Goal: Task Accomplishment & Management: Manage account settings

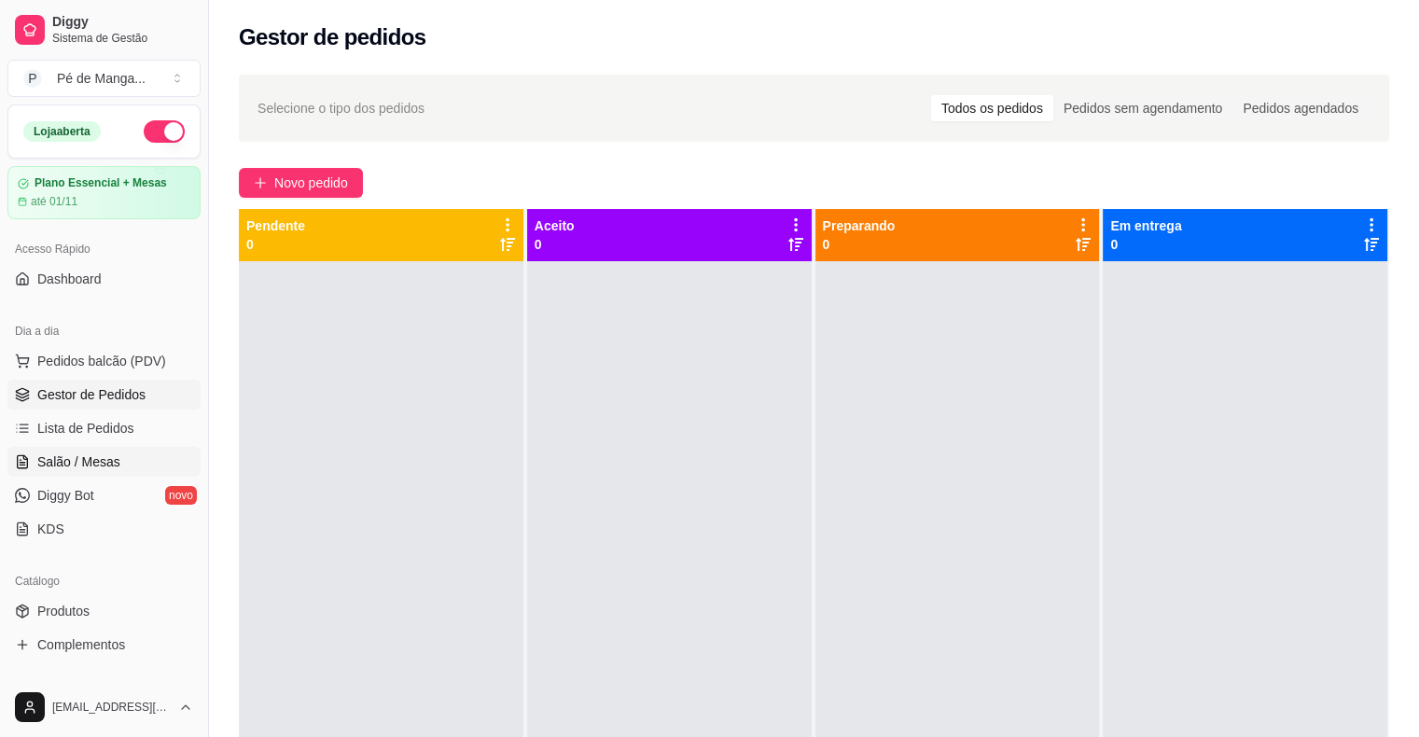
click at [70, 465] on span "Salão / Mesas" at bounding box center [78, 462] width 83 height 19
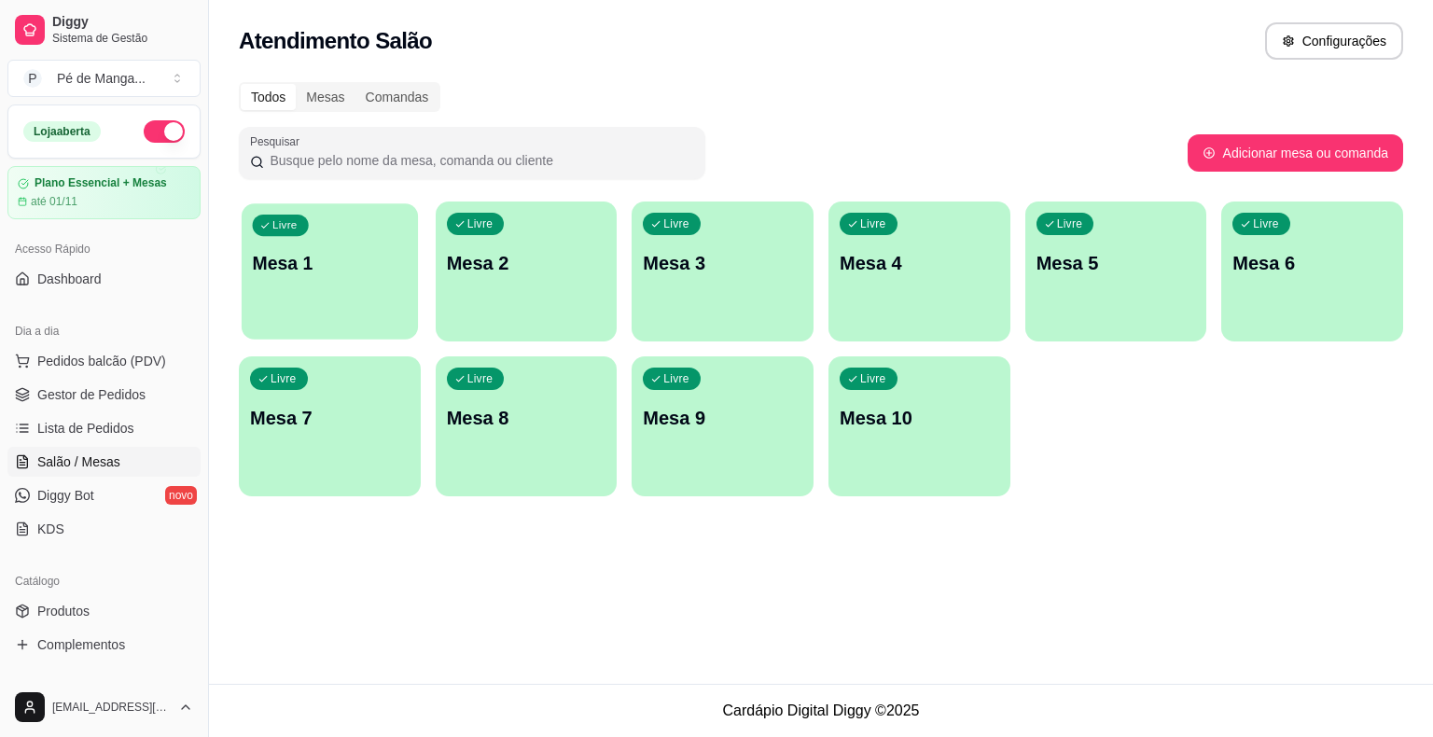
click at [338, 244] on div "Livre Mesa 1" at bounding box center [330, 260] width 176 height 114
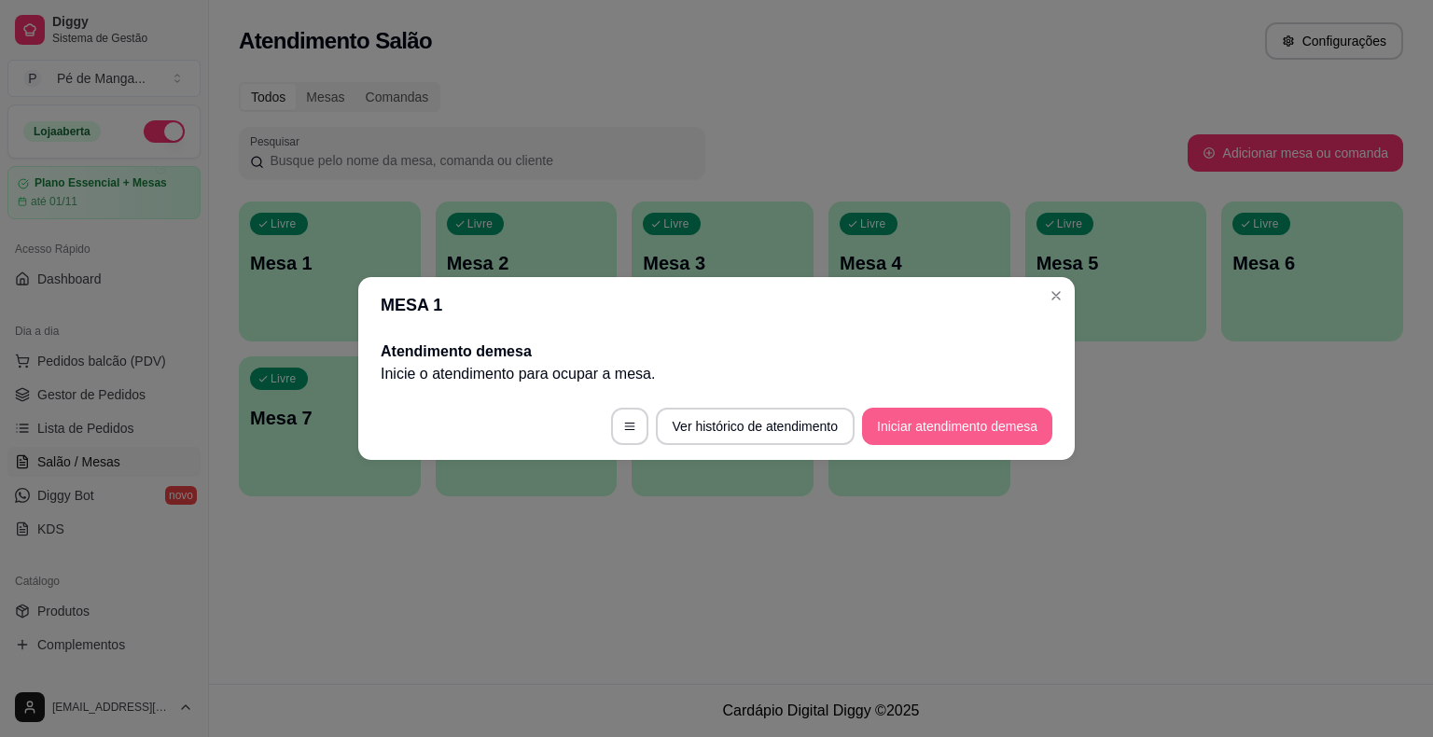
click at [973, 412] on button "Iniciar atendimento de mesa" at bounding box center [957, 426] width 190 height 37
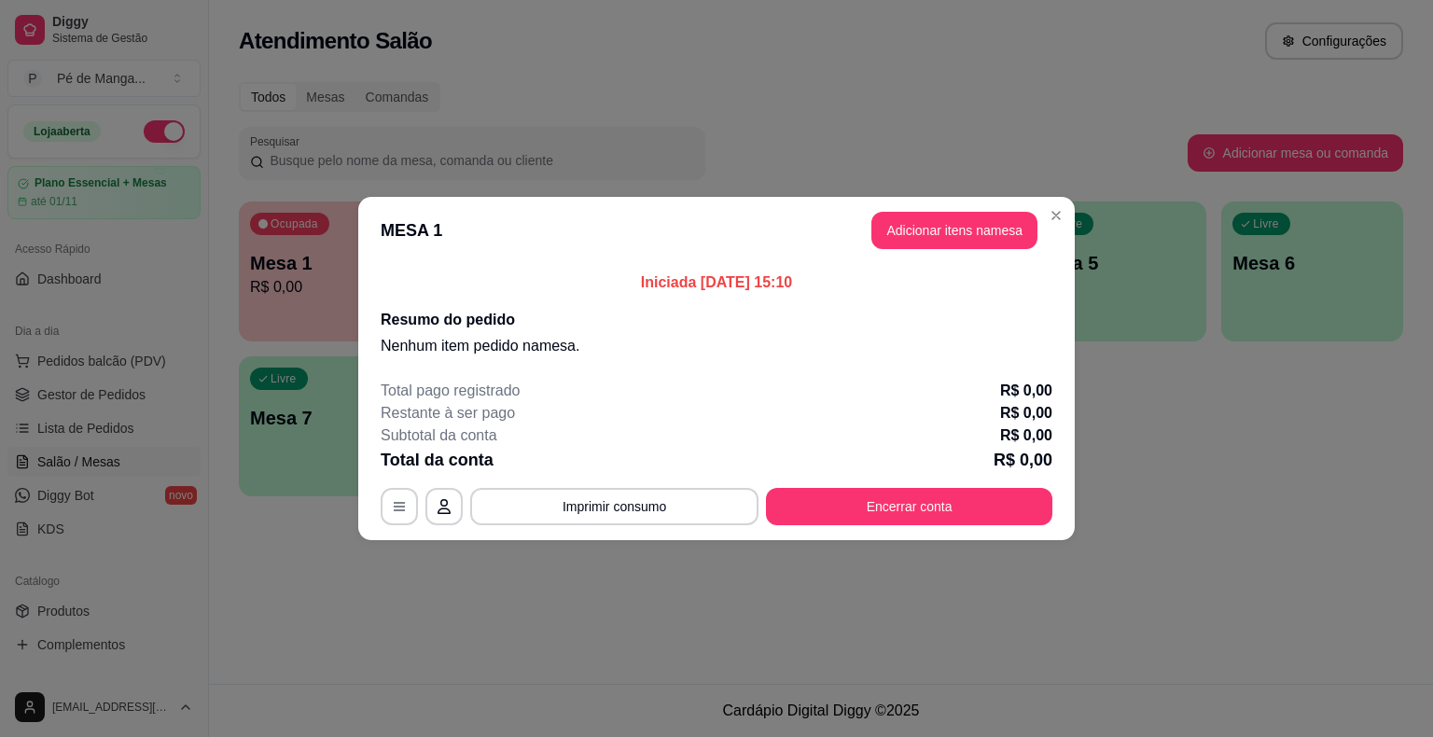
click at [942, 236] on button "Adicionar itens na mesa" at bounding box center [954, 230] width 166 height 37
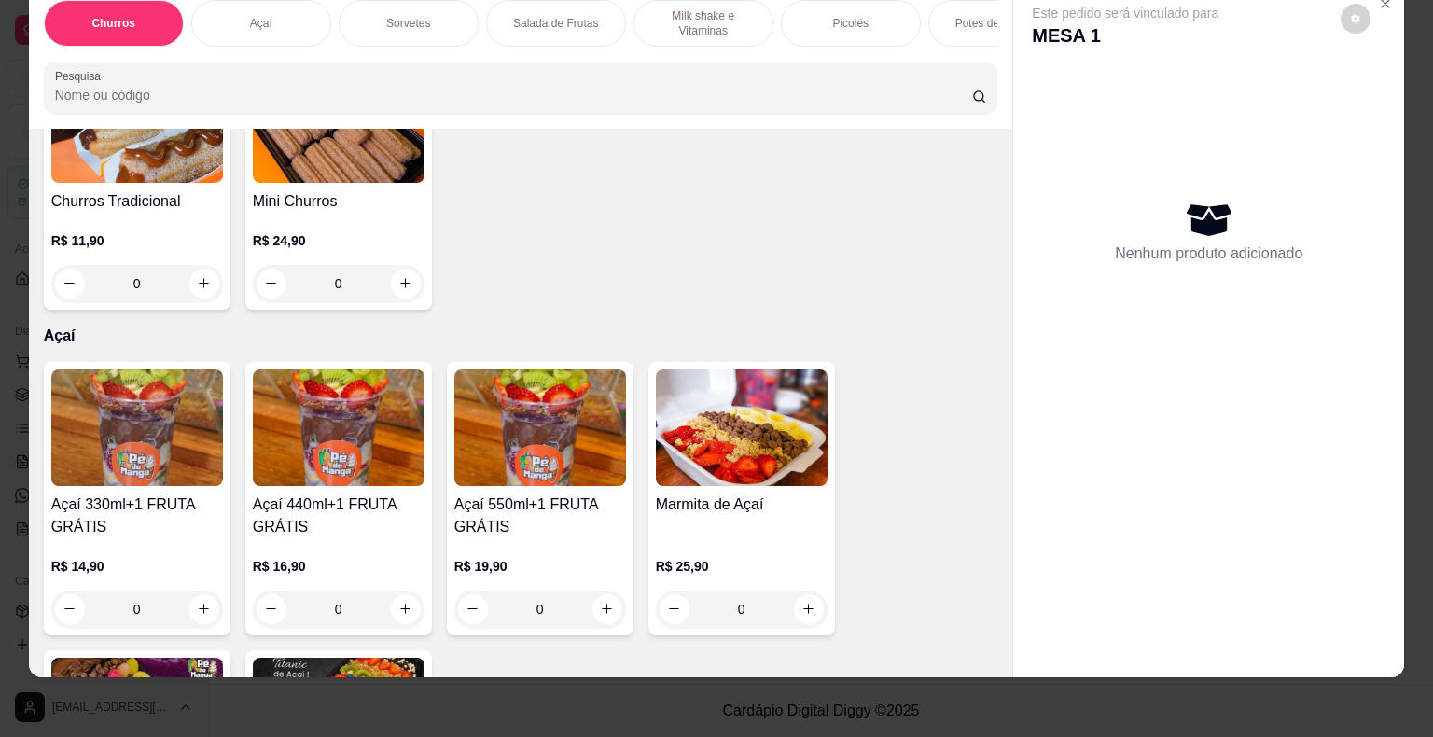
scroll to position [280, 0]
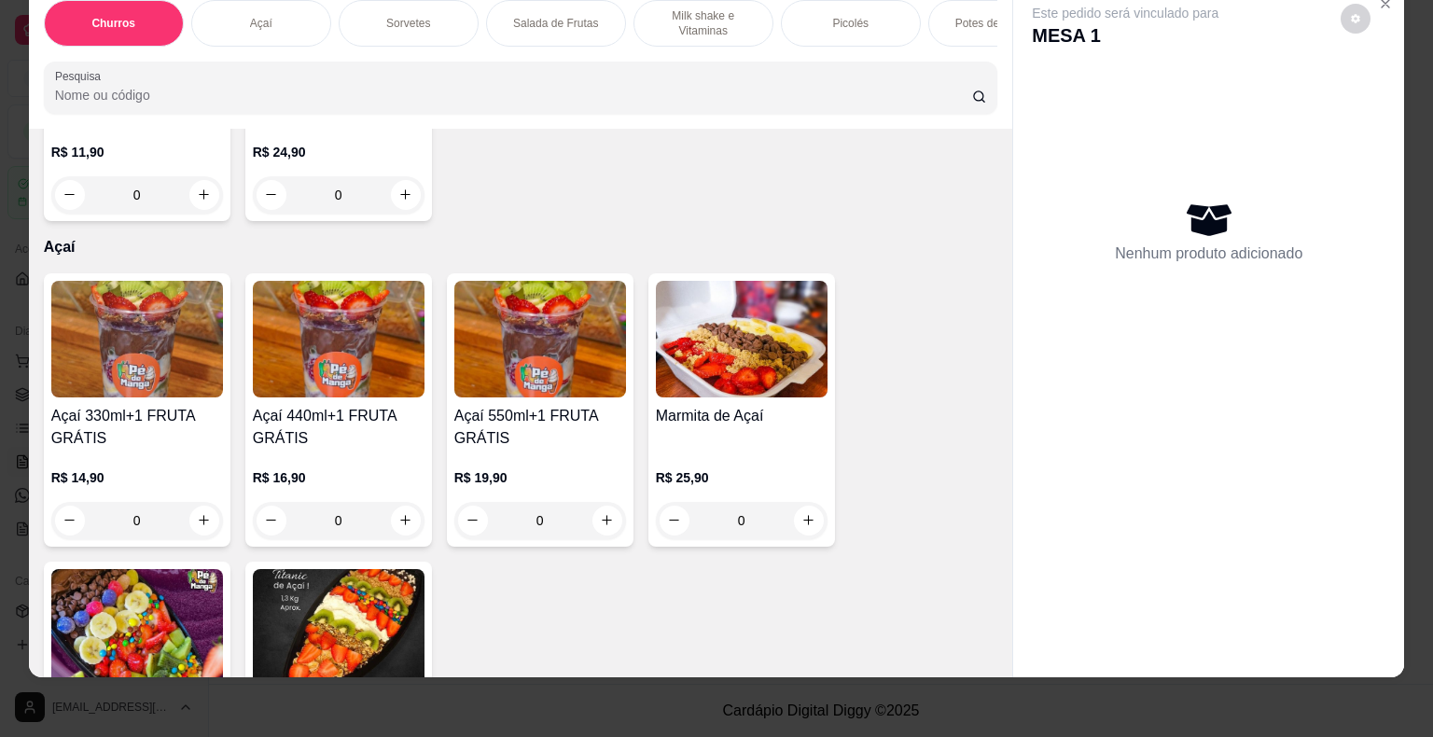
click at [194, 517] on div "0" at bounding box center [137, 520] width 172 height 37
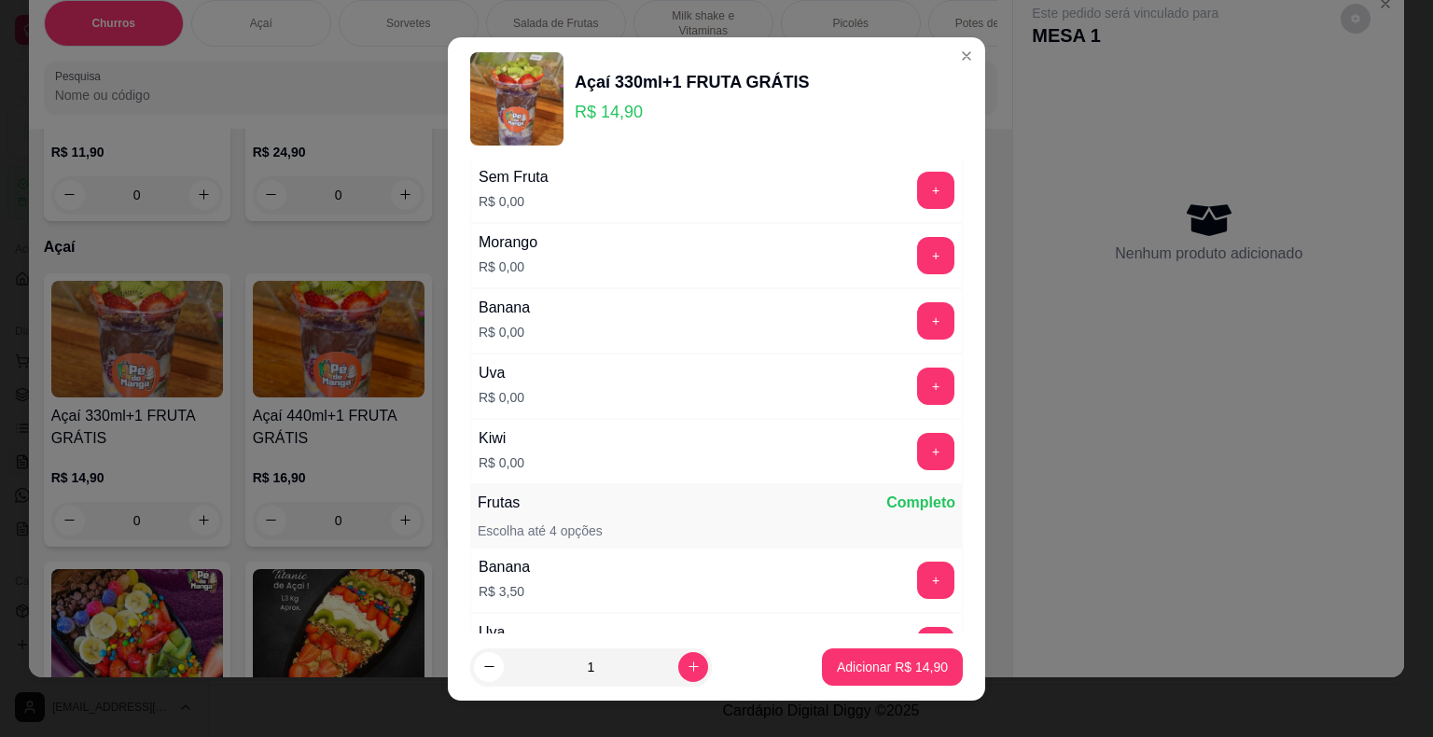
scroll to position [0, 0]
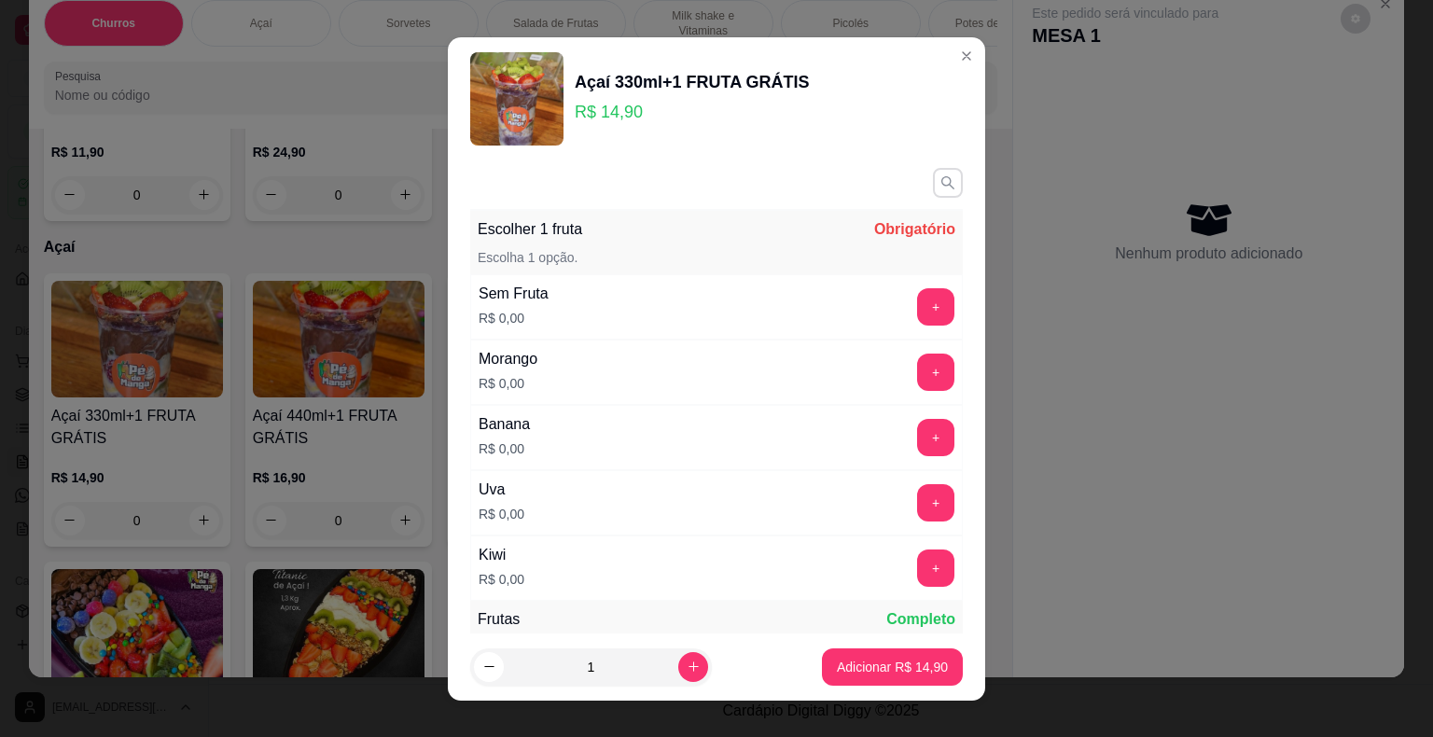
click at [933, 188] on button "button" at bounding box center [948, 183] width 30 height 30
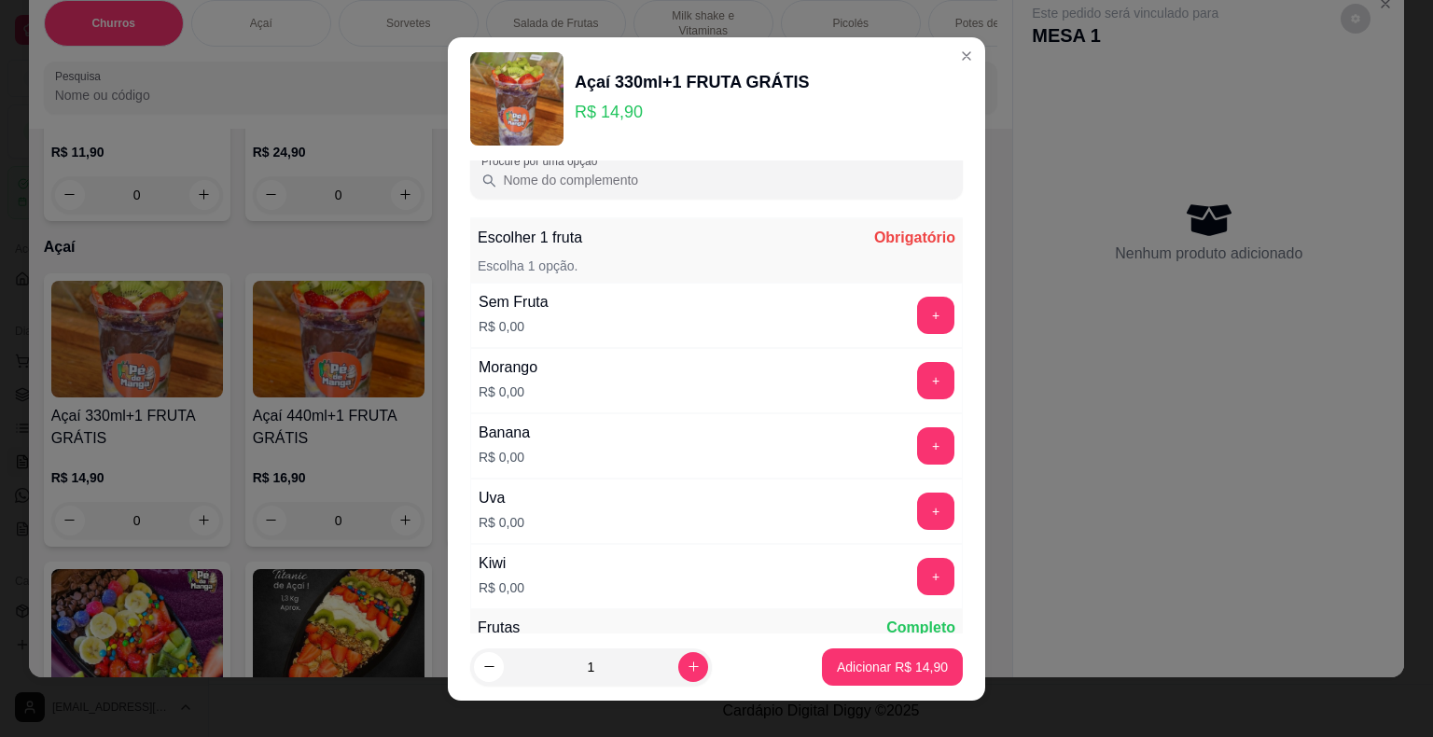
scroll to position [93, 0]
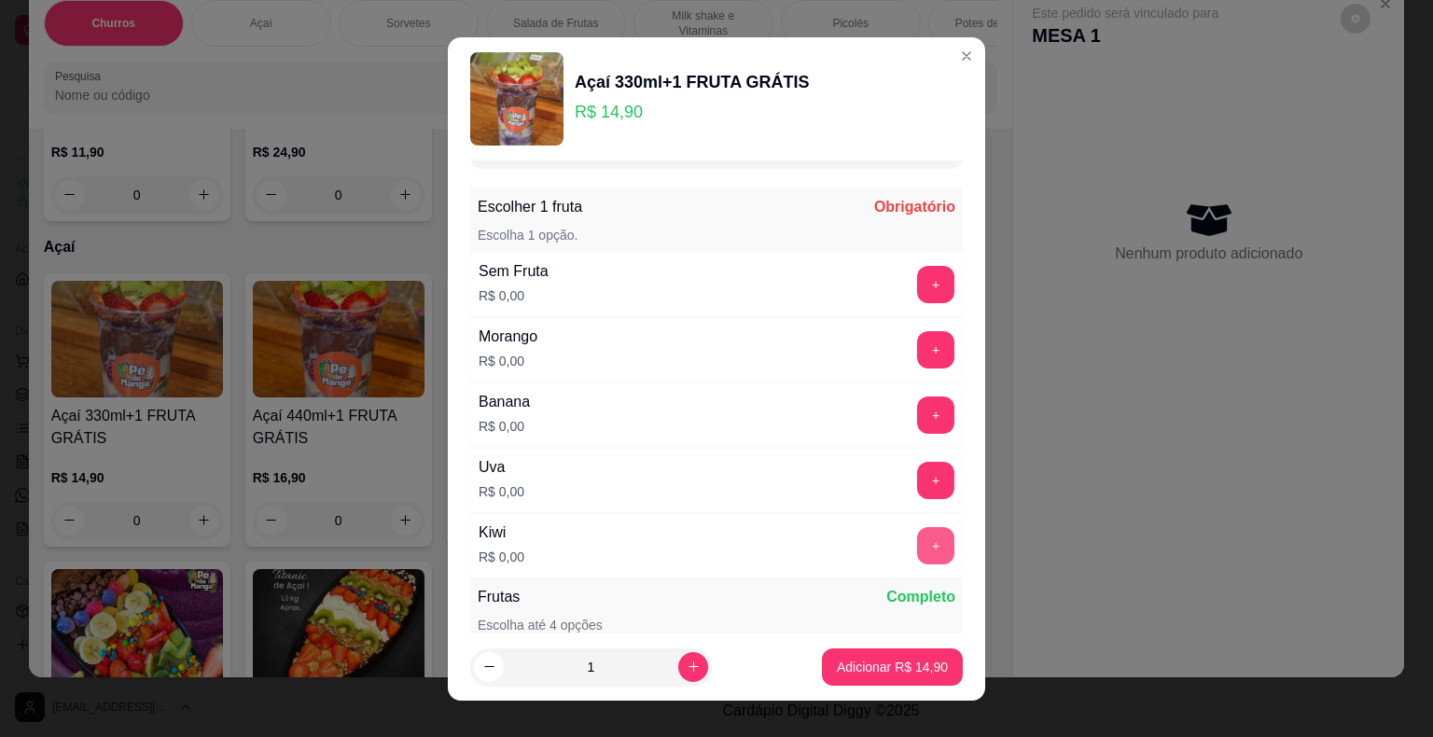
click at [917, 540] on button "+" at bounding box center [935, 545] width 37 height 37
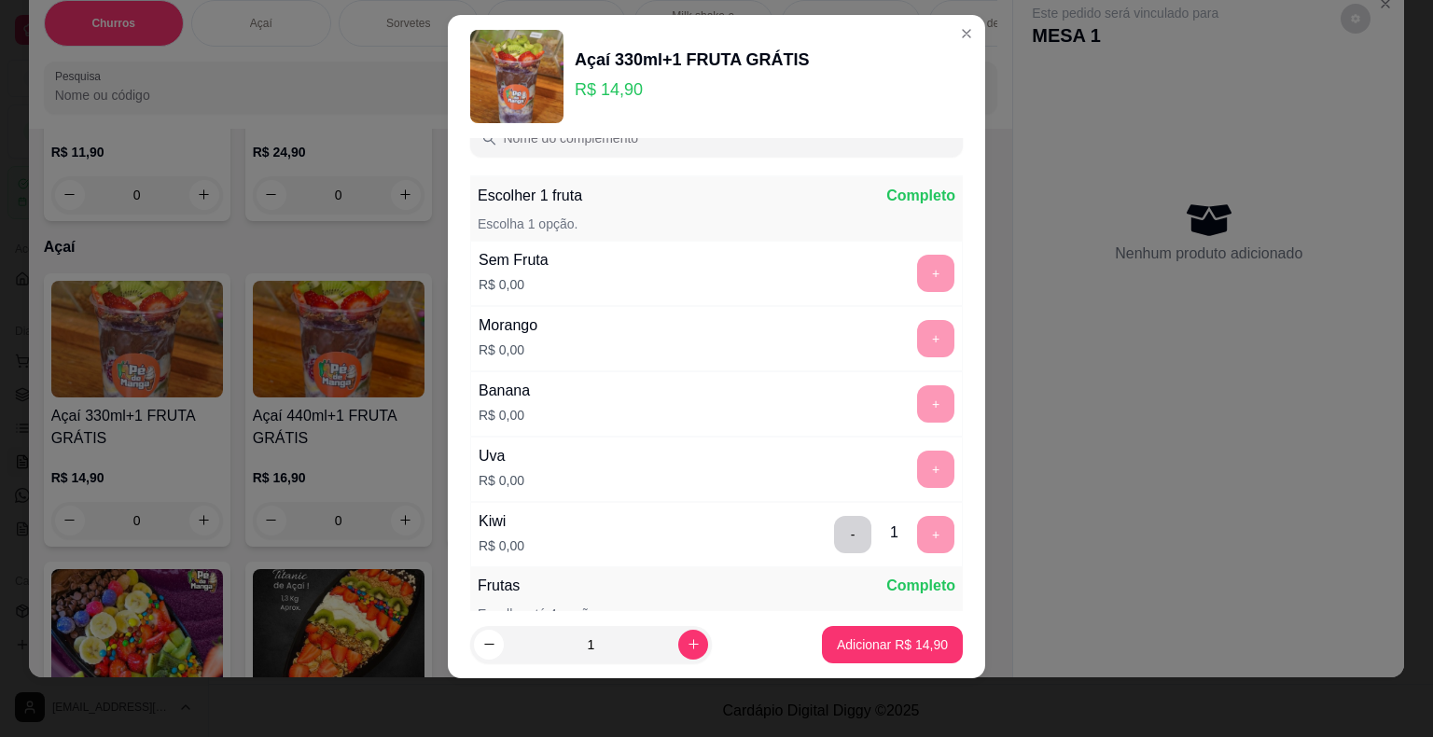
scroll to position [0, 0]
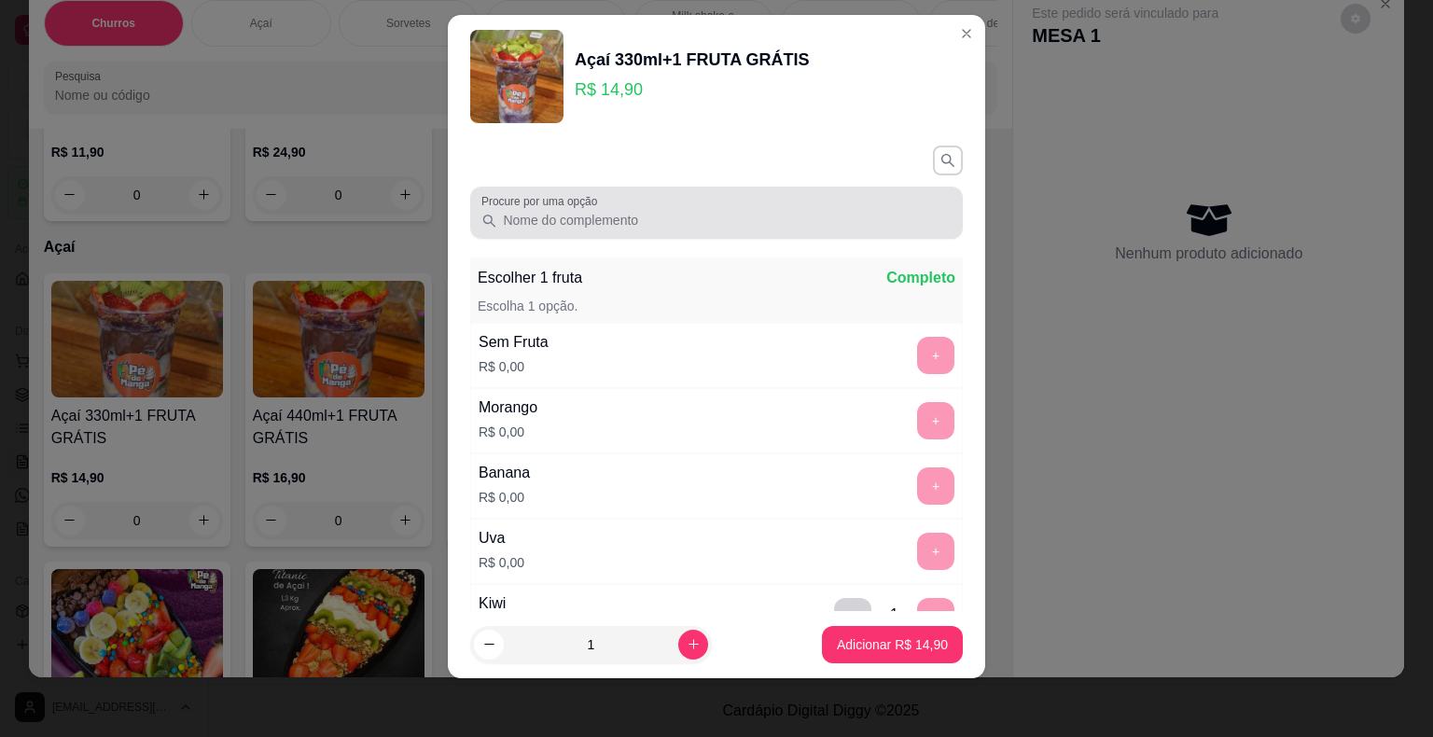
click at [615, 214] on input "Procure por uma opção" at bounding box center [724, 220] width 454 height 19
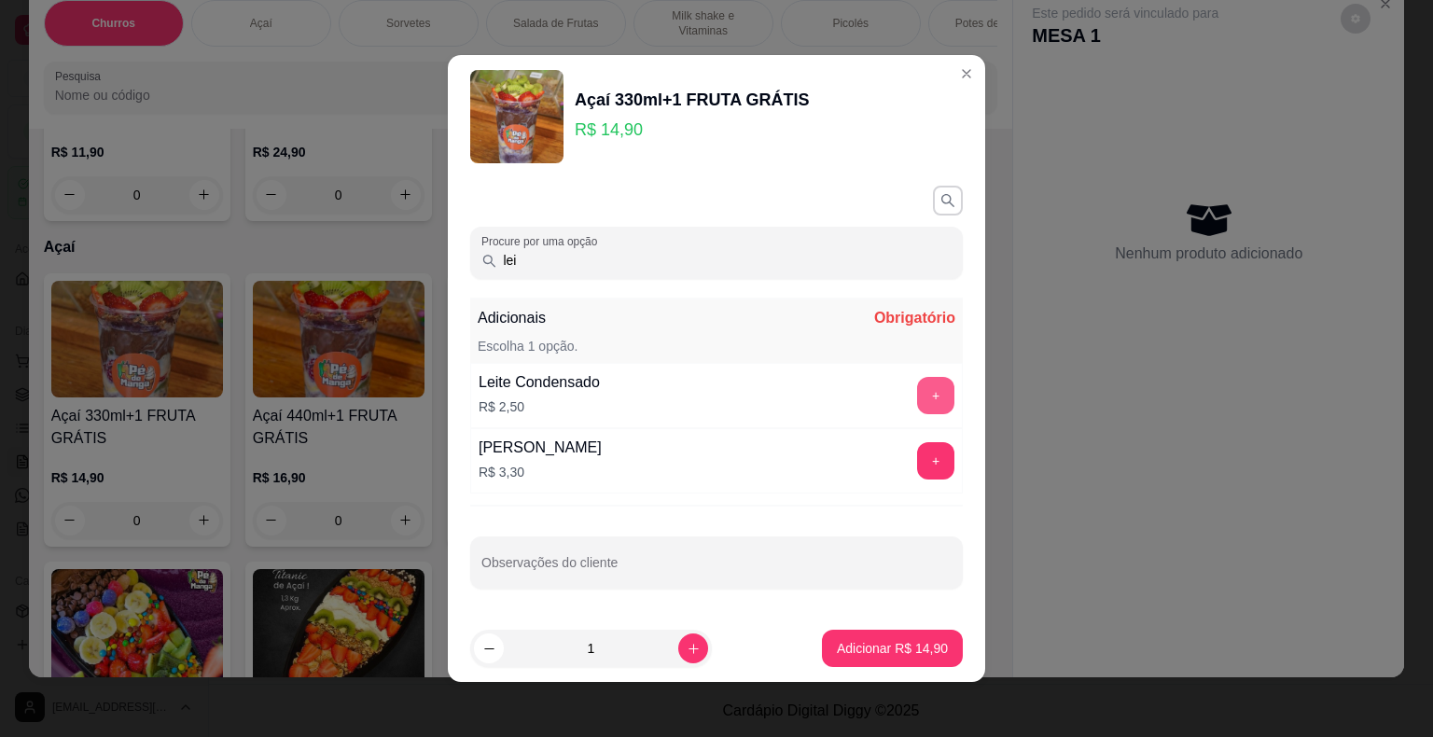
type input "lei"
click at [917, 398] on button "+" at bounding box center [935, 395] width 37 height 37
drag, startPoint x: 653, startPoint y: 268, endPoint x: 0, endPoint y: 229, distance: 654.3
click at [0, 229] on div "Açaí 330ml+1 FRUTA GRÁTIS R$ 14,90 Procure por uma opção lei Adicionais Complet…" at bounding box center [716, 368] width 1433 height 737
click at [649, 468] on div "Leite Ninho R$ 3,30 +" at bounding box center [716, 460] width 493 height 65
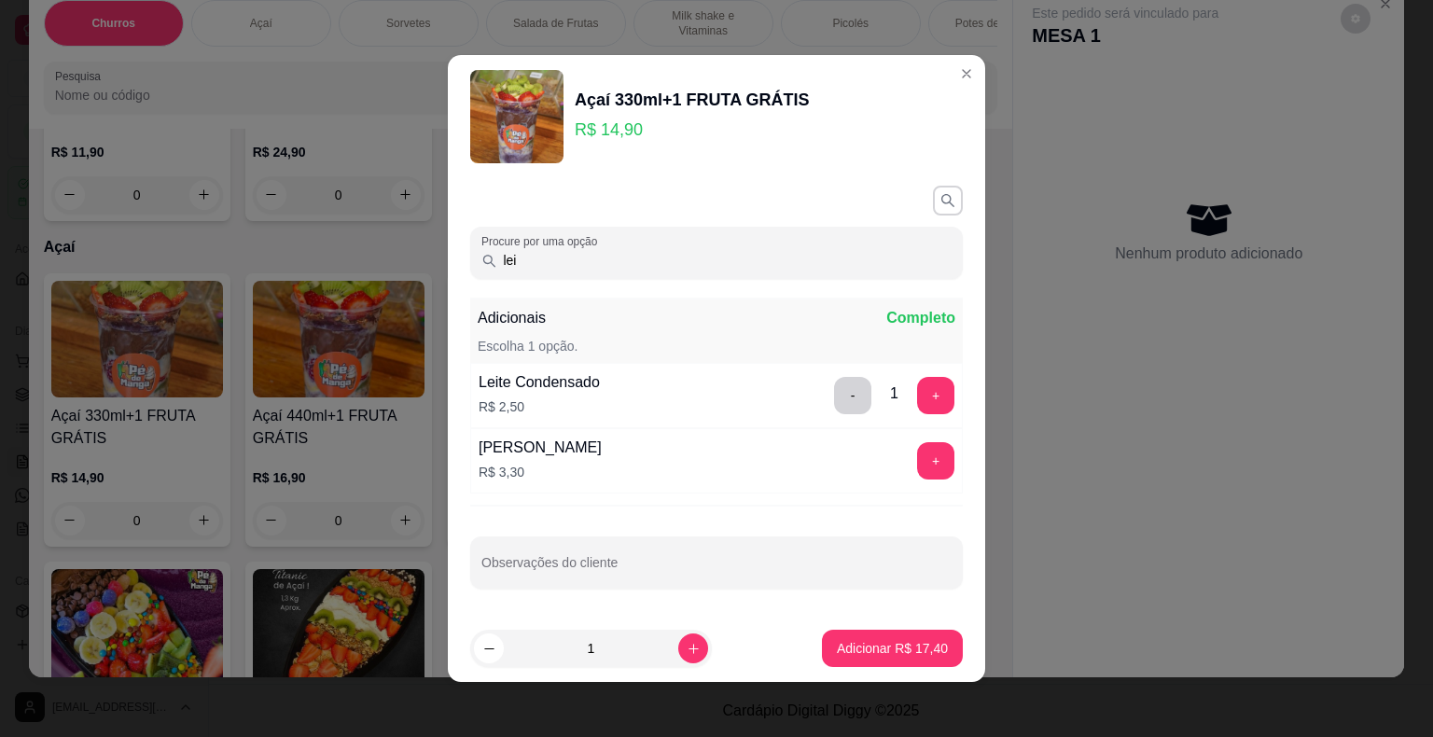
drag, startPoint x: 622, startPoint y: 258, endPoint x: 446, endPoint y: 253, distance: 176.4
click at [414, 244] on div "Açaí 330ml+1 FRUTA GRÁTIS R$ 14,90 Procure por uma opção lei Adicionais Complet…" at bounding box center [716, 368] width 1433 height 737
type input "gra"
click at [910, 397] on div "+" at bounding box center [936, 395] width 52 height 37
drag, startPoint x: 620, startPoint y: 254, endPoint x: 333, endPoint y: 233, distance: 288.1
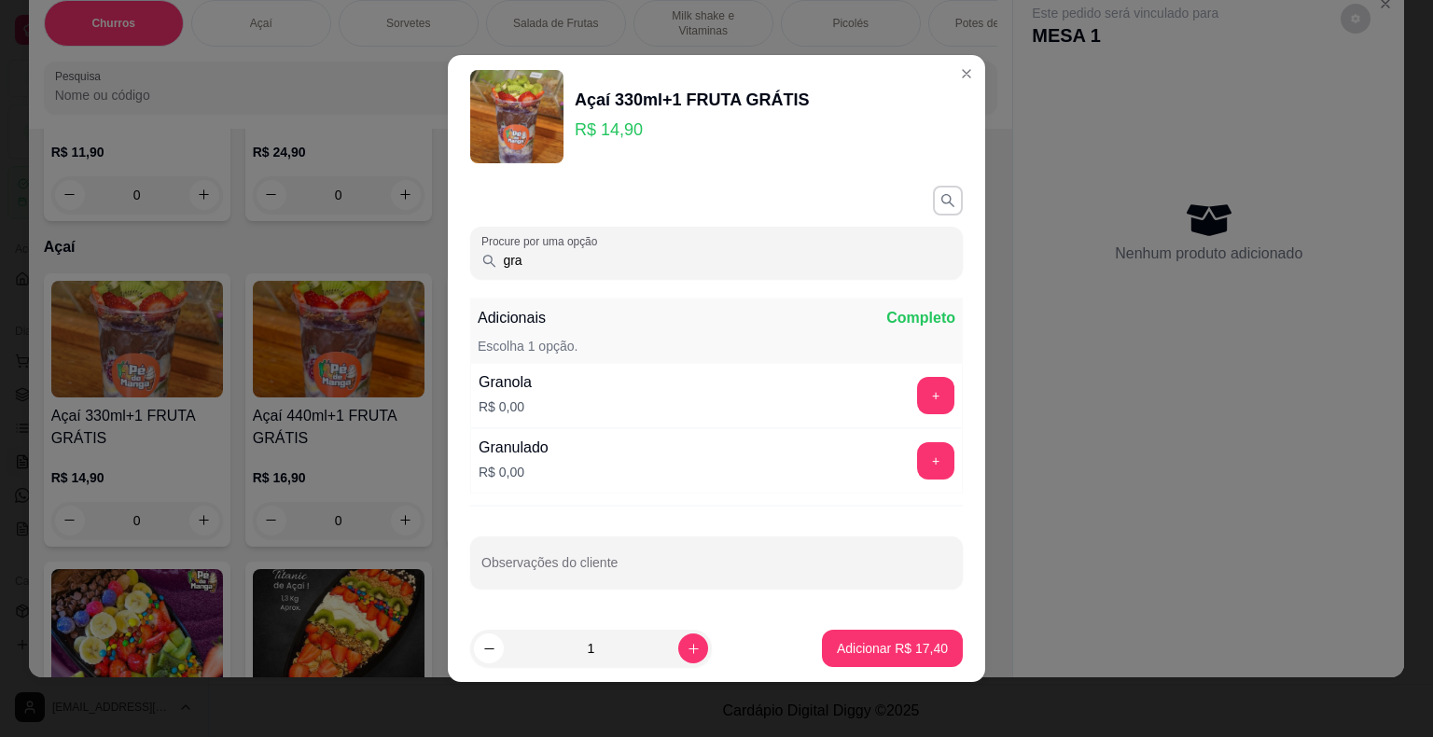
click at [333, 233] on div "Açaí 330ml+1 FRUTA GRÁTIS R$ 14,90 Procure por uma opção gra Adicionais Complet…" at bounding box center [716, 368] width 1433 height 737
click at [919, 397] on button "+" at bounding box center [936, 396] width 36 height 36
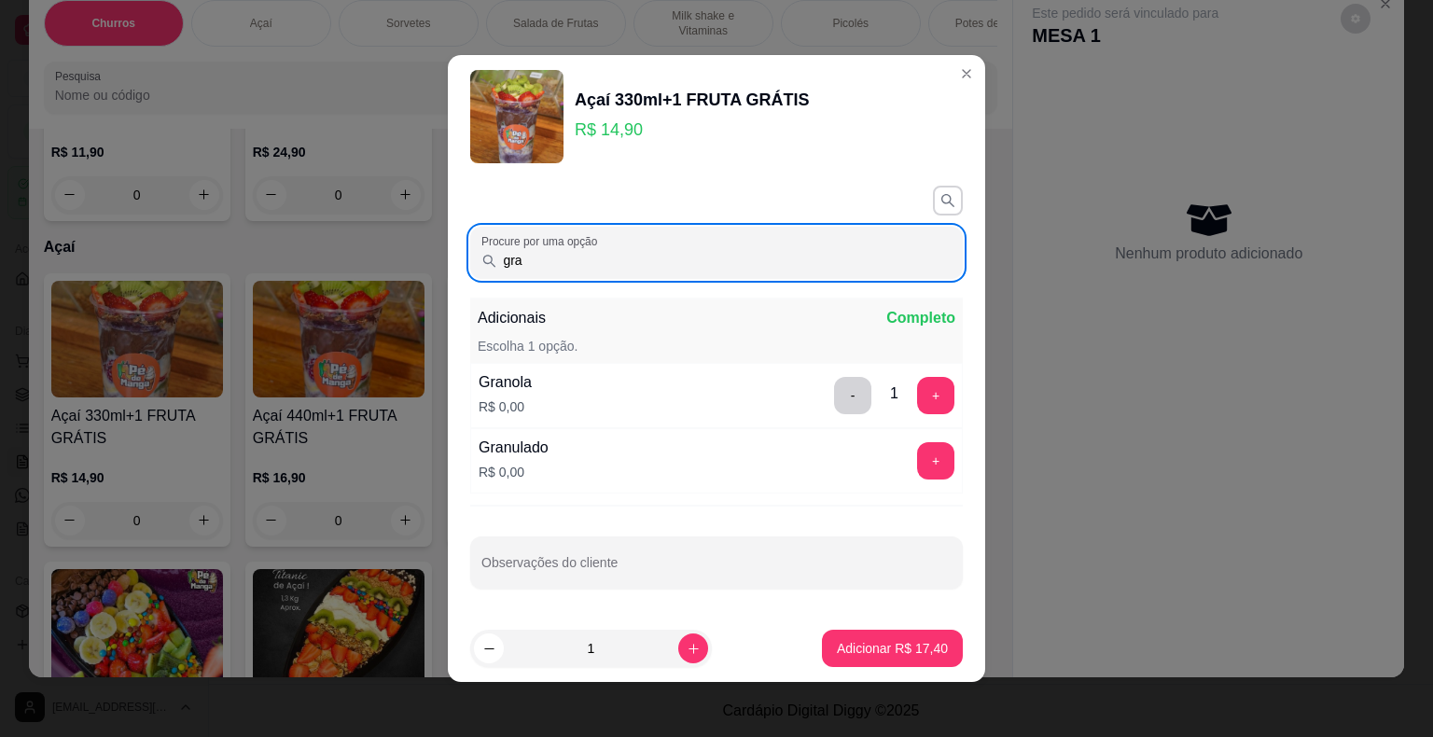
drag, startPoint x: 661, startPoint y: 242, endPoint x: 477, endPoint y: 259, distance: 184.7
click at [481, 258] on div "gra" at bounding box center [716, 252] width 470 height 37
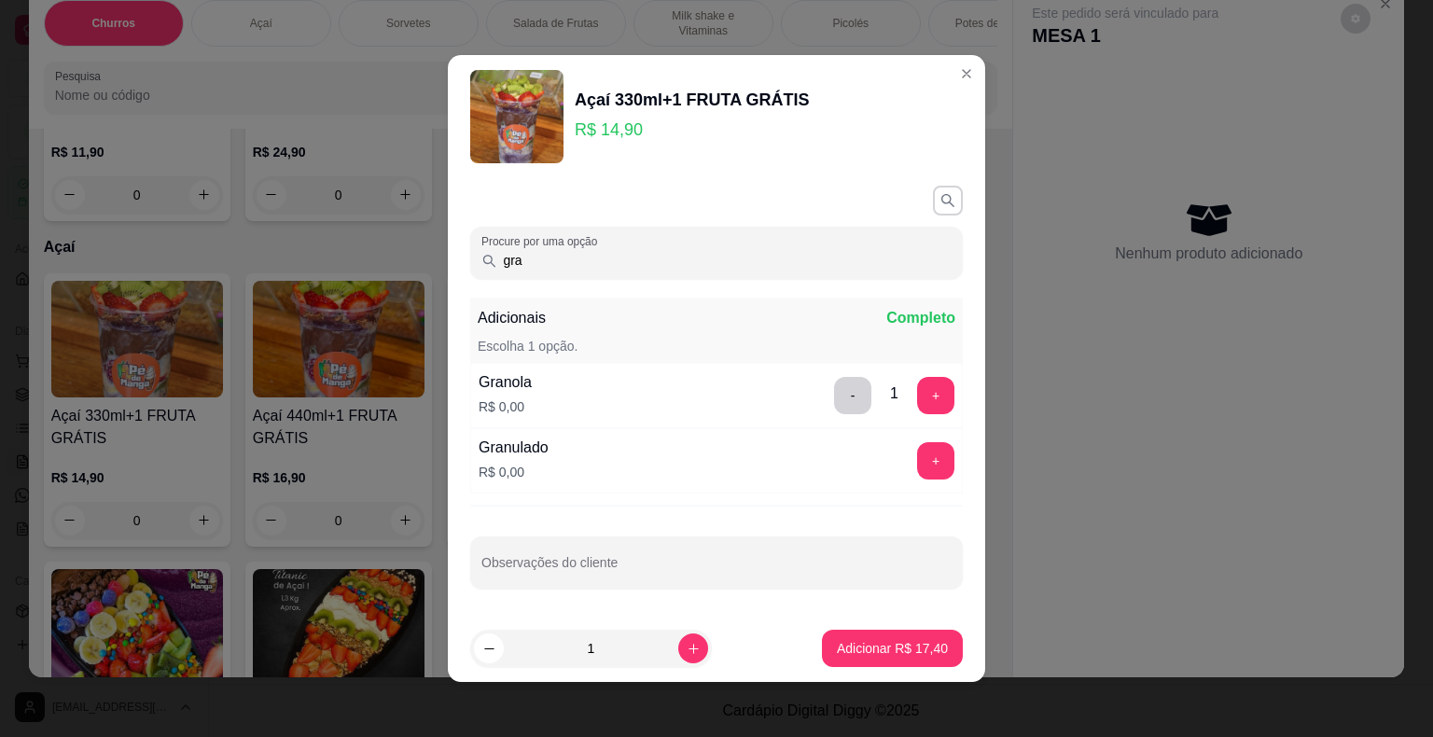
drag, startPoint x: 556, startPoint y: 258, endPoint x: 462, endPoint y: 276, distance: 96.1
click at [470, 275] on div "Procure por uma opção gra" at bounding box center [716, 253] width 493 height 52
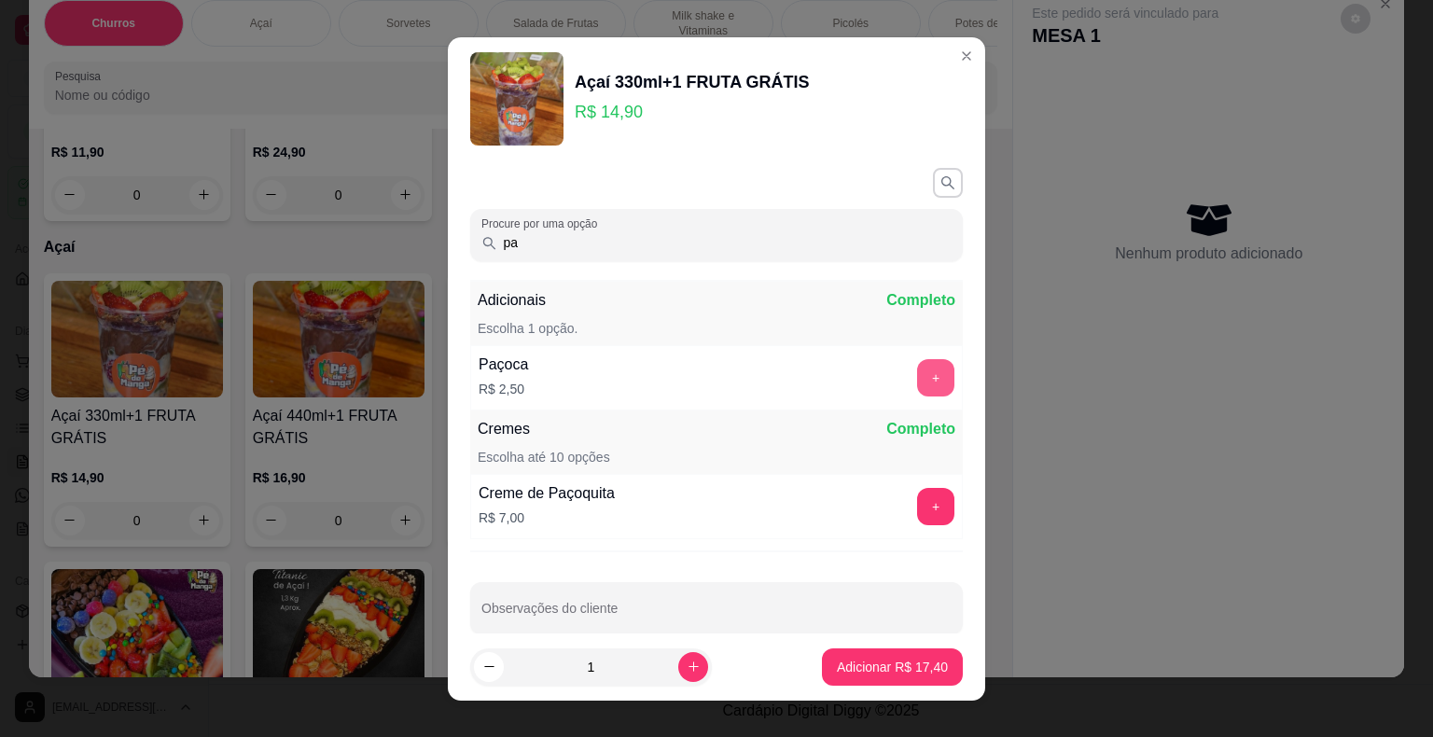
type input "pa"
click at [917, 376] on button "+" at bounding box center [935, 377] width 37 height 37
click at [834, 376] on button "-" at bounding box center [852, 377] width 37 height 37
click at [888, 527] on div "Creme de Paçoquita R$ 7,00 +" at bounding box center [716, 506] width 493 height 65
click at [918, 511] on button "+" at bounding box center [936, 506] width 36 height 36
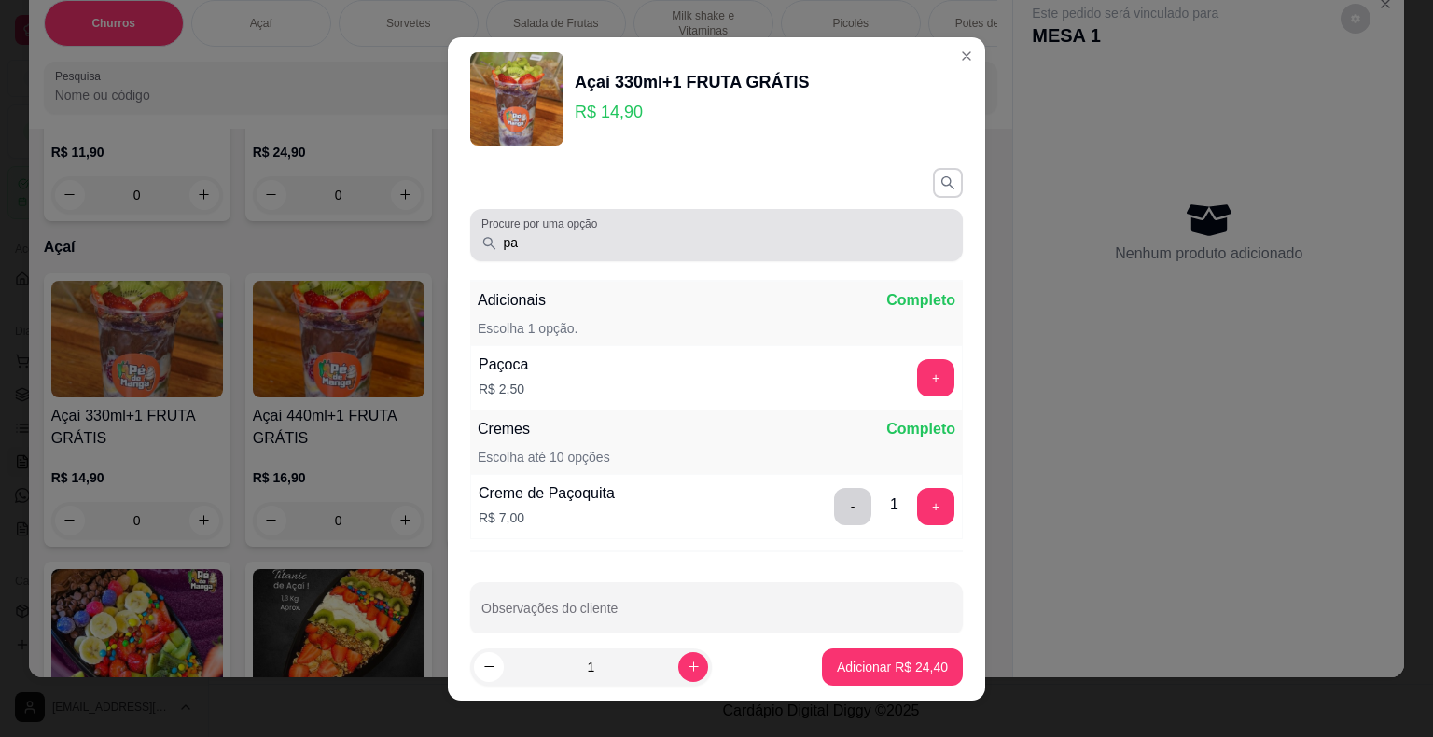
click at [646, 222] on div "pa" at bounding box center [716, 234] width 470 height 37
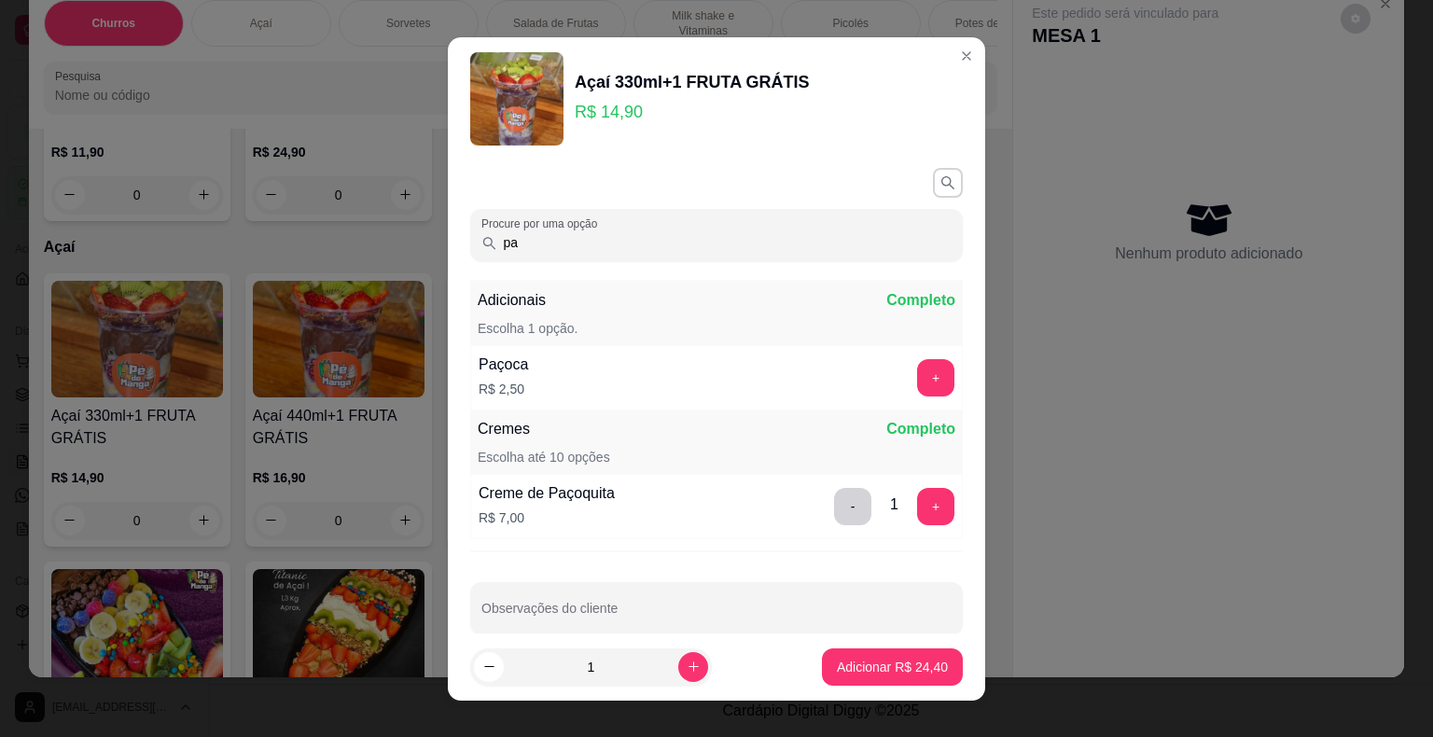
drag, startPoint x: 636, startPoint y: 242, endPoint x: 20, endPoint y: 236, distance: 616.8
click at [9, 236] on div "Açaí 330ml+1 FRUTA GRÁTIS R$ 14,90 Procure por uma opção pa Adicionais Completo…" at bounding box center [716, 368] width 1433 height 737
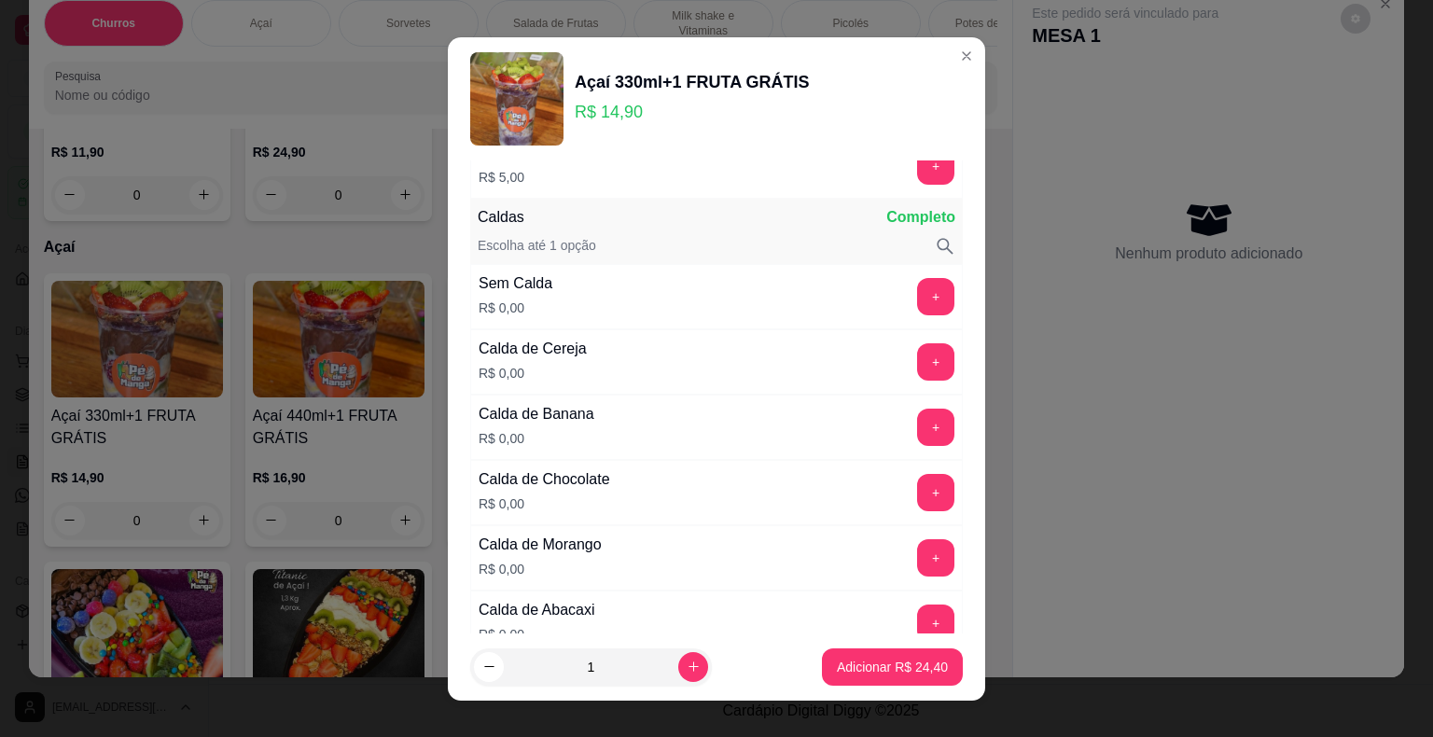
scroll to position [840, 0]
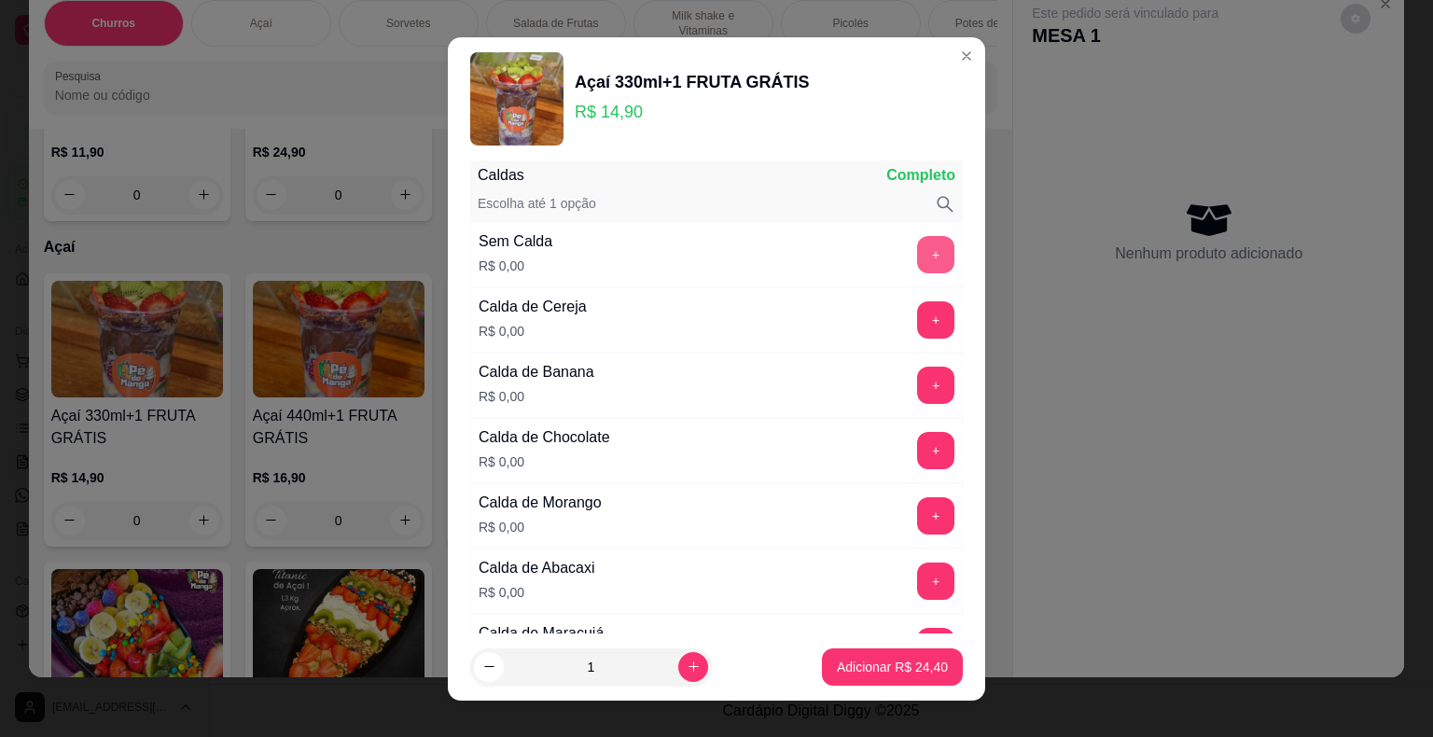
click at [917, 261] on button "+" at bounding box center [935, 254] width 37 height 37
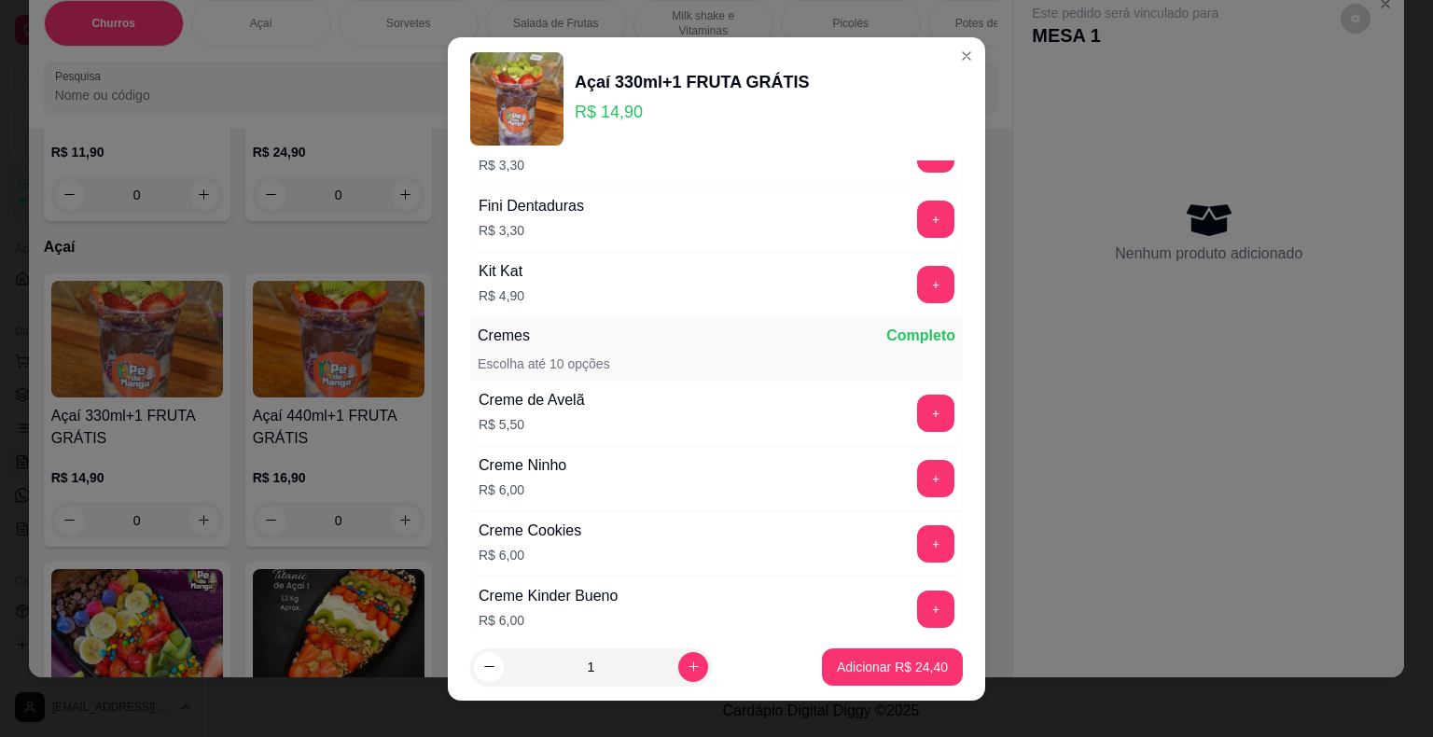
scroll to position [2674, 0]
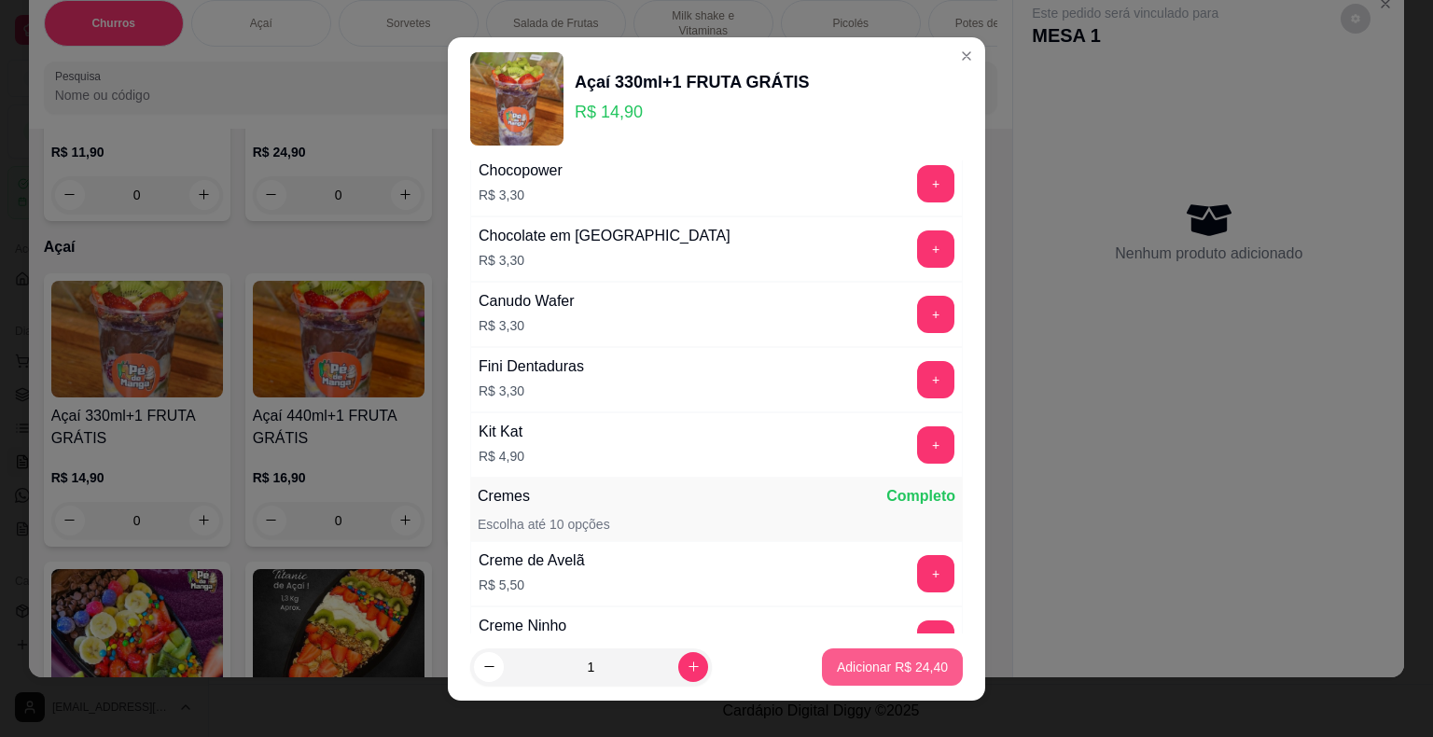
click at [888, 669] on p "Adicionar R$ 24,40" at bounding box center [892, 667] width 111 height 19
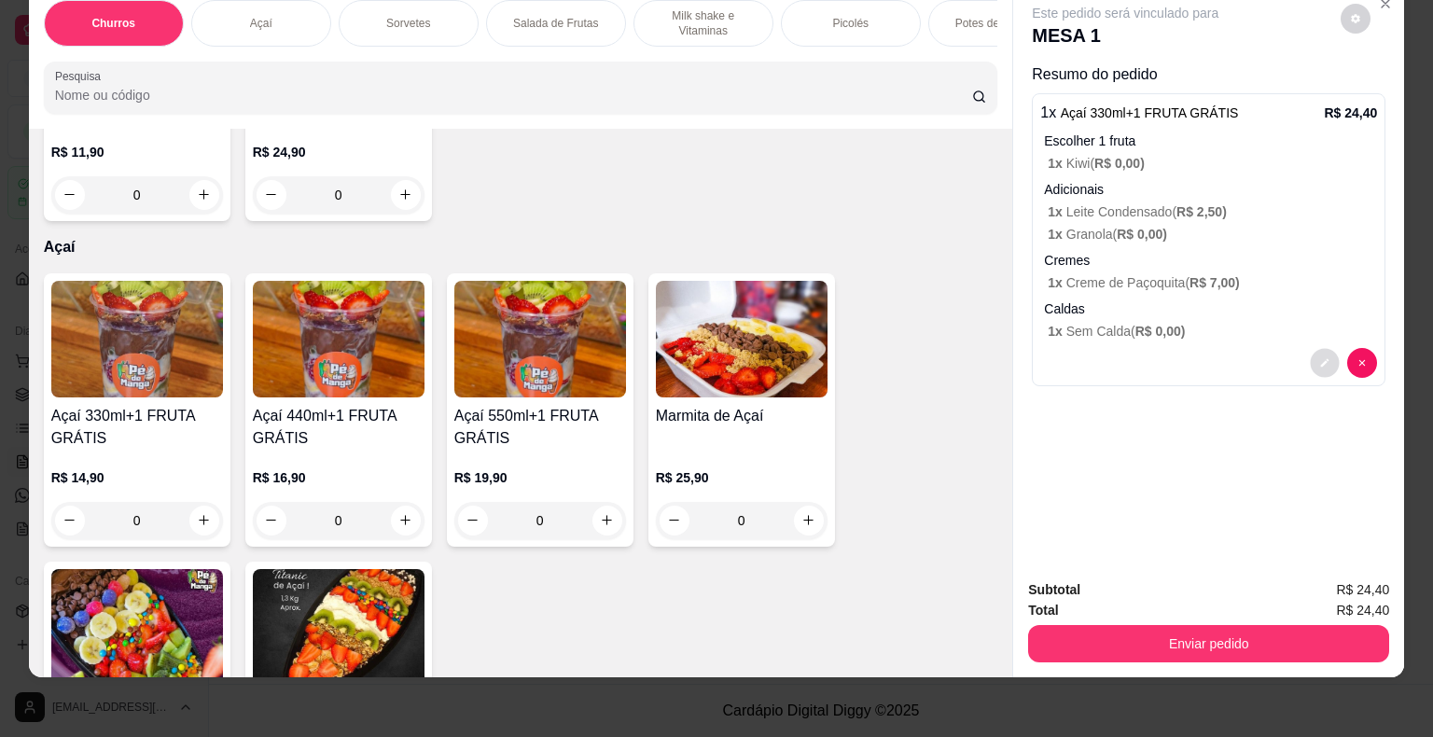
click at [1320, 357] on icon "decrease-product-quantity" at bounding box center [1324, 362] width 11 height 11
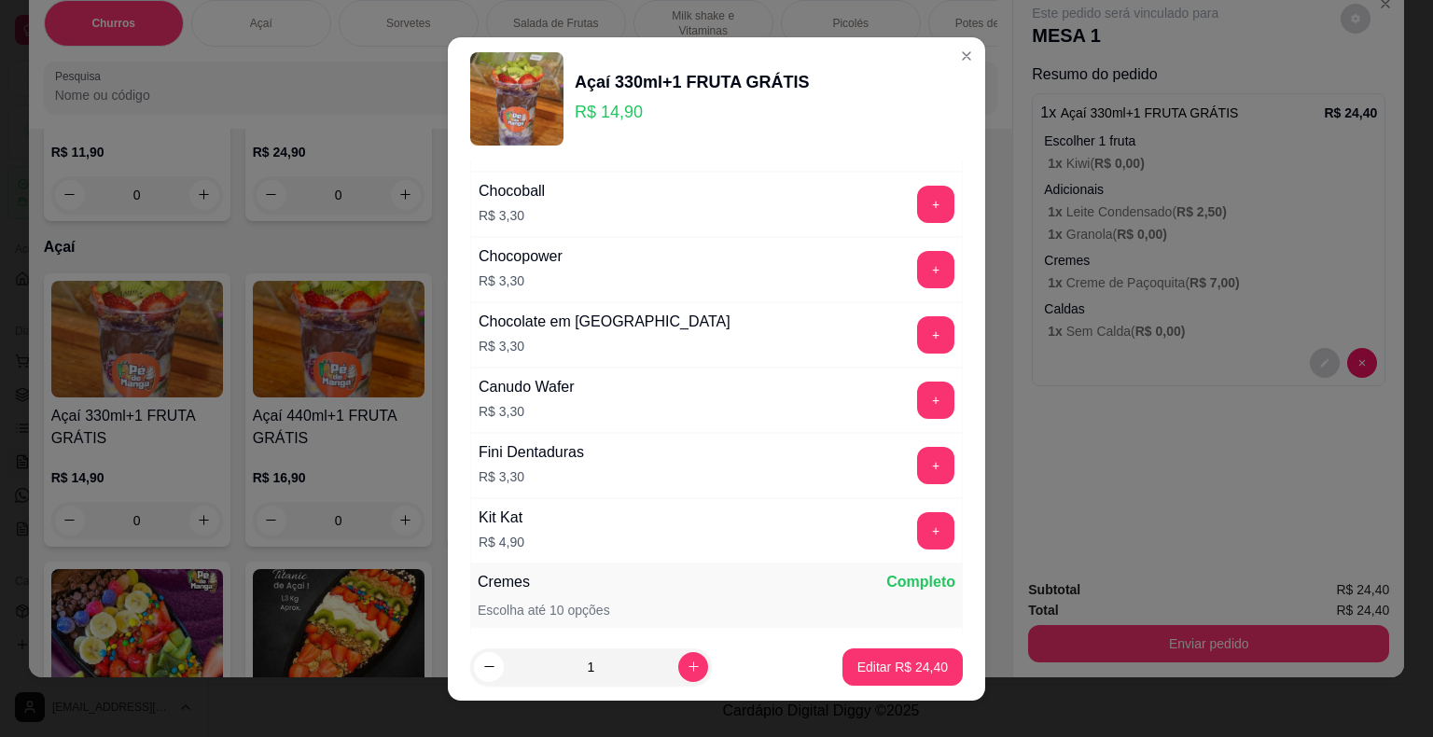
scroll to position [2706, 0]
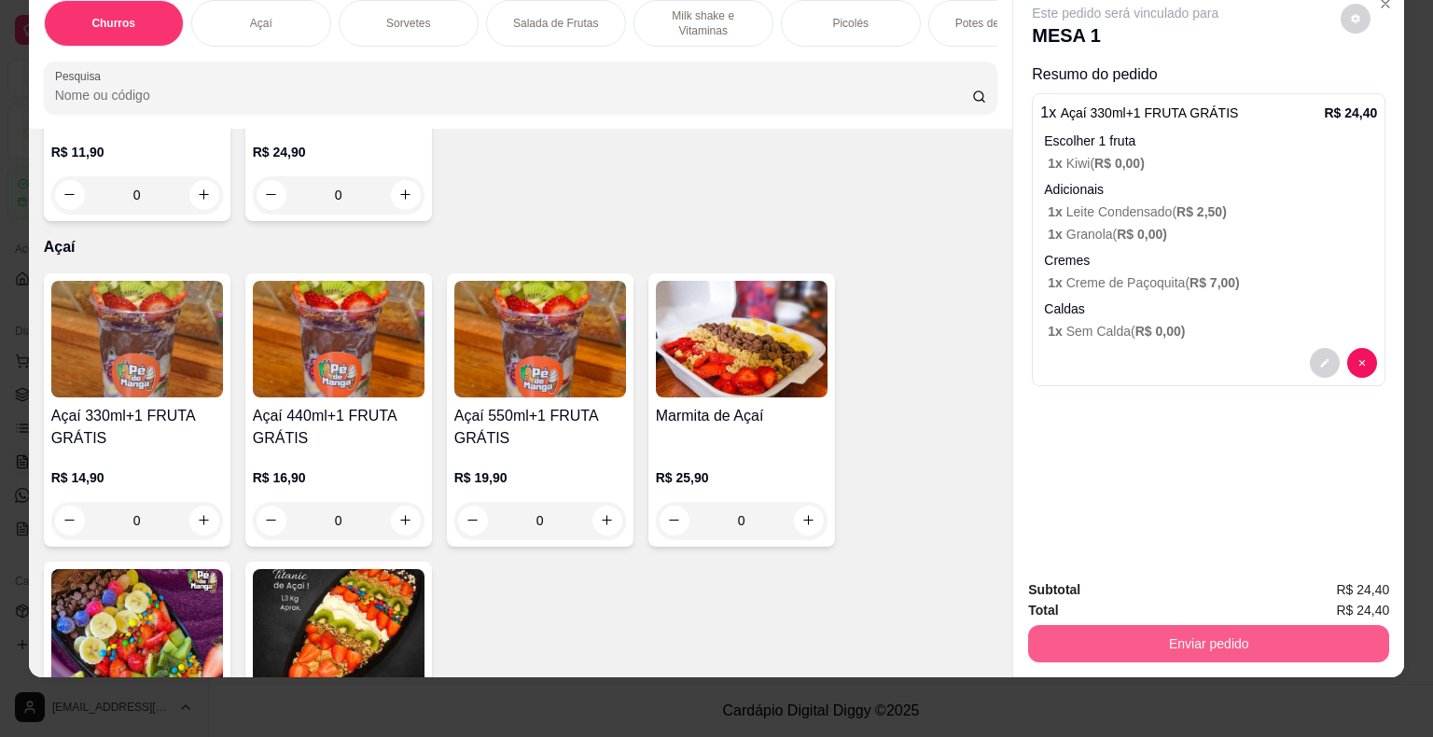
click at [1233, 625] on button "Enviar pedido" at bounding box center [1208, 643] width 361 height 37
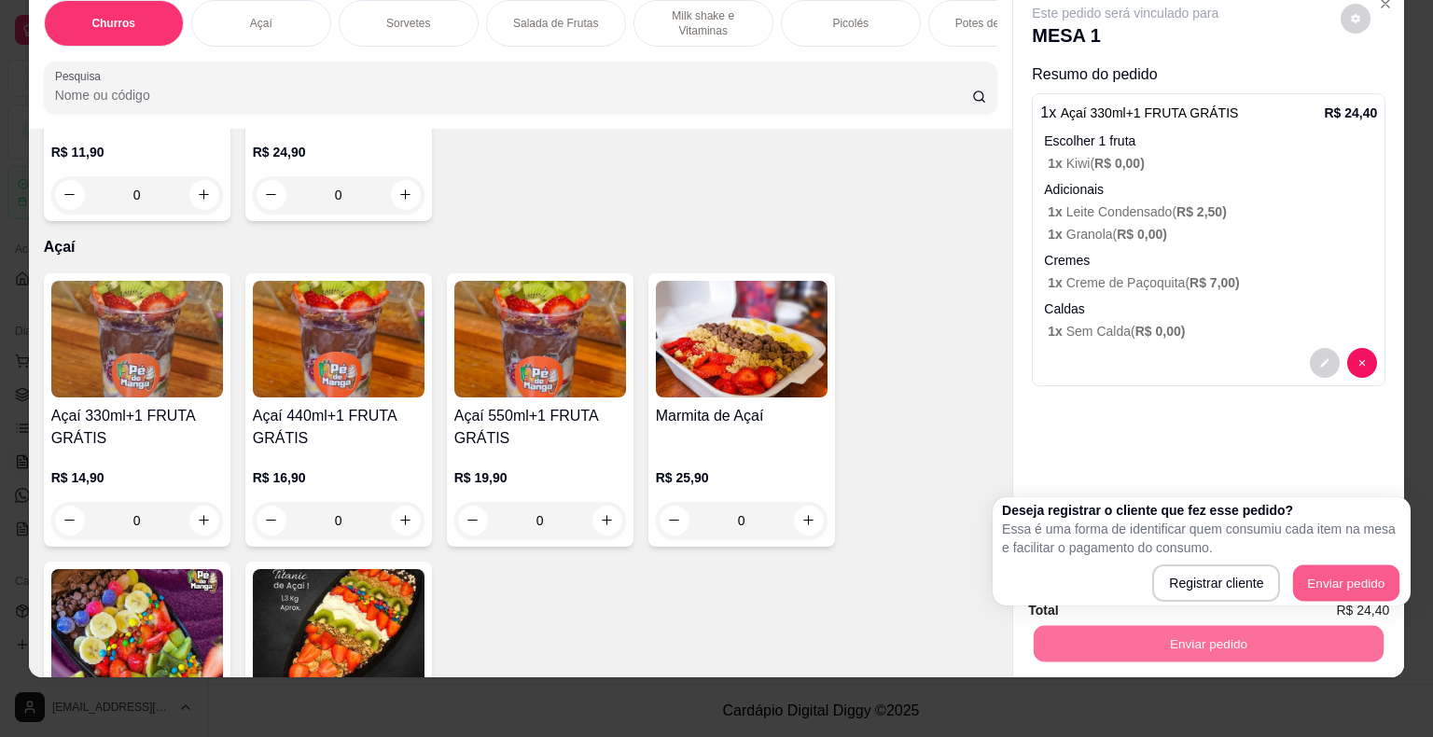
click at [1350, 562] on div "Deseja registrar o cliente que fez esse pedido? Essa é uma forma de identificar…" at bounding box center [1201, 551] width 399 height 101
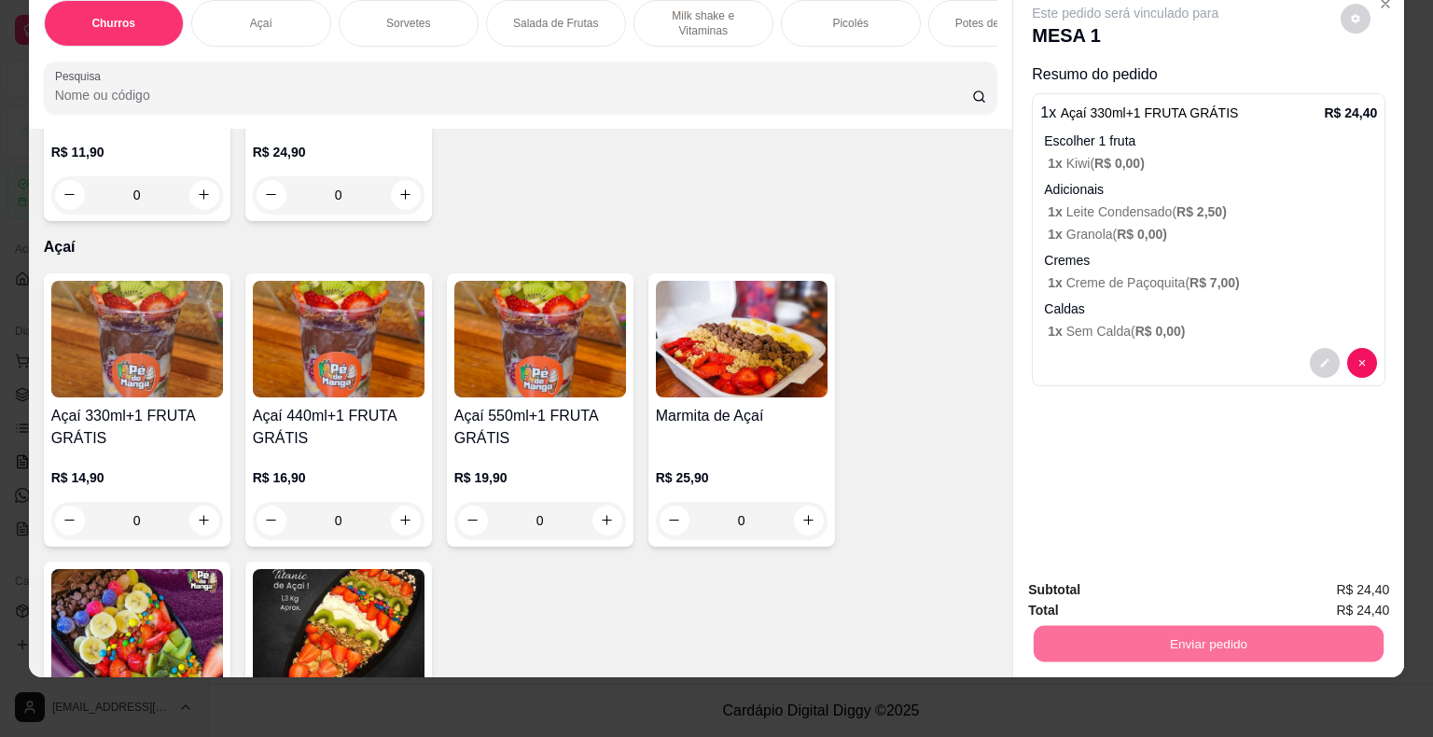
click at [1366, 576] on button "Enviar pedido" at bounding box center [1340, 583] width 103 height 35
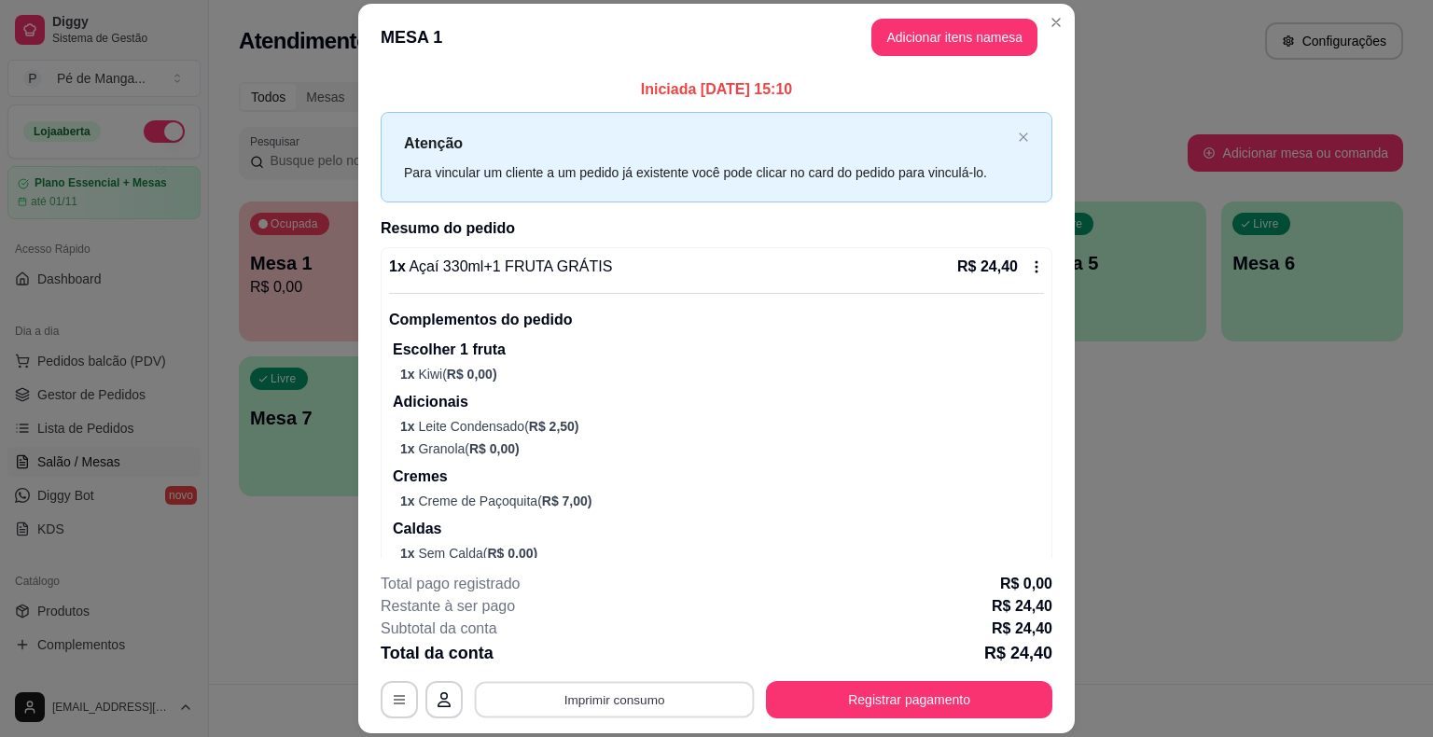
click at [615, 687] on button "Imprimir consumo" at bounding box center [615, 700] width 280 height 36
click at [605, 659] on button "IMPRESSORA" at bounding box center [613, 657] width 131 height 29
click at [858, 690] on button "Registrar pagamento" at bounding box center [910, 700] width 278 height 36
click at [930, 31] on button "Adicionar itens na mesa" at bounding box center [954, 37] width 166 height 37
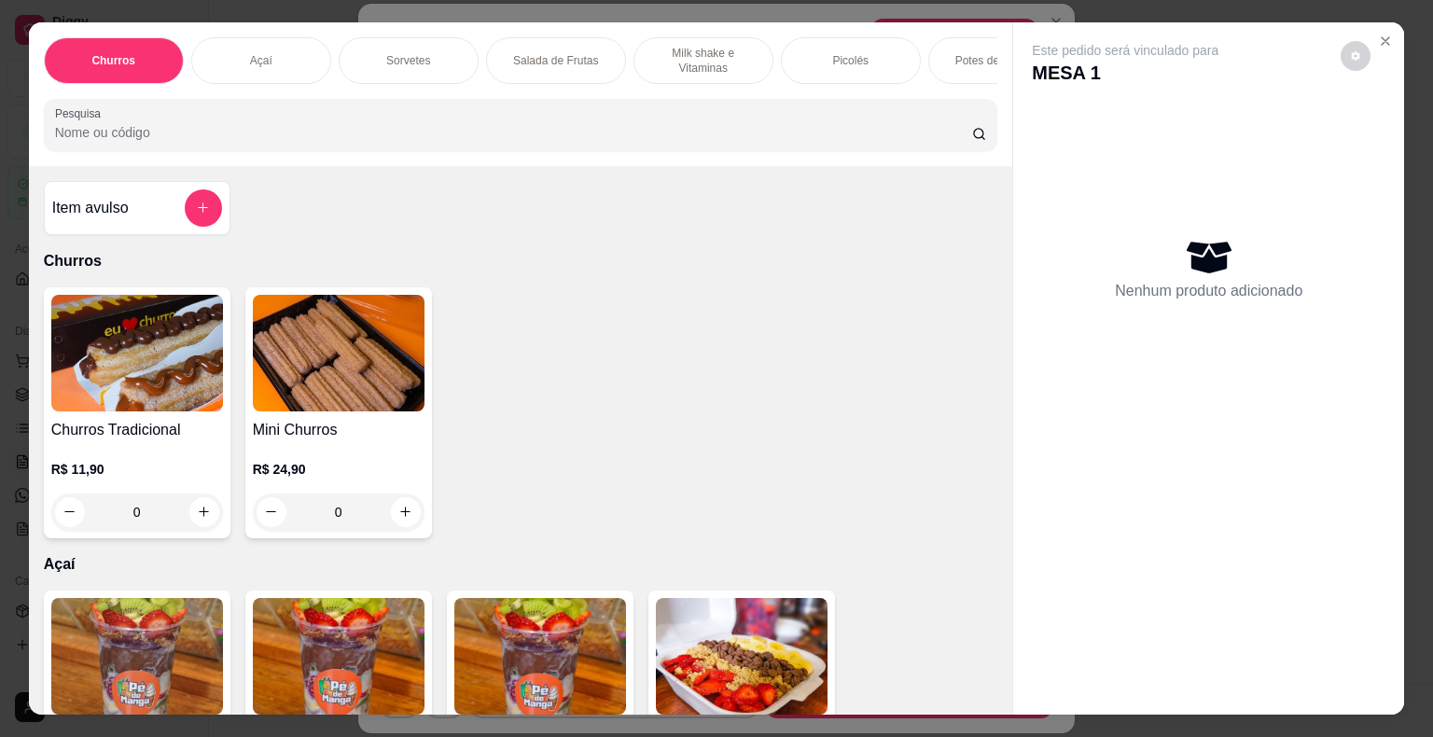
click at [376, 37] on div "Sorvetes" at bounding box center [409, 60] width 140 height 47
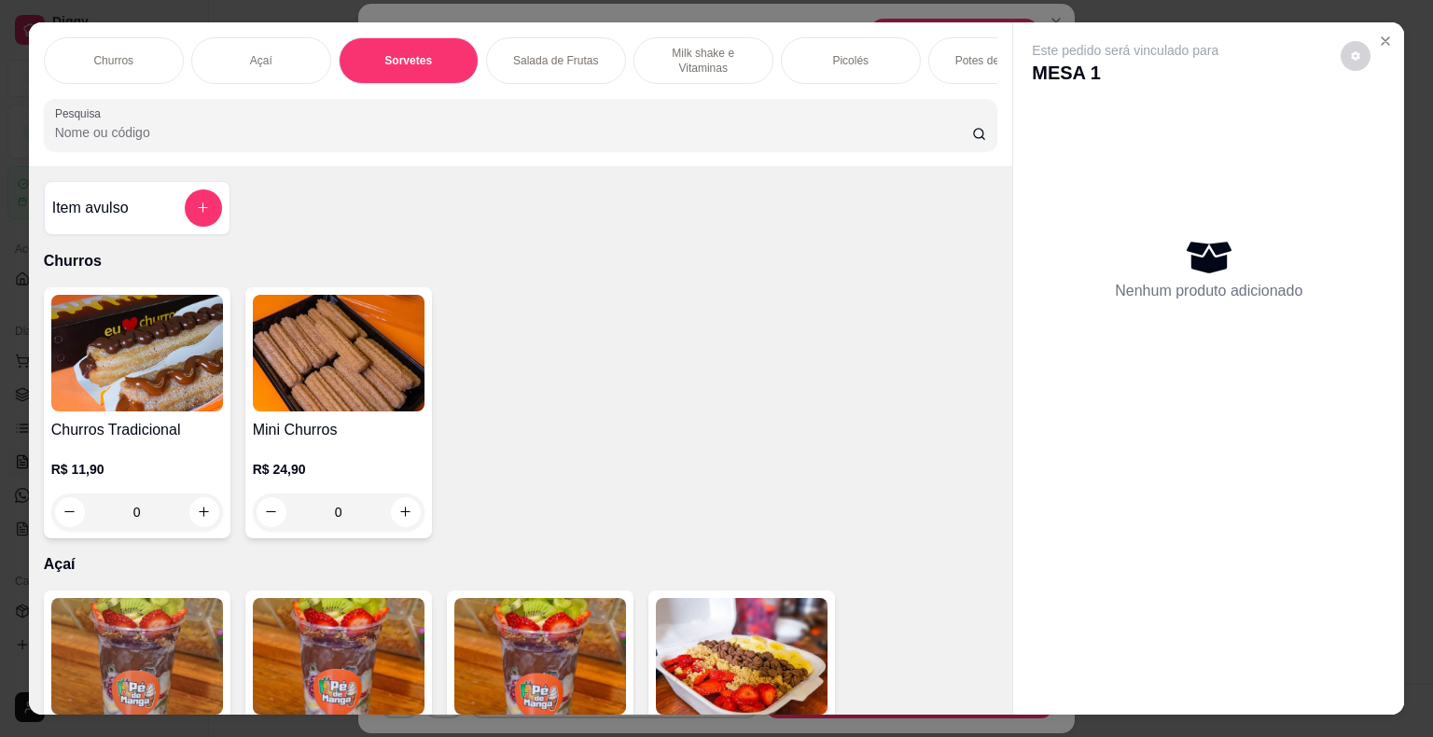
scroll to position [45, 0]
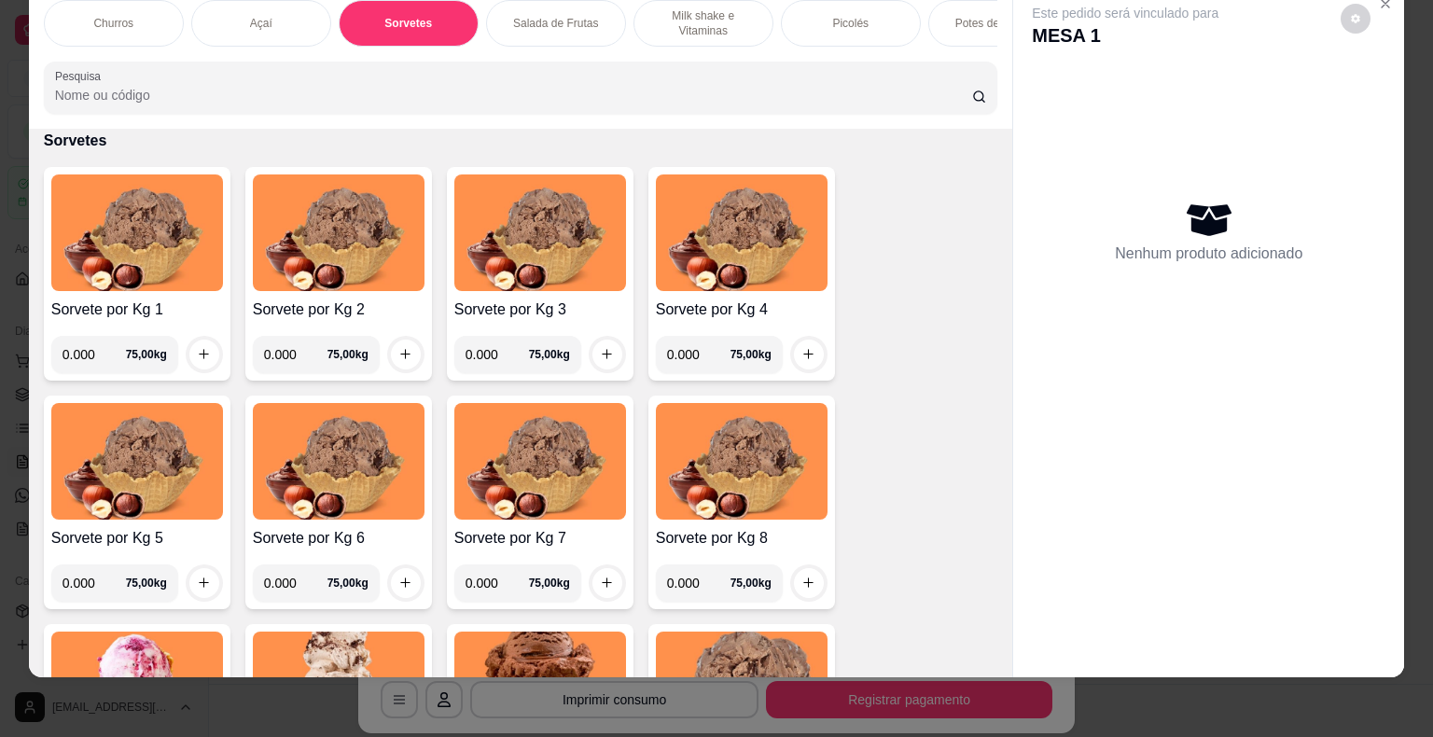
click at [90, 352] on input "0.000" at bounding box center [94, 354] width 63 height 37
type input "0.318"
click at [200, 353] on icon "increase-product-quantity" at bounding box center [204, 354] width 10 height 10
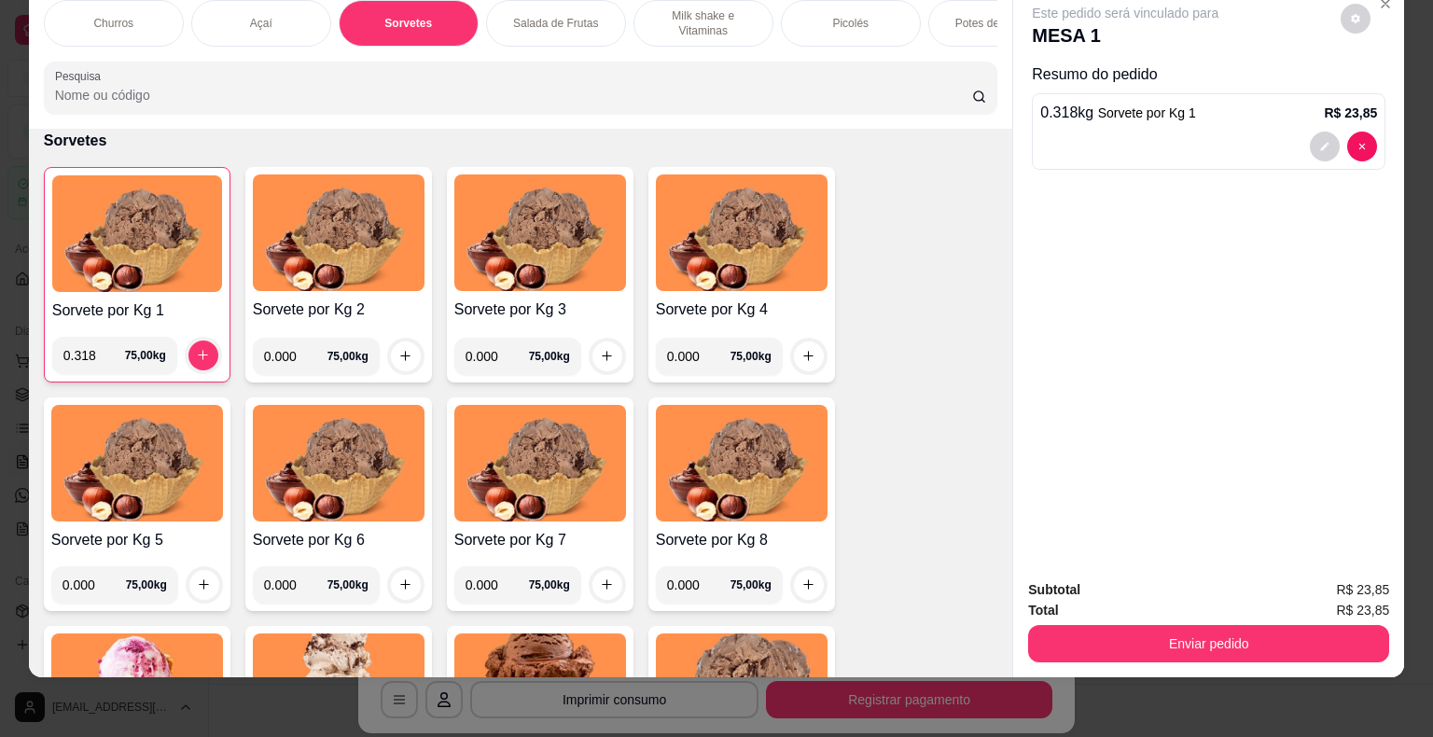
click at [1286, 650] on div "Subtotal R$ 23,85 Total R$ 23,85 Enviar pedido" at bounding box center [1208, 620] width 391 height 113
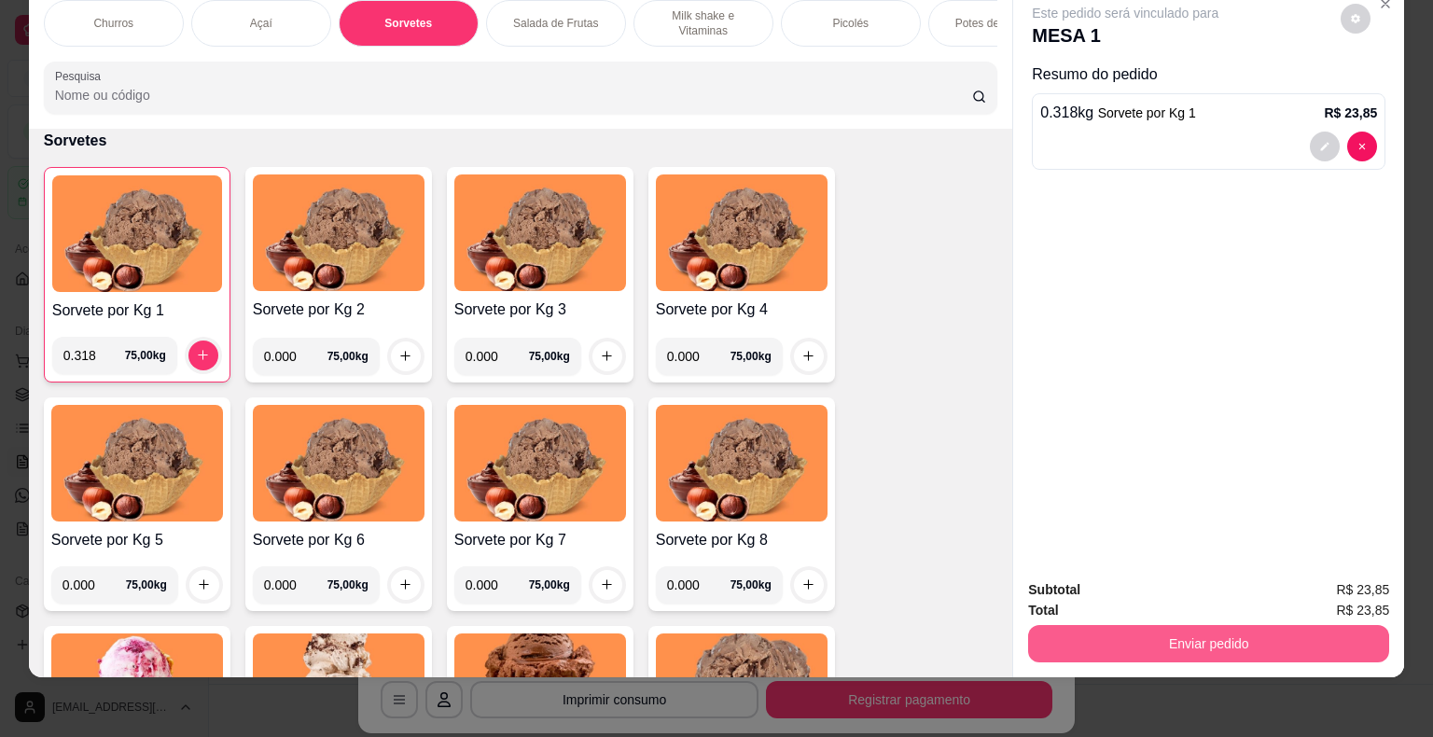
click at [1296, 630] on button "Enviar pedido" at bounding box center [1208, 643] width 361 height 37
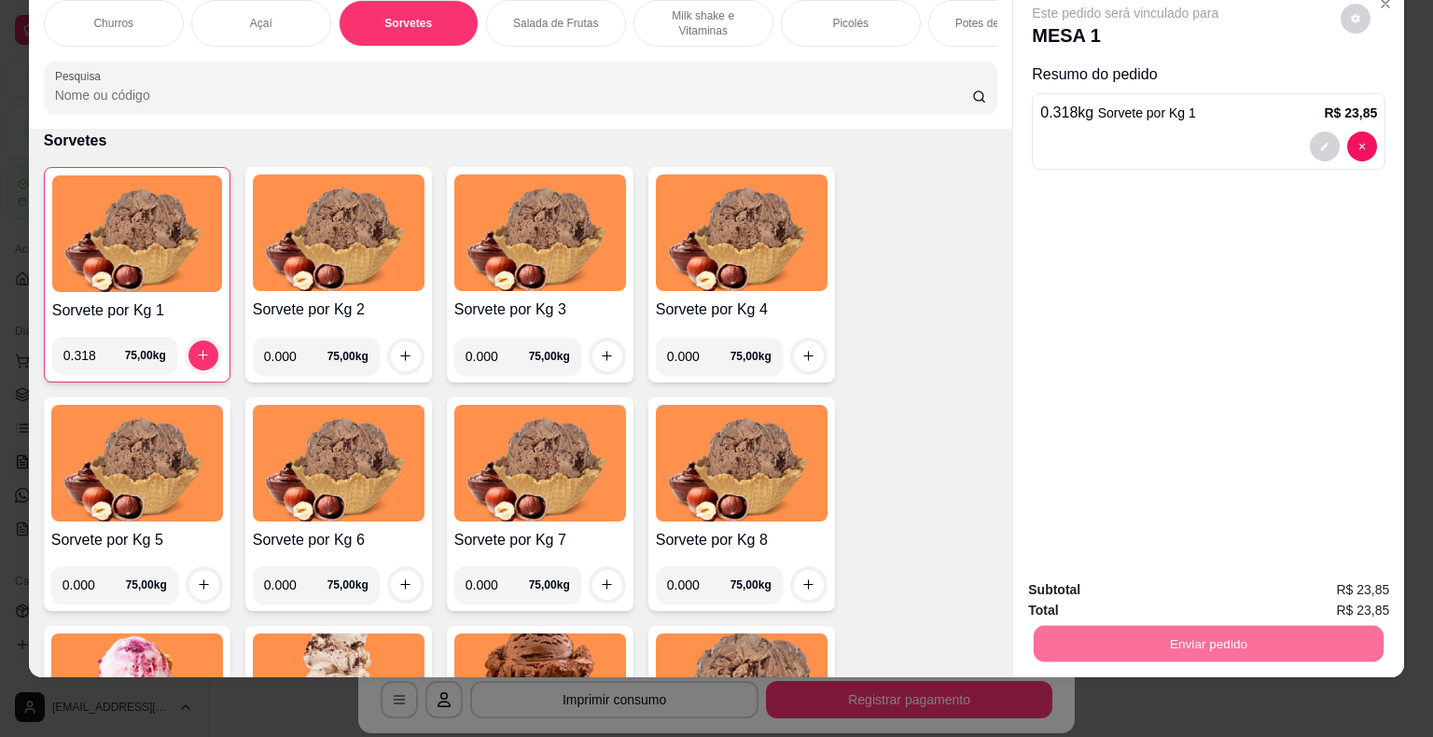
click at [1371, 590] on button "Enviar pedido" at bounding box center [1341, 583] width 105 height 35
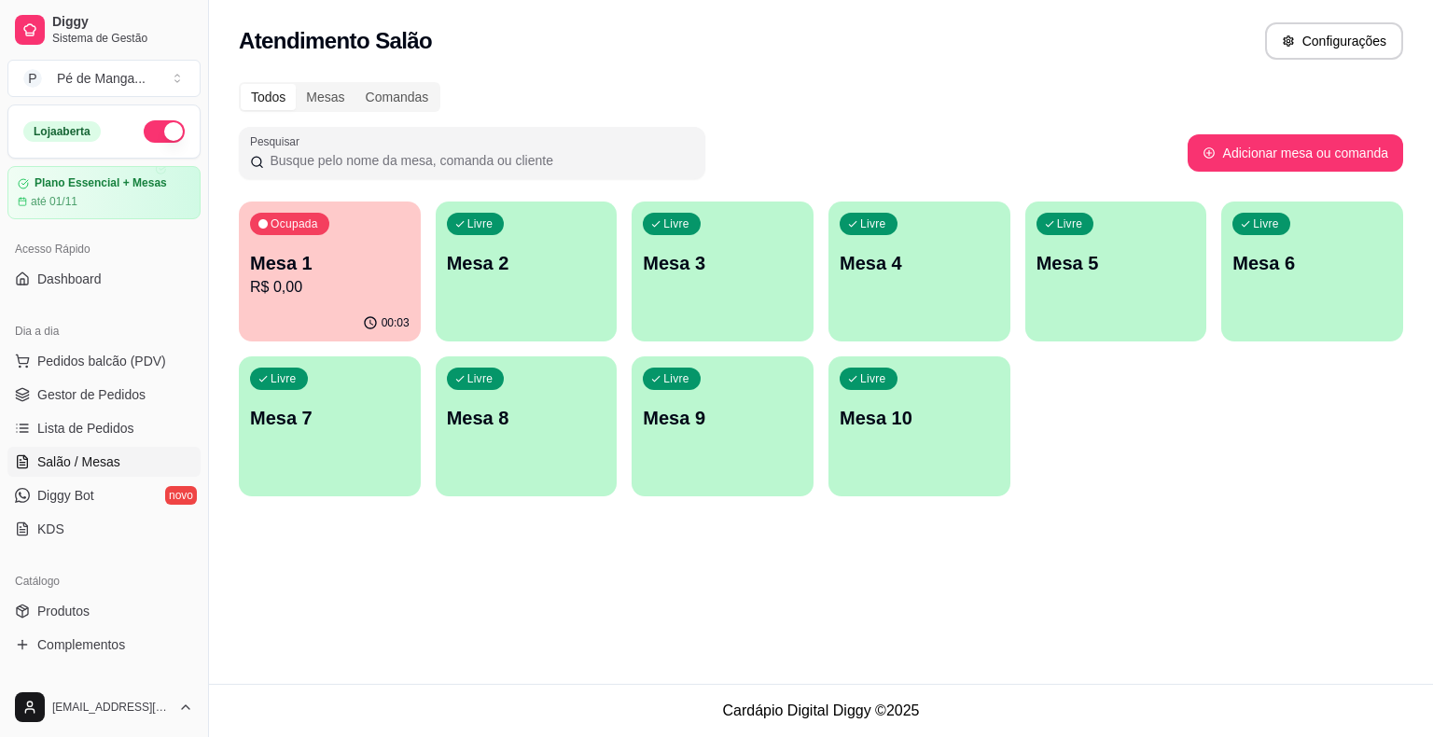
click at [523, 304] on div "Livre Mesa 2" at bounding box center [527, 261] width 182 height 118
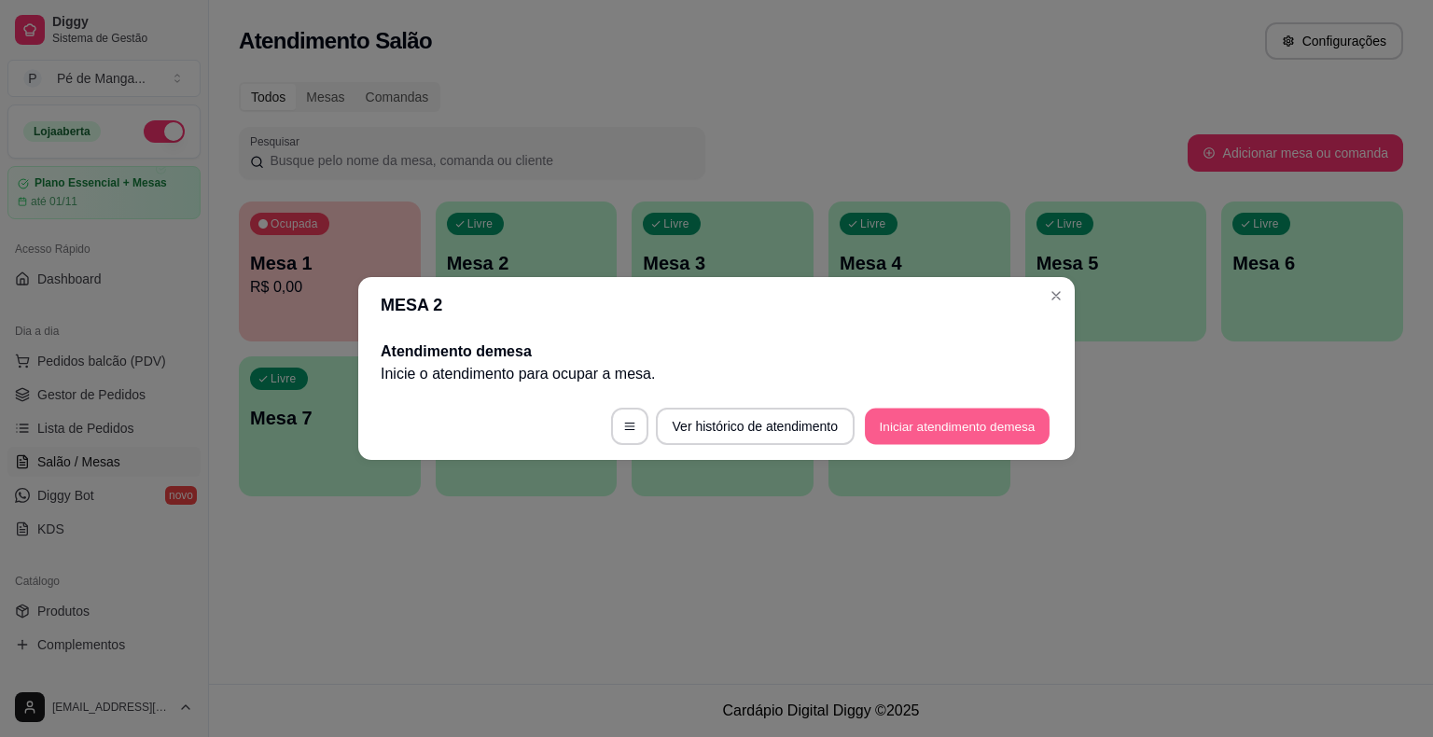
click at [941, 415] on button "Iniciar atendimento de mesa" at bounding box center [957, 427] width 185 height 36
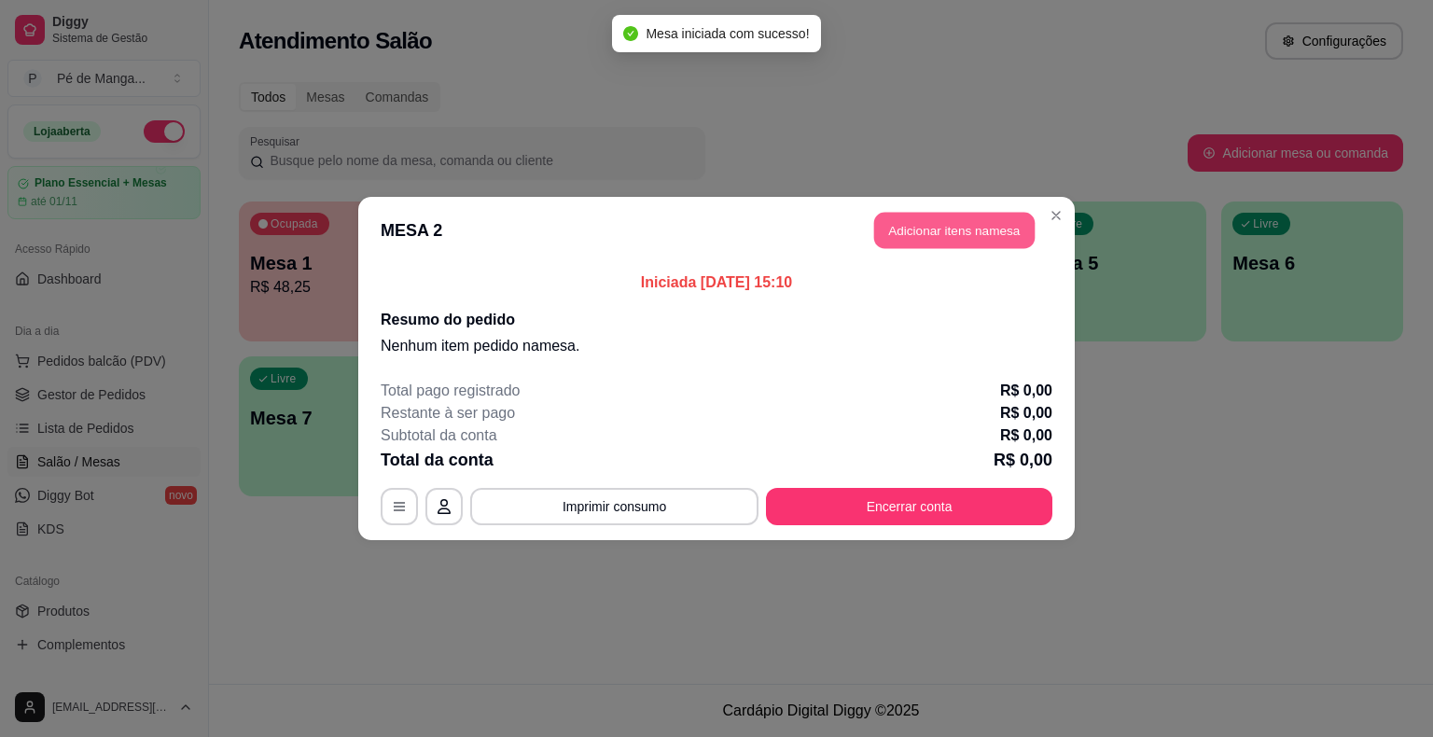
click at [985, 226] on button "Adicionar itens na mesa" at bounding box center [954, 231] width 160 height 36
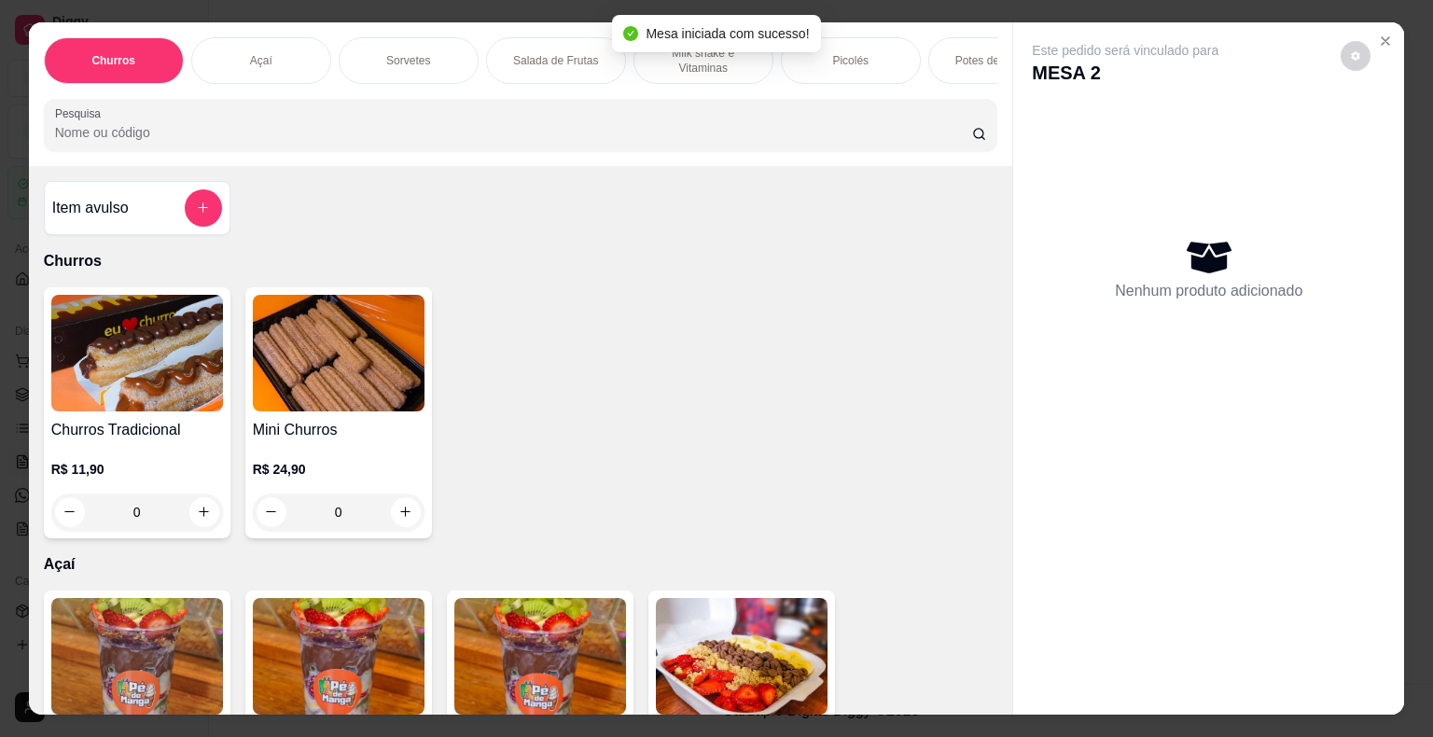
click at [862, 60] on div "Picolés" at bounding box center [851, 60] width 140 height 47
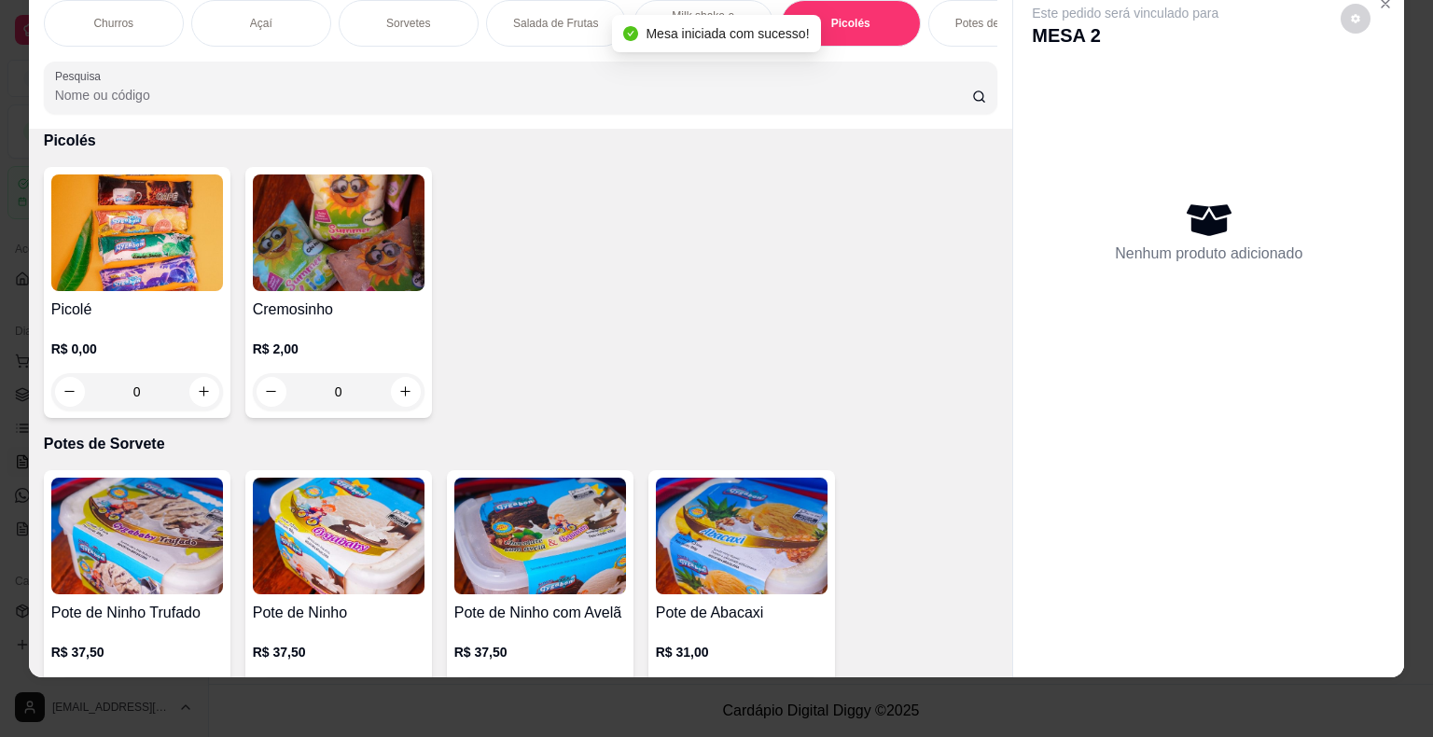
click at [204, 394] on div "0" at bounding box center [137, 391] width 172 height 37
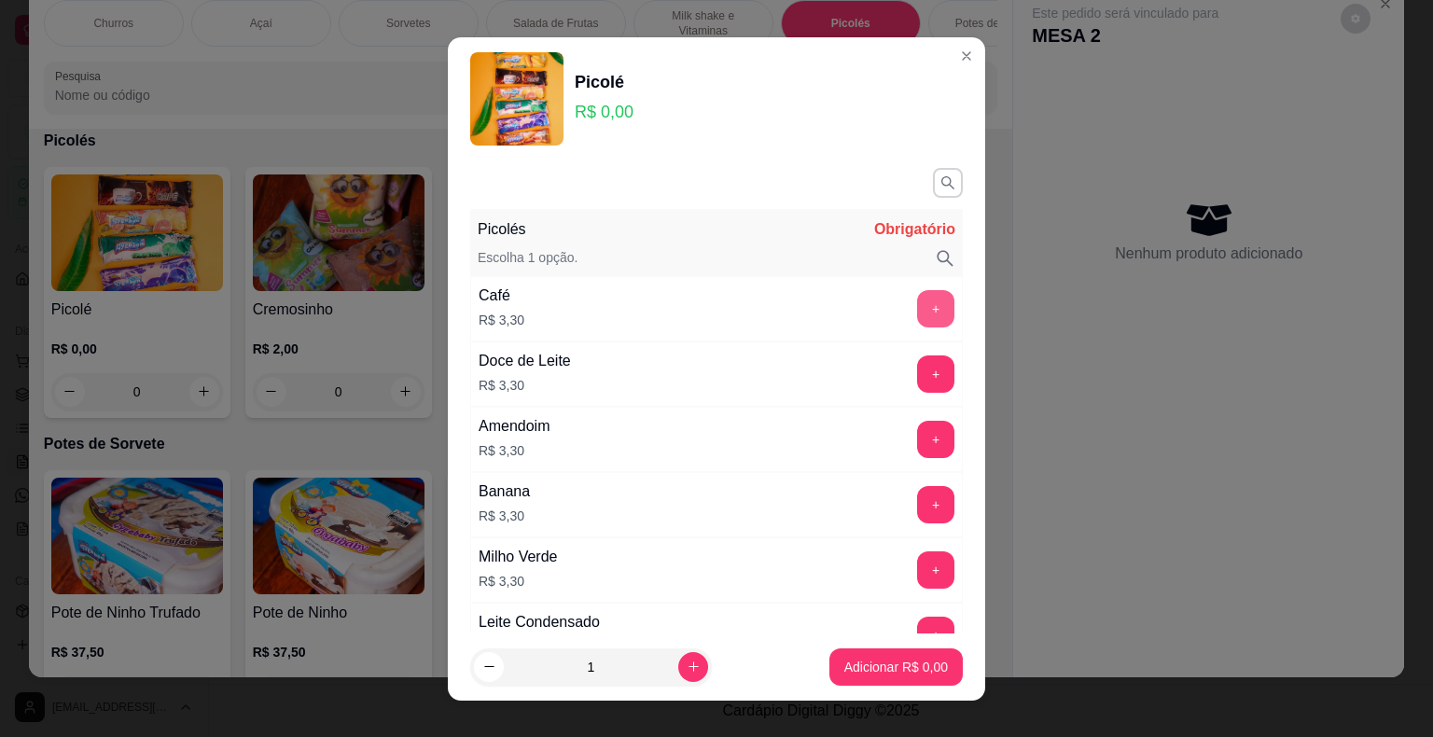
click at [917, 308] on button "+" at bounding box center [935, 308] width 37 height 37
click at [896, 666] on p "Adicionar R$ 3,30" at bounding box center [896, 667] width 104 height 19
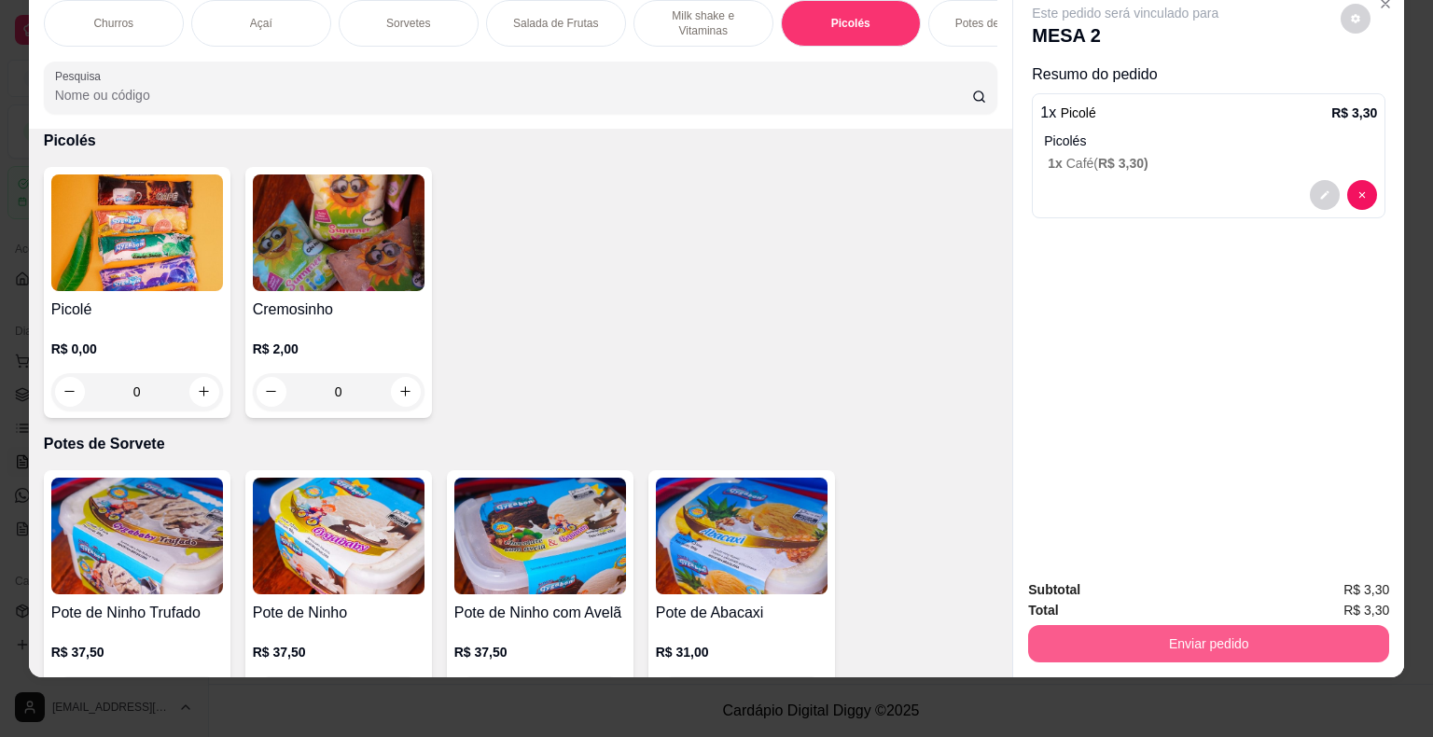
click at [1198, 631] on button "Enviar pedido" at bounding box center [1208, 643] width 361 height 37
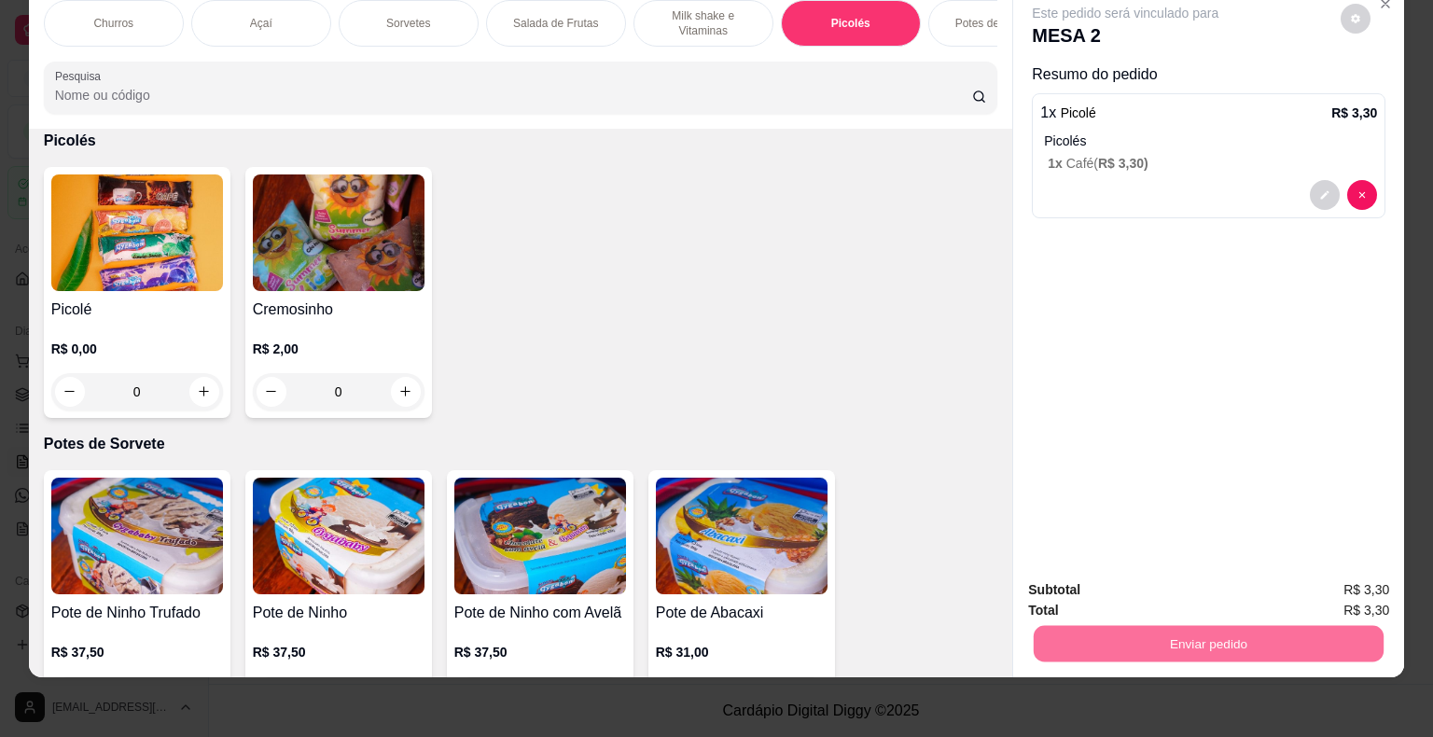
click at [1329, 577] on button "Enviar pedido" at bounding box center [1341, 583] width 105 height 35
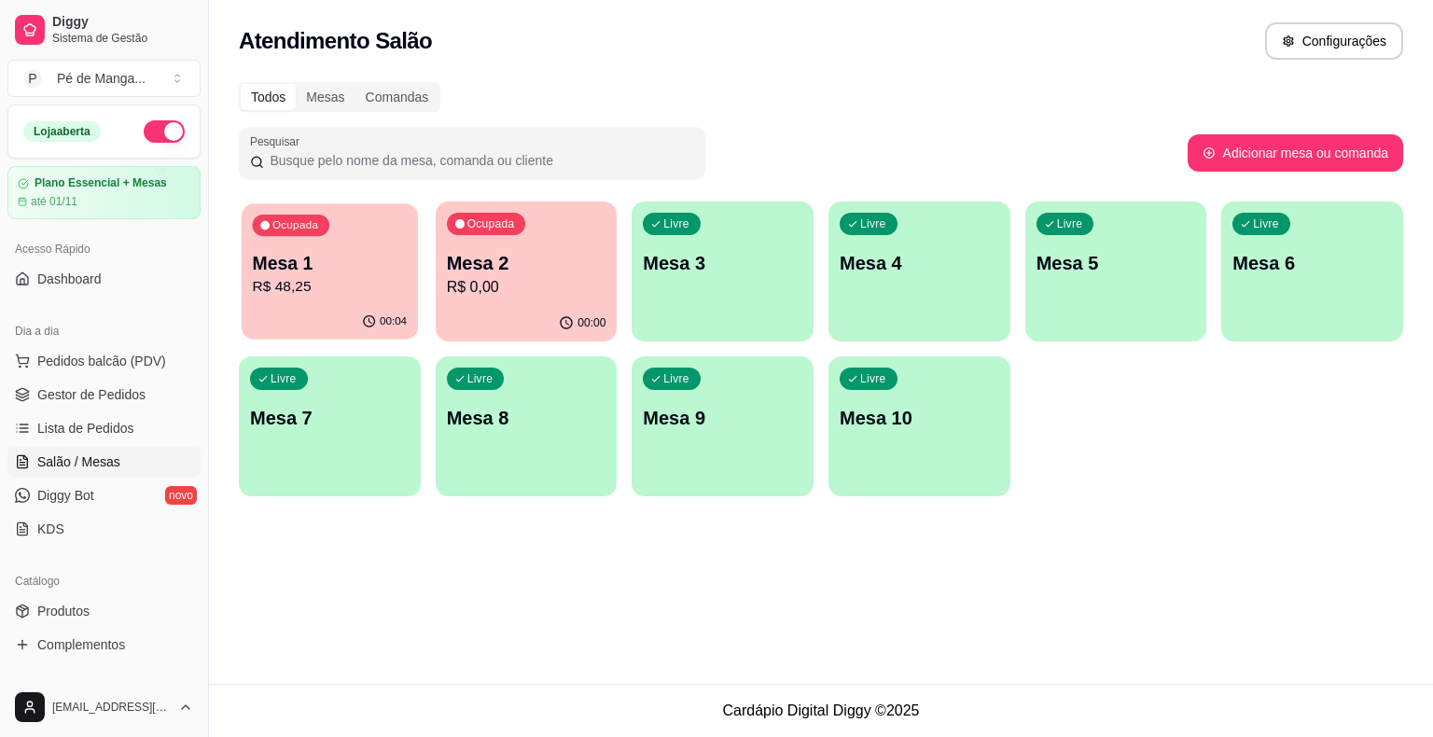
click at [335, 289] on p "R$ 48,25" at bounding box center [330, 286] width 155 height 21
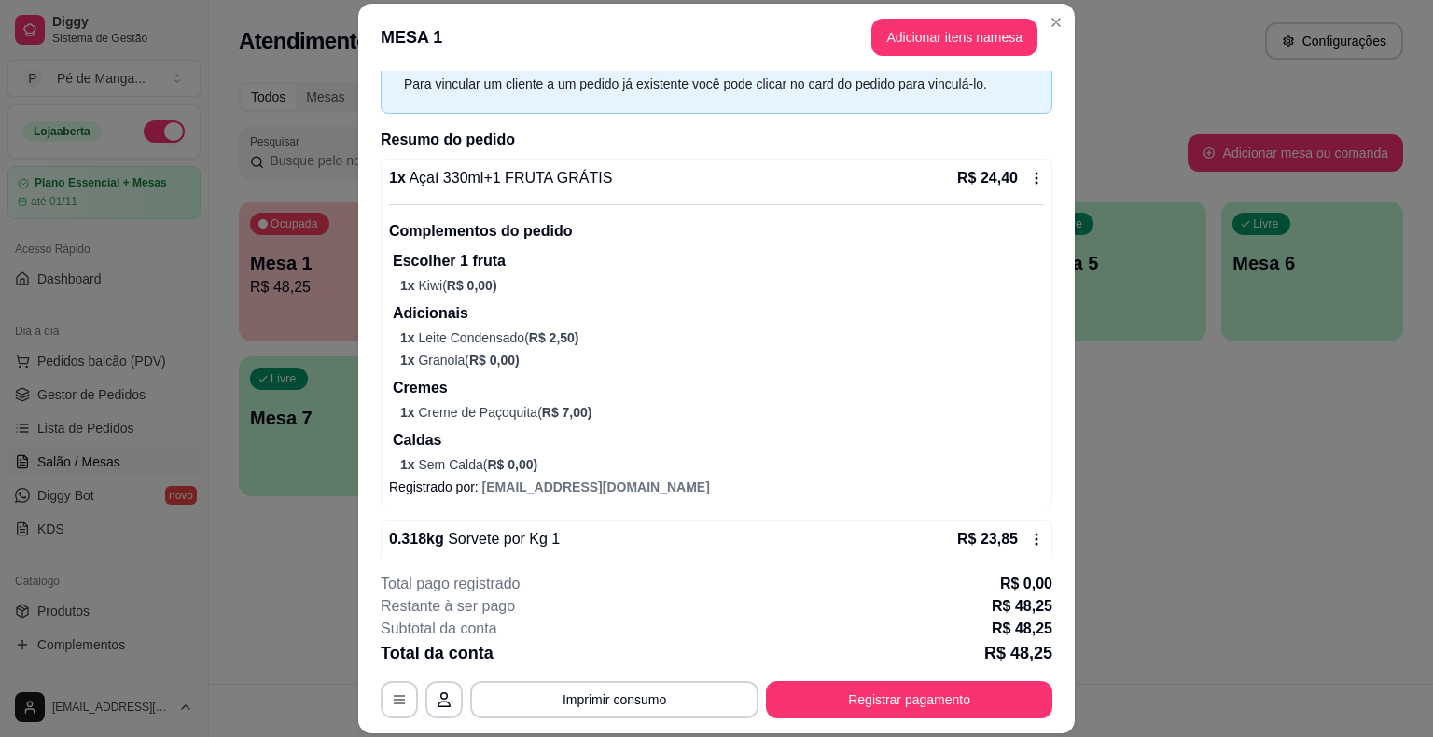
scroll to position [0, 0]
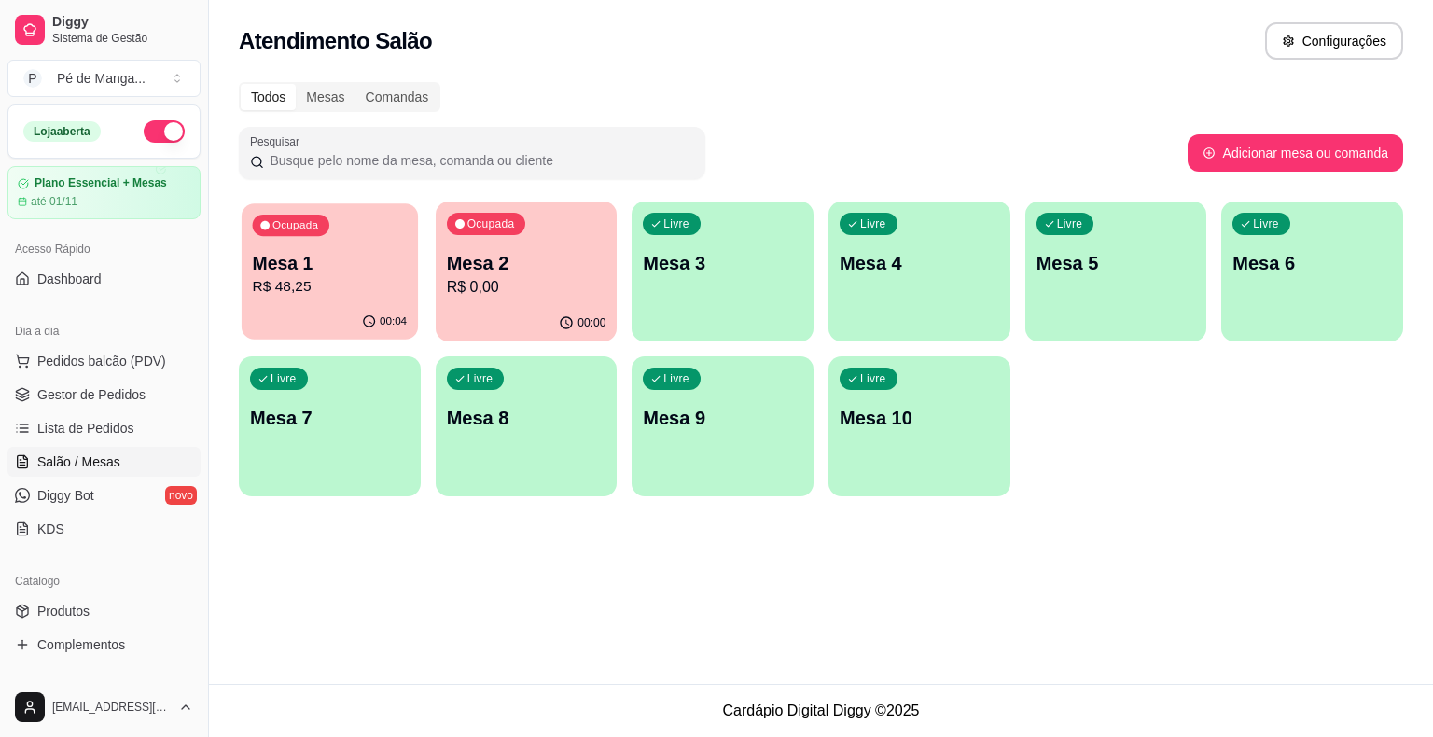
click at [342, 272] on p "Mesa 1" at bounding box center [330, 263] width 155 height 25
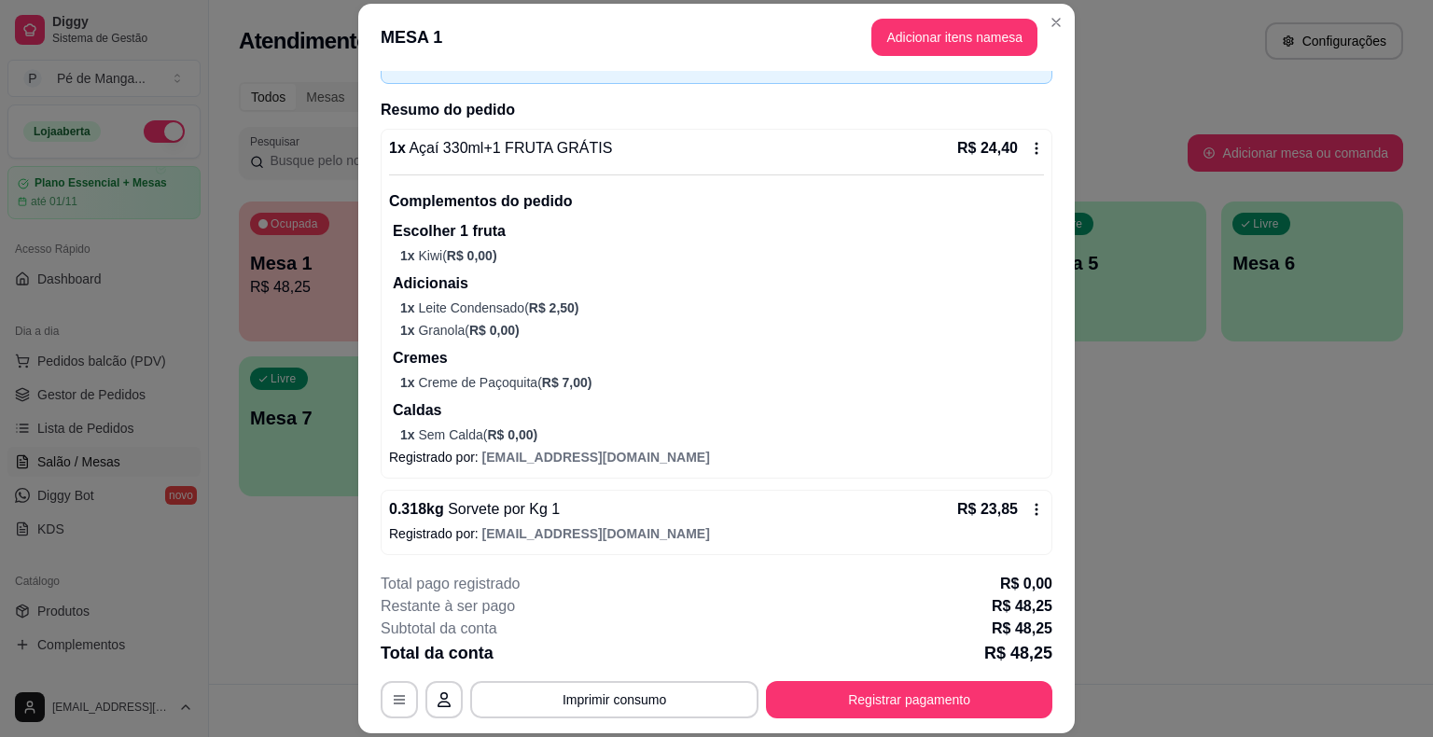
scroll to position [121, 0]
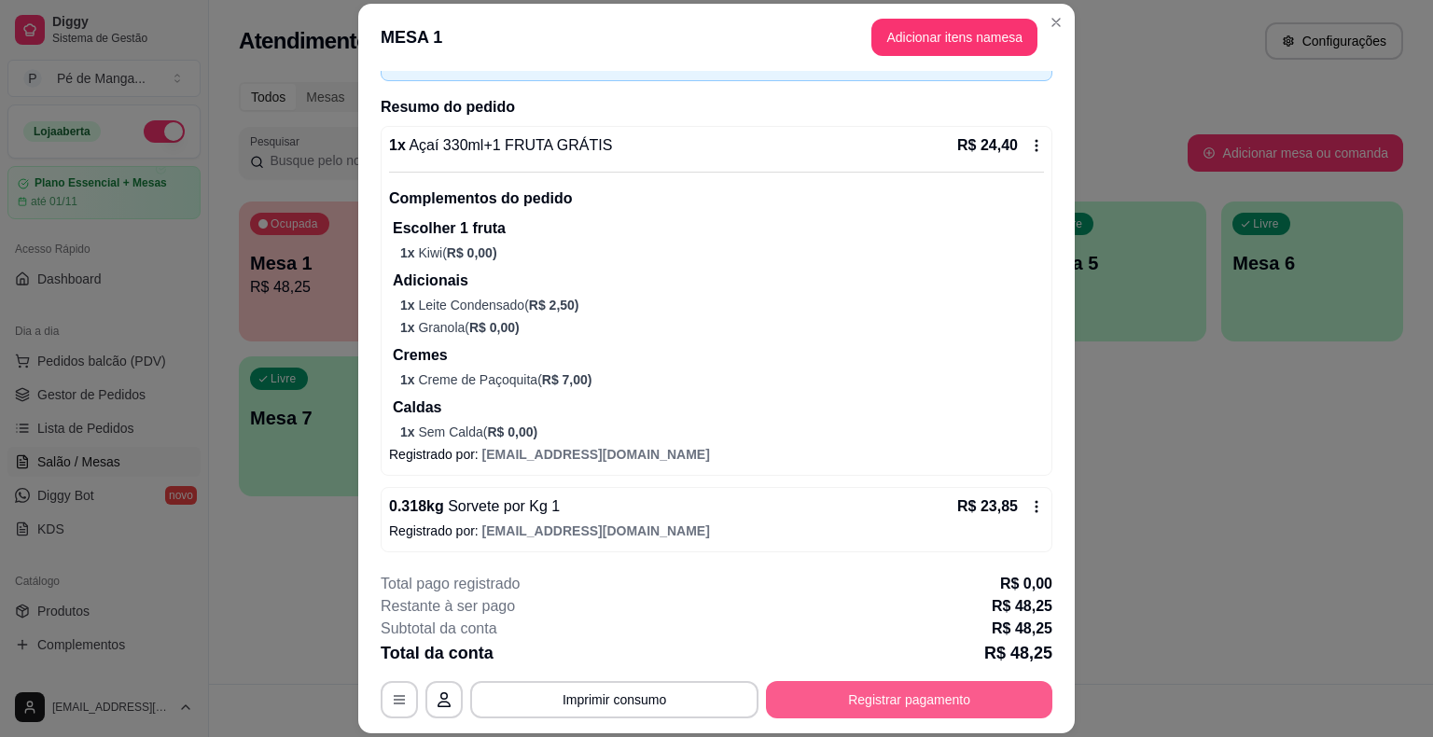
click at [881, 690] on button "Registrar pagamento" at bounding box center [909, 699] width 286 height 37
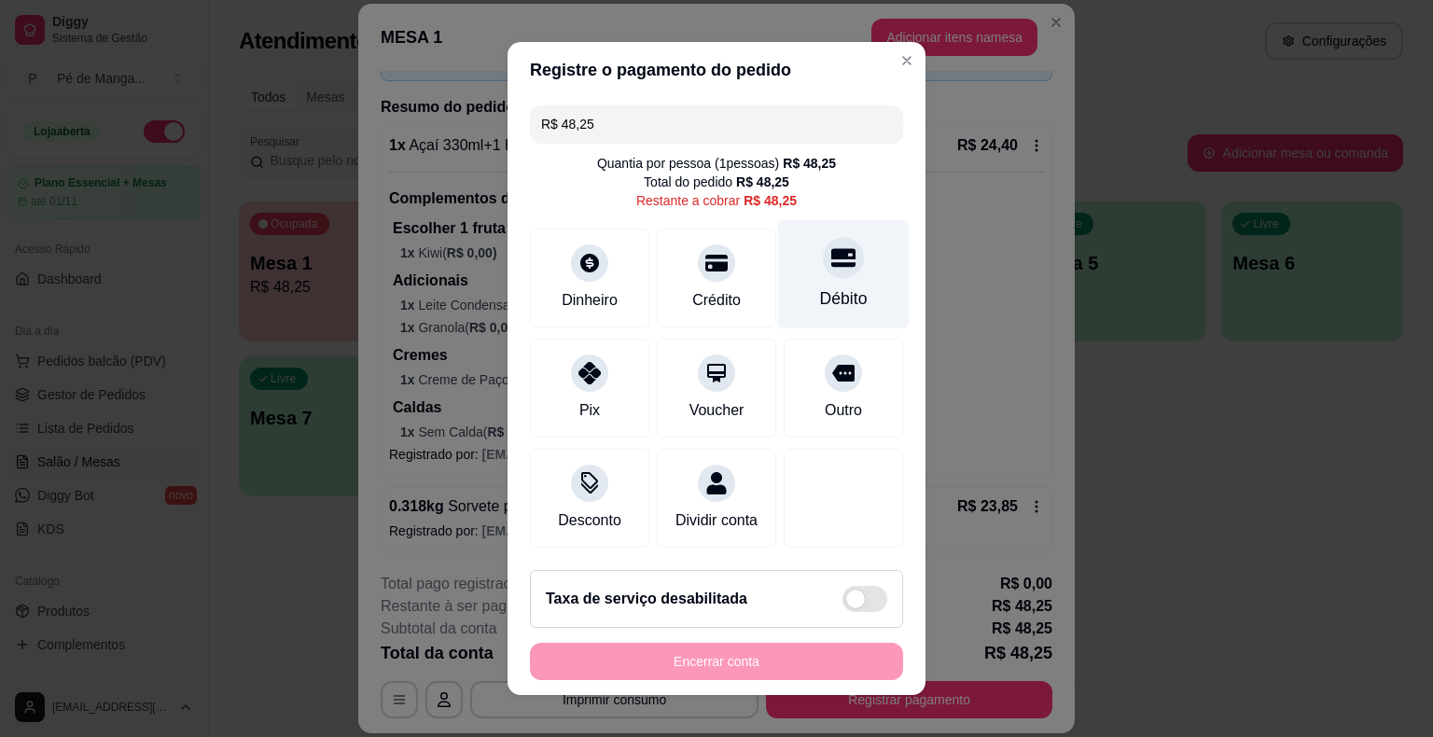
click at [813, 280] on div "Débito" at bounding box center [844, 274] width 132 height 109
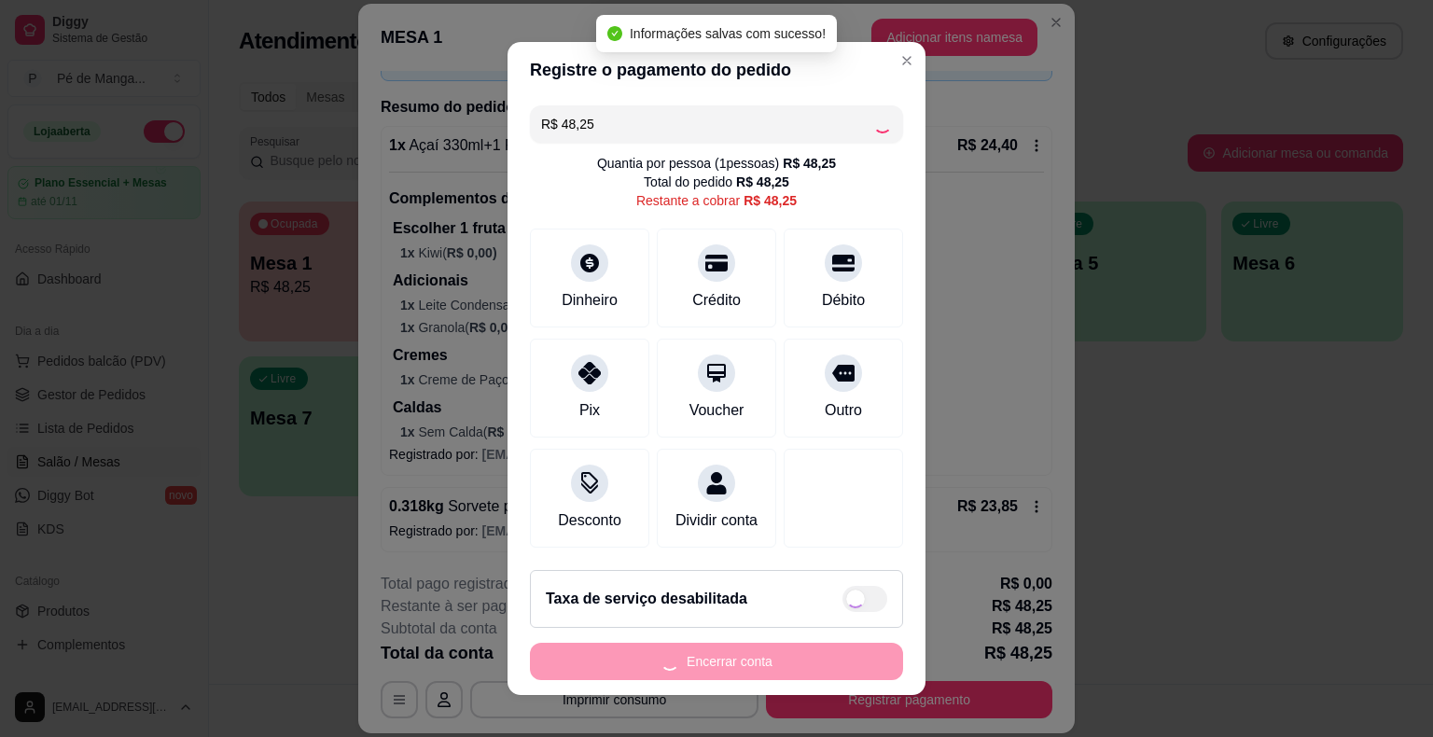
type input "R$ 0,00"
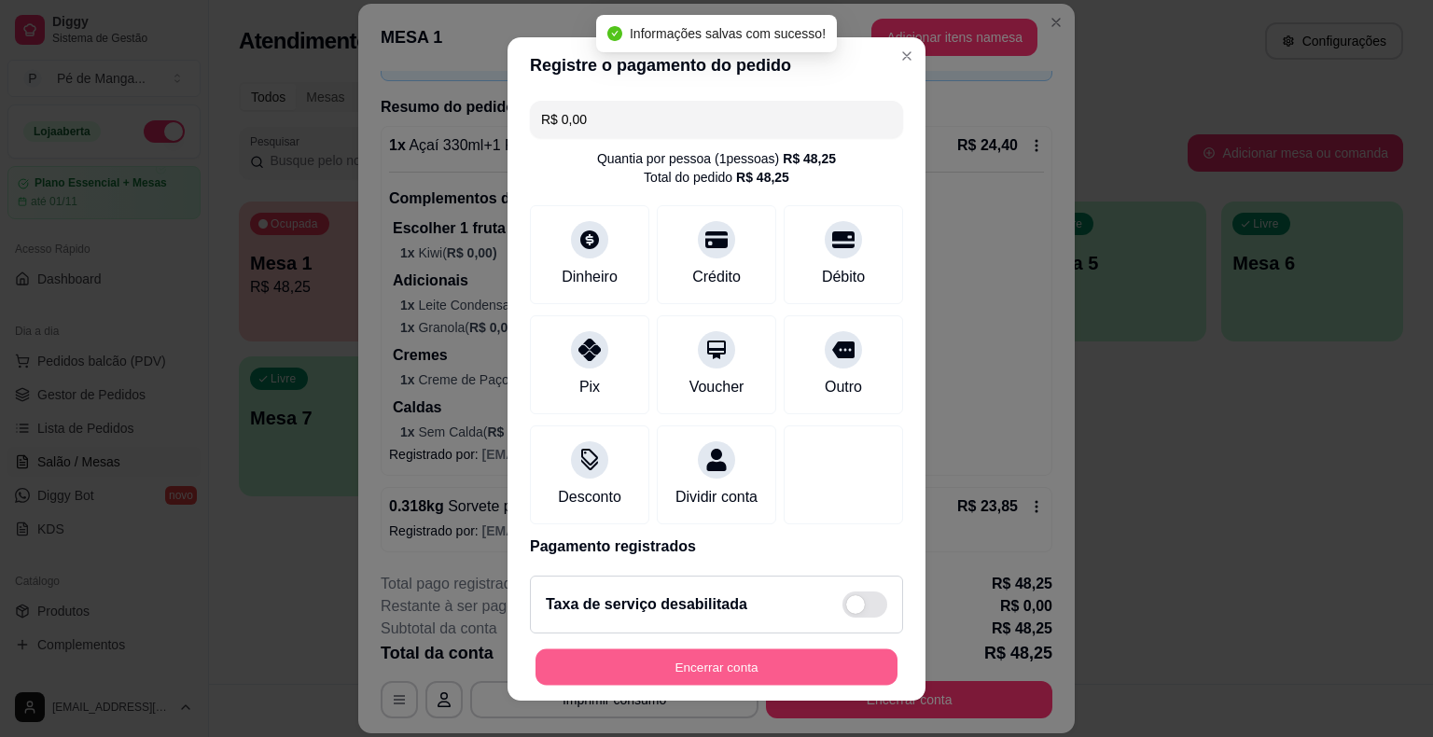
click at [662, 661] on button "Encerrar conta" at bounding box center [717, 666] width 362 height 36
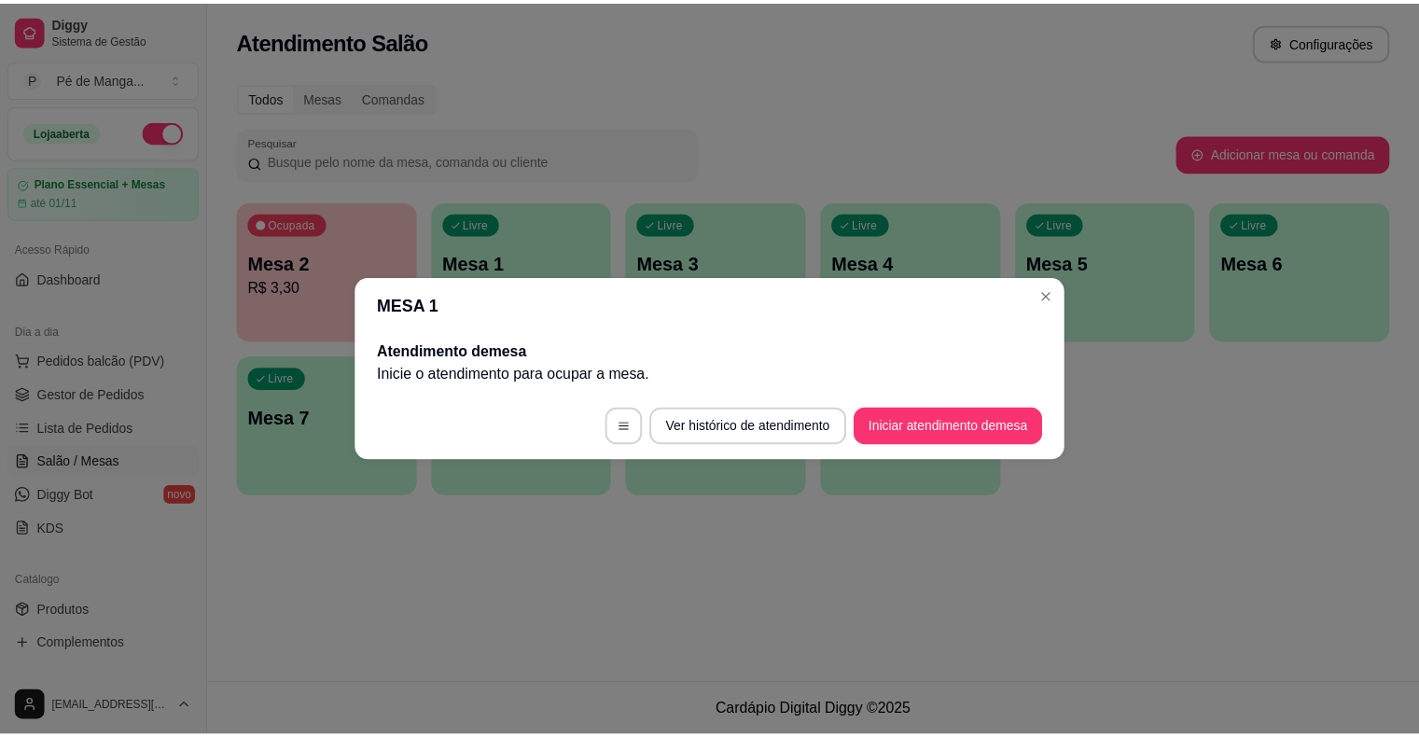
scroll to position [0, 0]
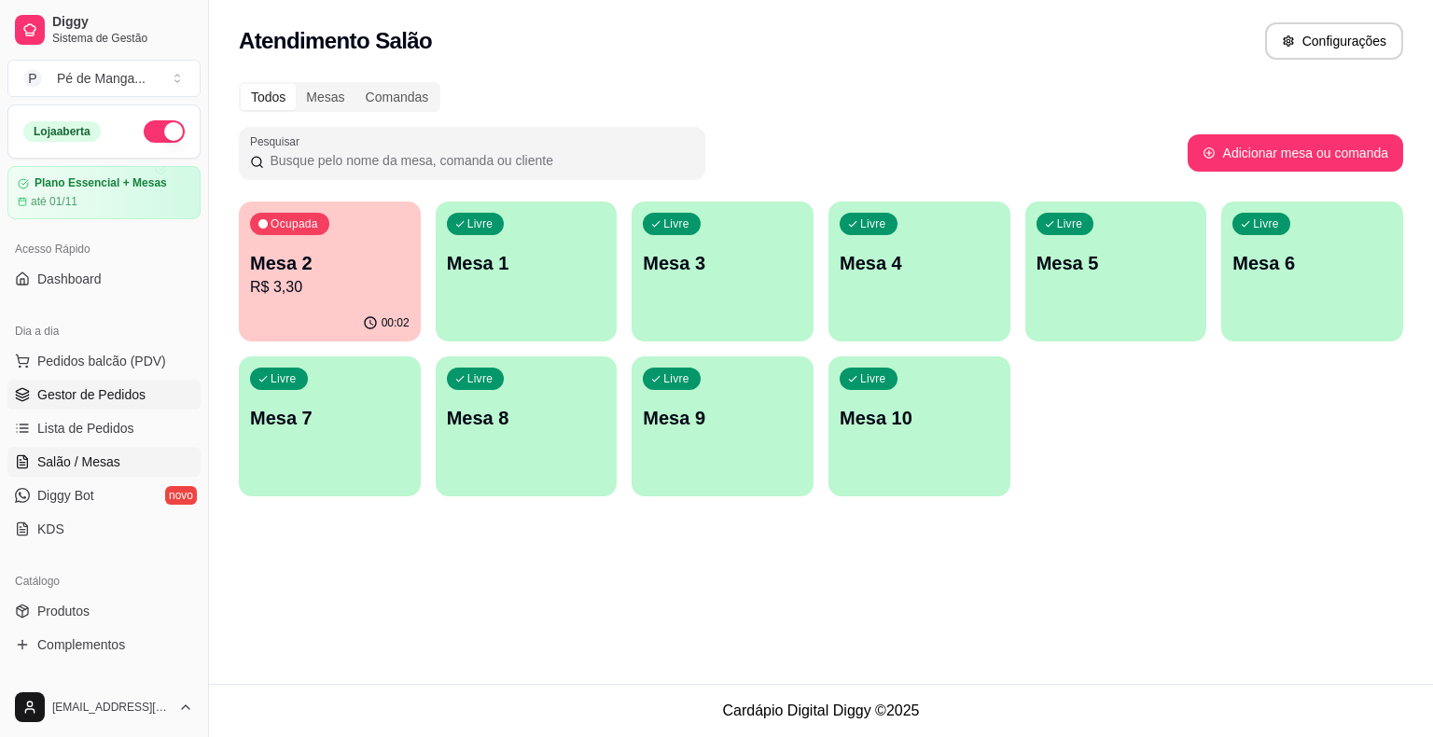
click at [132, 394] on span "Gestor de Pedidos" at bounding box center [91, 394] width 108 height 19
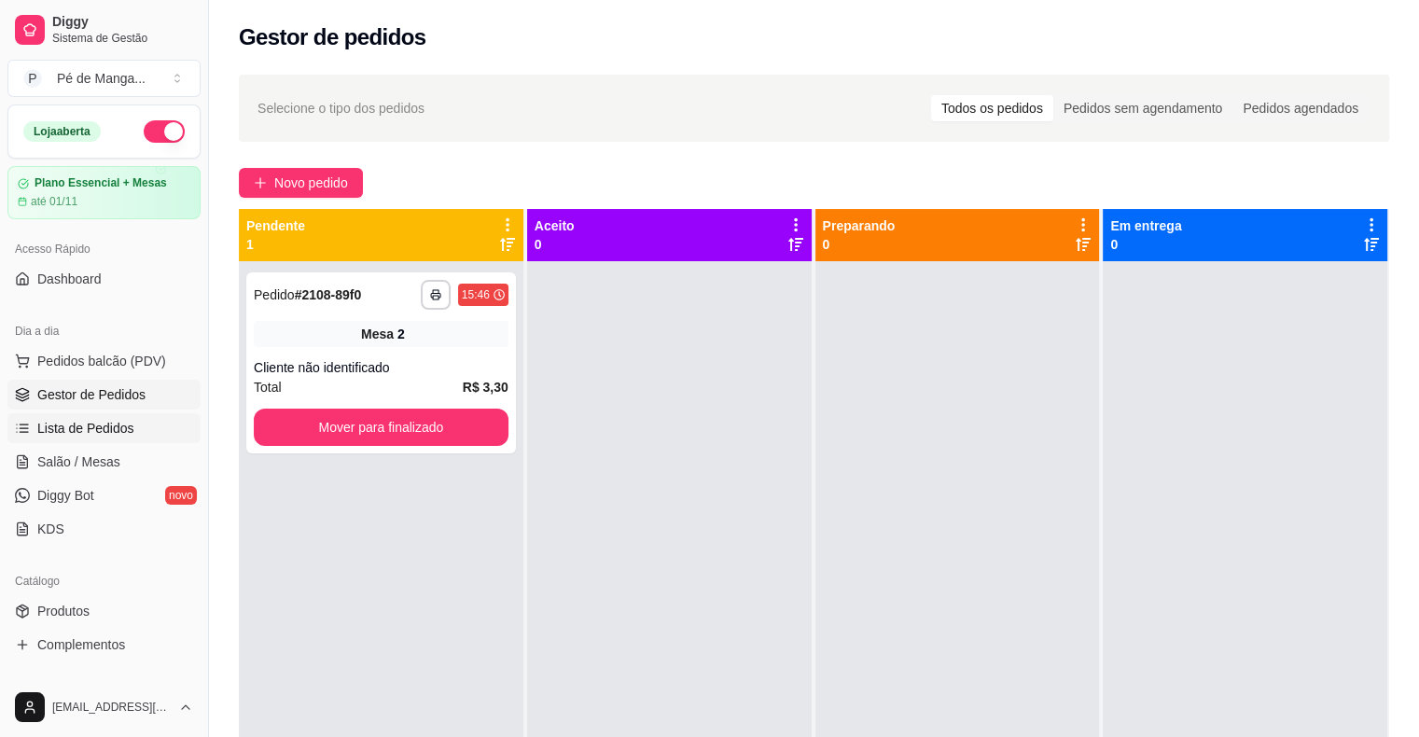
click at [101, 428] on span "Lista de Pedidos" at bounding box center [85, 428] width 97 height 19
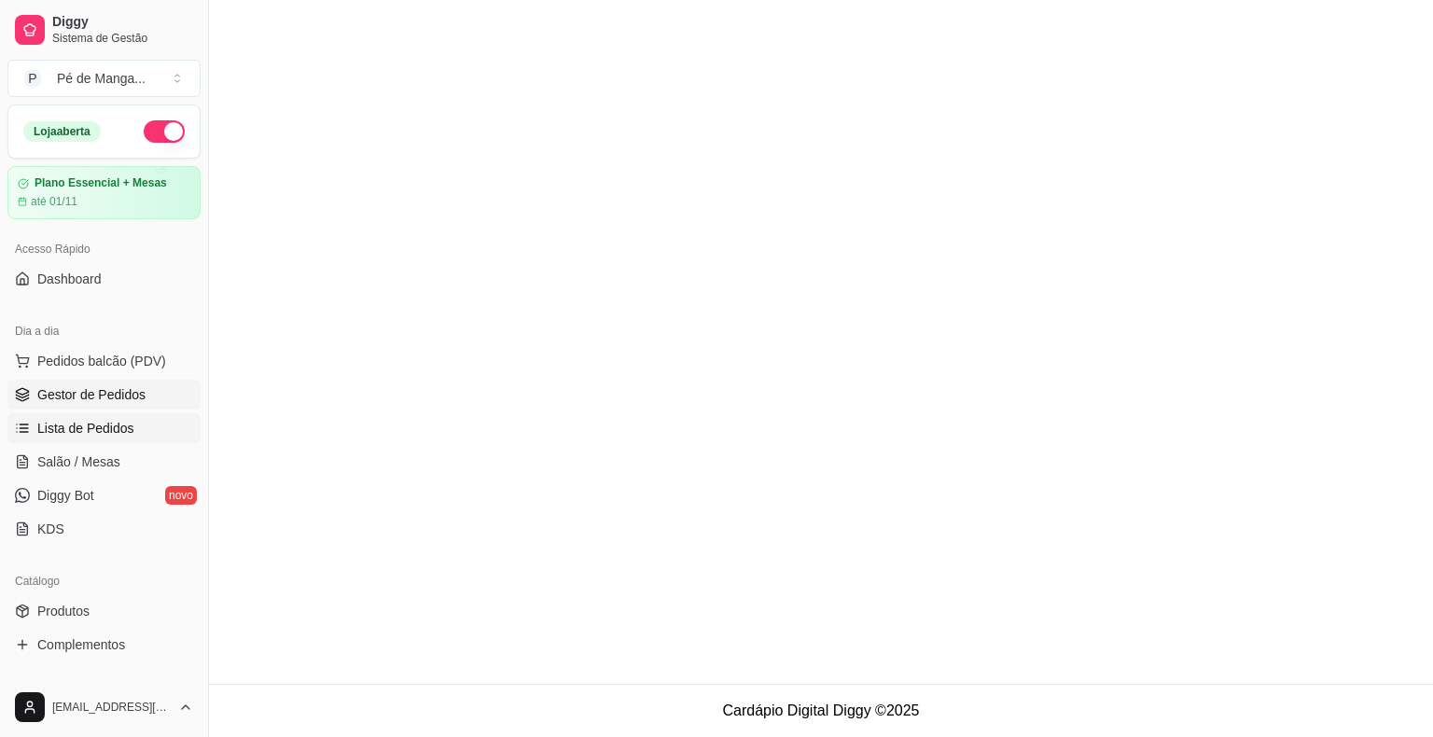
click at [109, 391] on span "Gestor de Pedidos" at bounding box center [91, 394] width 108 height 19
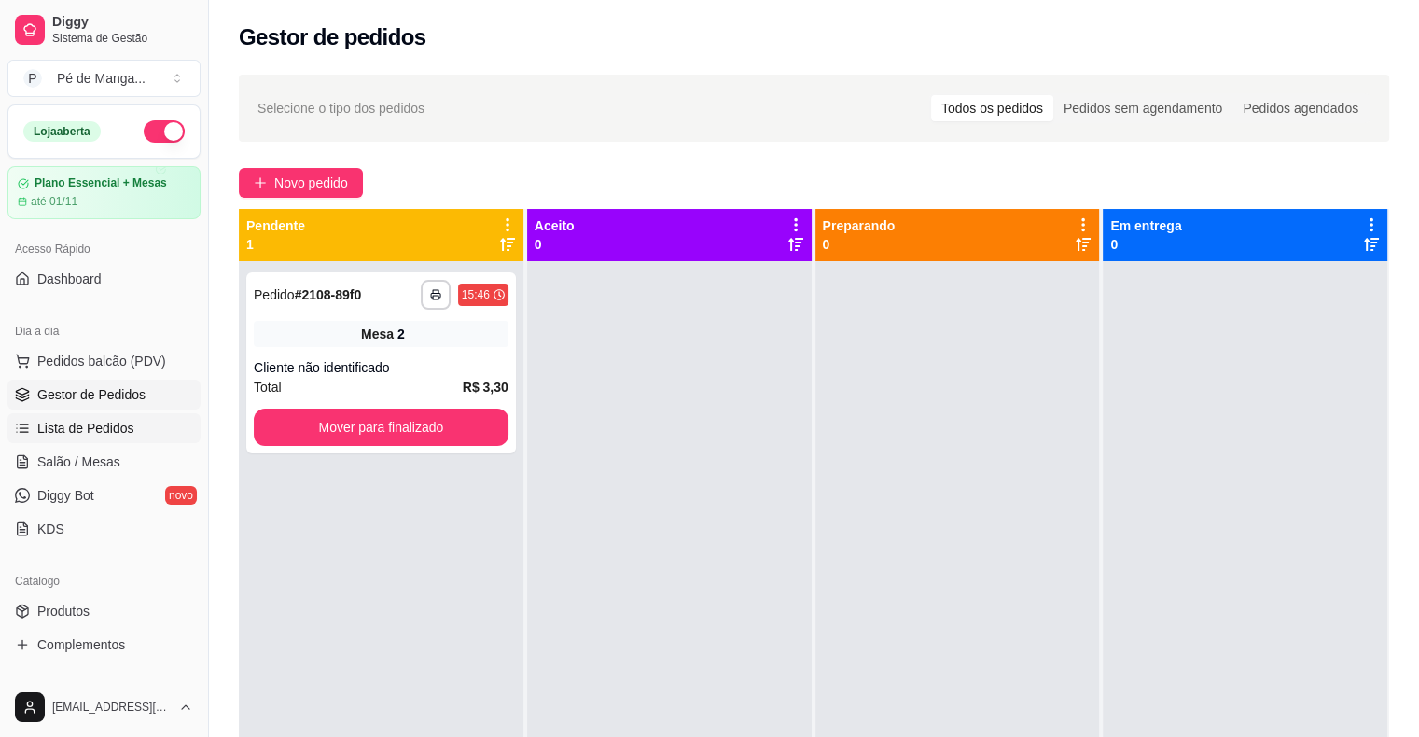
click at [119, 422] on span "Lista de Pedidos" at bounding box center [85, 428] width 97 height 19
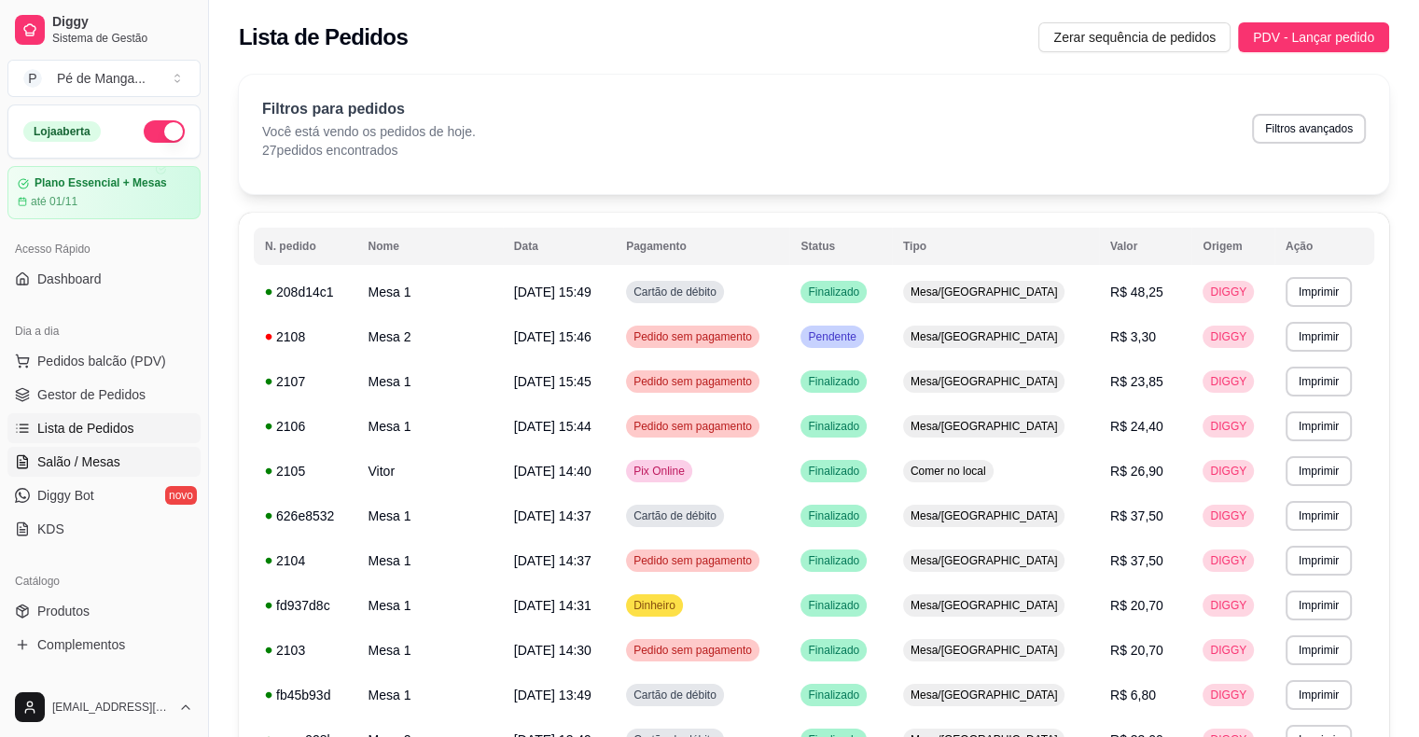
click at [159, 464] on link "Salão / Mesas" at bounding box center [103, 462] width 193 height 30
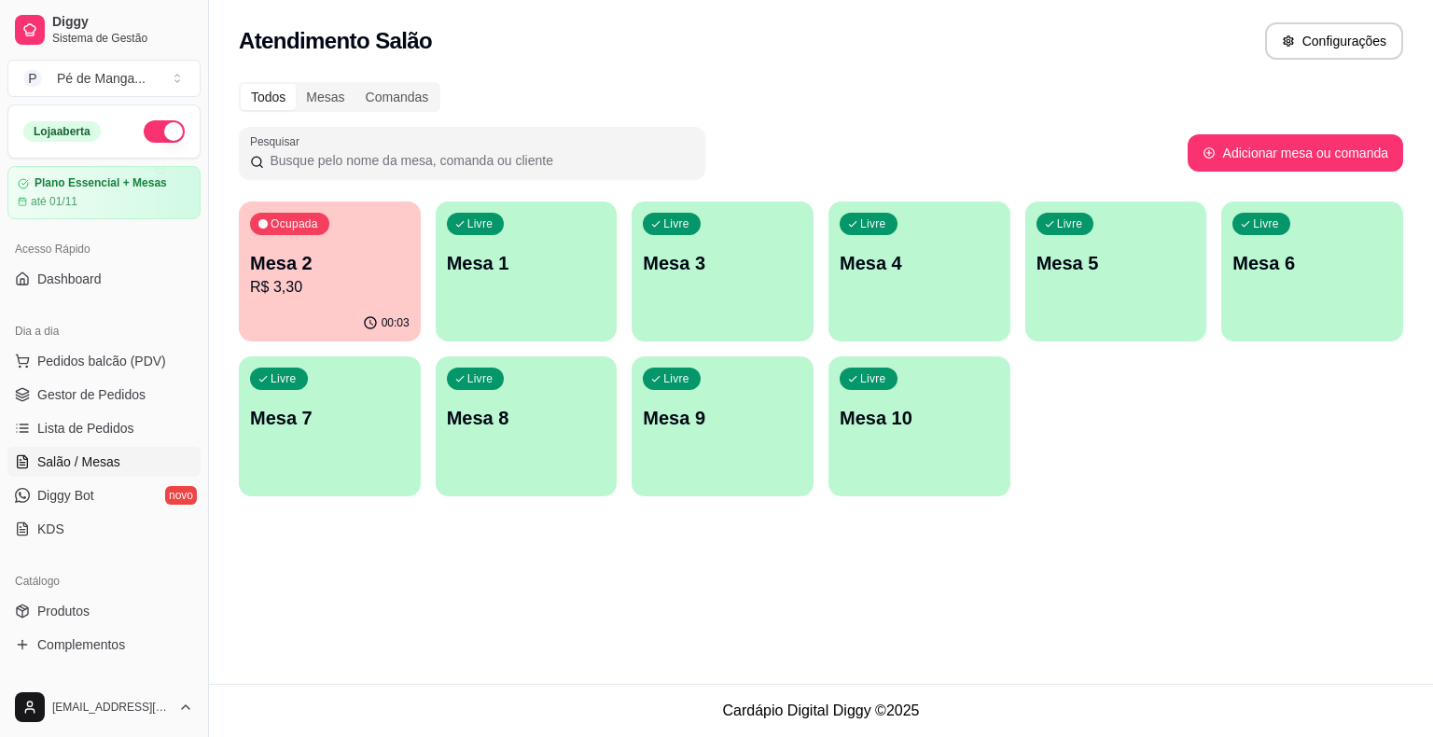
drag, startPoint x: 452, startPoint y: 155, endPoint x: 403, endPoint y: 250, distance: 106.8
click at [436, 191] on div "Todos Mesas Comandas Pesquisar Adicionar mesa ou comanda Ocupada Mesa 2 R$ 3,30…" at bounding box center [821, 295] width 1224 height 448
click at [307, 280] on p "R$ 3,30" at bounding box center [330, 286] width 155 height 21
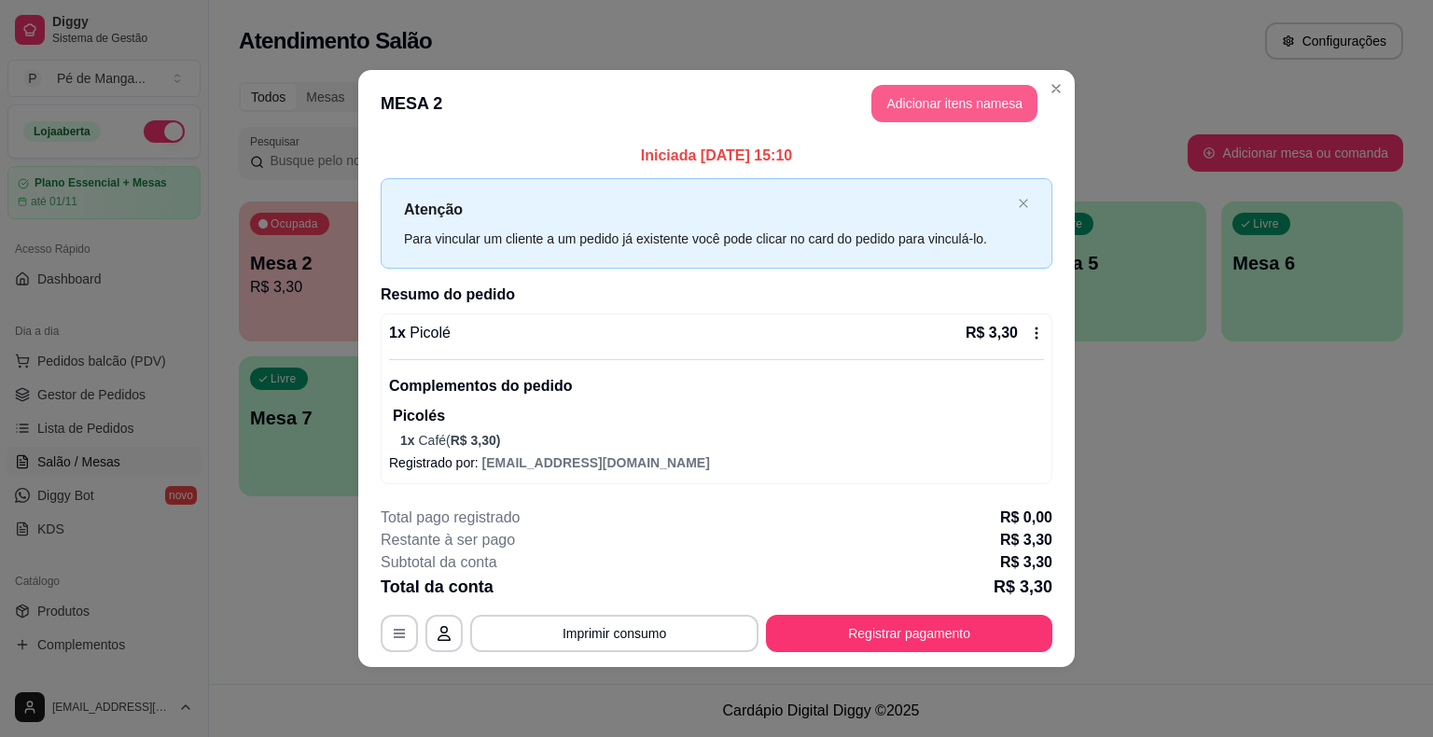
click at [939, 99] on button "Adicionar itens na mesa" at bounding box center [954, 103] width 166 height 37
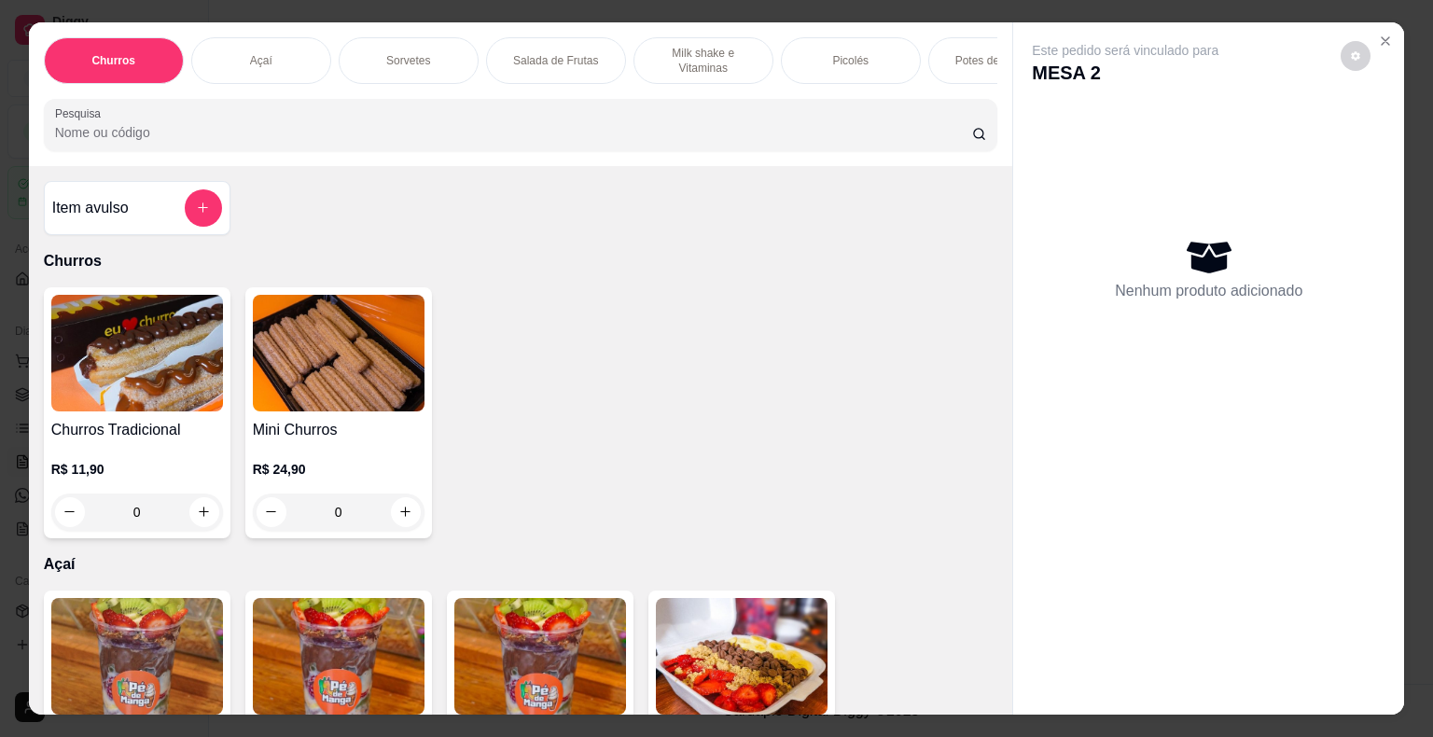
drag, startPoint x: 810, startPoint y: 46, endPoint x: 784, endPoint y: 62, distance: 30.6
click at [813, 47] on div "Picolés" at bounding box center [851, 60] width 140 height 47
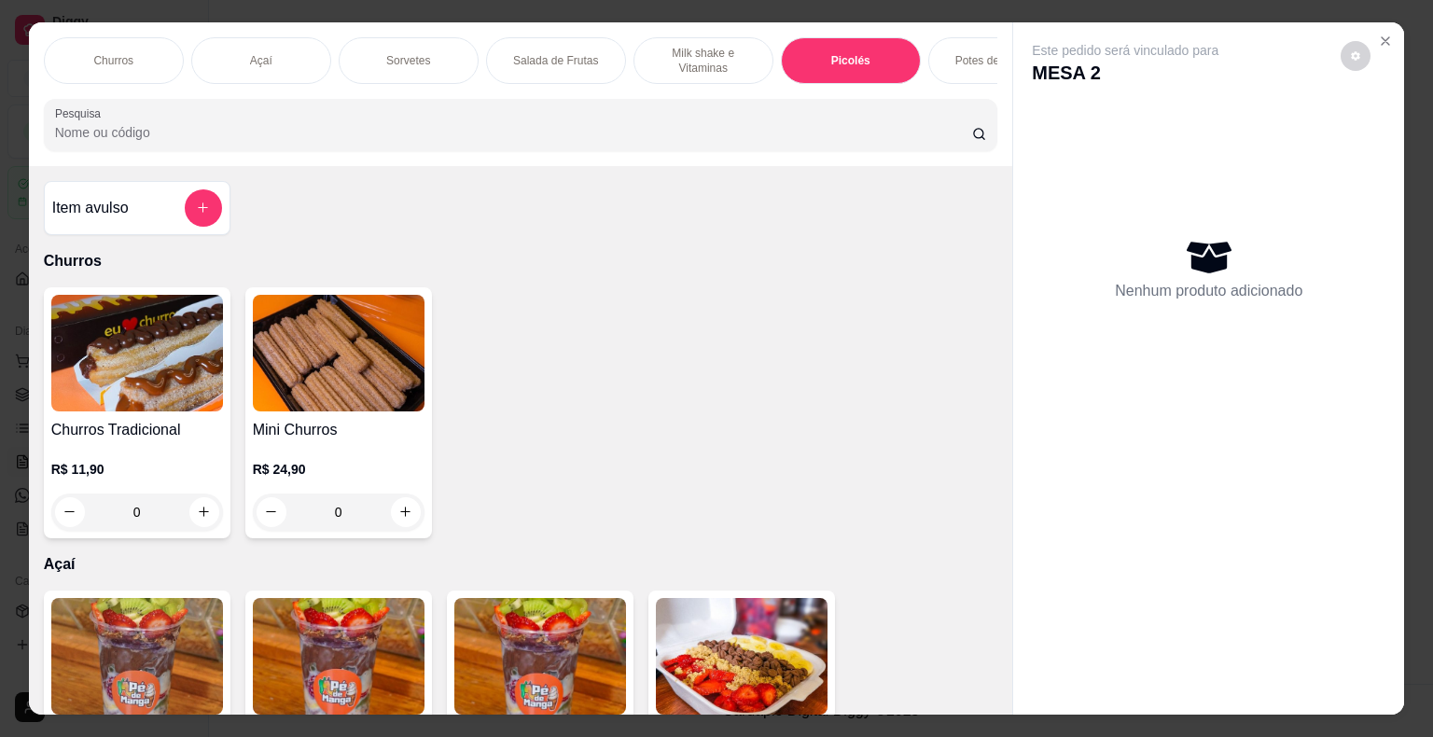
scroll to position [45, 0]
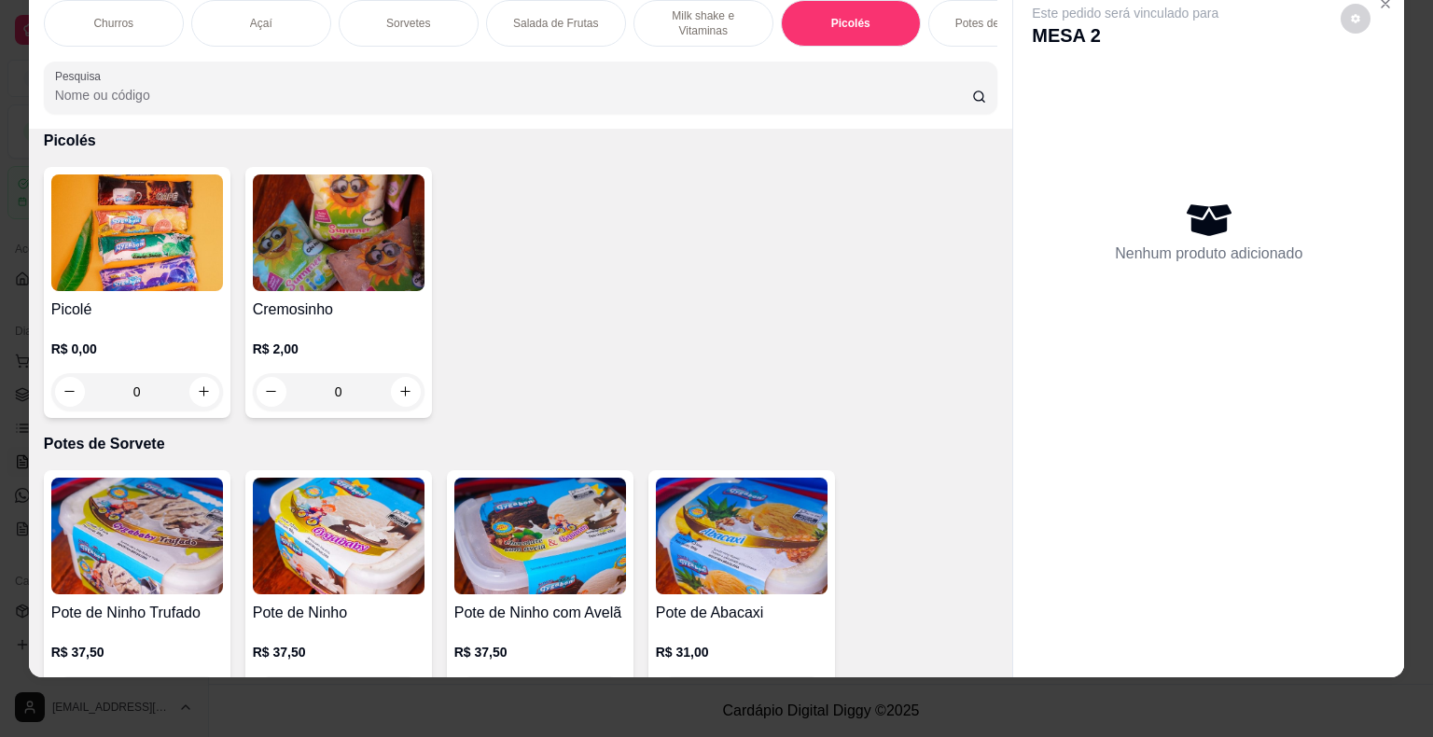
click at [197, 394] on div "0" at bounding box center [137, 391] width 172 height 37
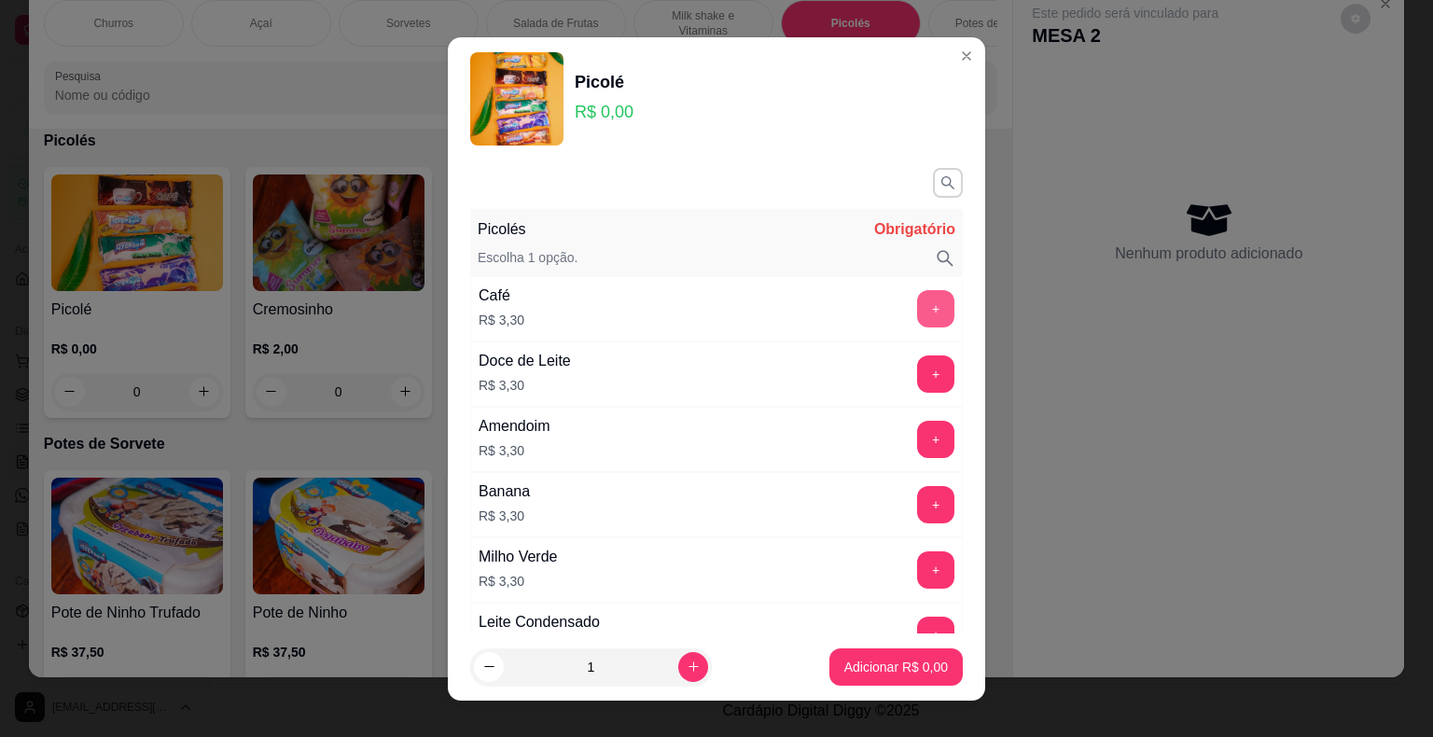
click at [917, 305] on button "+" at bounding box center [935, 308] width 37 height 37
click at [868, 676] on button "Adicionar R$ 3,30" at bounding box center [896, 666] width 130 height 36
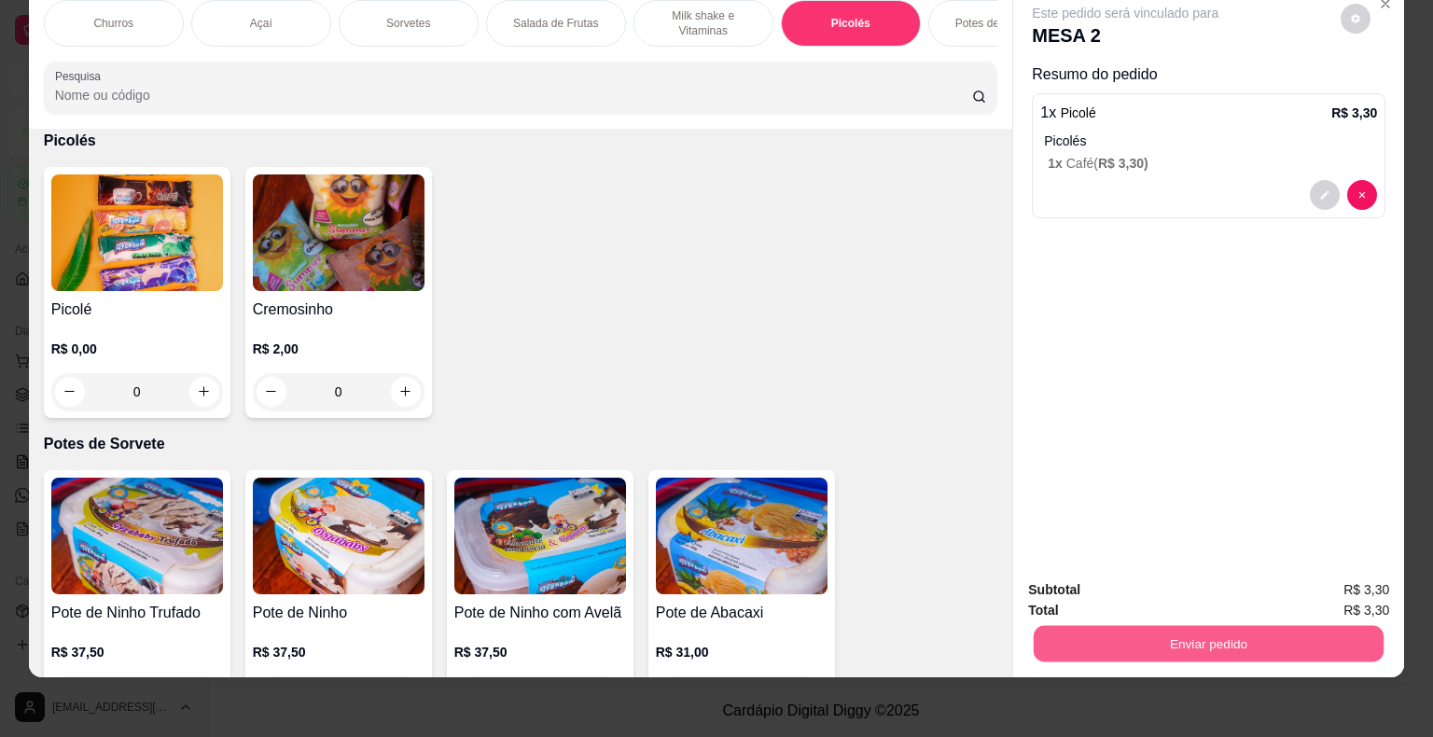
click at [1241, 626] on button "Enviar pedido" at bounding box center [1209, 644] width 350 height 36
click at [1348, 578] on button "Enviar pedido" at bounding box center [1340, 583] width 103 height 35
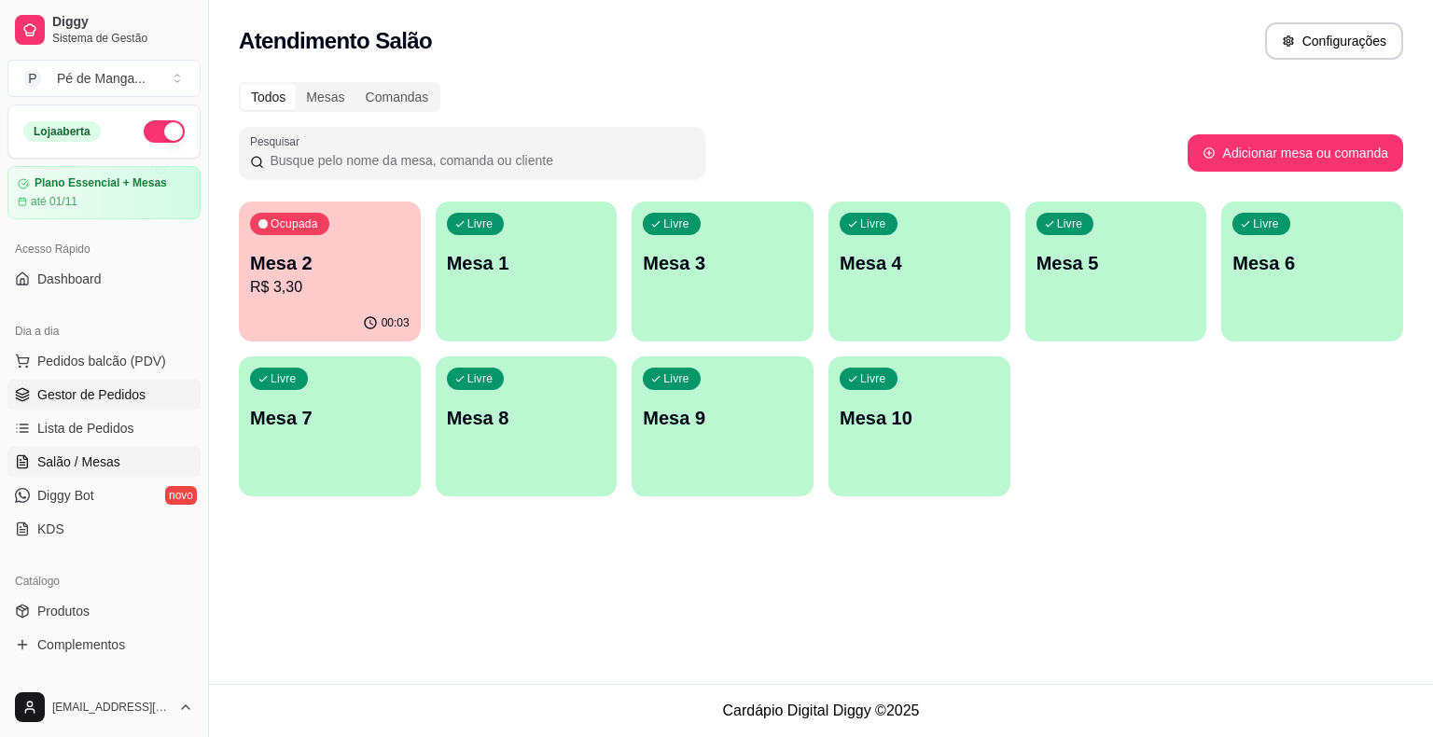
click at [53, 397] on span "Gestor de Pedidos" at bounding box center [91, 394] width 108 height 19
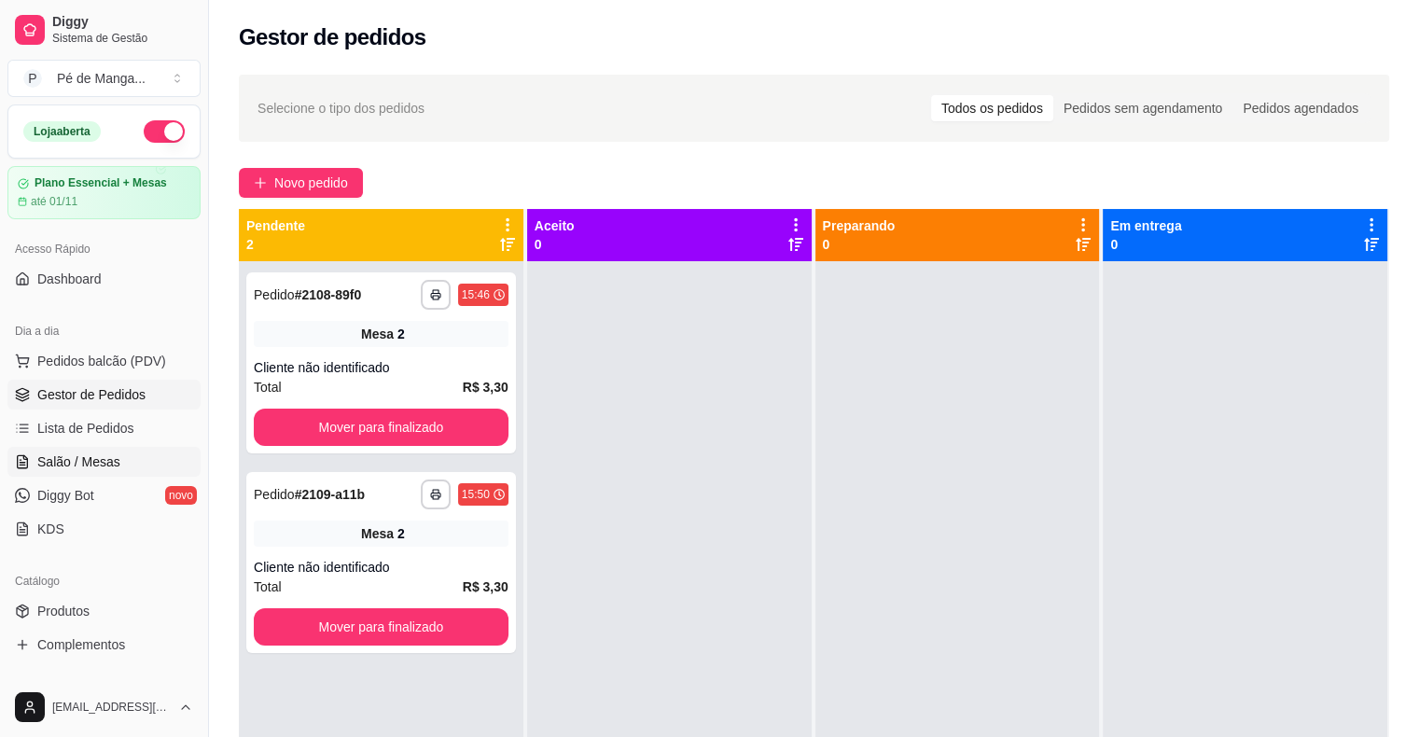
click at [74, 456] on span "Salão / Mesas" at bounding box center [78, 462] width 83 height 19
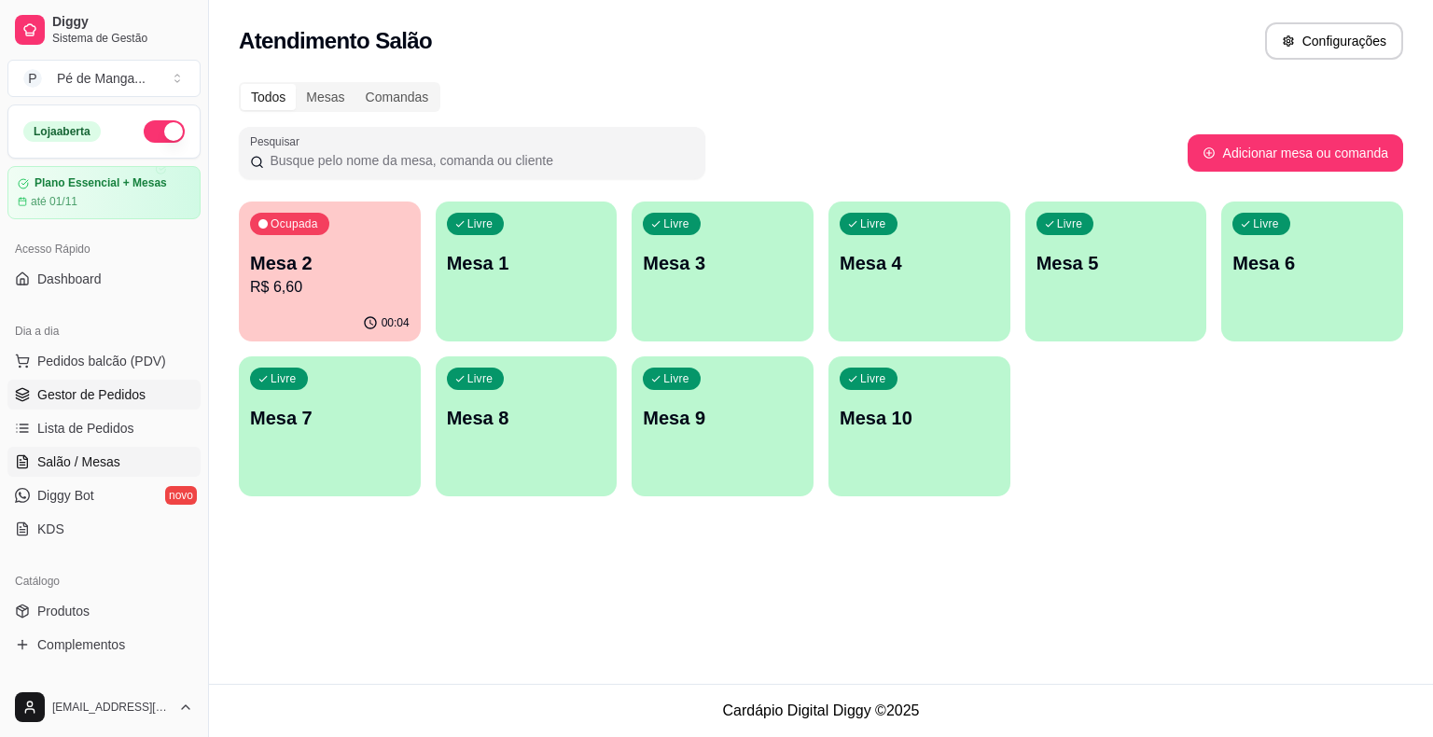
click at [110, 397] on span "Gestor de Pedidos" at bounding box center [91, 394] width 108 height 19
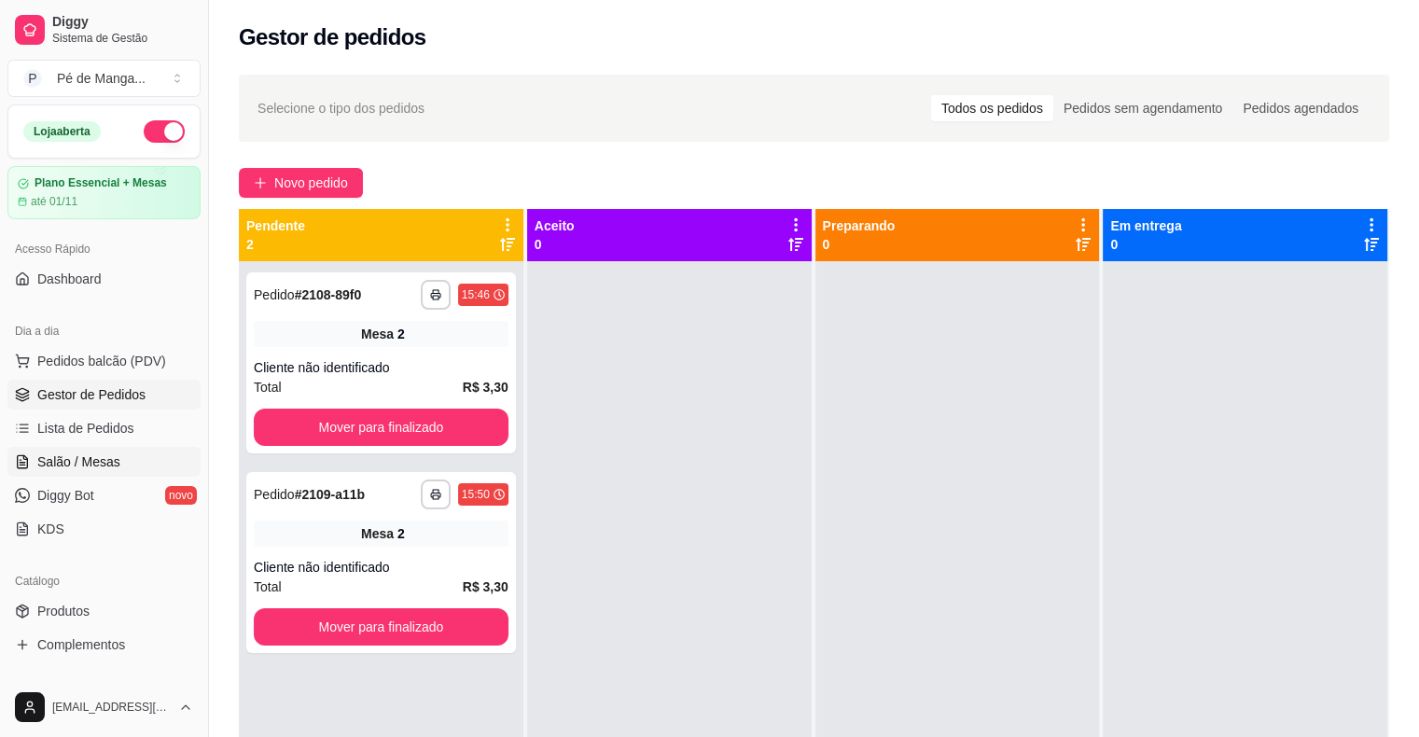
click at [91, 468] on span "Salão / Mesas" at bounding box center [78, 462] width 83 height 19
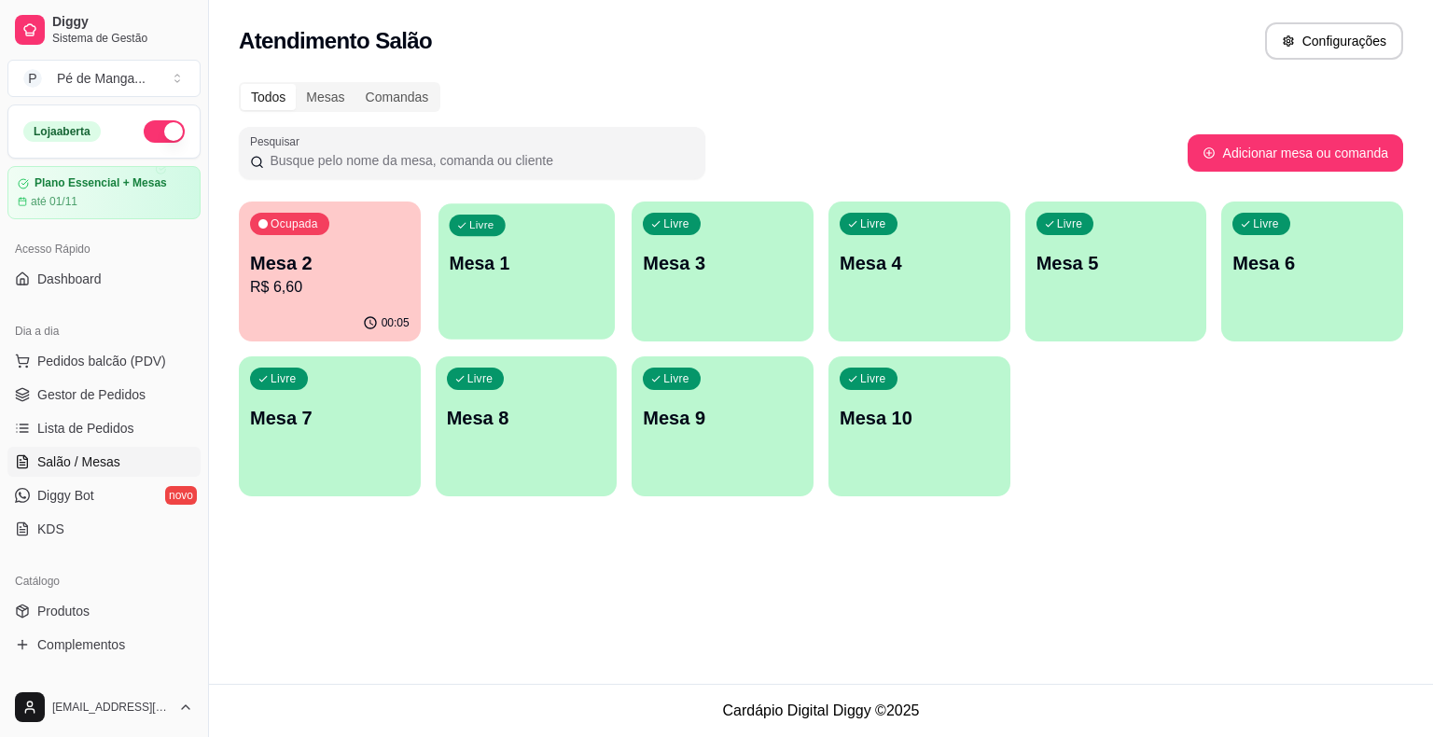
click at [512, 280] on div "Livre Mesa 1" at bounding box center [527, 260] width 176 height 114
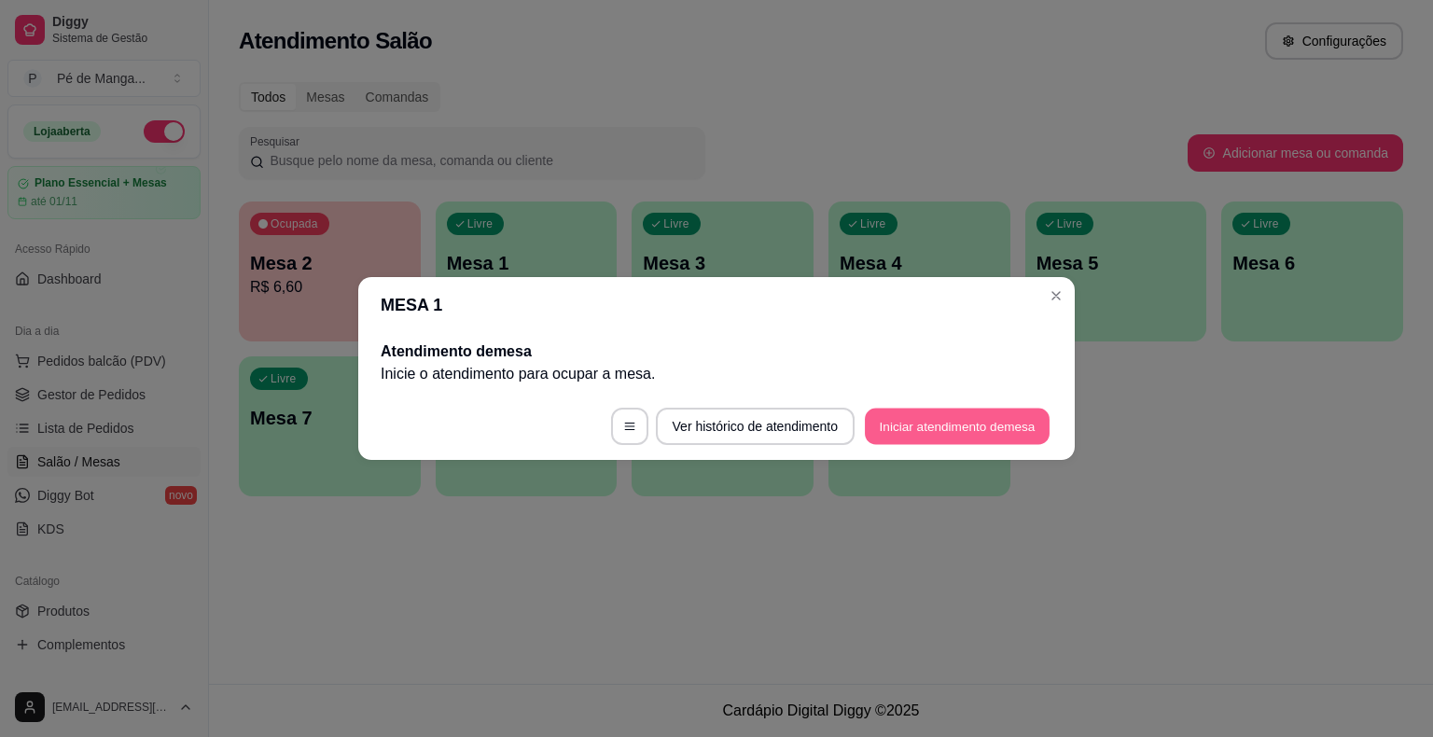
click at [911, 425] on button "Iniciar atendimento de mesa" at bounding box center [957, 427] width 185 height 36
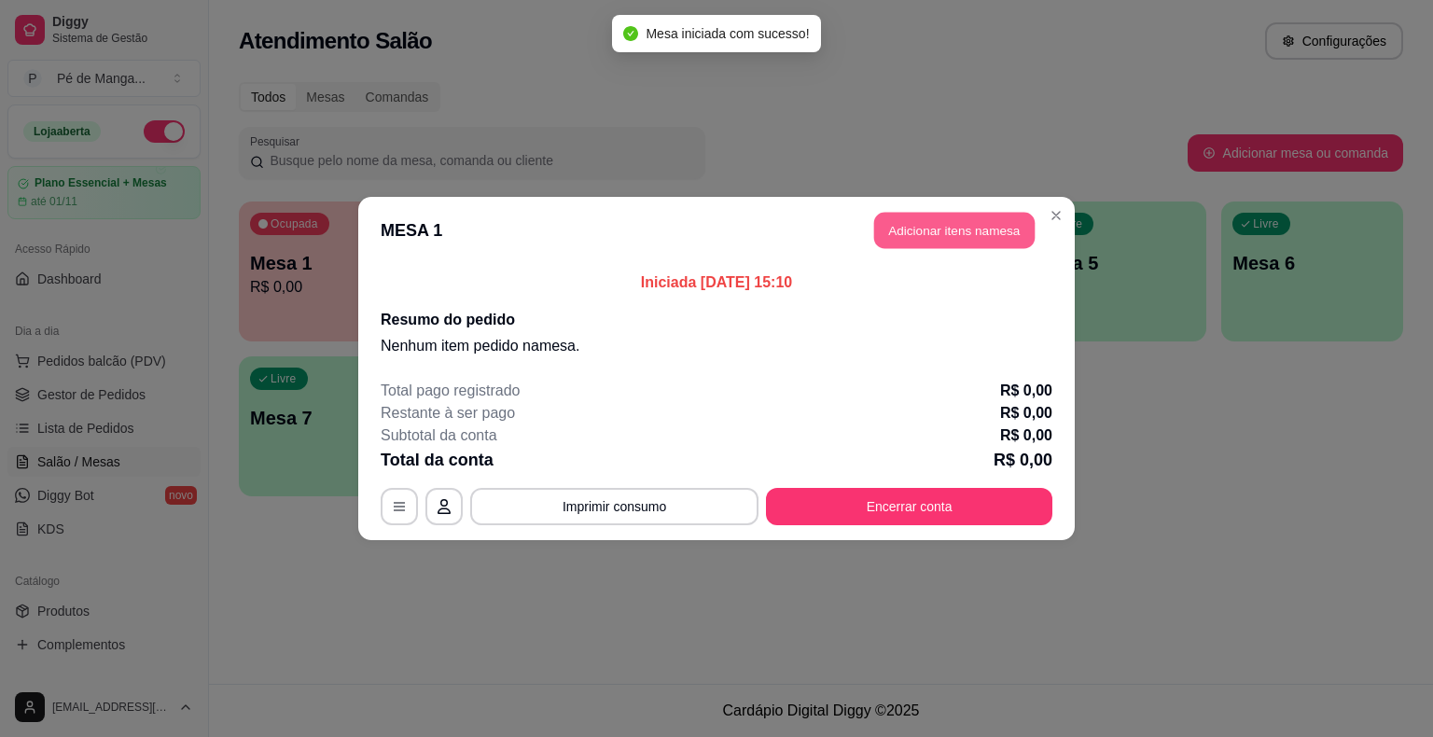
click at [927, 215] on button "Adicionar itens na mesa" at bounding box center [954, 231] width 160 height 36
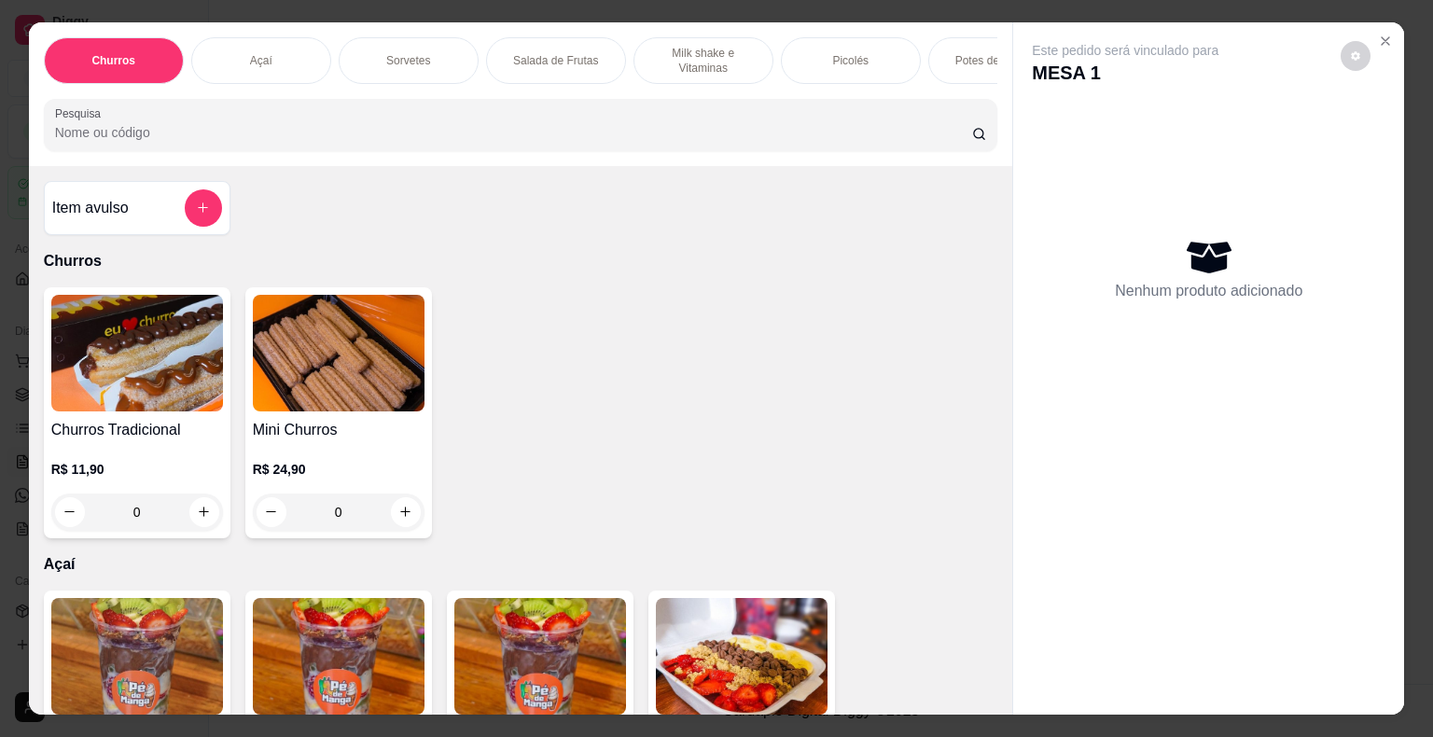
drag, startPoint x: 249, startPoint y: 37, endPoint x: 260, endPoint y: 54, distance: 20.2
click at [253, 45] on div "Açaí" at bounding box center [261, 60] width 140 height 47
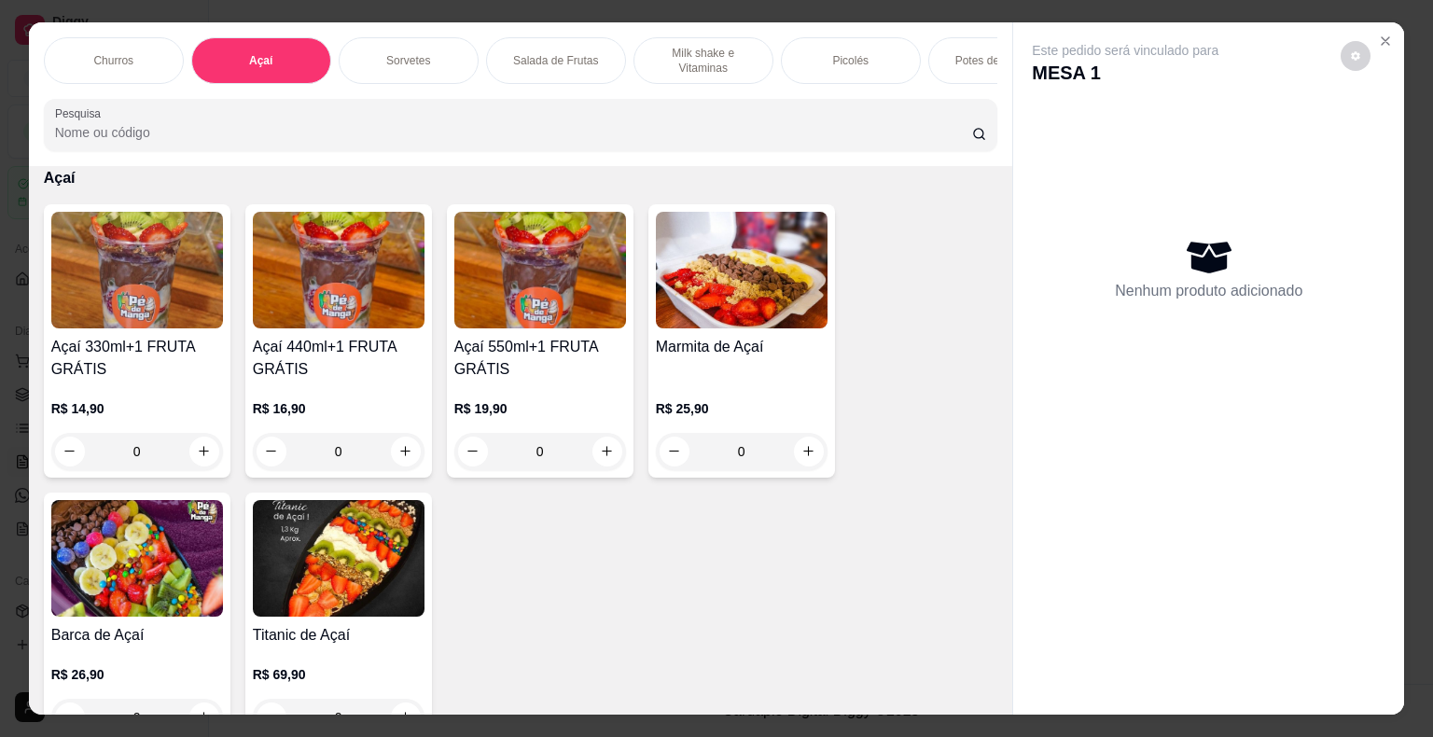
scroll to position [45, 0]
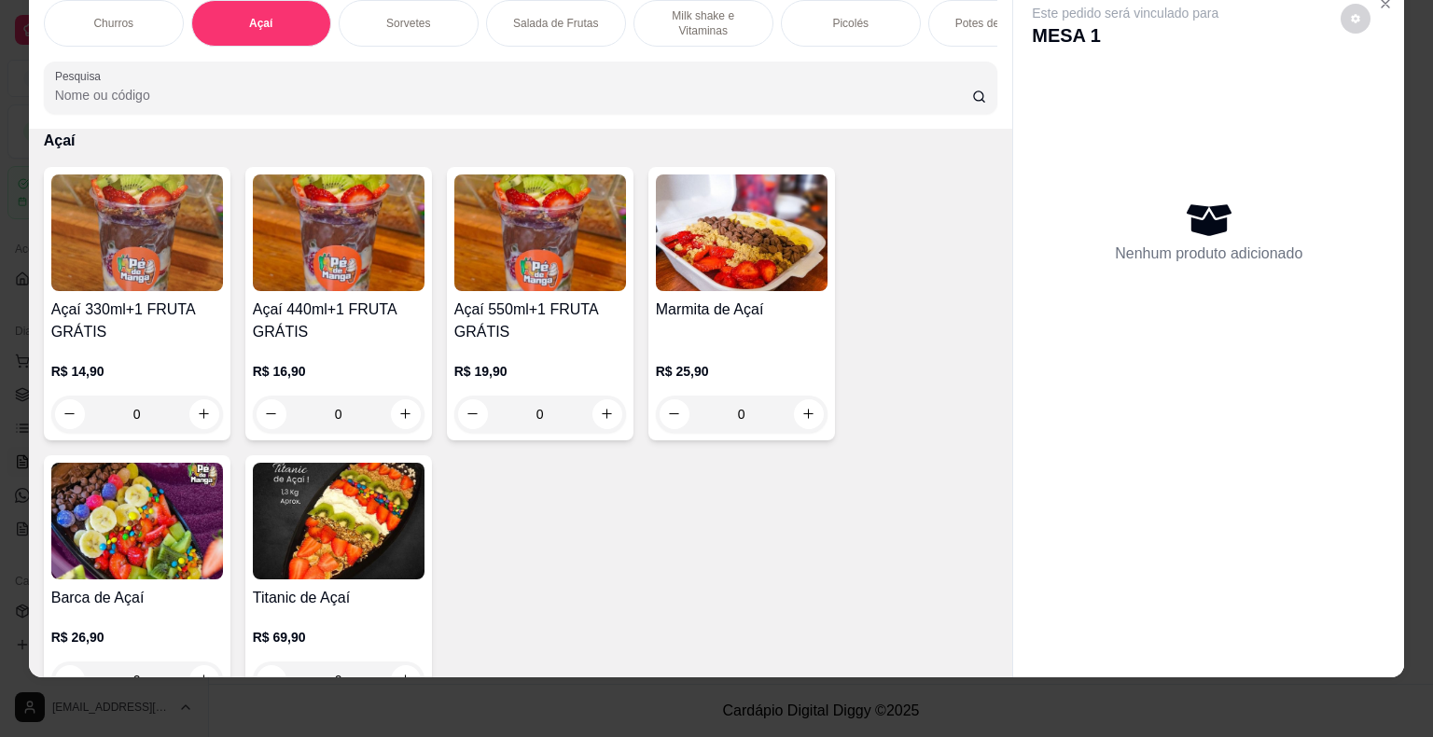
click at [402, 403] on div "0" at bounding box center [339, 414] width 172 height 37
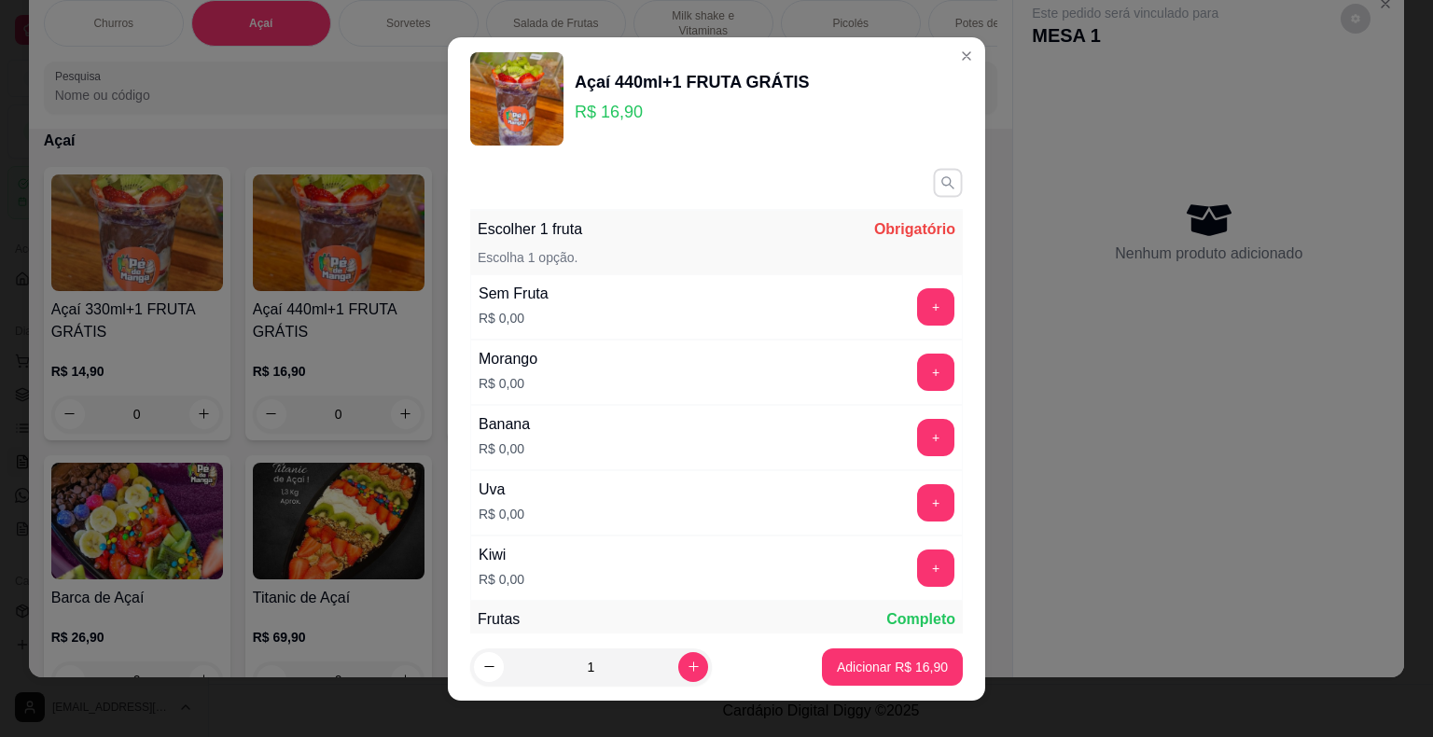
click at [940, 186] on icon "button" at bounding box center [948, 182] width 16 height 16
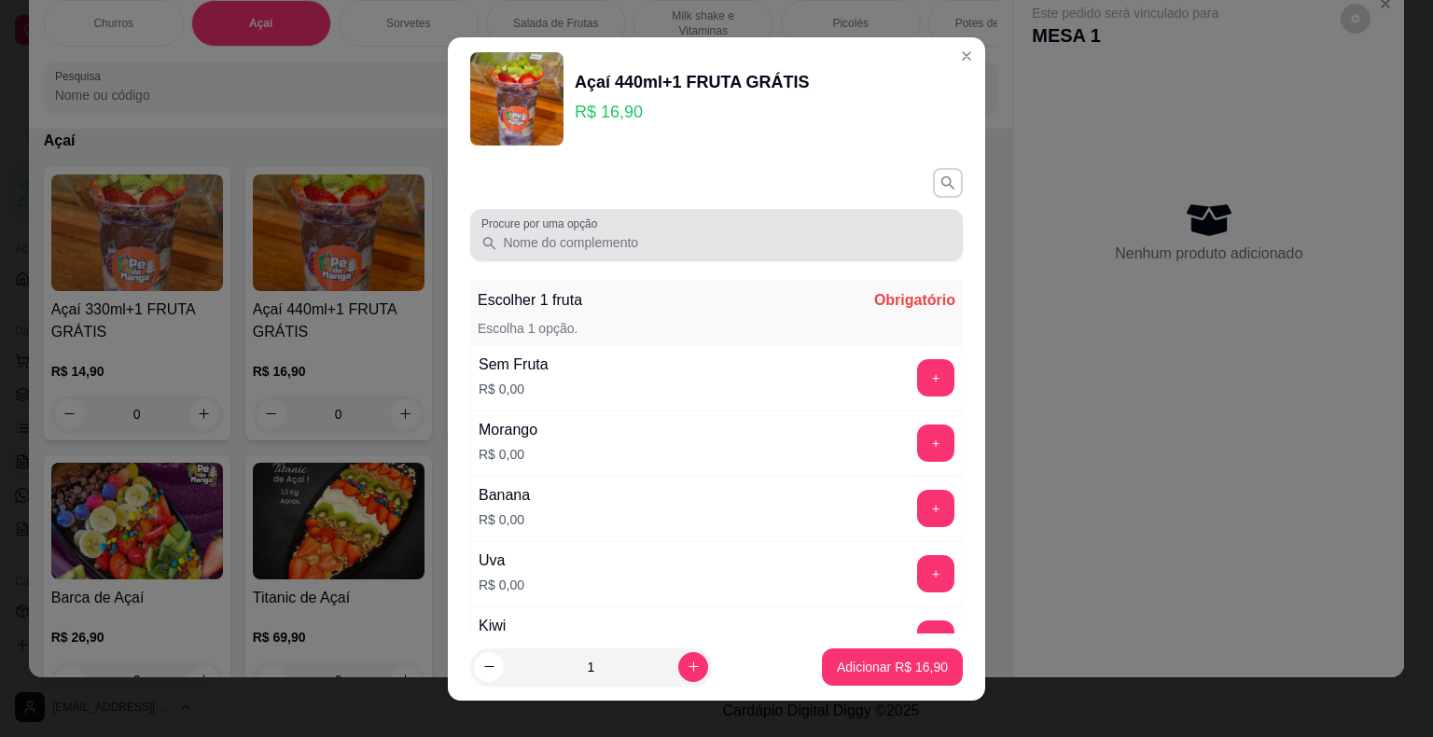
click at [637, 235] on input "Procure por uma opção" at bounding box center [724, 242] width 454 height 19
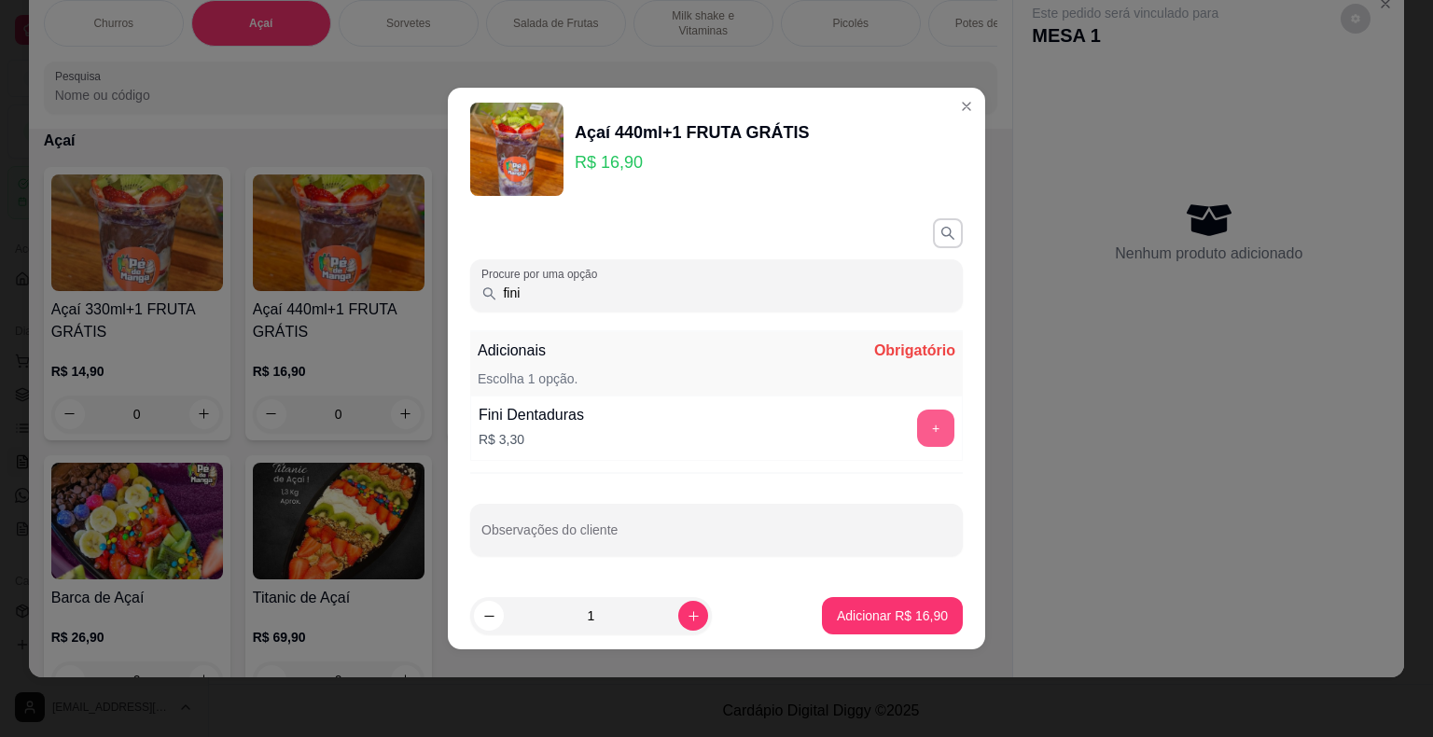
type input "fini"
click at [917, 428] on button "+" at bounding box center [935, 428] width 37 height 37
drag, startPoint x: 703, startPoint y: 304, endPoint x: 241, endPoint y: 295, distance: 461.9
click at [241, 293] on div "Açaí 440ml+1 FRUTA GRÁTIS R$ 16,90 Procure por uma opção fini Adicionais Comple…" at bounding box center [716, 368] width 1433 height 737
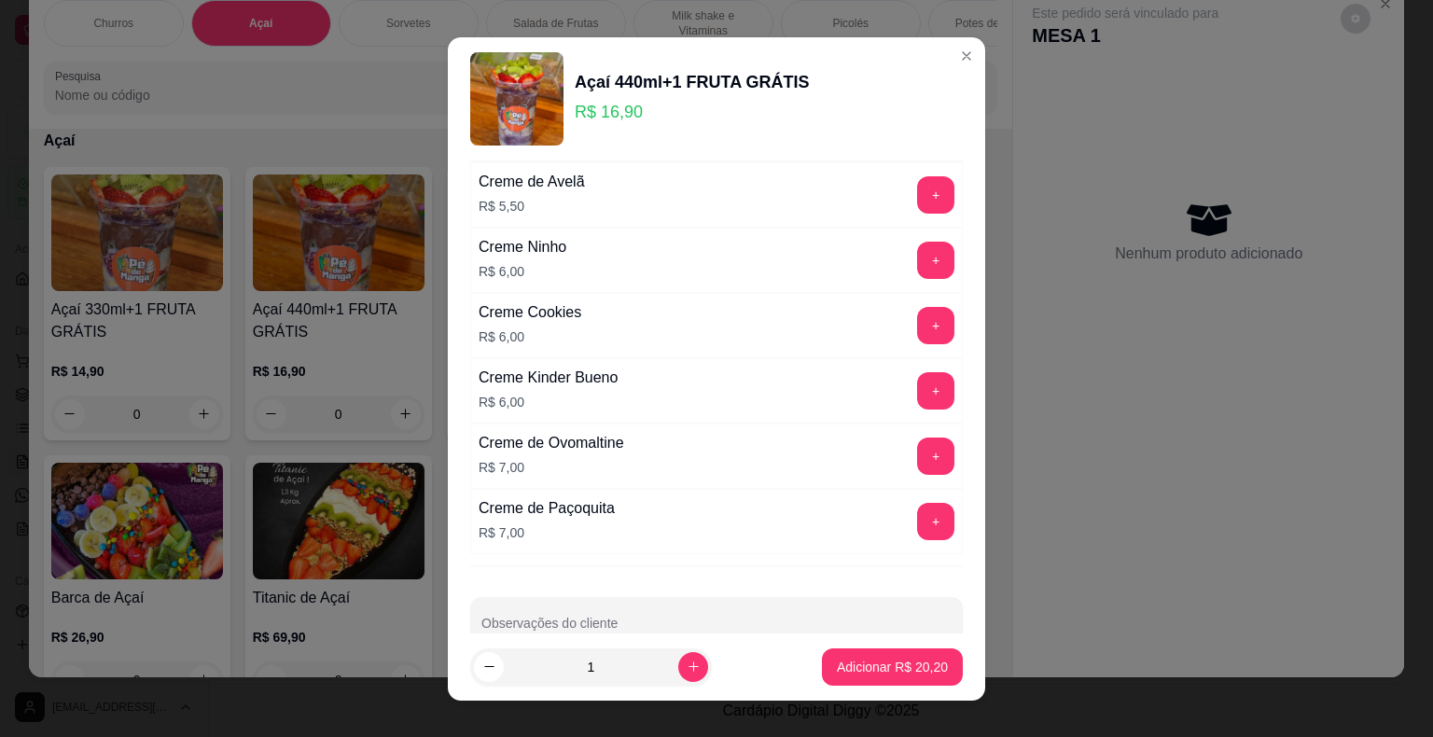
scroll to position [127, 0]
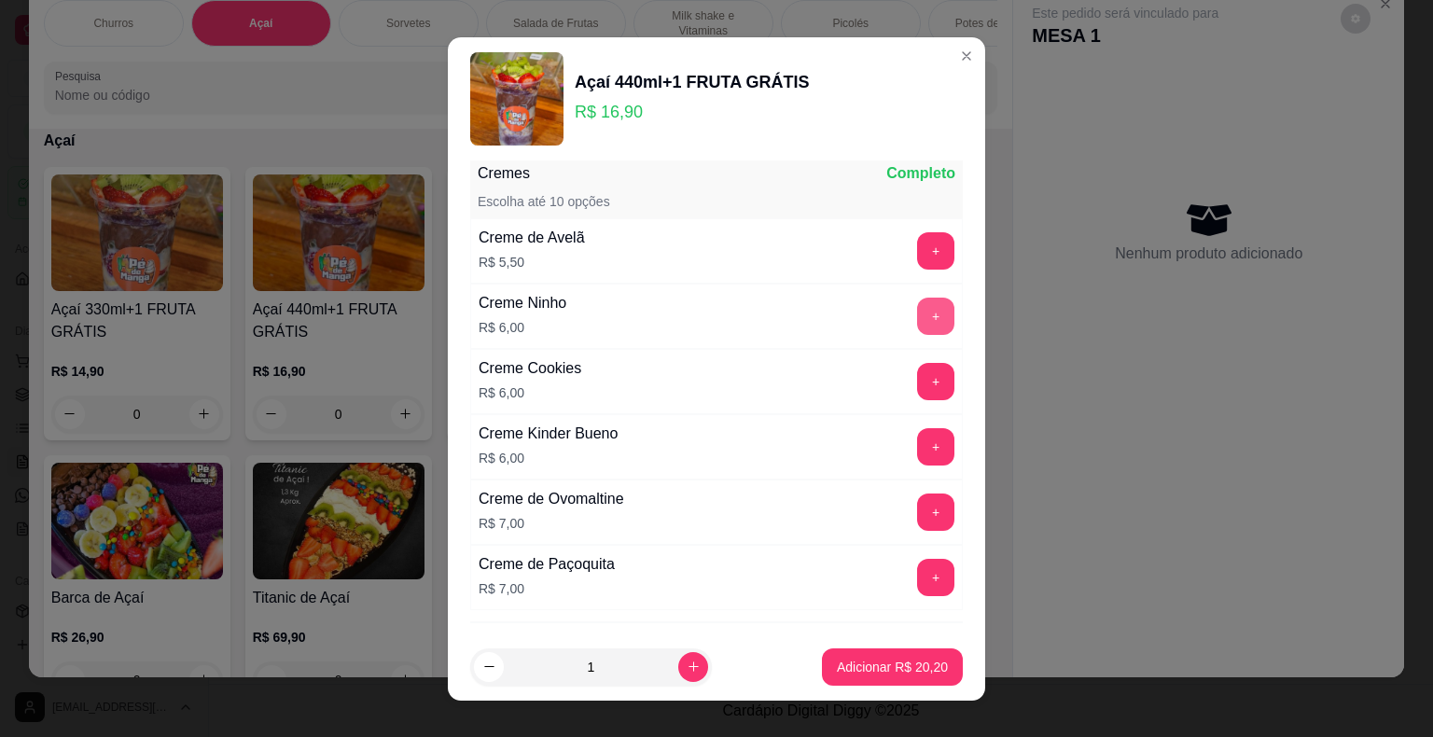
type input "cre"
click at [917, 312] on button "+" at bounding box center [935, 316] width 37 height 37
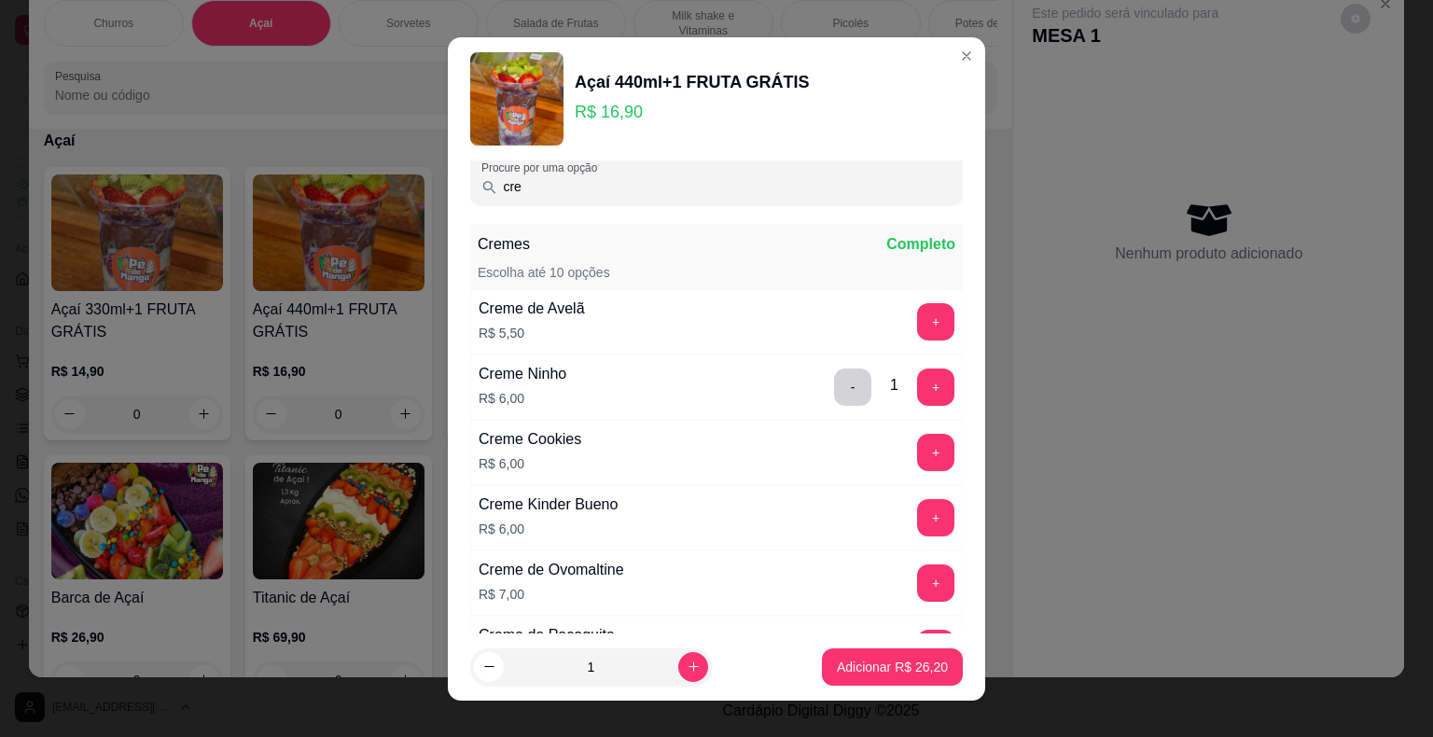
scroll to position [0, 0]
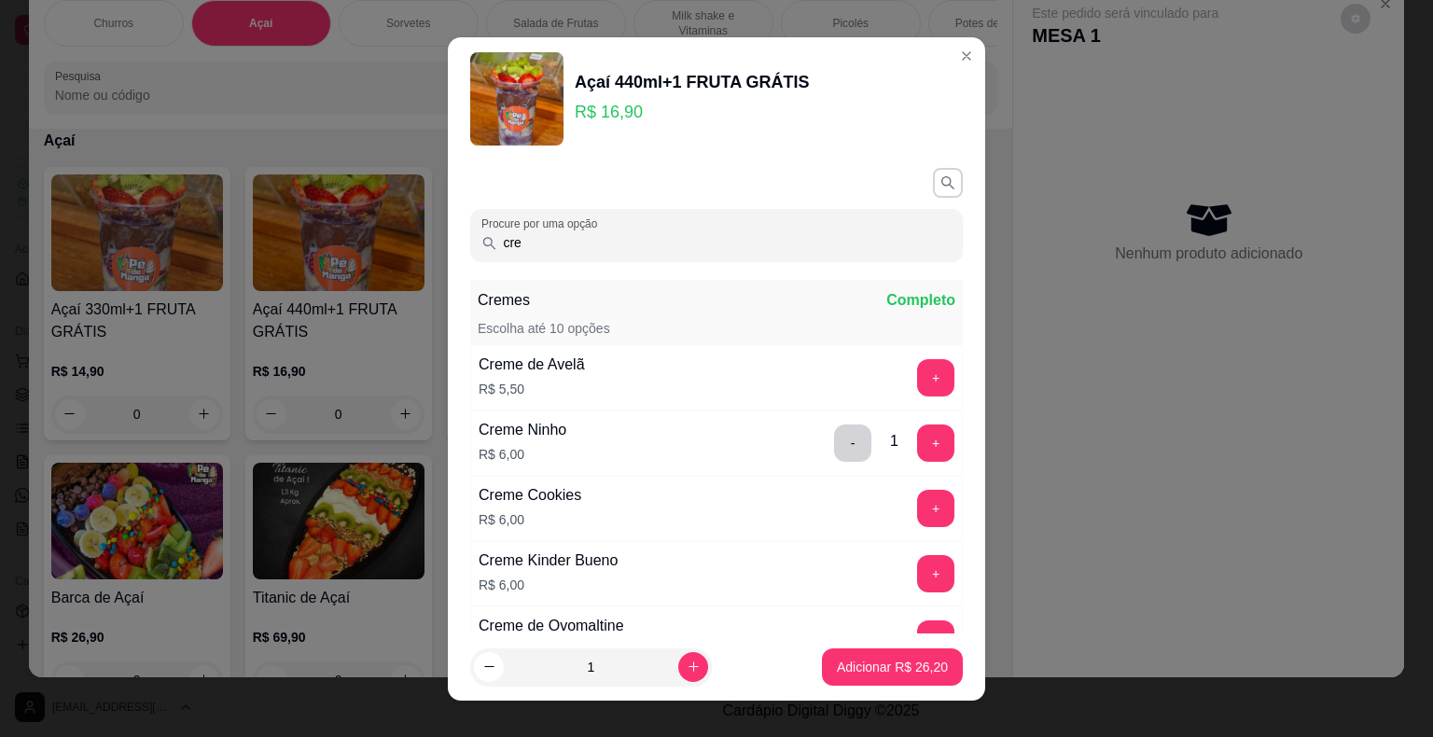
drag, startPoint x: 578, startPoint y: 238, endPoint x: 280, endPoint y: 205, distance: 299.4
click at [276, 206] on div "Açaí 440ml+1 FRUTA GRÁTIS R$ 16,90 Procure por uma opção cre Cremes Completo Es…" at bounding box center [716, 368] width 1433 height 737
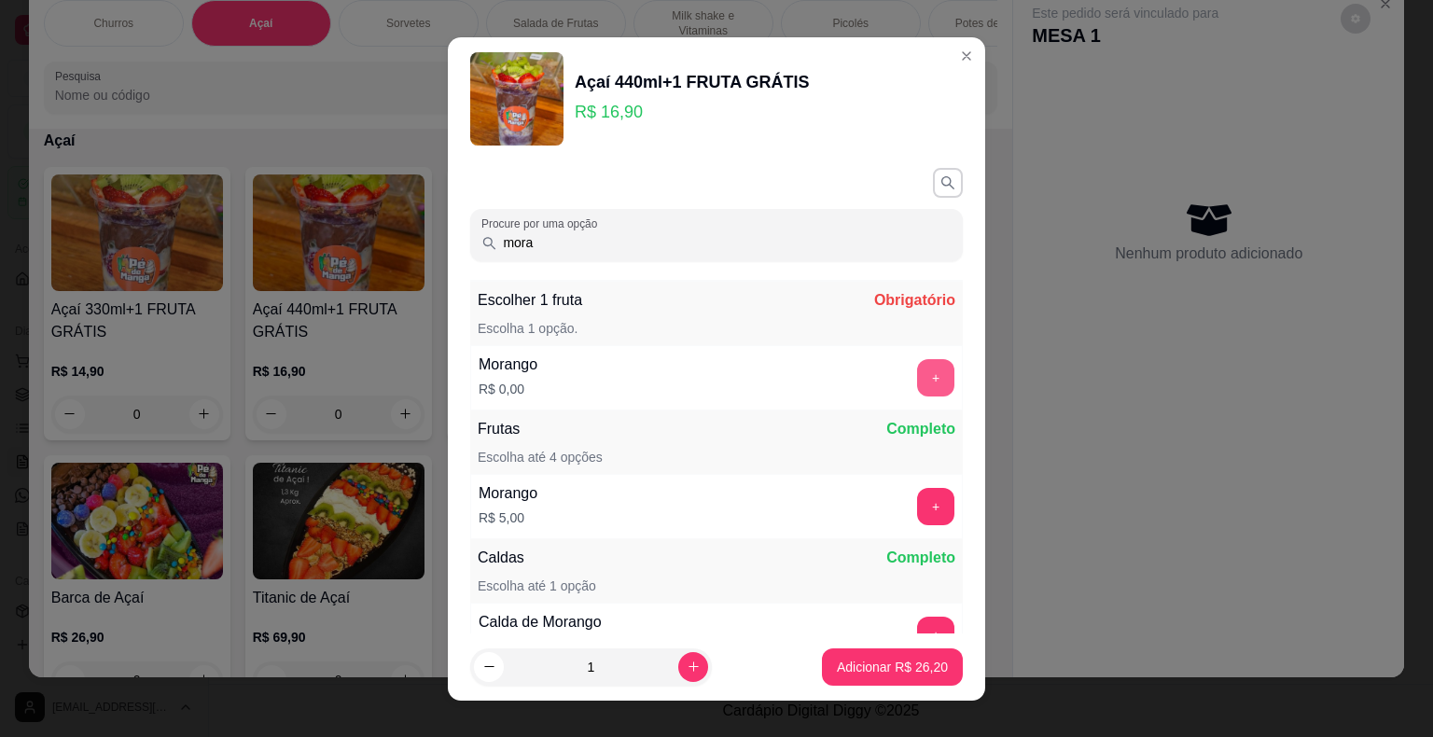
type input "mora"
click at [918, 371] on button "+" at bounding box center [936, 377] width 36 height 36
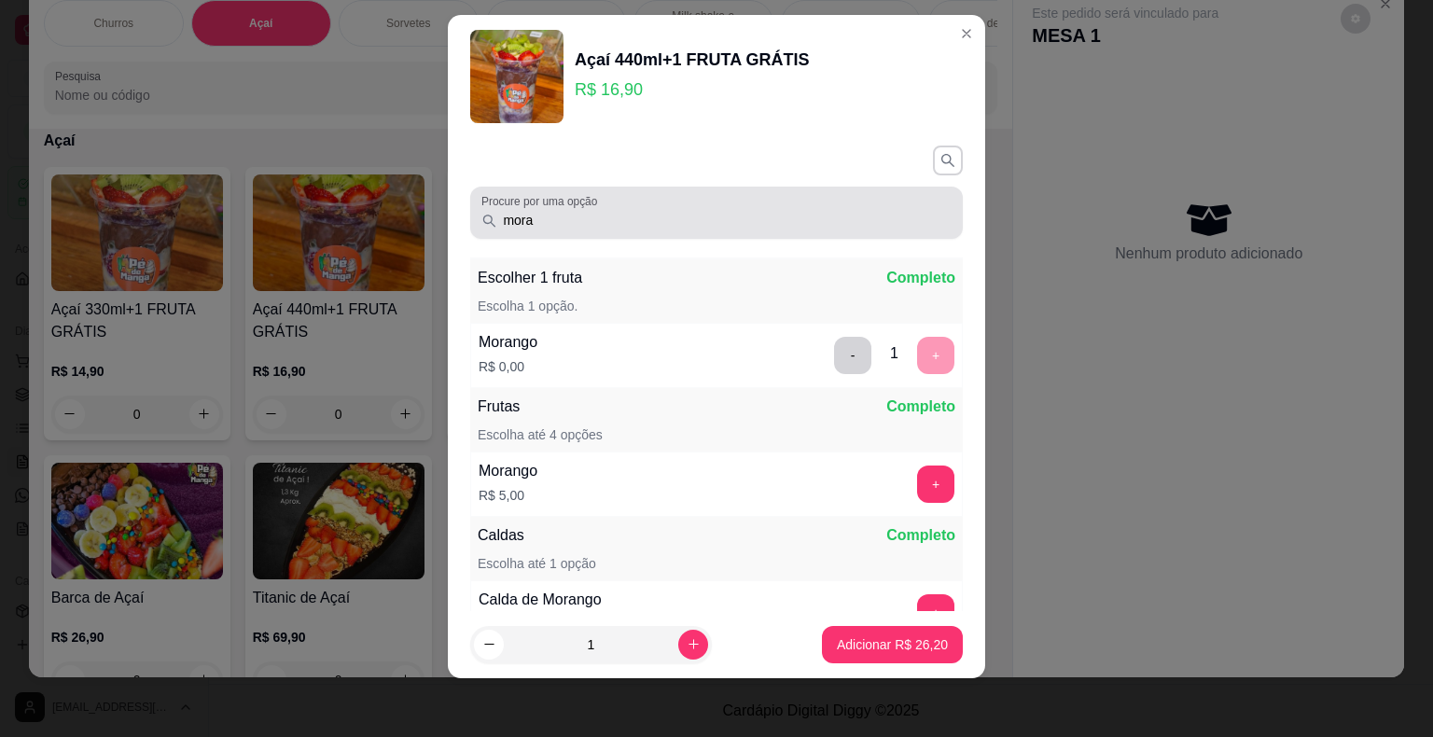
drag, startPoint x: 603, startPoint y: 216, endPoint x: 252, endPoint y: 196, distance: 351.4
click at [248, 196] on div "Açaí 440ml+1 FRUTA GRÁTIS R$ 16,90 Procure por uma opção mora Escolher 1 fruta …" at bounding box center [716, 368] width 1433 height 737
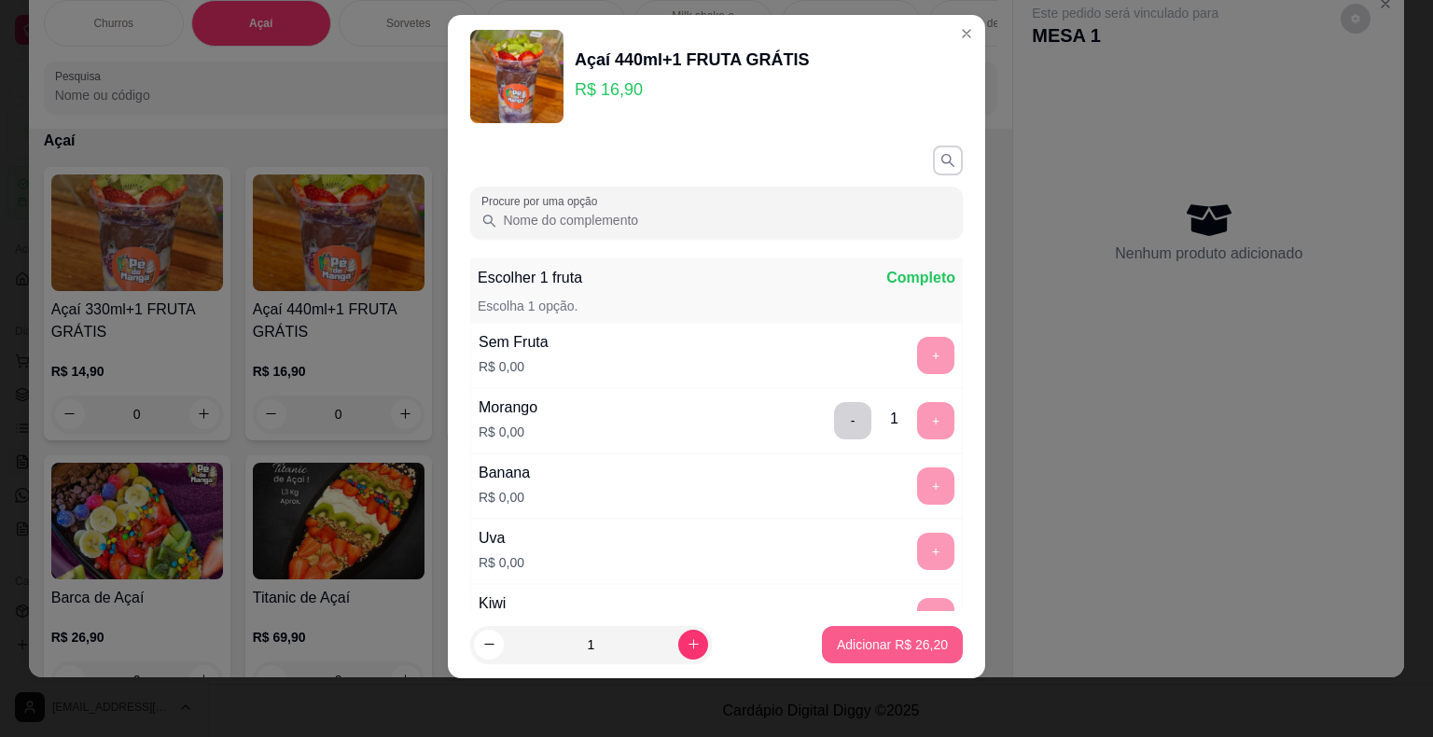
click at [885, 633] on button "Adicionar R$ 26,20" at bounding box center [892, 644] width 141 height 37
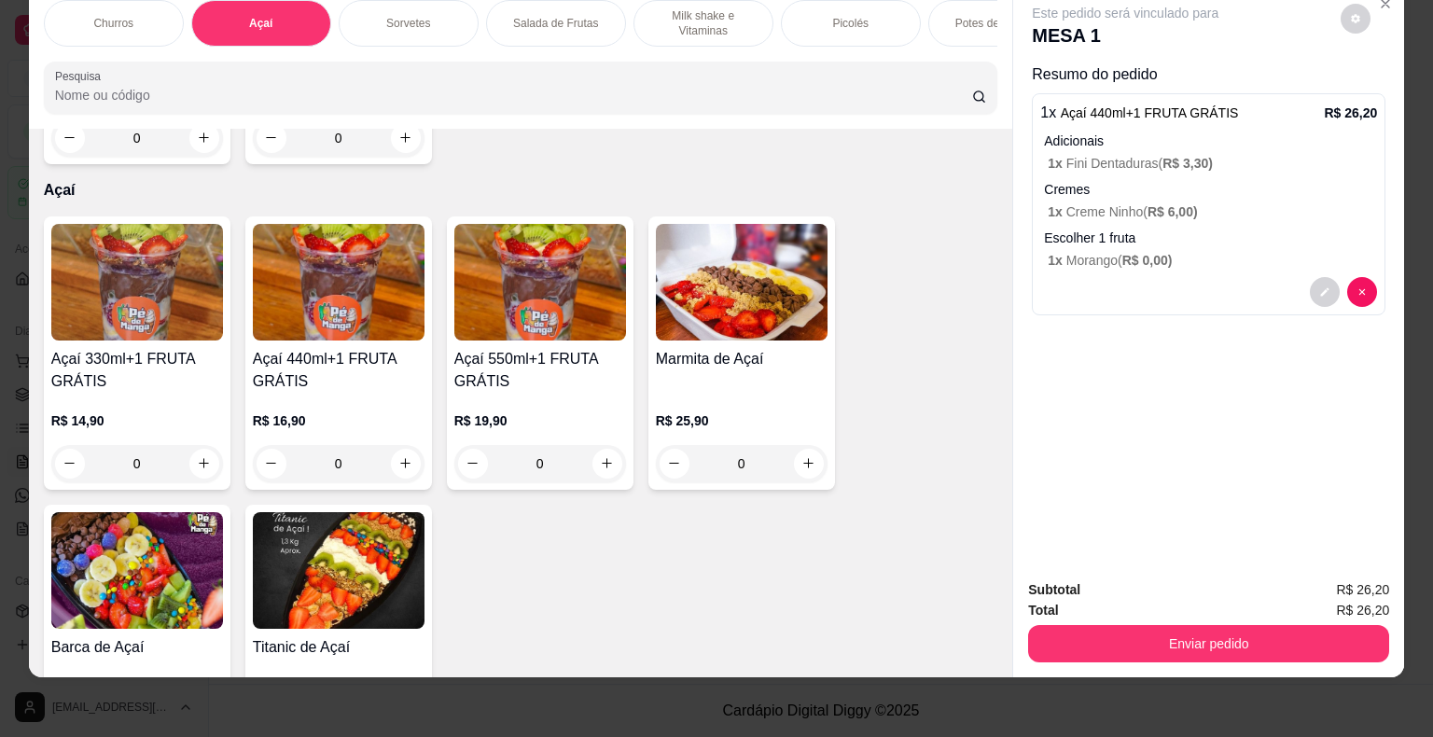
scroll to position [293, 0]
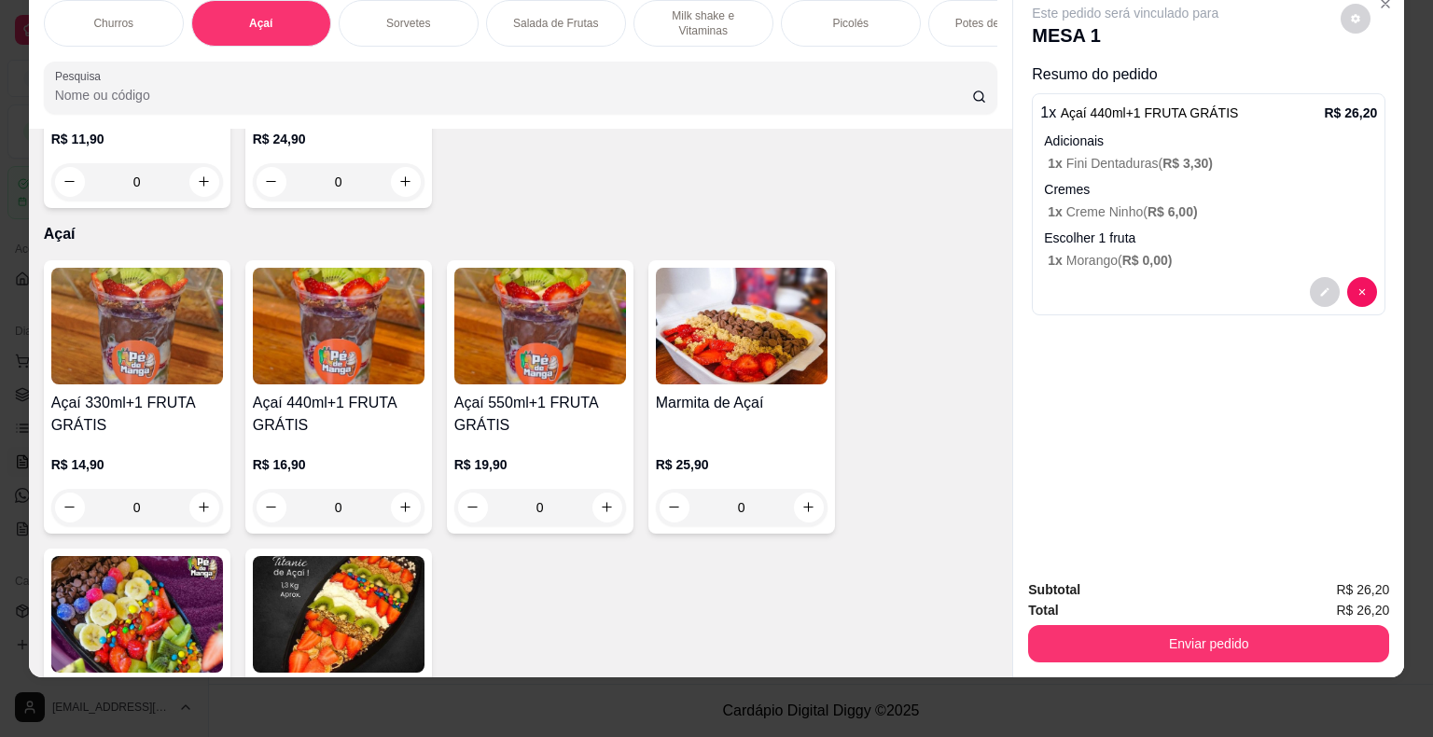
drag, startPoint x: 702, startPoint y: 3, endPoint x: 675, endPoint y: 21, distance: 32.9
click at [701, 8] on p "Milk shake e Vitaminas" at bounding box center [703, 23] width 108 height 30
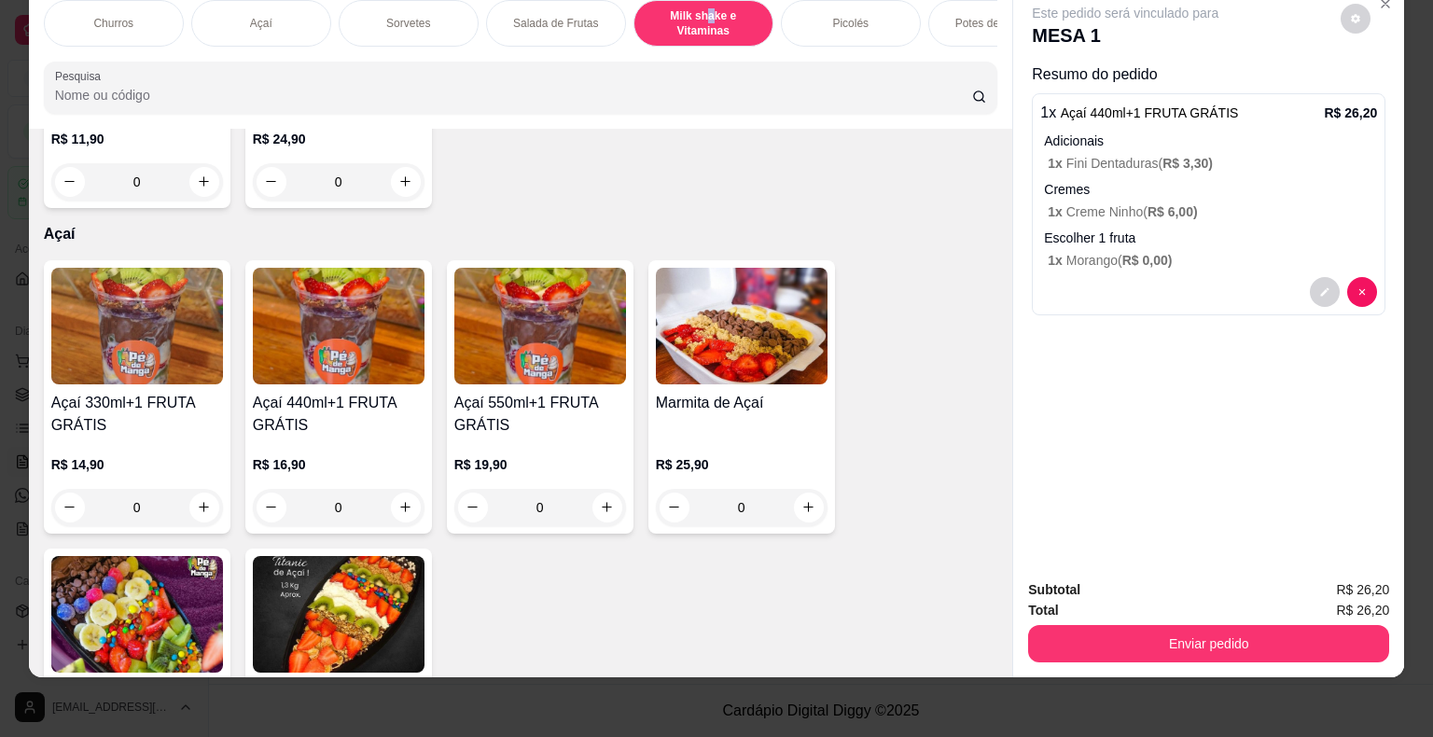
scroll to position [2618, 0]
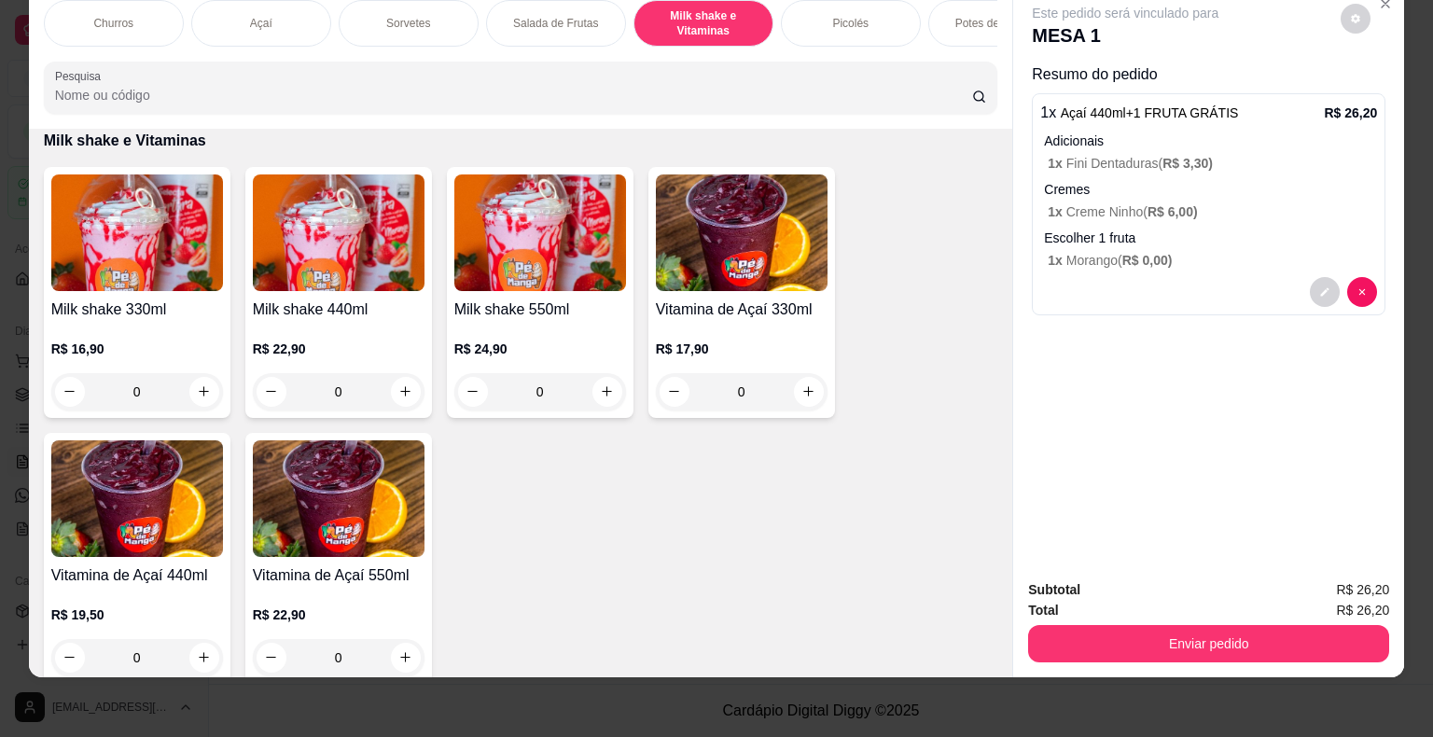
click at [801, 386] on div "0" at bounding box center [742, 391] width 172 height 37
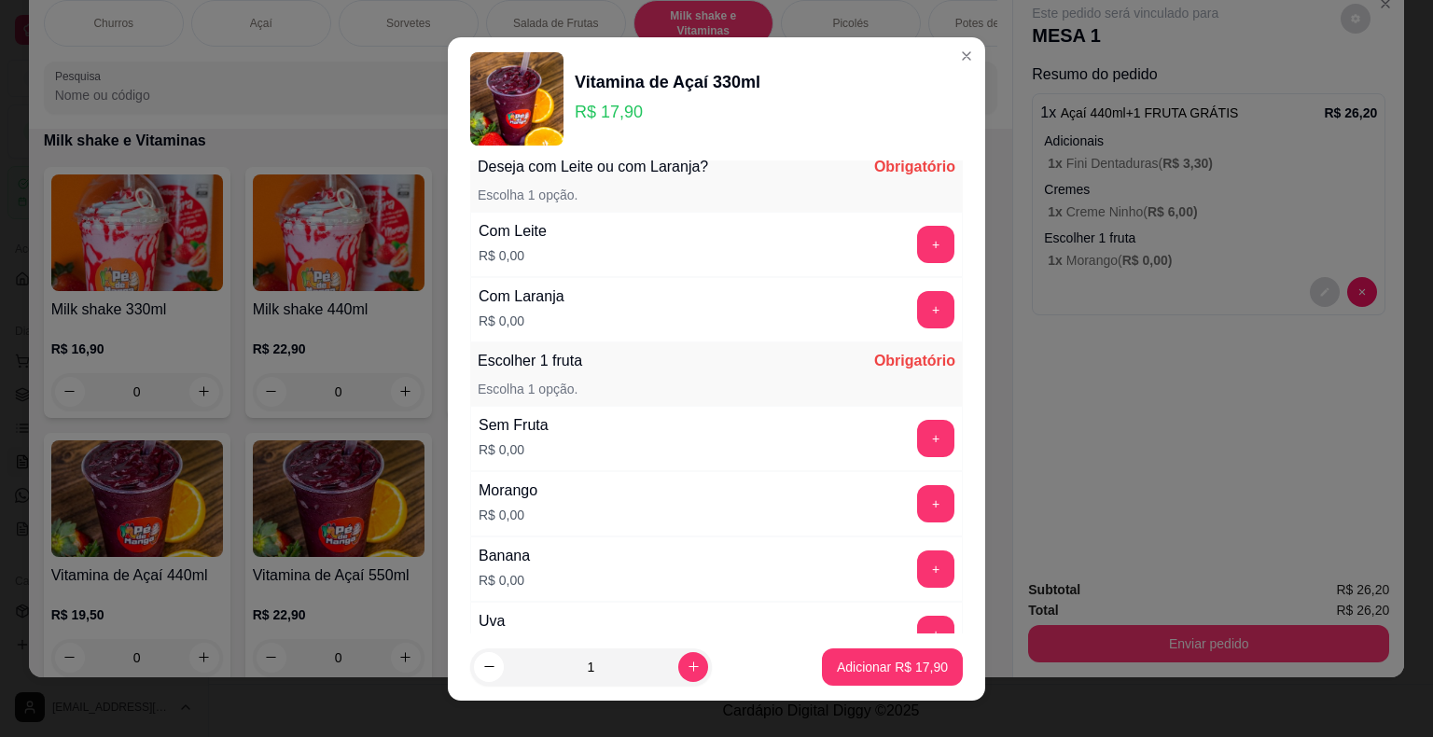
scroll to position [93, 0]
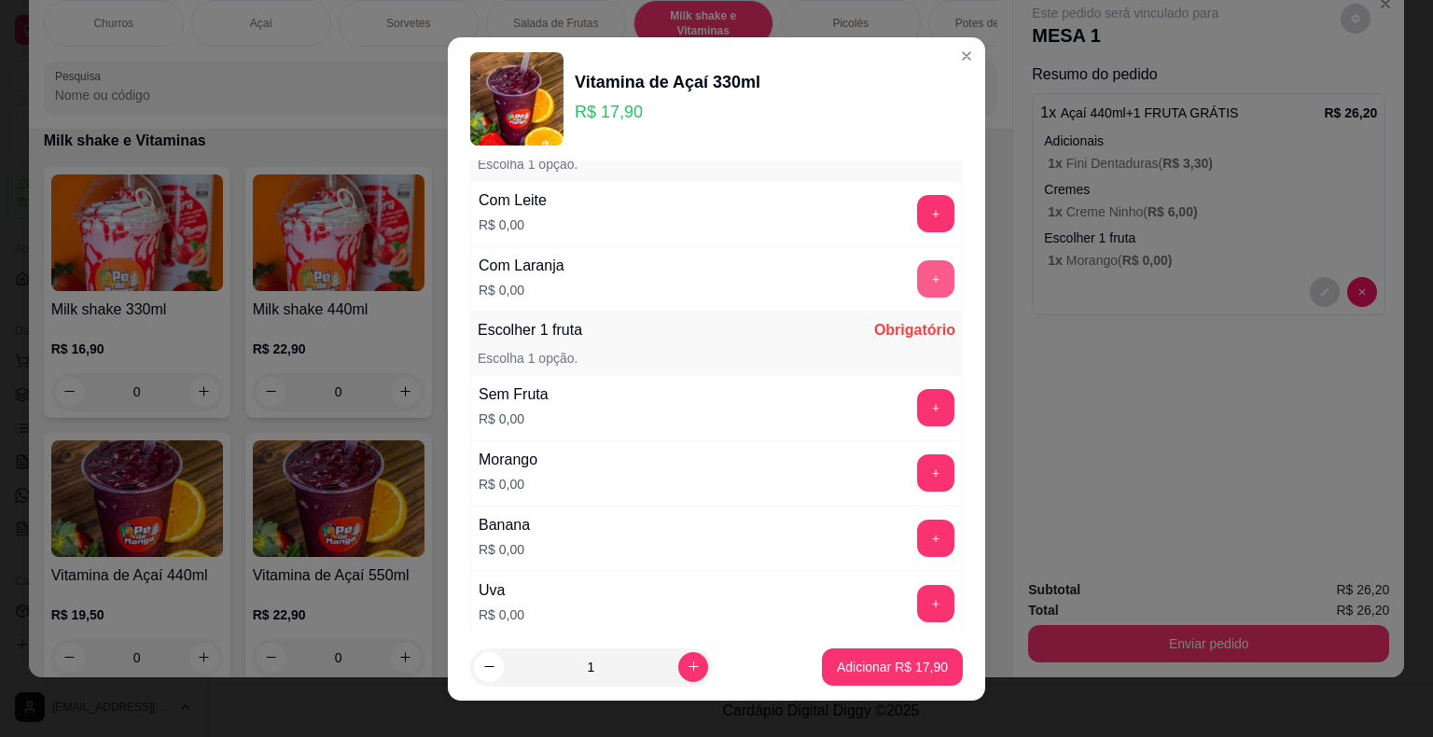
click at [917, 281] on button "+" at bounding box center [935, 278] width 37 height 37
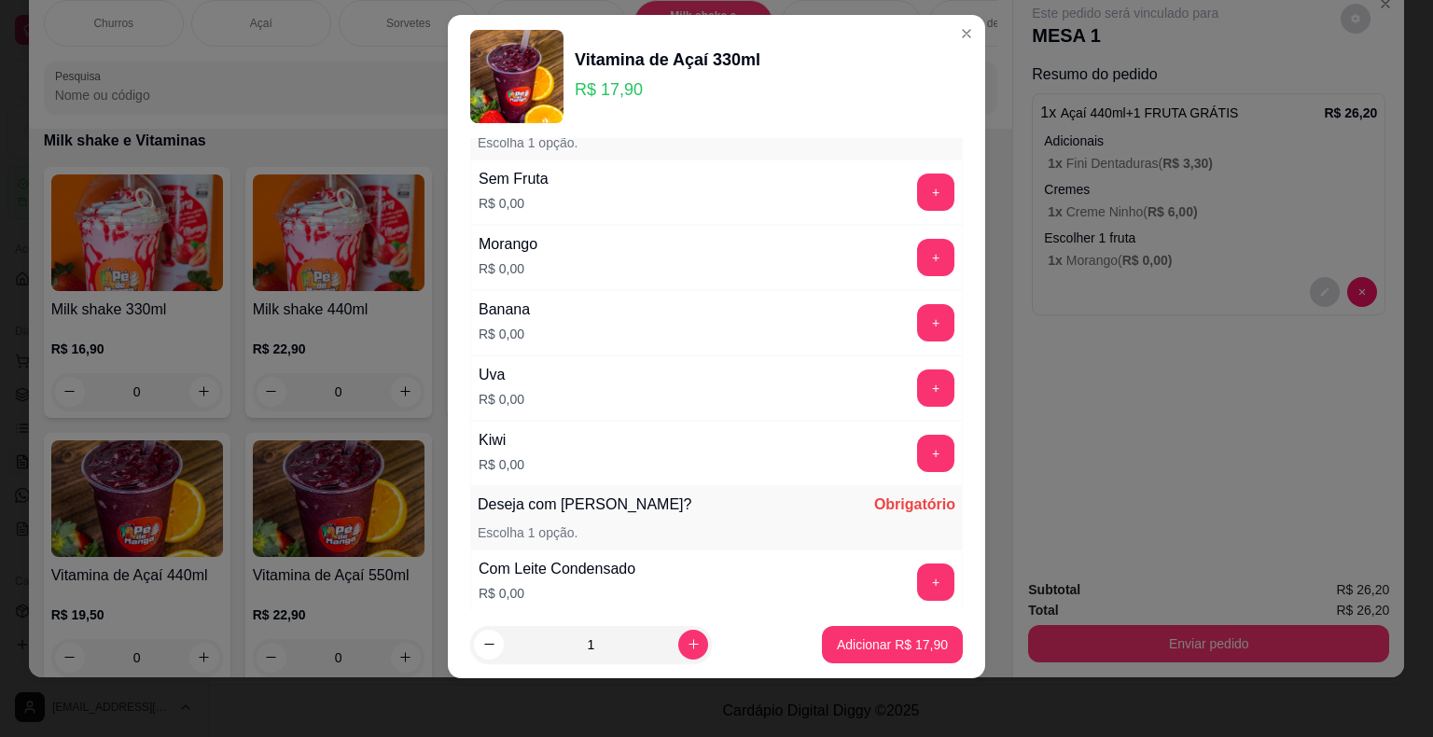
scroll to position [243, 0]
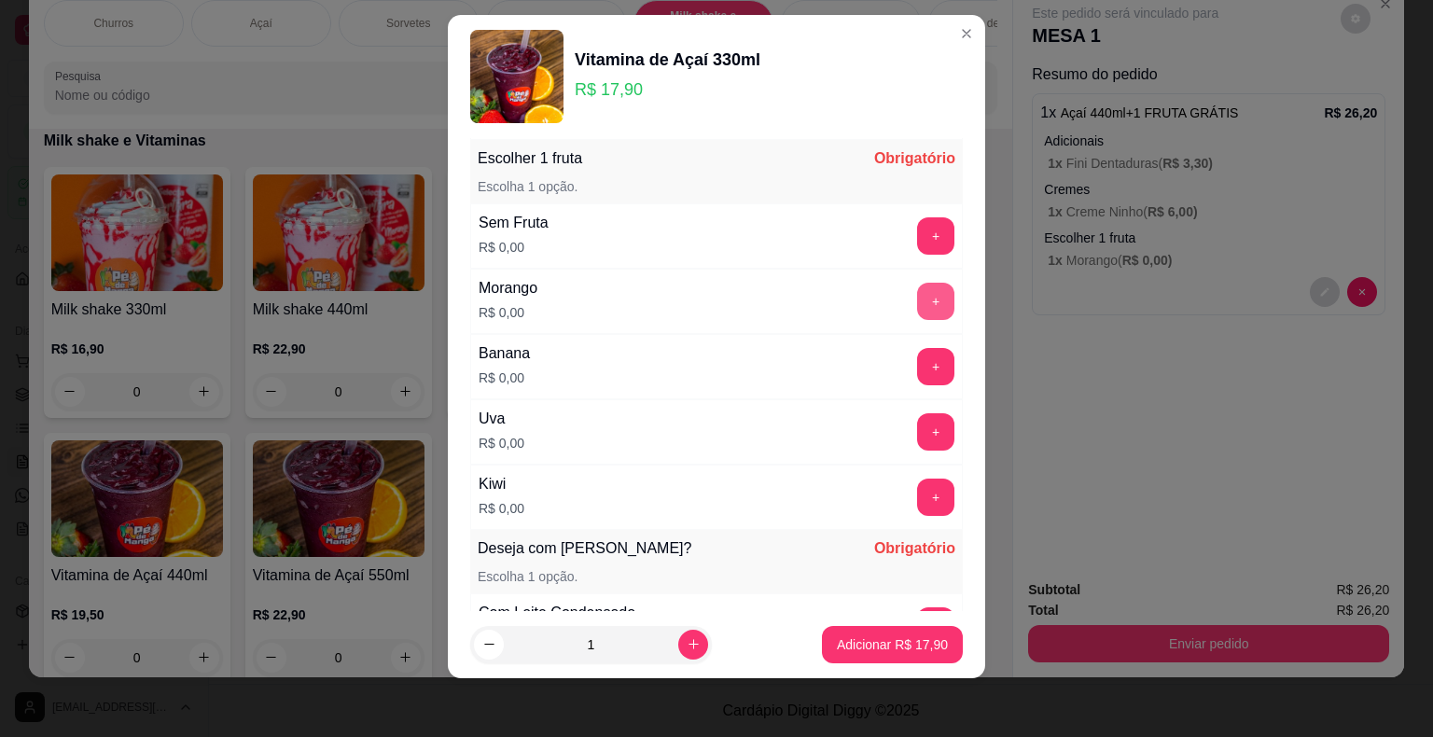
click at [917, 299] on button "+" at bounding box center [935, 301] width 37 height 37
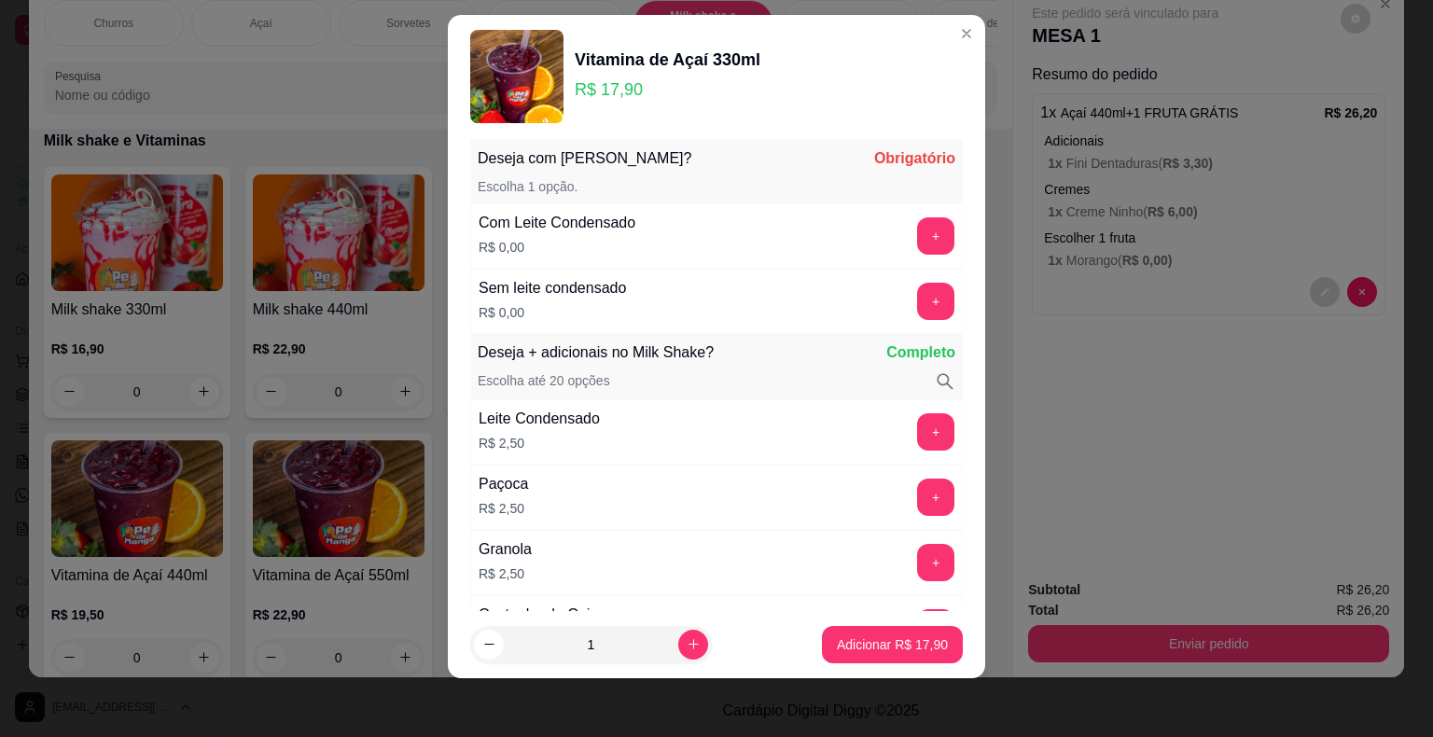
scroll to position [604, 0]
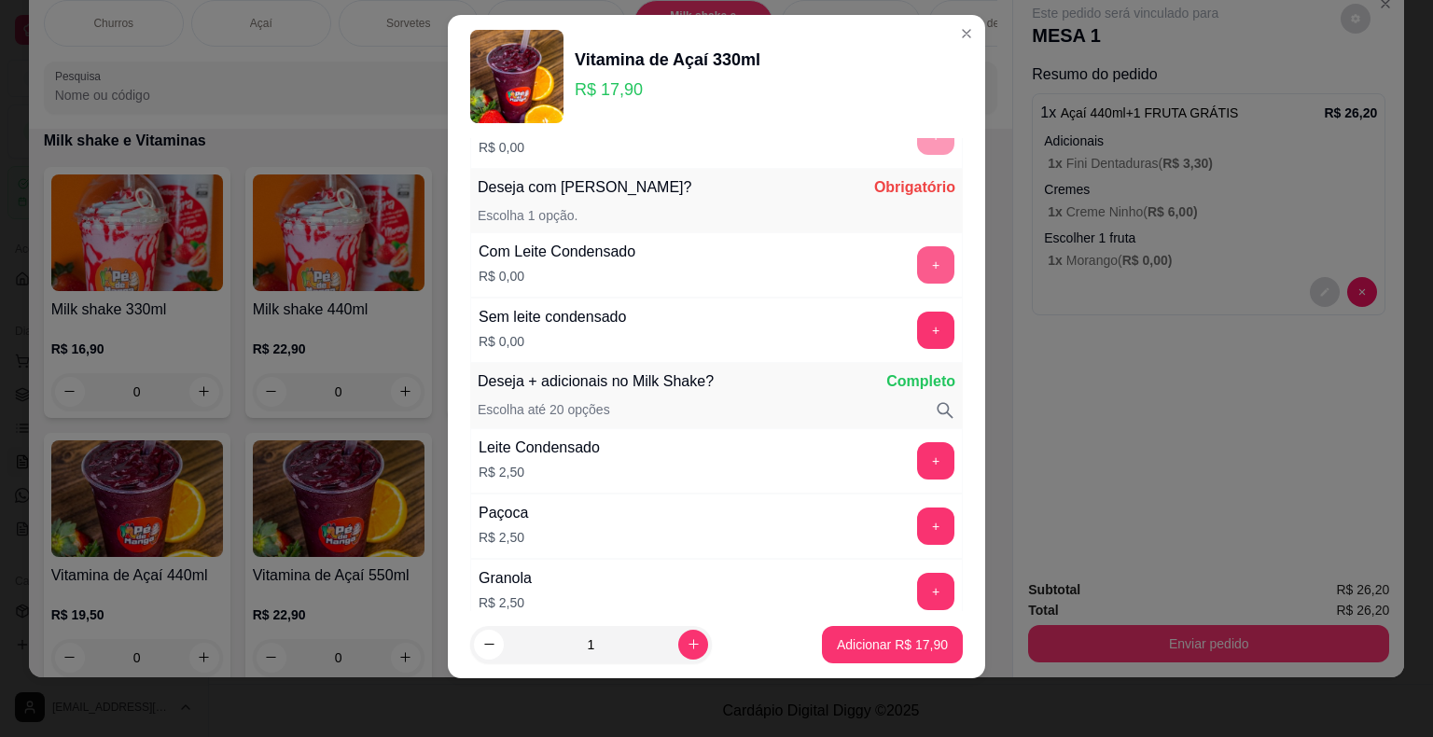
click at [917, 252] on button "+" at bounding box center [935, 264] width 37 height 37
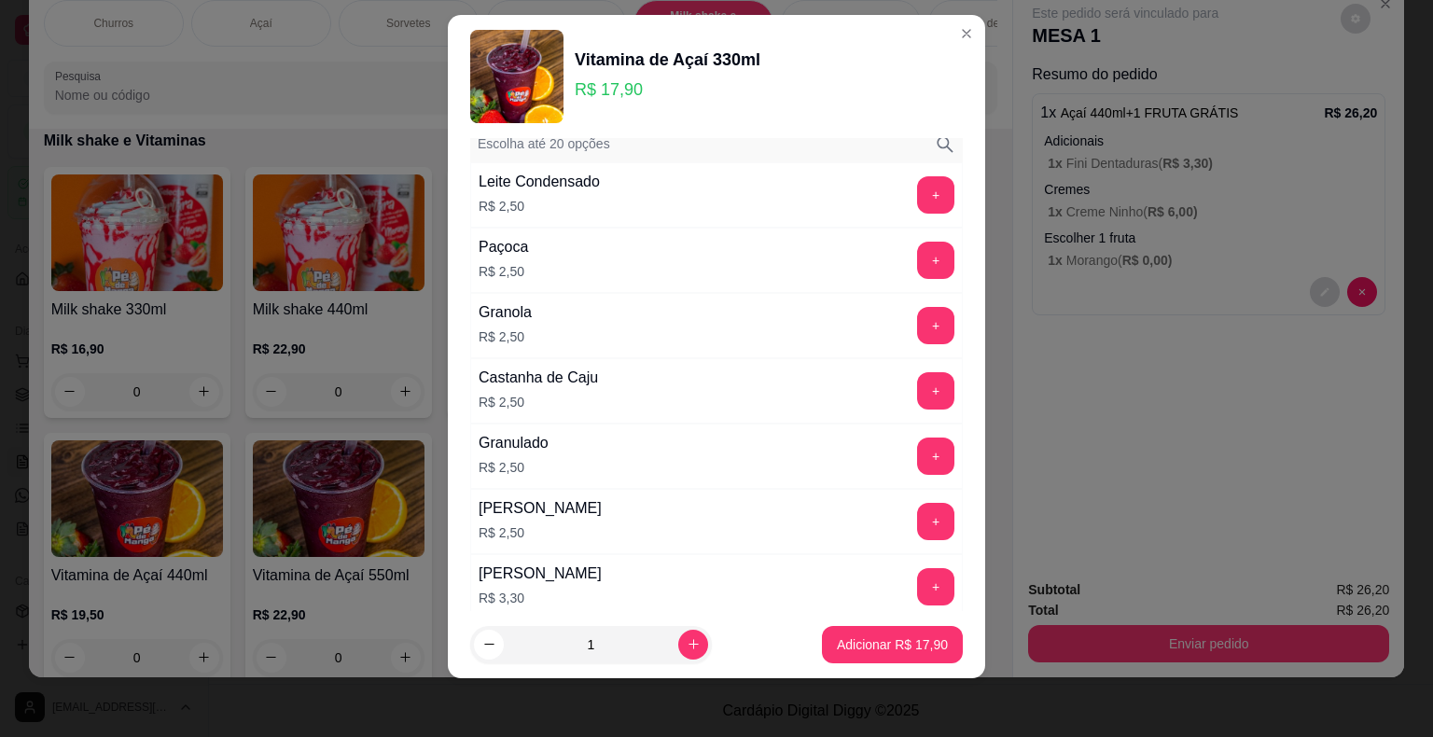
scroll to position [850, 0]
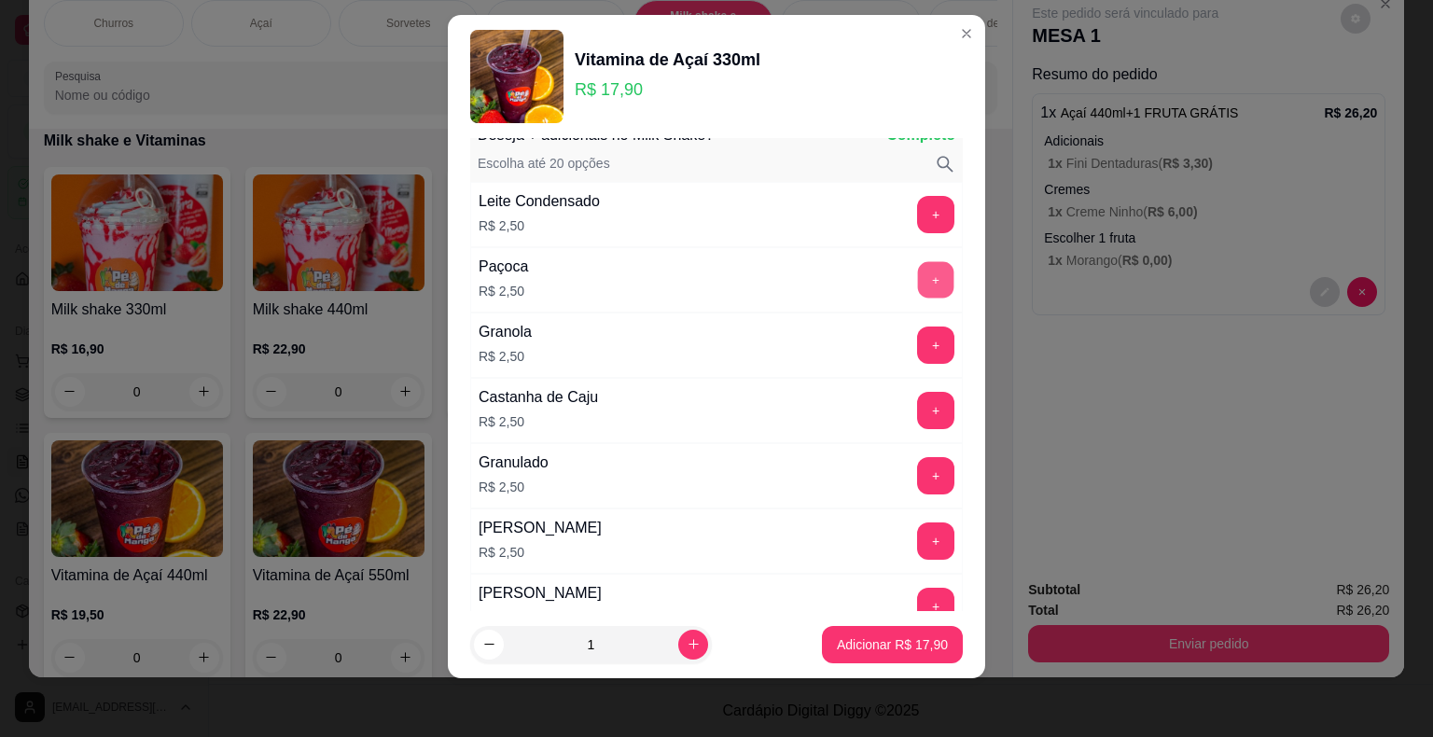
click at [918, 263] on button "+" at bounding box center [936, 279] width 36 height 36
click at [896, 654] on button "Adicionar R$ 20,40" at bounding box center [892, 644] width 141 height 37
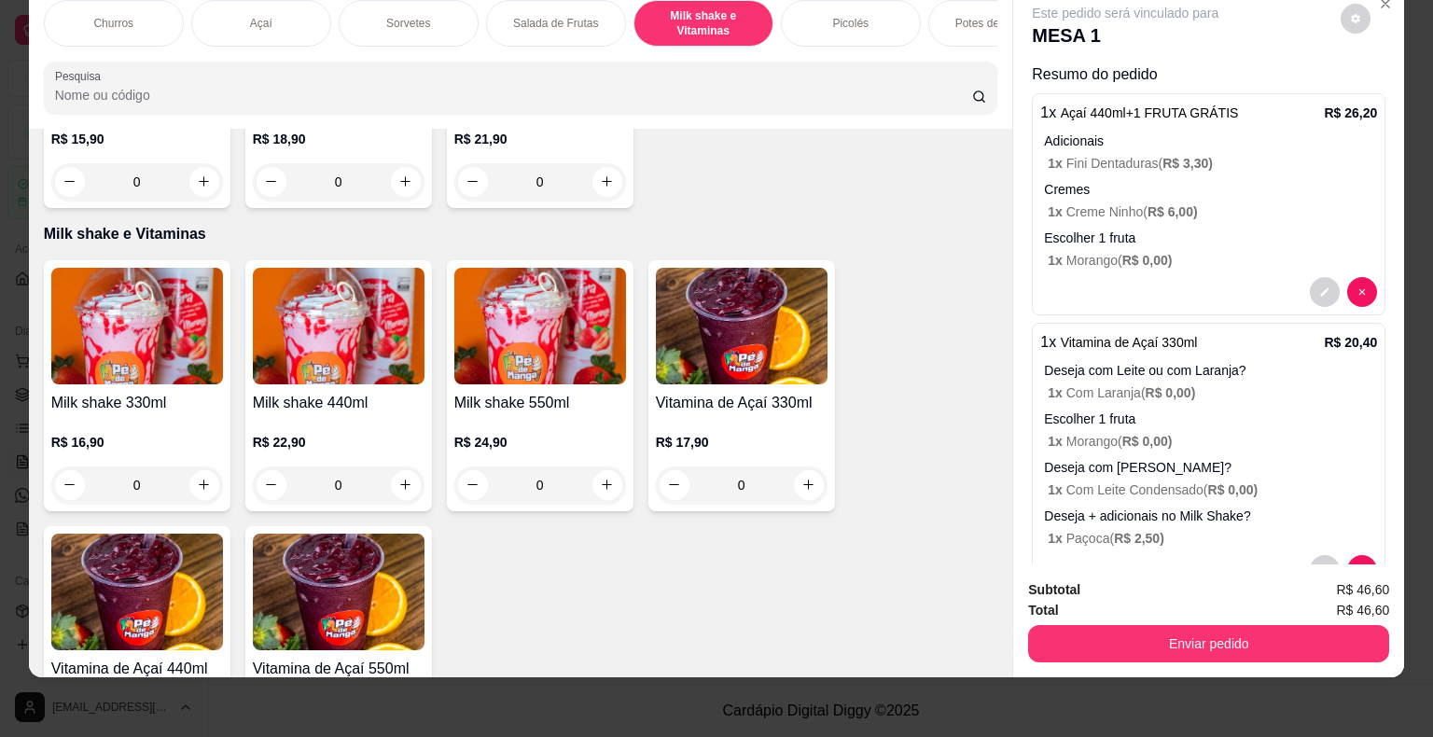
click at [564, 16] on p "Salada de Frutas" at bounding box center [555, 23] width 85 height 15
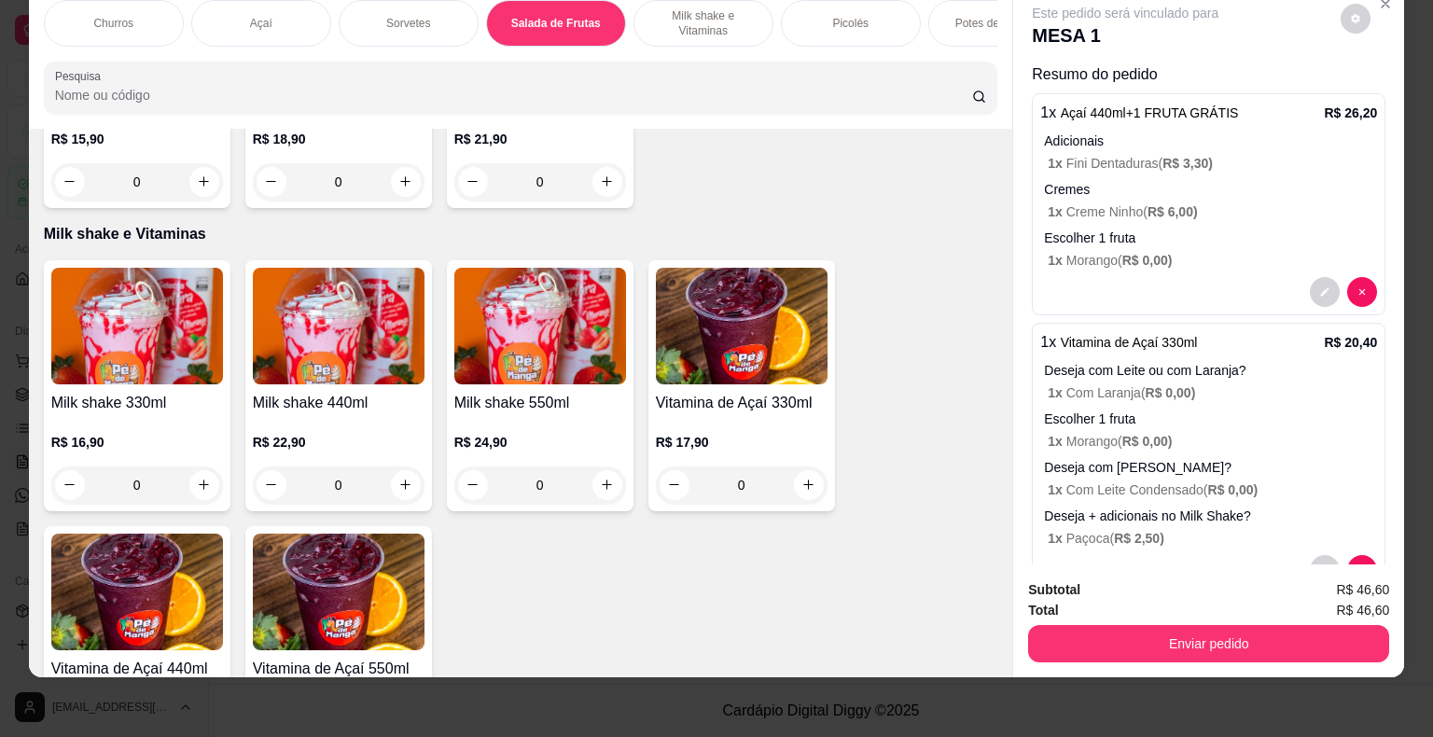
scroll to position [2315, 0]
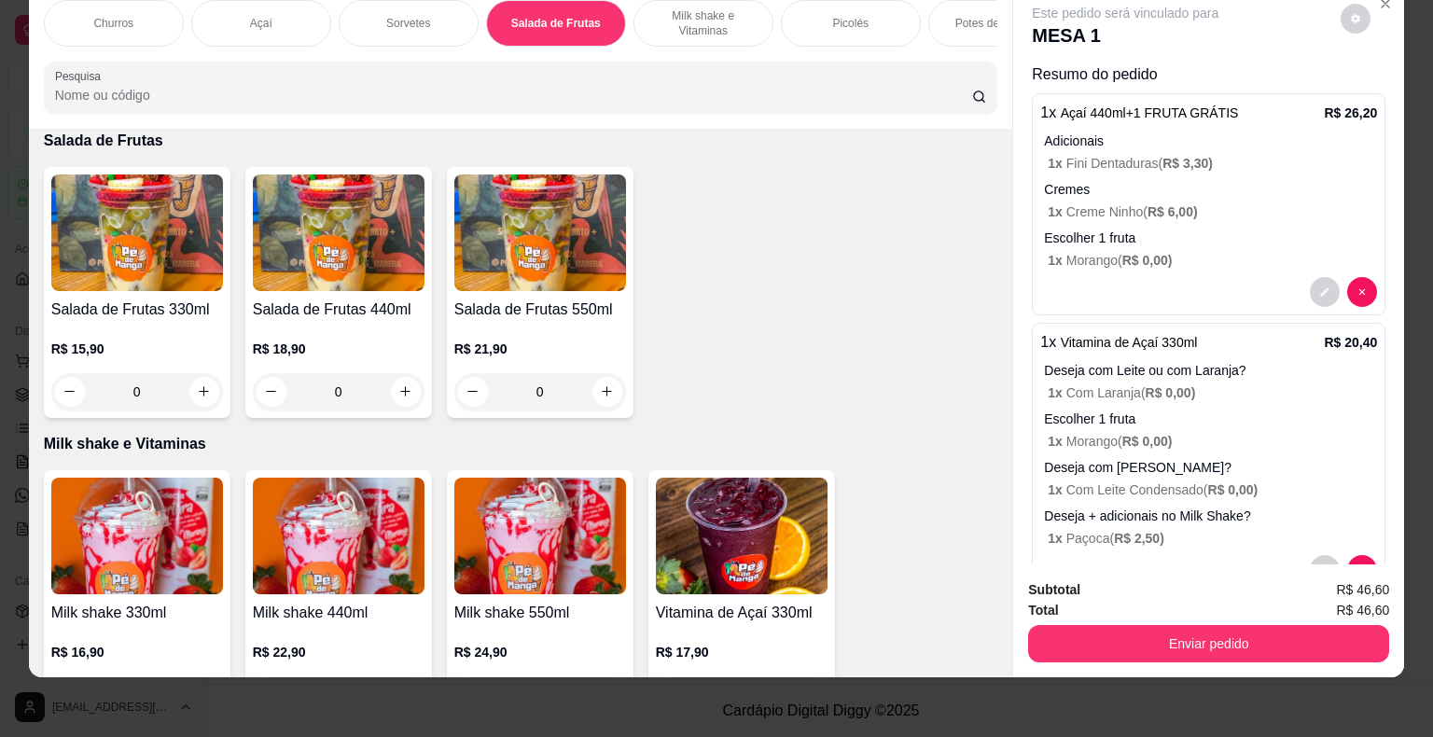
click at [199, 386] on div "0" at bounding box center [137, 391] width 172 height 37
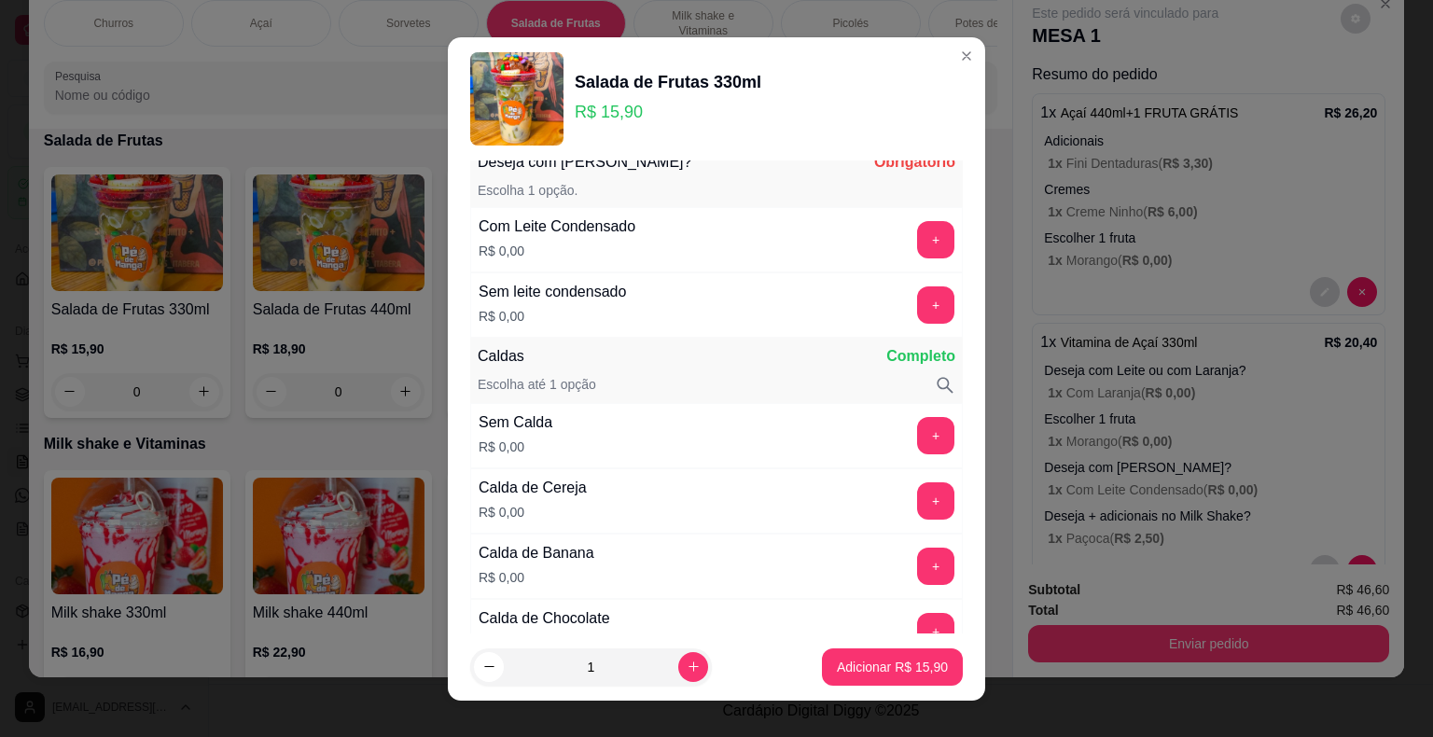
scroll to position [0, 0]
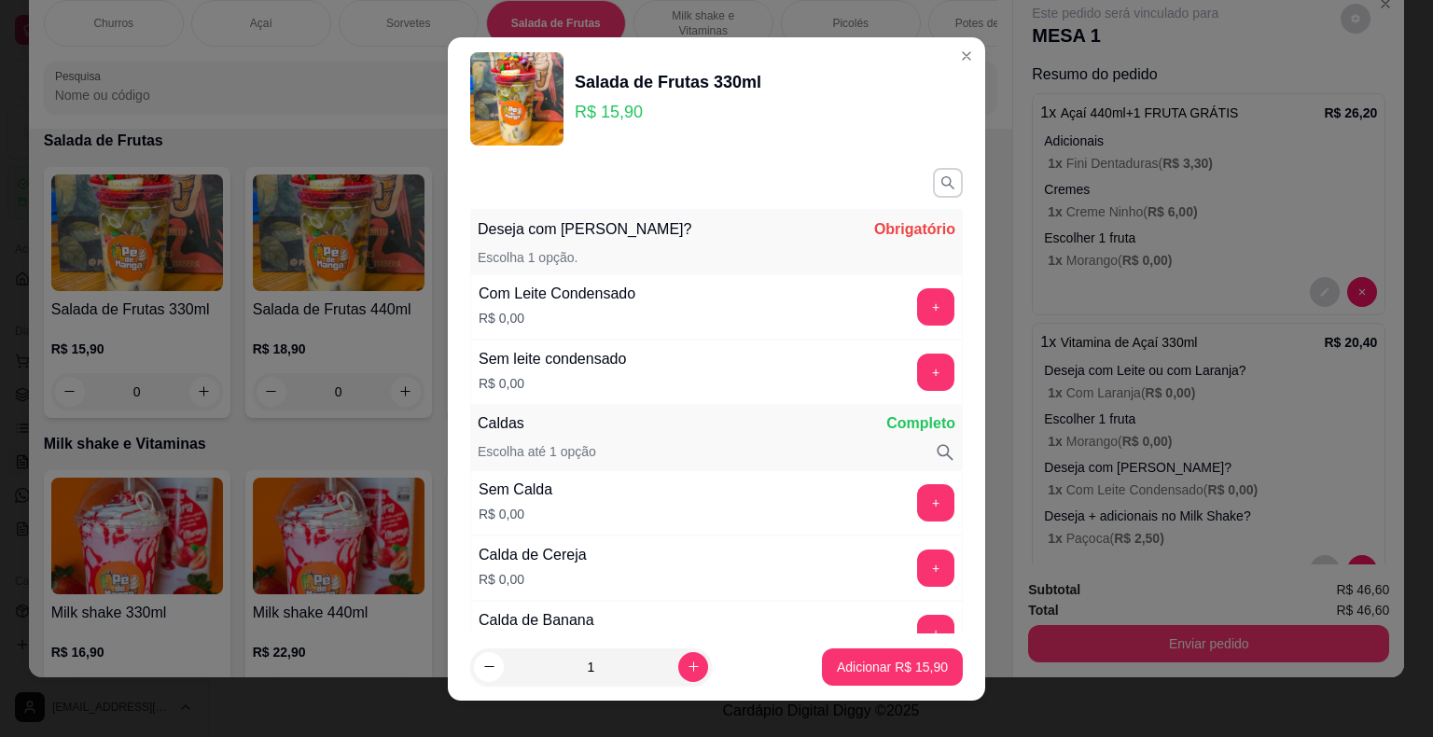
click at [917, 315] on button "+" at bounding box center [935, 306] width 37 height 37
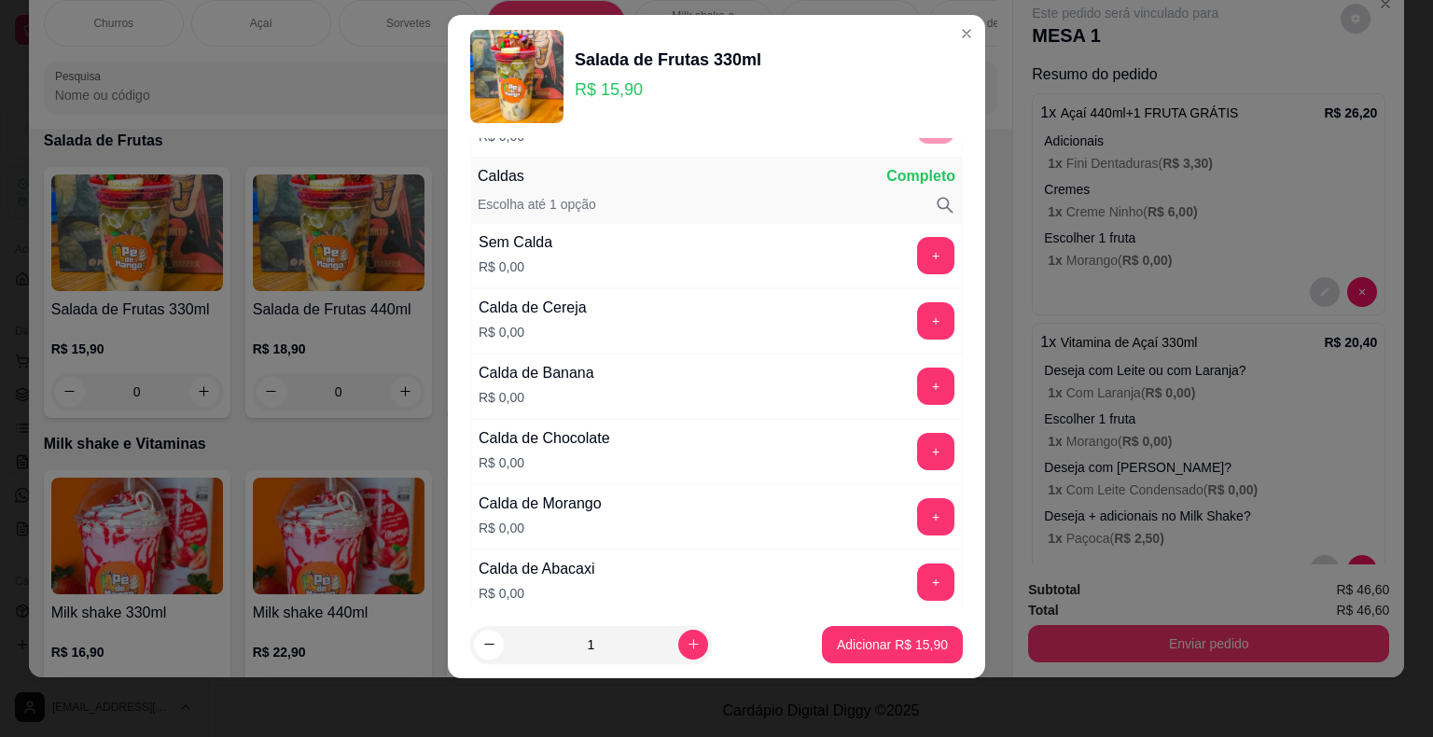
scroll to position [243, 0]
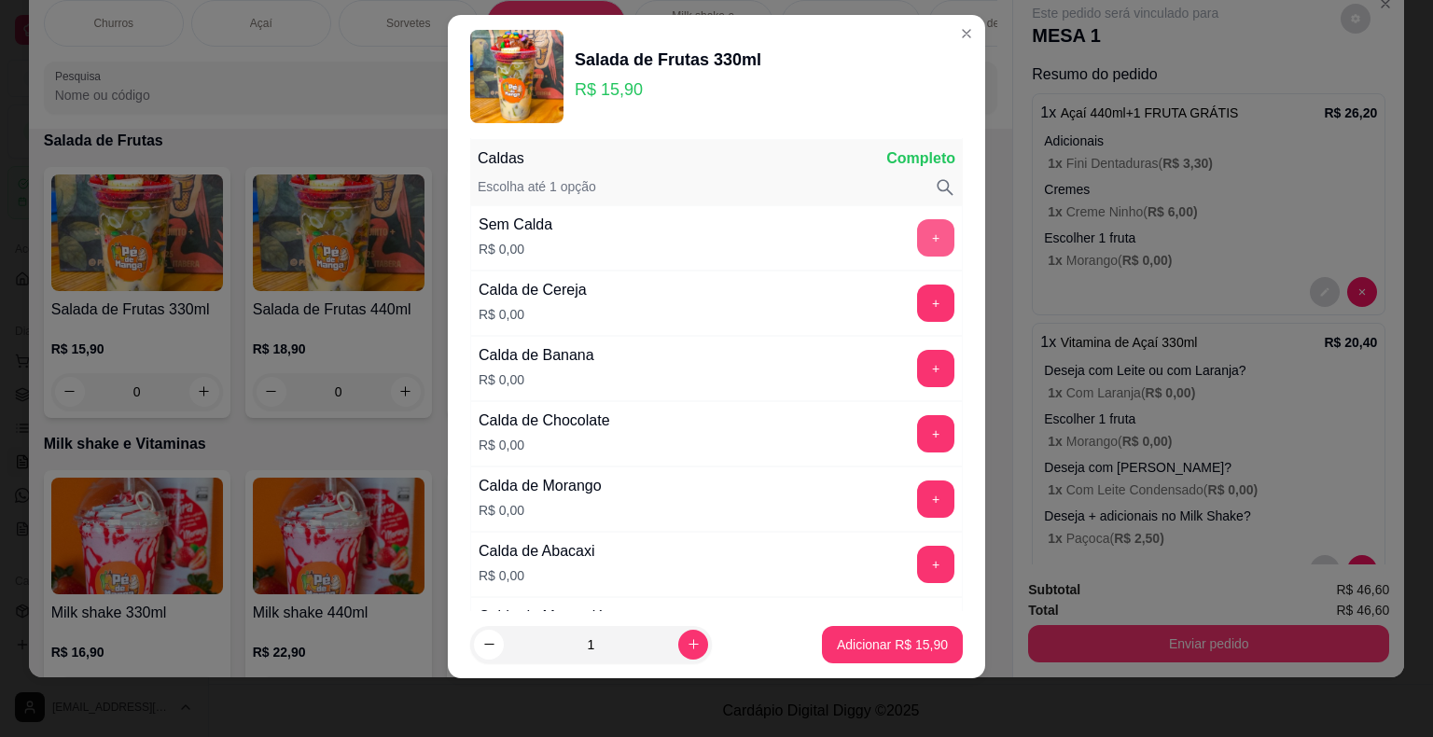
click at [917, 226] on button "+" at bounding box center [935, 237] width 37 height 37
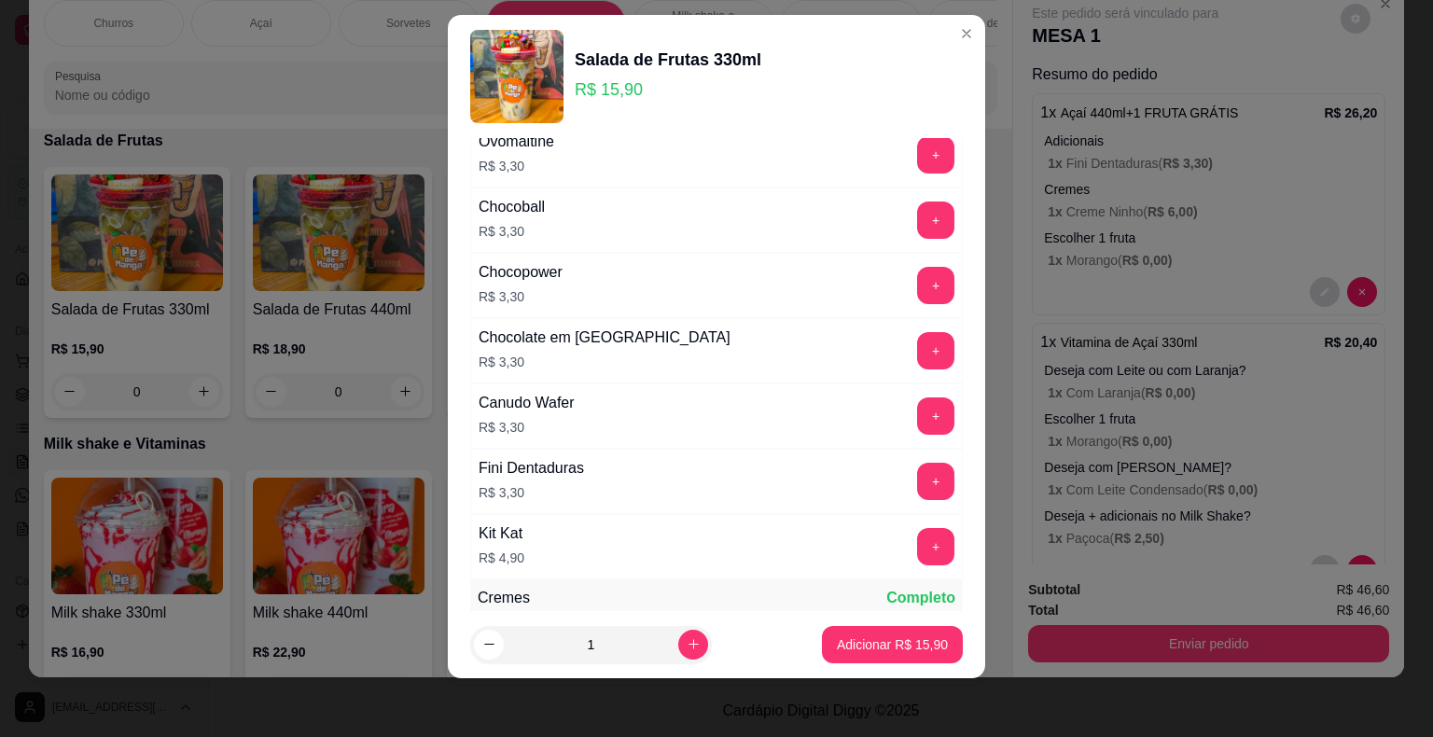
scroll to position [2138, 0]
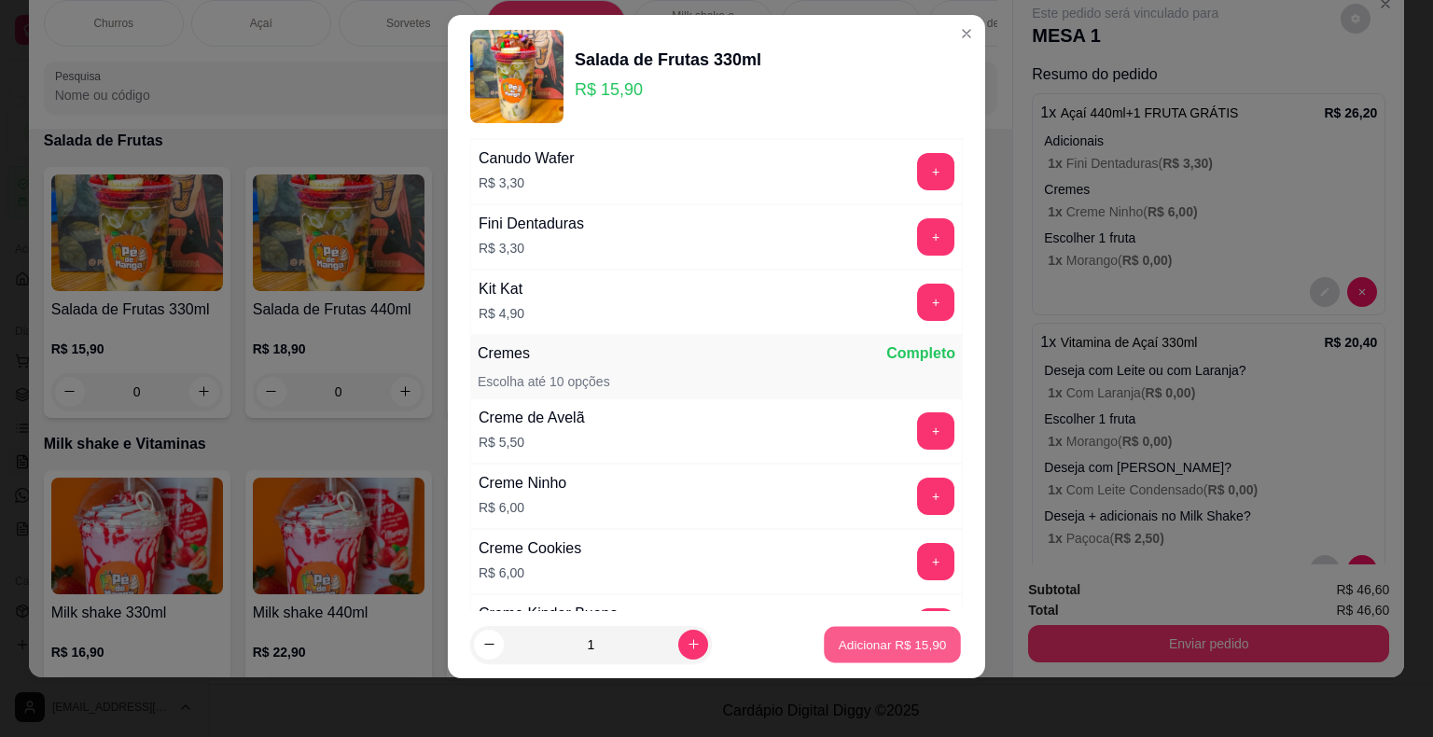
click at [885, 635] on p "Adicionar R$ 15,90" at bounding box center [893, 644] width 108 height 18
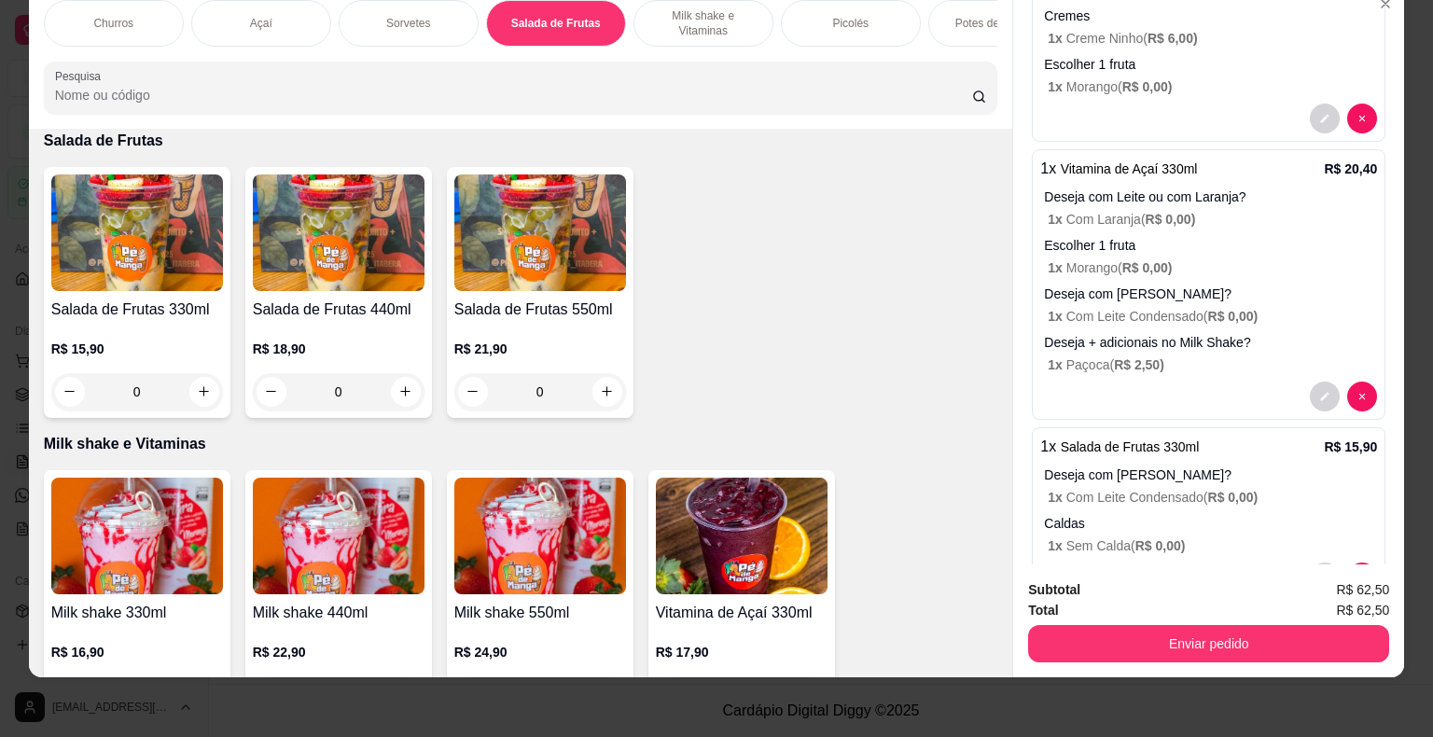
scroll to position [233, 0]
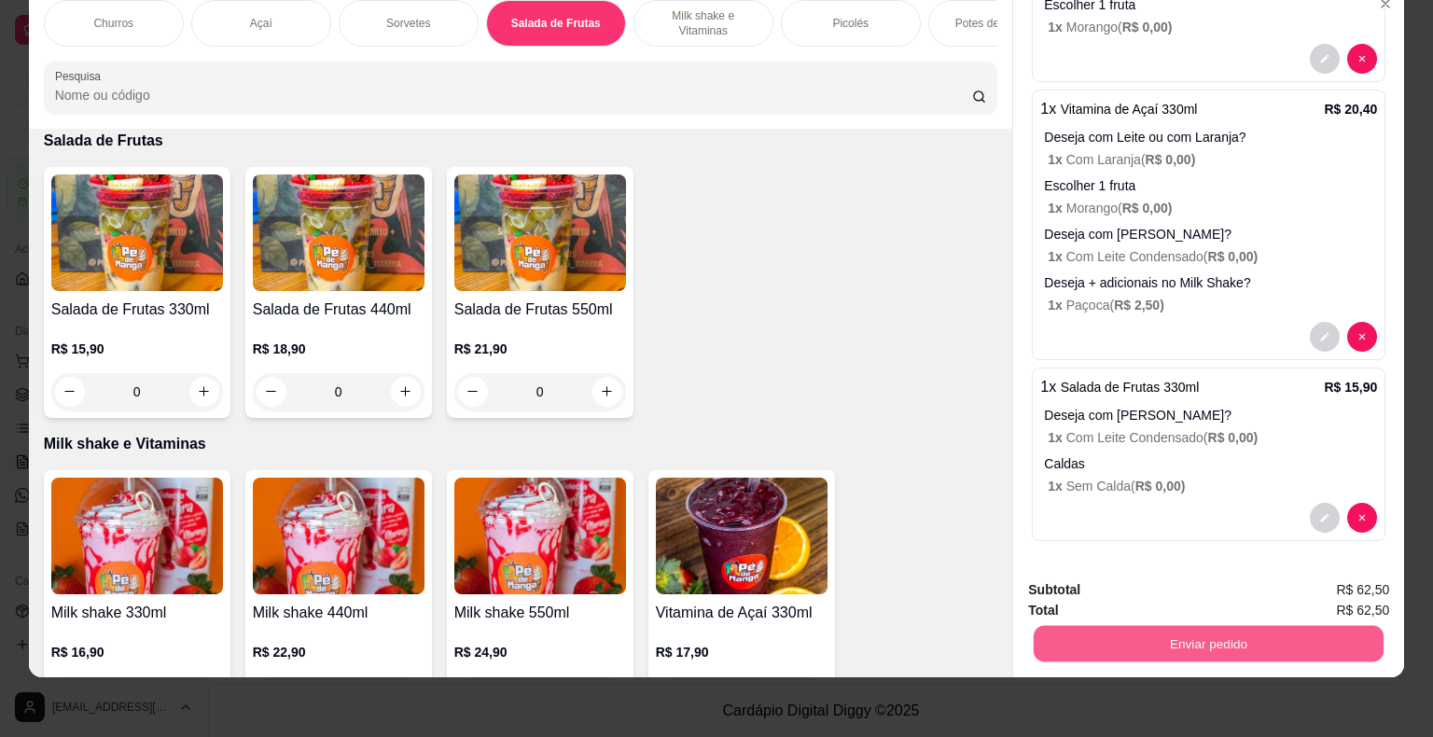
click at [1213, 626] on button "Enviar pedido" at bounding box center [1209, 644] width 350 height 36
click at [1344, 587] on button "Enviar pedido" at bounding box center [1341, 583] width 105 height 35
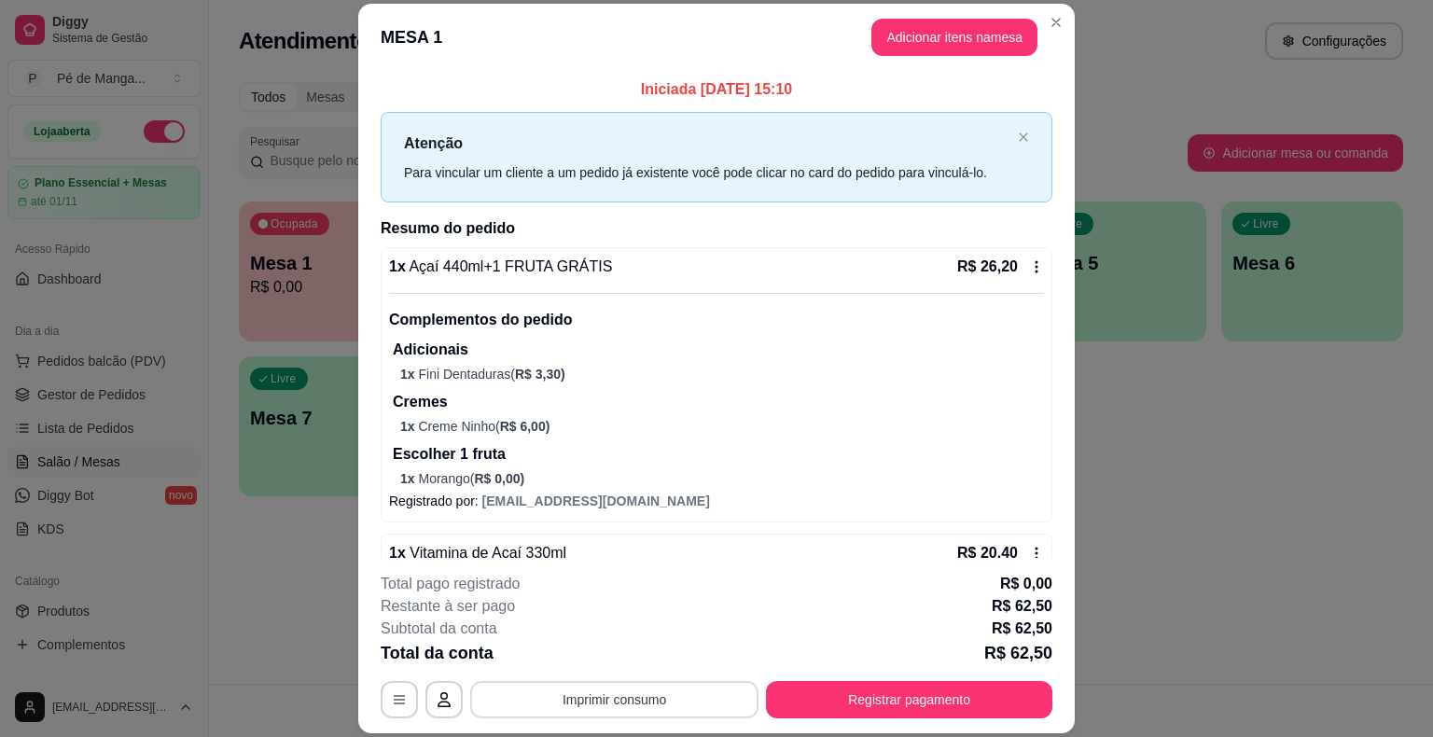
click at [621, 700] on button "Imprimir consumo" at bounding box center [614, 699] width 288 height 37
click at [630, 651] on button "IMPRESSORA" at bounding box center [613, 656] width 131 height 29
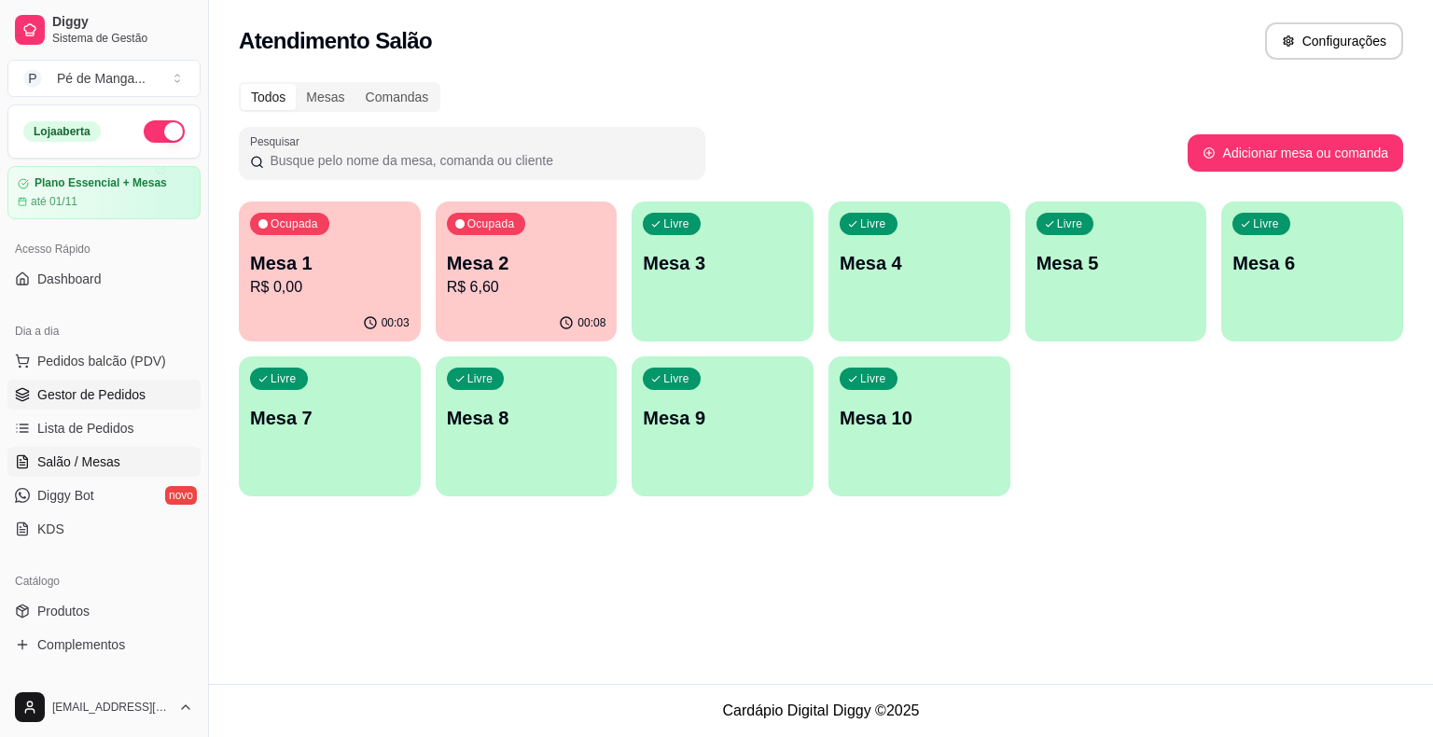
click at [105, 387] on span "Gestor de Pedidos" at bounding box center [91, 394] width 108 height 19
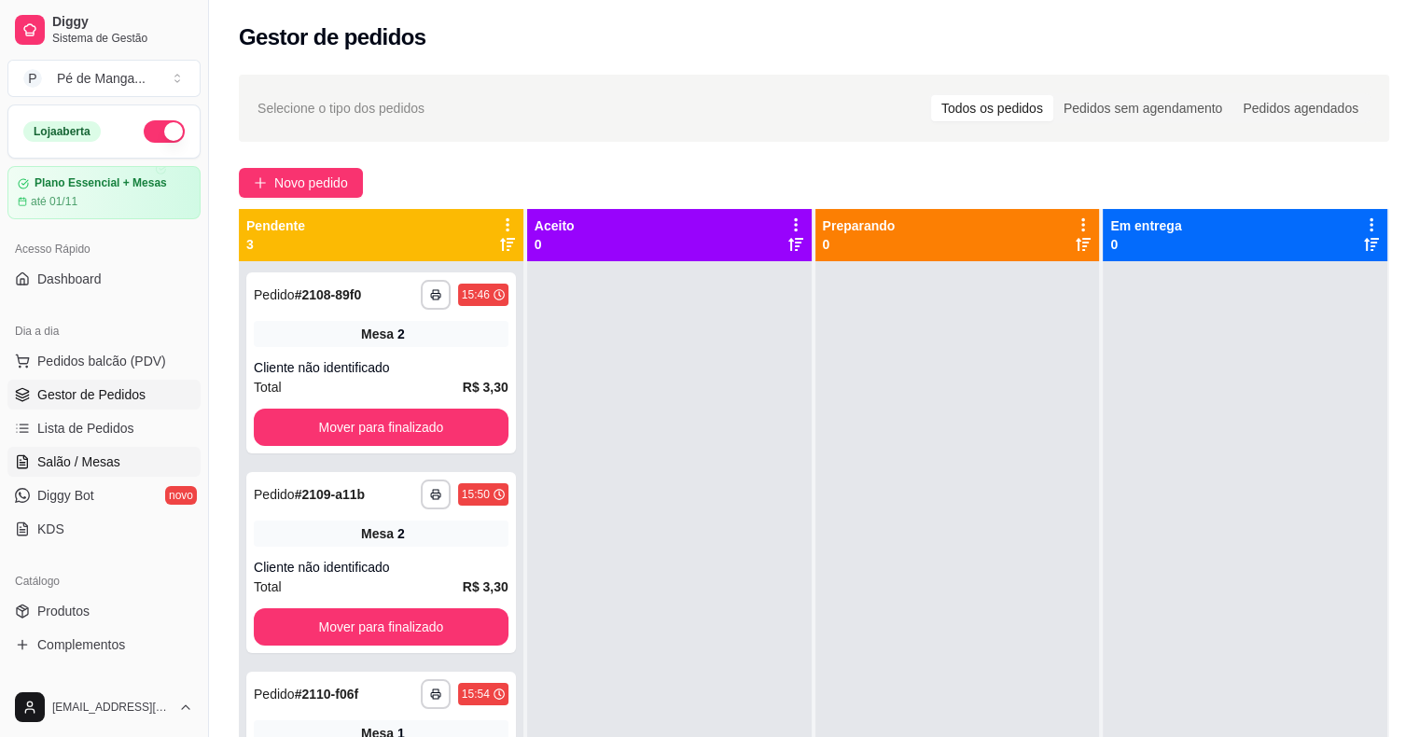
click at [78, 461] on span "Salão / Mesas" at bounding box center [78, 462] width 83 height 19
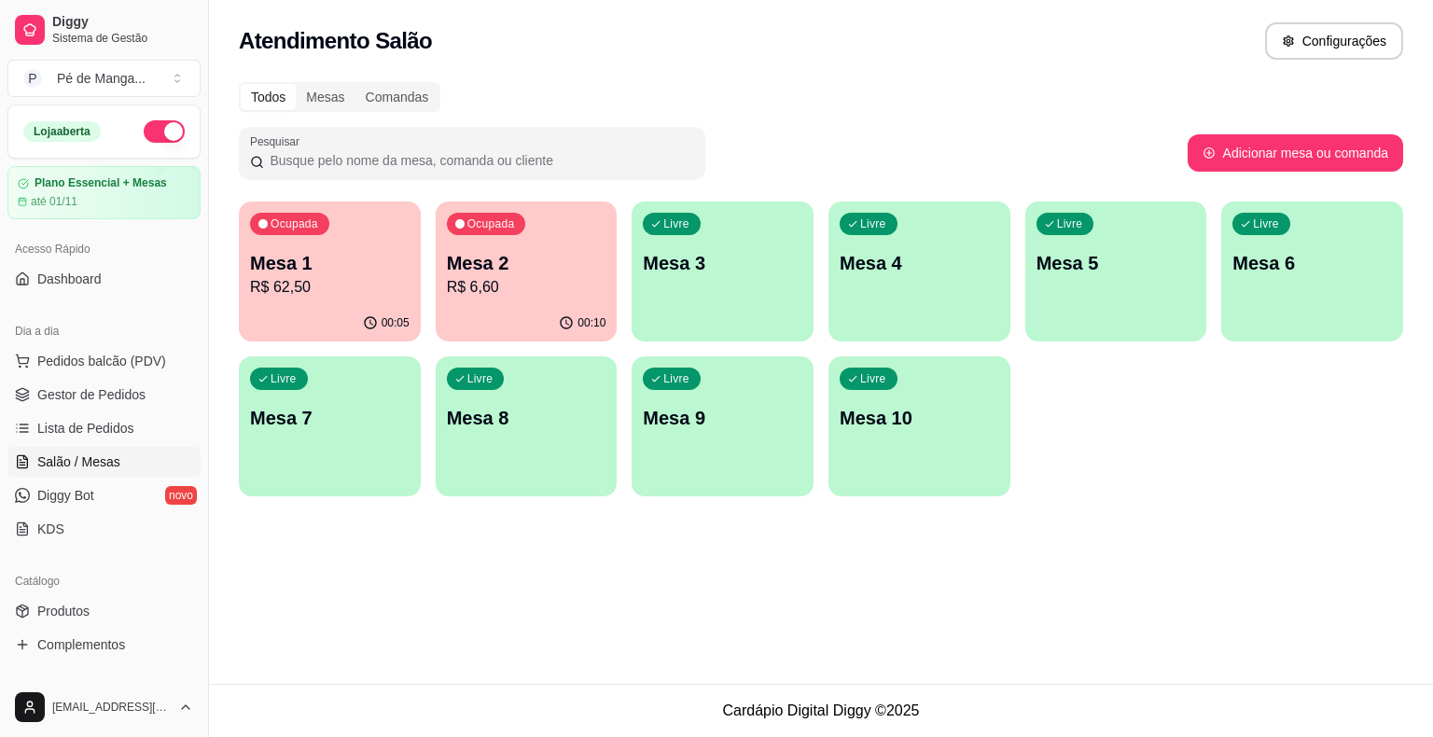
click at [366, 299] on div "Ocupada Mesa 1 R$ 62,50" at bounding box center [330, 254] width 182 height 104
click at [123, 381] on link "Gestor de Pedidos" at bounding box center [103, 395] width 193 height 30
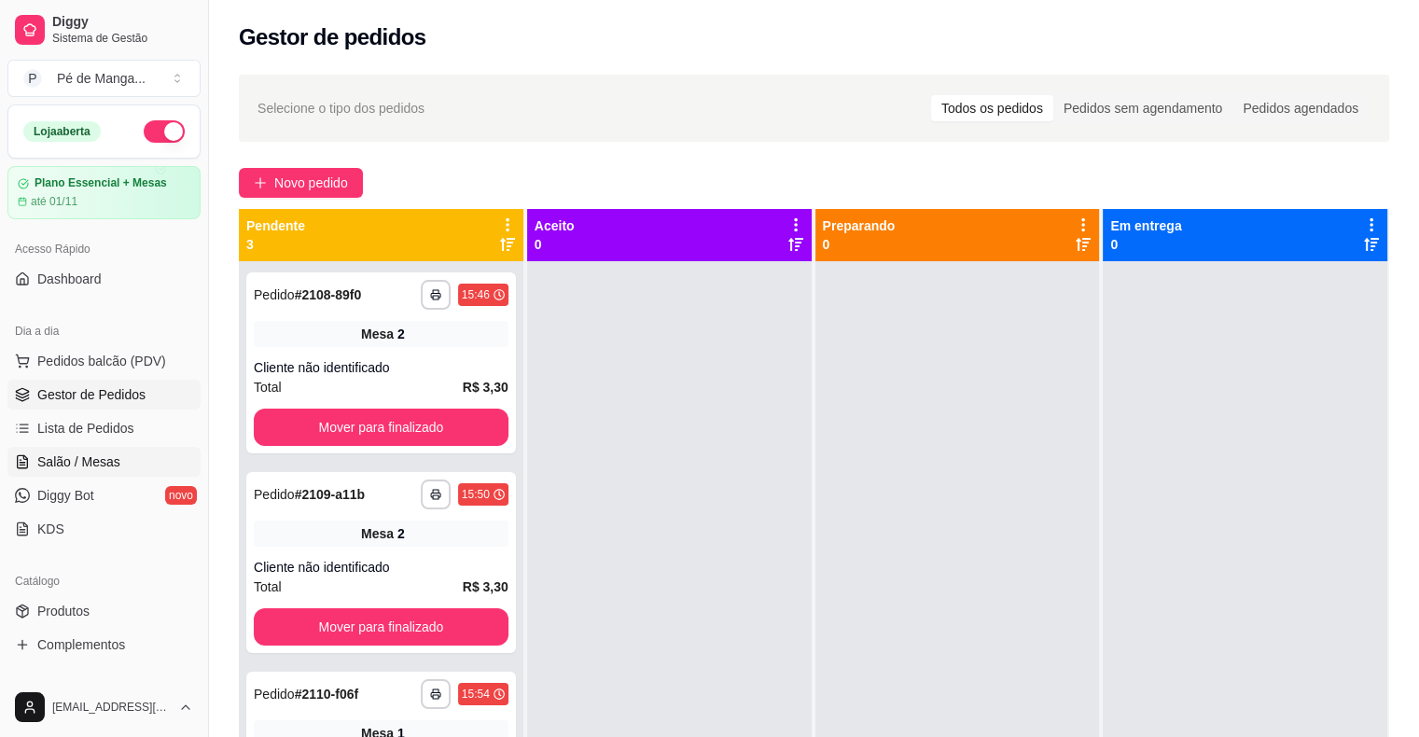
click at [146, 455] on link "Salão / Mesas" at bounding box center [103, 462] width 193 height 30
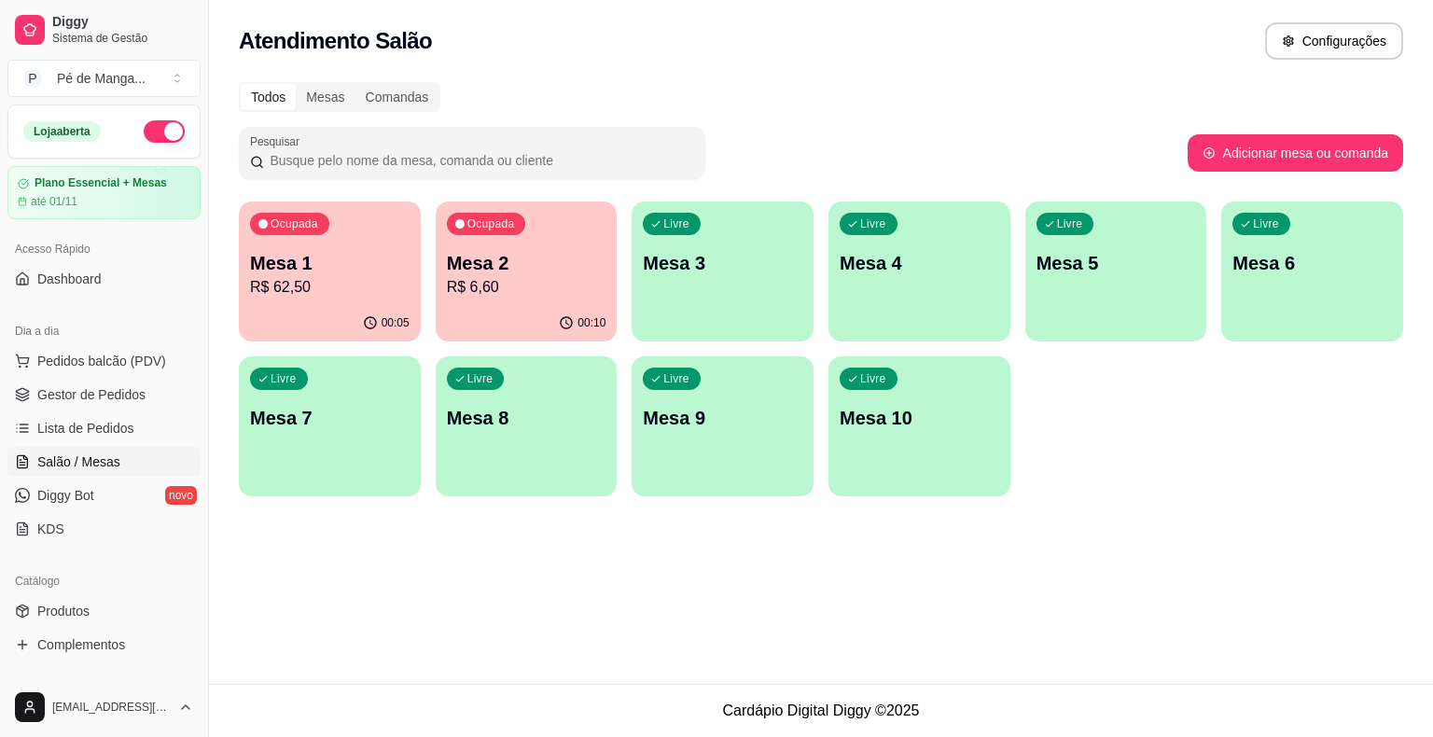
click at [302, 285] on p "R$ 62,50" at bounding box center [330, 287] width 160 height 22
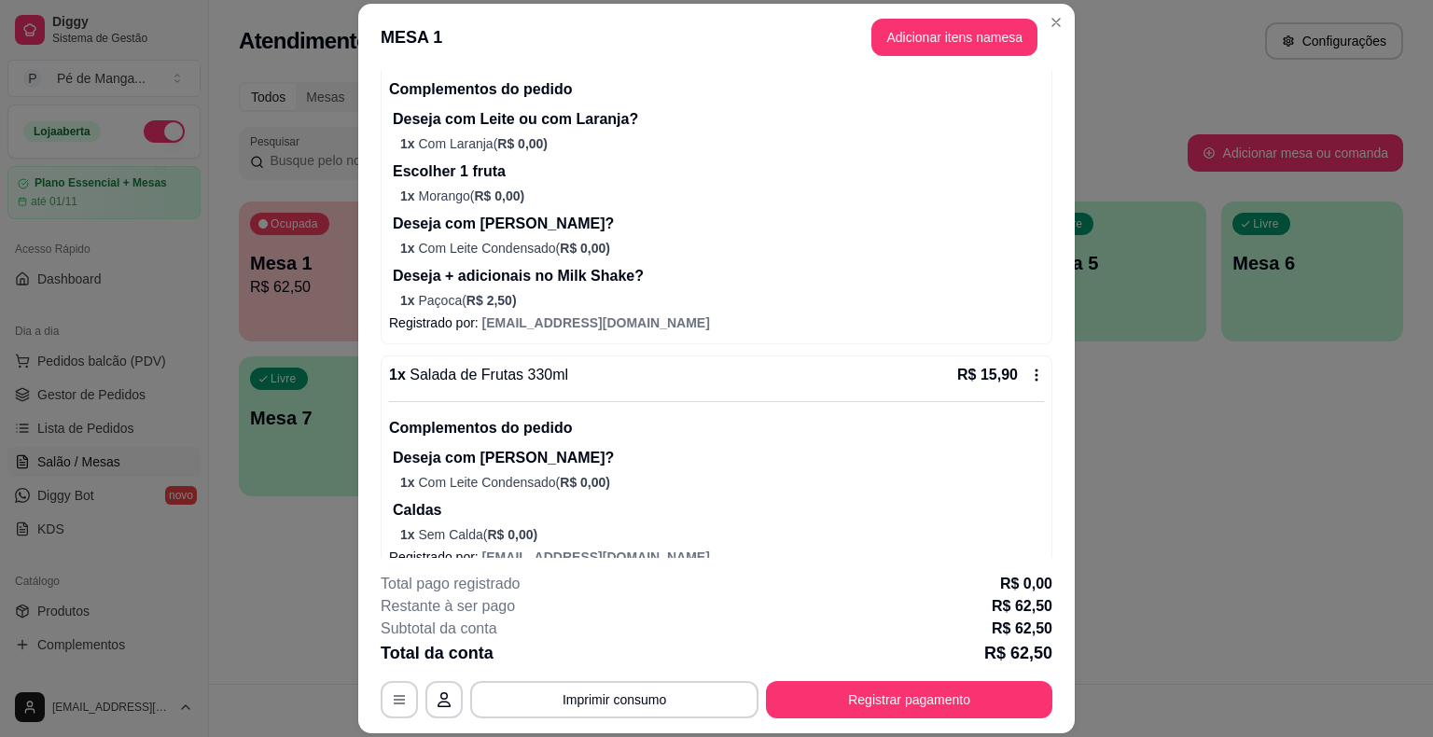
scroll to position [543, 0]
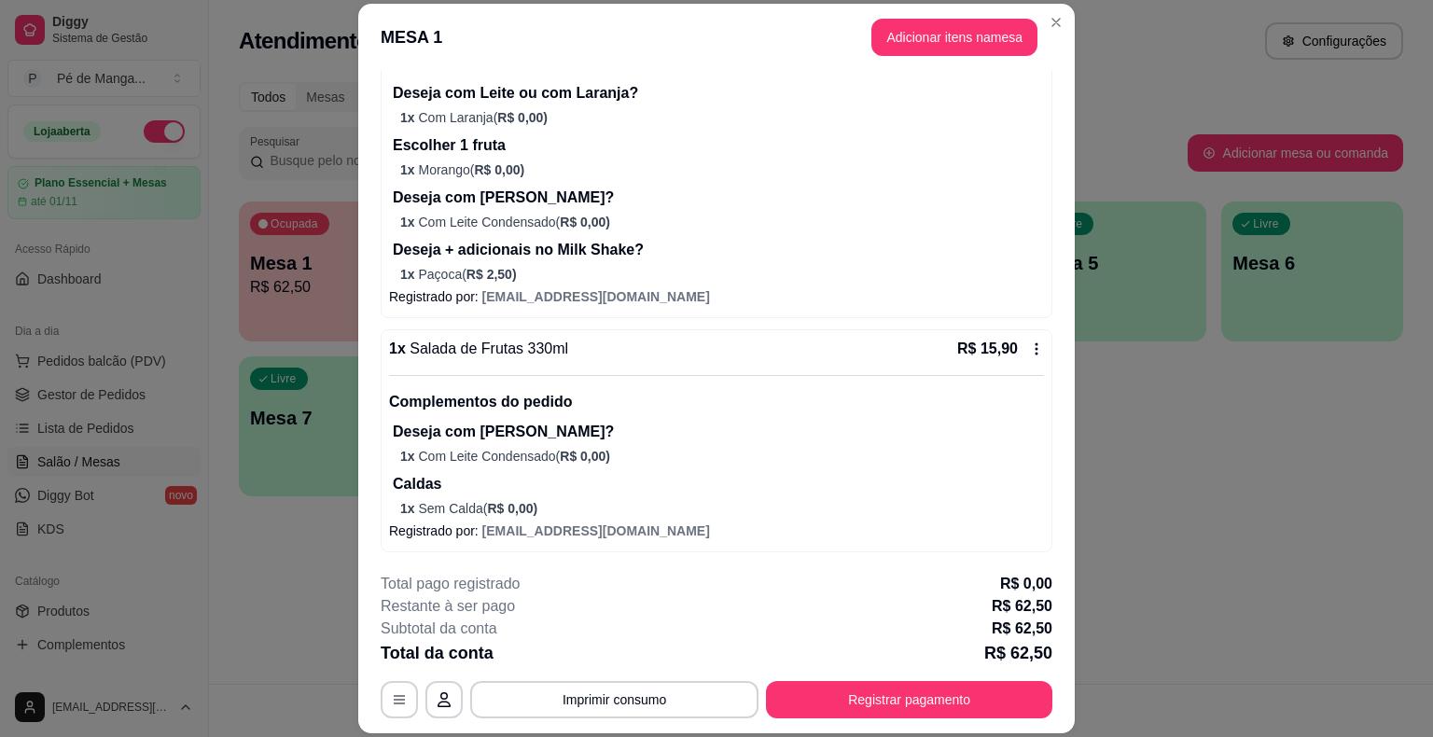
click at [692, 469] on div "Complementos do pedido Deseja com Leite Condensado? 1 x Com Leite Condensado ( …" at bounding box center [716, 446] width 655 height 143
click at [945, 38] on button "Adicionar itens na mesa" at bounding box center [954, 37] width 166 height 37
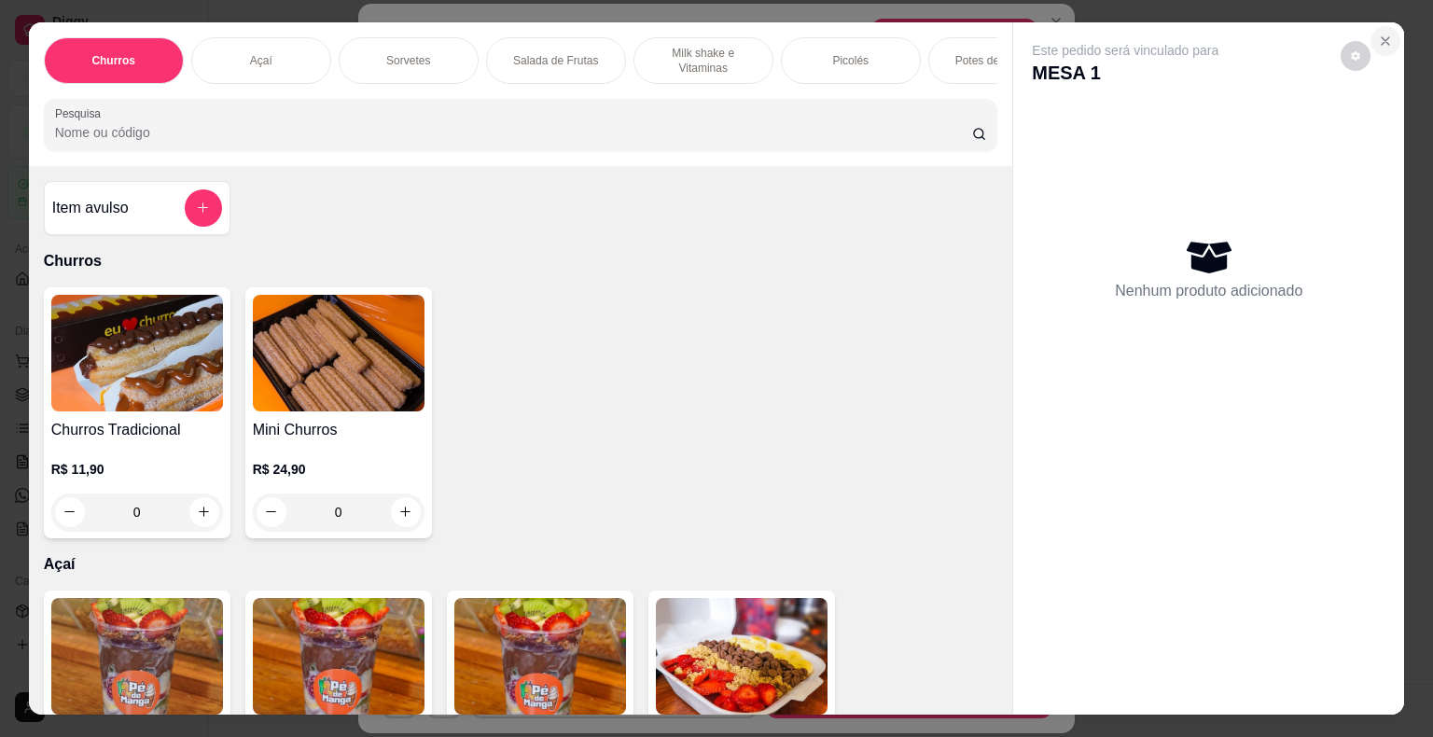
click at [1378, 34] on icon "Close" at bounding box center [1385, 41] width 15 height 15
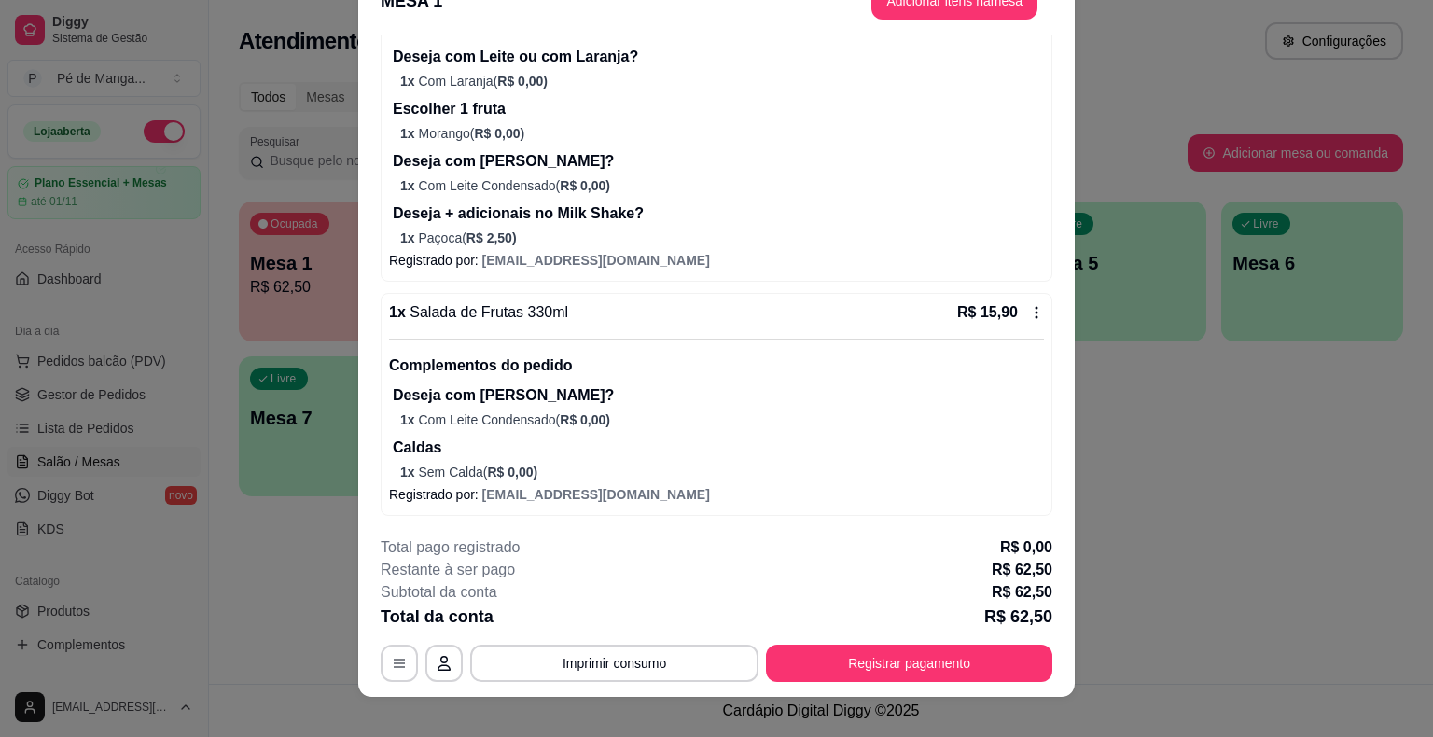
scroll to position [56, 0]
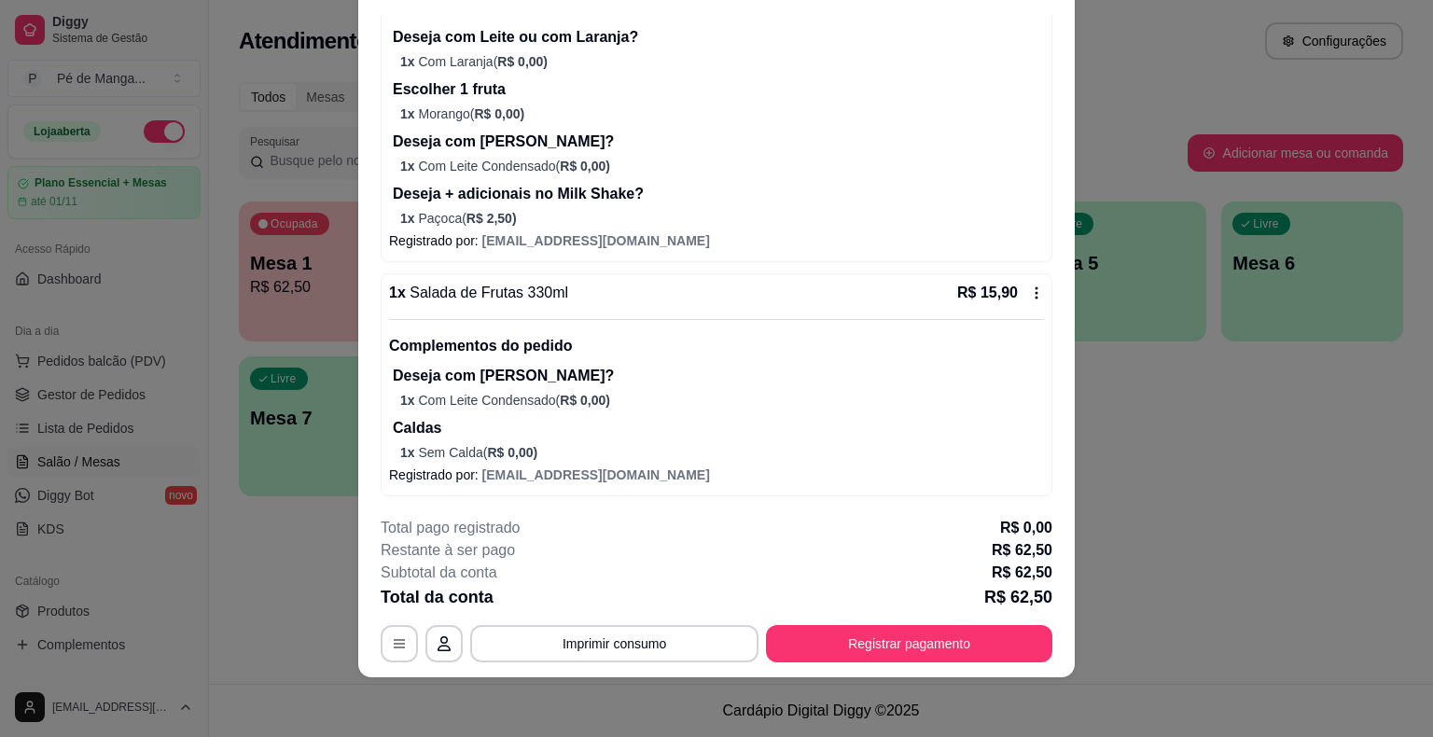
click at [1029, 286] on icon at bounding box center [1036, 293] width 15 height 15
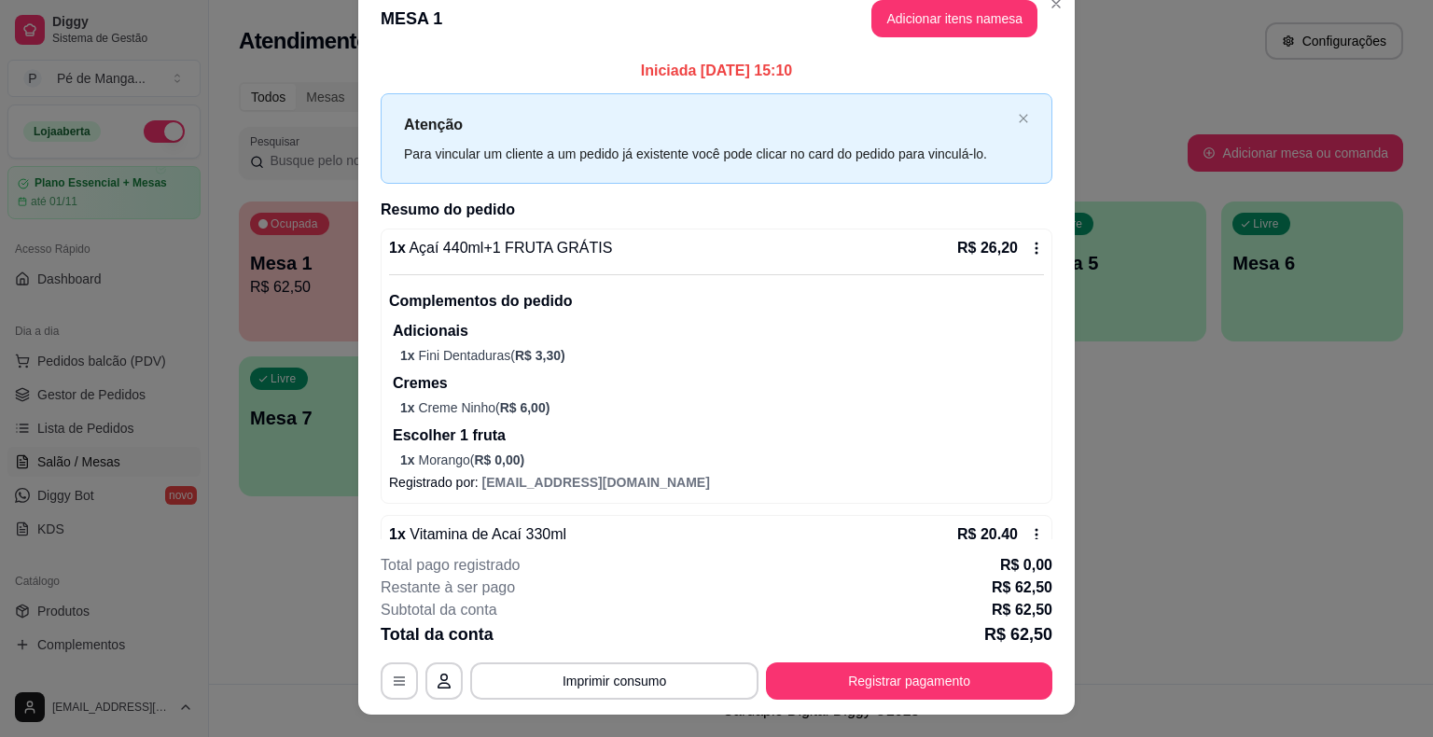
scroll to position [0, 0]
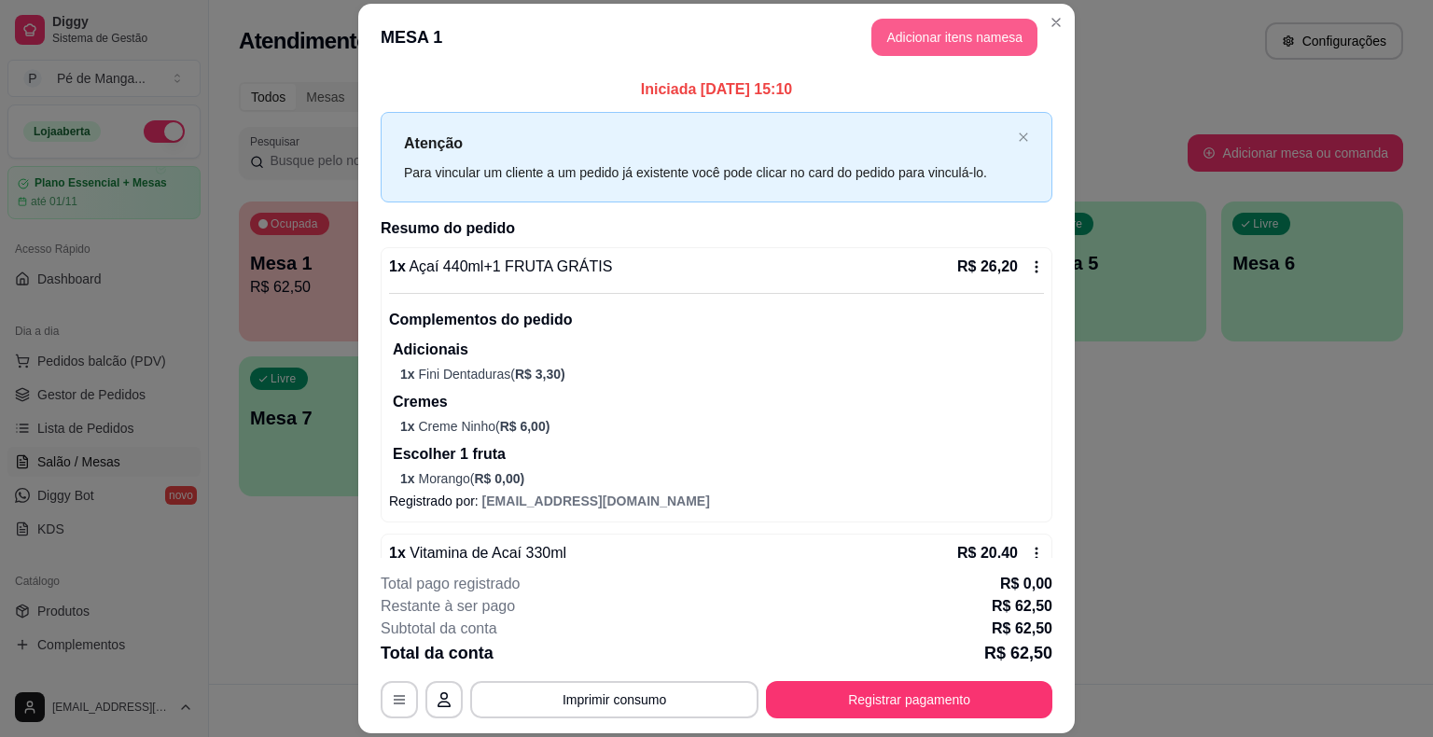
click at [944, 41] on button "Adicionar itens na mesa" at bounding box center [954, 37] width 166 height 37
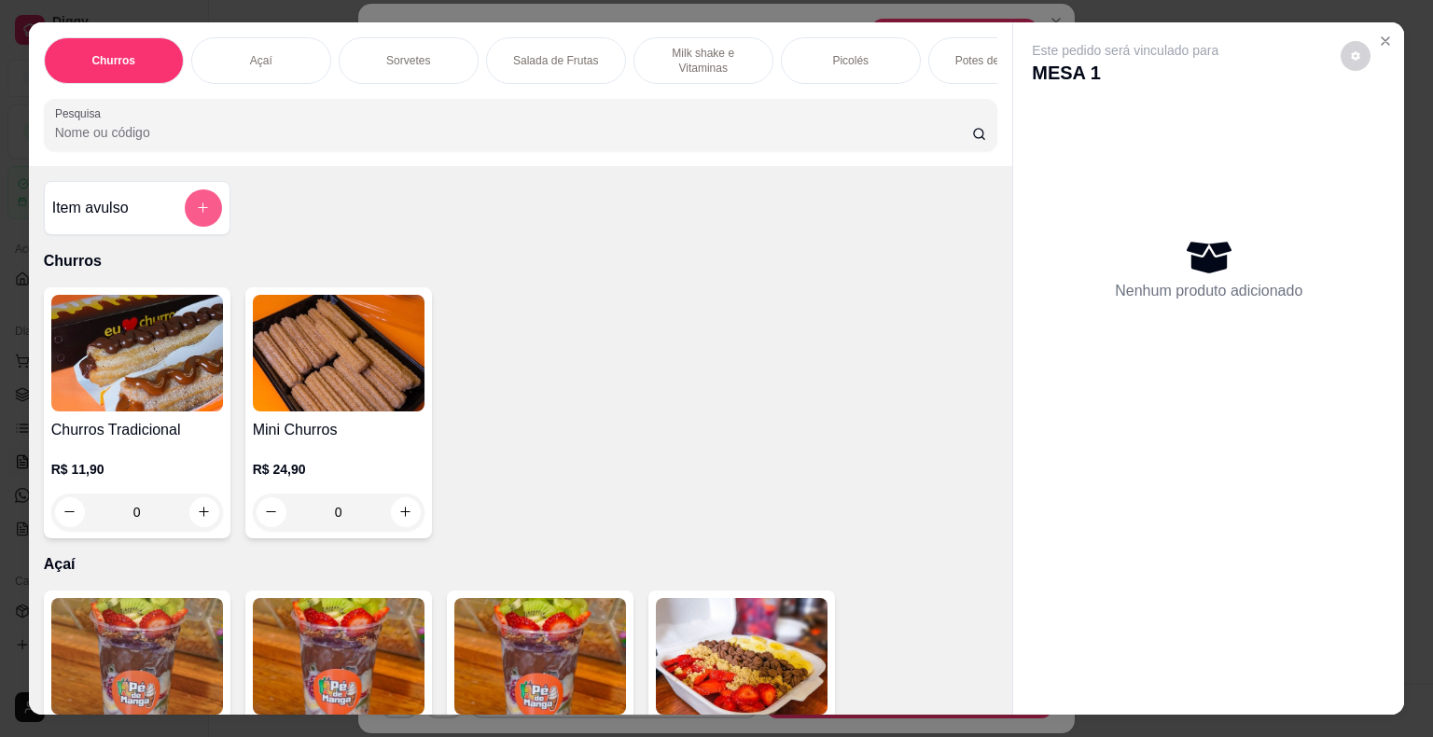
click at [202, 215] on icon "add-separate-item" at bounding box center [203, 208] width 14 height 14
click at [203, 211] on button "add-separate-item" at bounding box center [203, 207] width 37 height 37
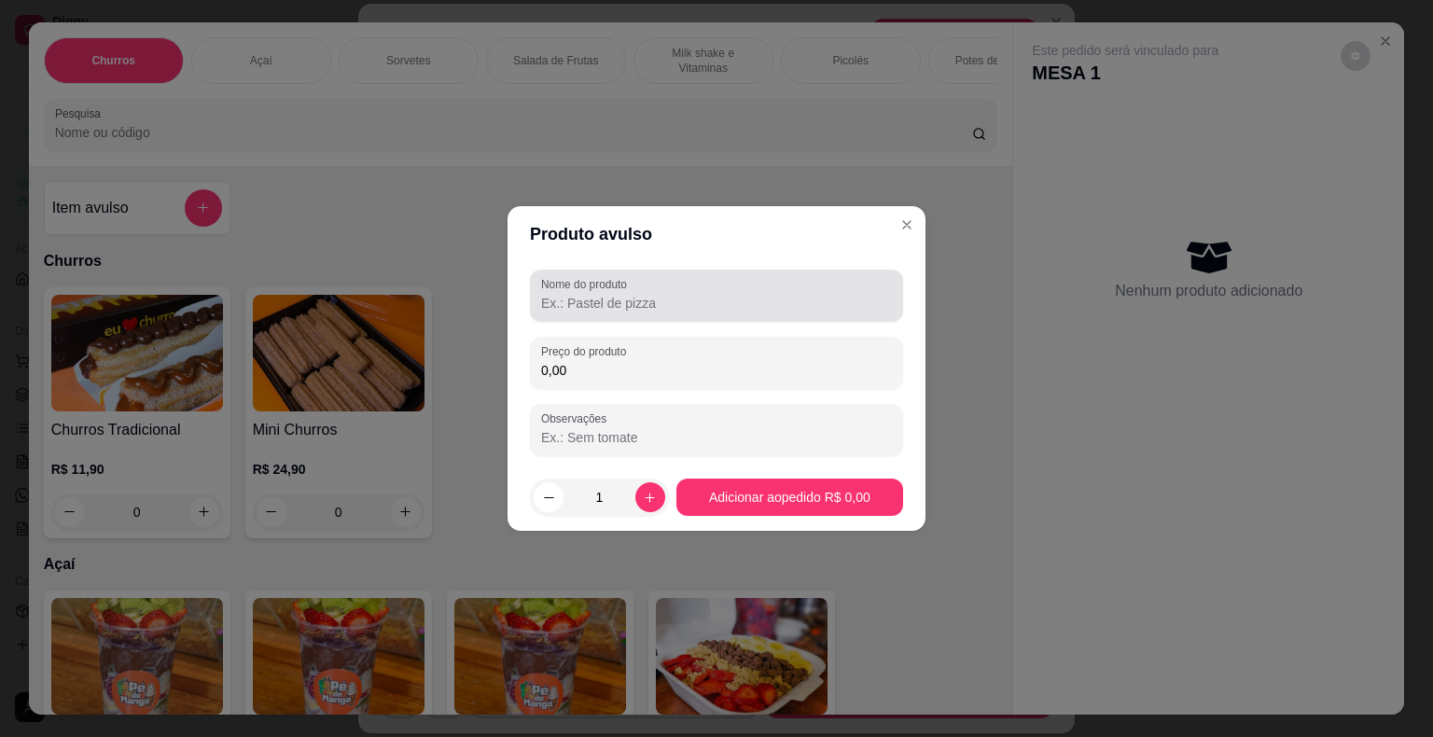
click at [640, 304] on input "Nome do produto" at bounding box center [716, 303] width 351 height 19
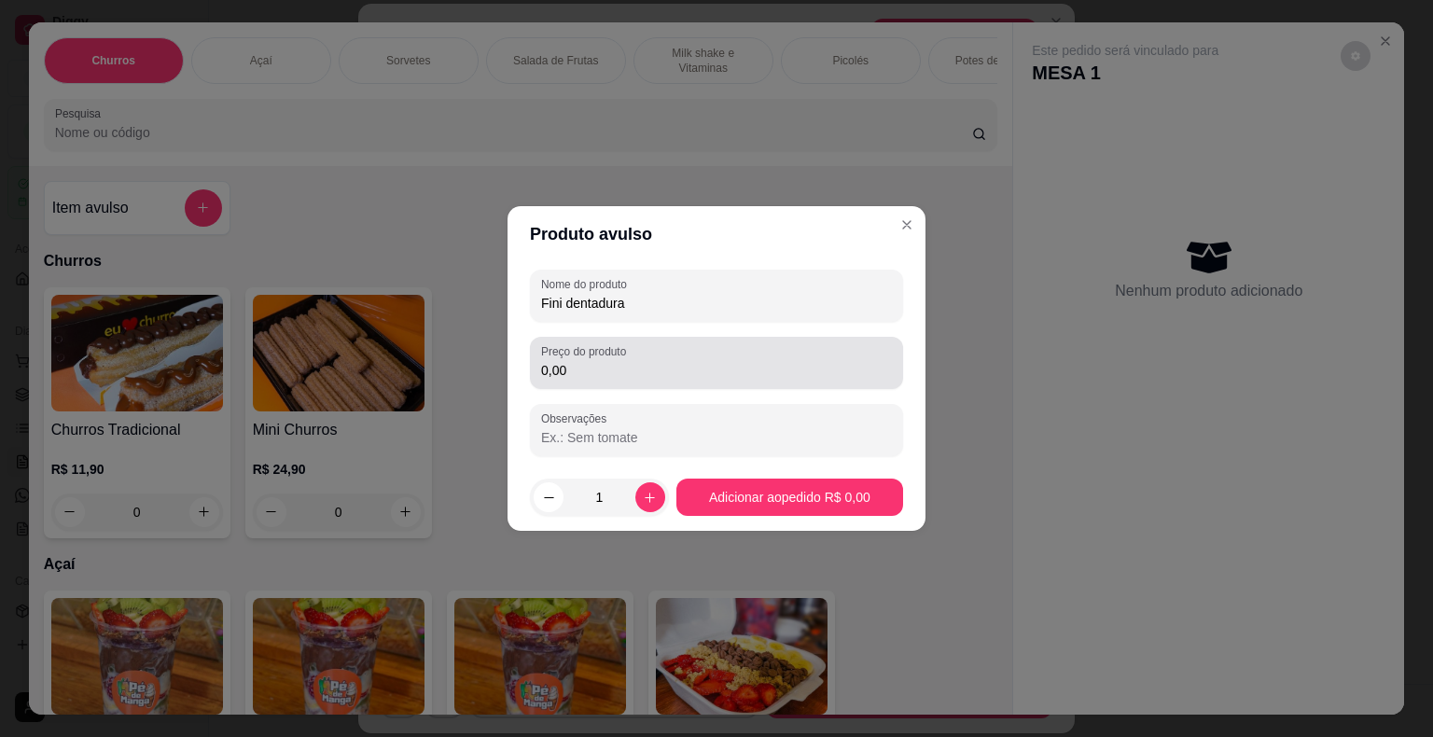
type input "Fini dentadura"
click at [794, 374] on input "0,00" at bounding box center [716, 370] width 351 height 19
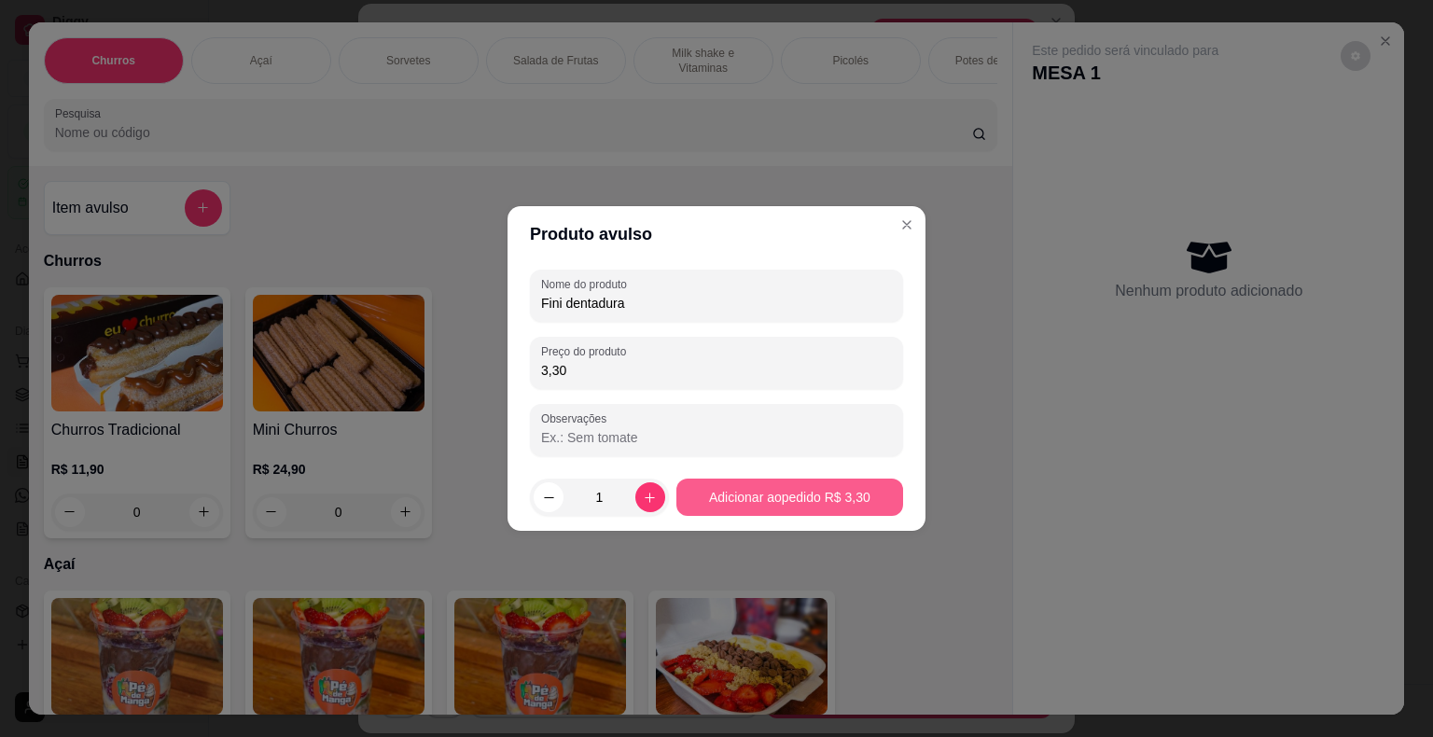
type input "3,30"
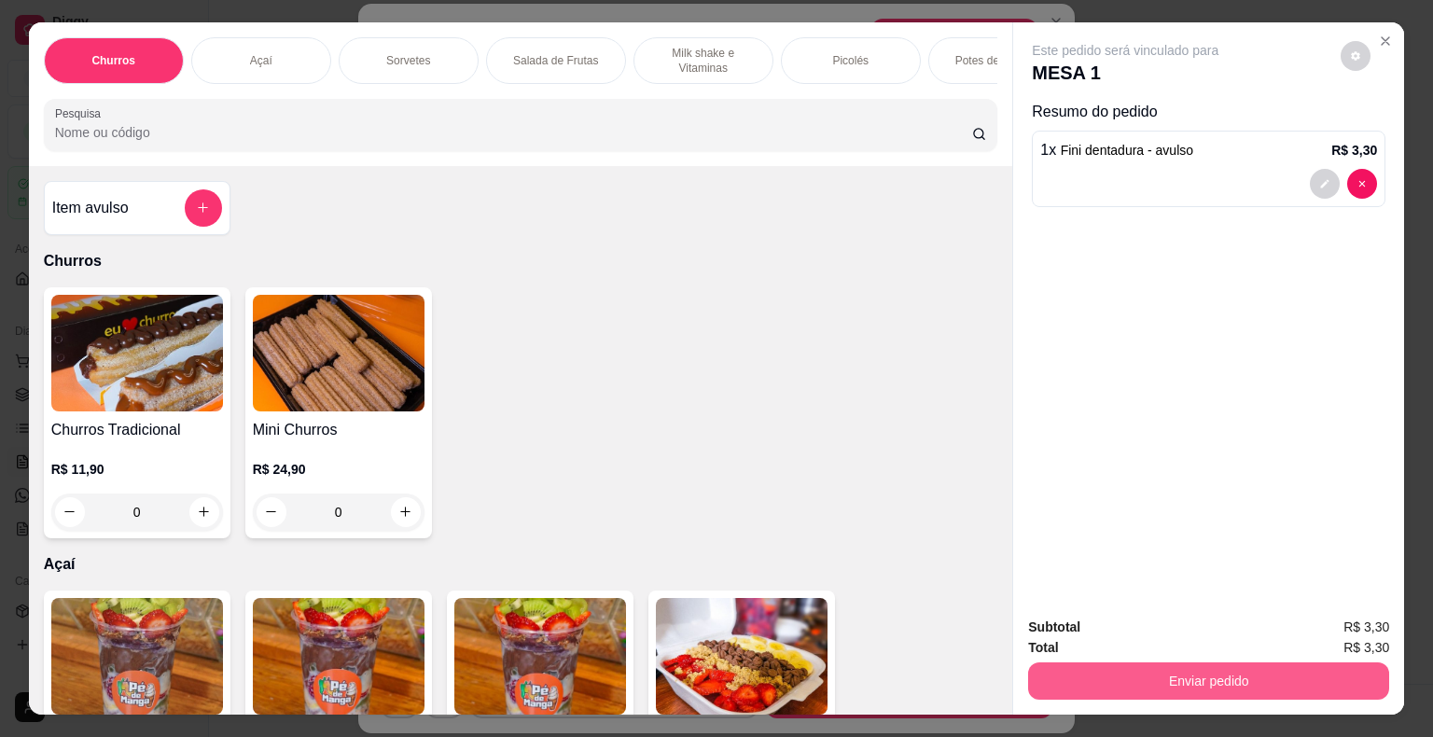
click at [1189, 663] on button "Enviar pedido" at bounding box center [1208, 680] width 361 height 37
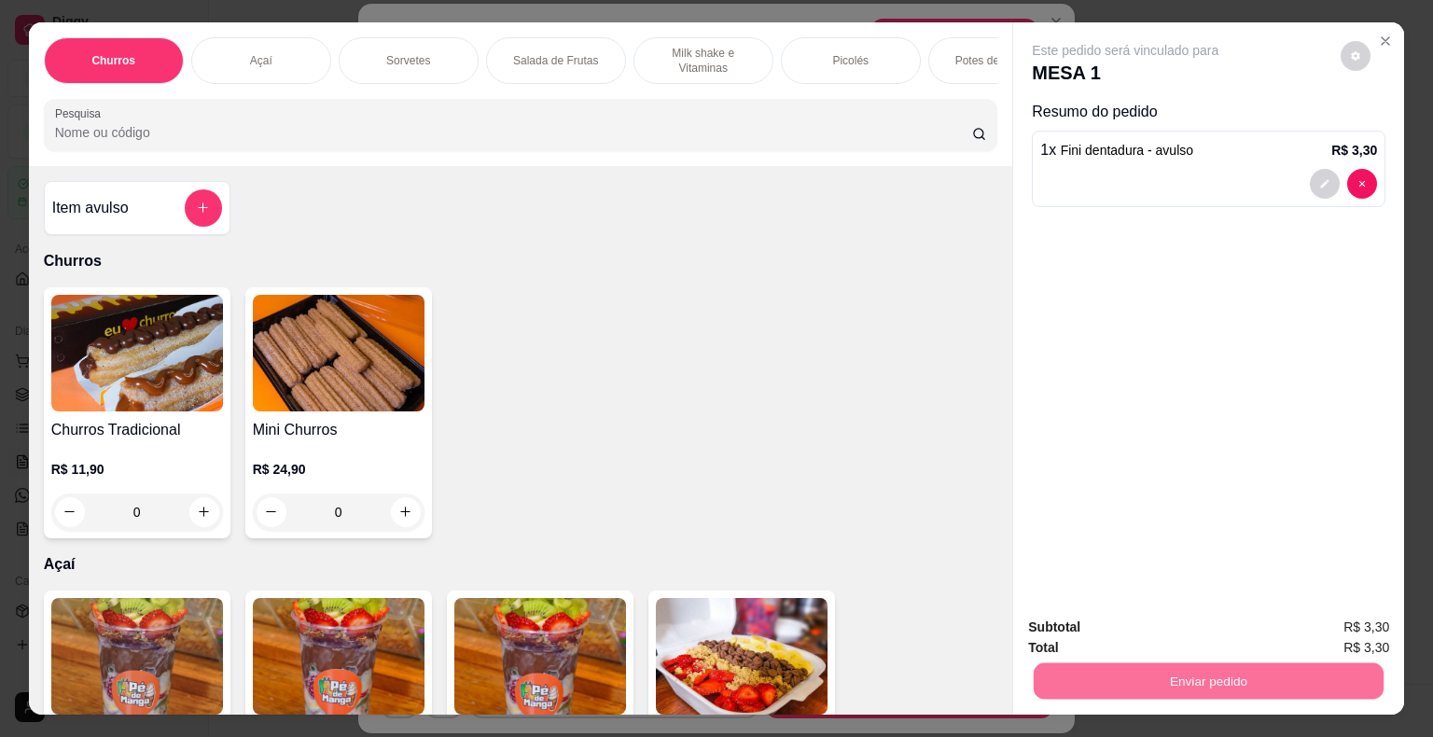
click at [1345, 633] on button "Enviar pedido" at bounding box center [1340, 628] width 103 height 35
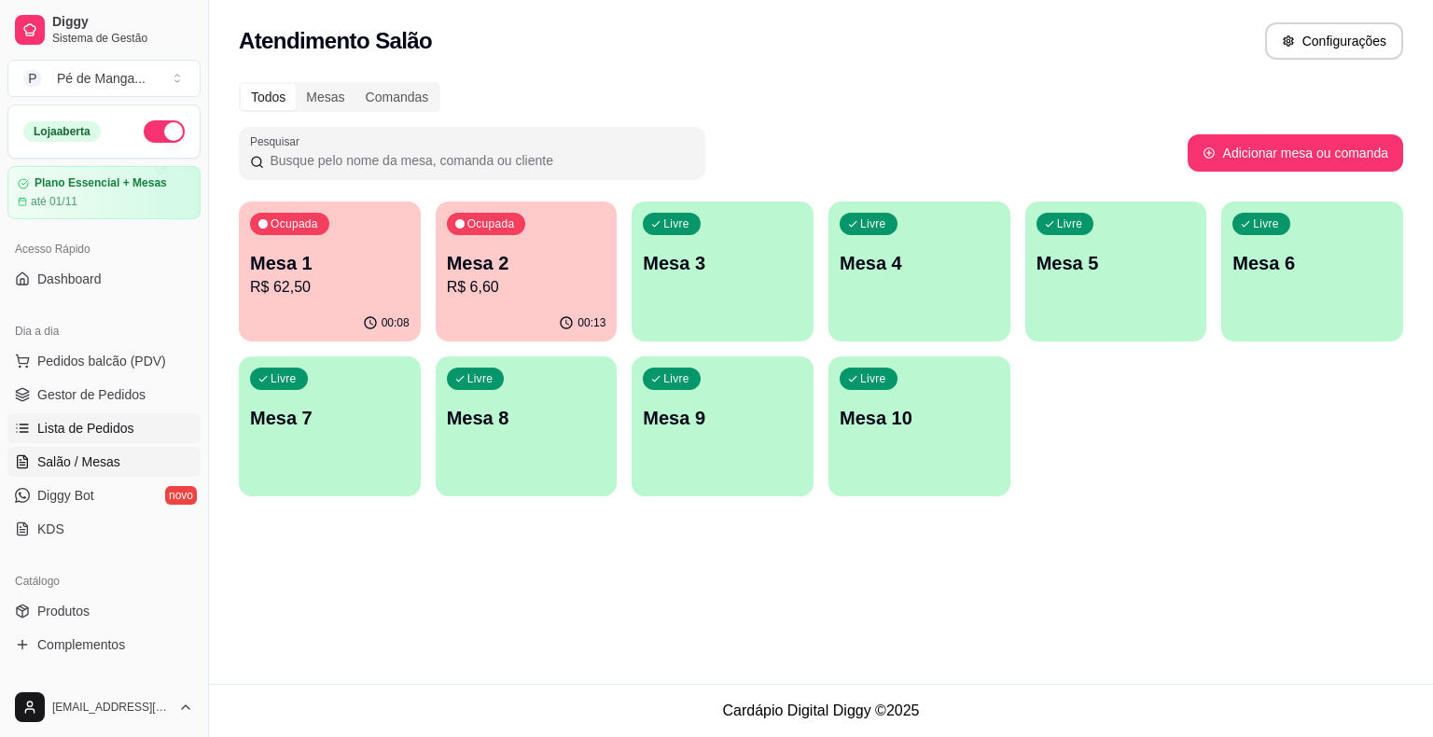
drag, startPoint x: 78, startPoint y: 394, endPoint x: 90, endPoint y: 413, distance: 22.6
click at [78, 393] on span "Gestor de Pedidos" at bounding box center [91, 394] width 108 height 19
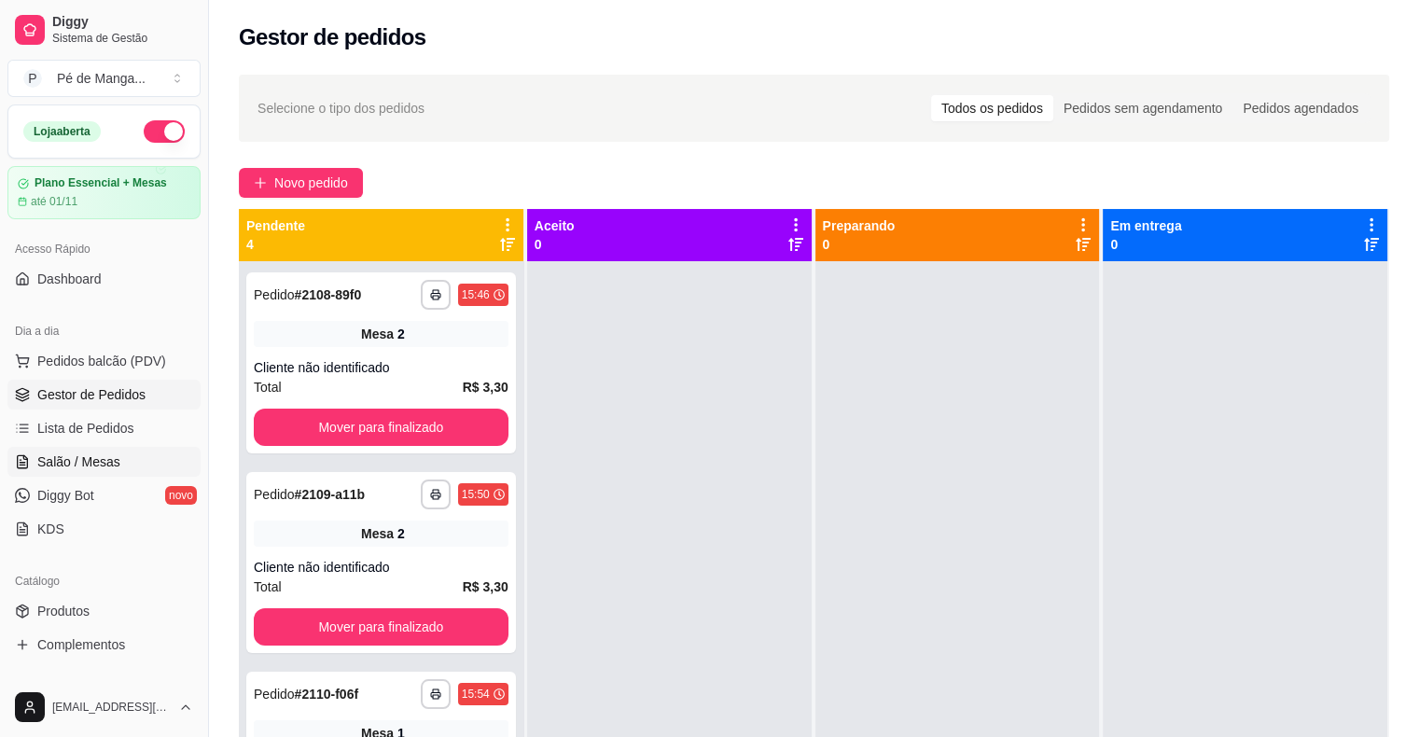
click at [76, 447] on link "Salão / Mesas" at bounding box center [103, 462] width 193 height 30
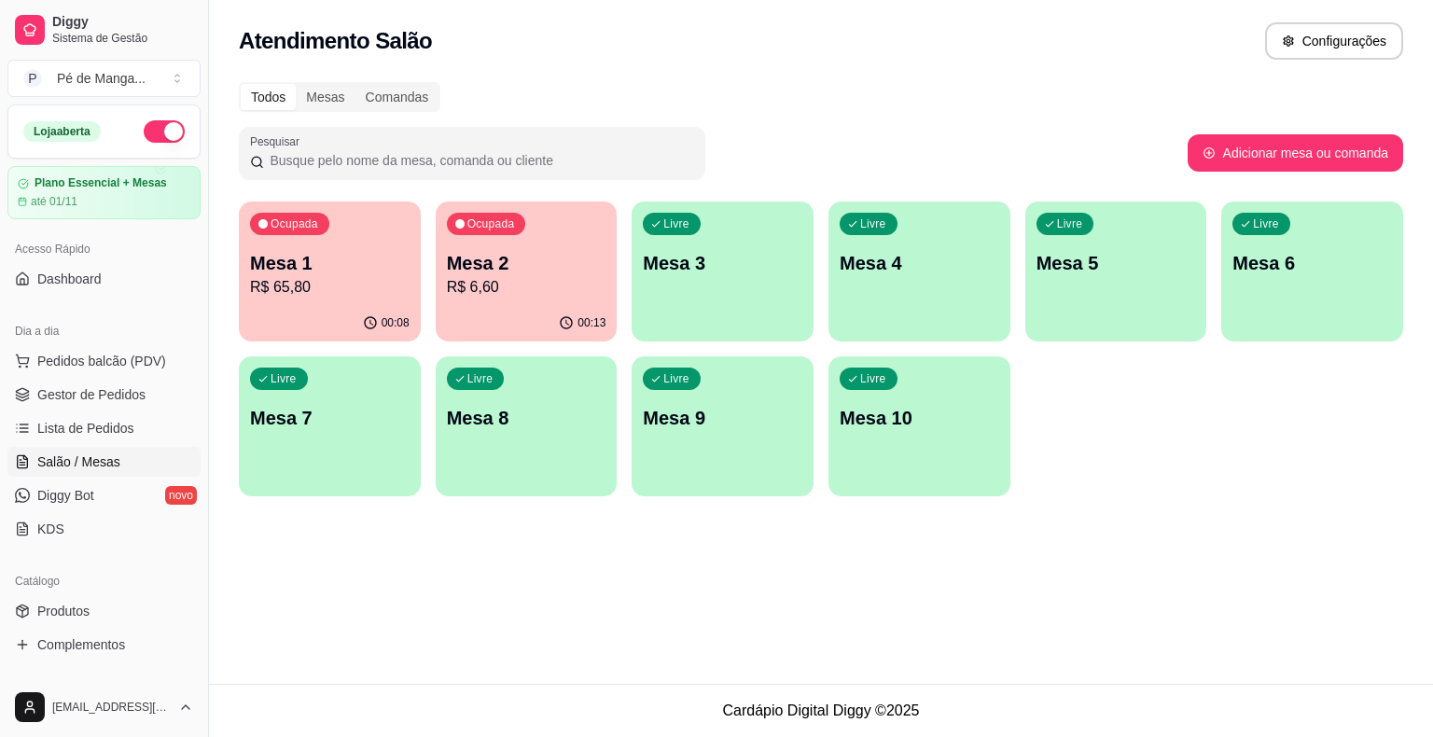
click at [500, 303] on div "Ocupada Mesa 2 R$ 6,60" at bounding box center [527, 254] width 182 height 104
click at [328, 278] on p "R$ 65,80" at bounding box center [330, 287] width 160 height 22
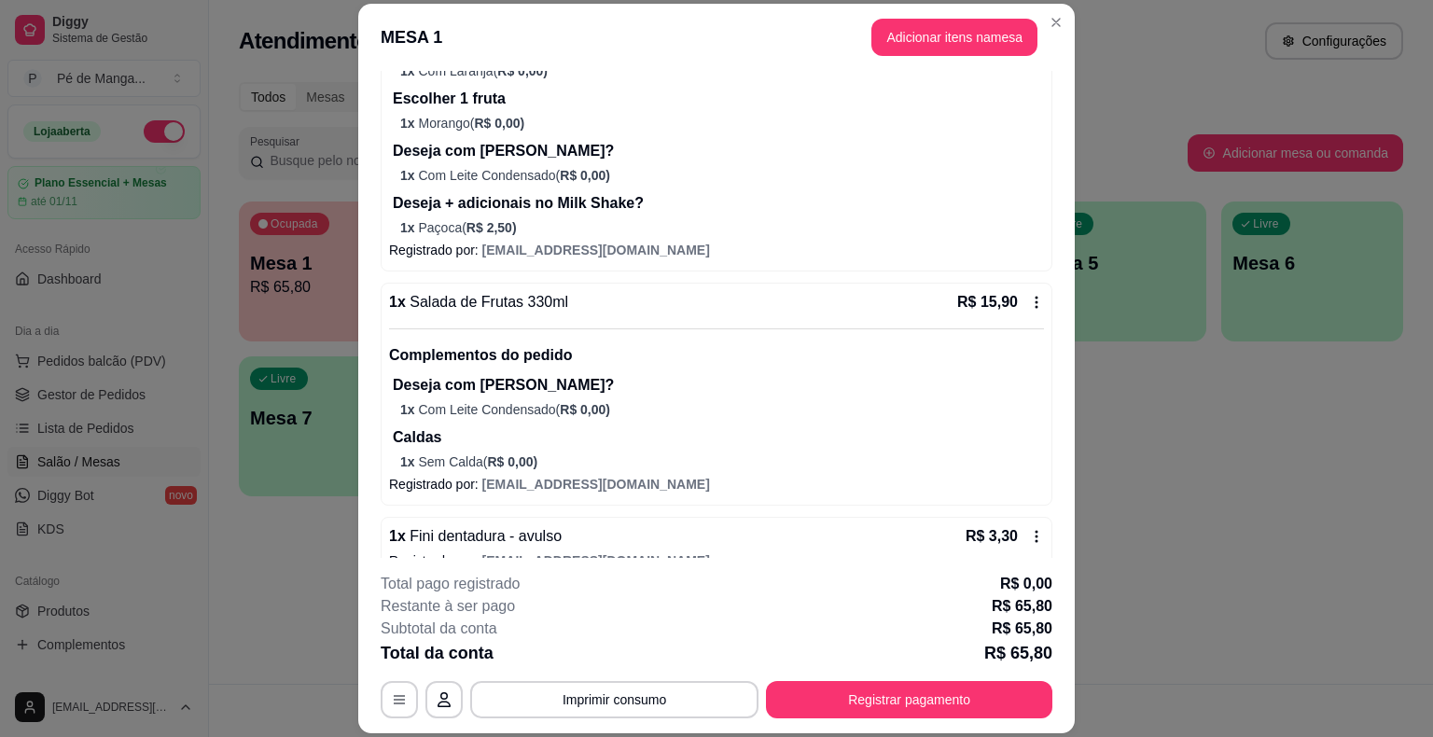
scroll to position [620, 0]
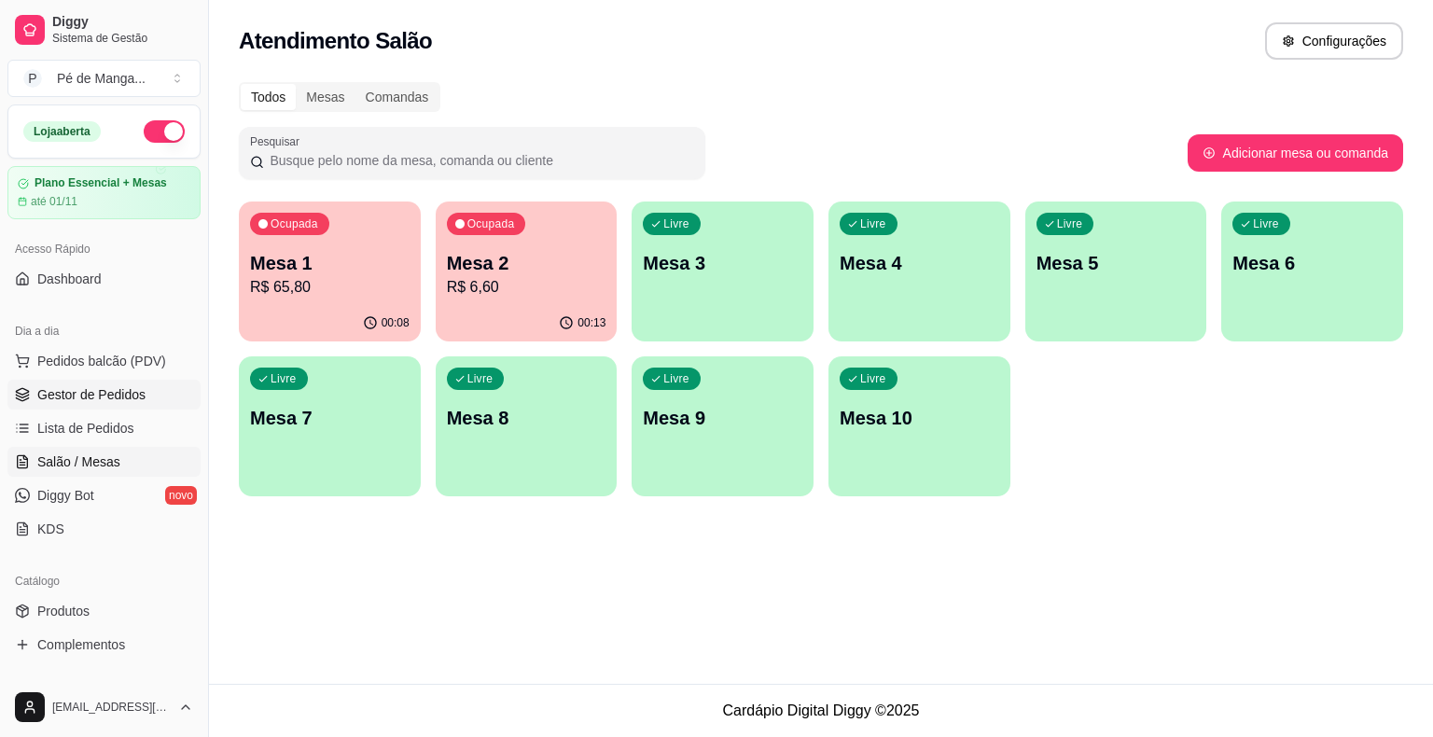
click at [146, 394] on link "Gestor de Pedidos" at bounding box center [103, 395] width 193 height 30
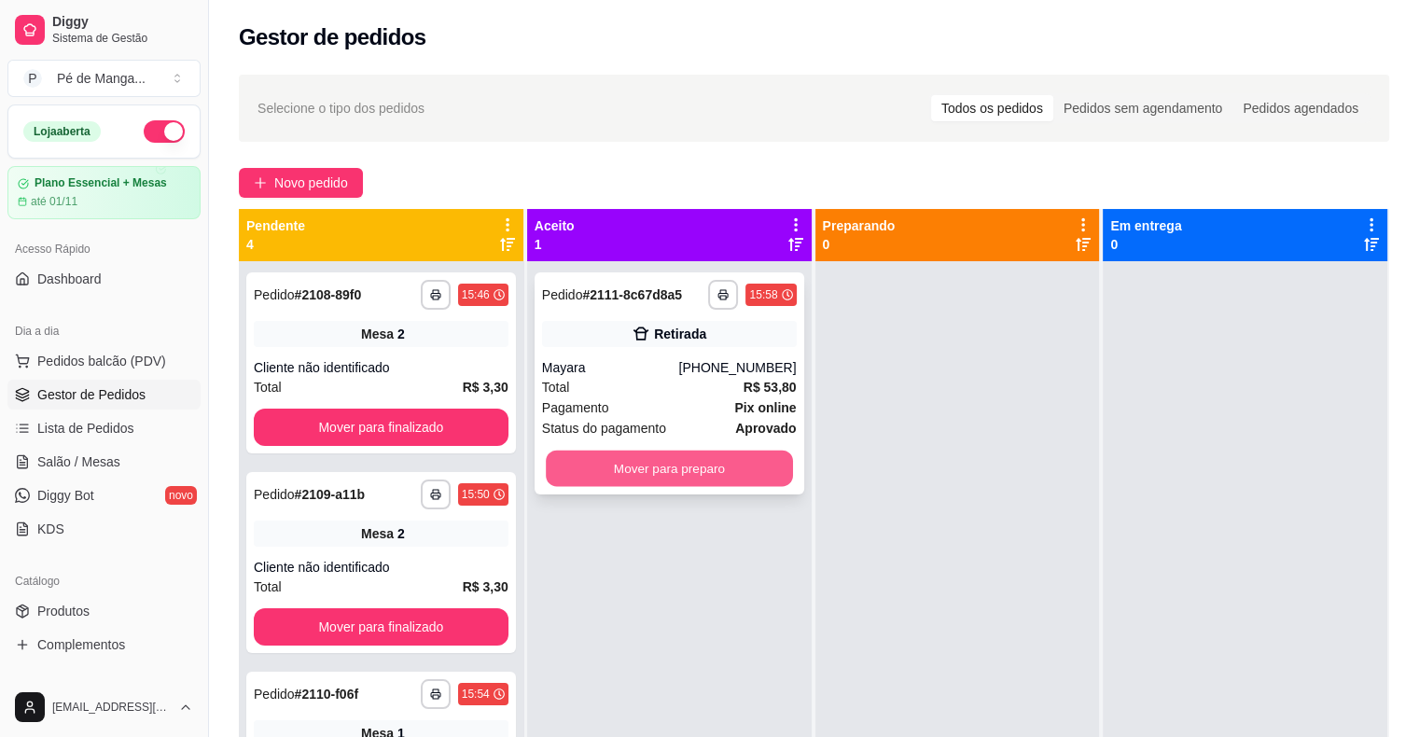
click at [661, 472] on button "Mover para preparo" at bounding box center [669, 469] width 247 height 36
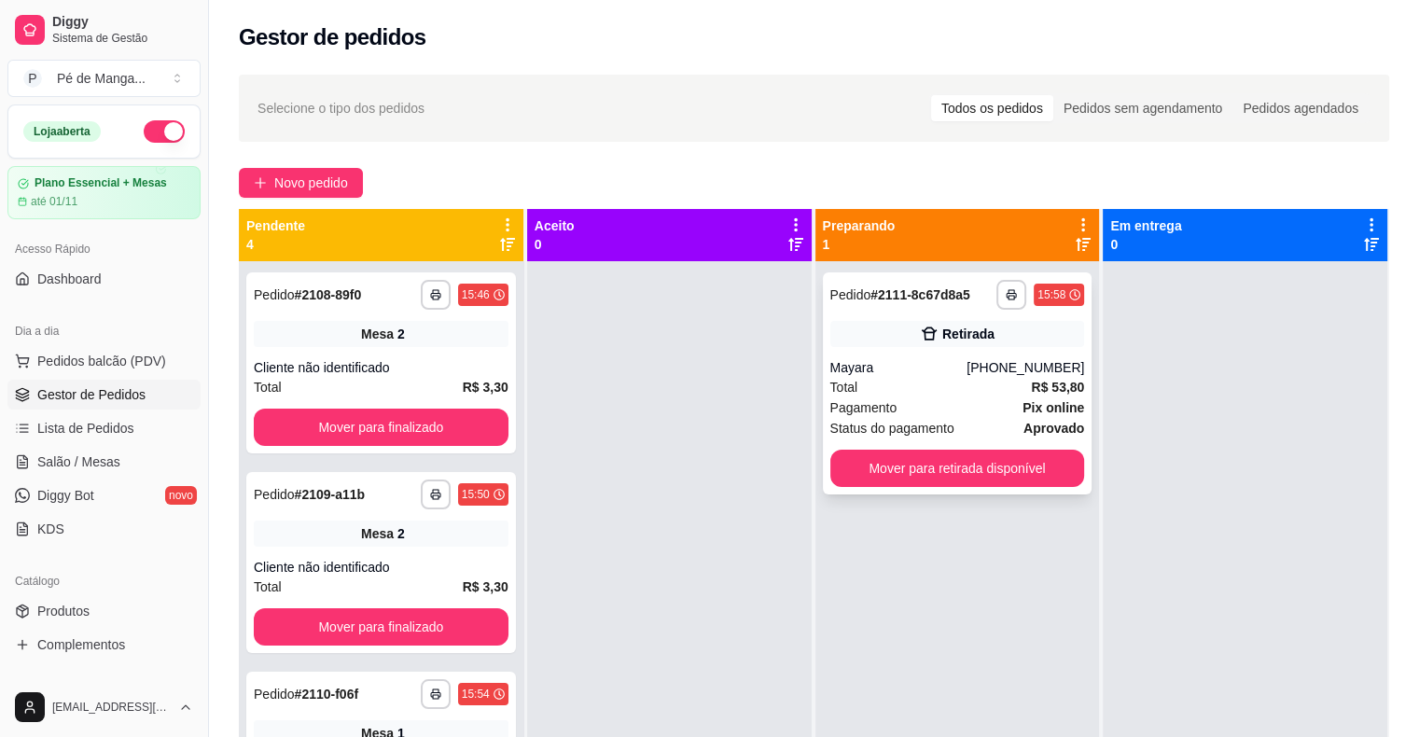
click at [907, 409] on div "Pagamento Pix online" at bounding box center [957, 407] width 255 height 21
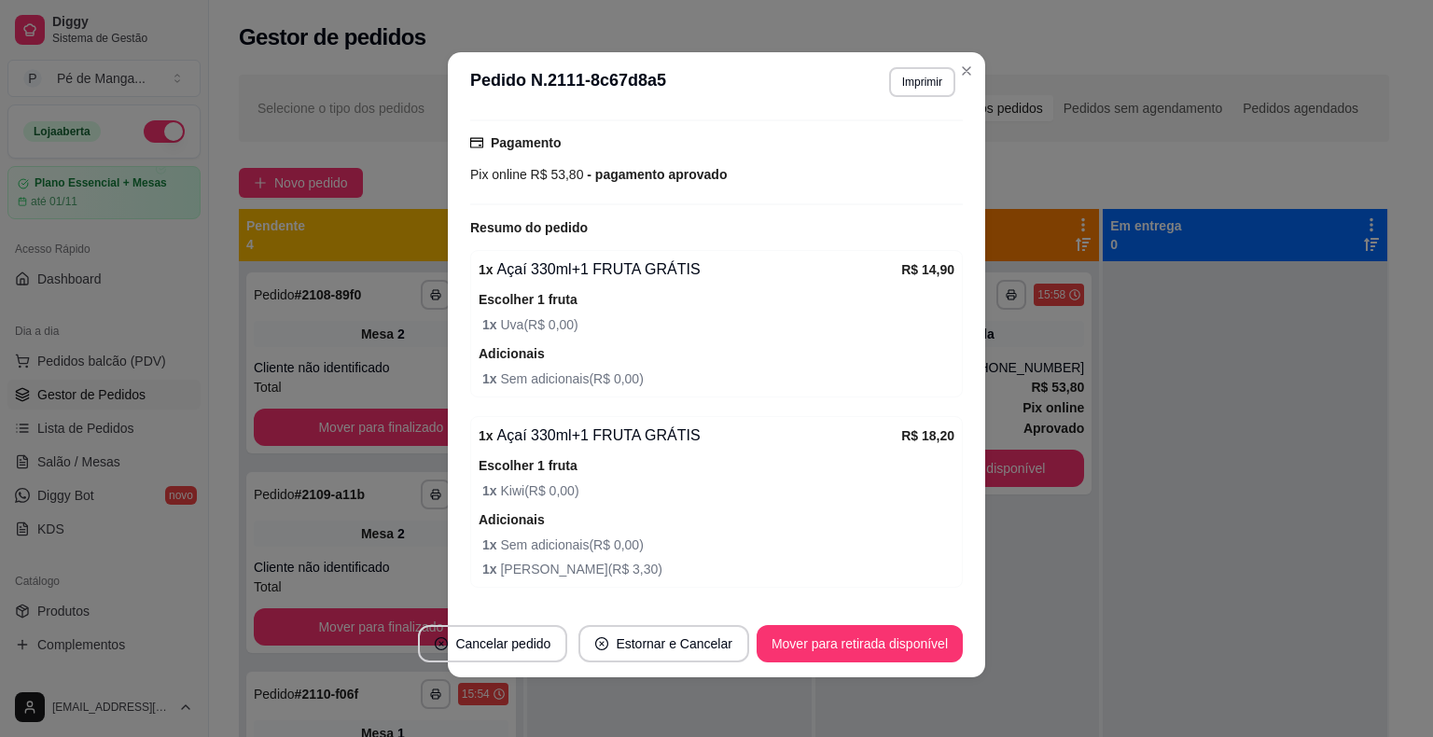
scroll to position [135, 0]
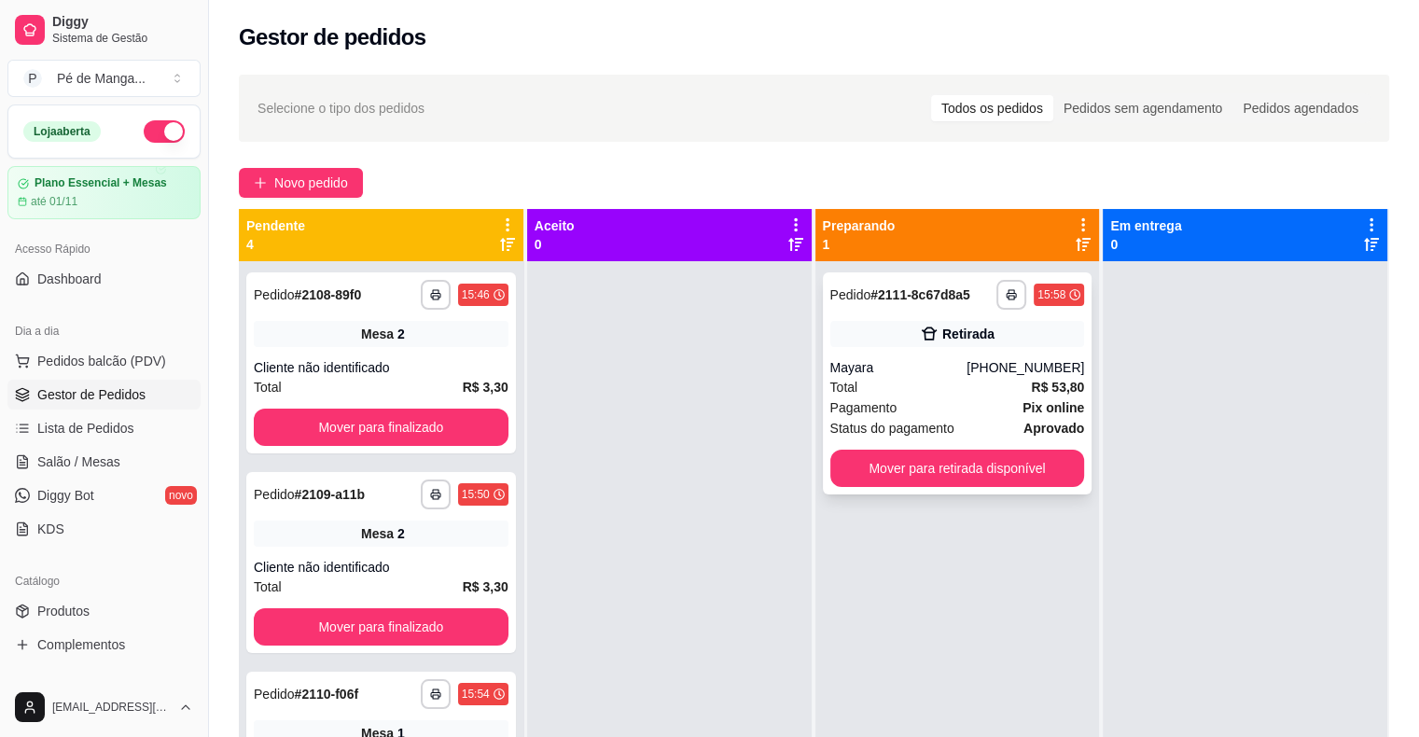
click at [989, 401] on div "Pagamento Pix online" at bounding box center [957, 407] width 255 height 21
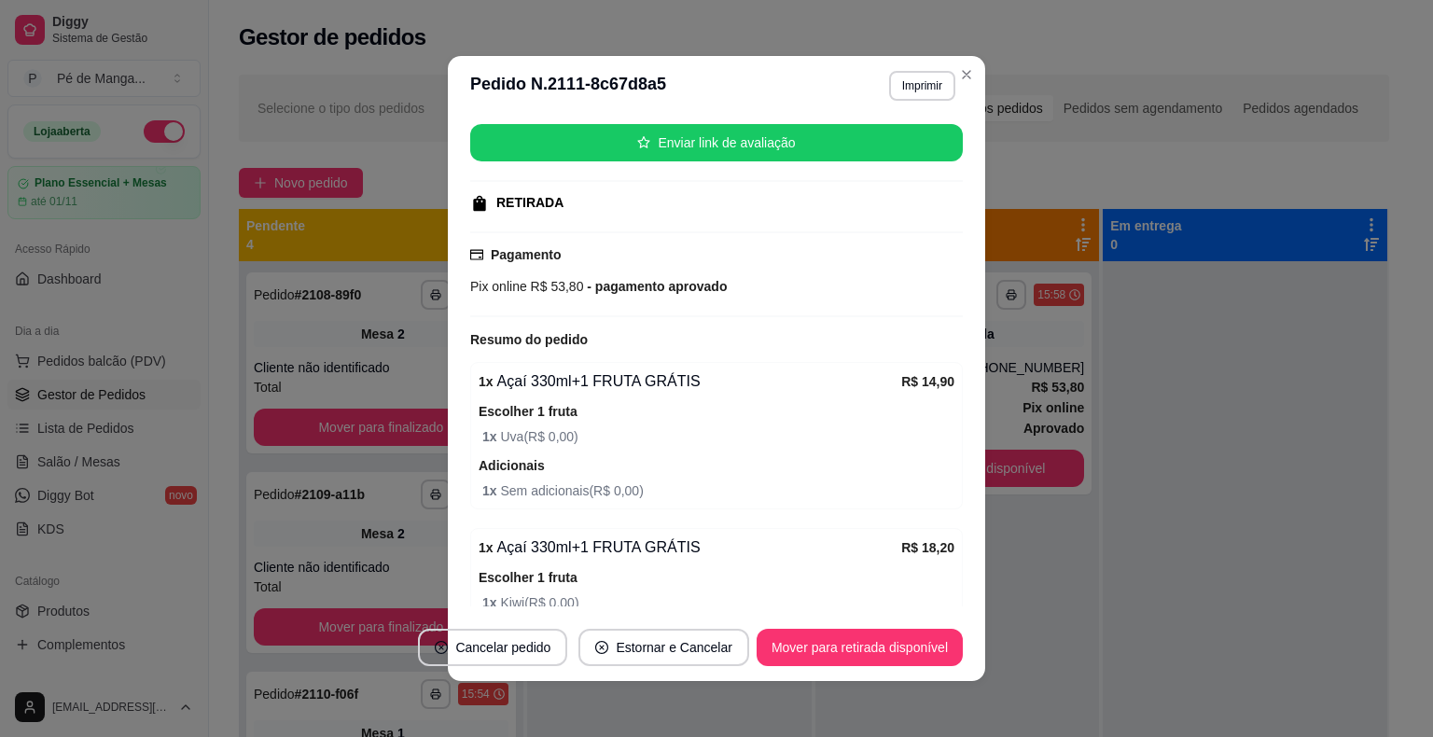
scroll to position [0, 0]
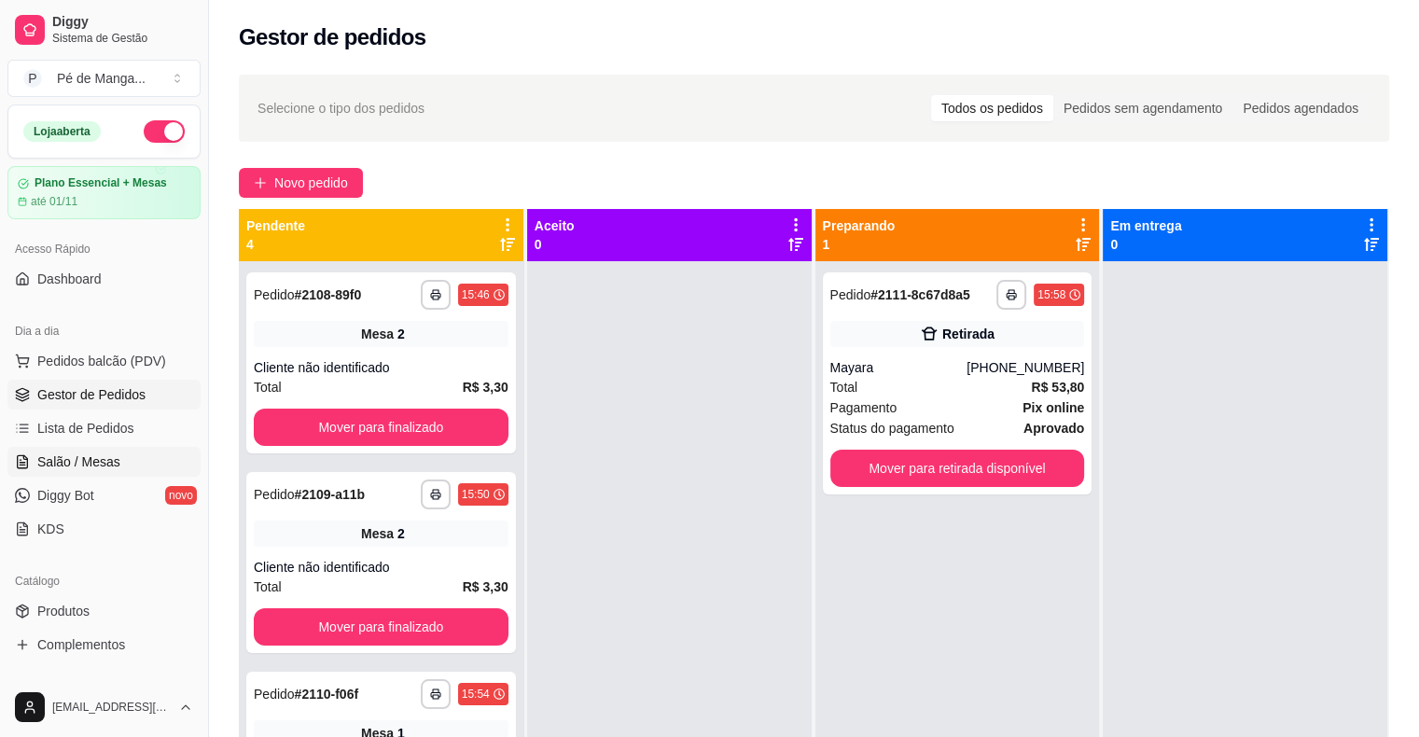
click at [64, 461] on span "Salão / Mesas" at bounding box center [78, 462] width 83 height 19
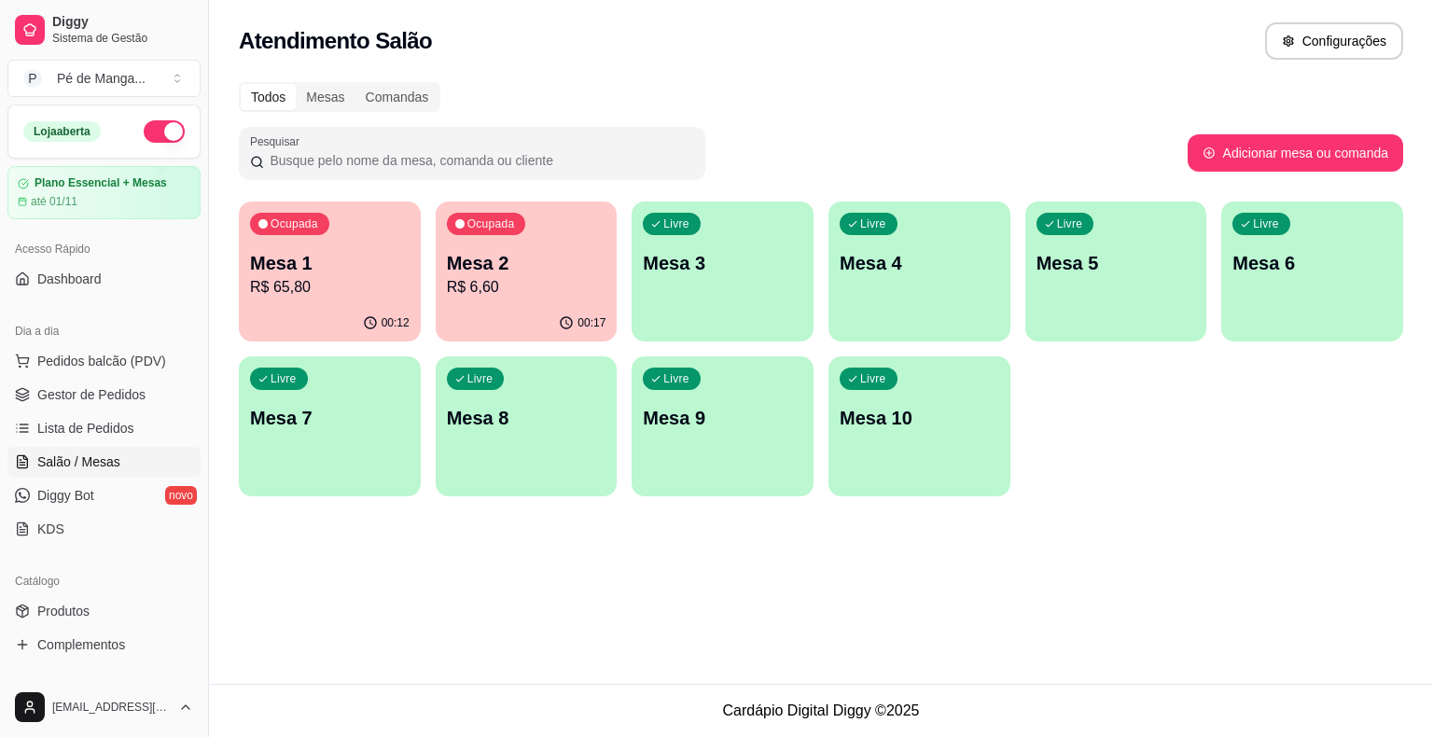
click at [519, 297] on p "R$ 6,60" at bounding box center [527, 287] width 160 height 22
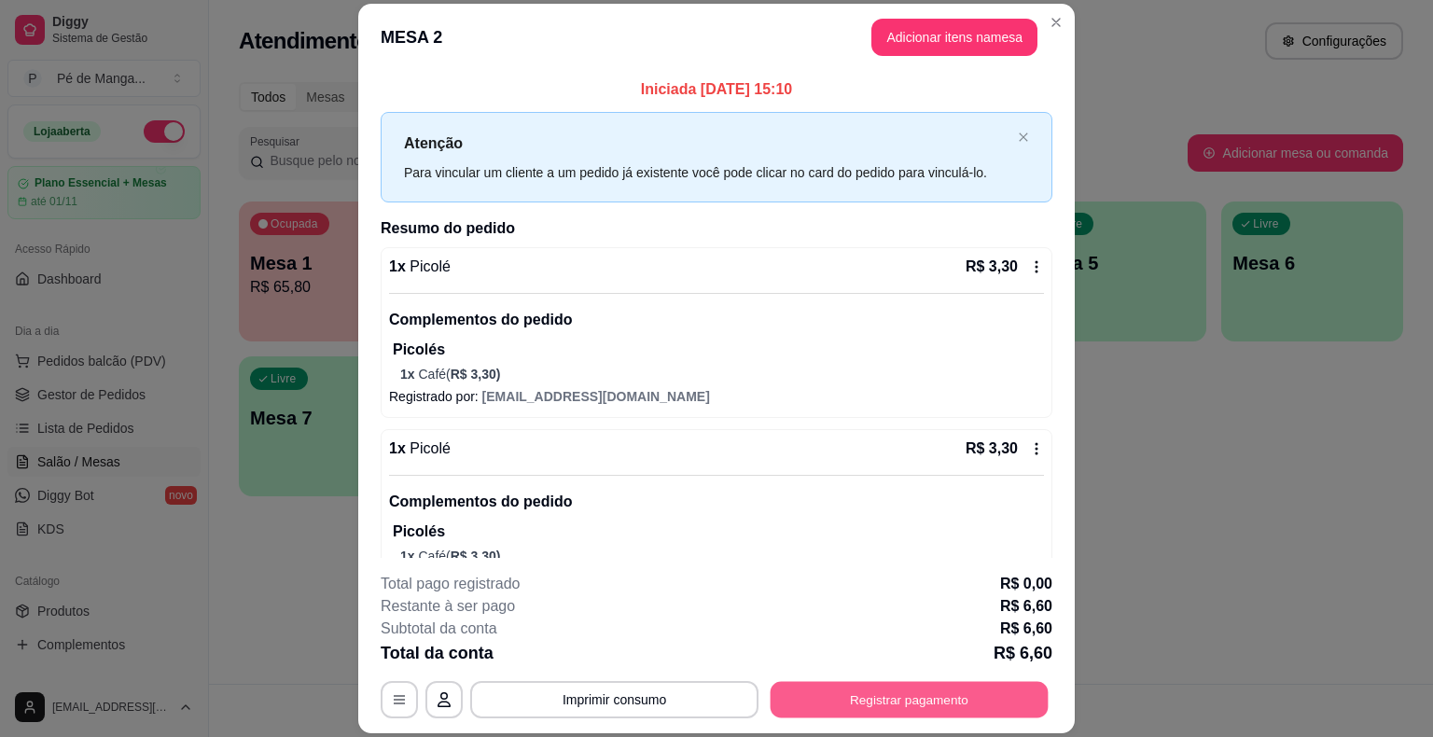
click at [891, 690] on button "Registrar pagamento" at bounding box center [910, 700] width 278 height 36
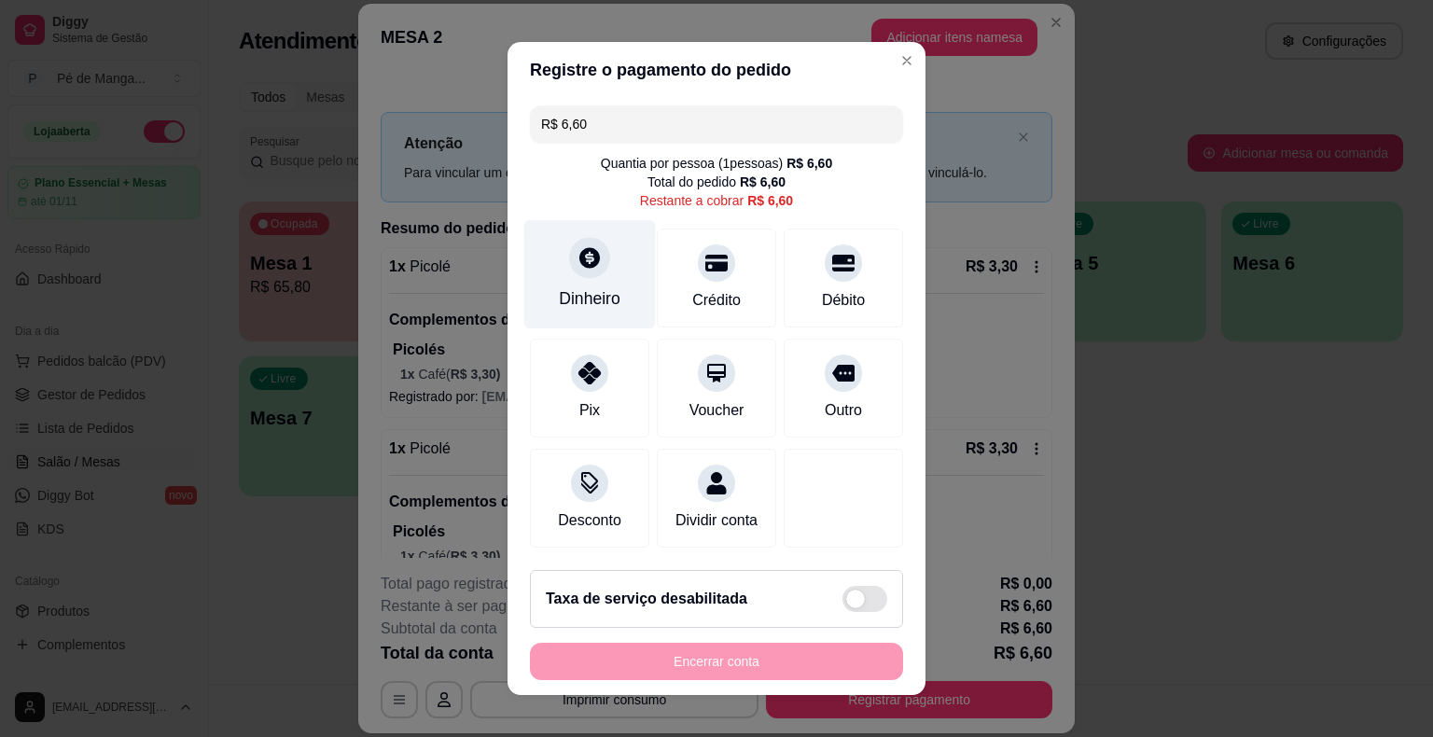
click at [567, 275] on div "Dinheiro" at bounding box center [590, 274] width 132 height 109
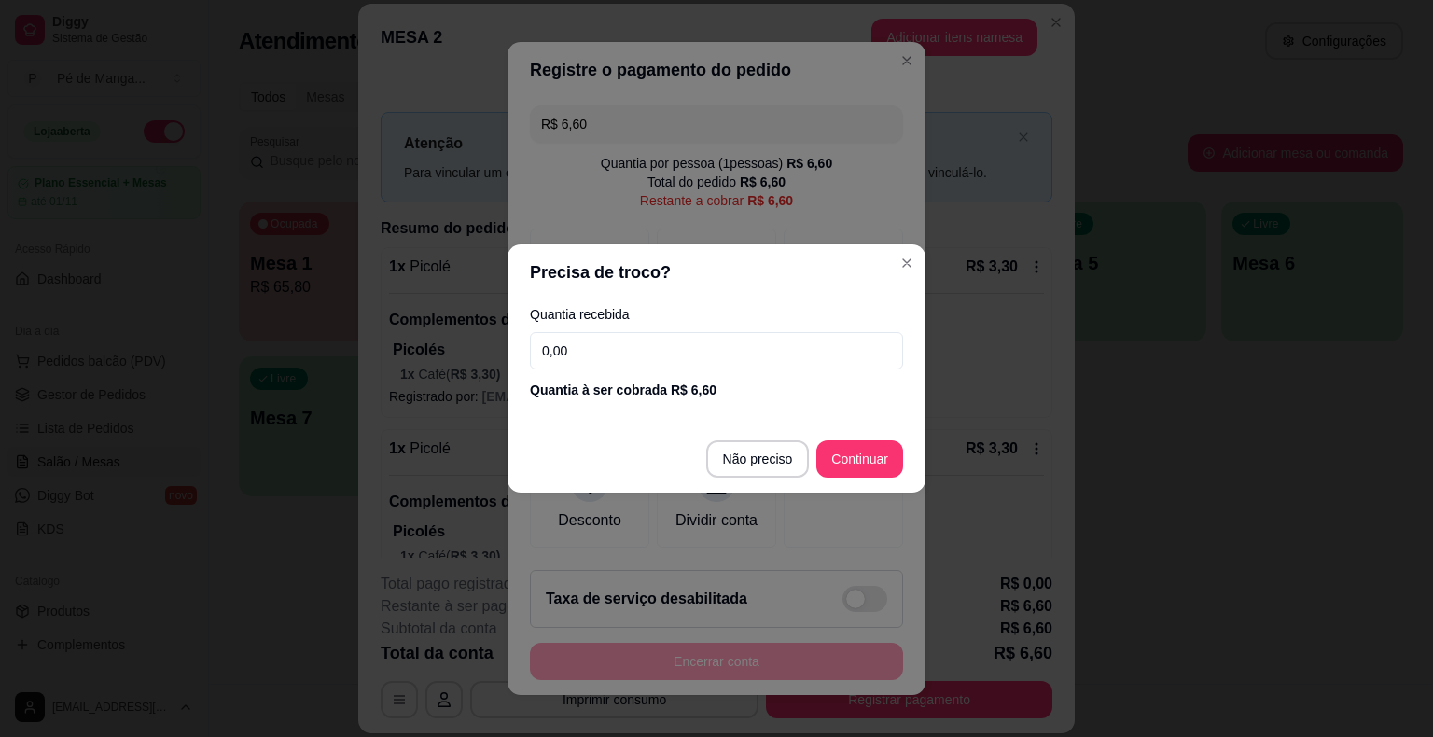
click at [688, 357] on input "0,00" at bounding box center [716, 350] width 373 height 37
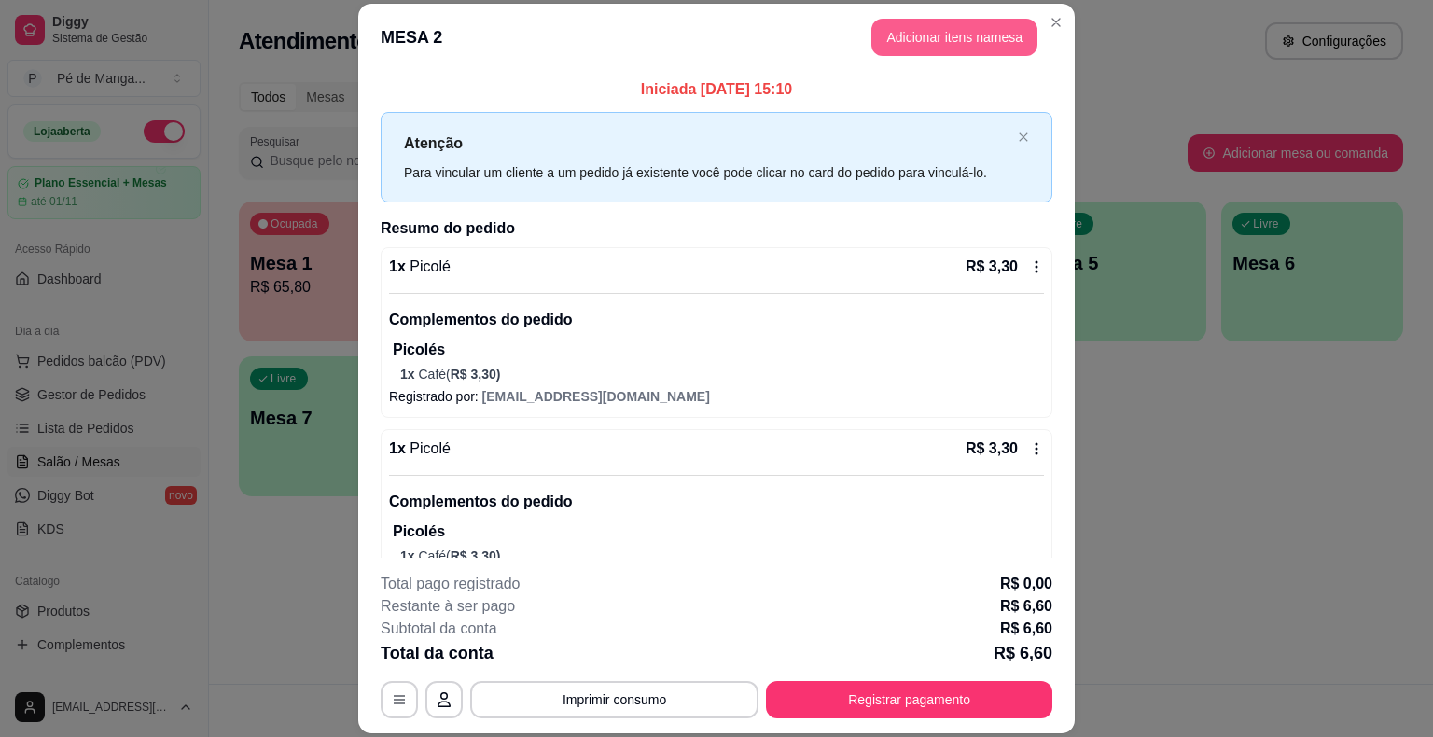
click at [982, 34] on button "Adicionar itens na mesa" at bounding box center [954, 37] width 166 height 37
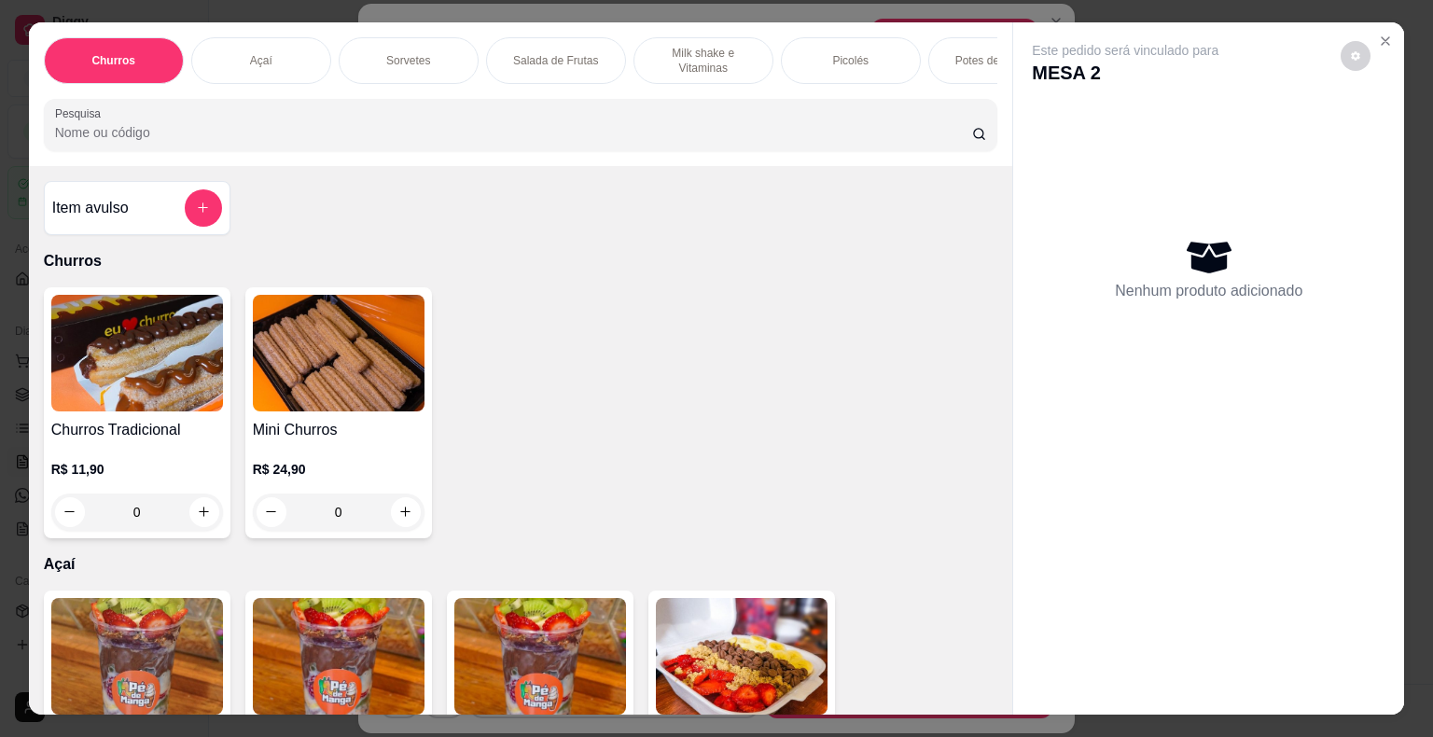
click at [858, 50] on div "Picolés" at bounding box center [851, 60] width 140 height 47
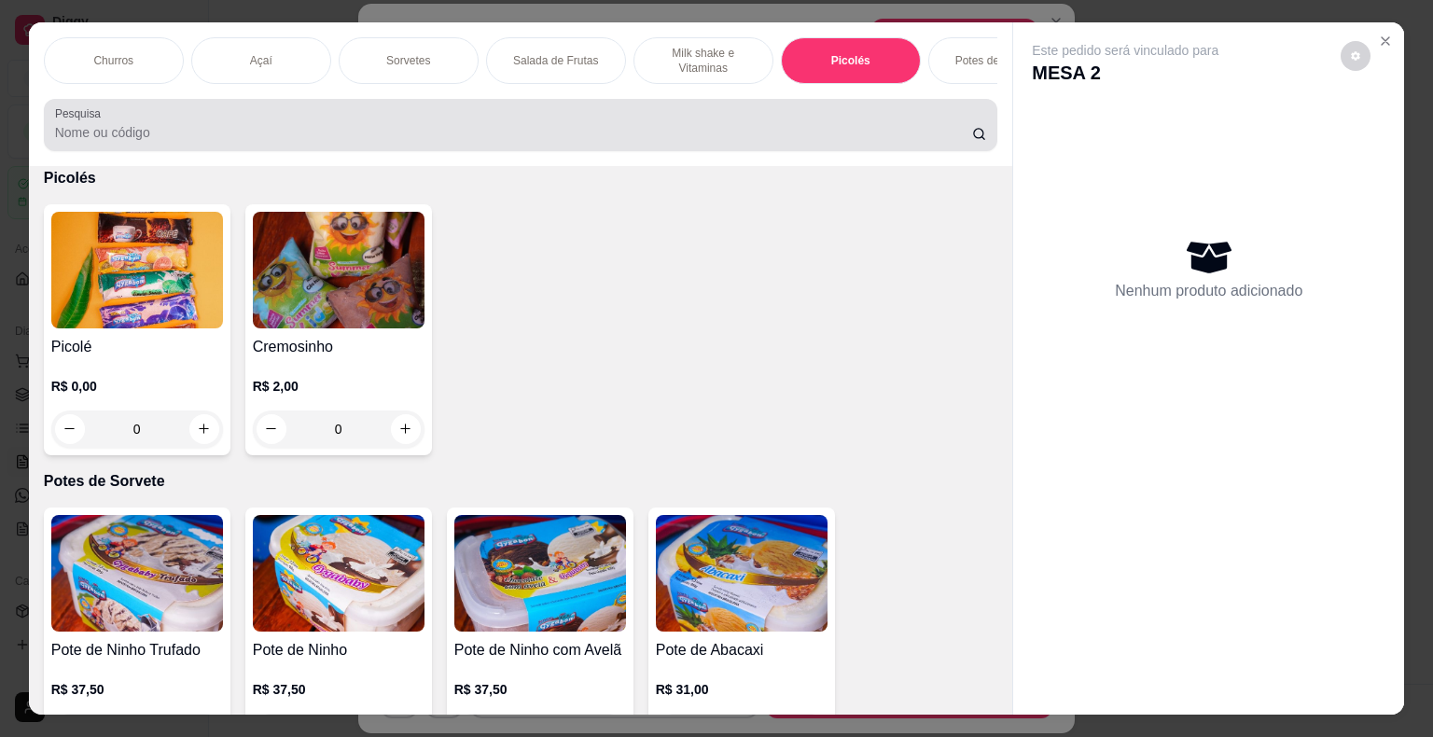
scroll to position [45, 0]
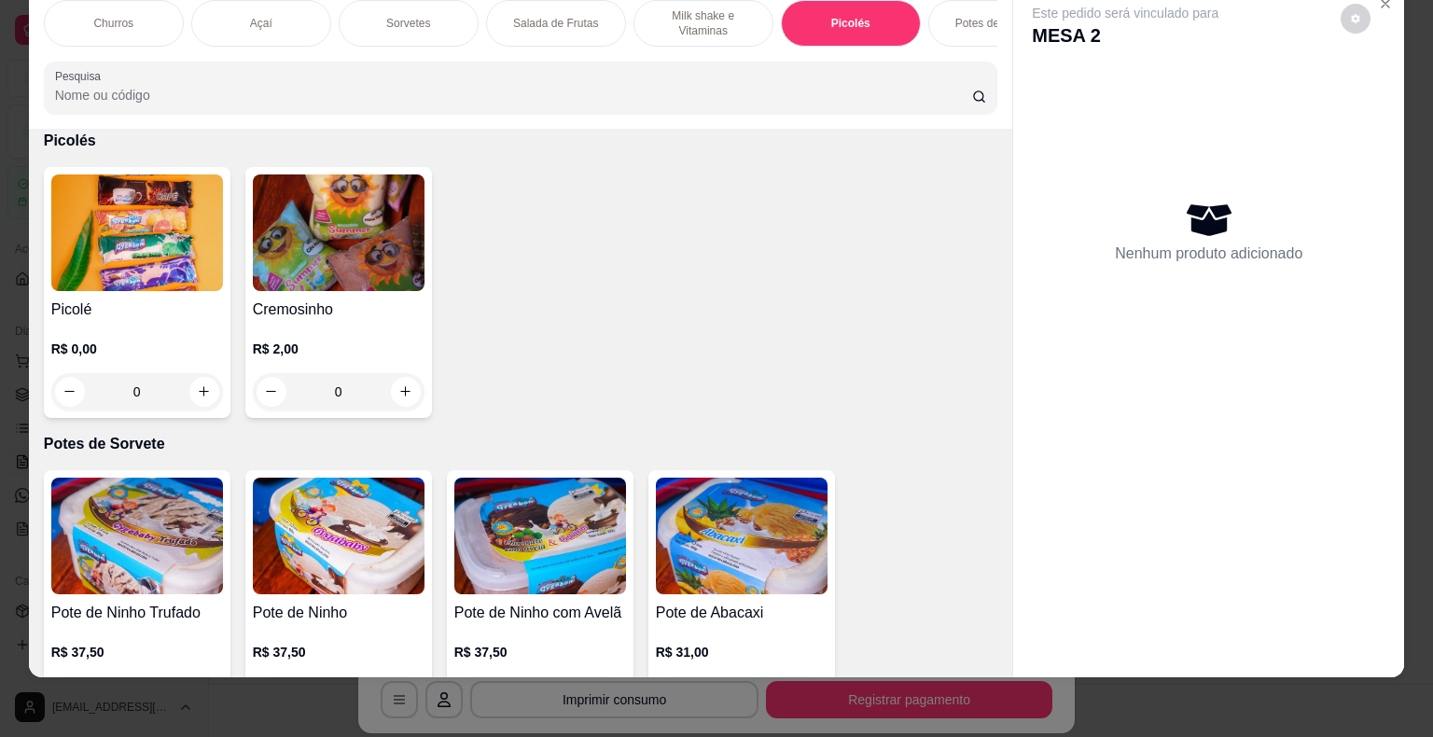
click at [204, 386] on div "0" at bounding box center [137, 391] width 172 height 37
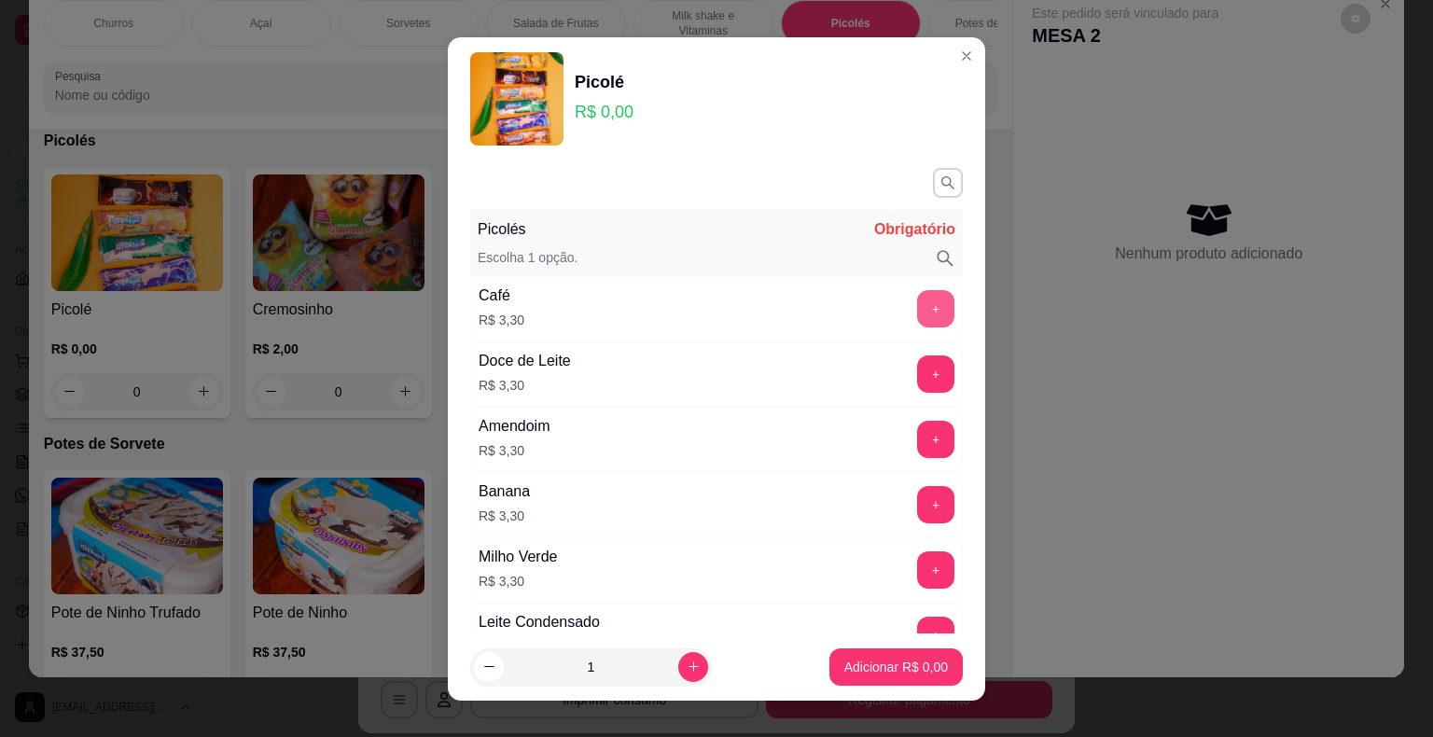
click at [917, 308] on button "+" at bounding box center [935, 308] width 37 height 37
click at [892, 660] on p "Adicionar R$ 3,30" at bounding box center [896, 667] width 104 height 19
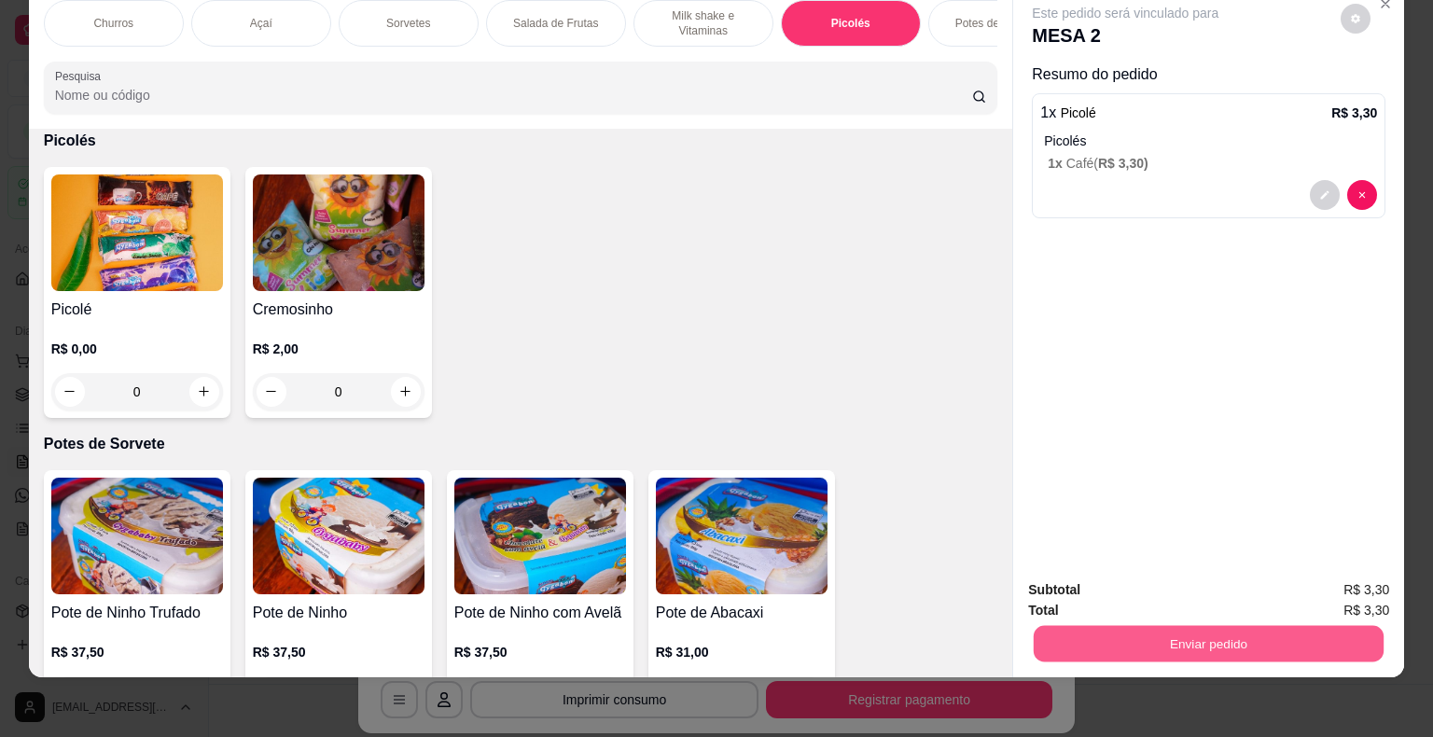
click at [1303, 632] on button "Enviar pedido" at bounding box center [1209, 644] width 350 height 36
click at [1357, 581] on button "Enviar pedido" at bounding box center [1340, 583] width 103 height 35
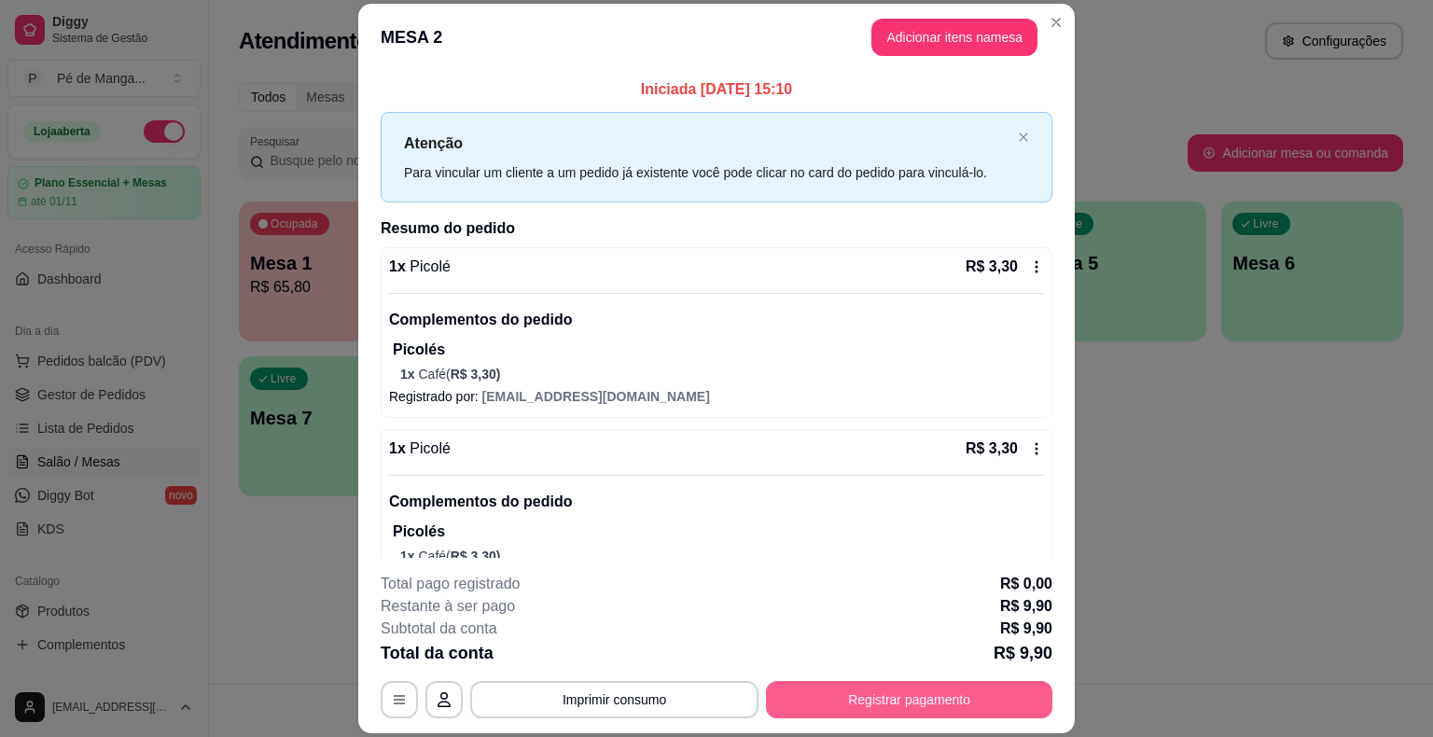
click at [858, 692] on button "Registrar pagamento" at bounding box center [909, 699] width 286 height 37
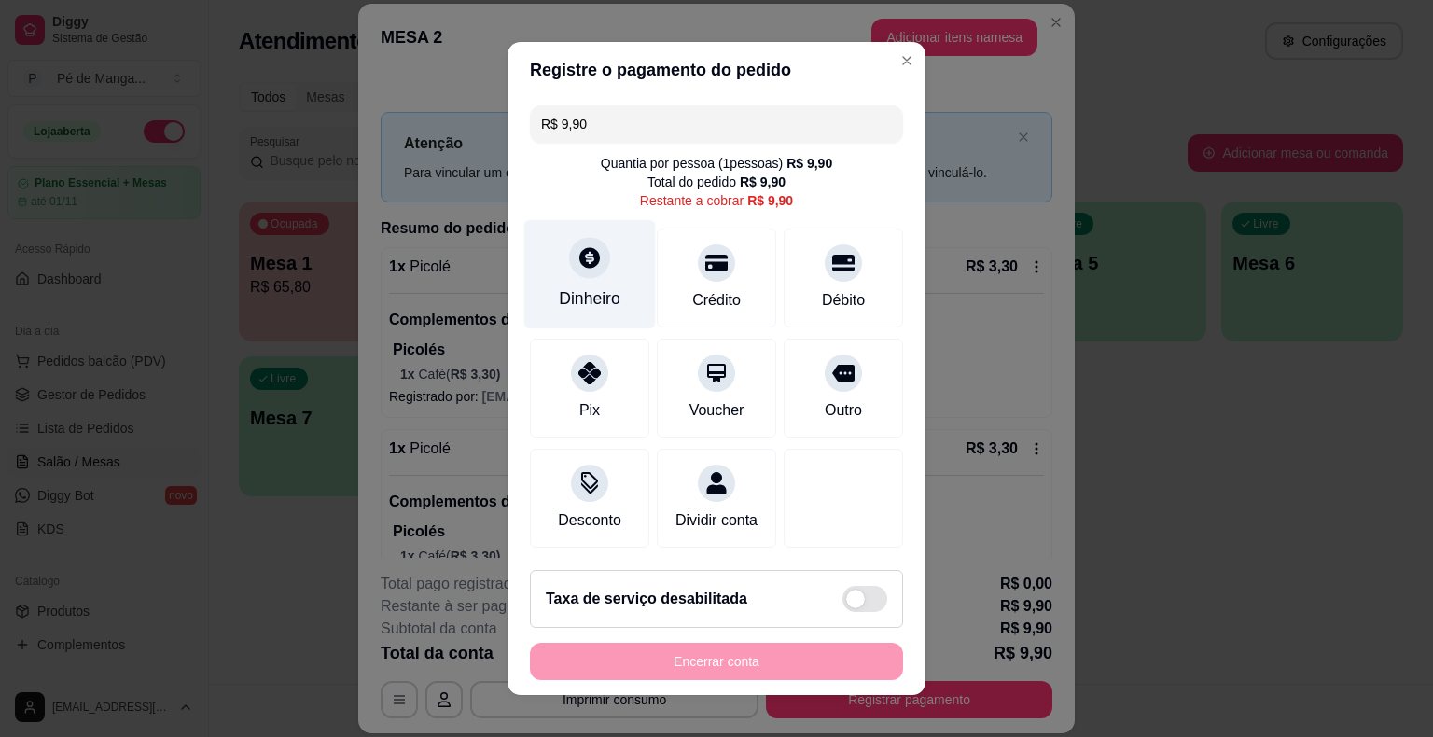
click at [569, 259] on div at bounding box center [589, 257] width 41 height 41
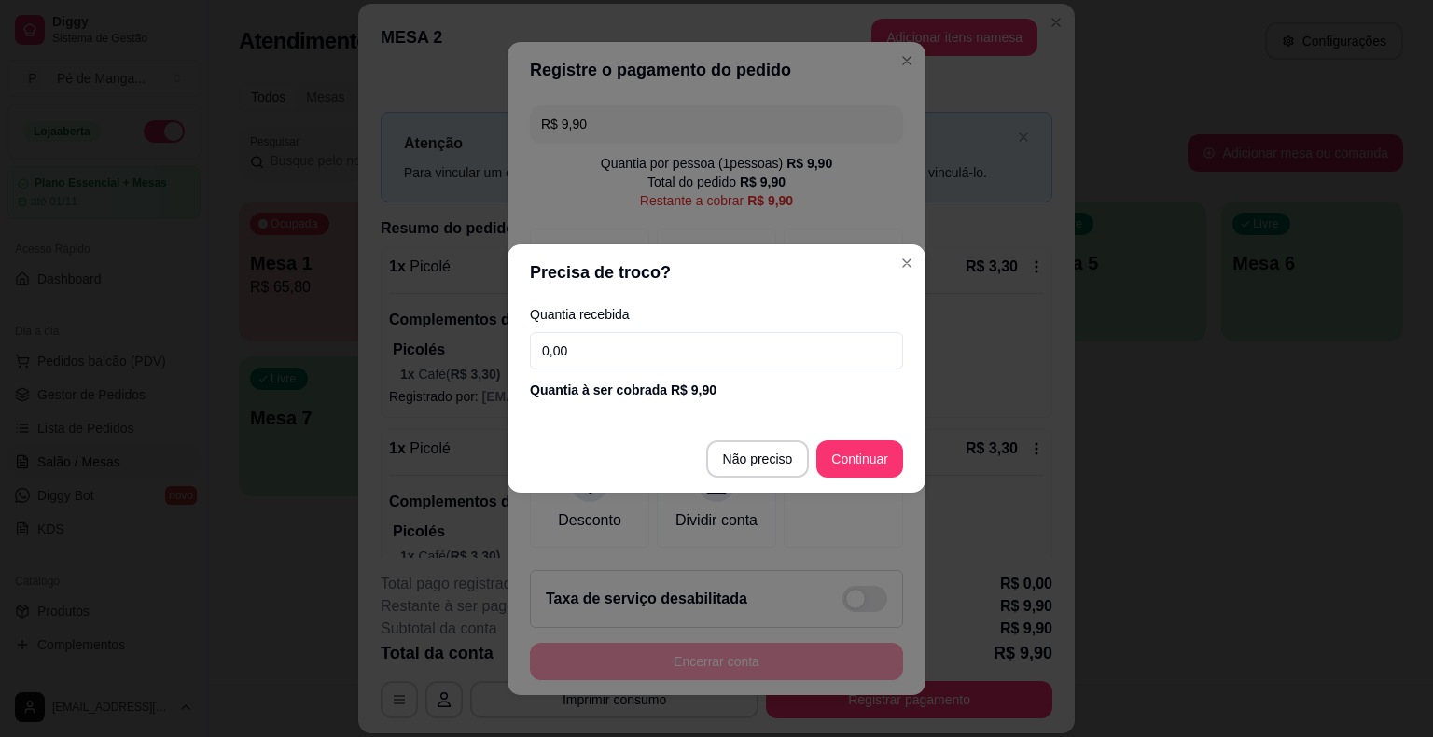
drag, startPoint x: 620, startPoint y: 358, endPoint x: 603, endPoint y: 356, distance: 17.8
click at [620, 357] on input "0,00" at bounding box center [716, 350] width 373 height 37
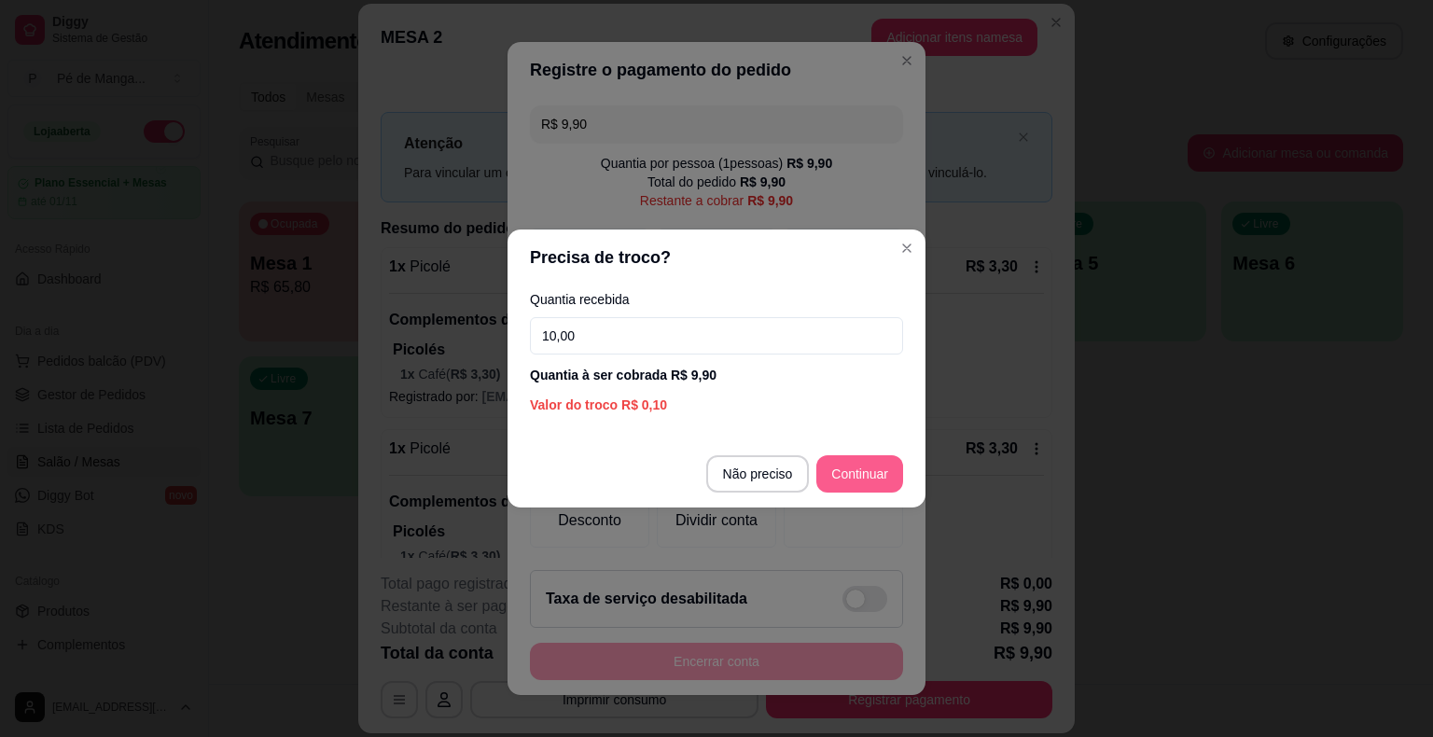
type input "10,00"
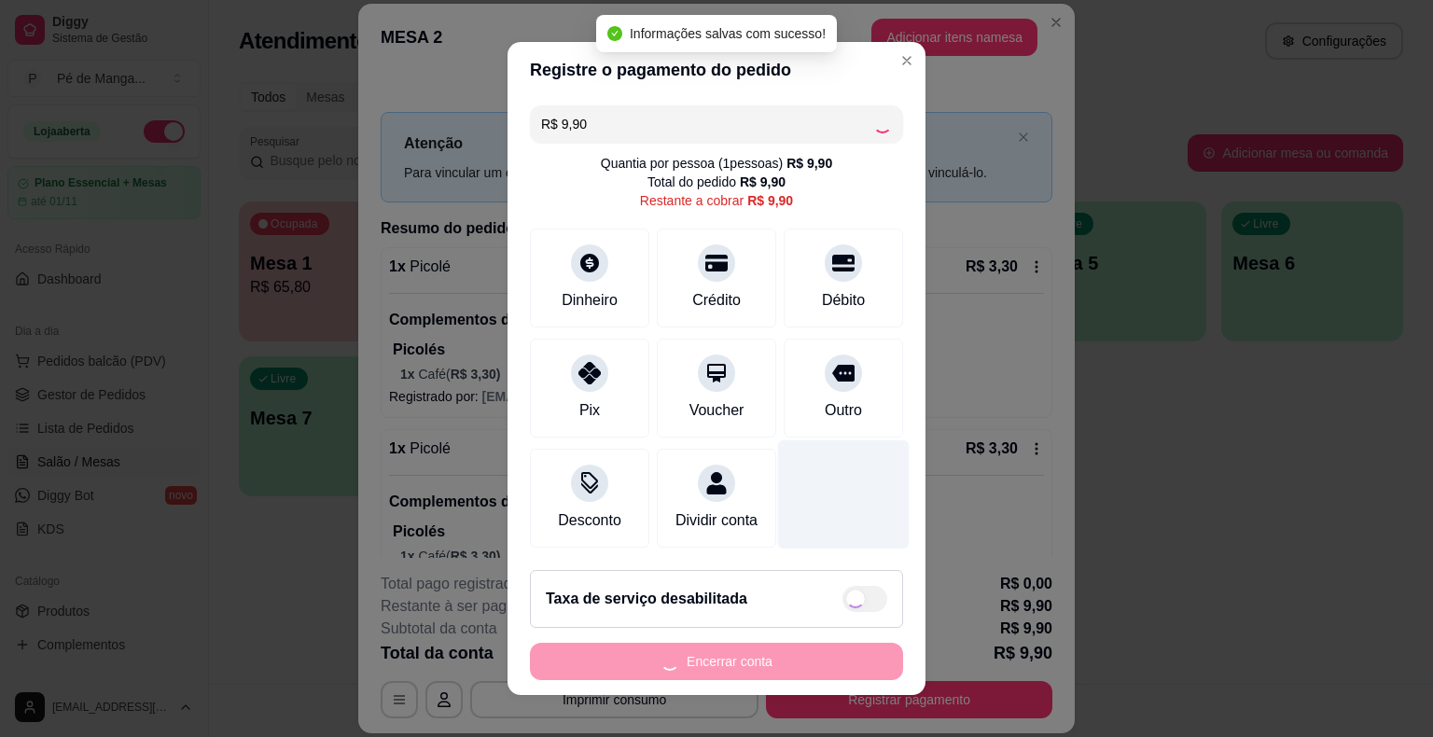
type input "R$ 0,00"
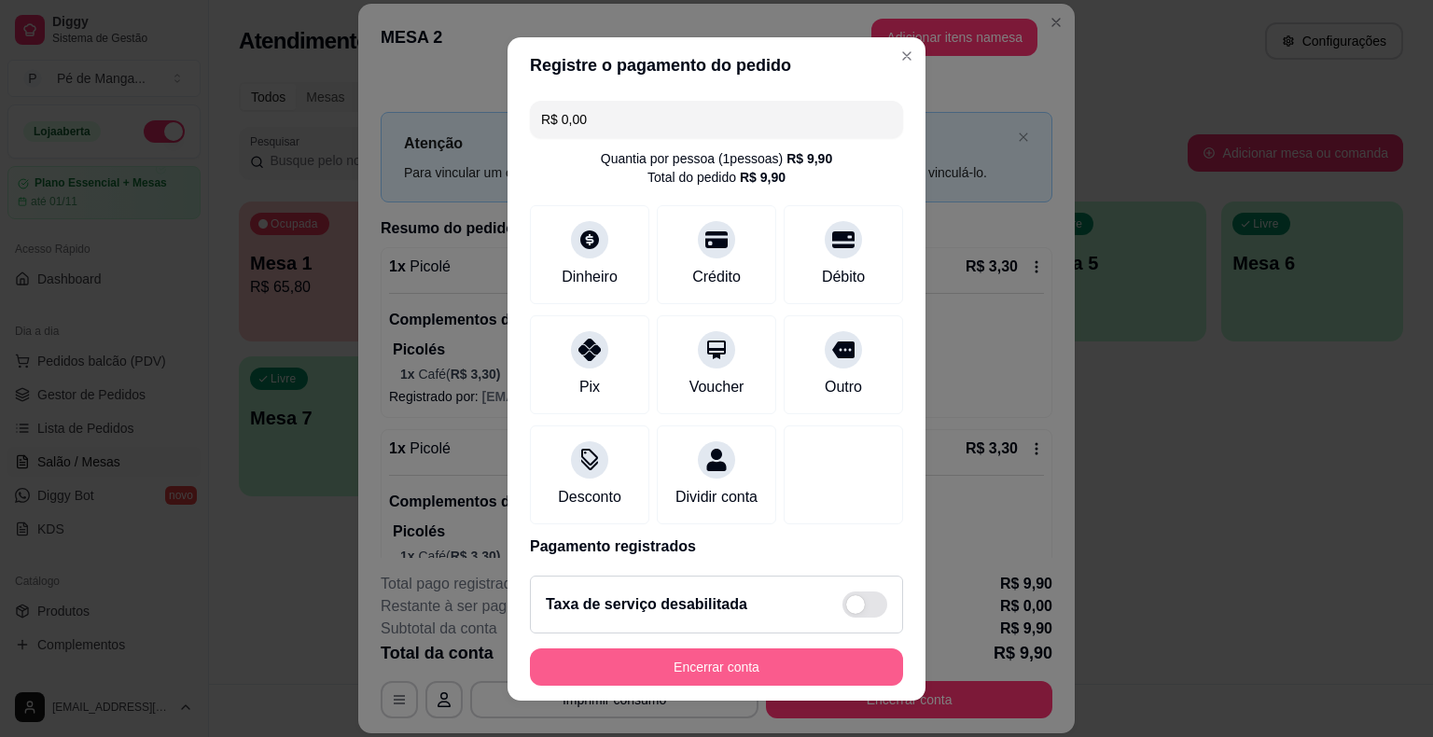
click at [817, 663] on button "Encerrar conta" at bounding box center [716, 666] width 373 height 37
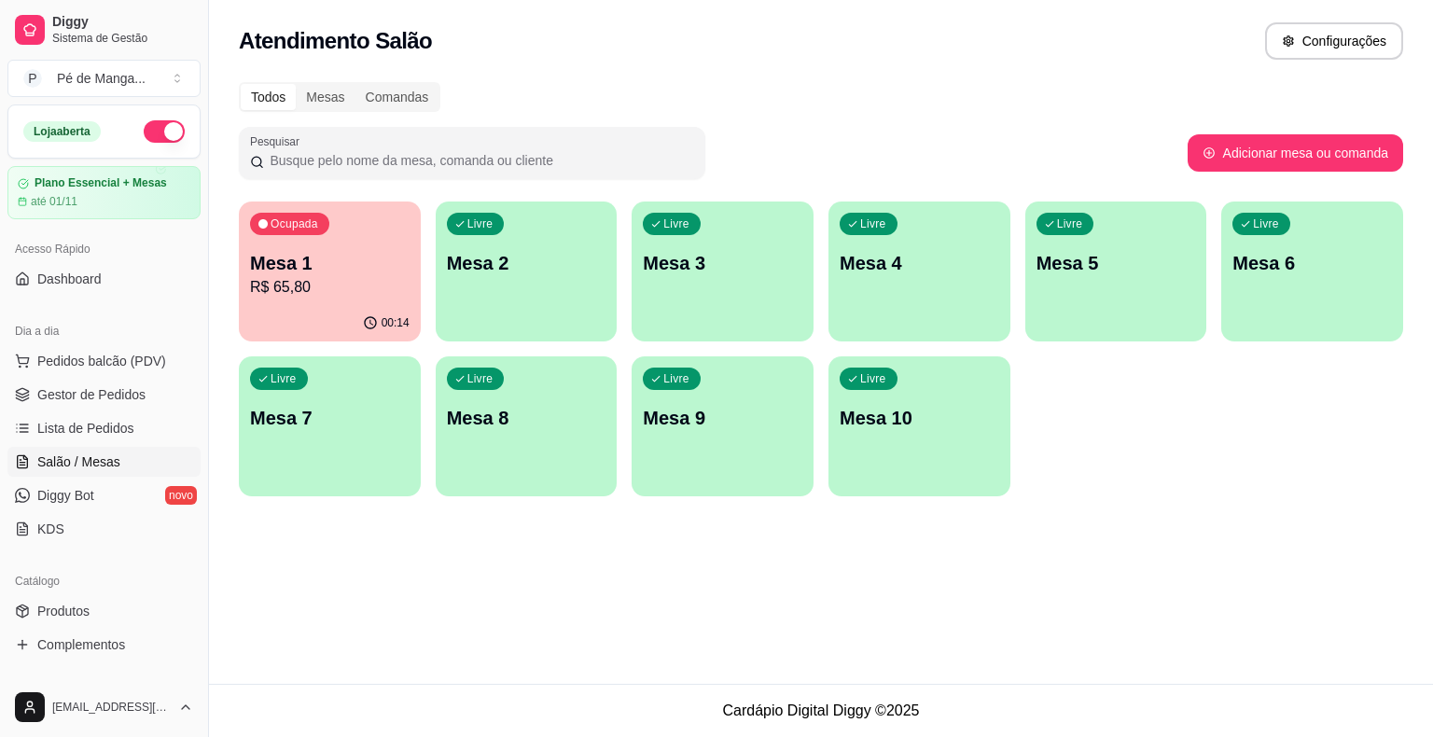
click at [361, 267] on p "Mesa 1" at bounding box center [330, 263] width 160 height 26
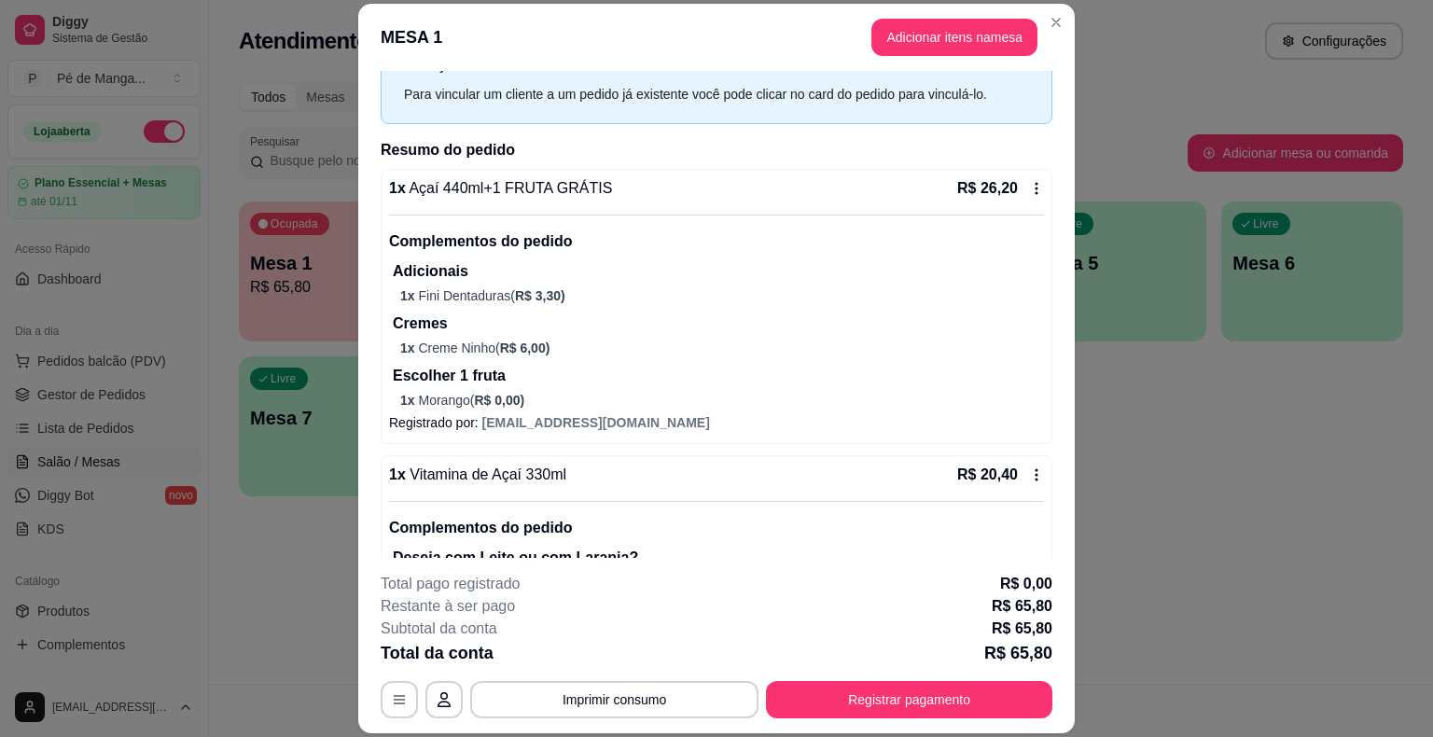
scroll to position [0, 0]
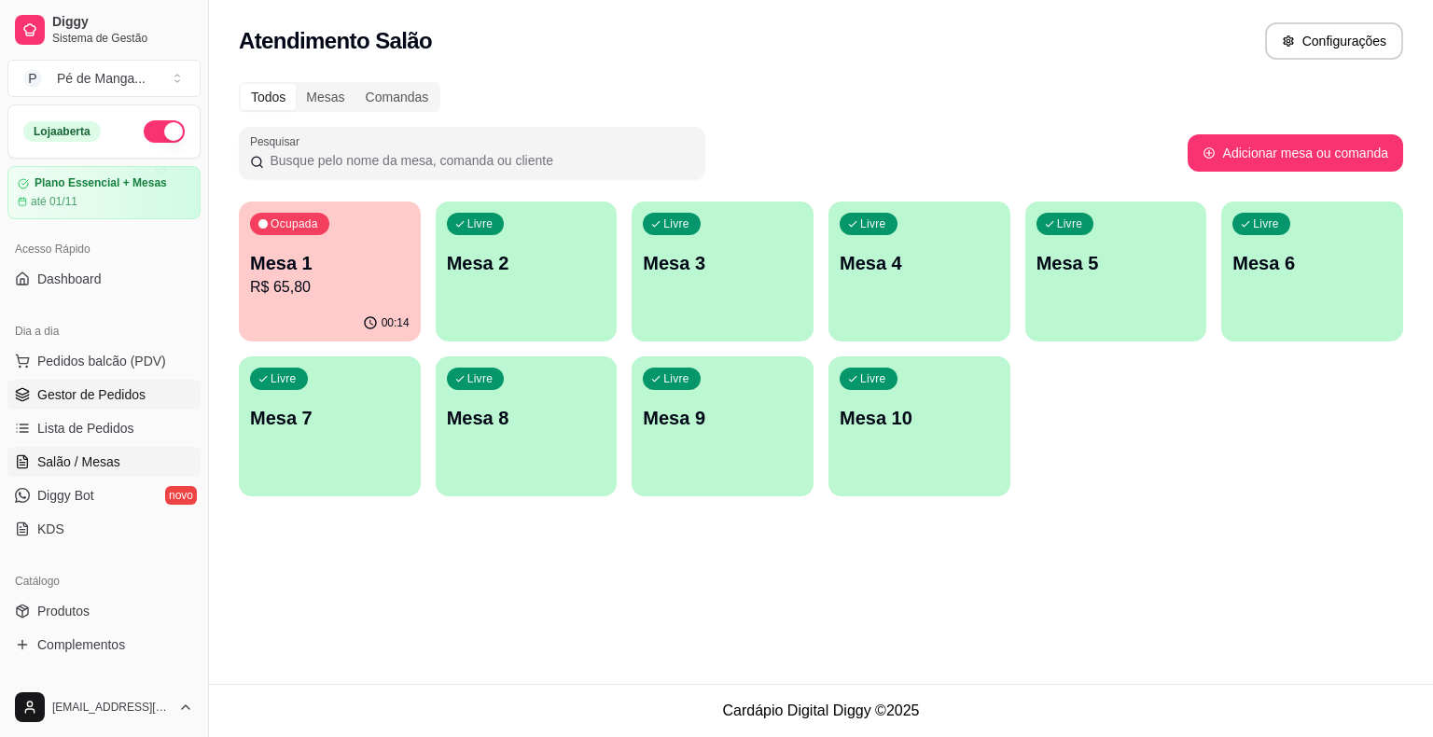
click at [119, 399] on span "Gestor de Pedidos" at bounding box center [91, 394] width 108 height 19
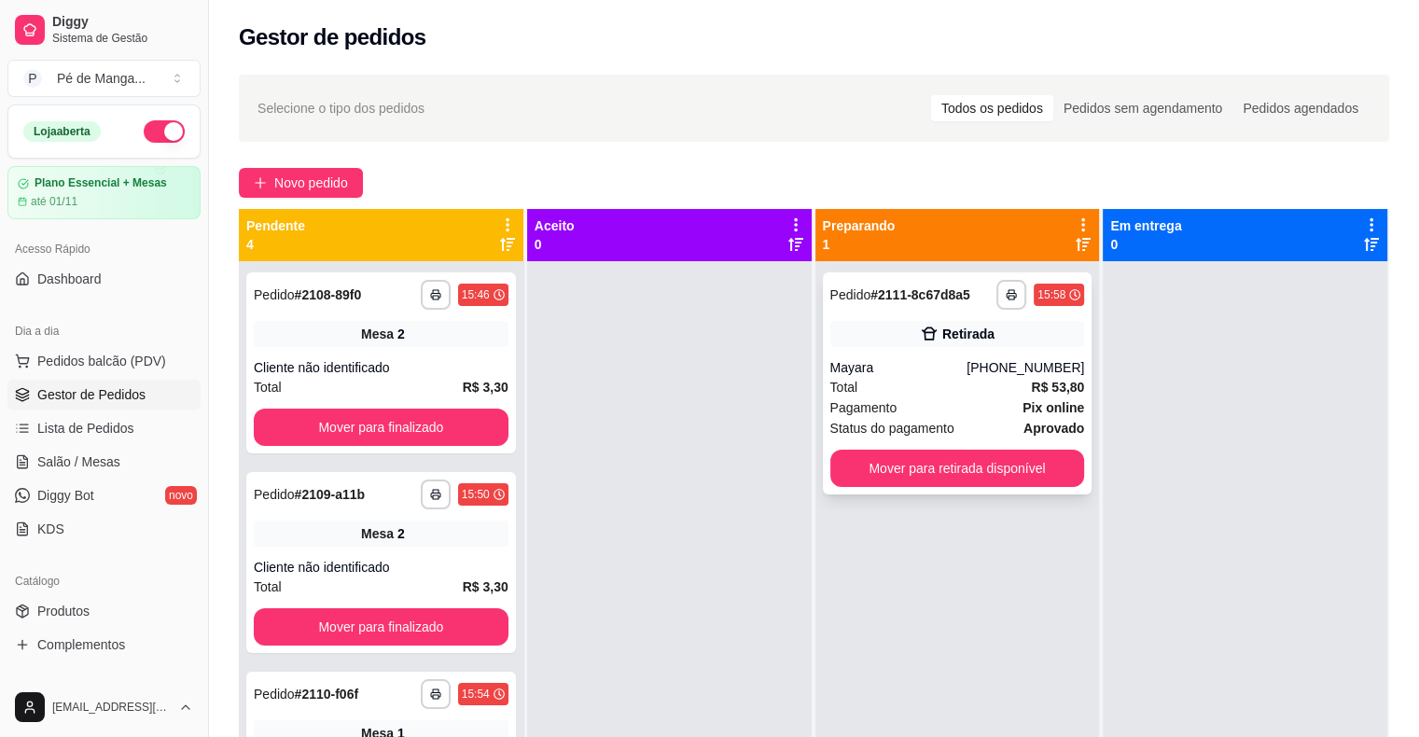
click at [918, 381] on div "Total R$ 53,80" at bounding box center [957, 387] width 255 height 21
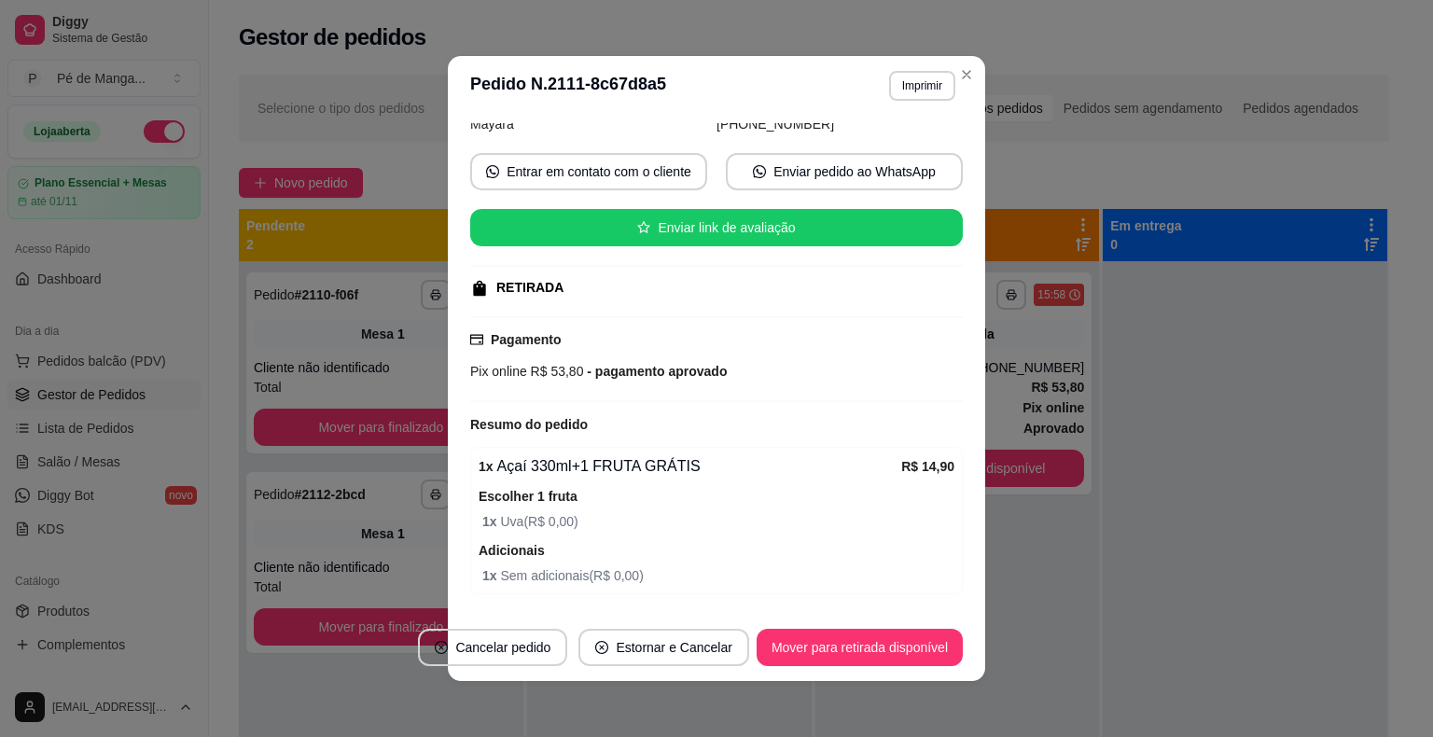
scroll to position [42, 0]
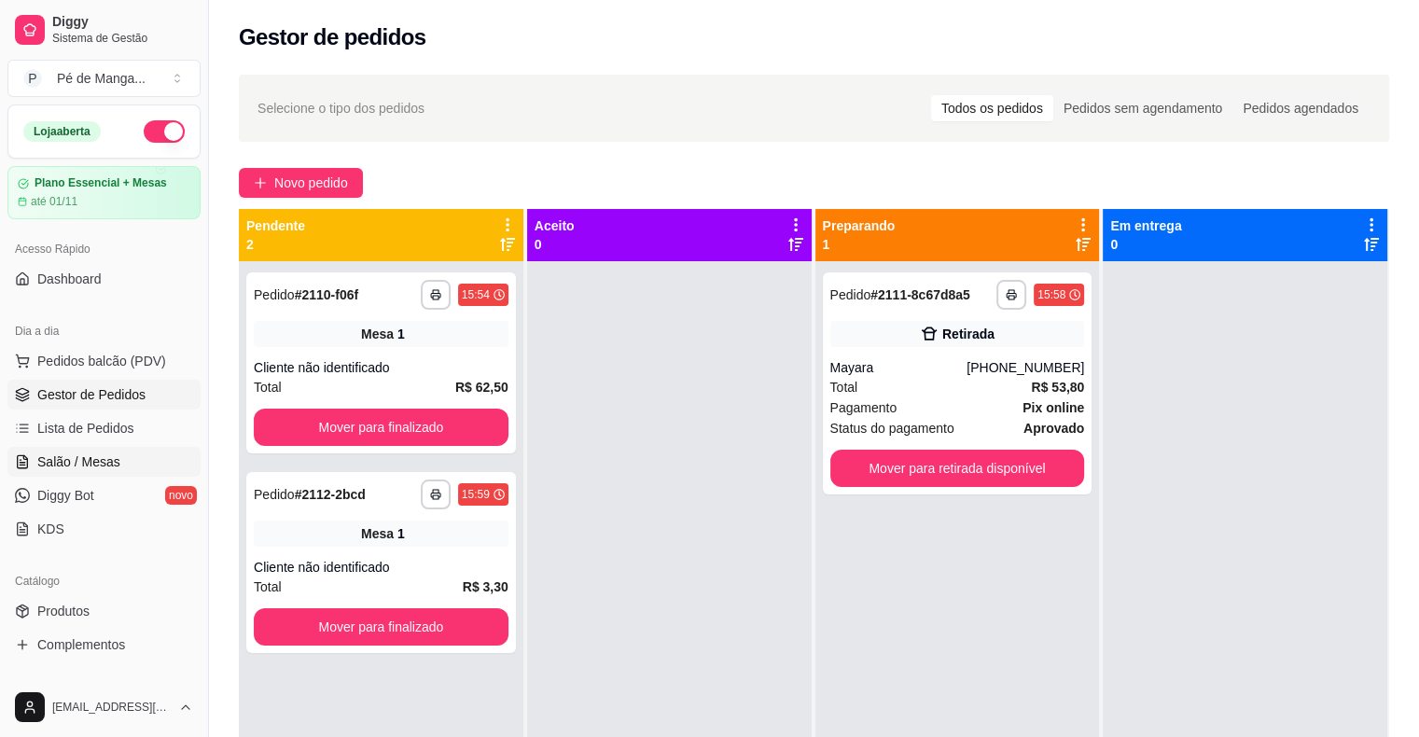
click at [67, 468] on span "Salão / Mesas" at bounding box center [78, 462] width 83 height 19
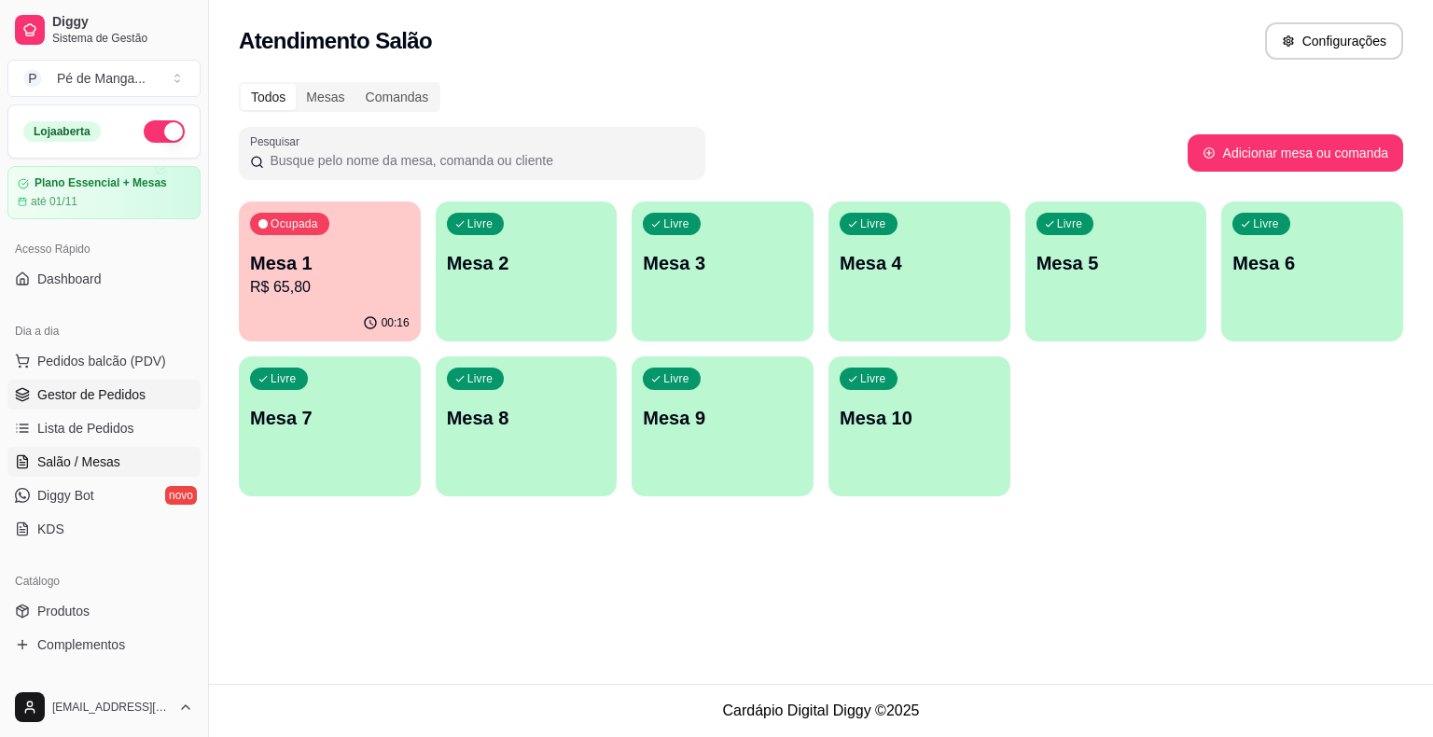
click at [123, 397] on span "Gestor de Pedidos" at bounding box center [91, 394] width 108 height 19
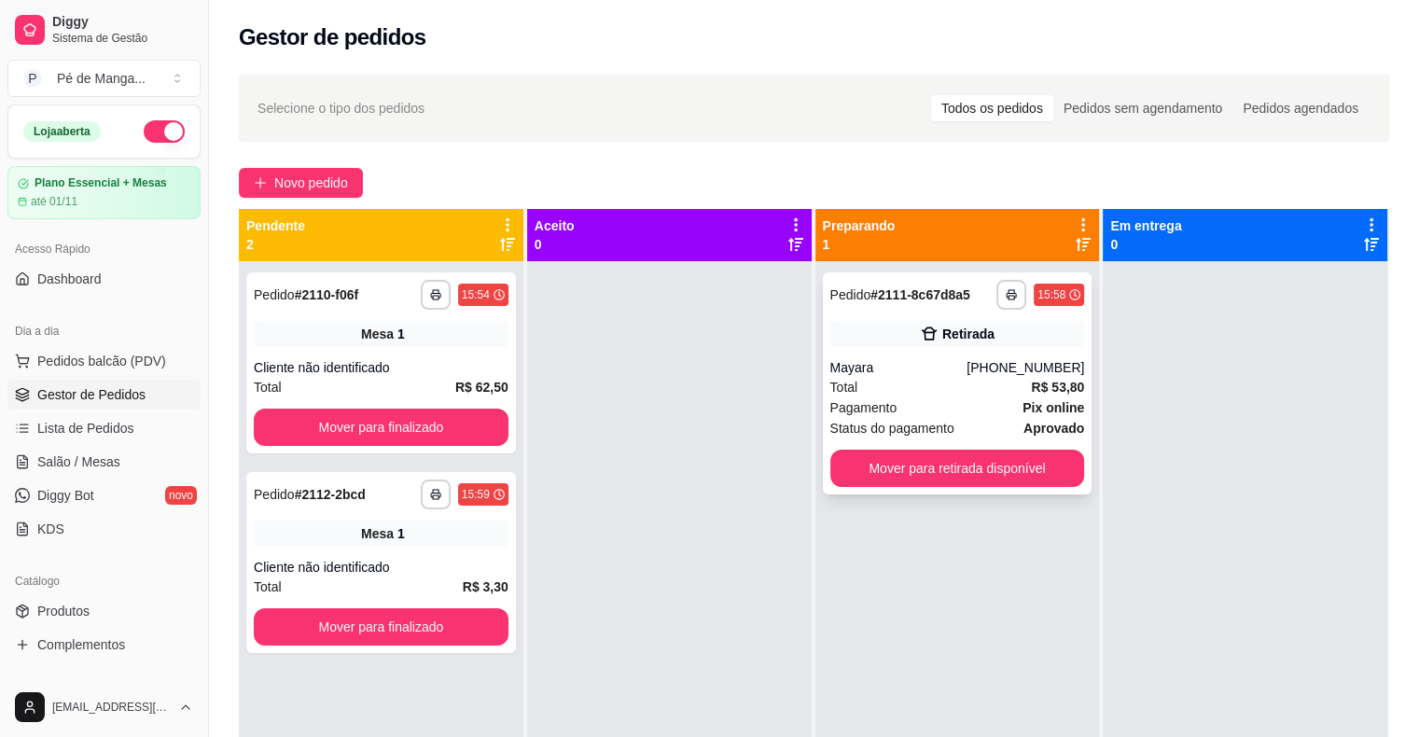
click at [926, 388] on div "Total R$ 53,80" at bounding box center [957, 387] width 255 height 21
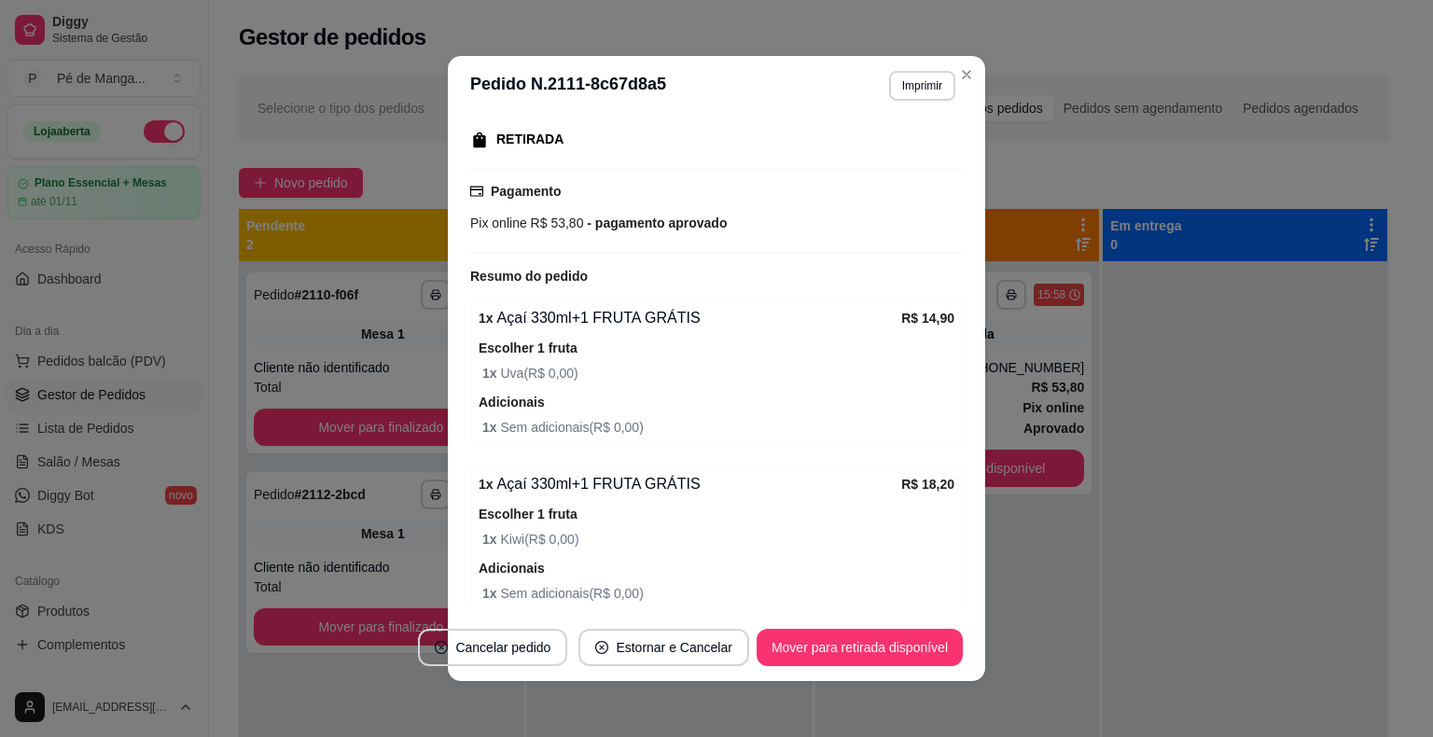
scroll to position [229, 0]
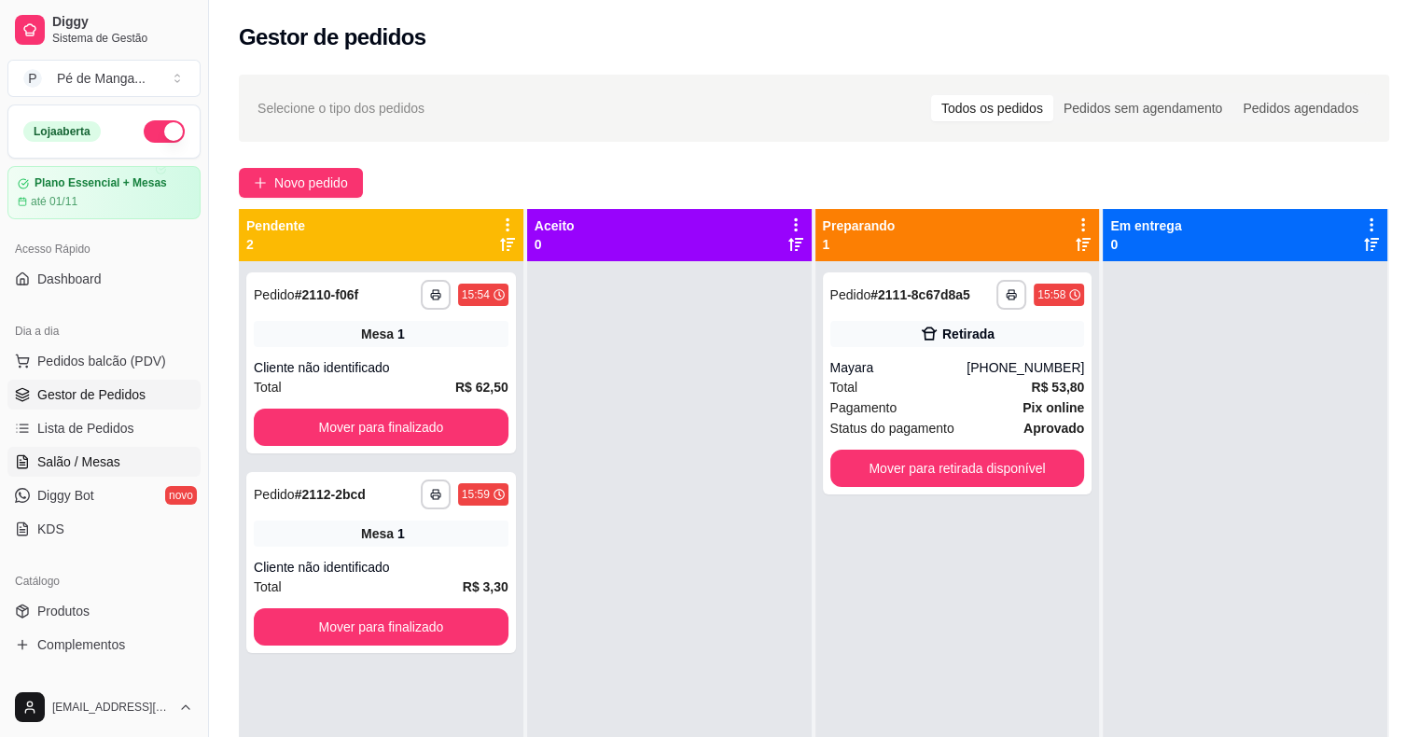
click at [123, 454] on link "Salão / Mesas" at bounding box center [103, 462] width 193 height 30
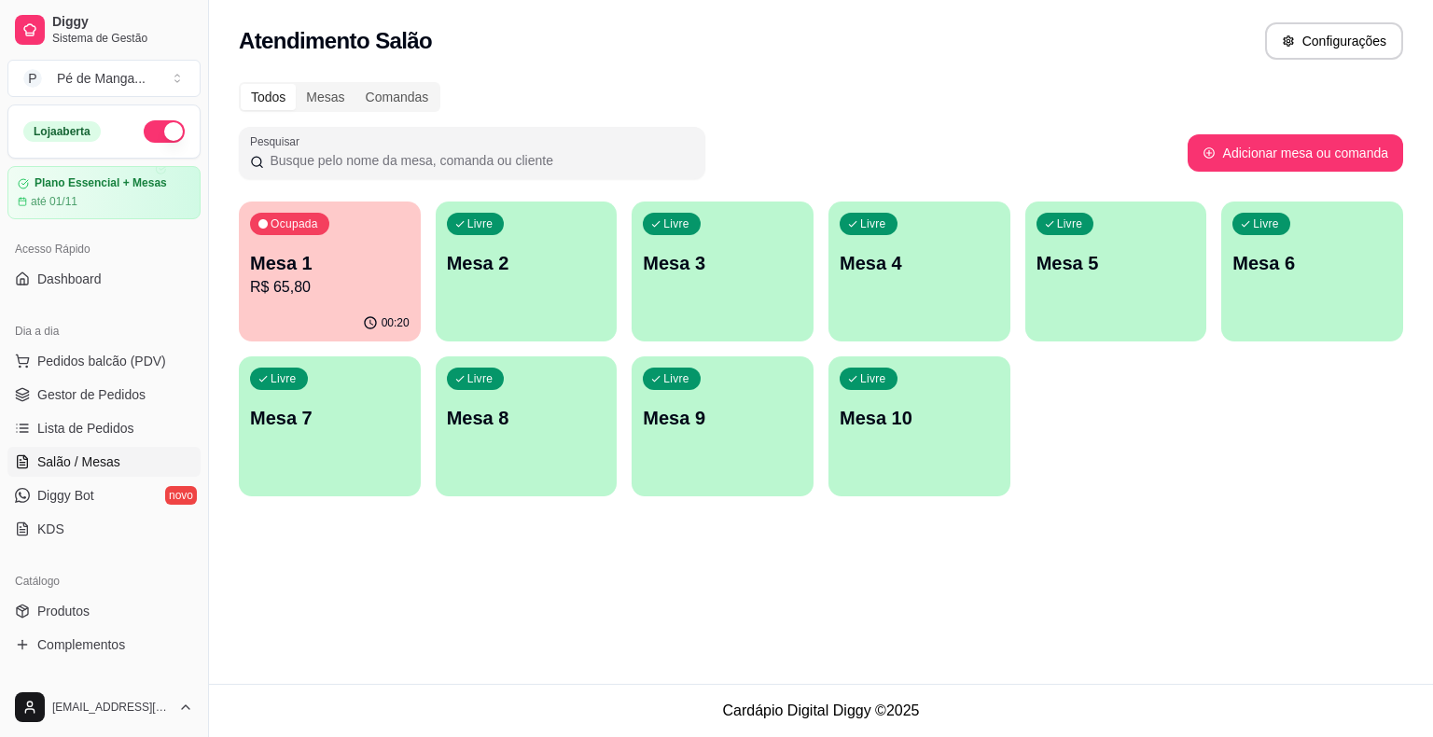
click at [341, 248] on div "Ocupada Mesa 1 R$ 65,80" at bounding box center [330, 254] width 182 height 104
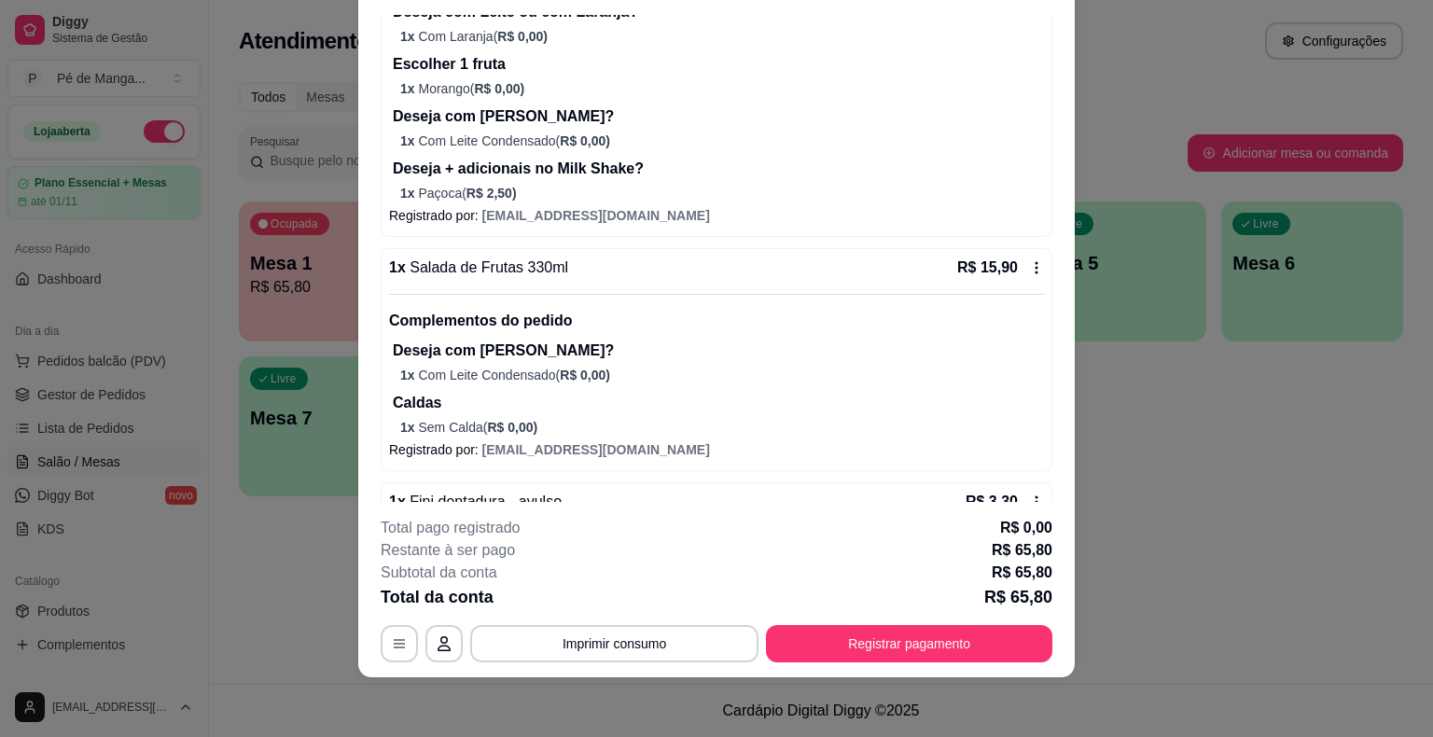
scroll to position [526, 0]
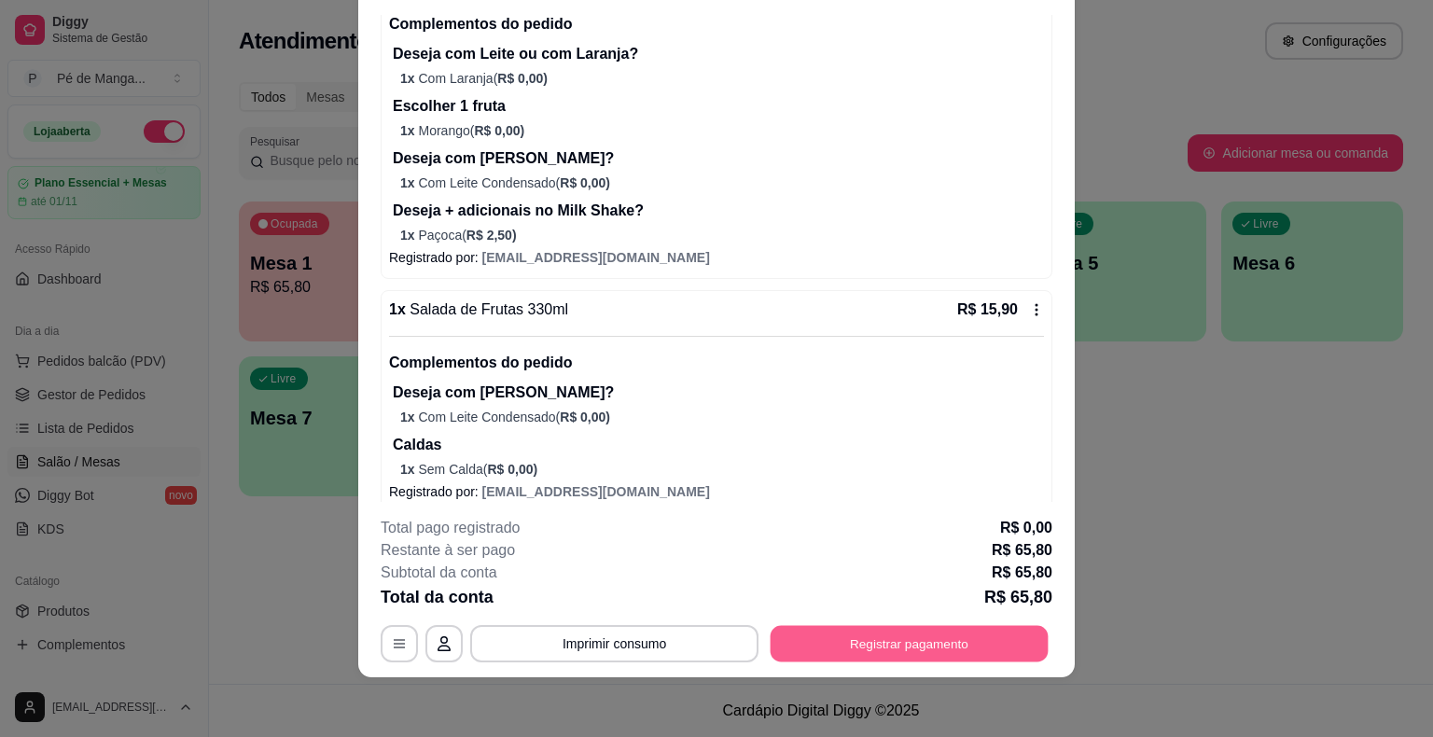
click at [891, 633] on button "Registrar pagamento" at bounding box center [910, 644] width 278 height 36
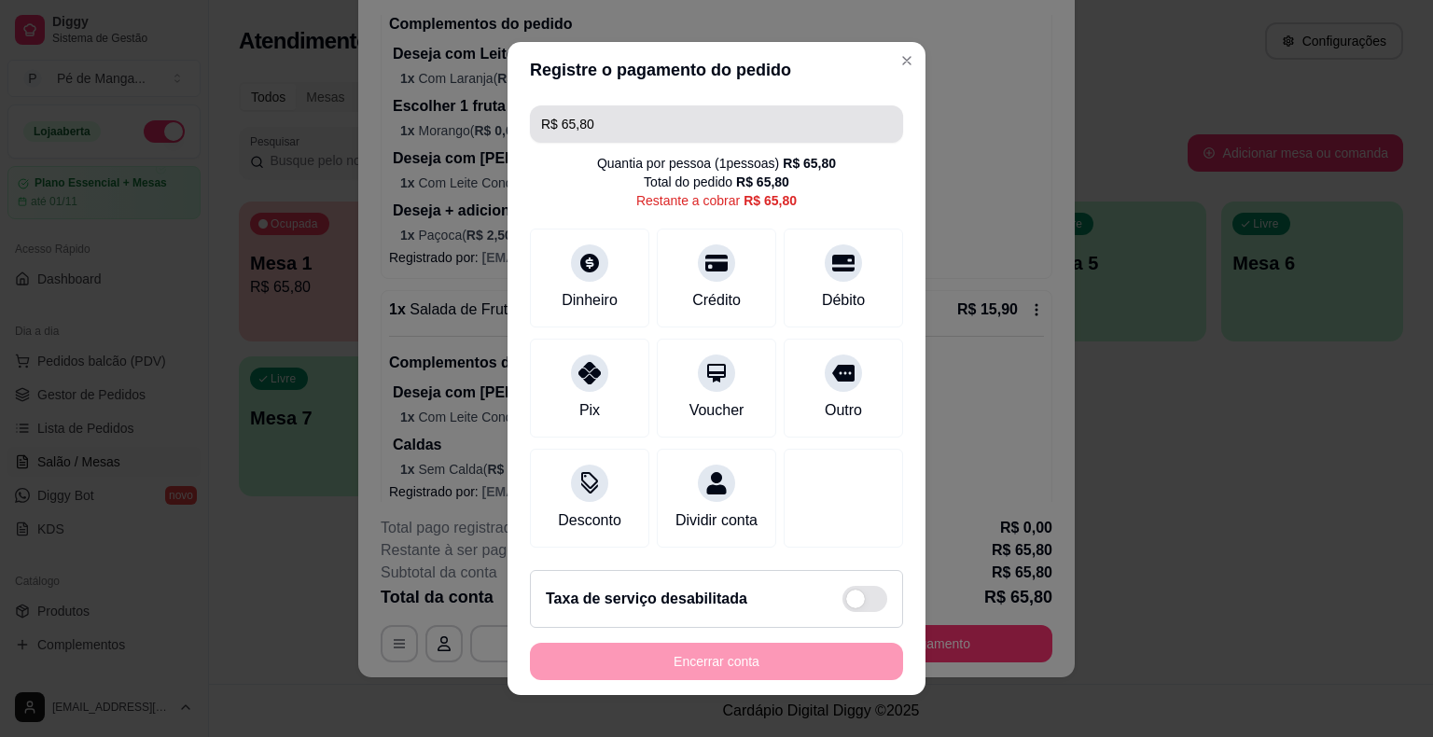
click at [608, 135] on input "R$ 65,80" at bounding box center [716, 123] width 351 height 37
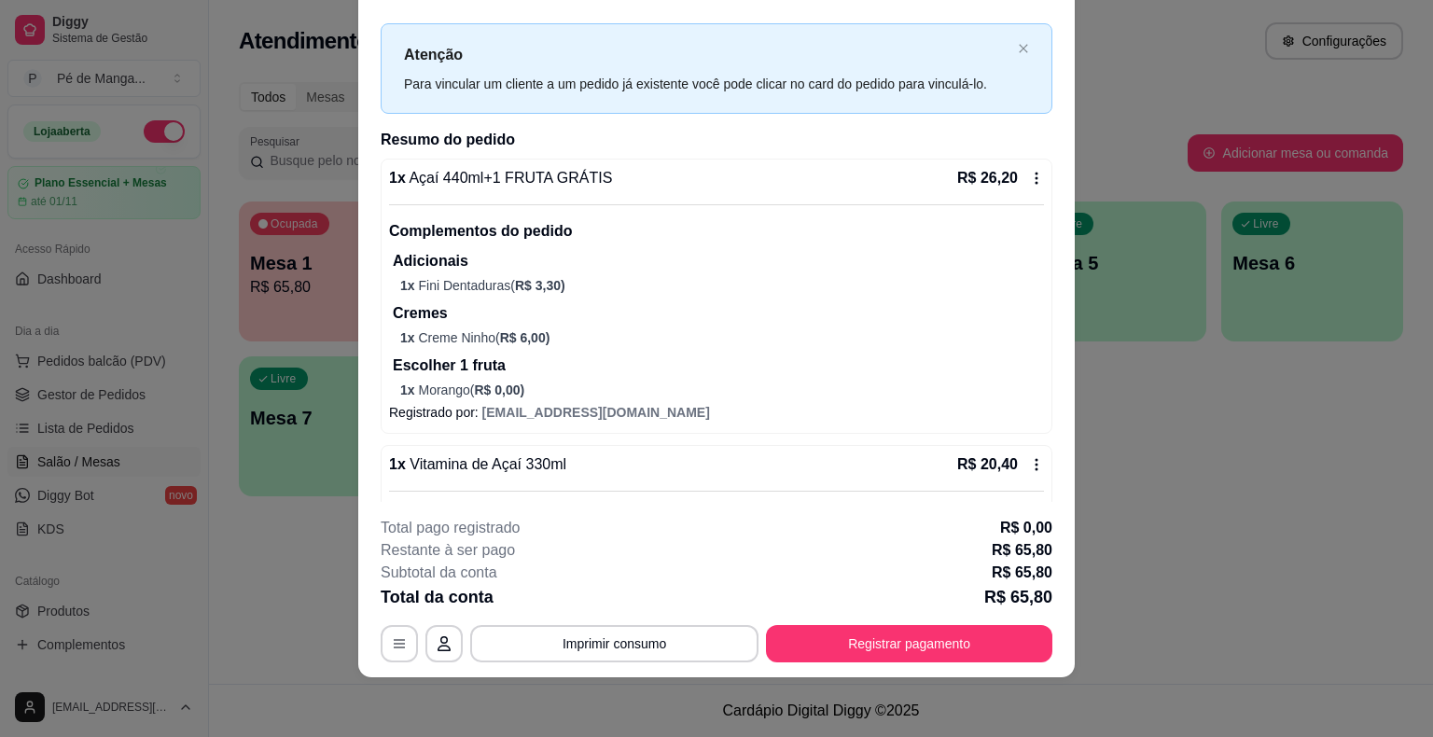
scroll to position [0, 0]
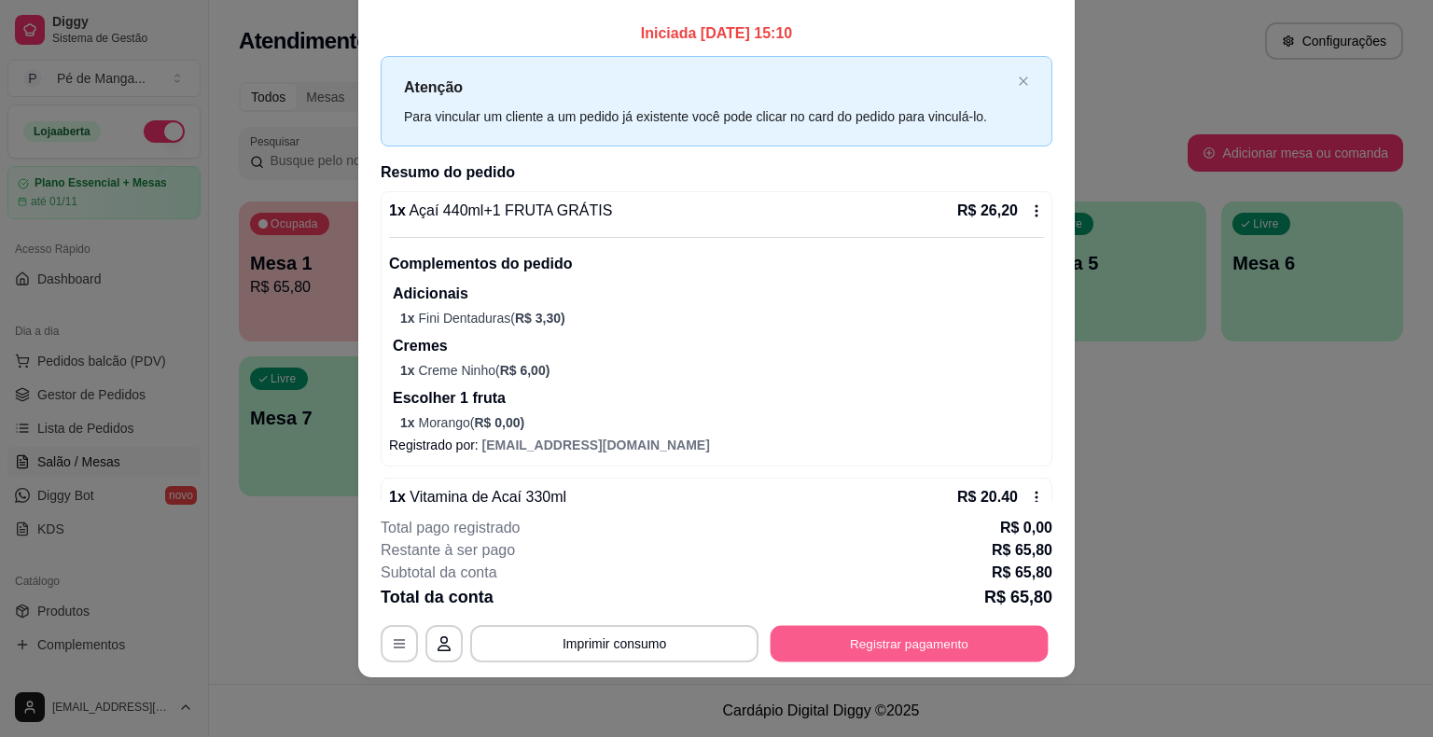
click at [776, 651] on button "Registrar pagamento" at bounding box center [910, 644] width 278 height 36
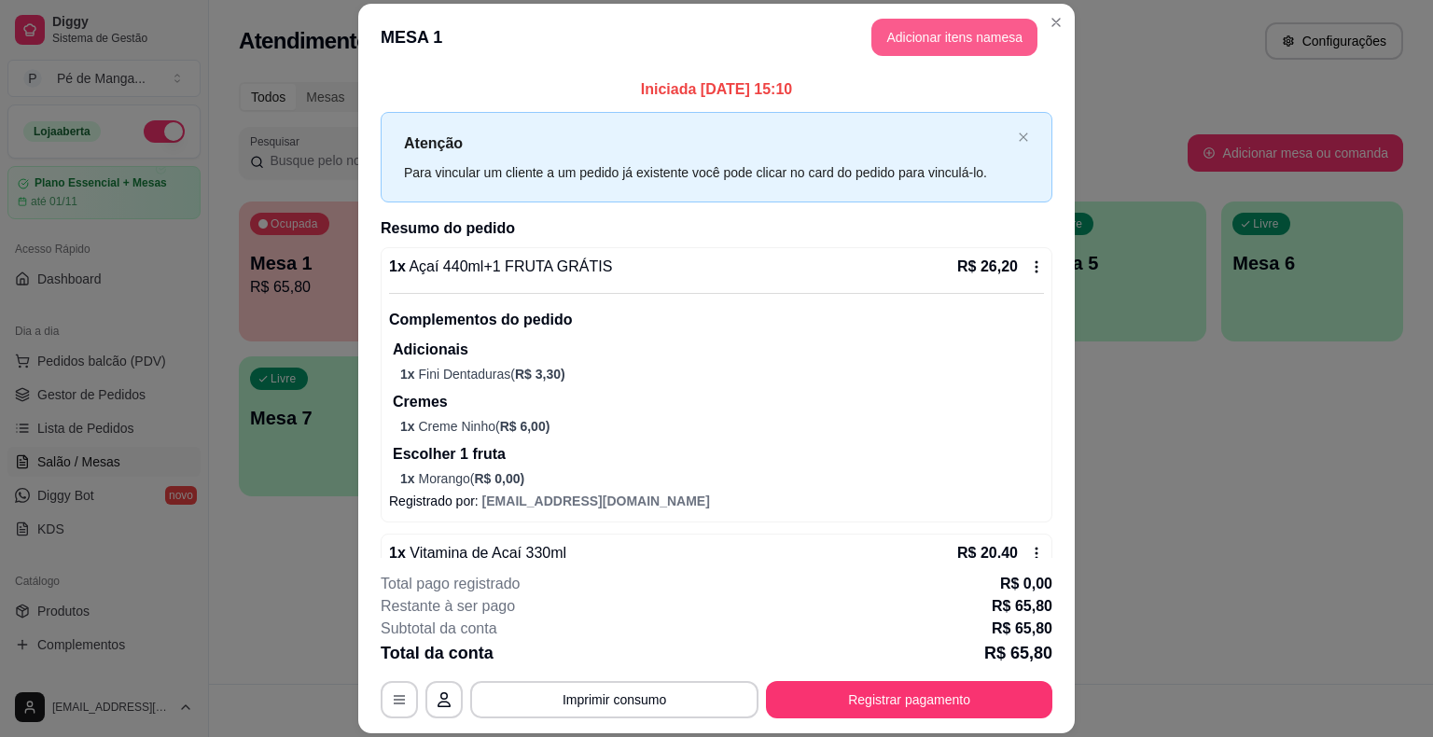
click at [941, 43] on button "Adicionar itens na mesa" at bounding box center [954, 37] width 166 height 37
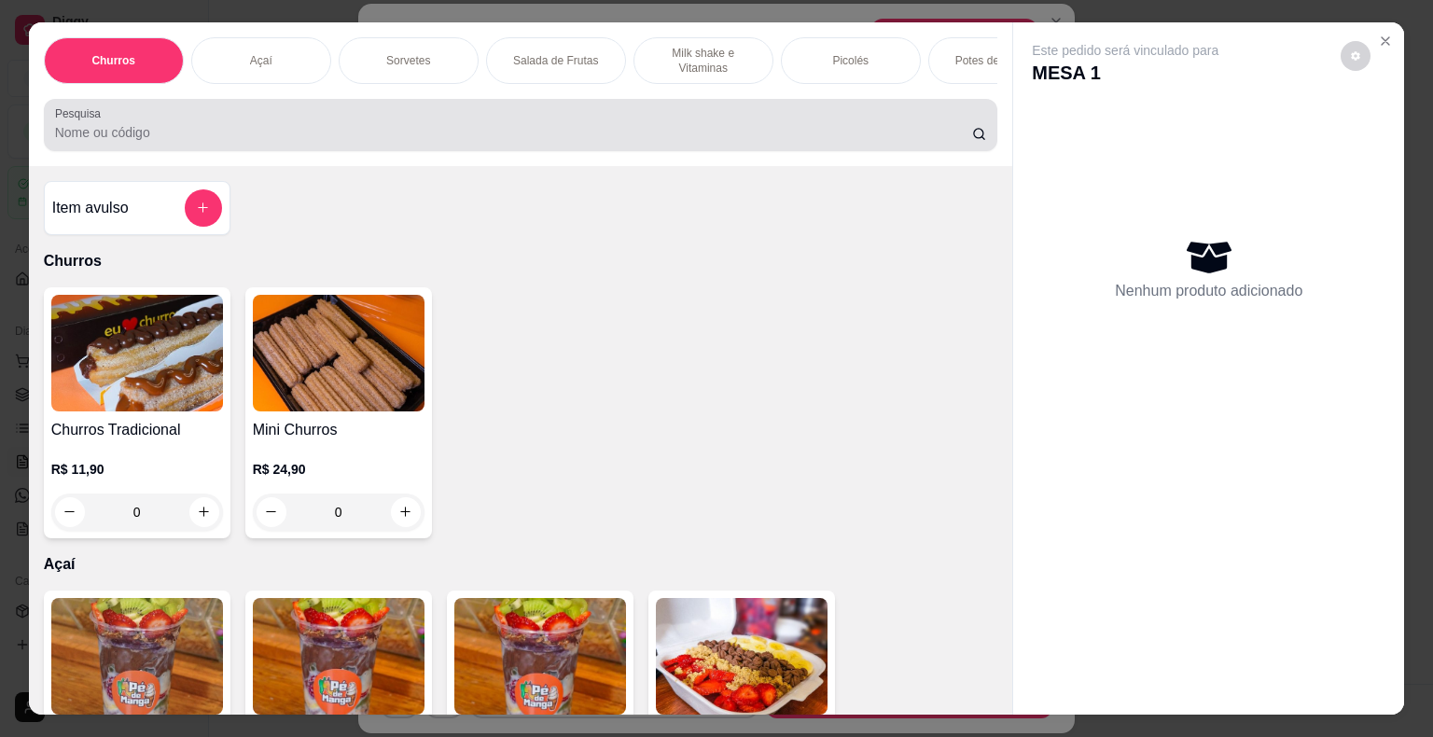
click at [247, 138] on input "Pesquisa" at bounding box center [513, 132] width 917 height 19
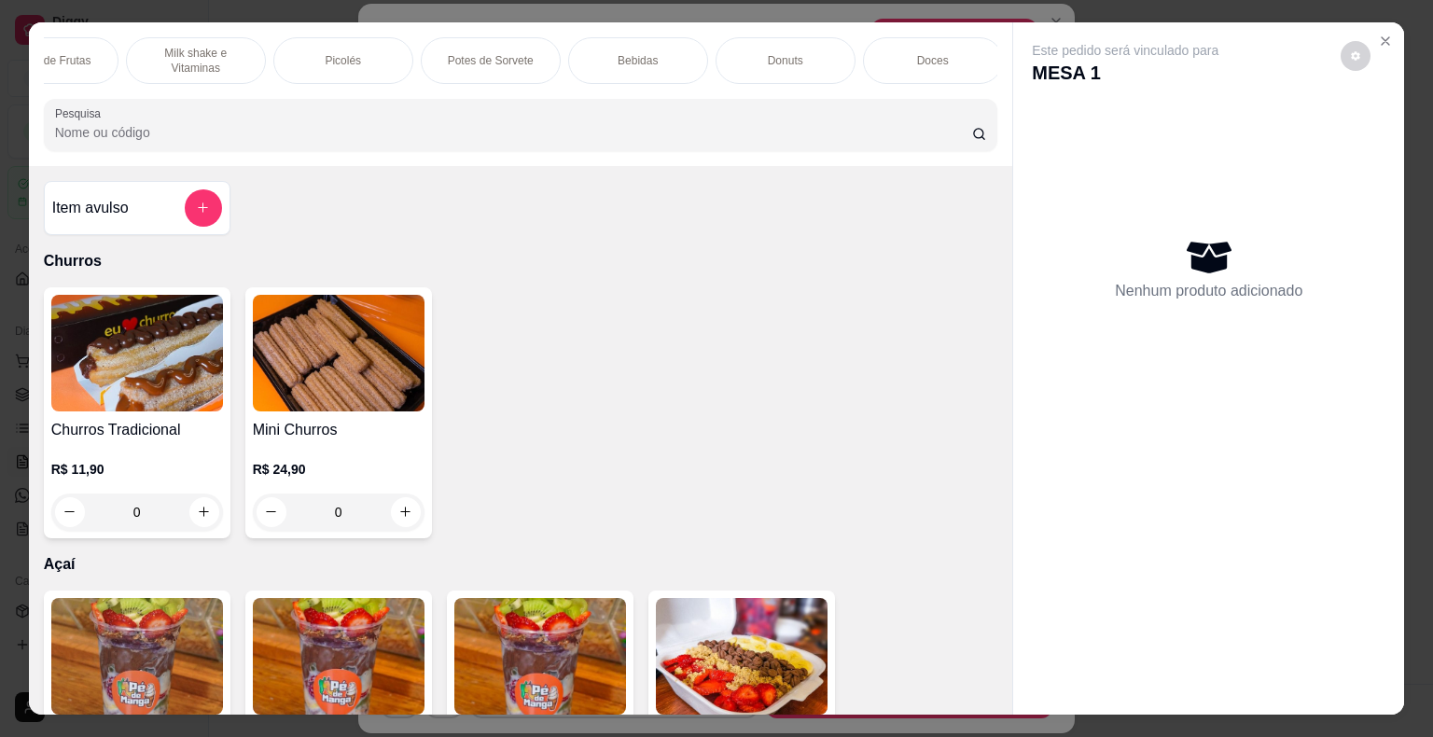
scroll to position [0, 512]
click at [597, 50] on div "Bebidas" at bounding box center [634, 60] width 140 height 47
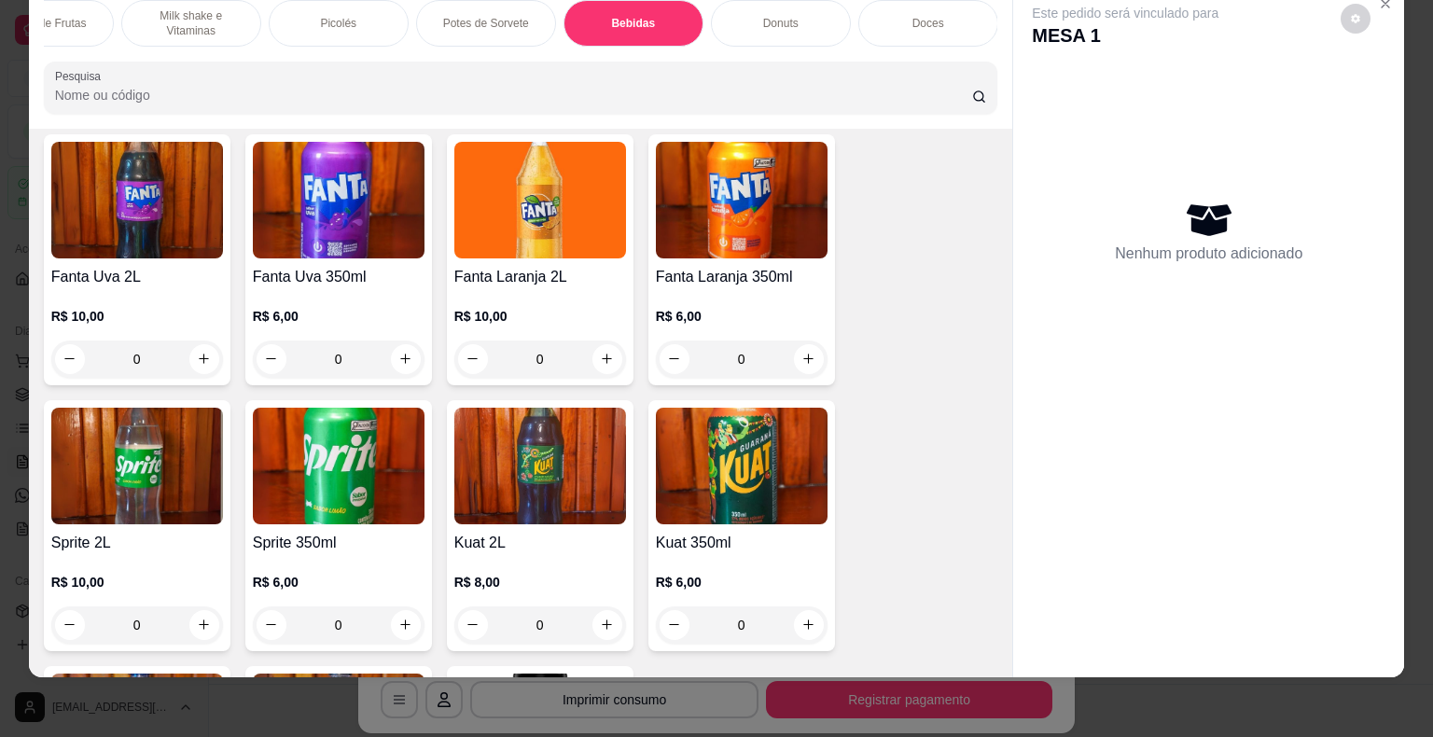
scroll to position [5555, 0]
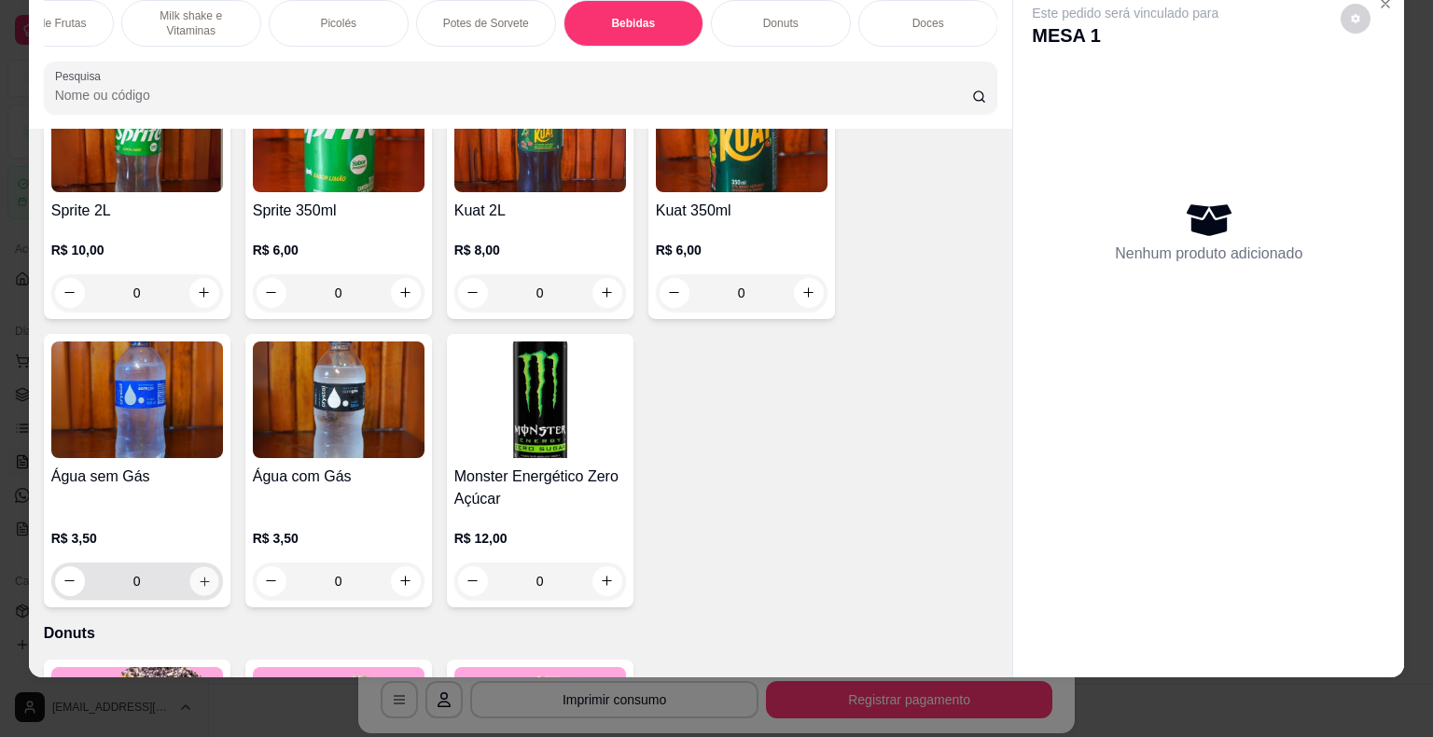
click at [205, 568] on button "increase-product-quantity" at bounding box center [203, 580] width 29 height 29
type input "1"
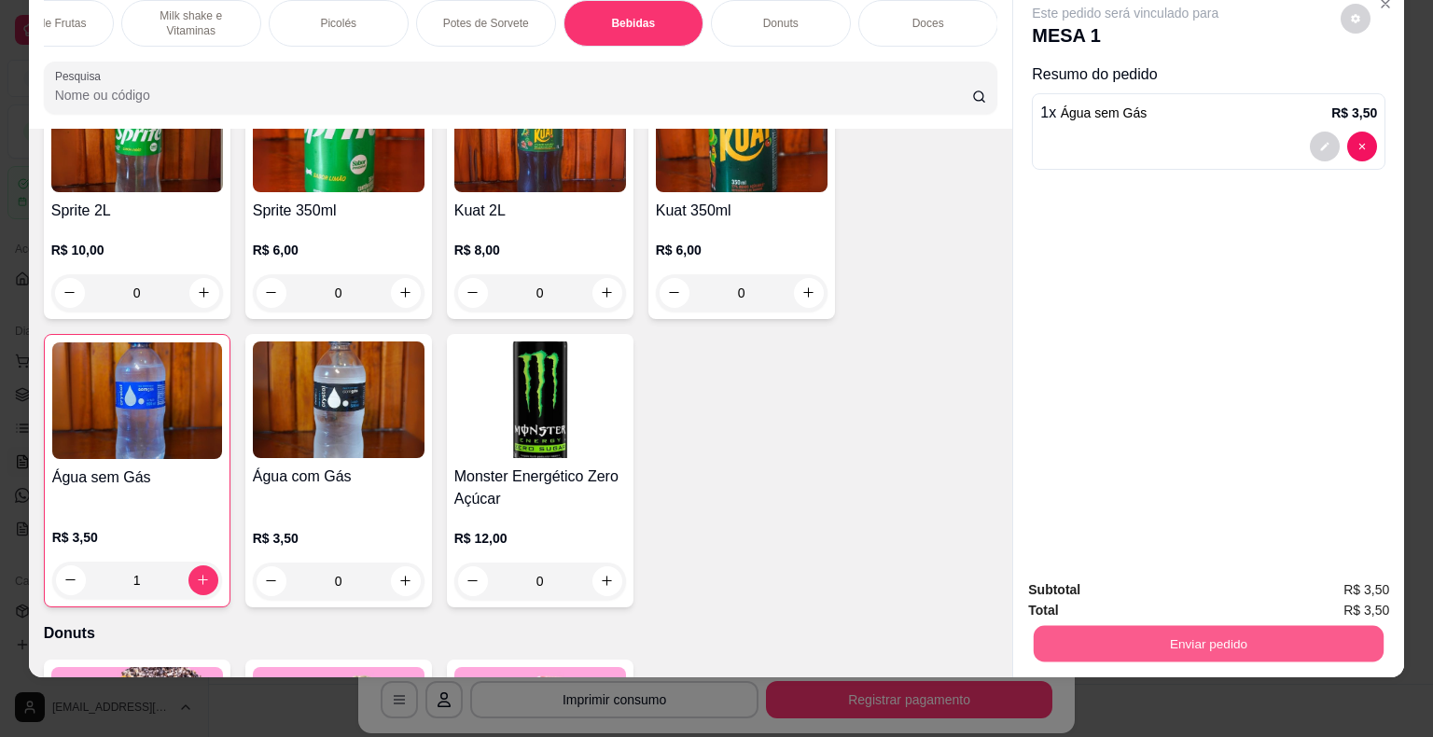
click at [1200, 636] on button "Enviar pedido" at bounding box center [1209, 644] width 350 height 36
click at [1372, 577] on button "Enviar pedido" at bounding box center [1341, 583] width 105 height 35
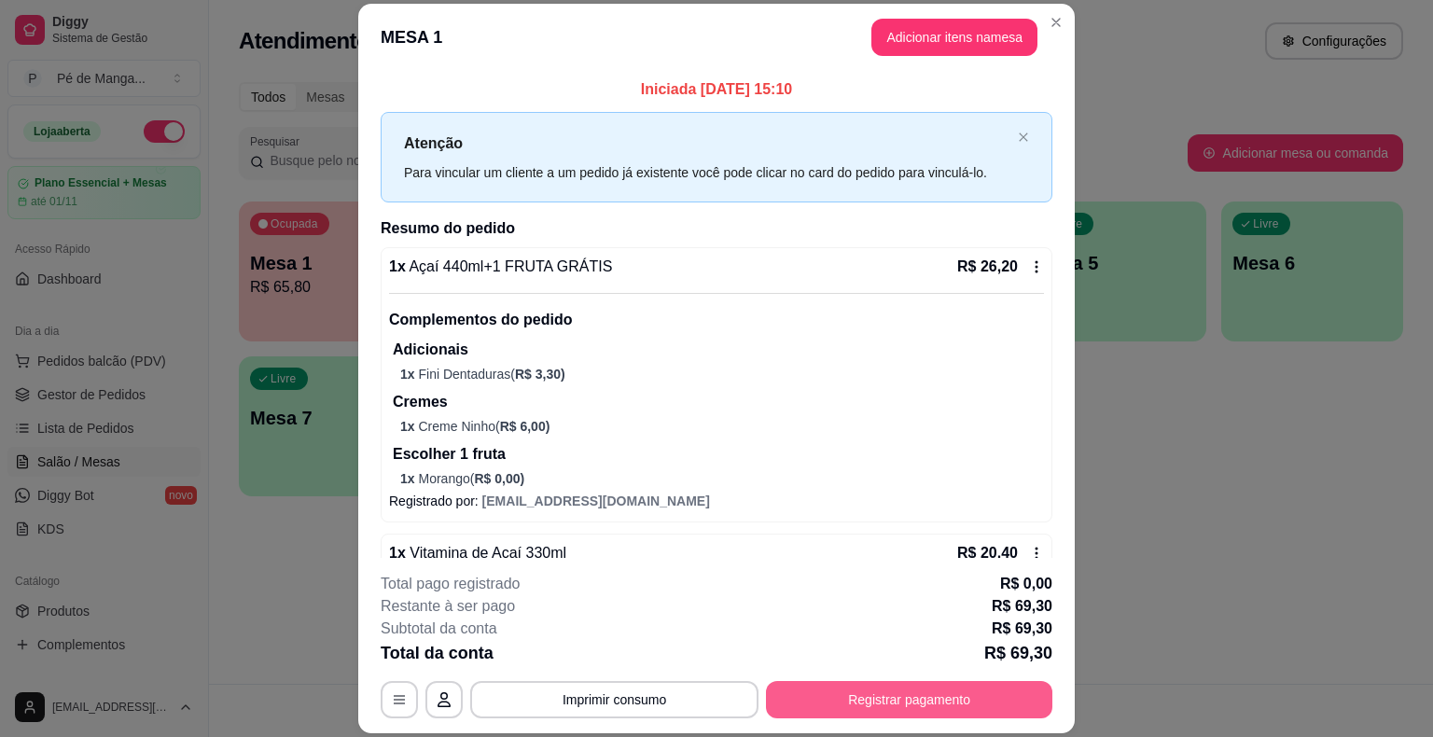
click at [934, 698] on button "Registrar pagamento" at bounding box center [909, 699] width 286 height 37
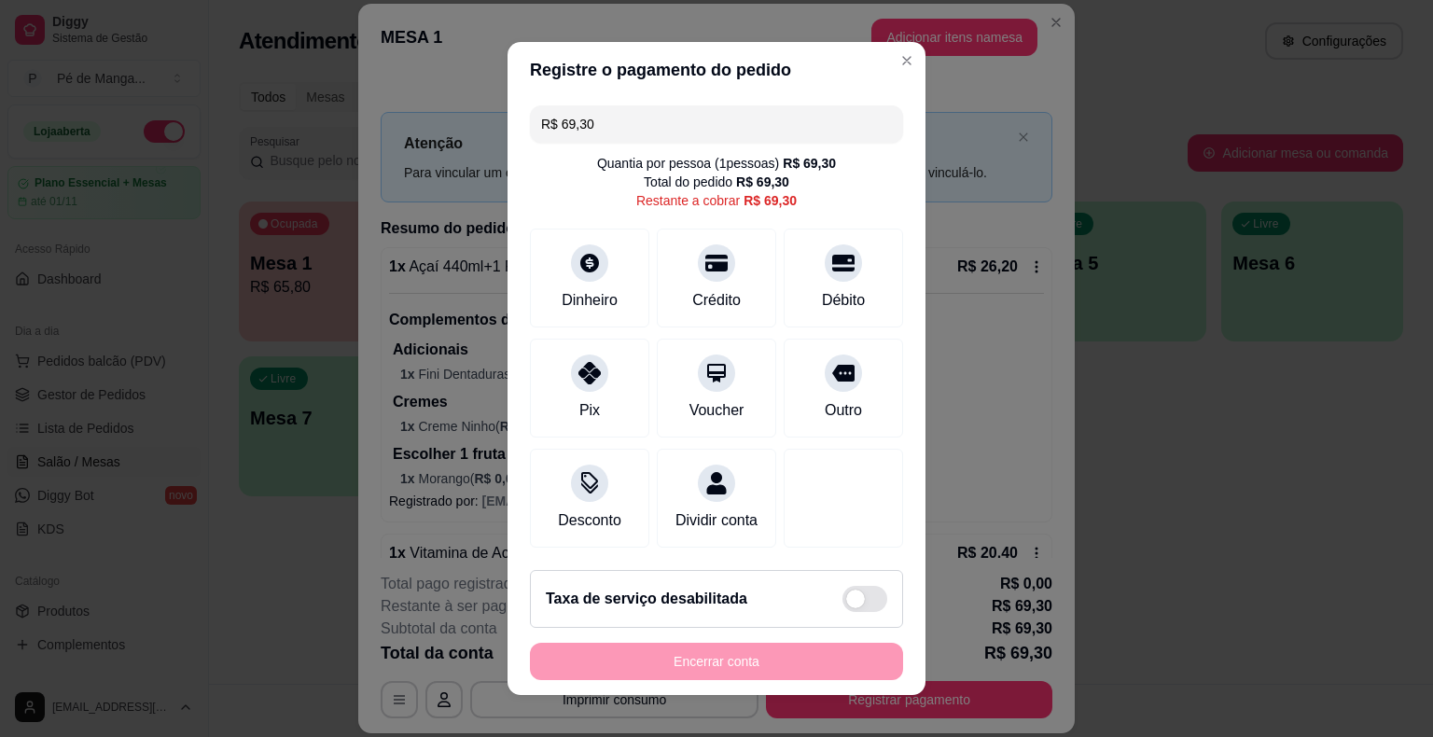
drag, startPoint x: 623, startPoint y: 129, endPoint x: 474, endPoint y: 136, distance: 149.5
click at [463, 138] on div "Registre o pagamento do pedido R$ 69,30 Quantia por pessoa ( 1 pessoas) R$ 69,3…" at bounding box center [716, 368] width 1433 height 737
click at [559, 293] on div "Dinheiro" at bounding box center [590, 298] width 62 height 24
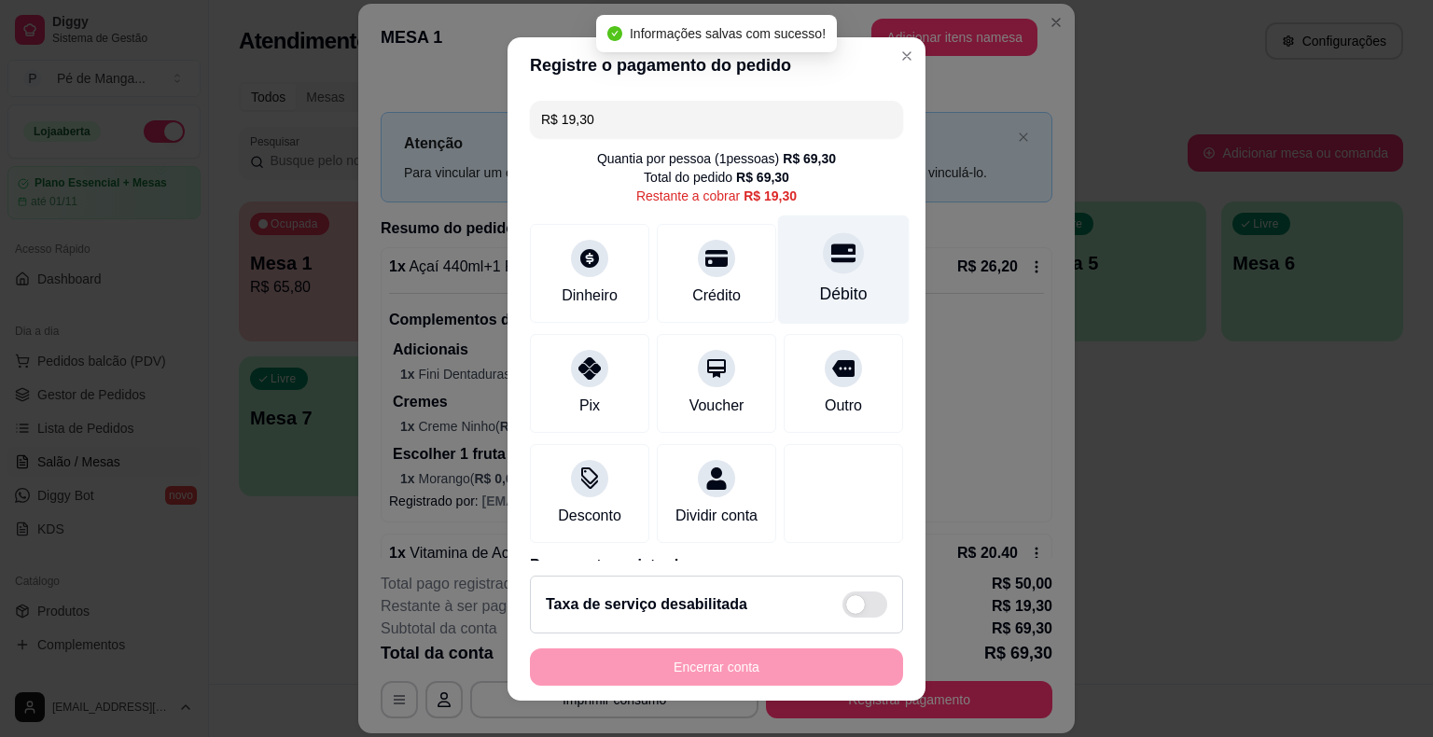
click at [815, 275] on div "Débito" at bounding box center [844, 269] width 132 height 109
type input "R$ 0,00"
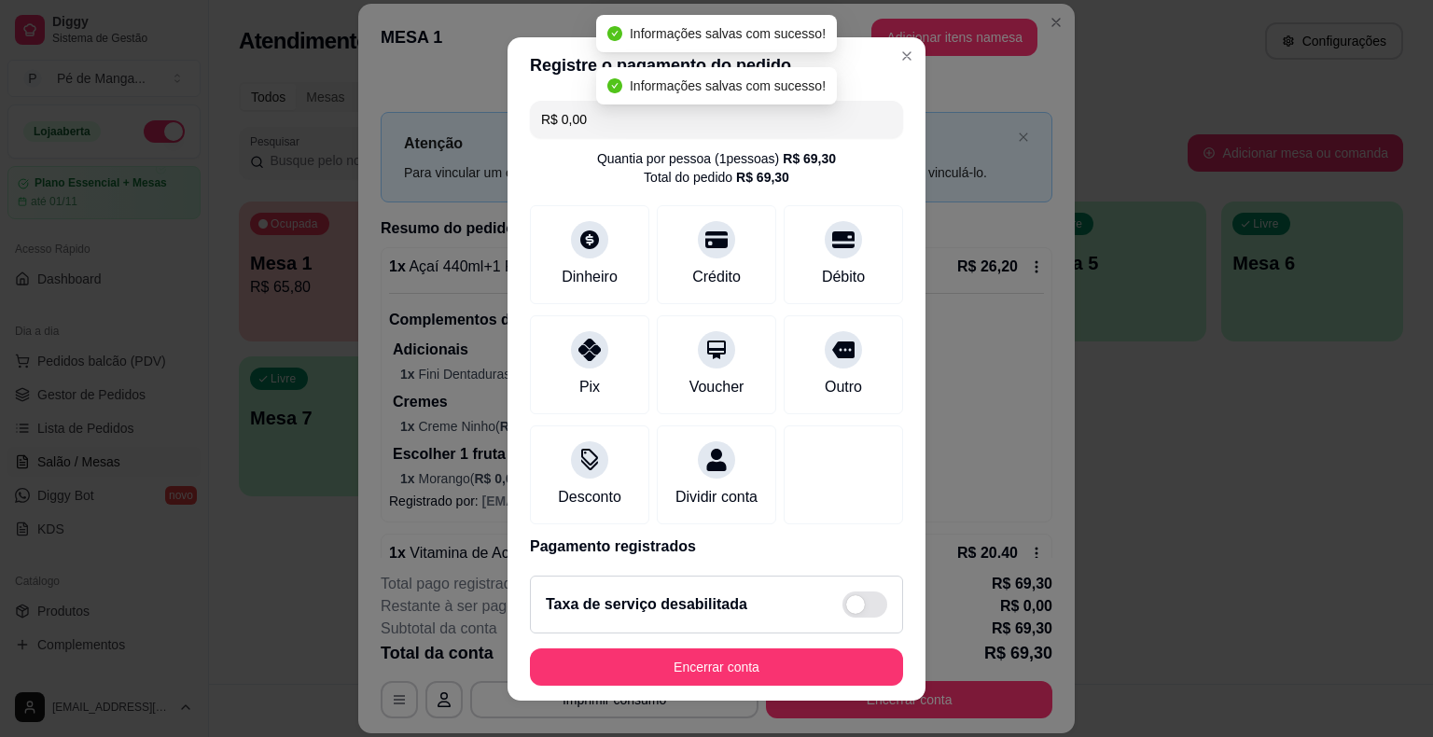
click at [801, 662] on button "Encerrar conta" at bounding box center [716, 666] width 373 height 37
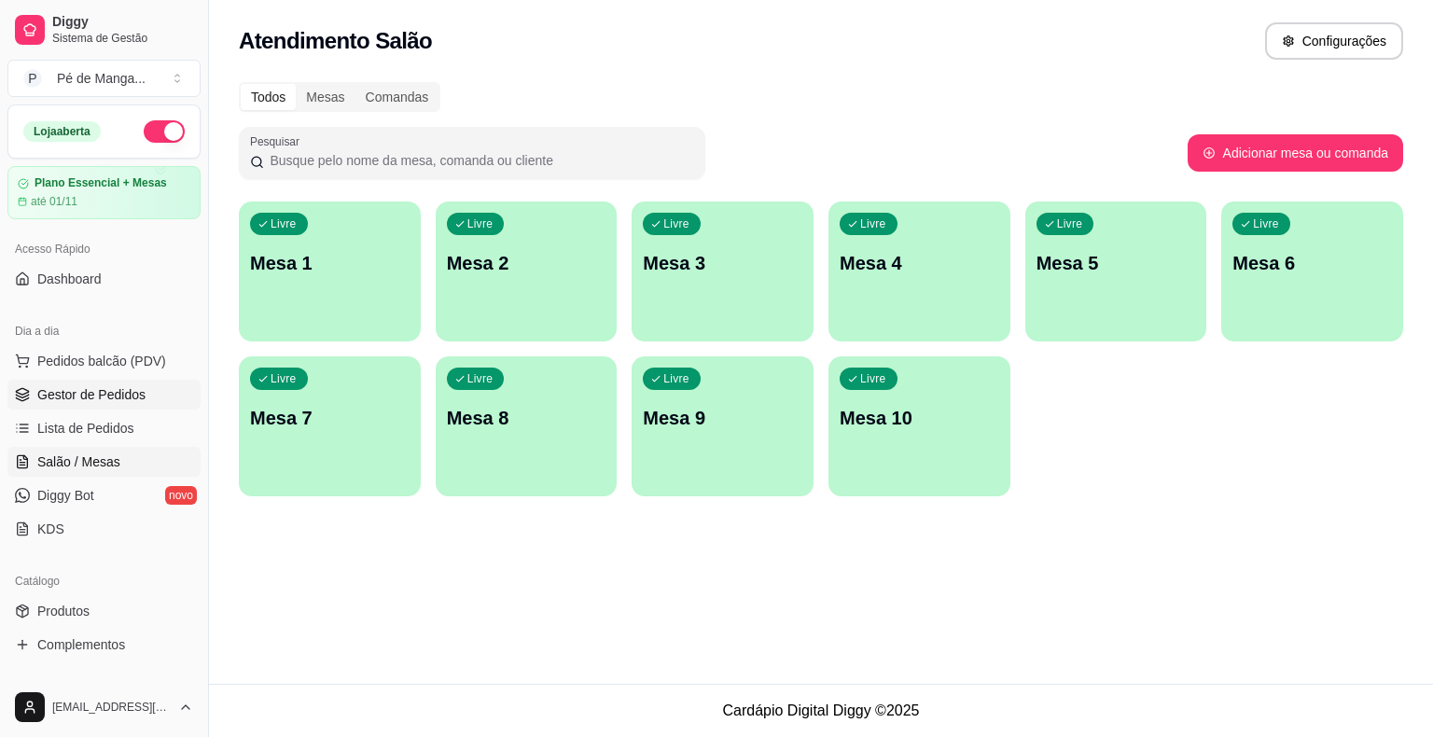
click at [106, 387] on span "Gestor de Pedidos" at bounding box center [91, 394] width 108 height 19
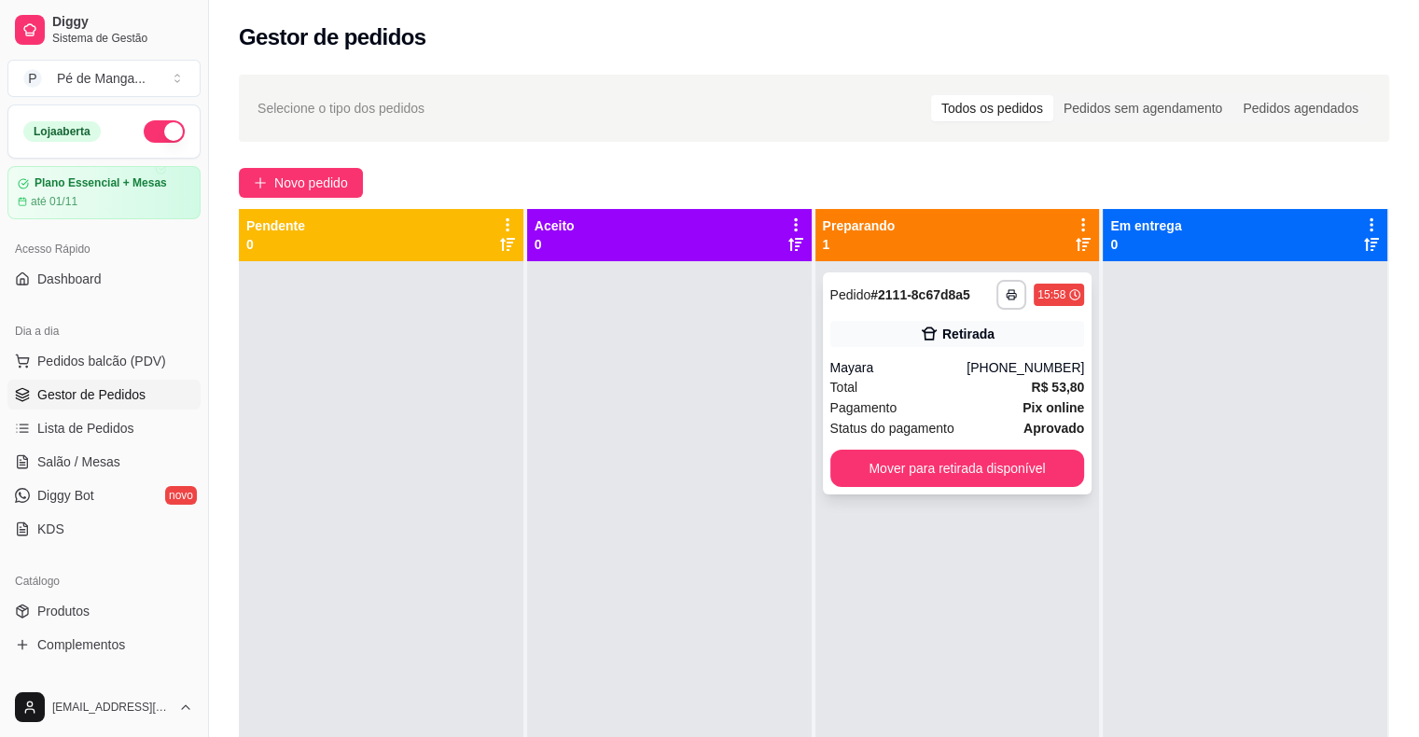
click at [953, 361] on div "Mayara" at bounding box center [898, 367] width 137 height 19
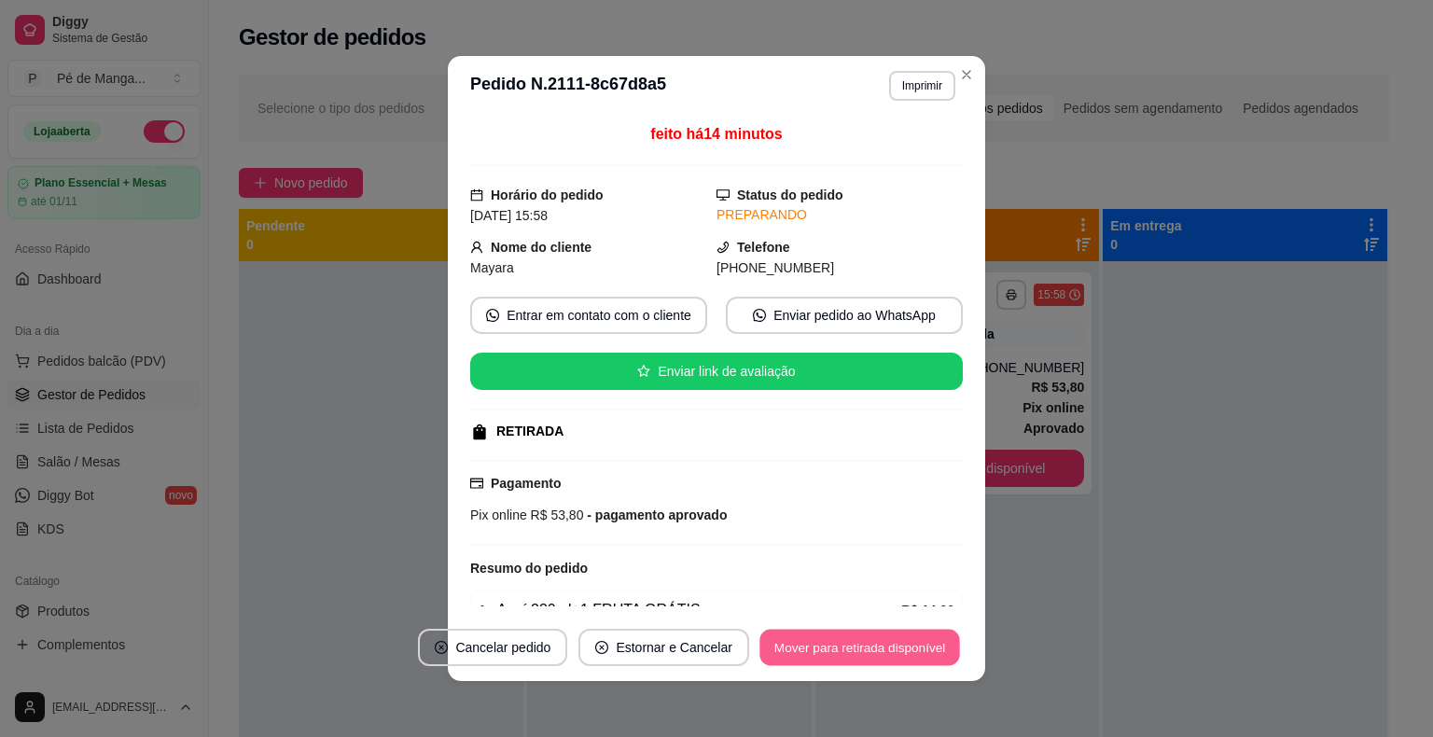
click at [871, 645] on button "Mover para retirada disponível" at bounding box center [859, 648] width 200 height 36
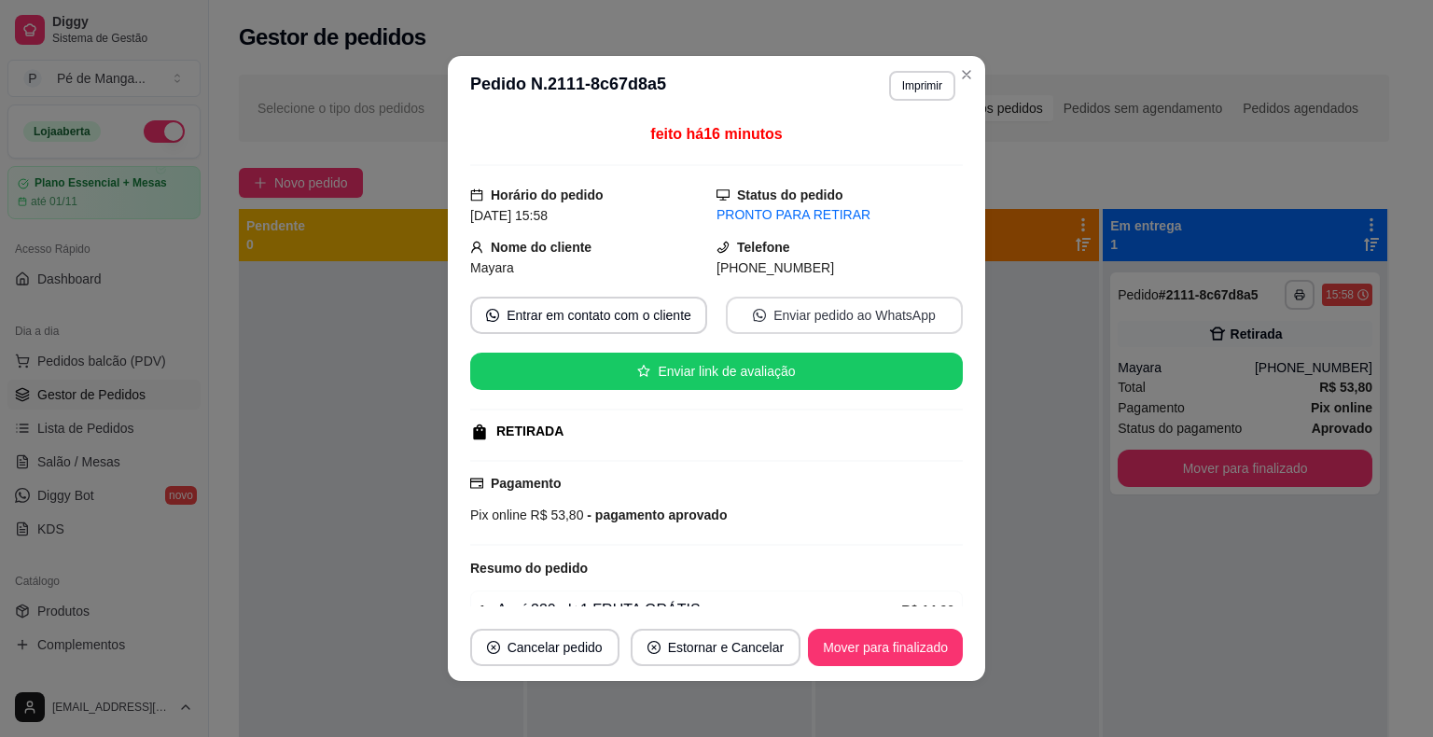
click at [773, 317] on button "Enviar pedido ao WhatsApp" at bounding box center [844, 315] width 237 height 37
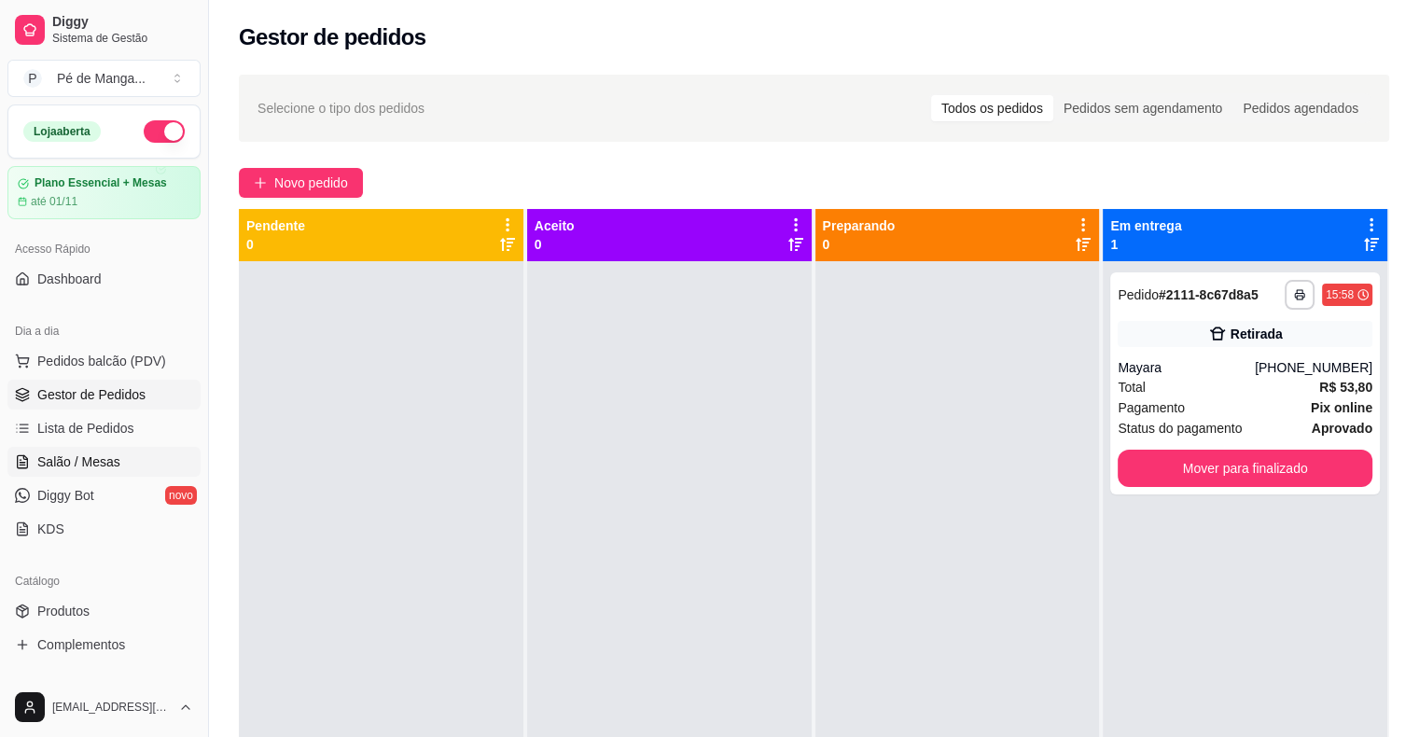
click at [170, 470] on link "Salão / Mesas" at bounding box center [103, 462] width 193 height 30
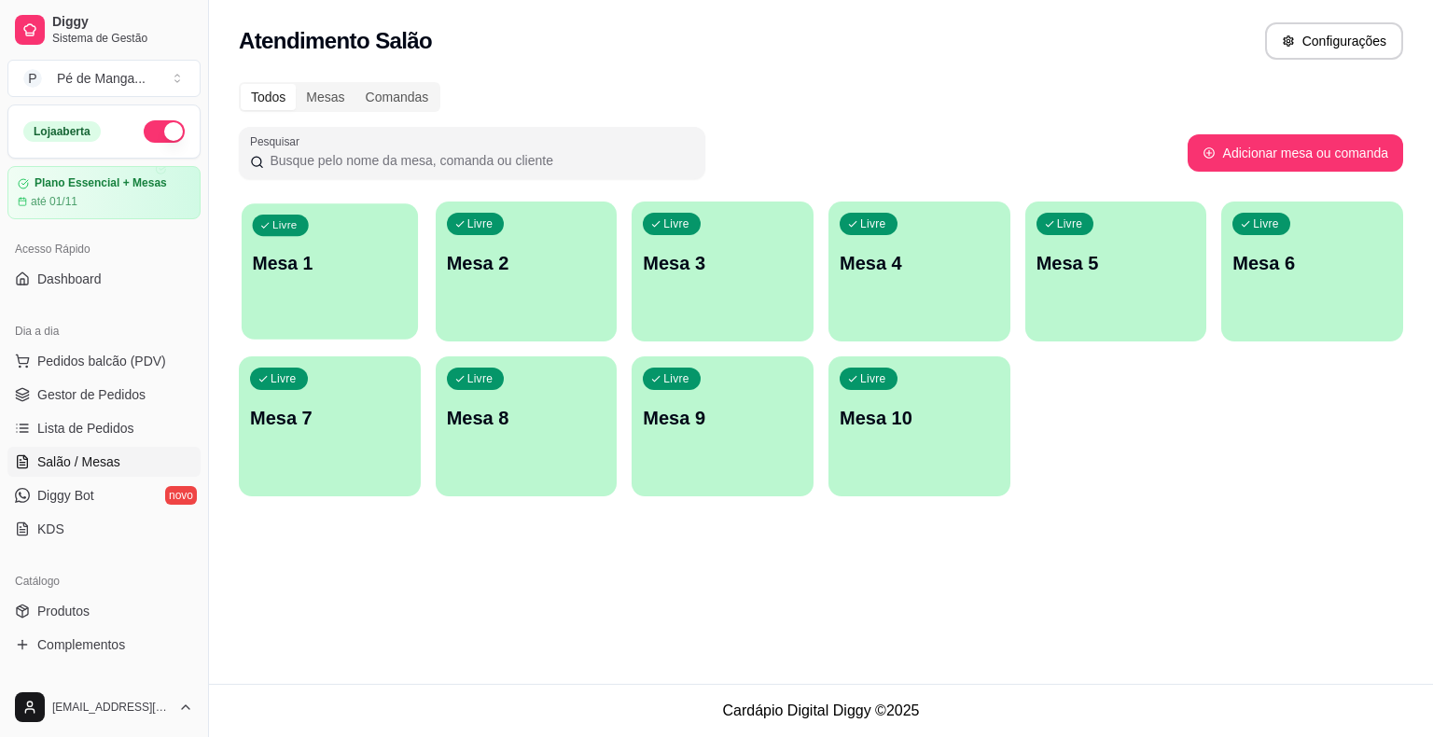
click at [306, 295] on div "Livre Mesa 1" at bounding box center [330, 260] width 176 height 114
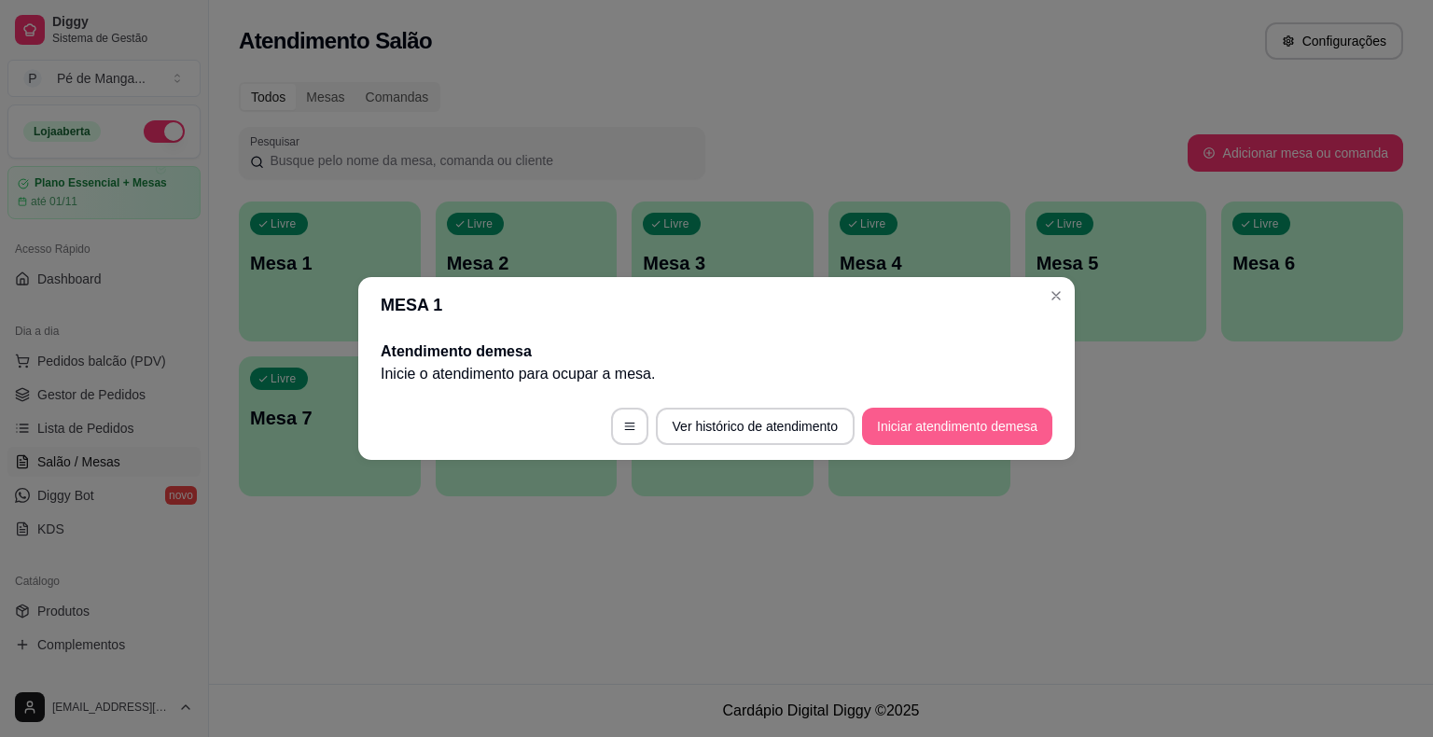
click at [899, 424] on button "Iniciar atendimento de mesa" at bounding box center [957, 426] width 190 height 37
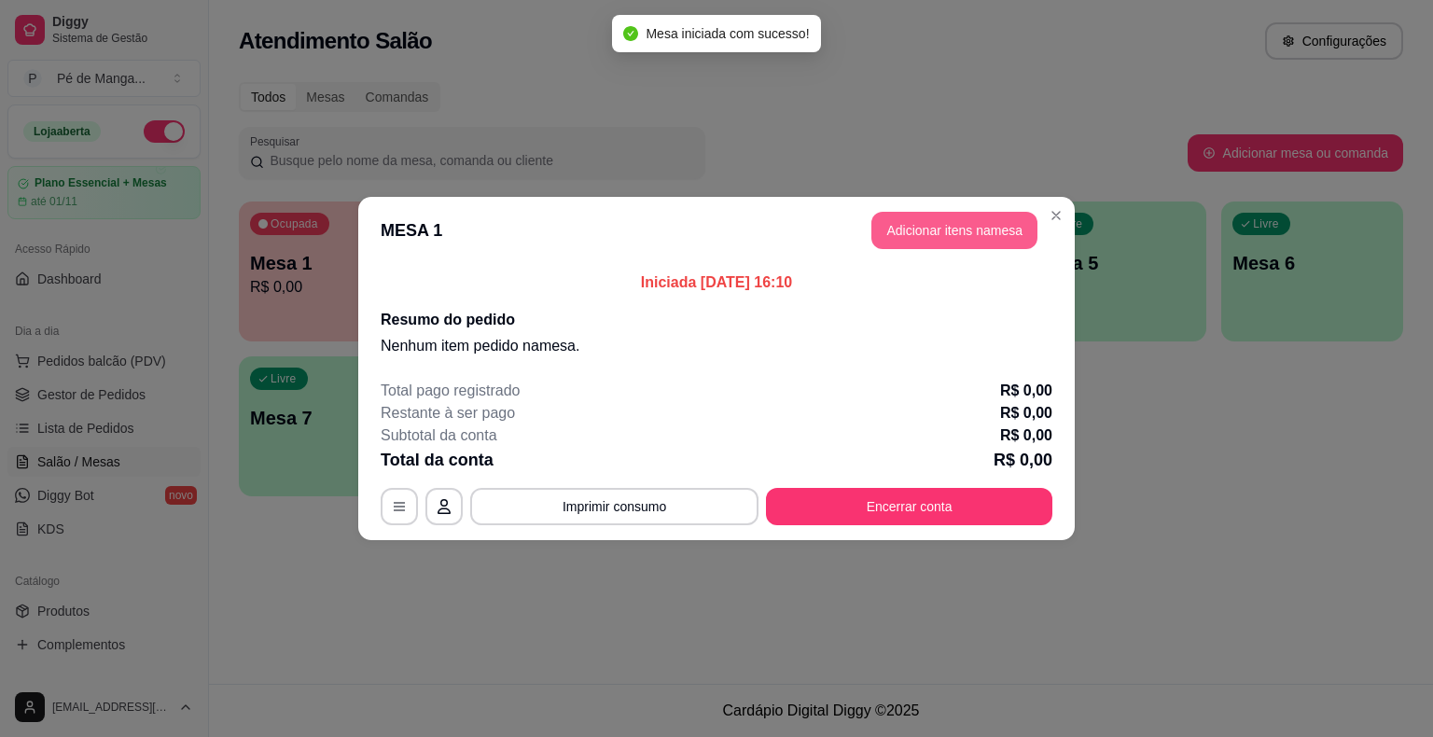
click at [945, 237] on button "Adicionar itens na mesa" at bounding box center [954, 230] width 166 height 37
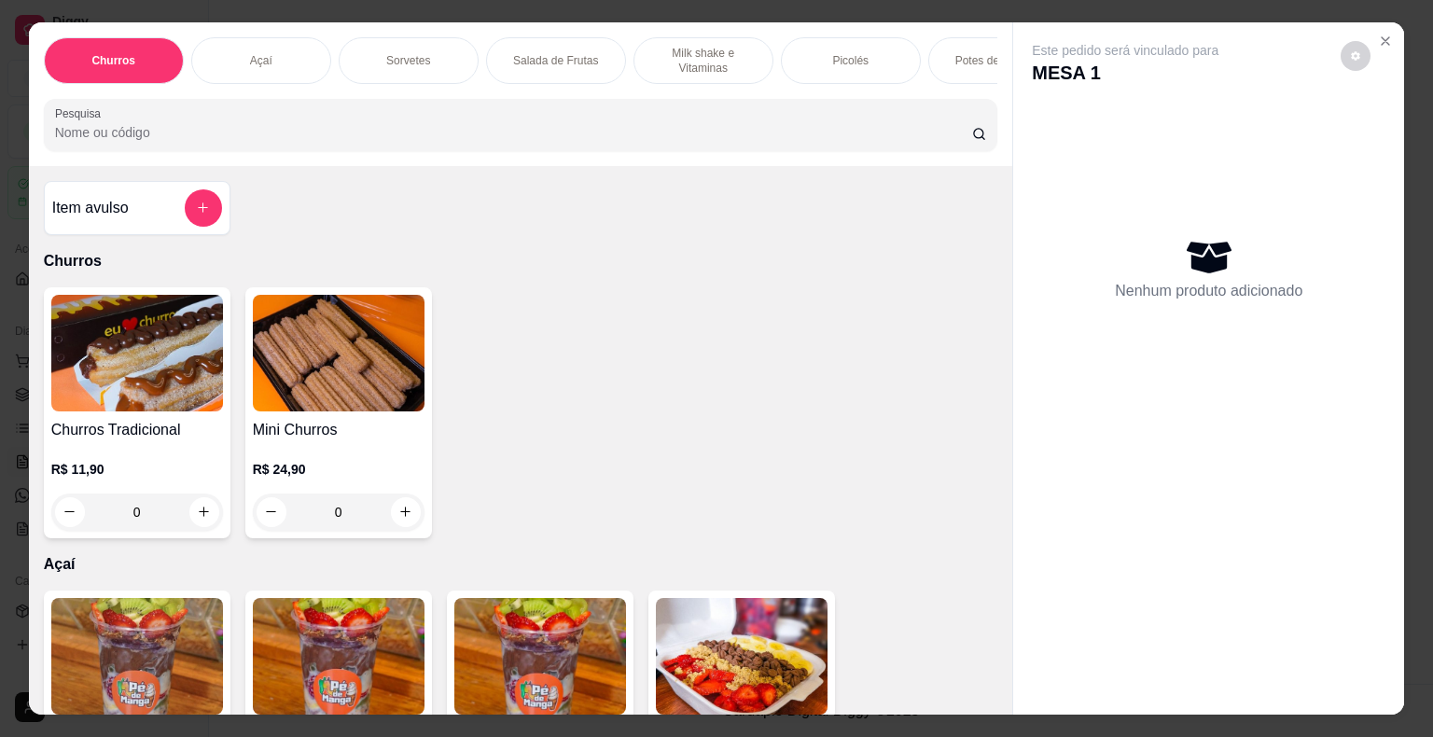
click at [854, 67] on div "Picolés" at bounding box center [851, 60] width 140 height 47
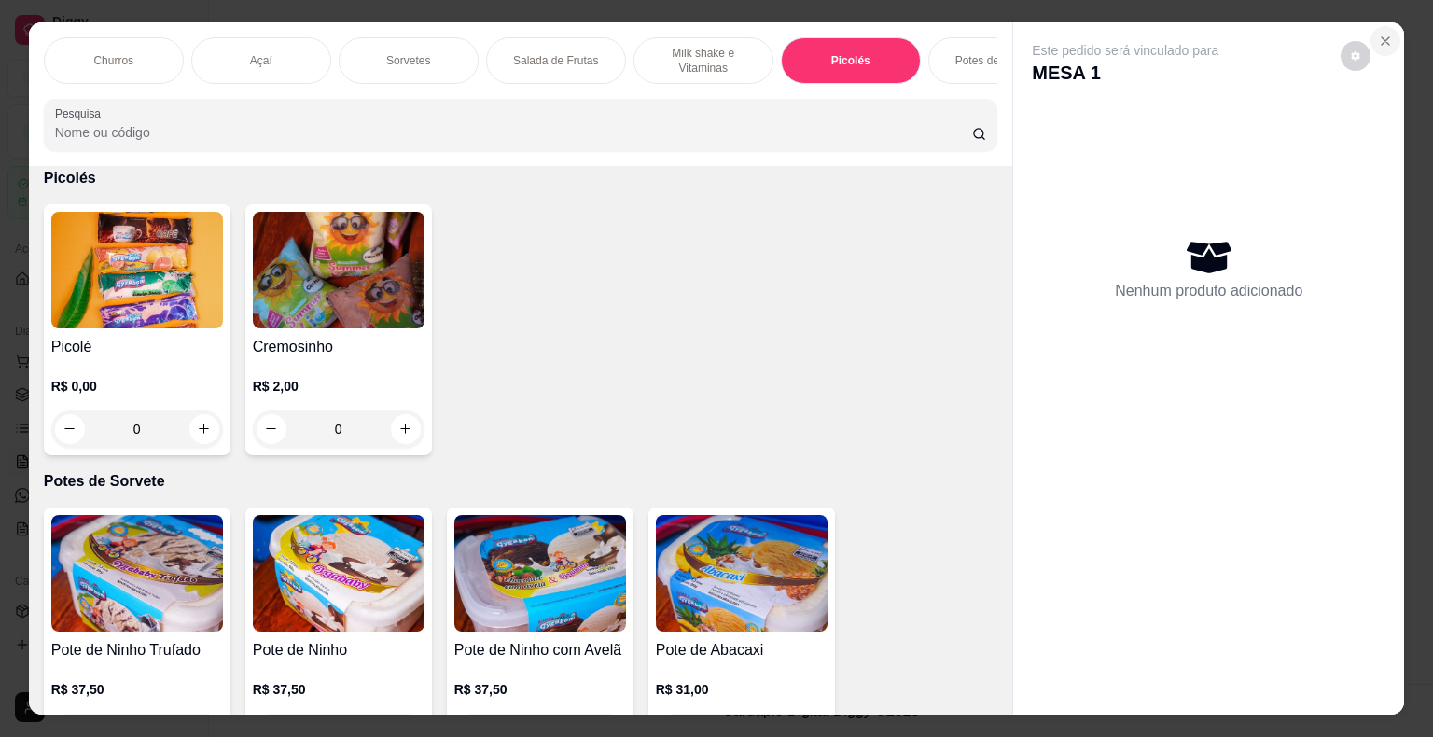
click at [1381, 39] on button "Close" at bounding box center [1386, 41] width 30 height 30
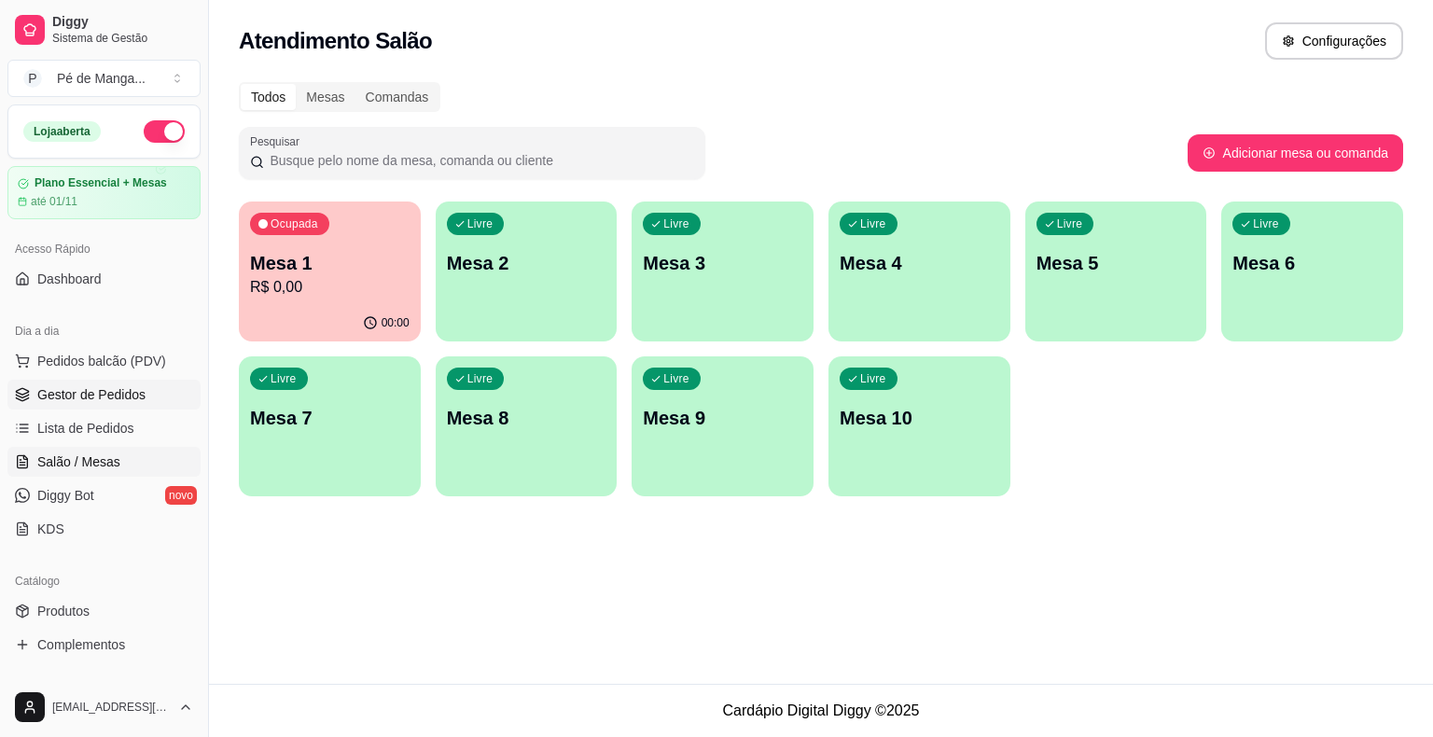
click at [129, 396] on span "Gestor de Pedidos" at bounding box center [91, 394] width 108 height 19
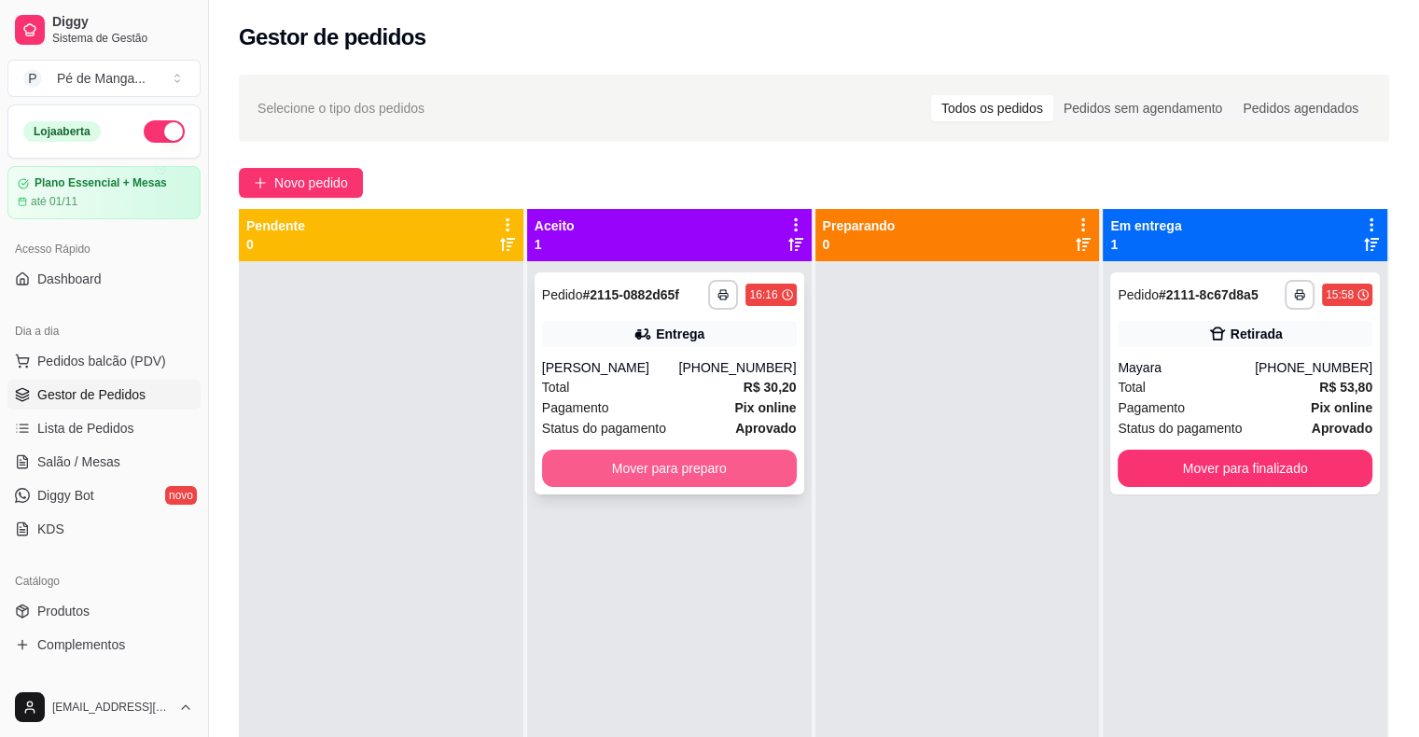
click at [742, 466] on button "Mover para preparo" at bounding box center [669, 468] width 255 height 37
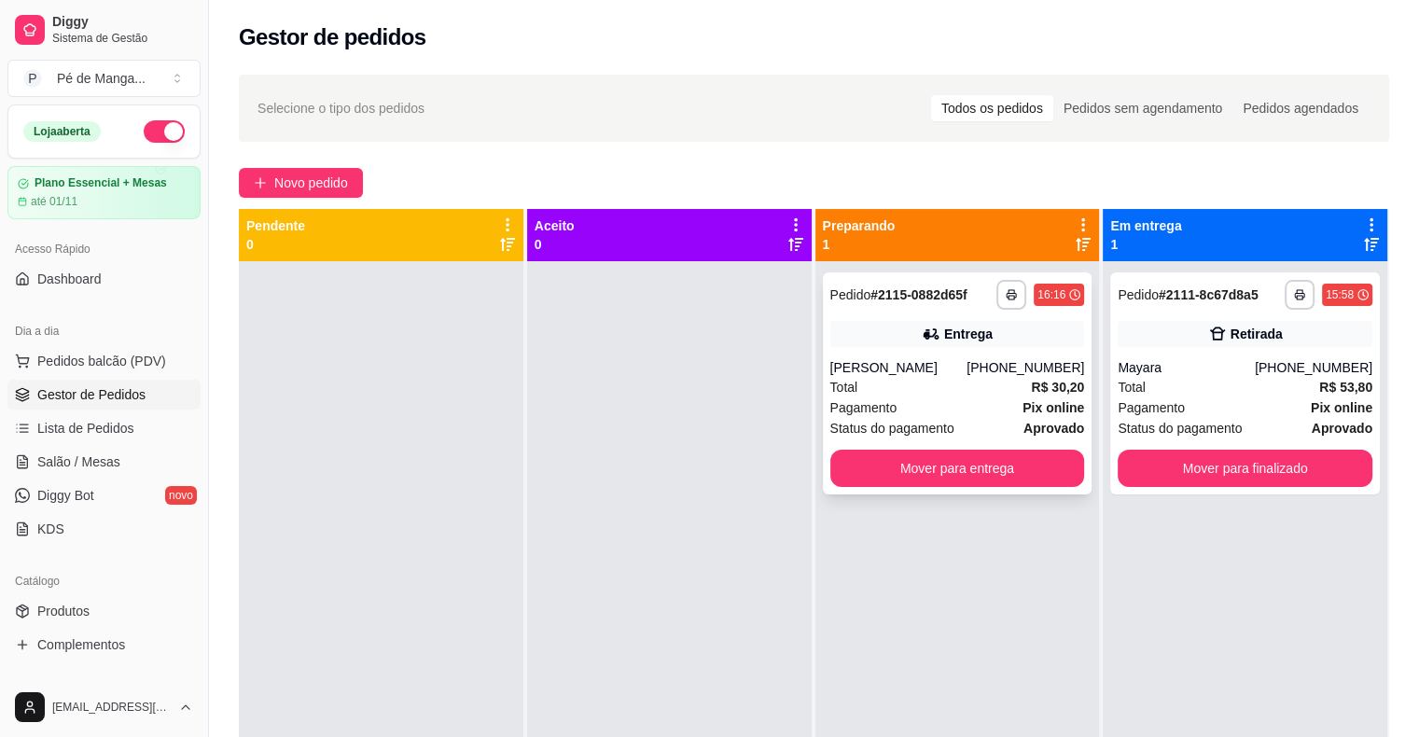
click at [917, 395] on div "Total R$ 30,20" at bounding box center [957, 387] width 255 height 21
click at [142, 469] on link "Salão / Mesas" at bounding box center [103, 462] width 193 height 30
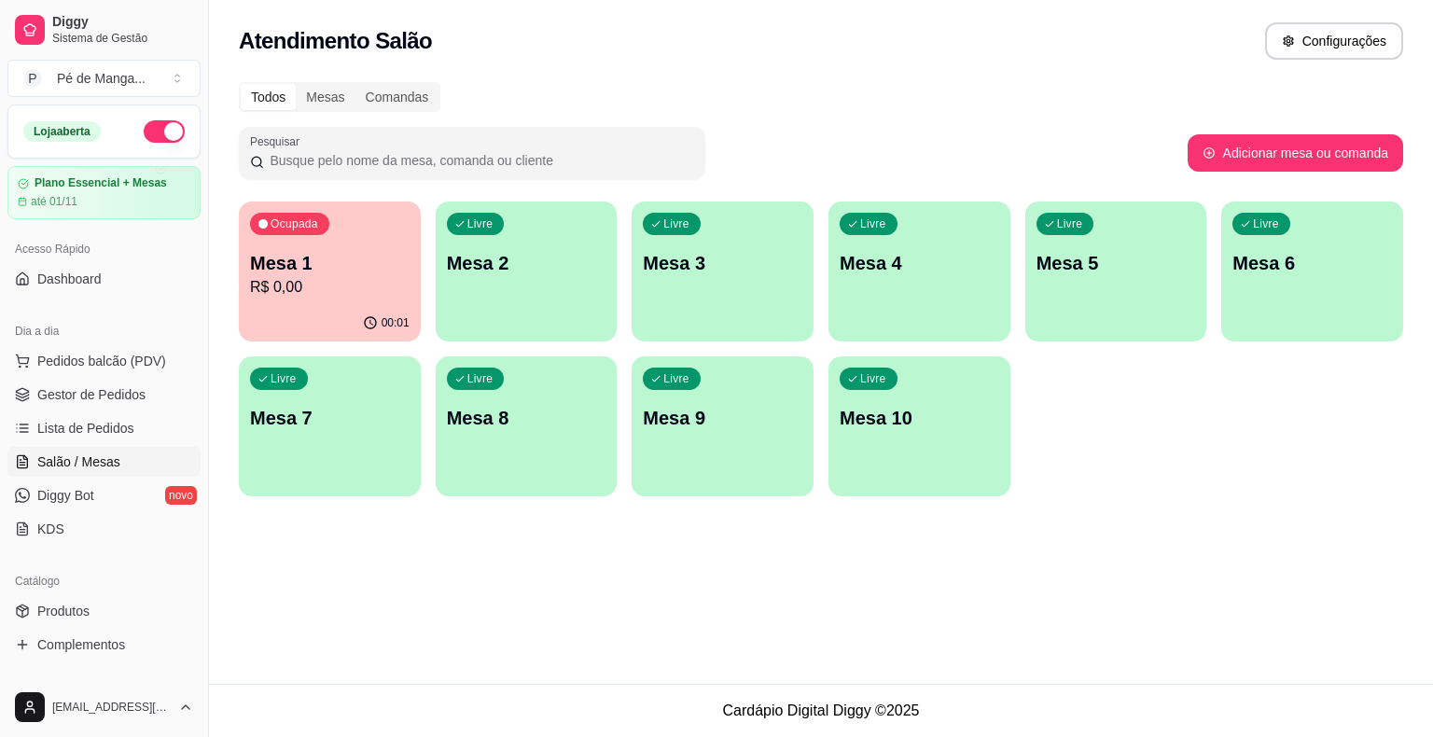
click at [314, 317] on div "00:01" at bounding box center [330, 323] width 182 height 36
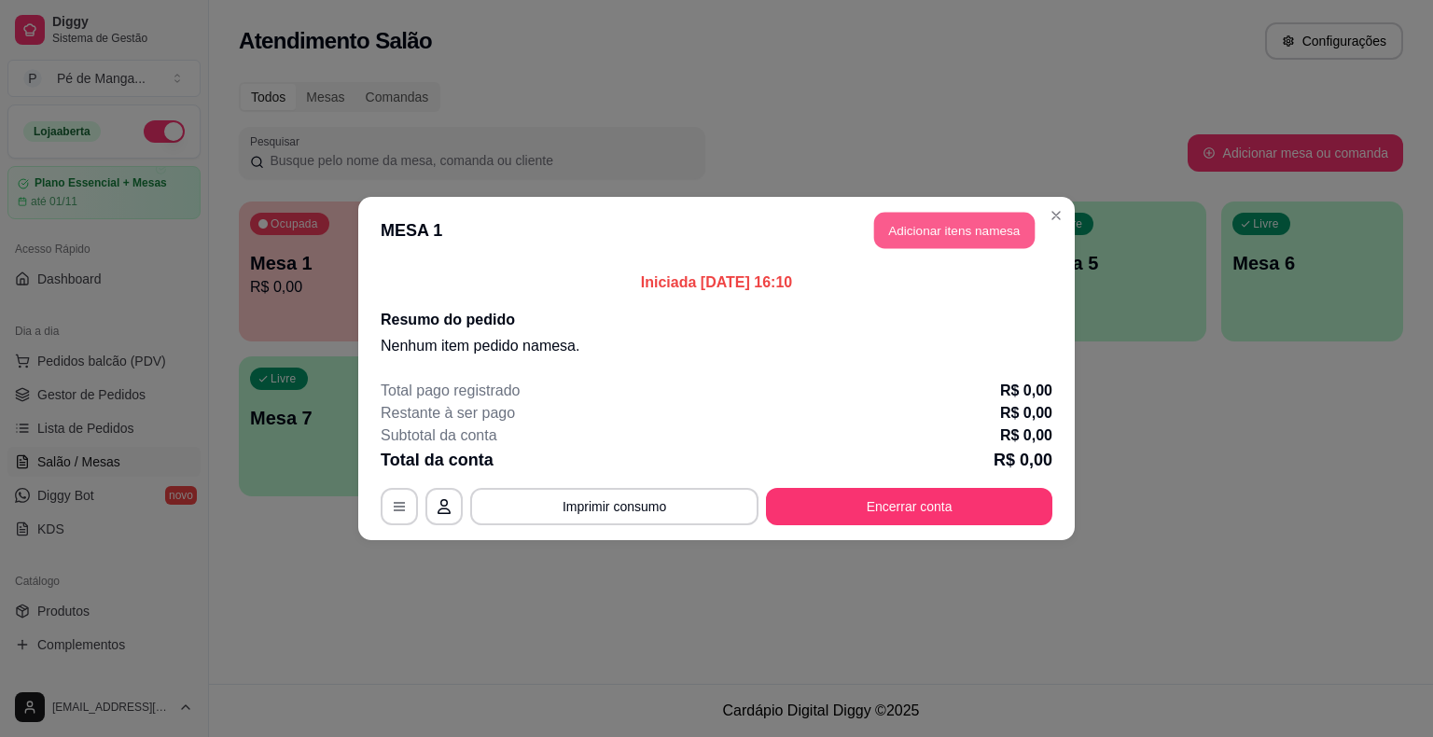
click at [961, 247] on button "Adicionar itens na mesa" at bounding box center [954, 231] width 160 height 36
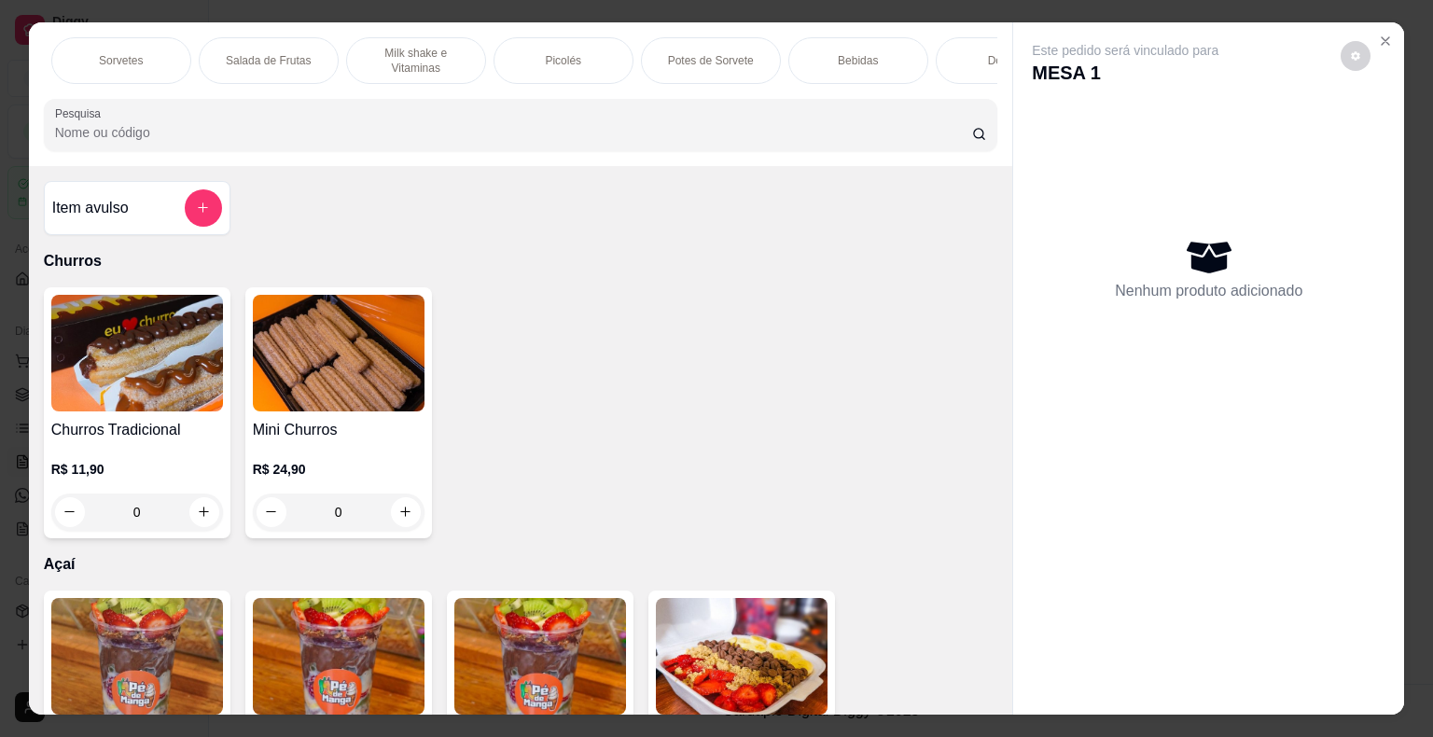
scroll to position [0, 288]
click at [597, 61] on div "Picolés" at bounding box center [563, 60] width 140 height 47
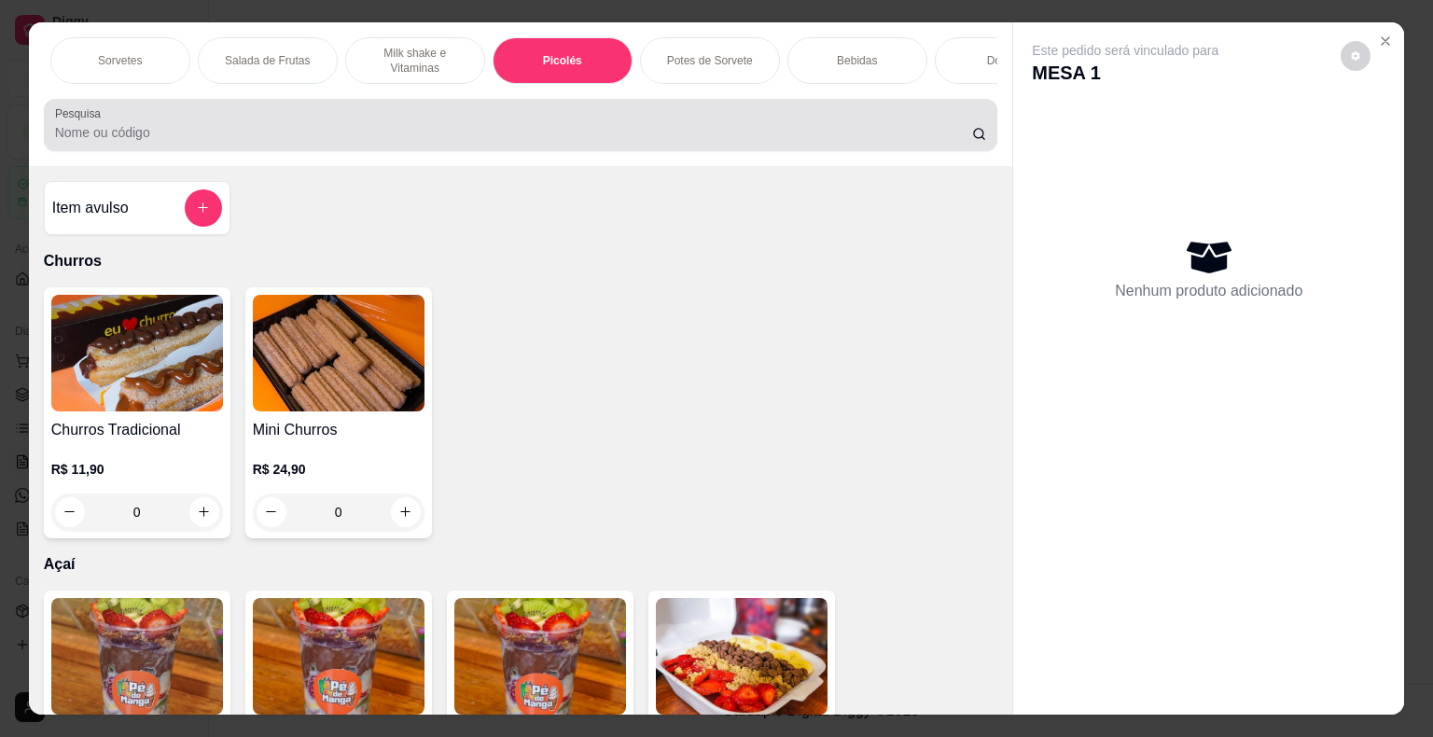
scroll to position [45, 0]
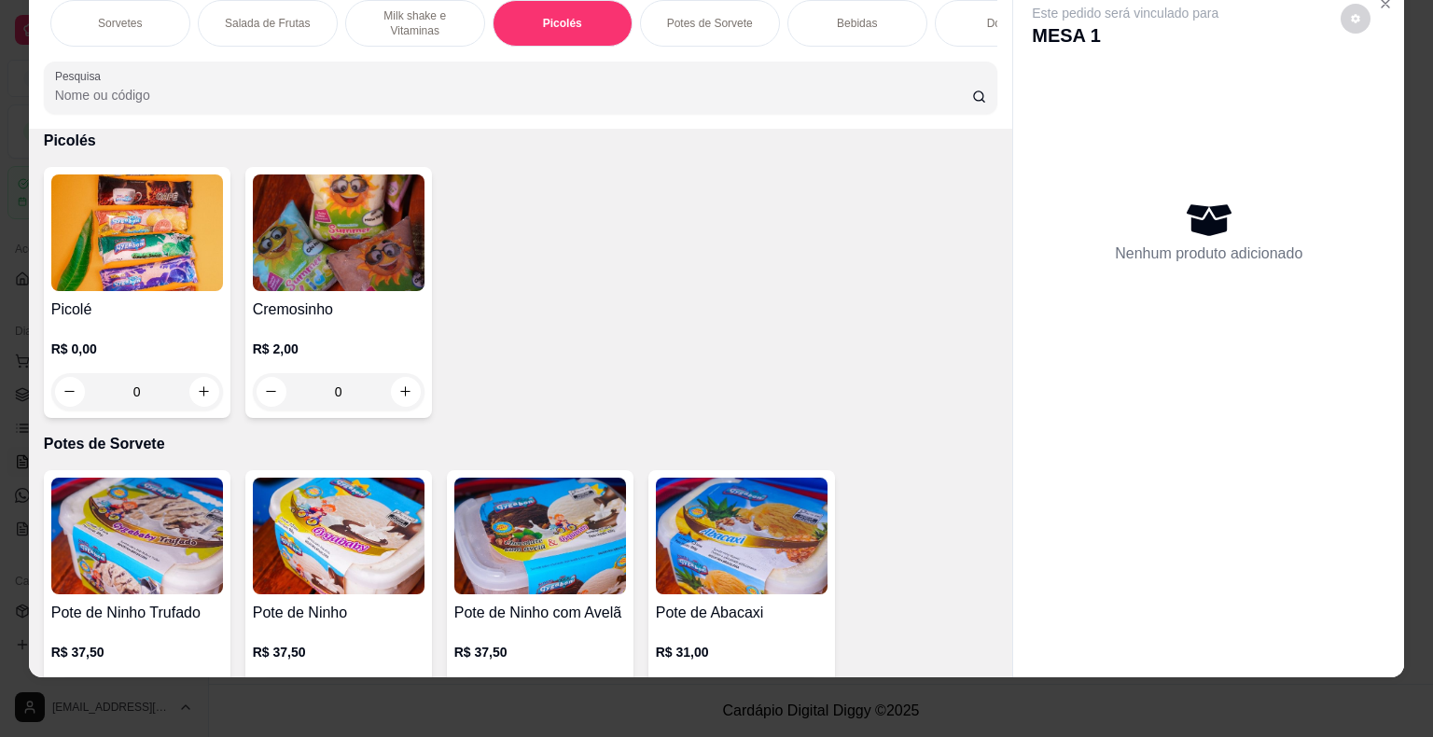
click at [99, 329] on div "R$ 0,00 0" at bounding box center [137, 366] width 172 height 90
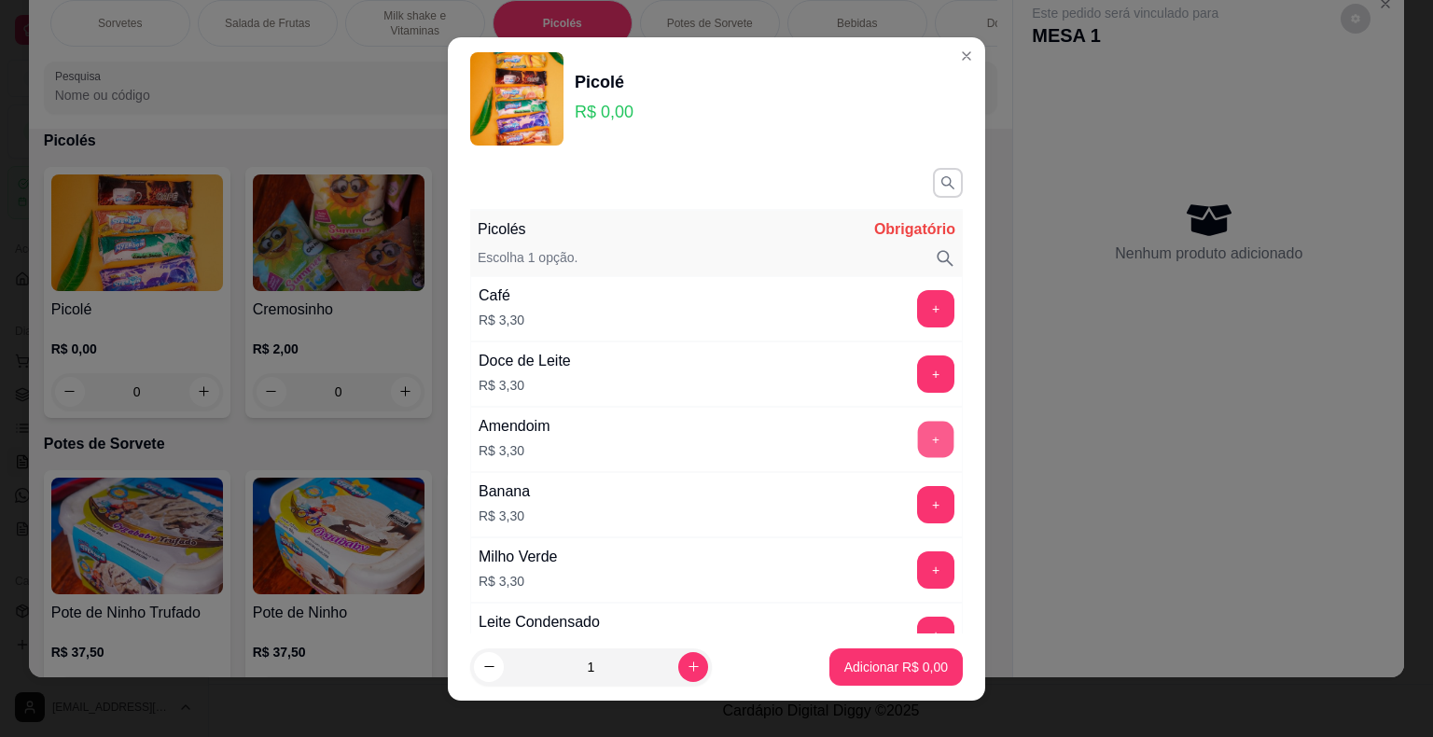
click at [918, 433] on button "+" at bounding box center [936, 439] width 36 height 36
click at [918, 431] on button "+" at bounding box center [936, 439] width 36 height 36
click at [881, 662] on p "Adicionar R$ 6,60" at bounding box center [895, 667] width 101 height 18
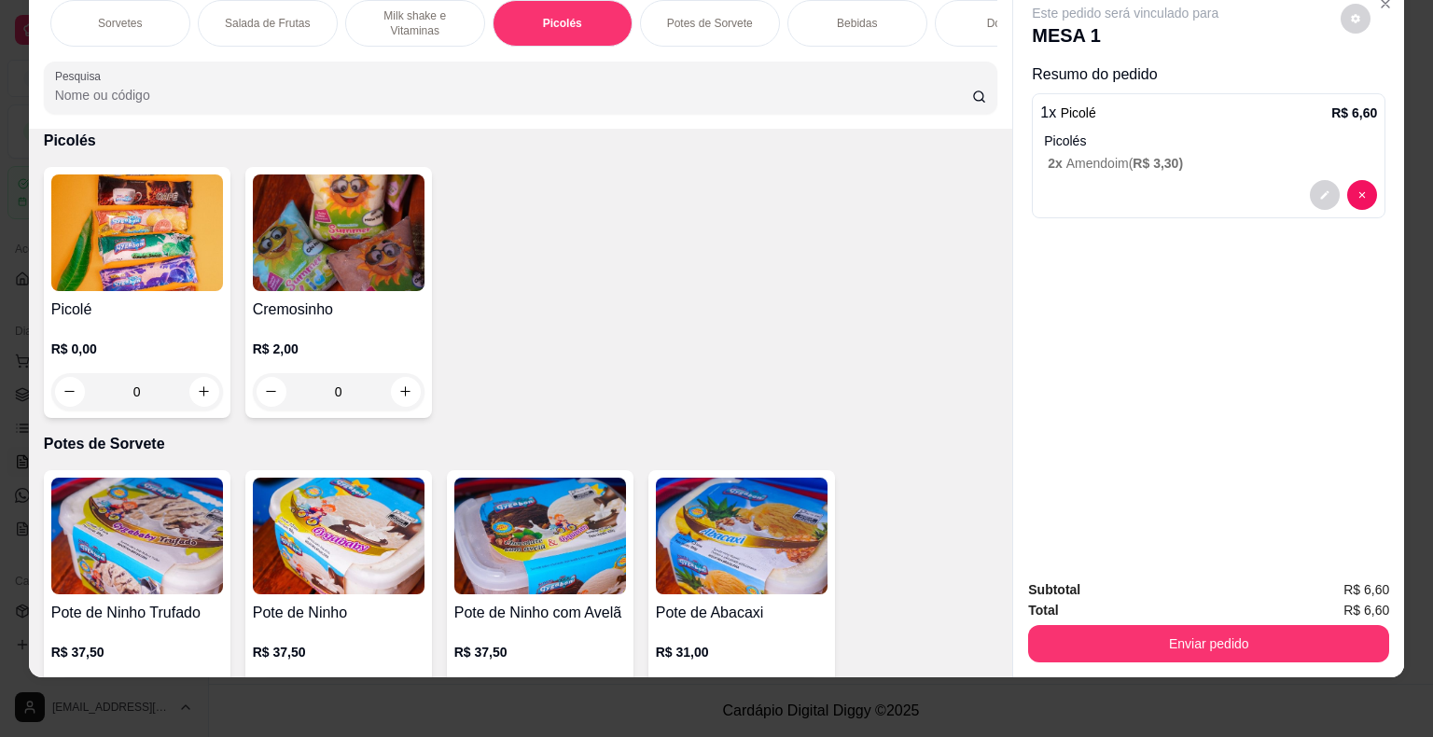
click at [137, 13] on div "Sorvetes" at bounding box center [120, 23] width 140 height 47
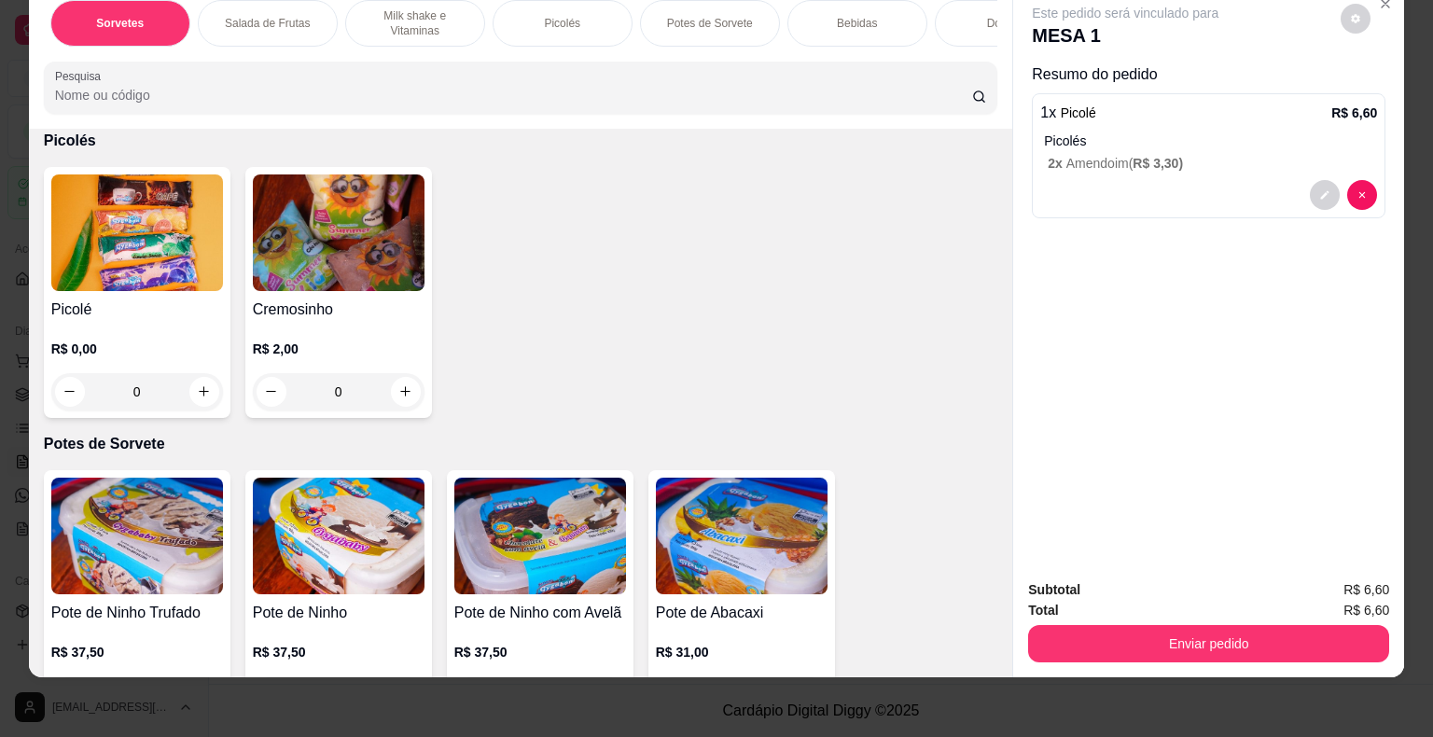
scroll to position [978, 0]
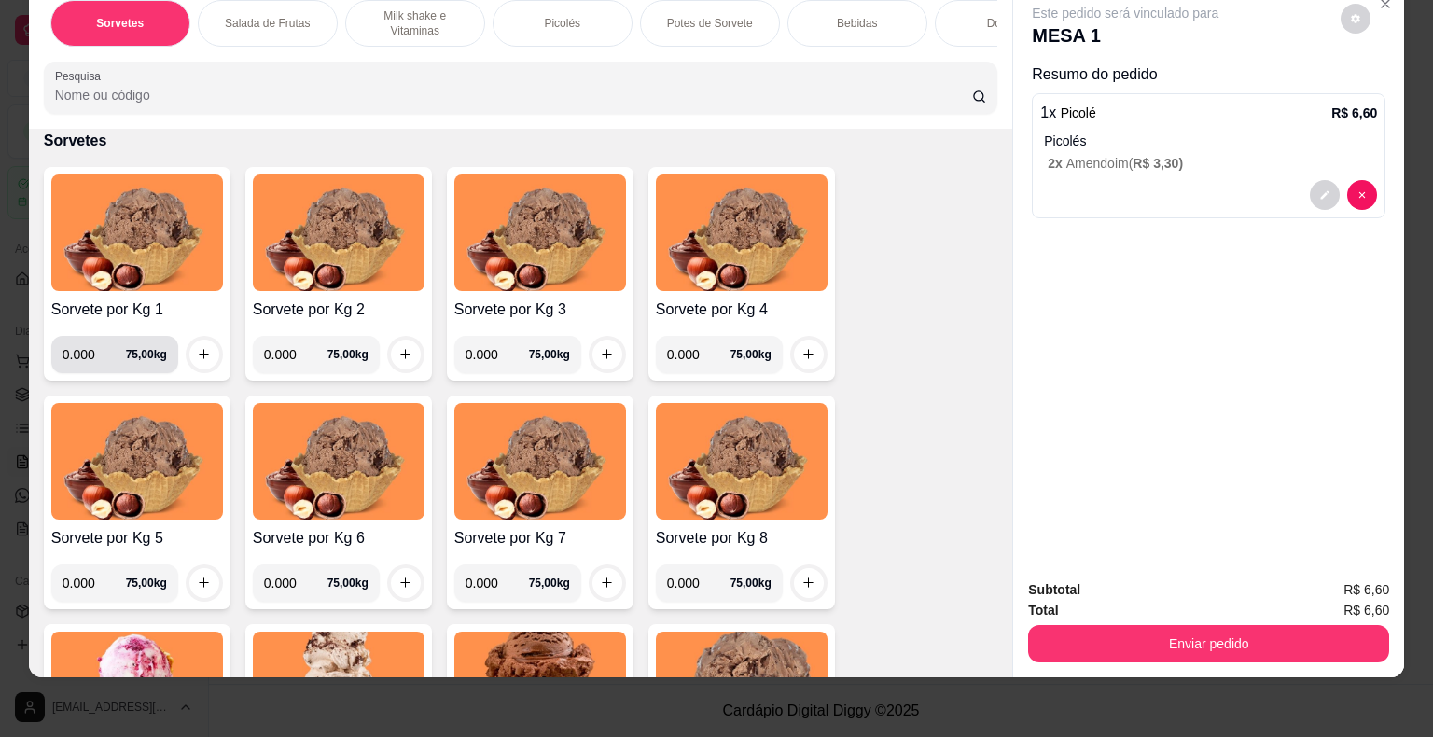
click at [92, 356] on input "0.000" at bounding box center [94, 354] width 63 height 37
type input "0.166"
click at [189, 350] on button "increase-product-quantity" at bounding box center [203, 354] width 29 height 29
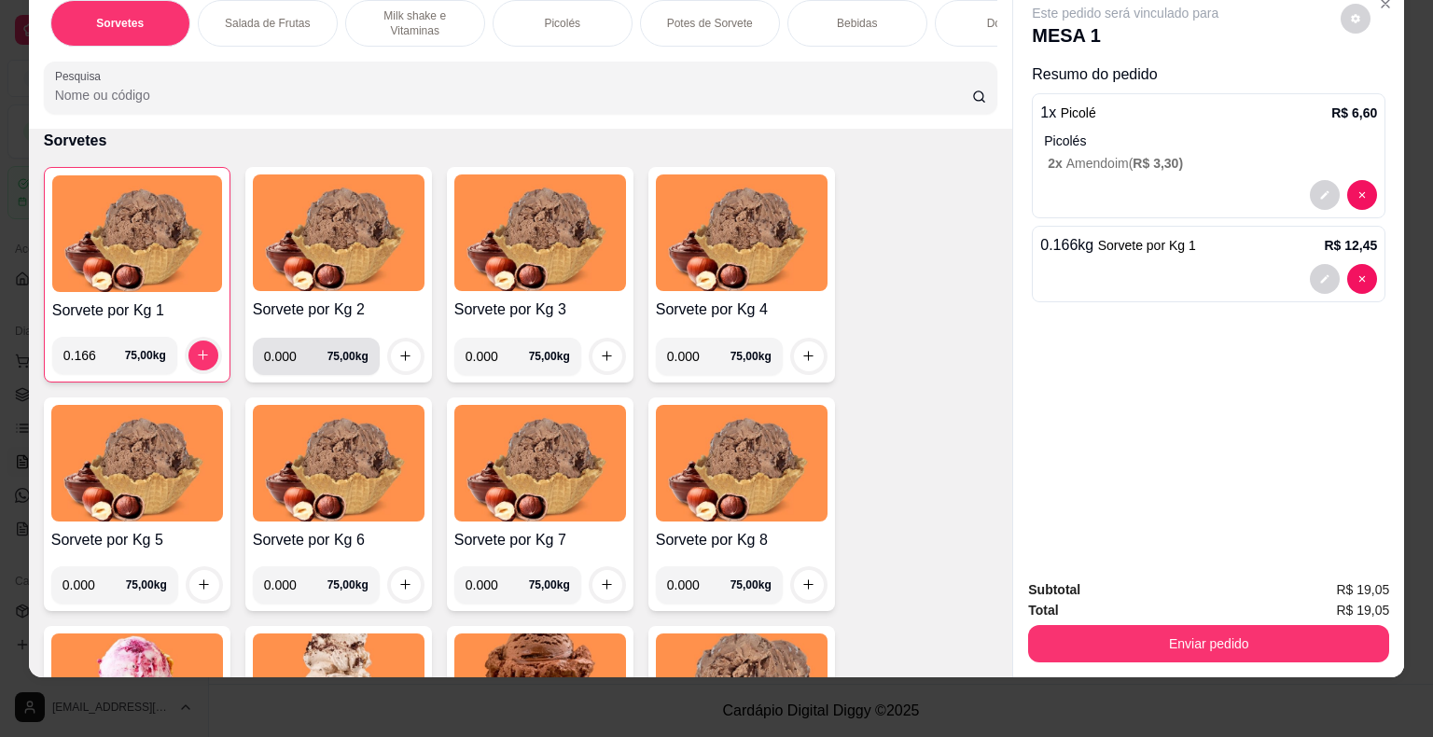
click at [287, 355] on input "0.000" at bounding box center [295, 356] width 63 height 37
click at [286, 351] on input "0.000" at bounding box center [295, 356] width 63 height 37
type input "0.172"
click at [398, 349] on icon "increase-product-quantity" at bounding box center [405, 356] width 14 height 14
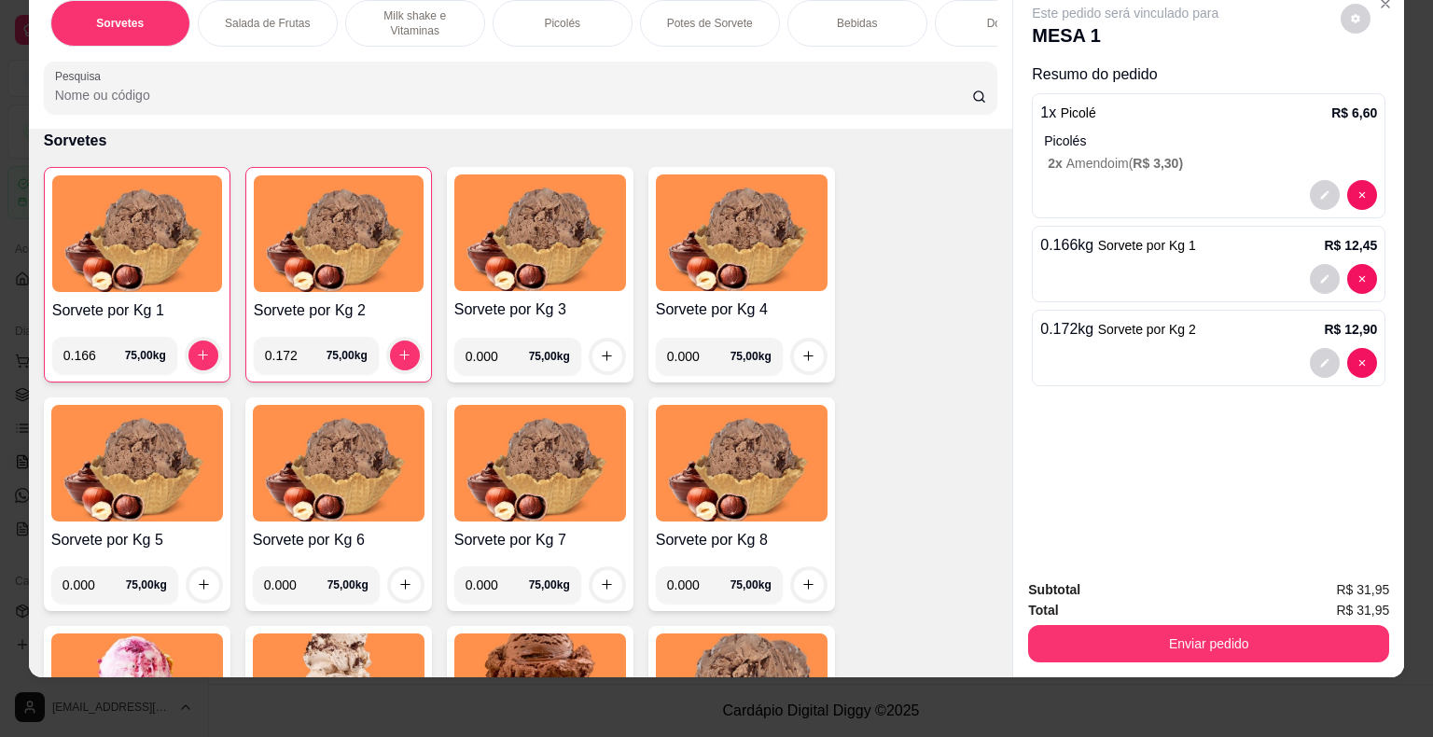
click at [486, 357] on input "0.000" at bounding box center [497, 356] width 63 height 37
type input "0.176"
click at [604, 352] on icon "increase-product-quantity" at bounding box center [607, 356] width 14 height 14
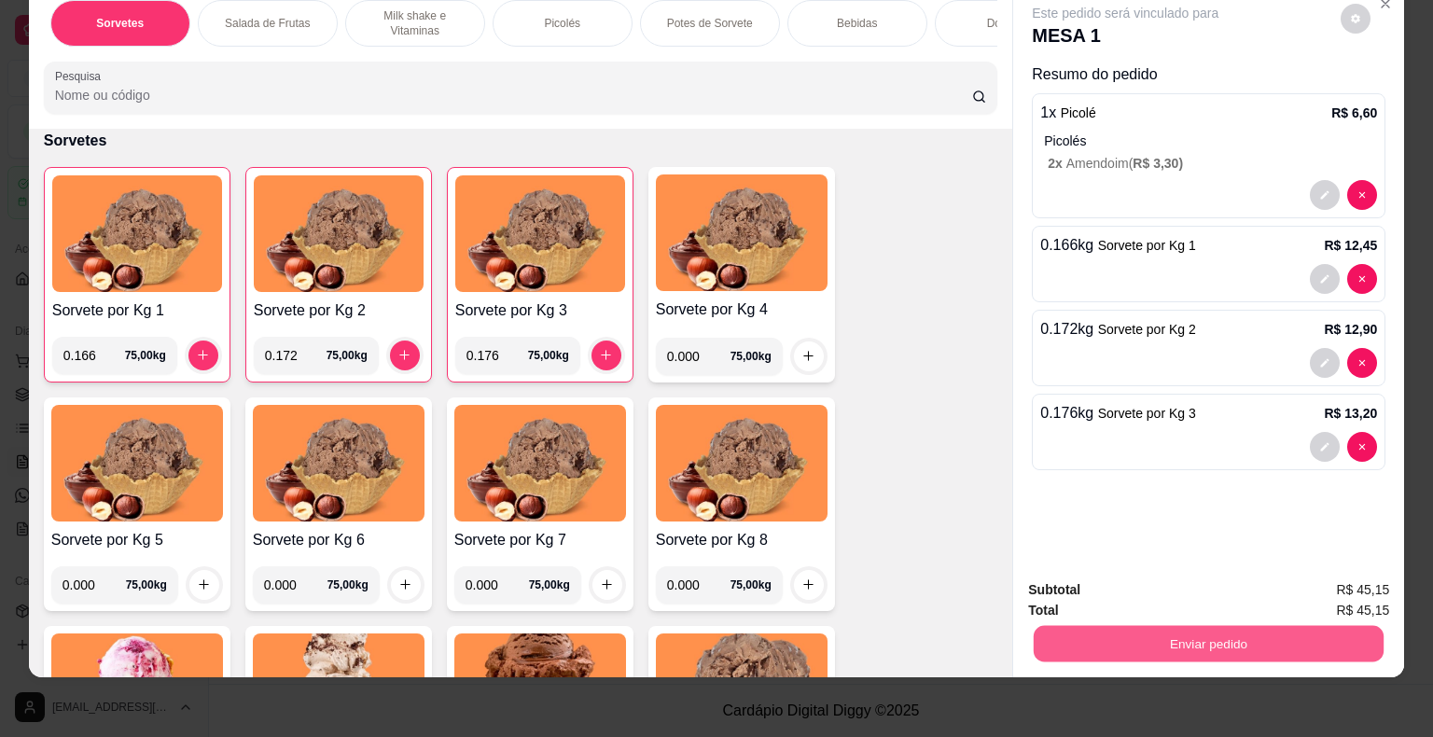
click at [1219, 638] on button "Enviar pedido" at bounding box center [1209, 644] width 350 height 36
click at [1312, 580] on button "Enviar pedido" at bounding box center [1341, 583] width 105 height 35
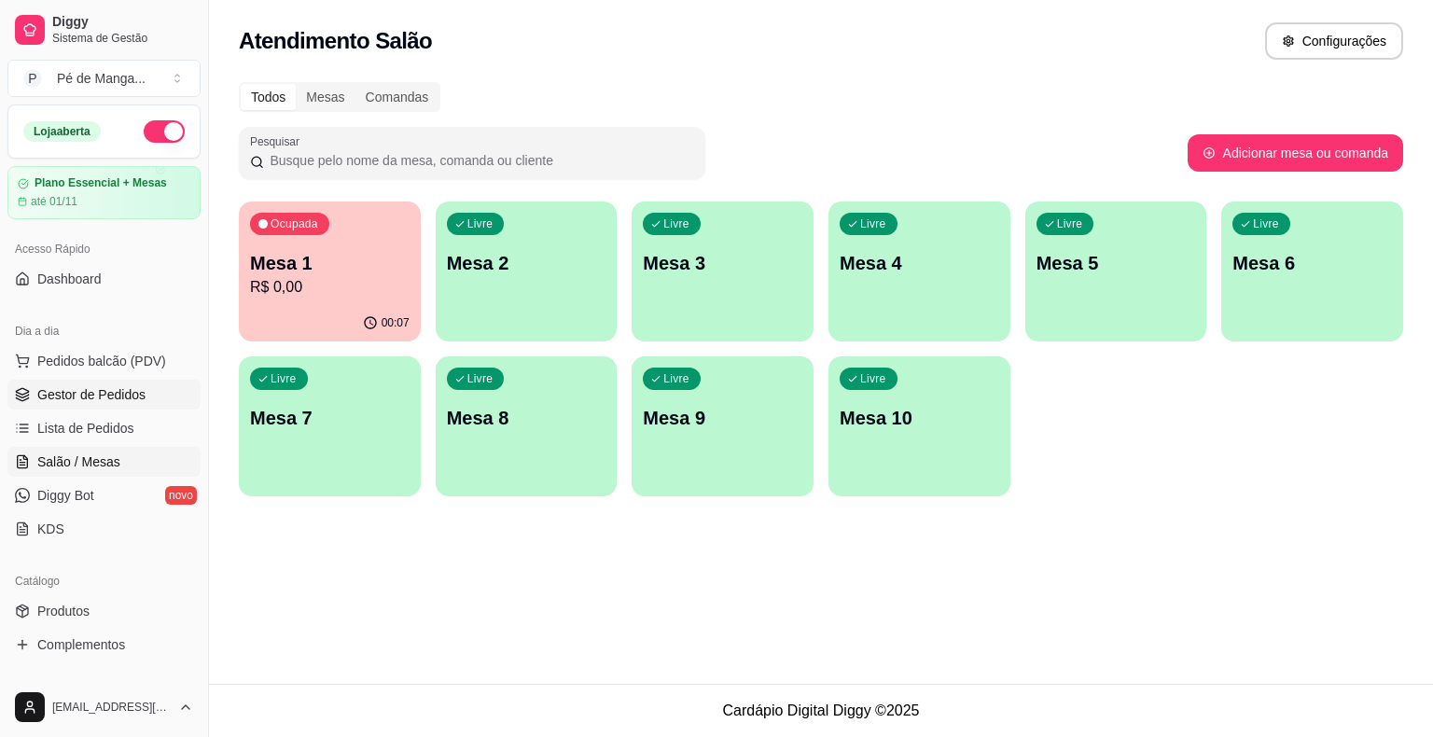
click at [130, 393] on span "Gestor de Pedidos" at bounding box center [91, 394] width 108 height 19
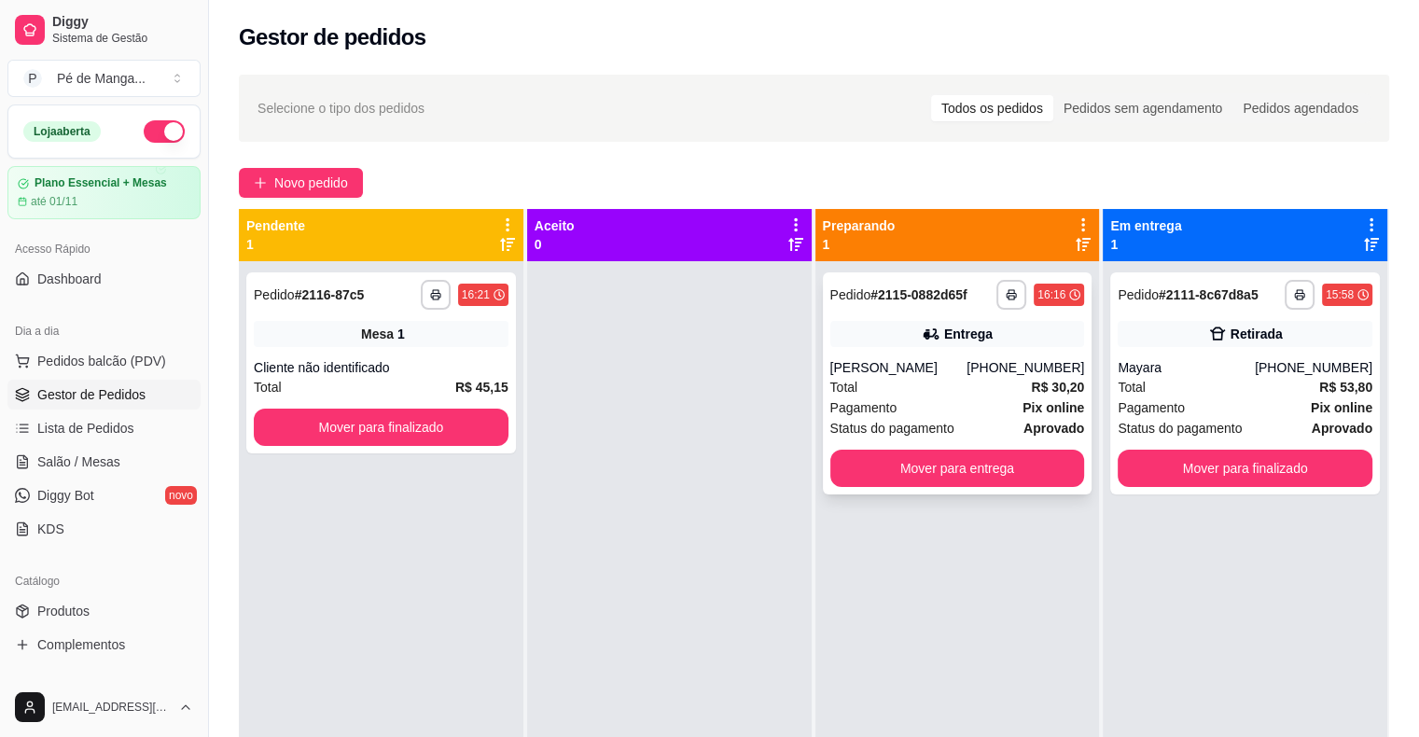
click at [883, 407] on span "Pagamento" at bounding box center [863, 407] width 67 height 21
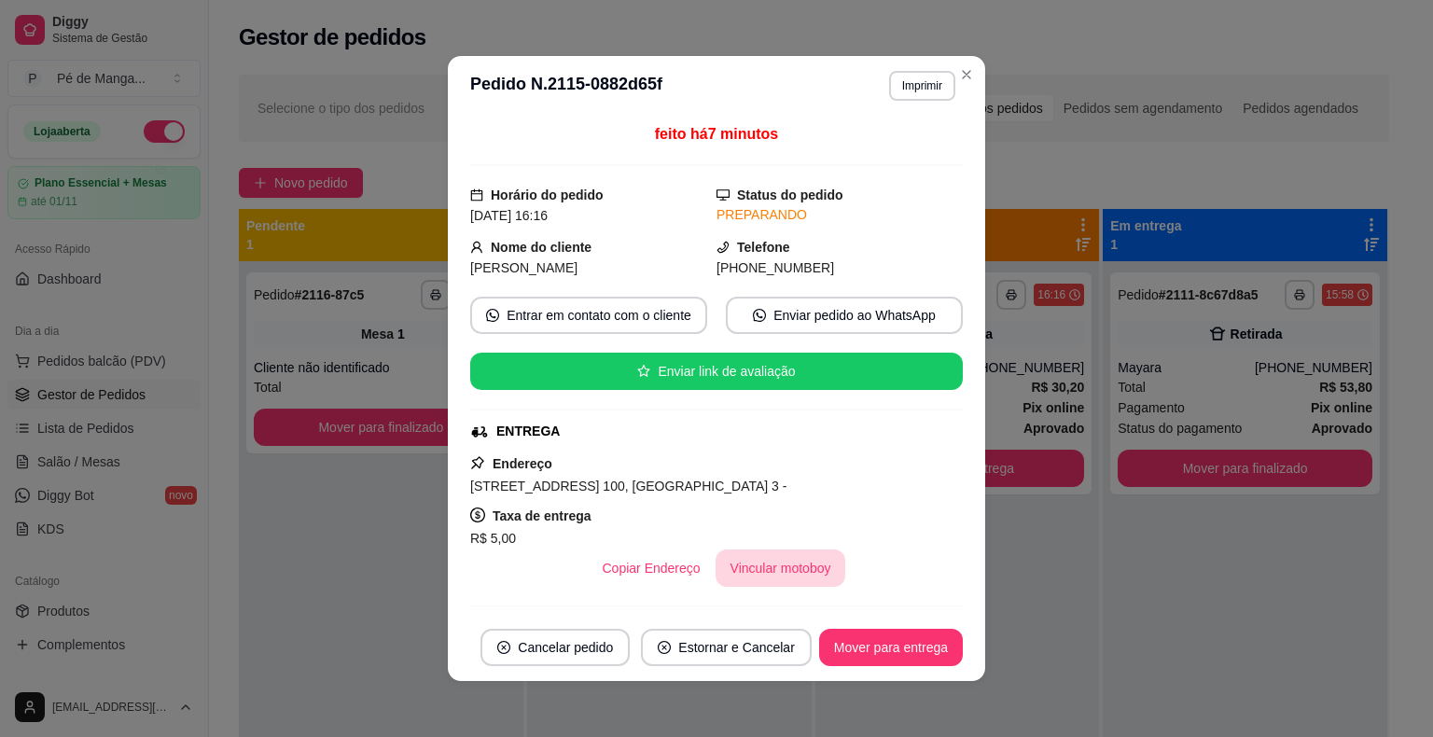
click at [774, 575] on button "Vincular motoboy" at bounding box center [781, 568] width 131 height 37
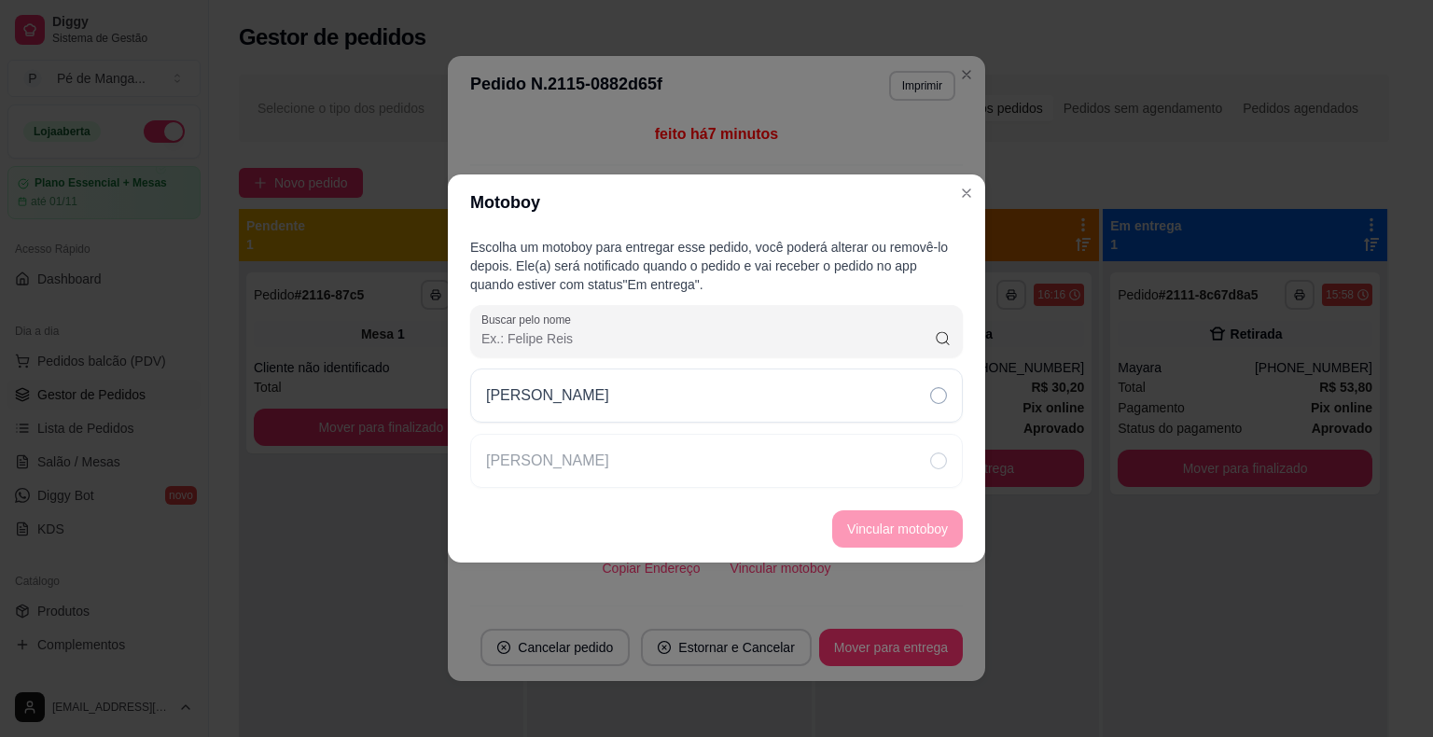
drag, startPoint x: 843, startPoint y: 397, endPoint x: 853, endPoint y: 426, distance: 30.7
click at [844, 402] on div "[PERSON_NAME]" at bounding box center [716, 396] width 493 height 54
click at [912, 521] on button "Vincular motoboy" at bounding box center [897, 529] width 127 height 36
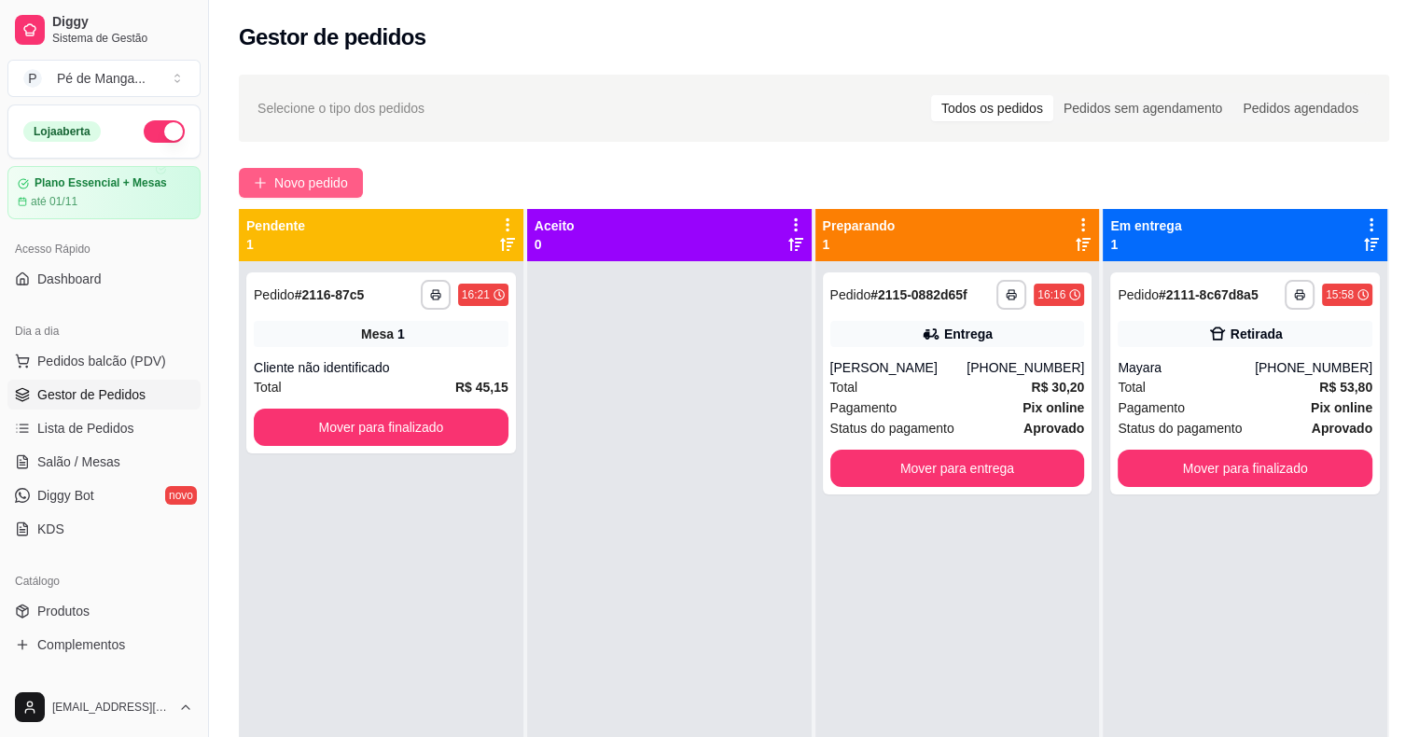
click at [318, 183] on span "Novo pedido" at bounding box center [311, 183] width 74 height 21
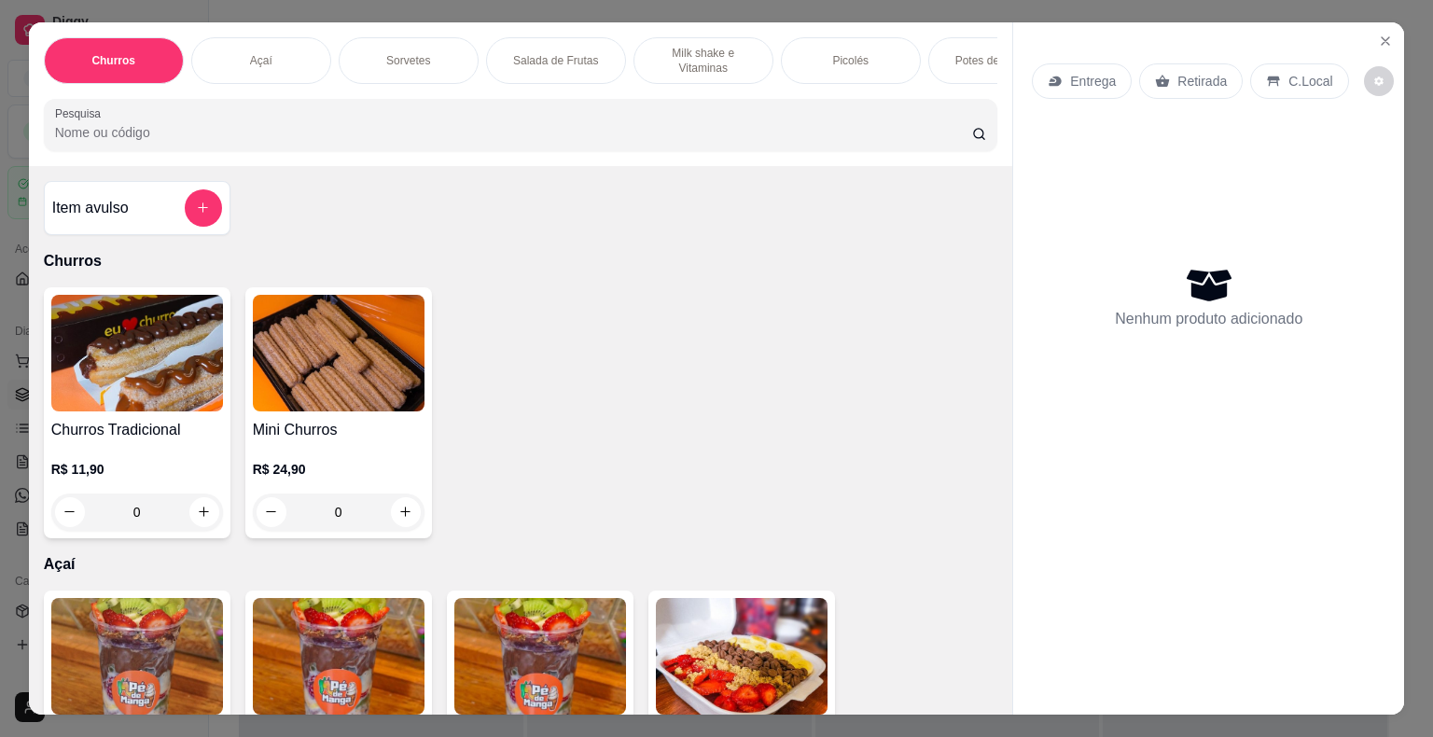
click at [276, 47] on div "Açaí" at bounding box center [261, 60] width 140 height 47
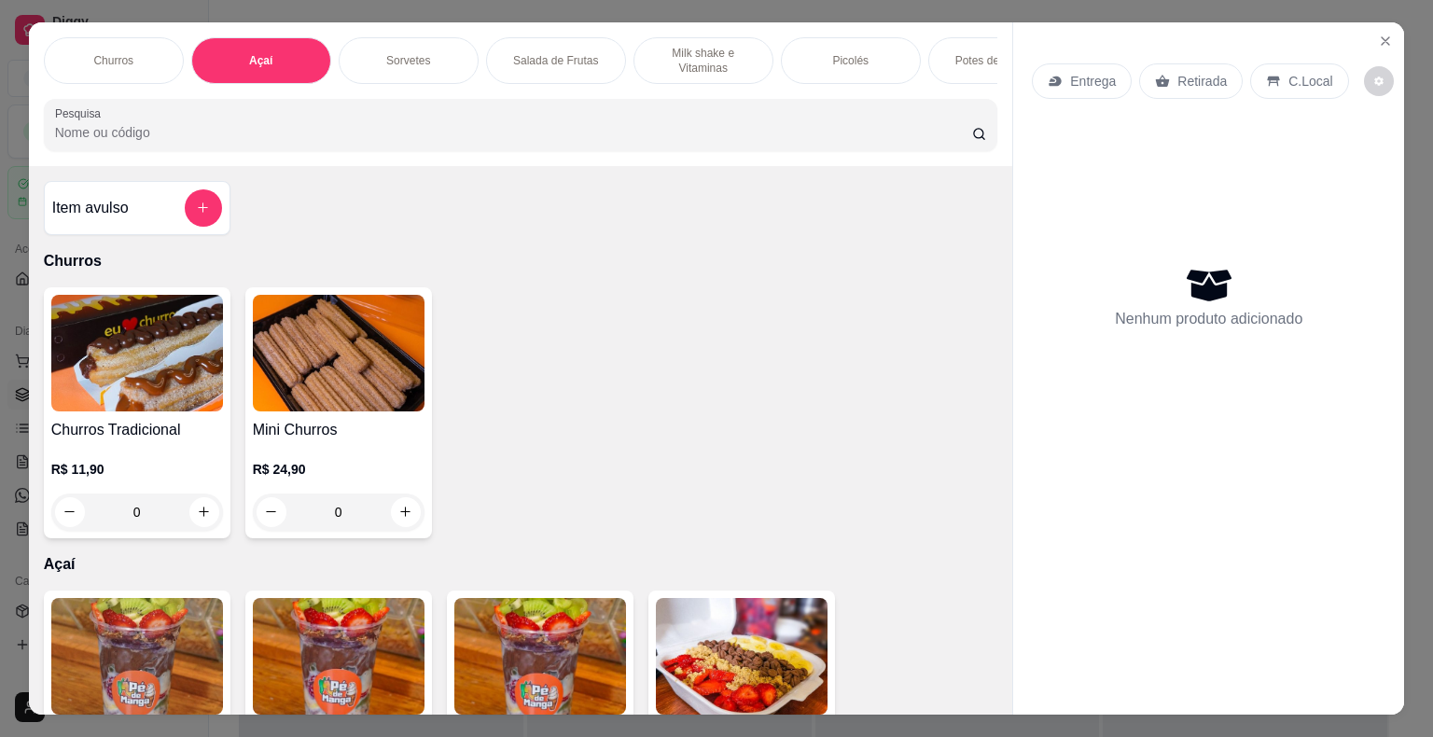
scroll to position [45, 0]
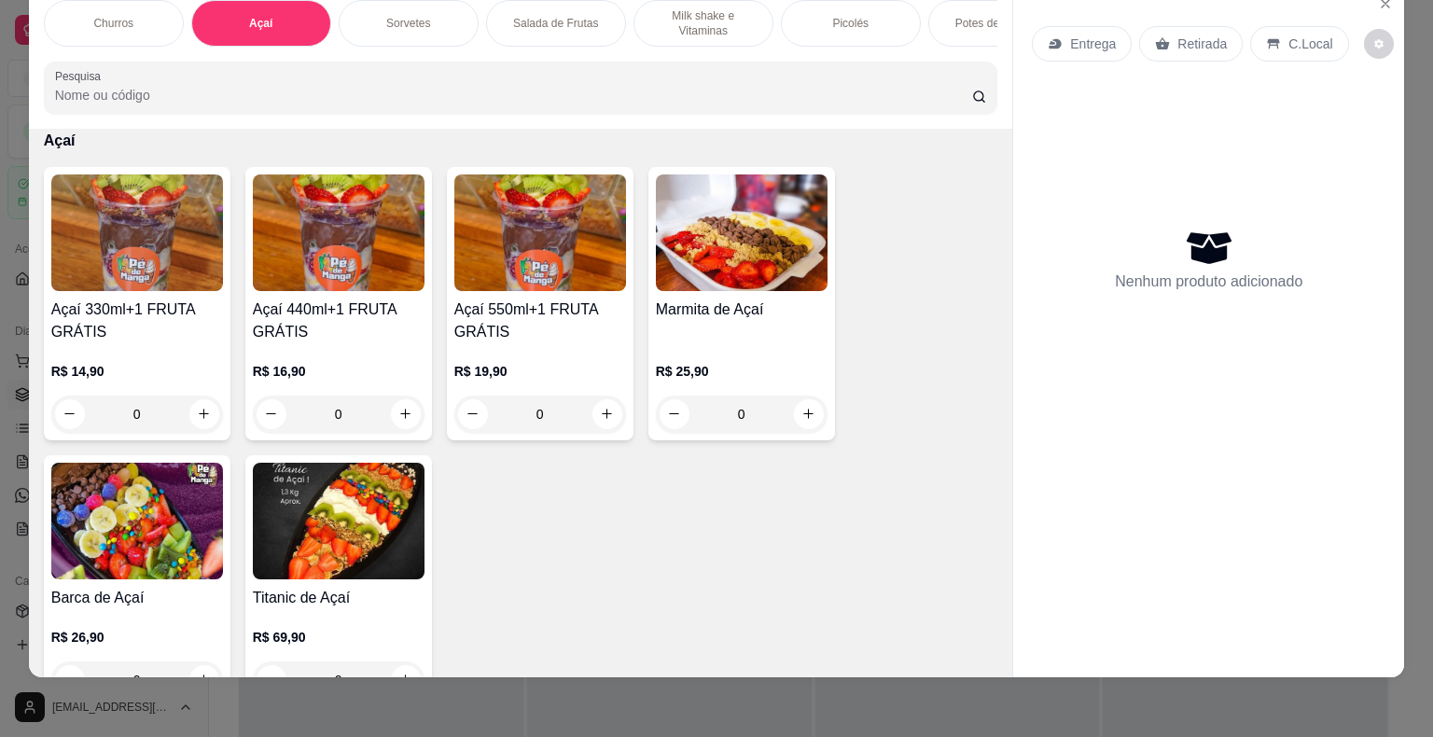
click at [403, 418] on div "0" at bounding box center [339, 414] width 172 height 37
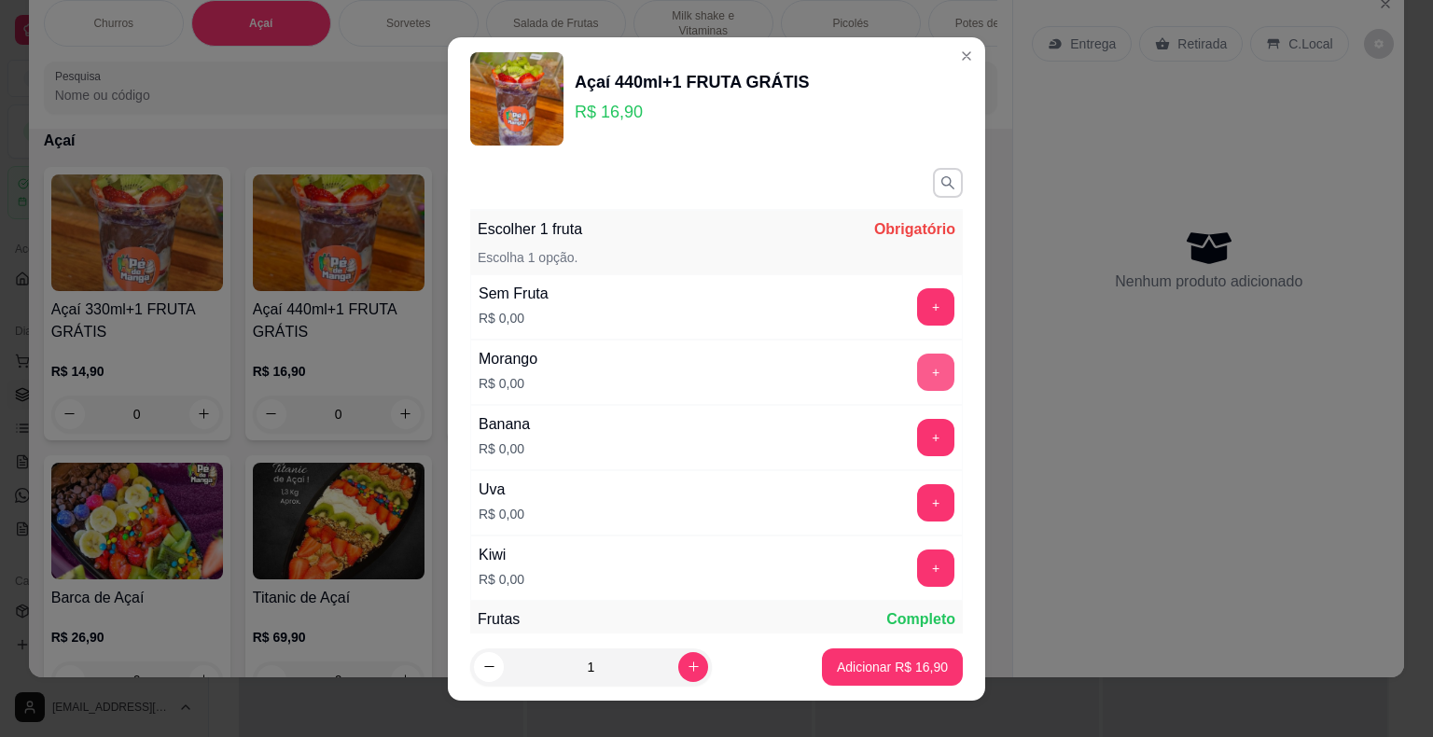
click at [917, 371] on button "+" at bounding box center [935, 372] width 37 height 37
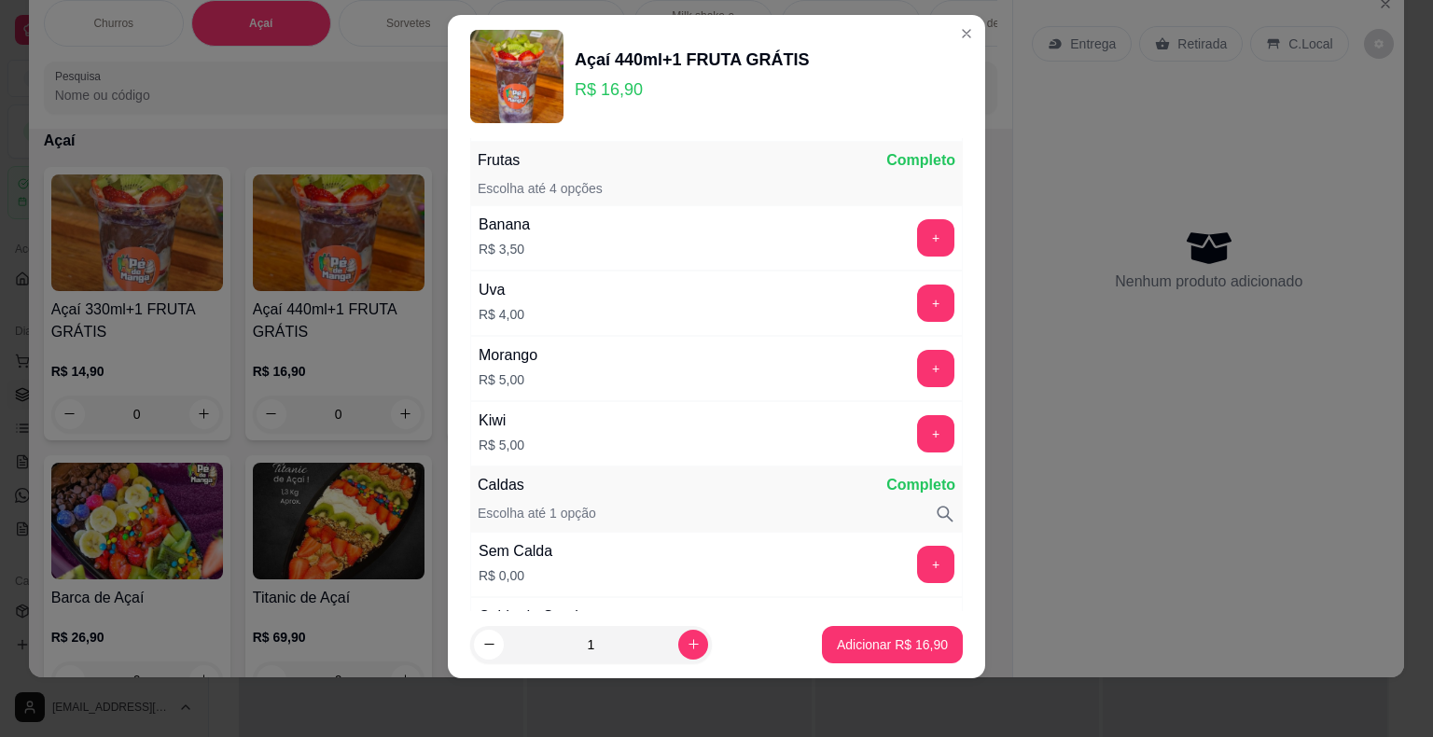
scroll to position [438, 0]
click at [918, 349] on button "+" at bounding box center [936, 367] width 36 height 36
click at [917, 238] on button "+" at bounding box center [935, 236] width 37 height 37
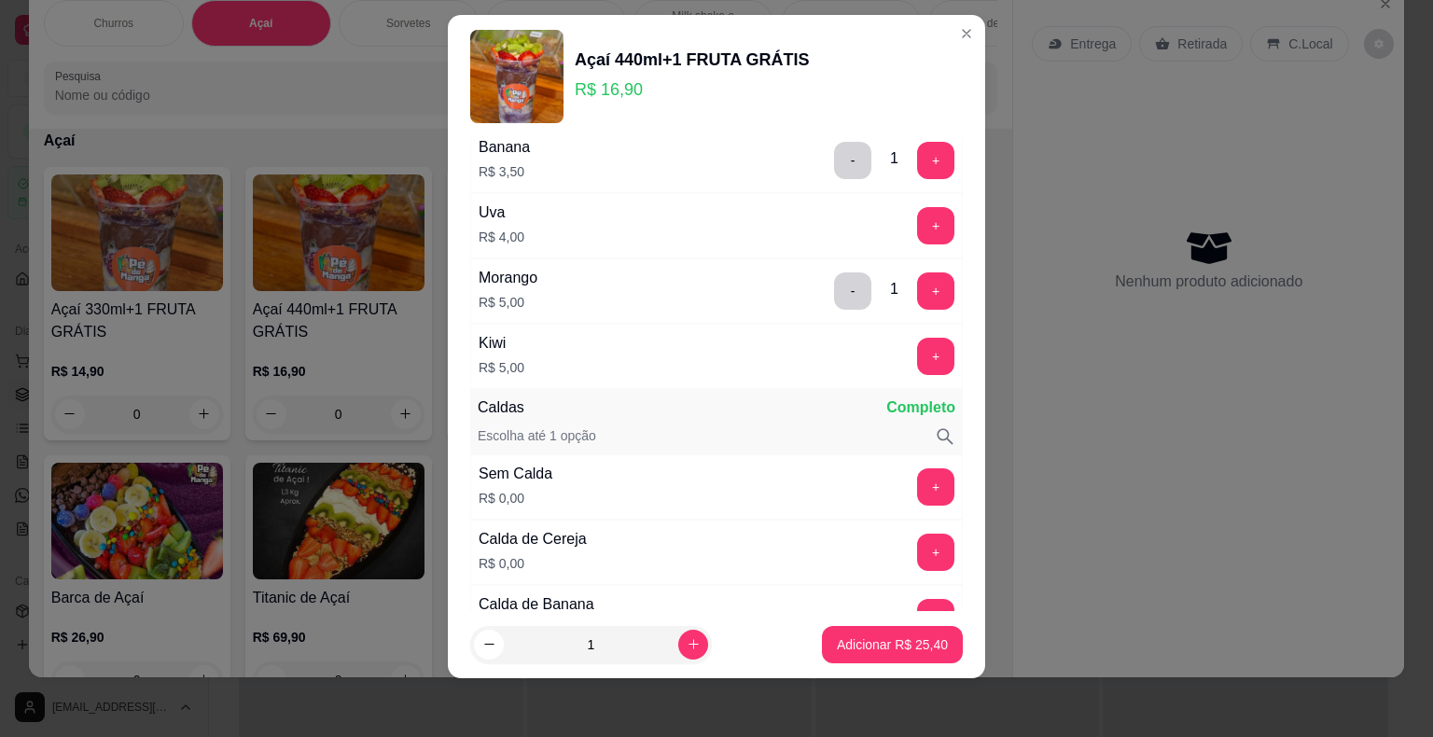
scroll to position [624, 0]
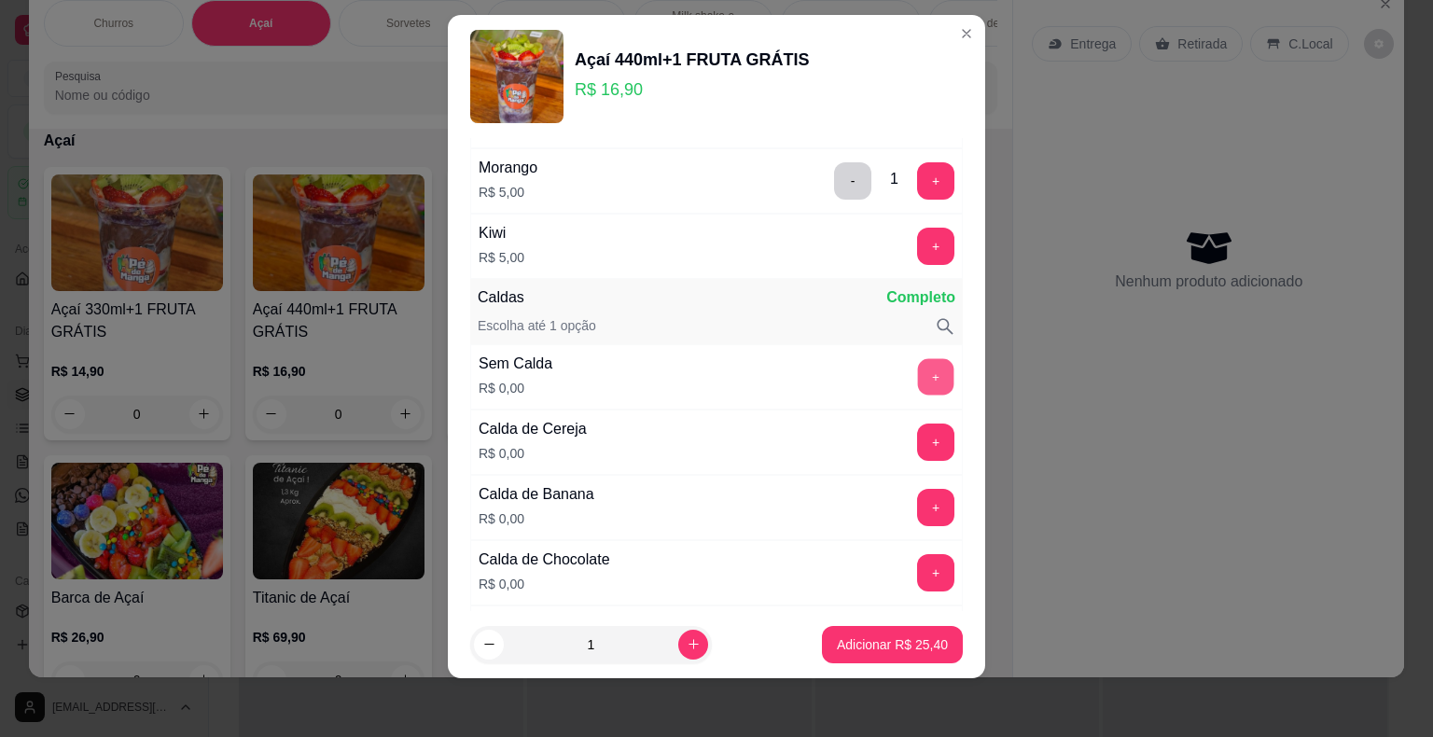
click at [918, 369] on button "+" at bounding box center [936, 376] width 36 height 36
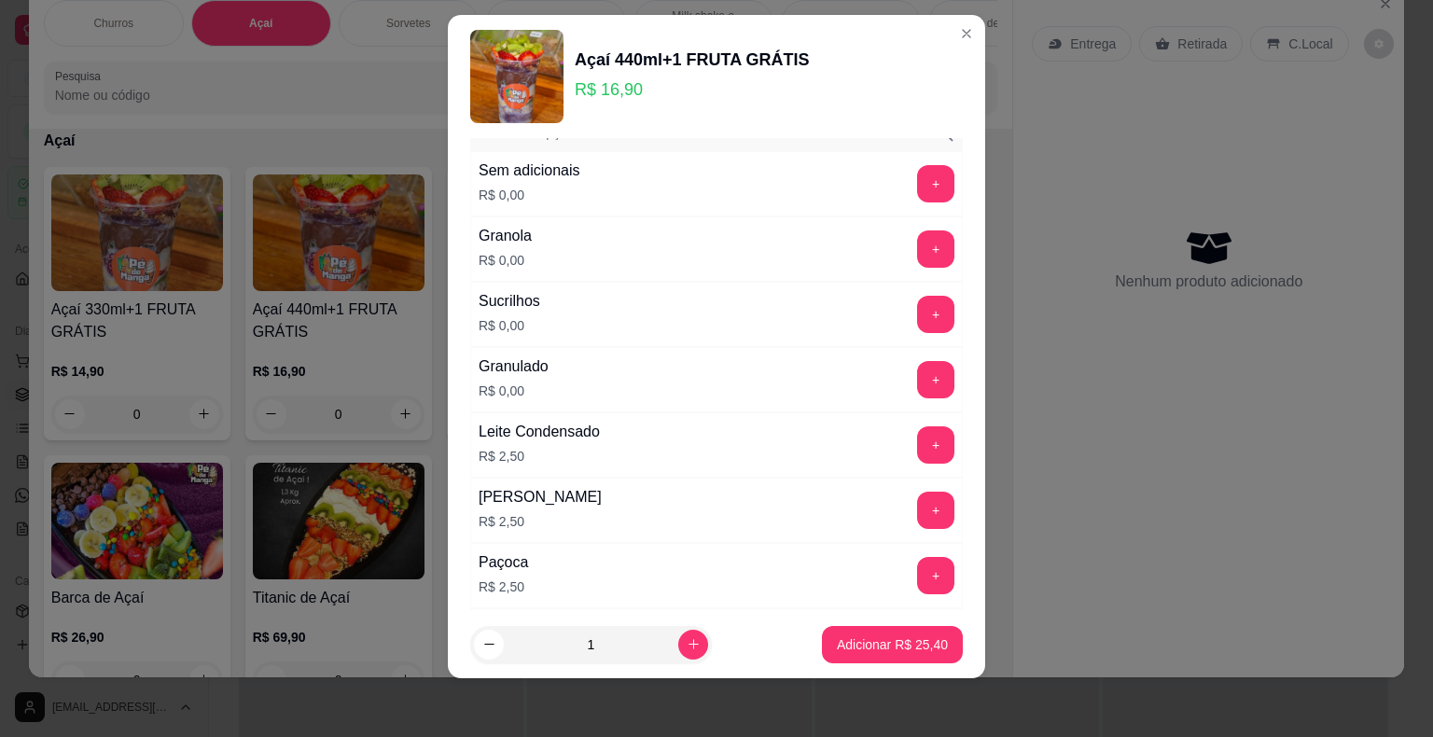
scroll to position [1670, 0]
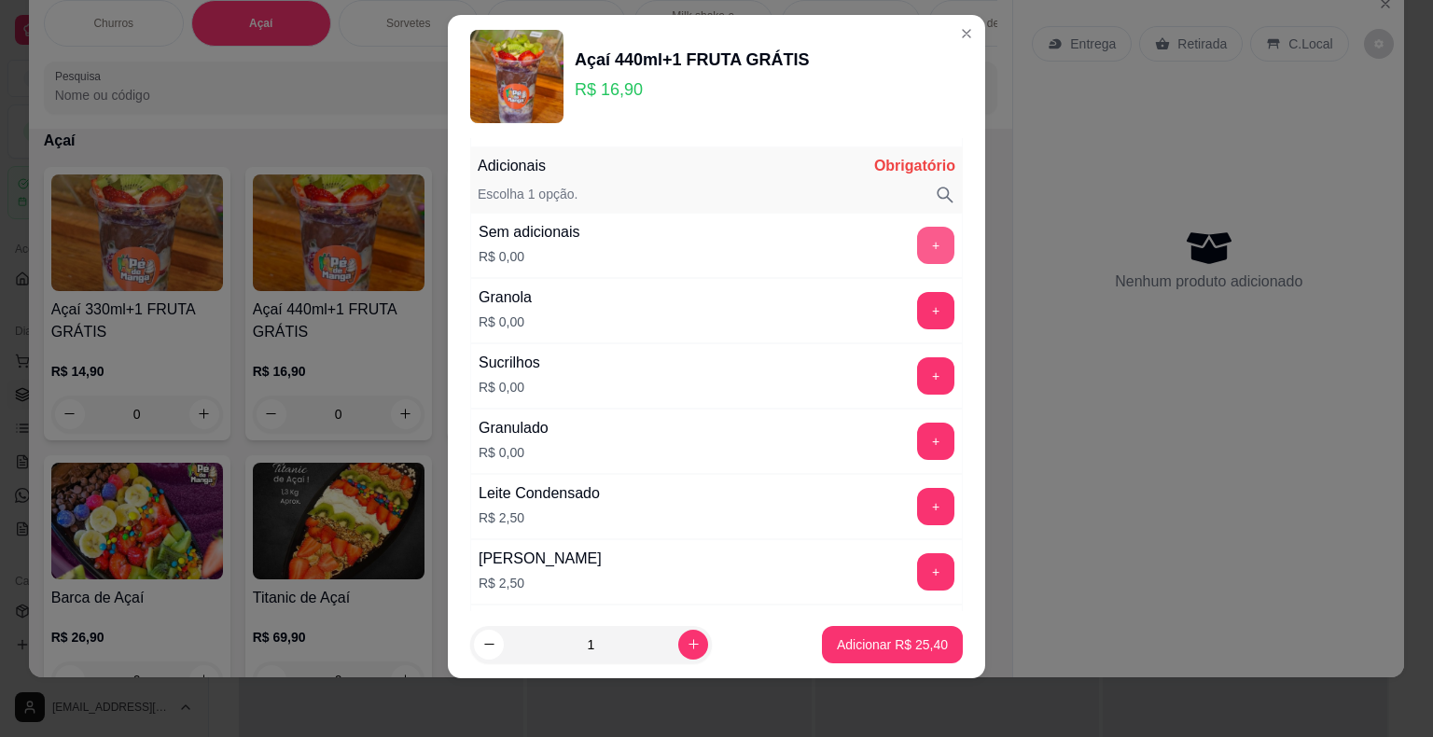
click at [917, 234] on button "+" at bounding box center [935, 245] width 37 height 37
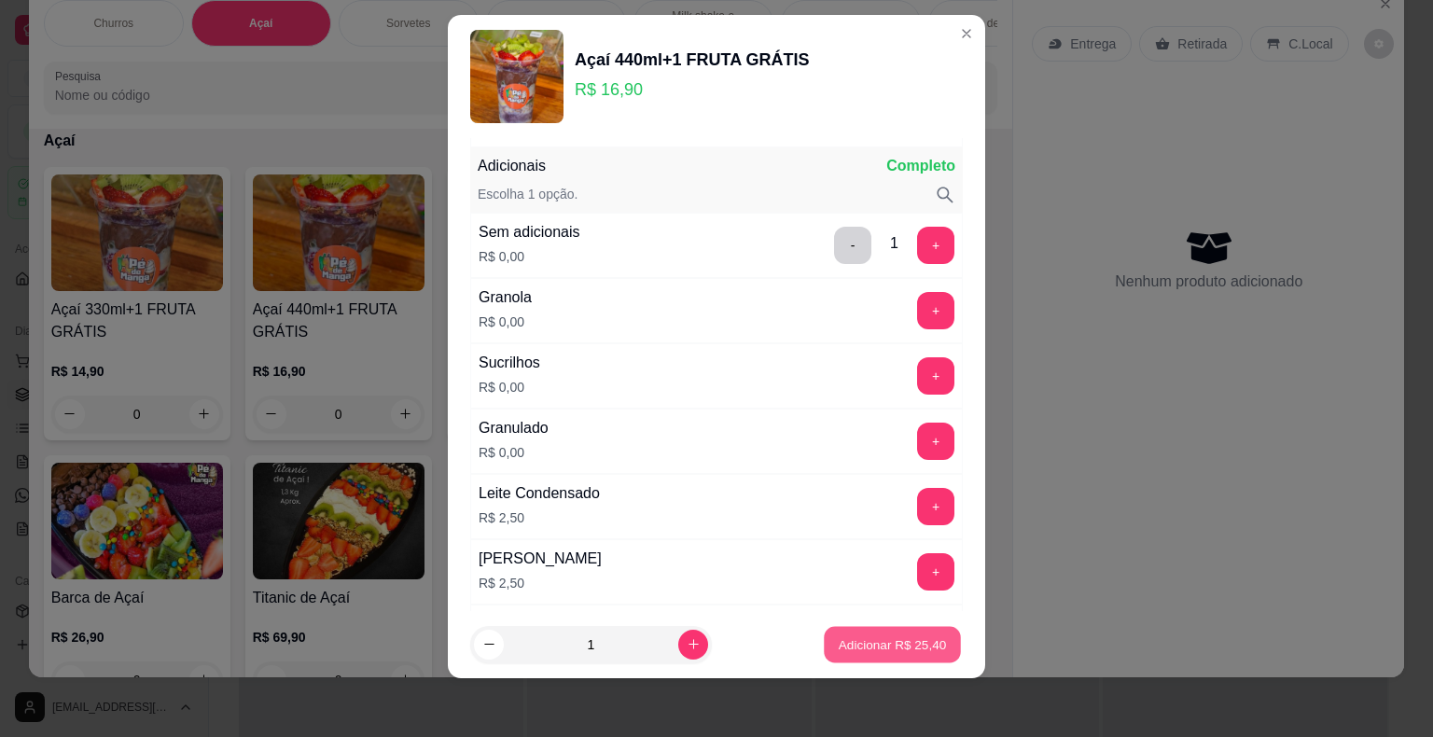
click at [885, 653] on button "Adicionar R$ 25,40" at bounding box center [892, 644] width 137 height 36
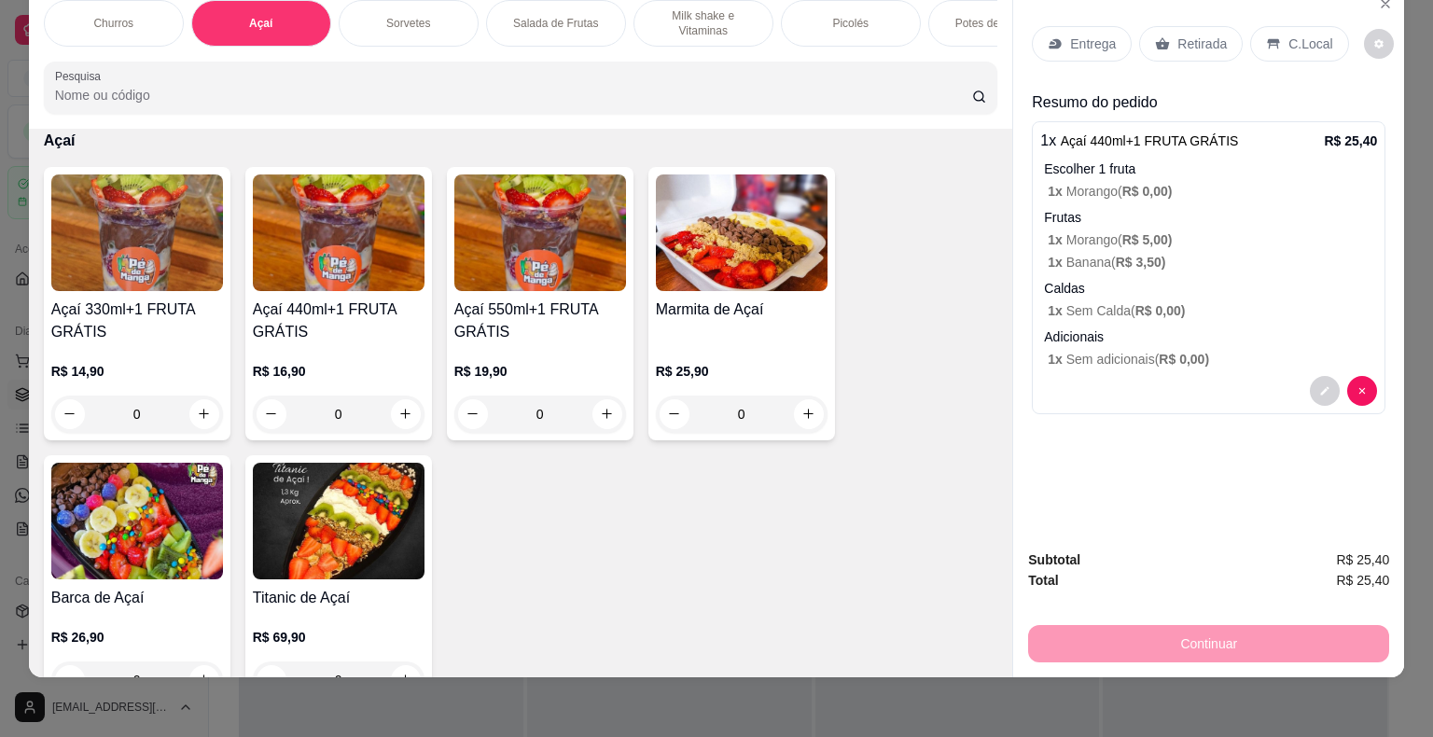
click at [1089, 35] on p "Entrega" at bounding box center [1093, 44] width 46 height 19
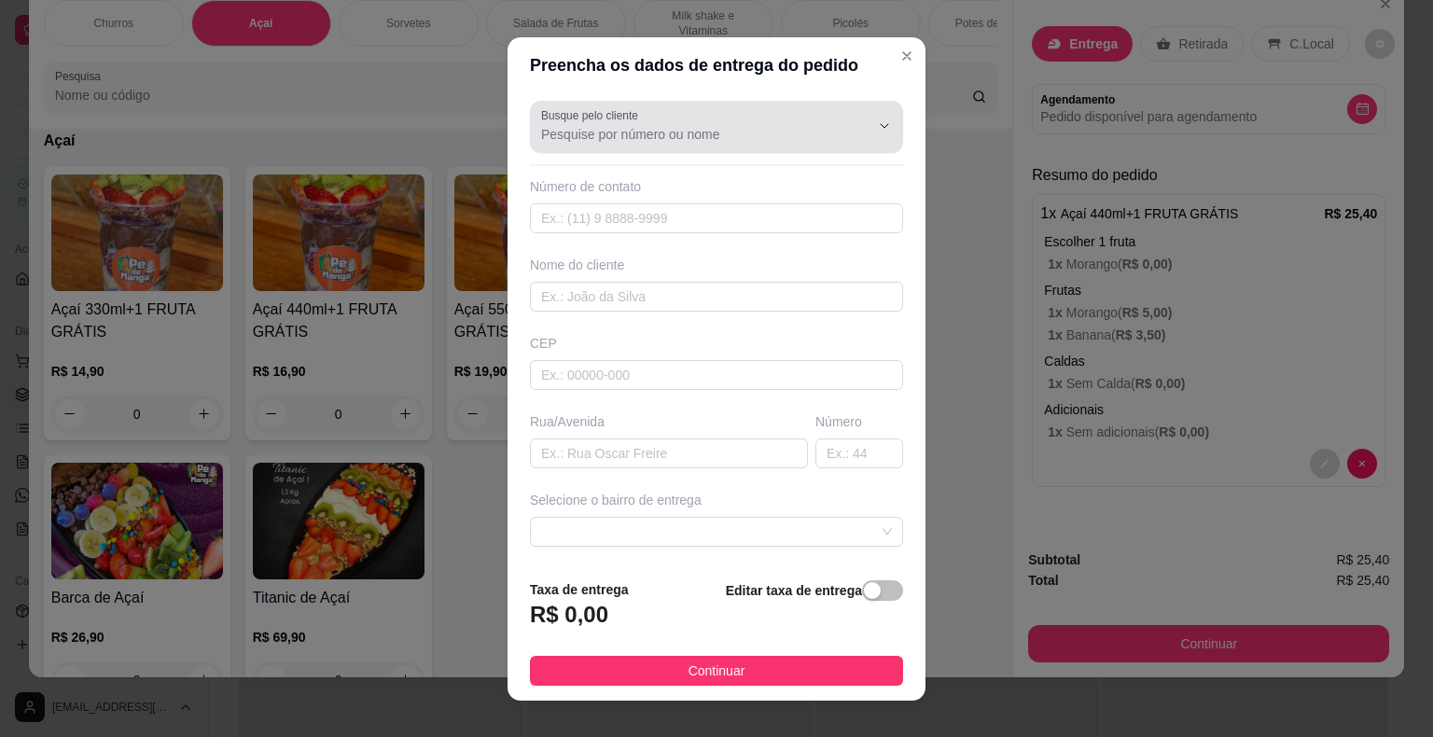
click at [703, 144] on div at bounding box center [716, 126] width 351 height 37
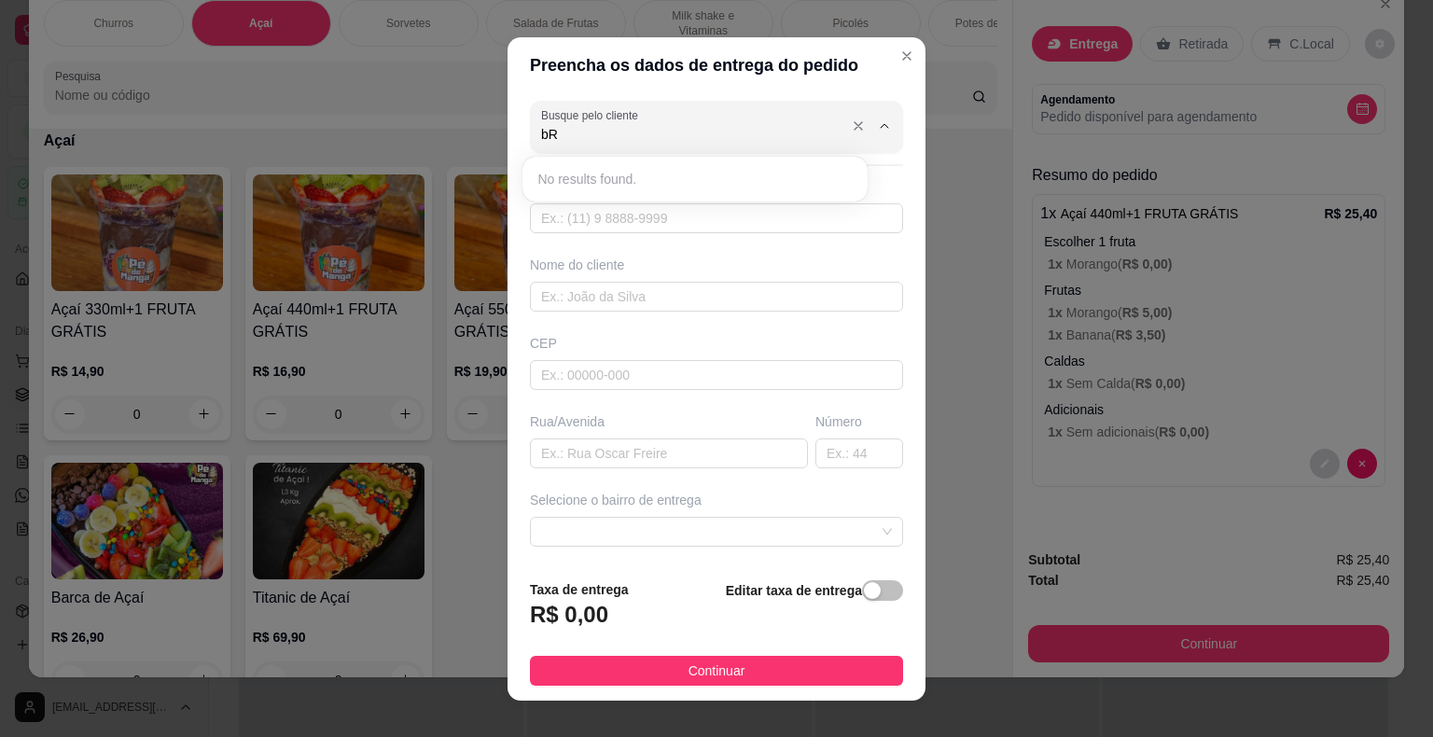
type input "b"
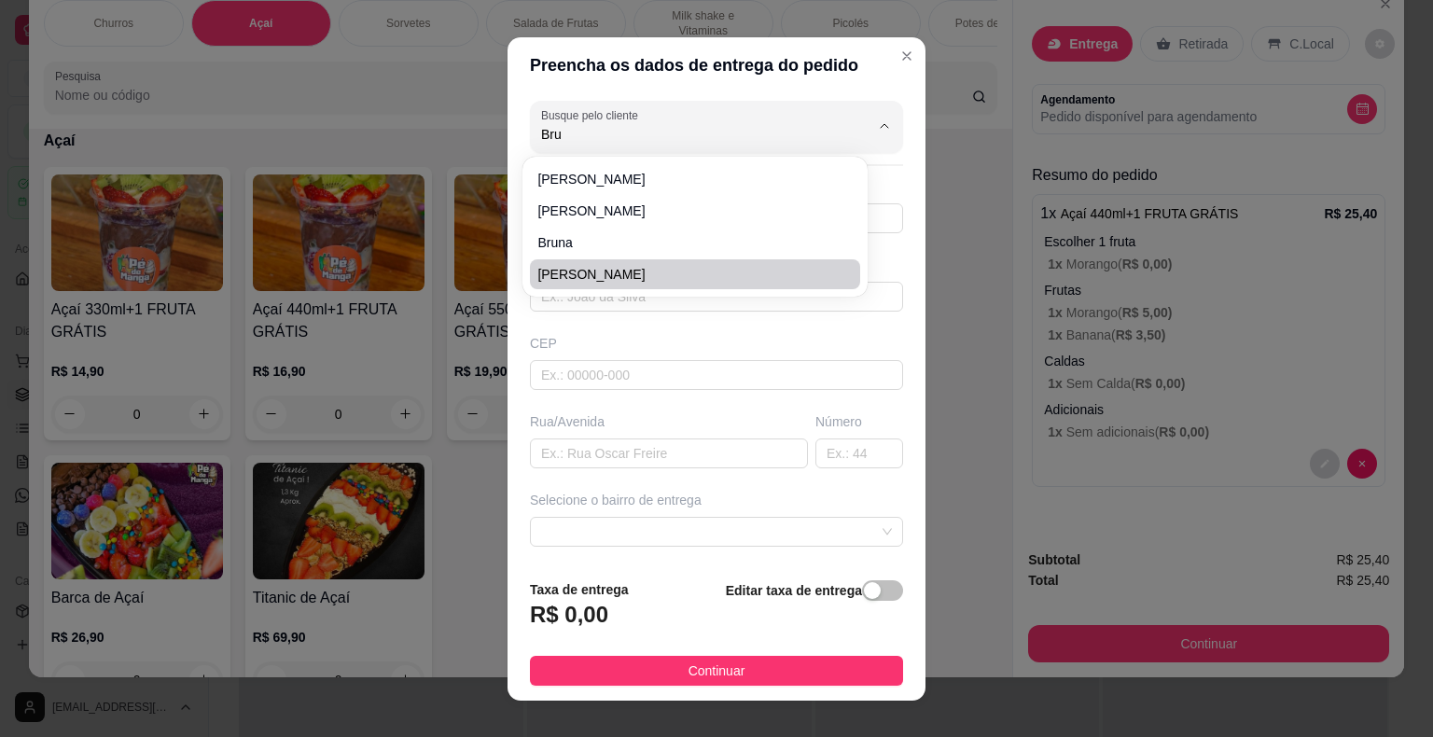
click at [628, 286] on li "[PERSON_NAME]" at bounding box center [695, 274] width 330 height 30
type input "[PERSON_NAME]"
type input "15996155229"
type input "[PERSON_NAME]"
type input "18443038"
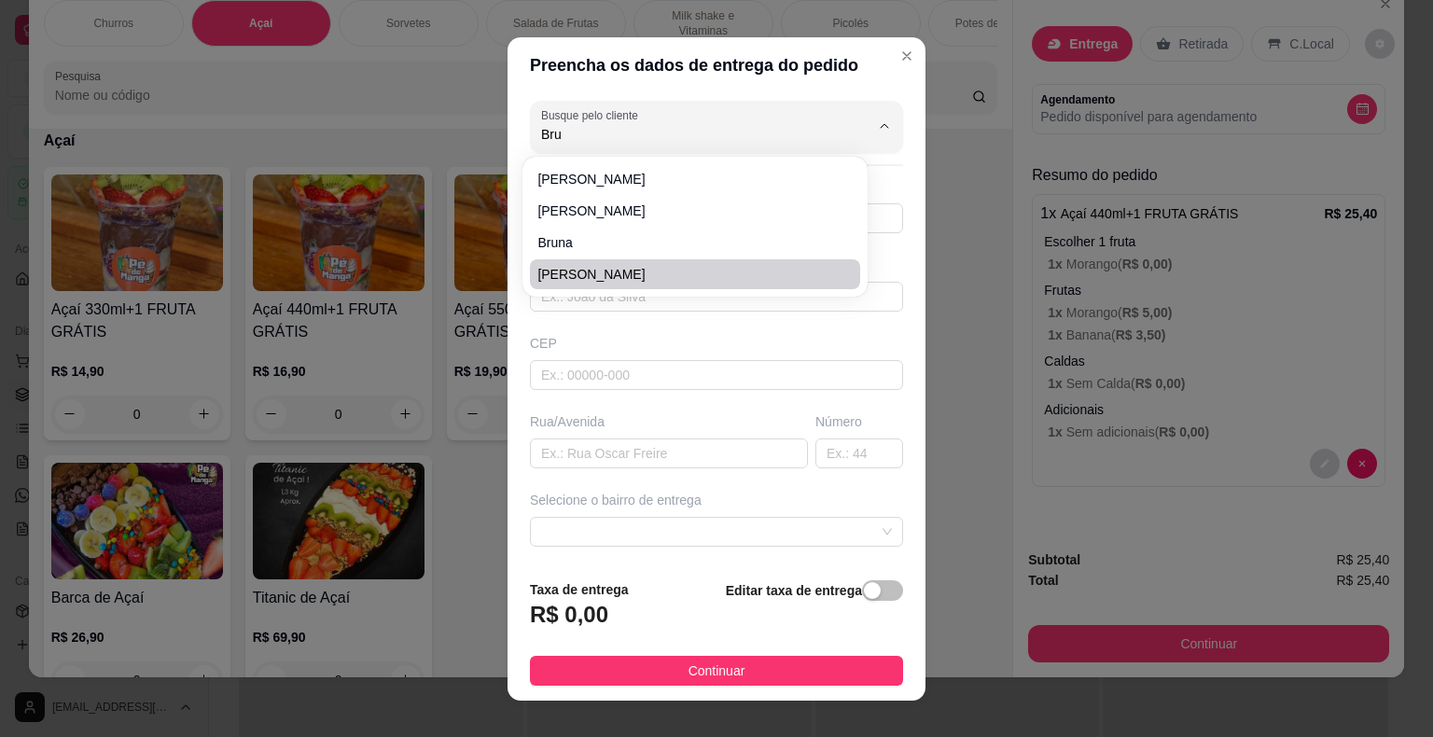
type input "Rua [PERSON_NAME]"
type input "47"
type input "Itaberá"
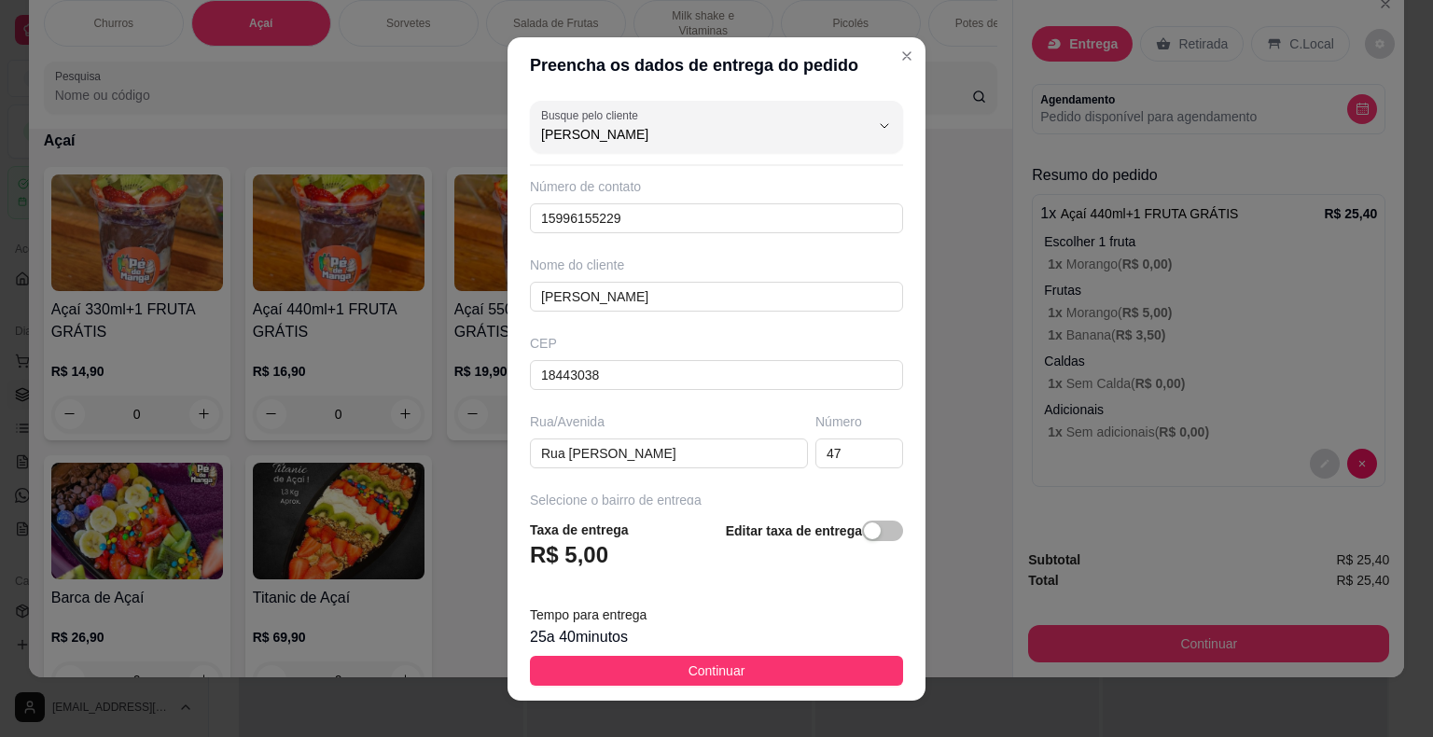
type input "[PERSON_NAME]"
click at [682, 455] on input "Rua [PERSON_NAME]" at bounding box center [669, 454] width 278 height 30
drag, startPoint x: 723, startPoint y: 450, endPoint x: 563, endPoint y: 448, distance: 160.5
click at [563, 448] on input "Rua [PERSON_NAME]" at bounding box center [669, 454] width 278 height 30
drag, startPoint x: 582, startPoint y: 452, endPoint x: 544, endPoint y: 468, distance: 41.8
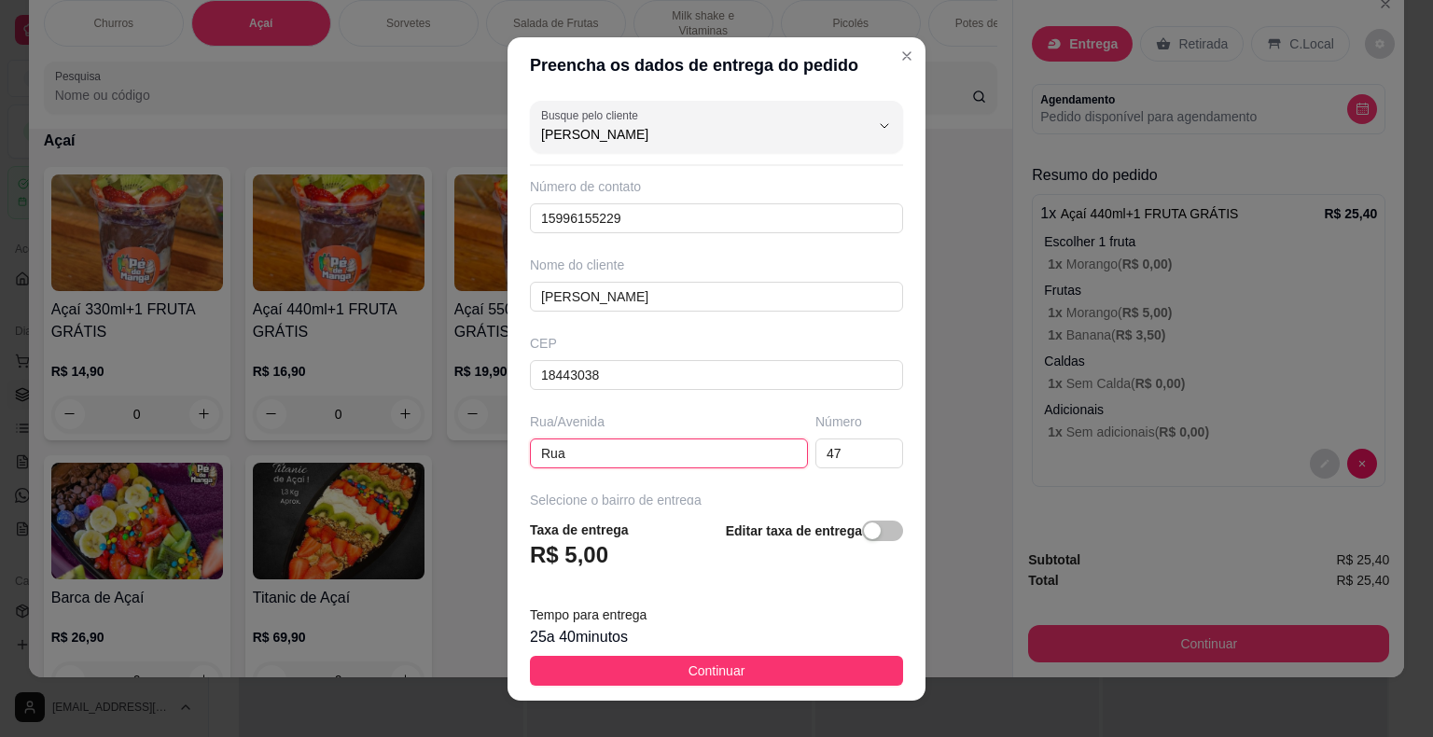
click at [544, 468] on div "Busque pelo cliente [PERSON_NAME] Número de contato 15996155229 Nome do cliente…" at bounding box center [717, 298] width 418 height 411
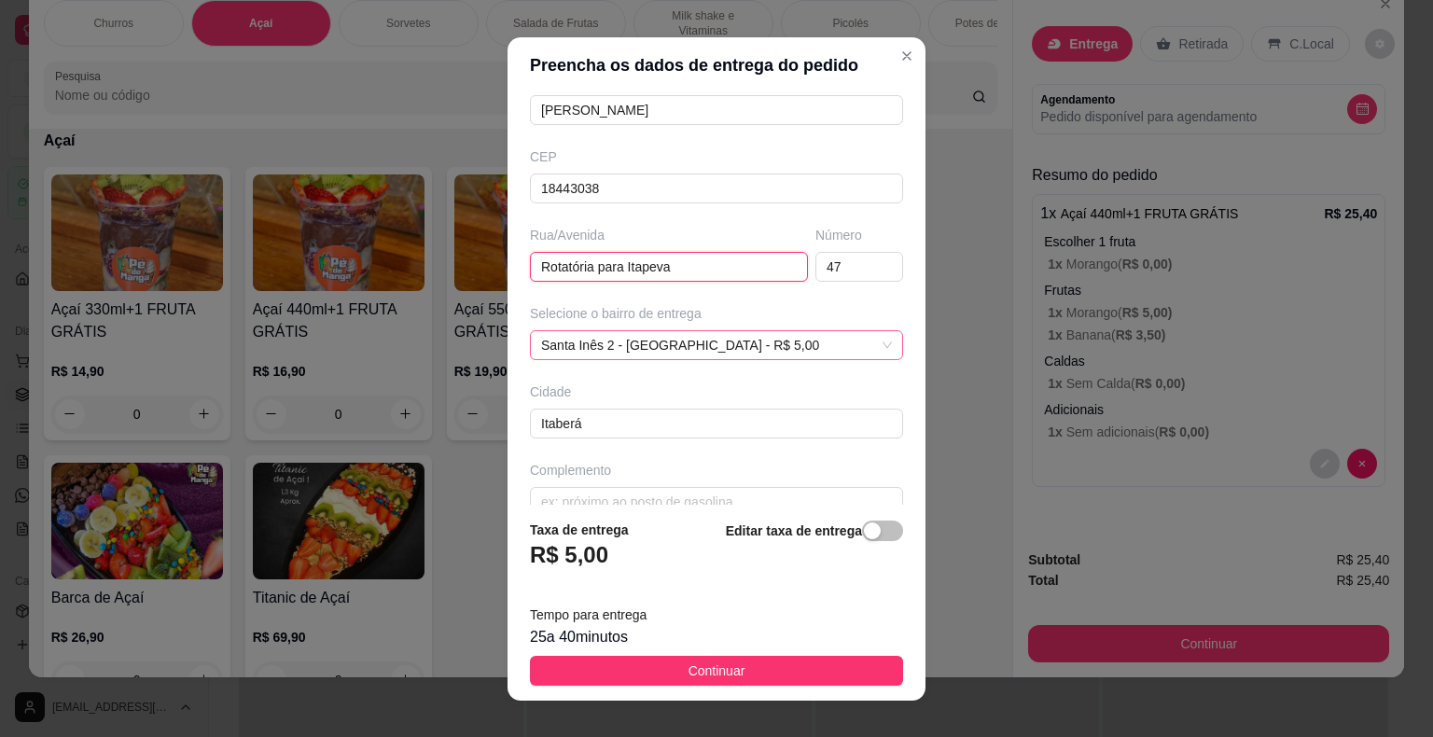
scroll to position [214, 0]
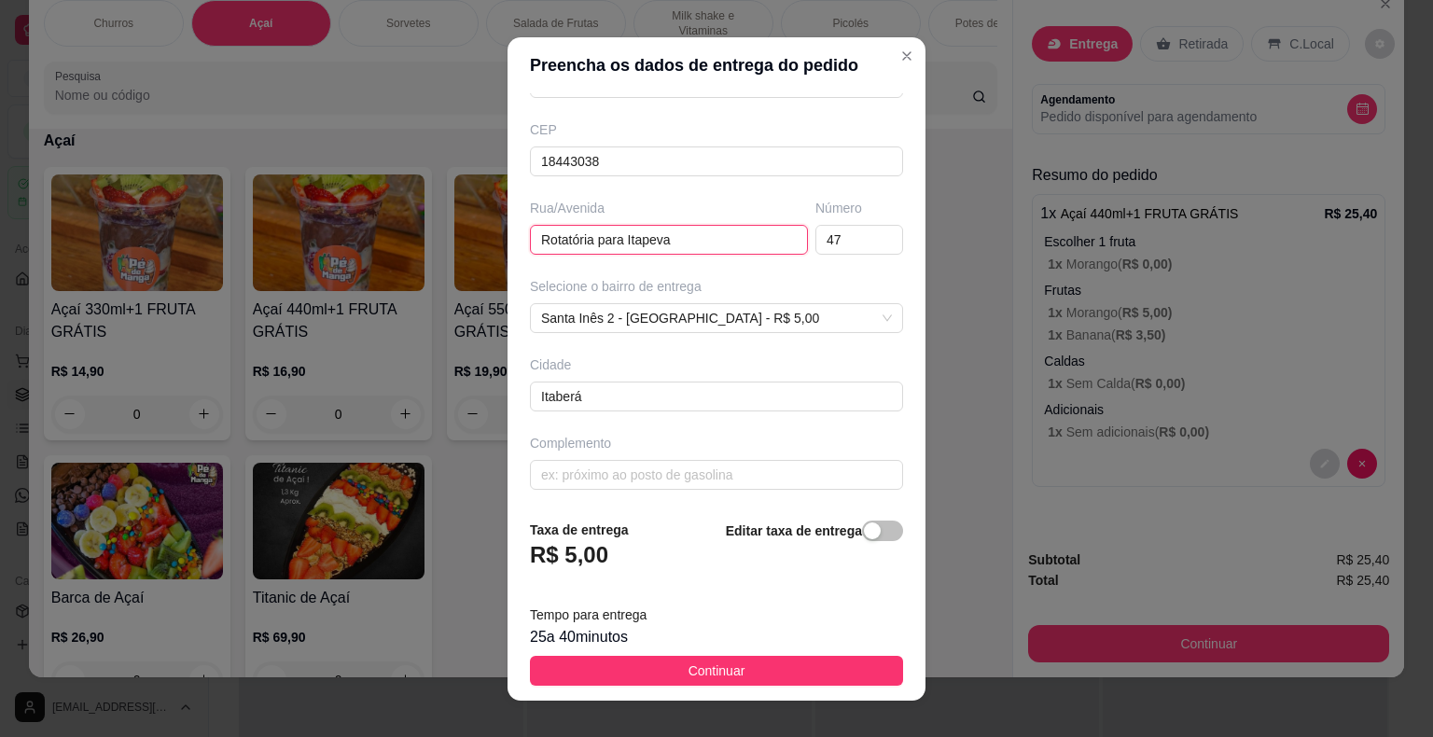
type input "Rotatória para Itapeva"
click at [665, 314] on span "Santa Inês 2 - [GEOGRAPHIC_DATA] - R$ 5,00" at bounding box center [716, 318] width 351 height 28
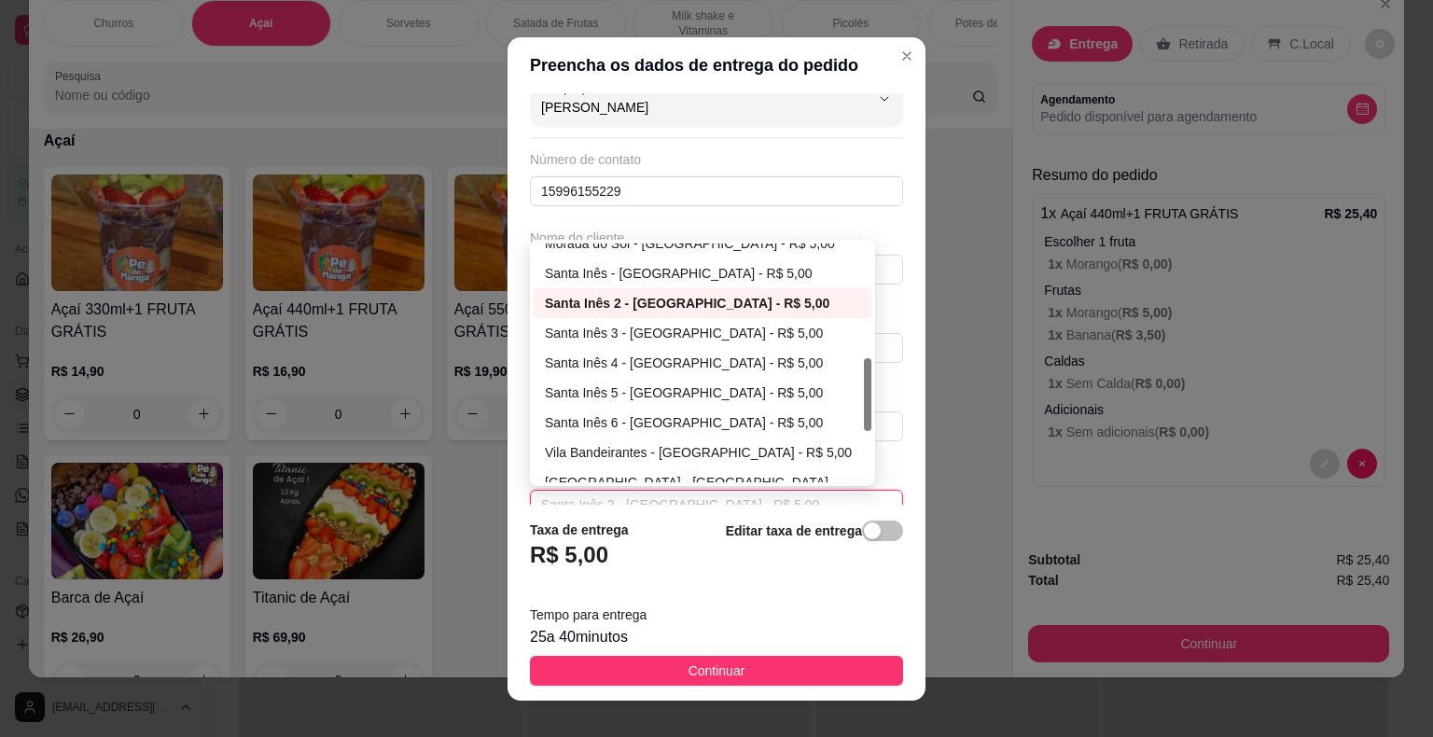
scroll to position [467, 0]
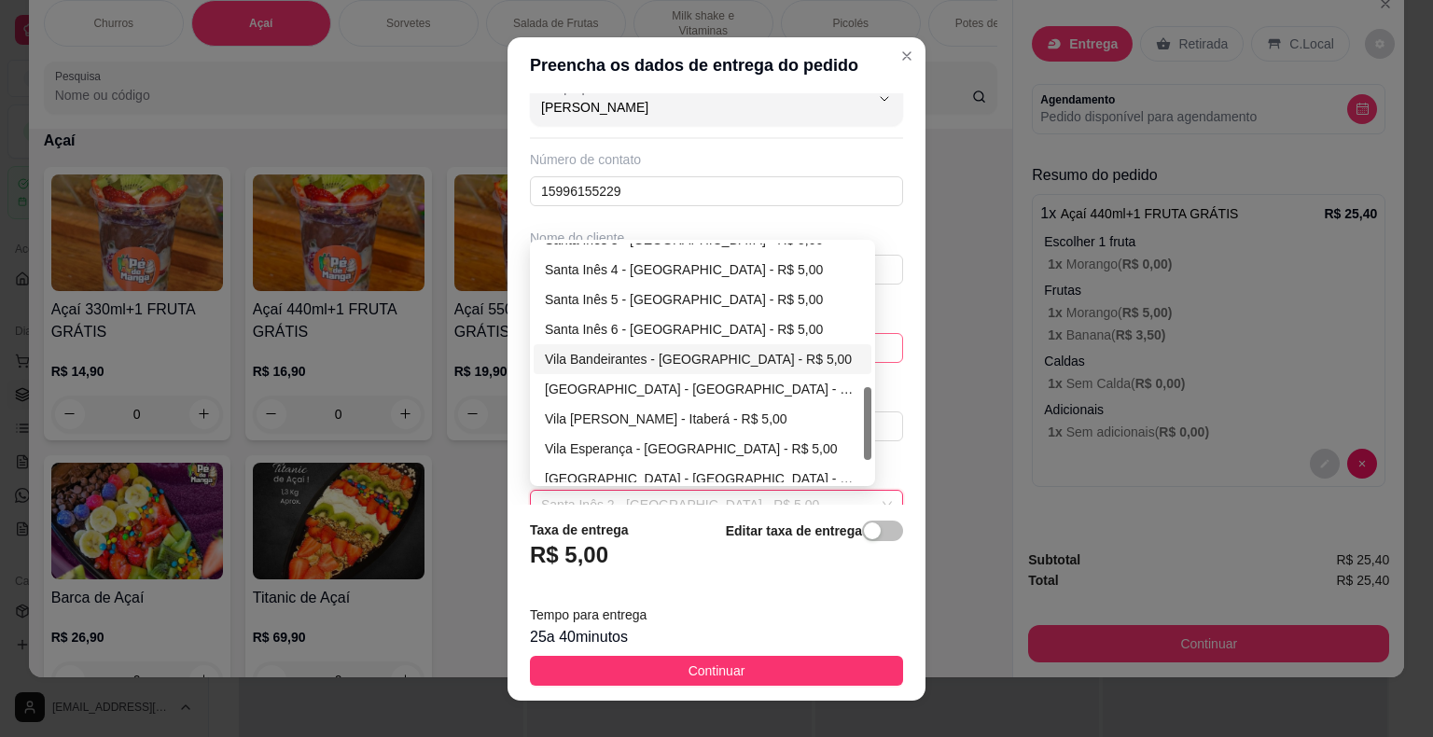
click at [605, 356] on div "Vila Bandeirantes - [GEOGRAPHIC_DATA] - R$ 5,00" at bounding box center [702, 359] width 315 height 21
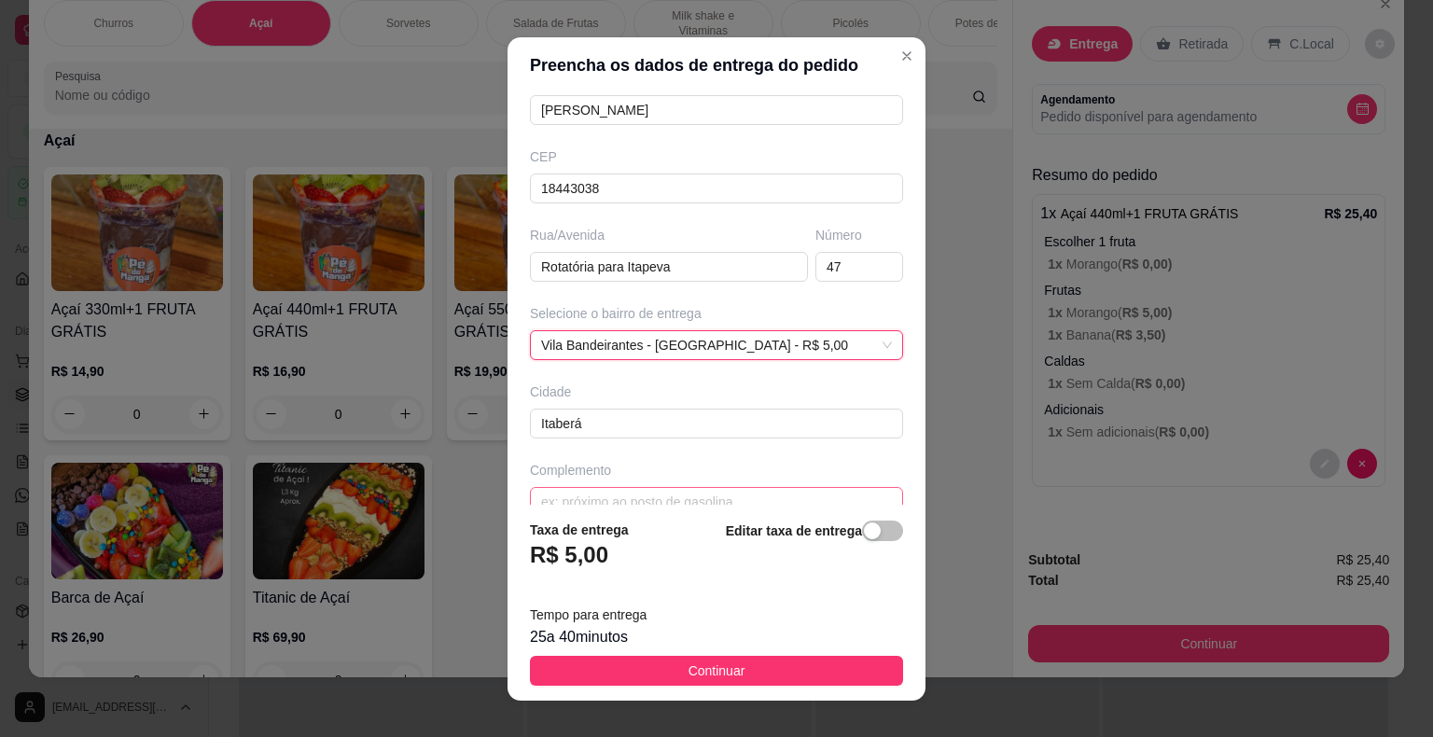
scroll to position [214, 0]
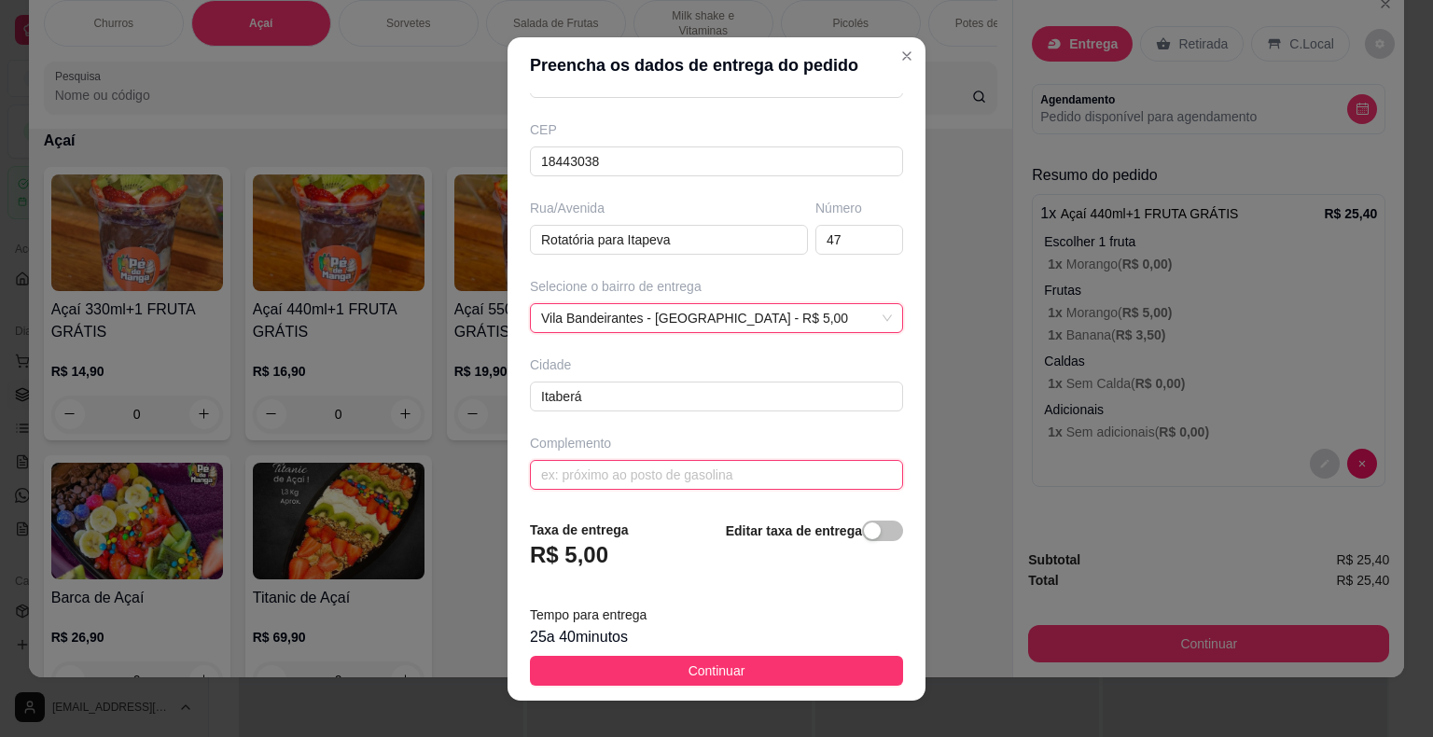
click at [677, 467] on input "text" at bounding box center [716, 475] width 373 height 30
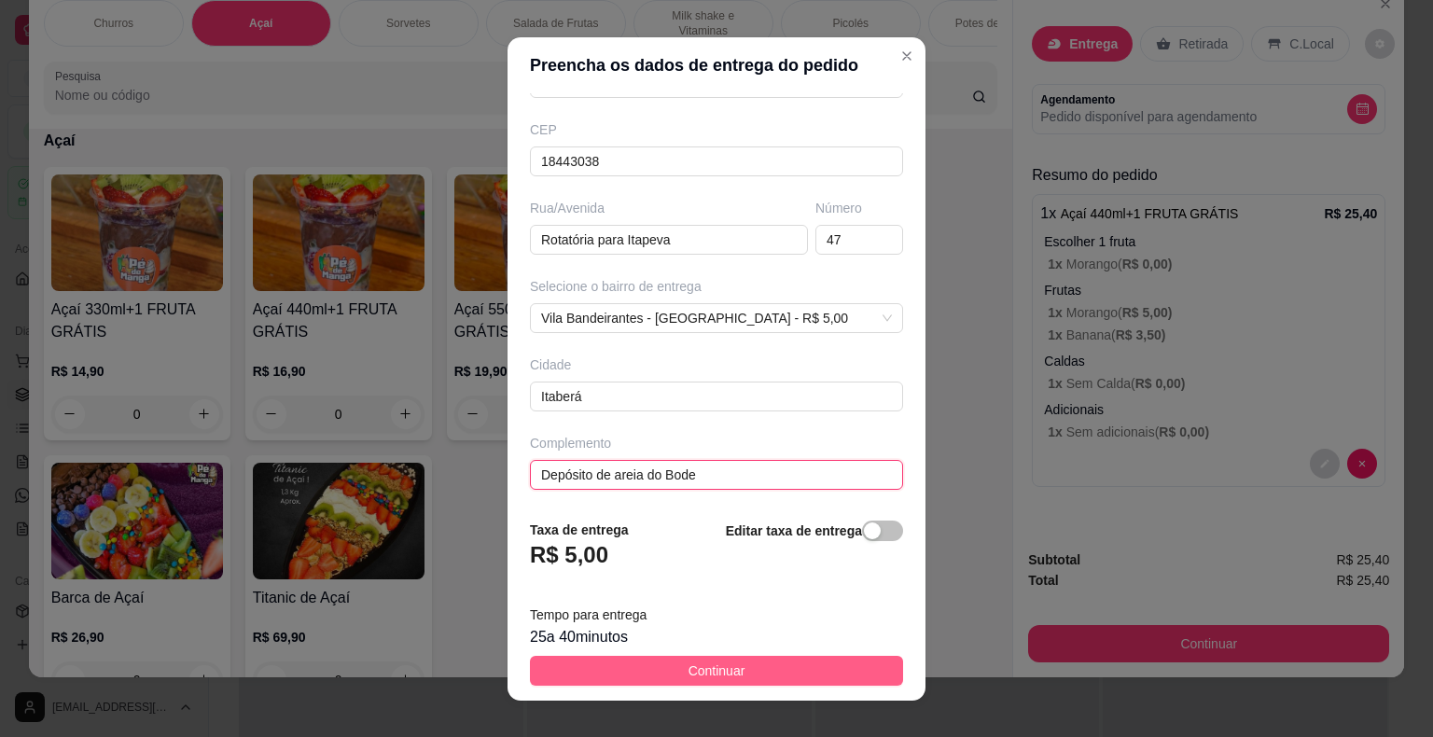
type input "Depósito de areia do Bode"
click at [718, 677] on span "Continuar" at bounding box center [717, 671] width 57 height 21
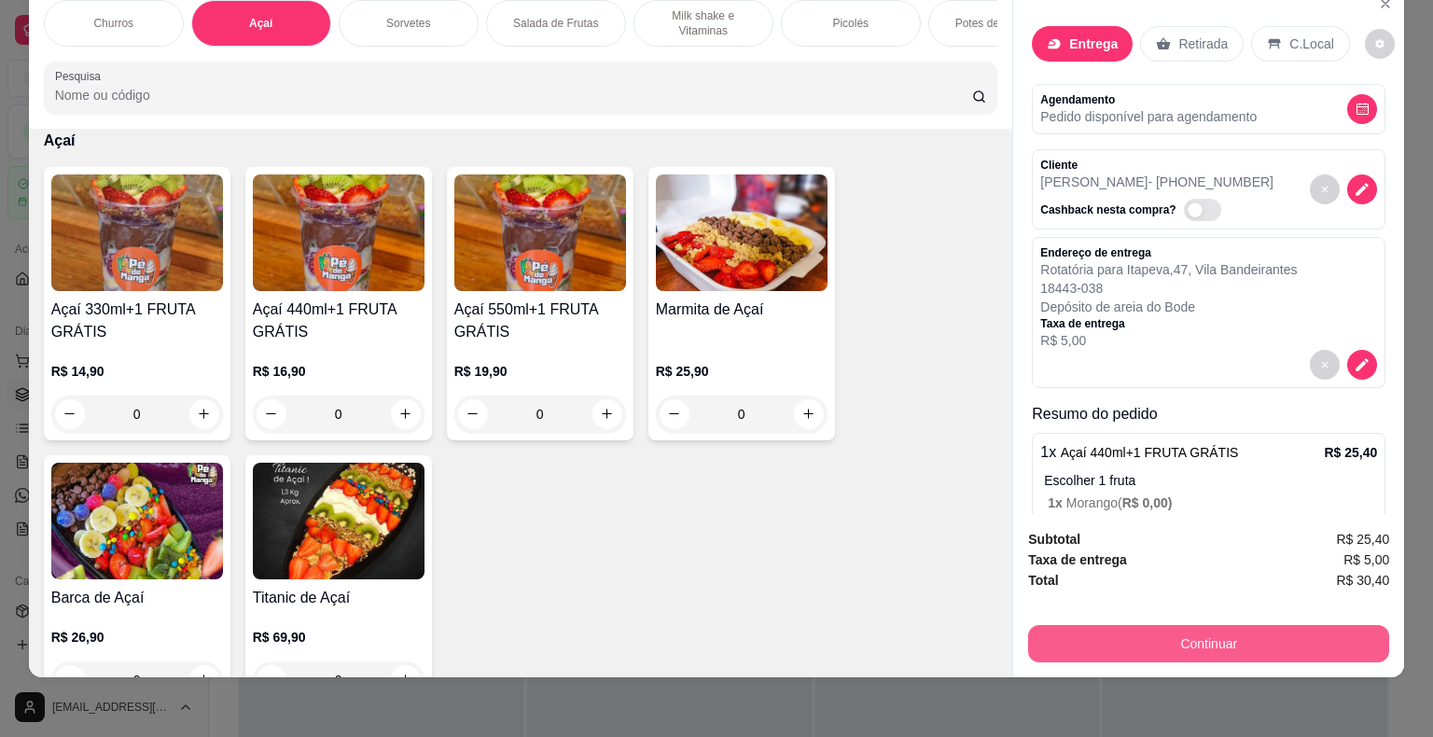
click at [1321, 629] on button "Continuar" at bounding box center [1208, 643] width 361 height 37
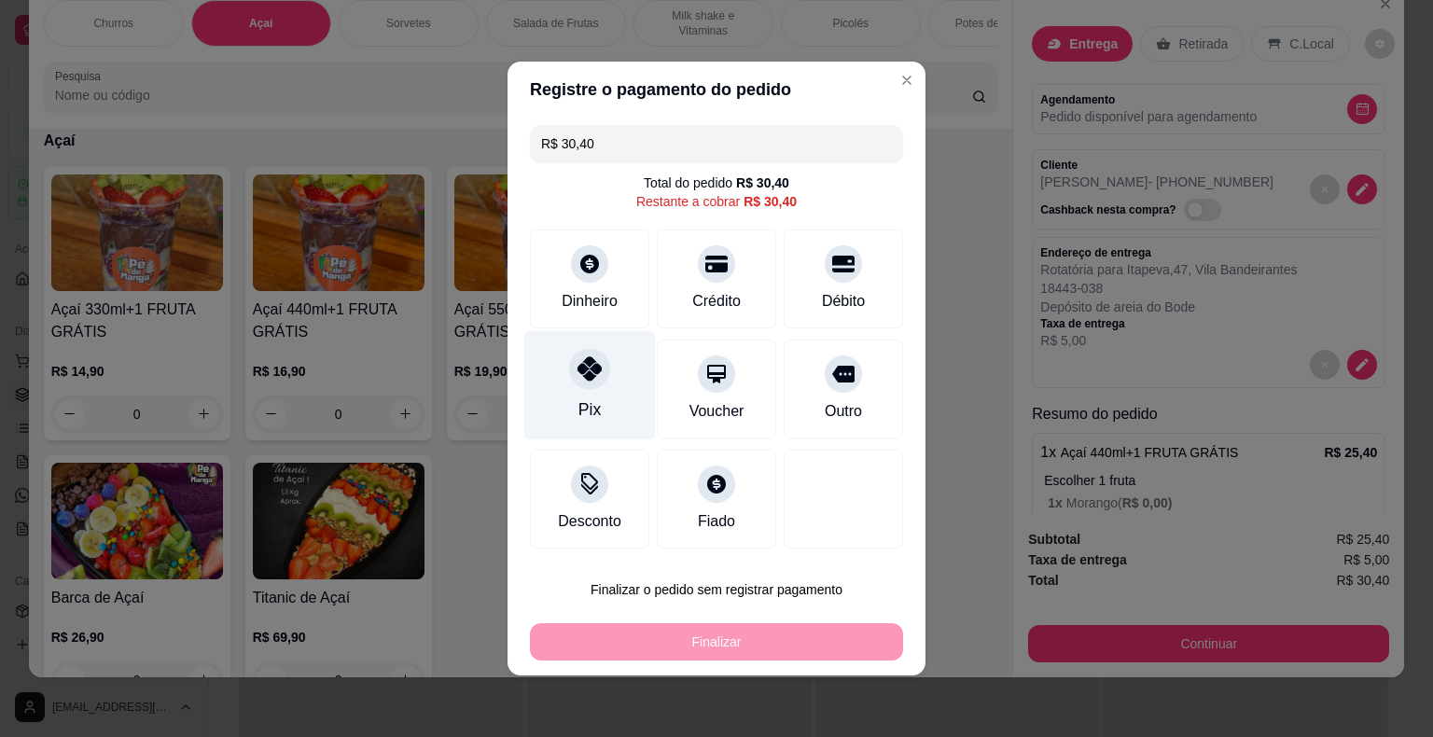
click at [560, 385] on div "Pix" at bounding box center [590, 385] width 132 height 109
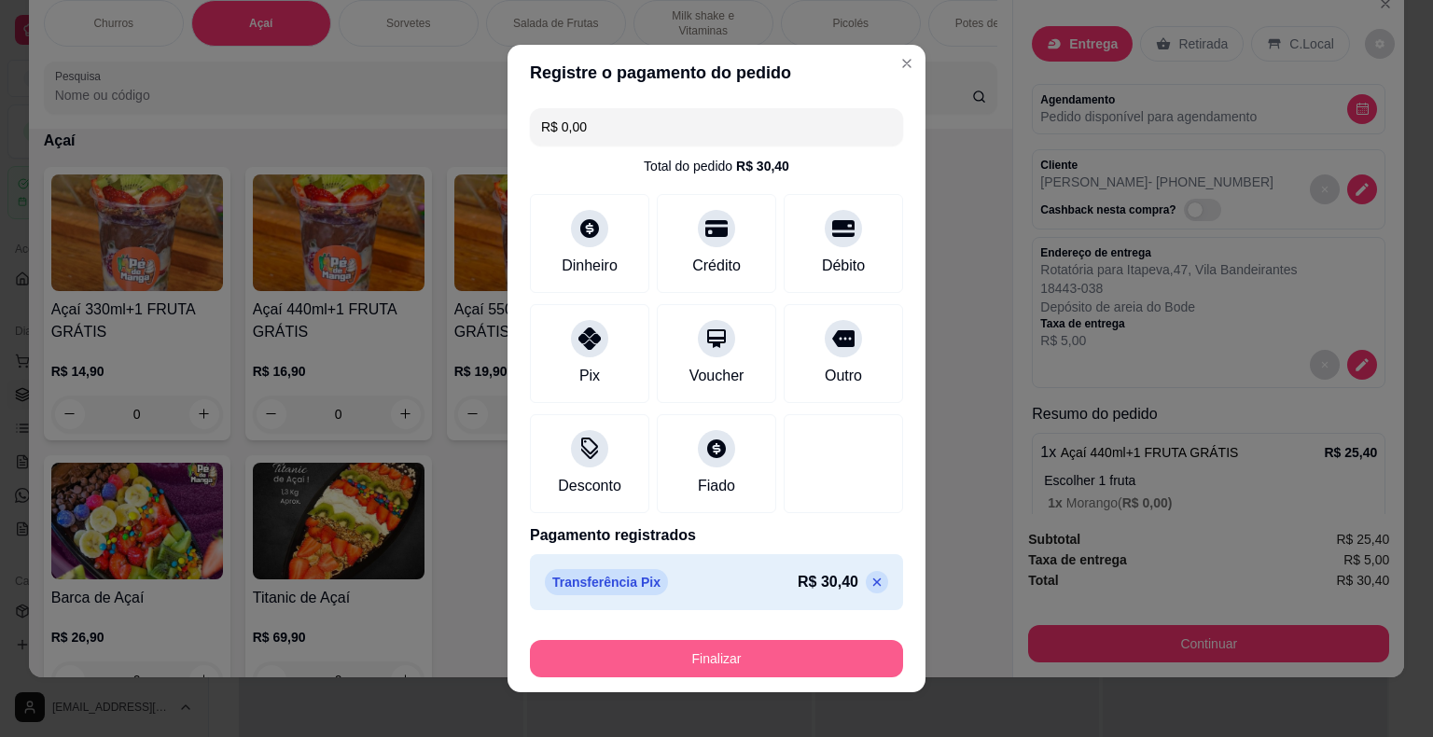
click at [799, 656] on button "Finalizar" at bounding box center [716, 658] width 373 height 37
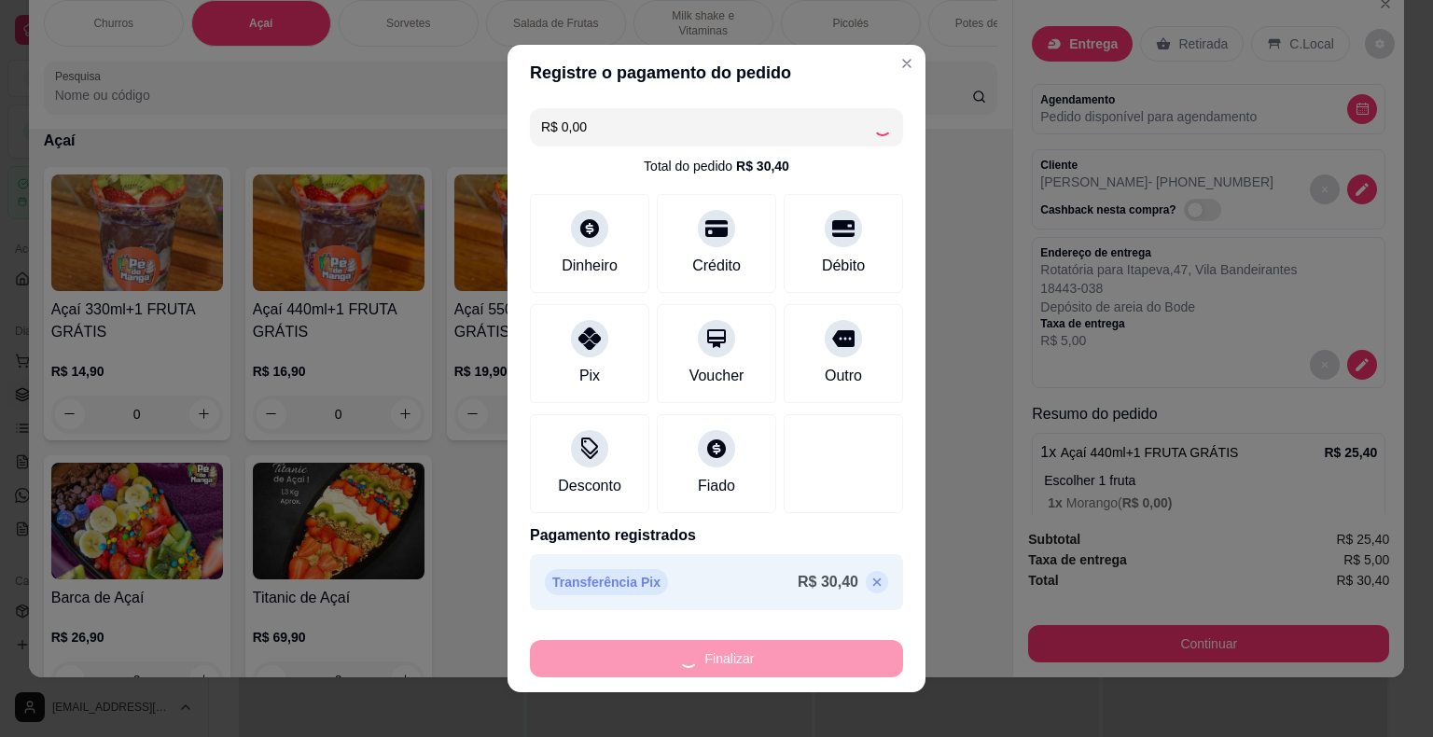
type input "-R$ 30,40"
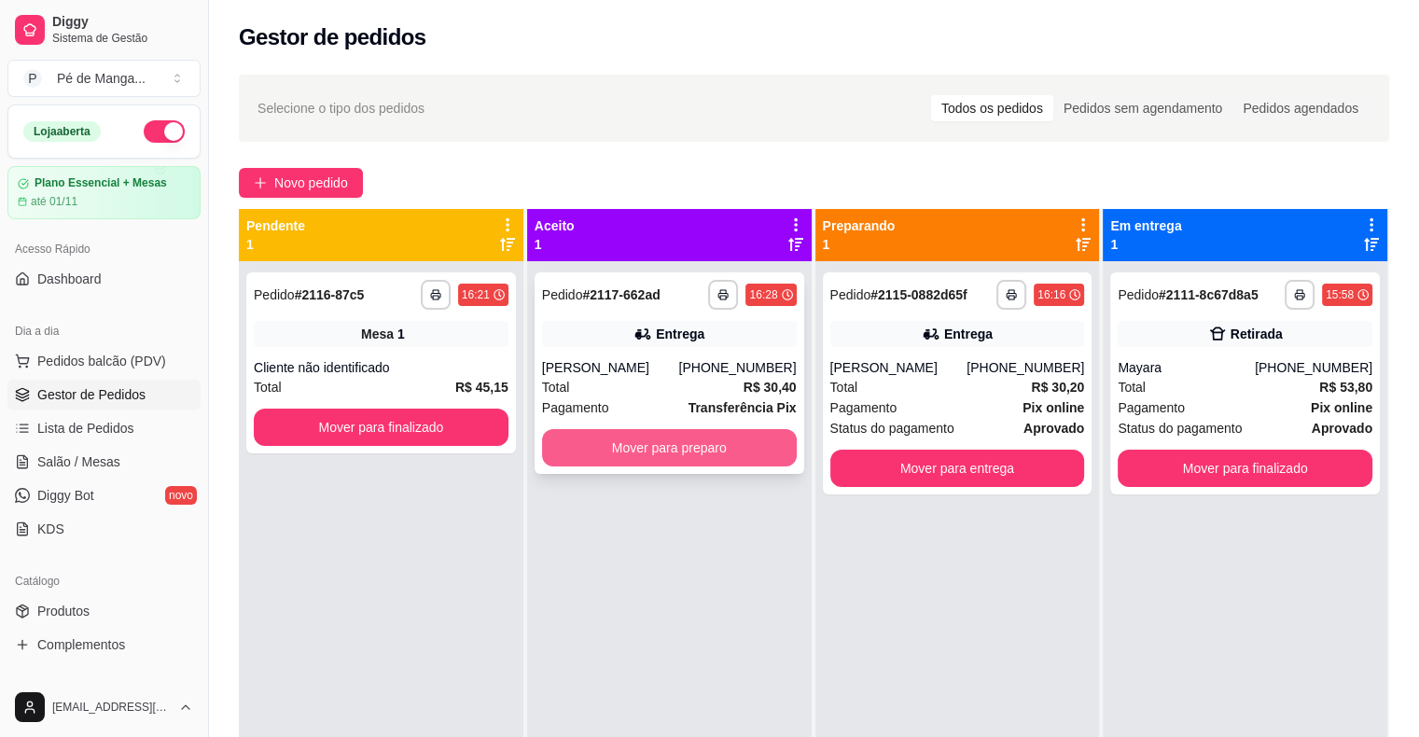
click at [724, 446] on button "Mover para preparo" at bounding box center [669, 447] width 255 height 37
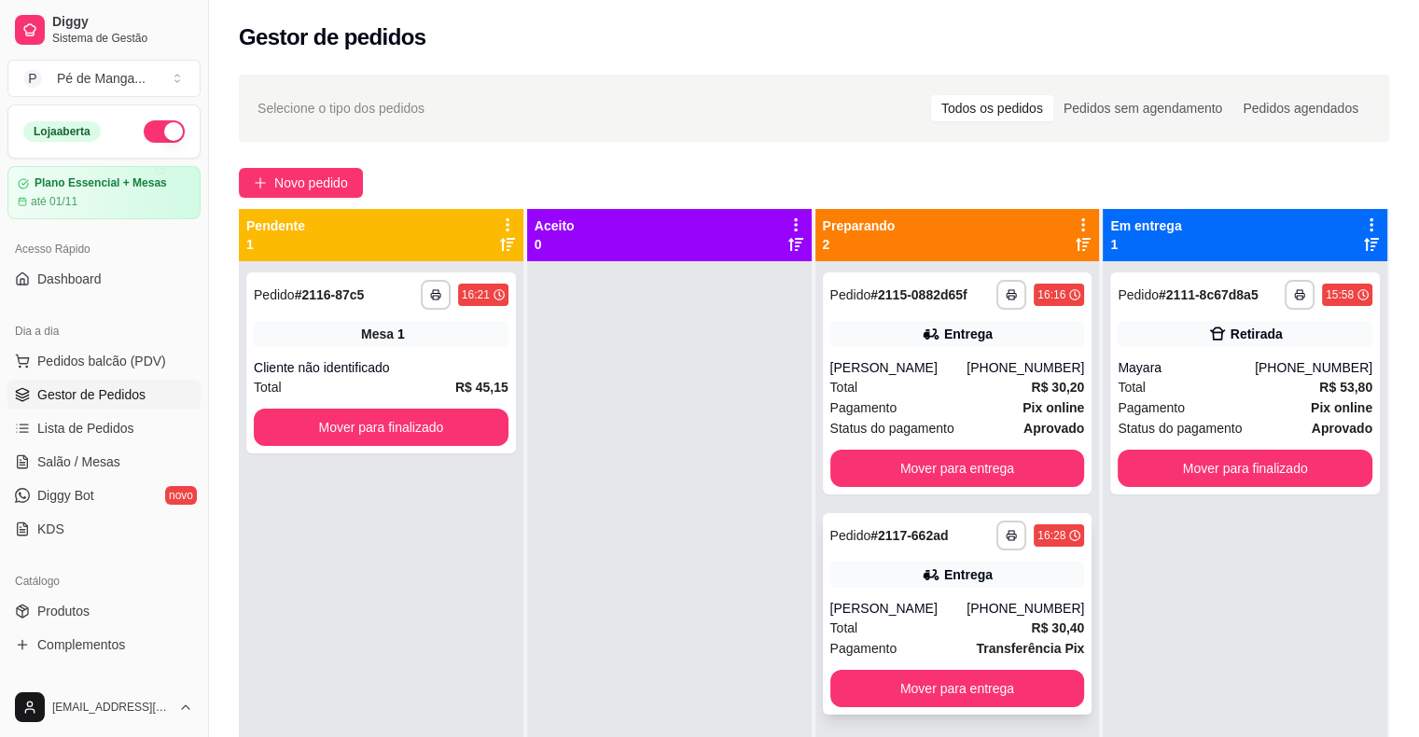
click at [986, 599] on div "[PHONE_NUMBER]" at bounding box center [1026, 608] width 118 height 19
click at [1000, 467] on button "Mover para entrega" at bounding box center [957, 469] width 247 height 36
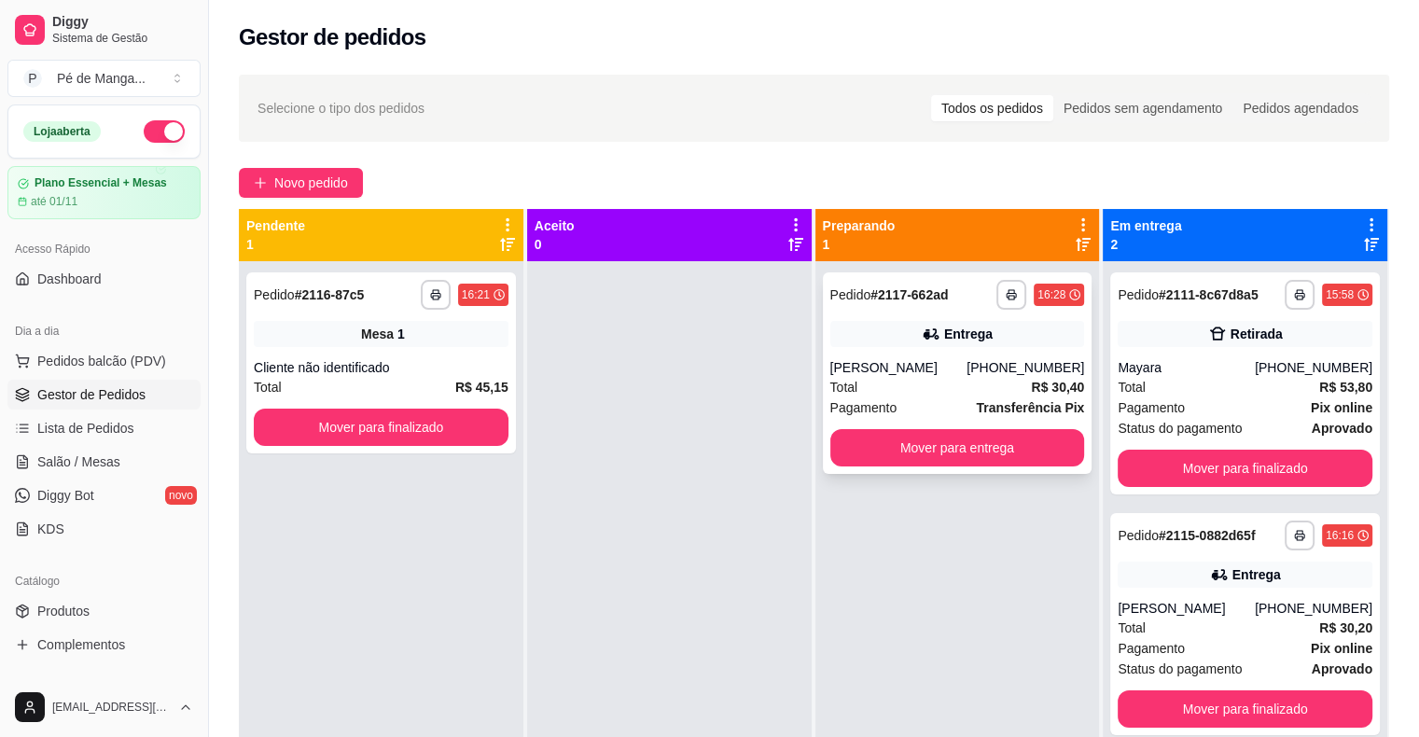
click at [947, 375] on div "[PERSON_NAME]" at bounding box center [898, 367] width 137 height 19
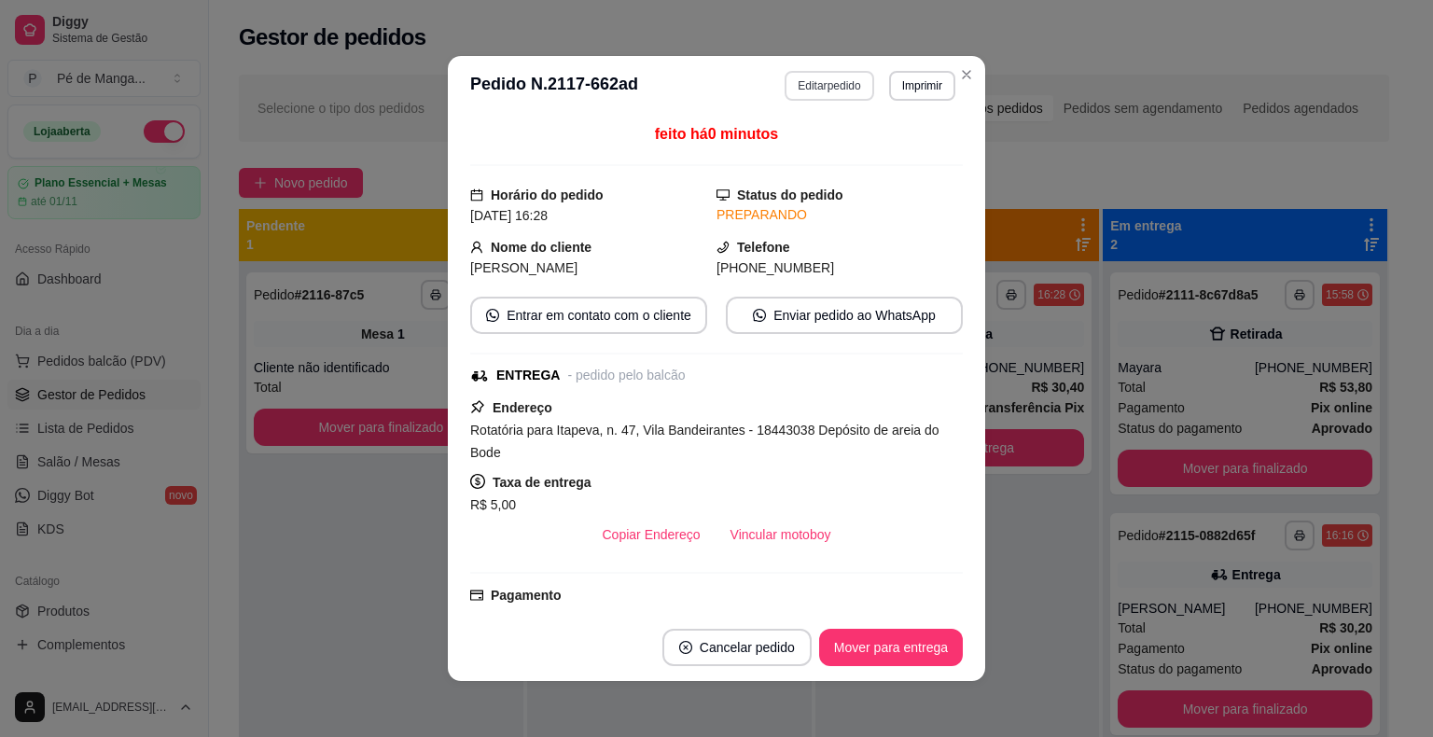
click at [832, 88] on button "Editar pedido" at bounding box center [829, 86] width 89 height 30
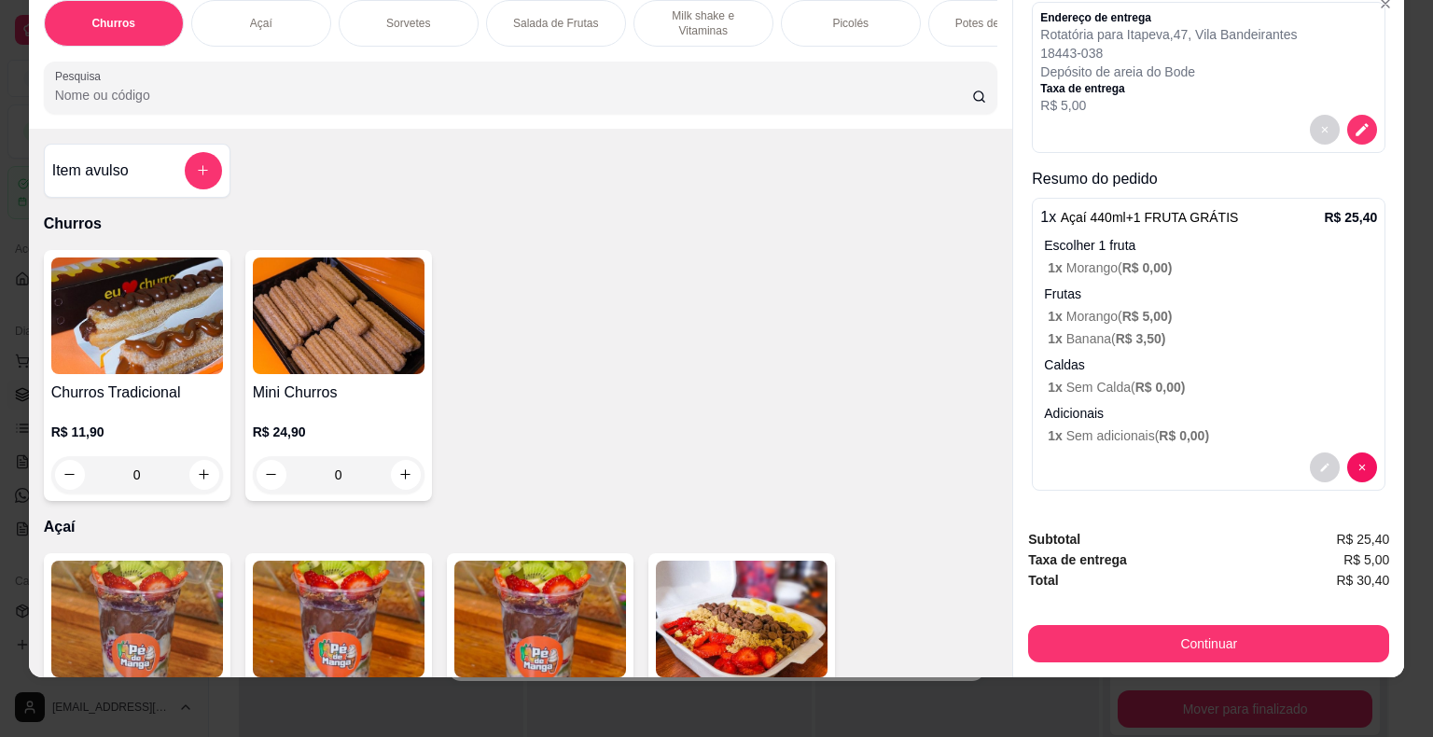
scroll to position [45, 0]
click at [1088, 307] on p "1 x Morango ( R$ 5,00 )" at bounding box center [1212, 316] width 329 height 19
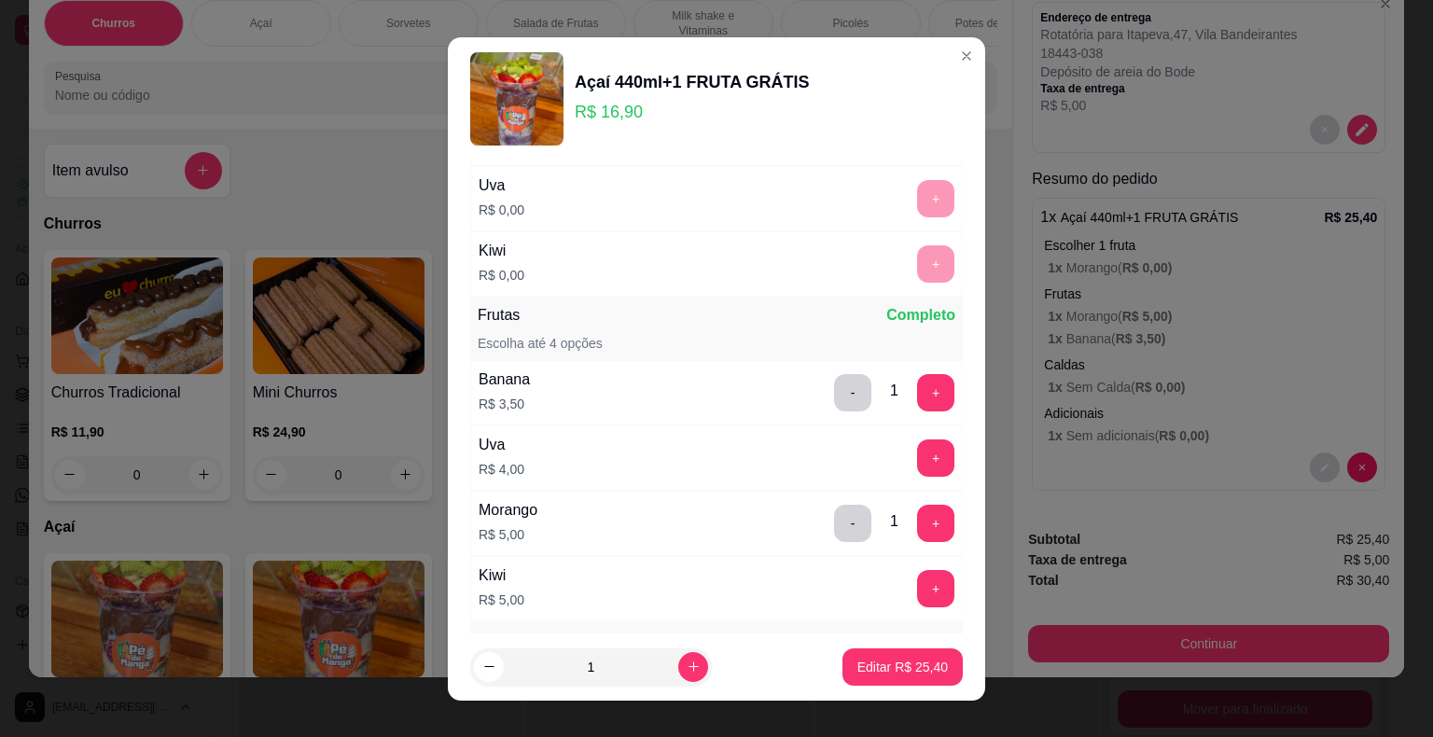
scroll to position [373, 0]
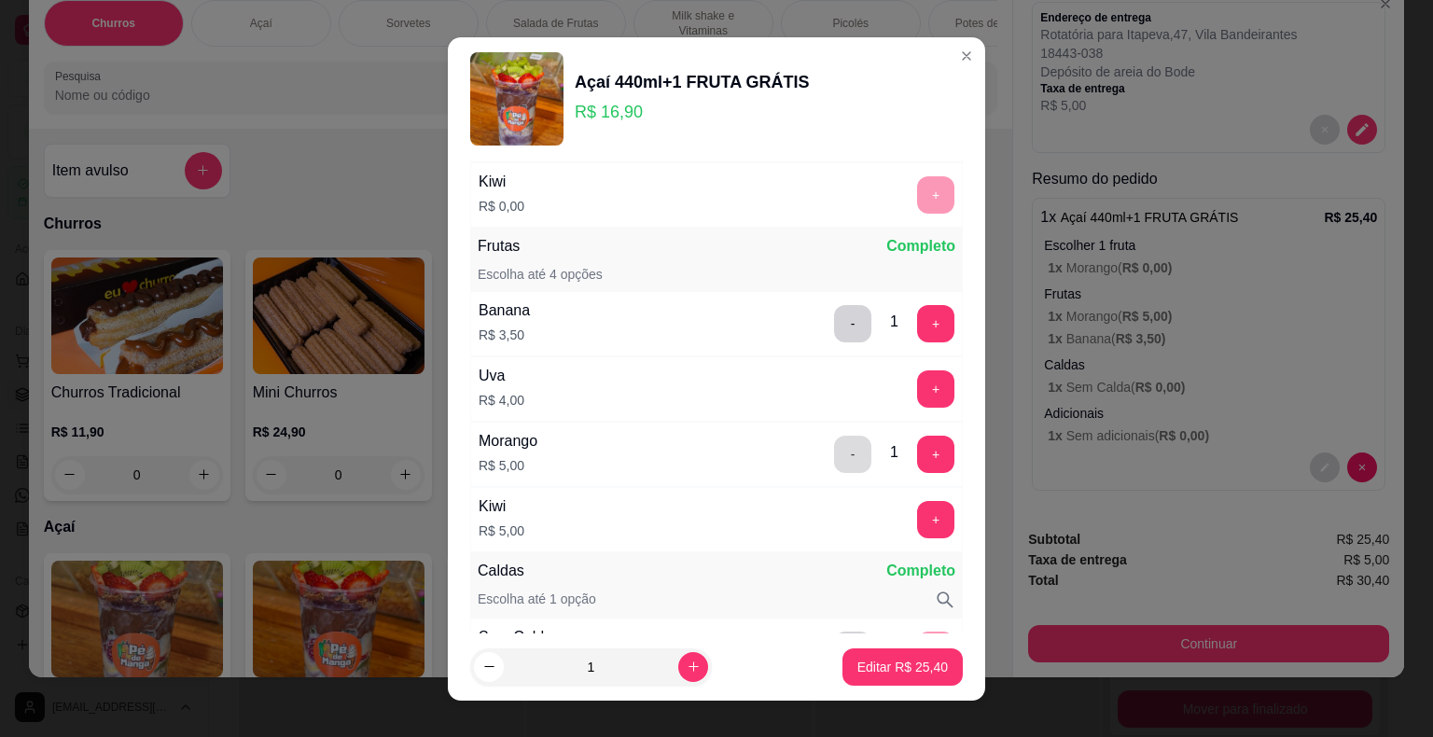
click at [834, 456] on button "-" at bounding box center [852, 454] width 37 height 37
click at [918, 522] on button "+" at bounding box center [936, 519] width 36 height 36
click at [885, 660] on p "Editar R$ 25,40" at bounding box center [902, 667] width 91 height 19
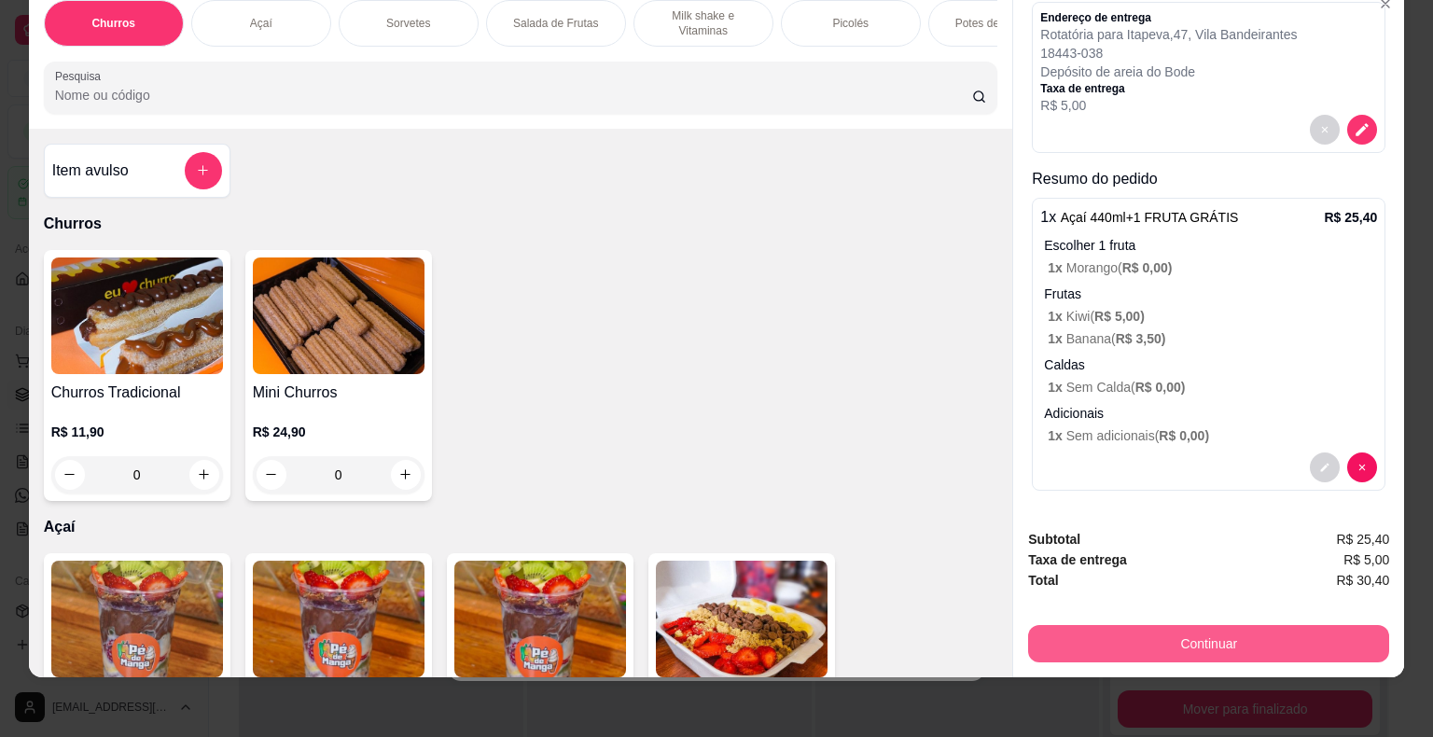
click at [1184, 630] on button "Continuar" at bounding box center [1208, 643] width 361 height 37
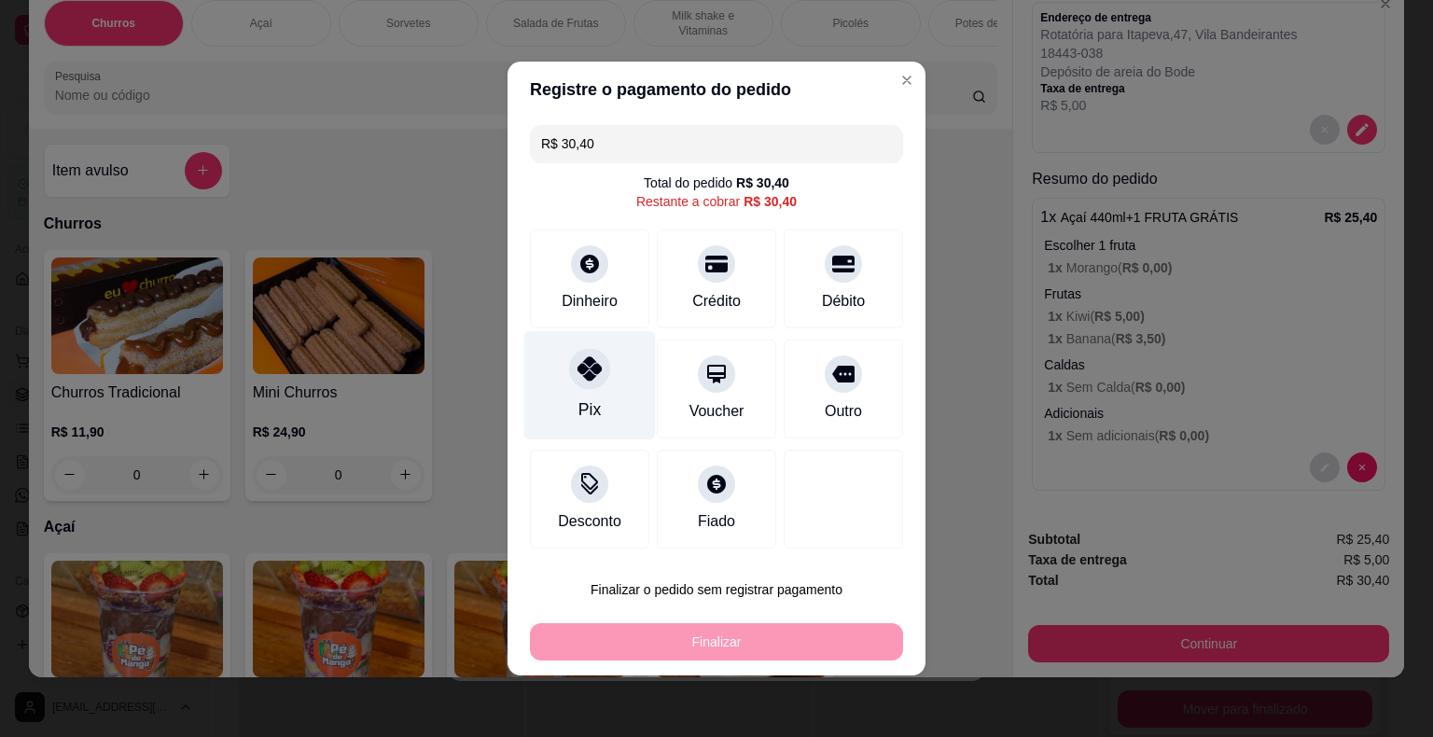
drag, startPoint x: 568, startPoint y: 374, endPoint x: 598, endPoint y: 401, distance: 40.3
click at [571, 375] on div at bounding box center [589, 368] width 41 height 41
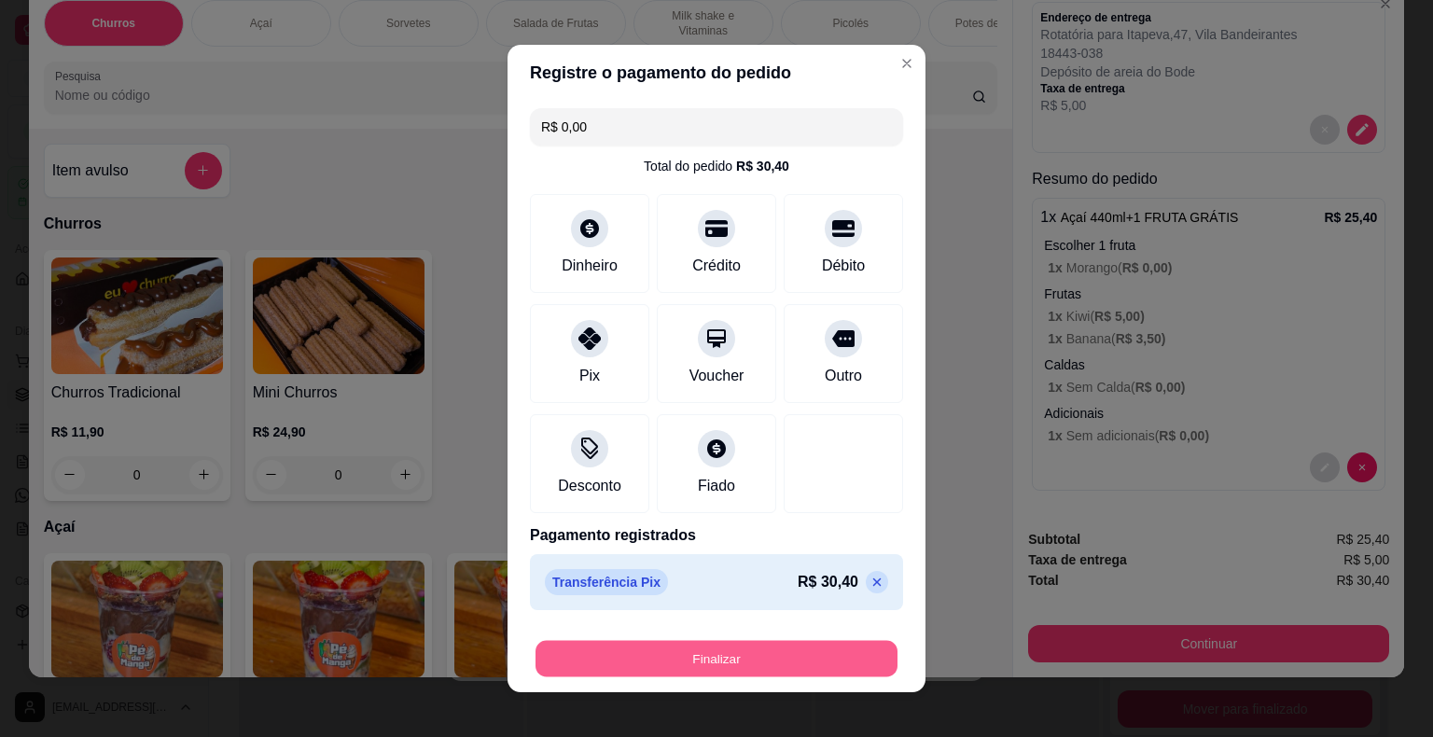
click at [747, 660] on button "Finalizar" at bounding box center [717, 659] width 362 height 36
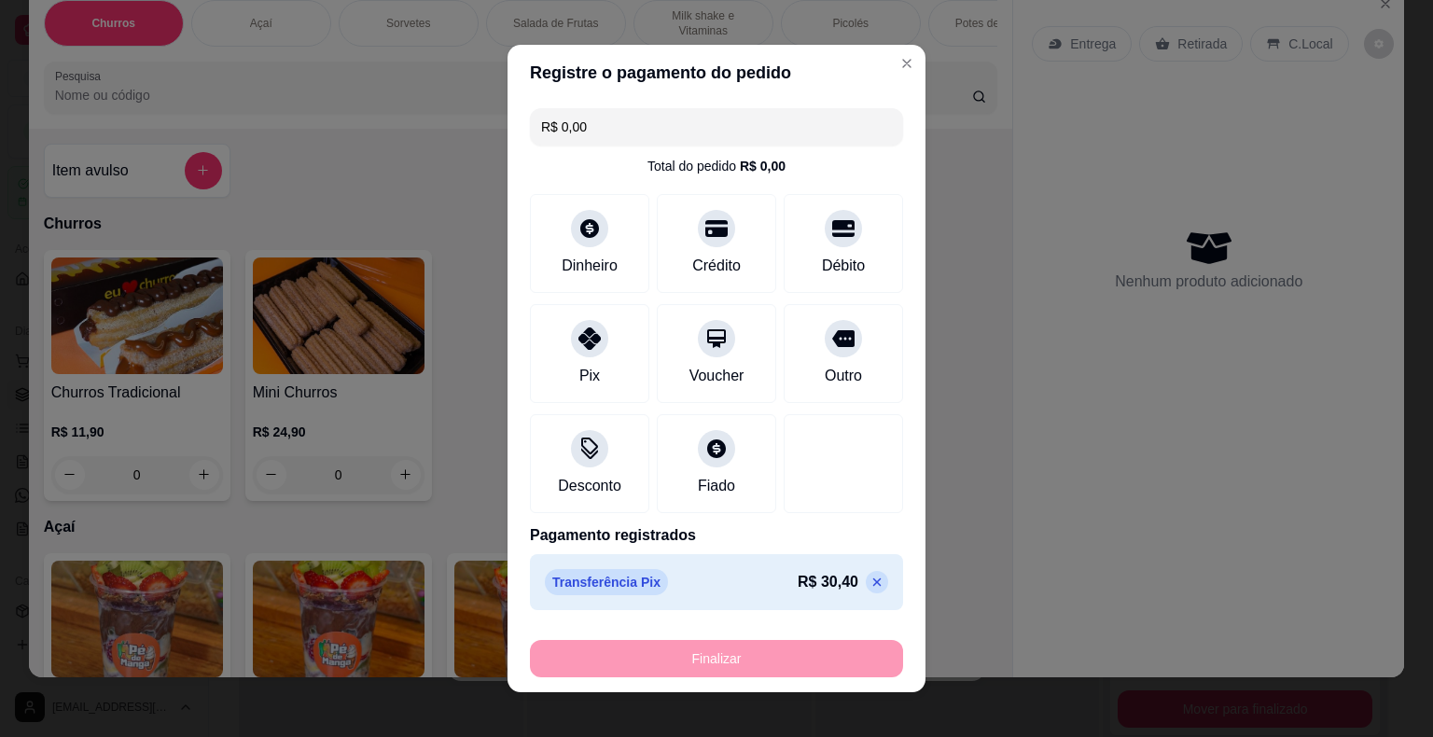
type input "-R$ 30,40"
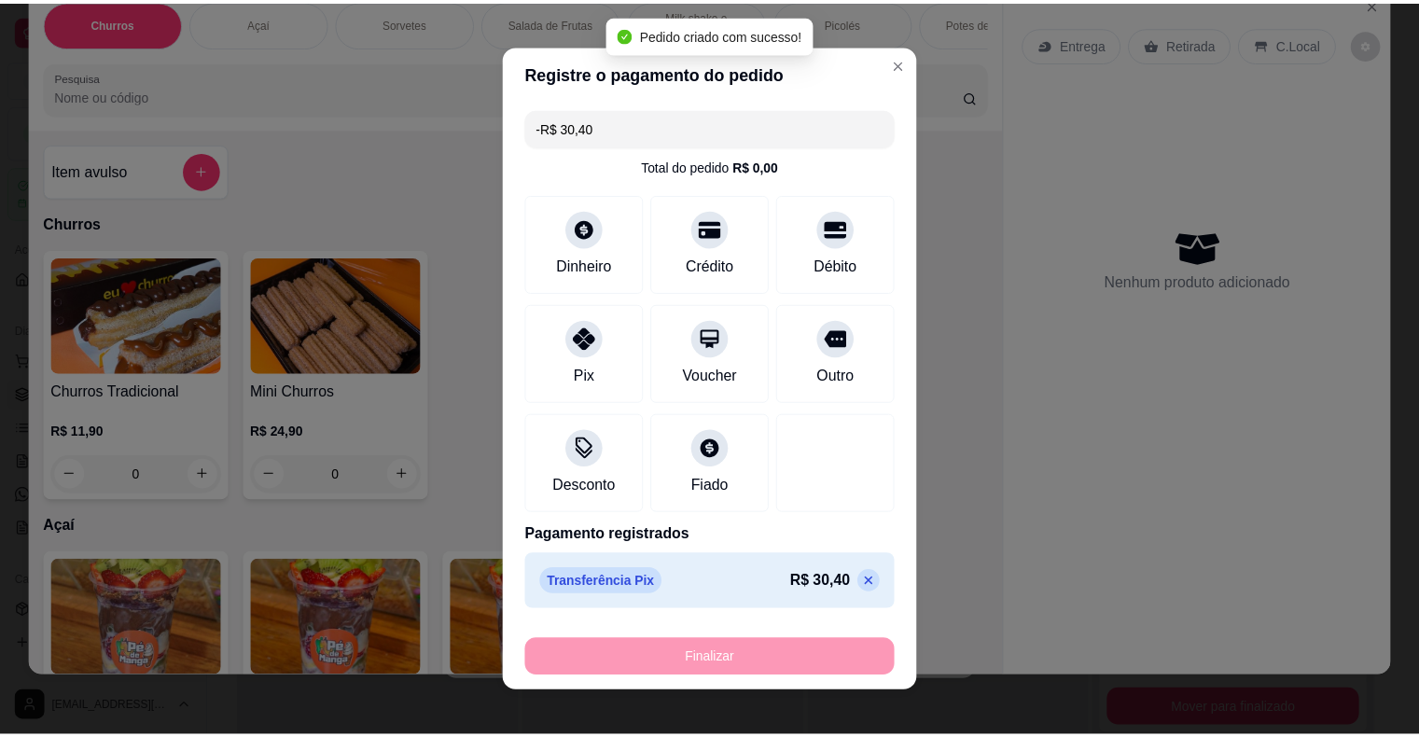
scroll to position [0, 0]
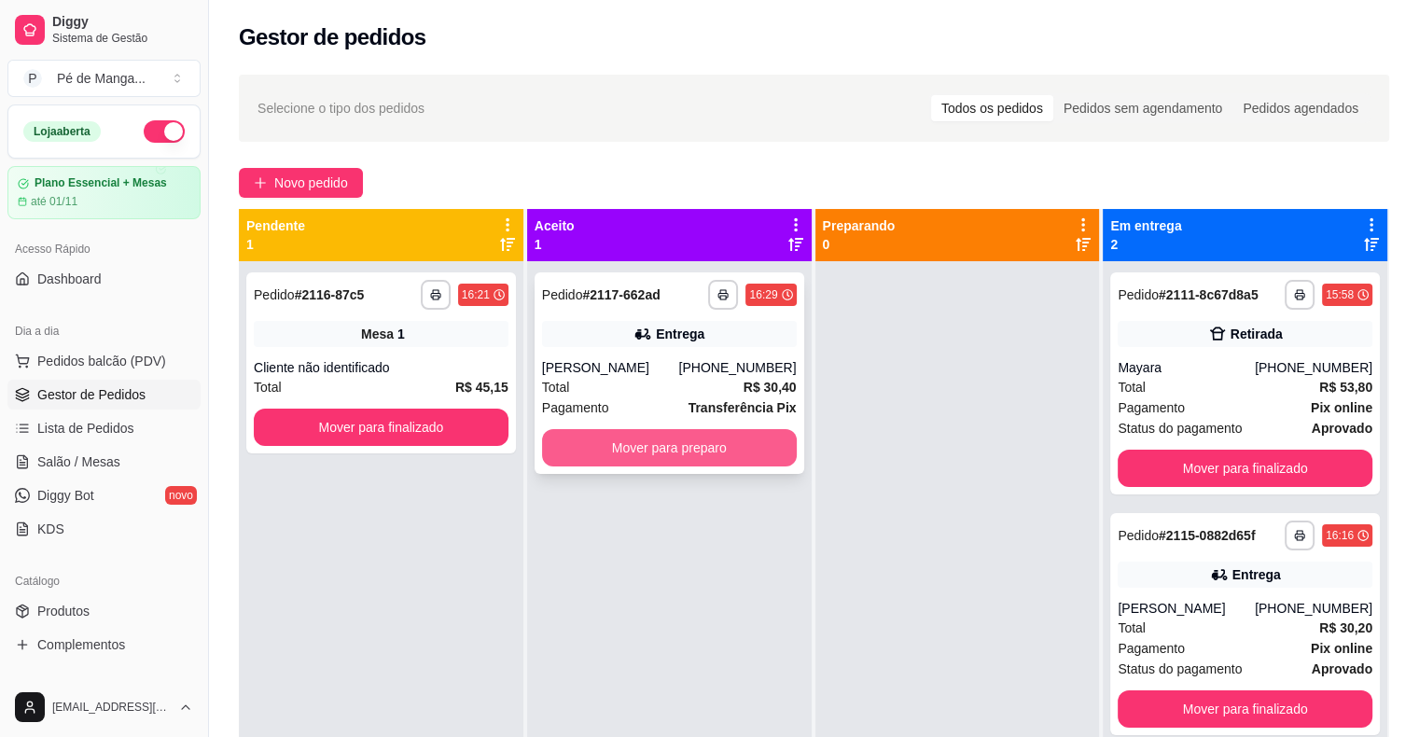
click at [738, 457] on button "Mover para preparo" at bounding box center [669, 447] width 255 height 37
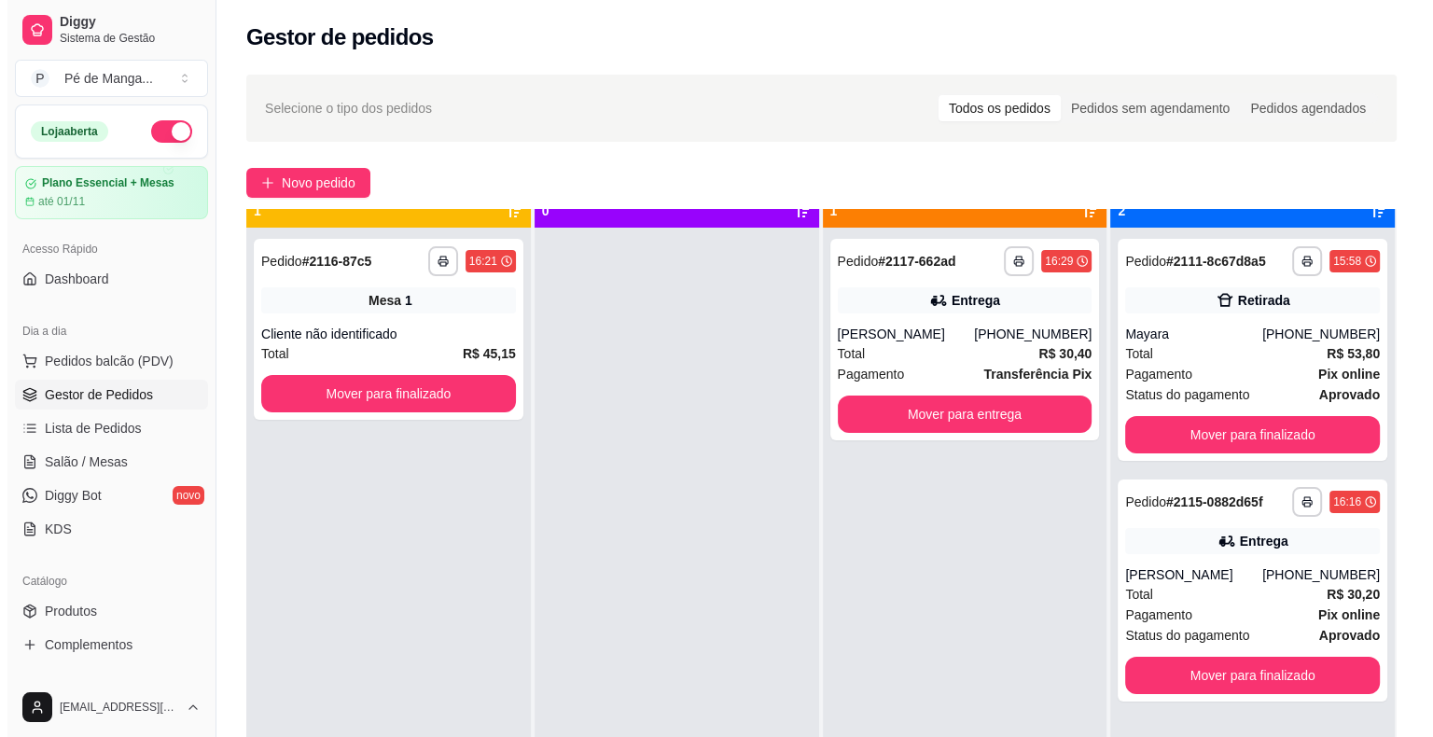
scroll to position [52, 0]
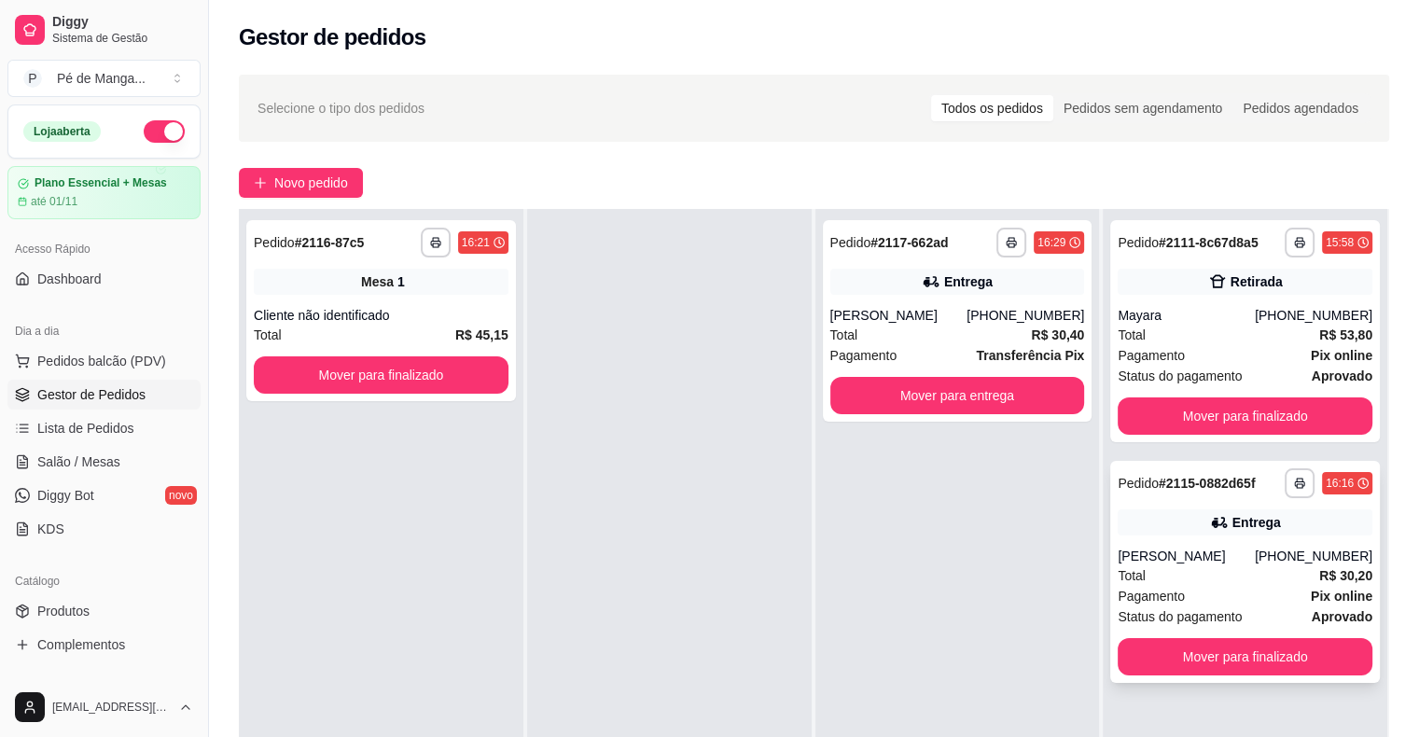
click at [1194, 532] on div "Entrega" at bounding box center [1245, 522] width 255 height 26
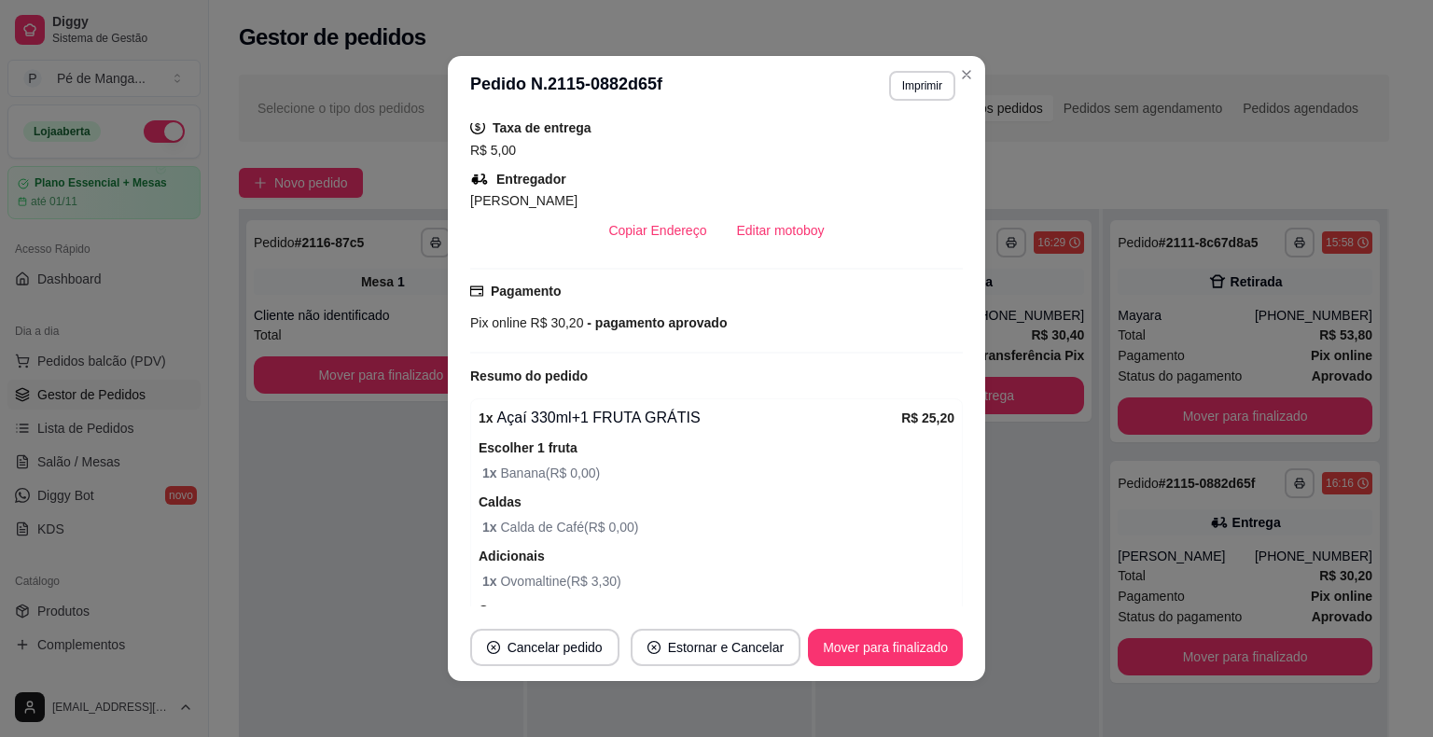
scroll to position [153, 0]
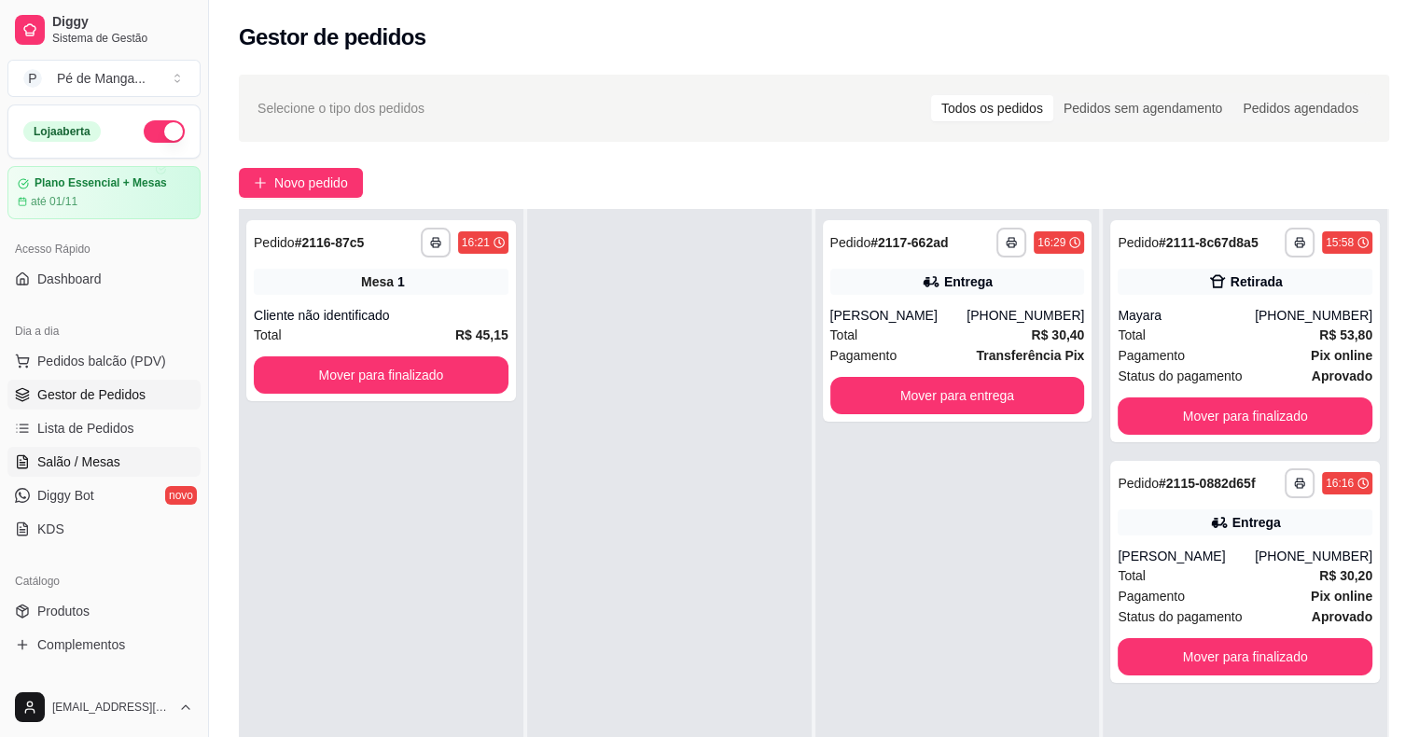
click at [122, 462] on link "Salão / Mesas" at bounding box center [103, 462] width 193 height 30
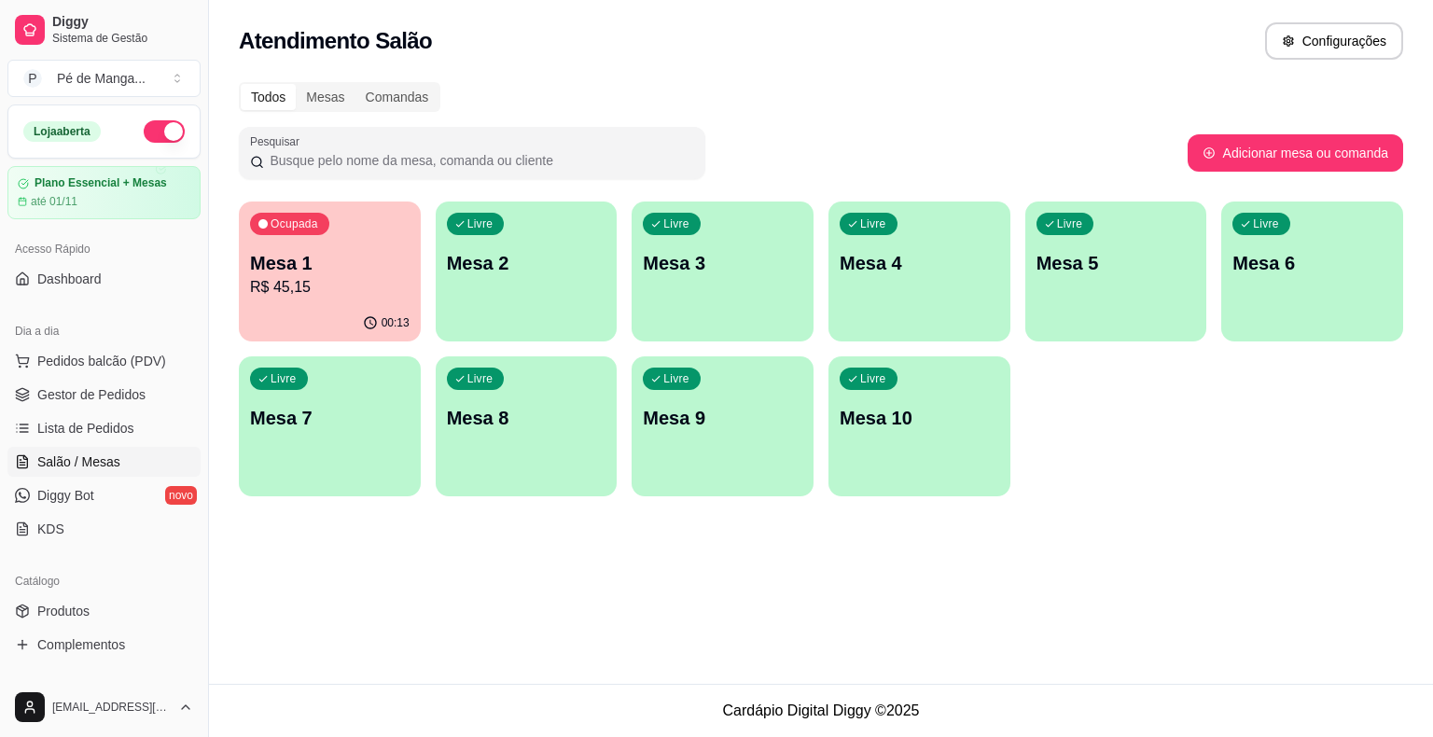
click at [366, 286] on p "R$ 45,15" at bounding box center [330, 287] width 160 height 22
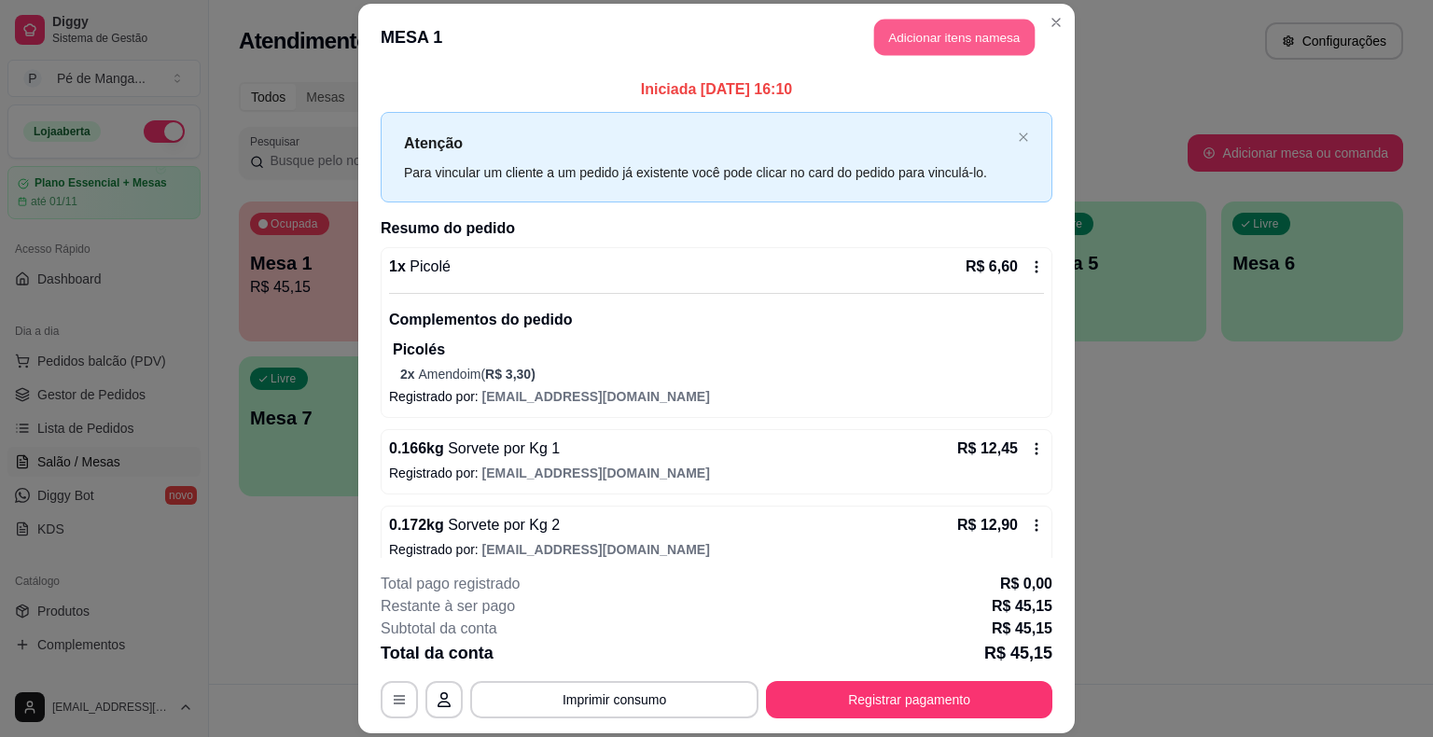
click at [929, 32] on button "Adicionar itens na mesa" at bounding box center [954, 38] width 160 height 36
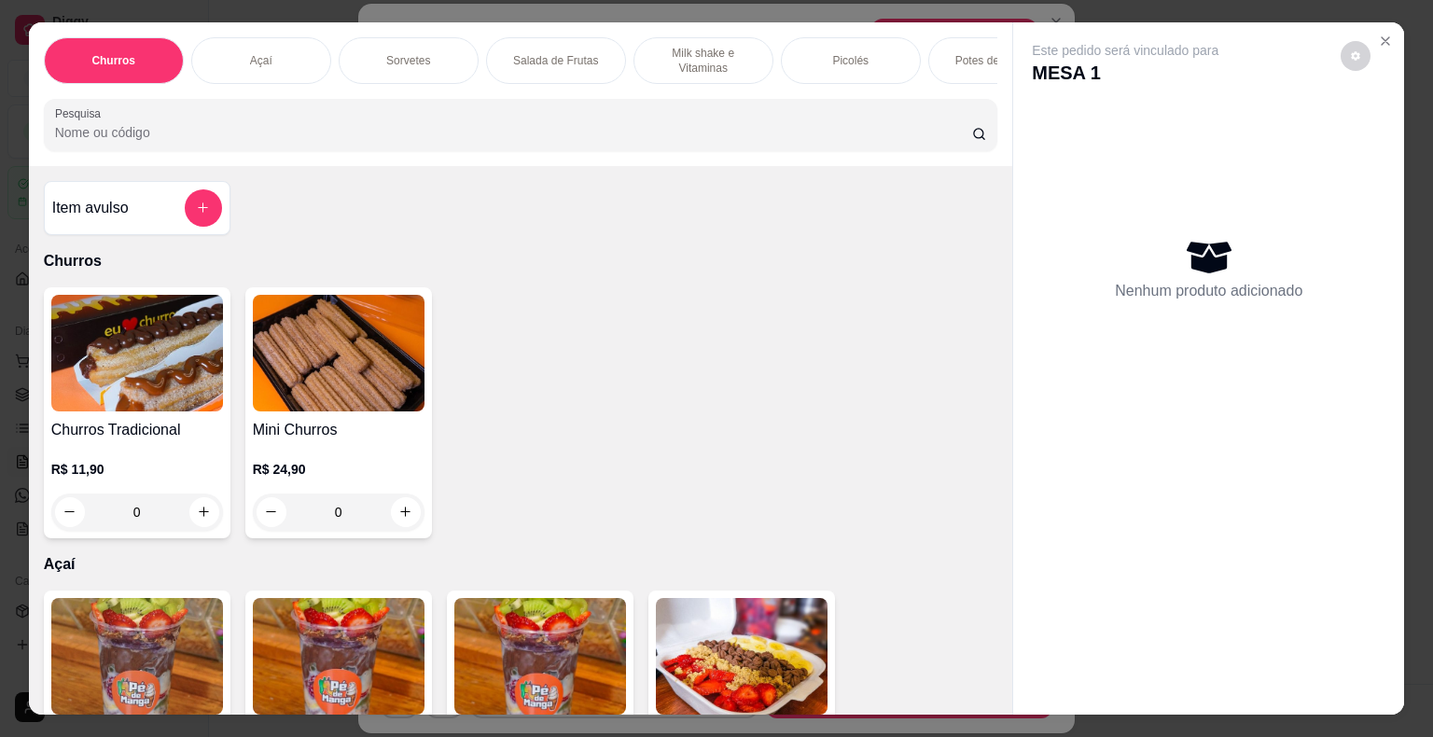
click at [818, 47] on div "Picolés" at bounding box center [851, 60] width 140 height 47
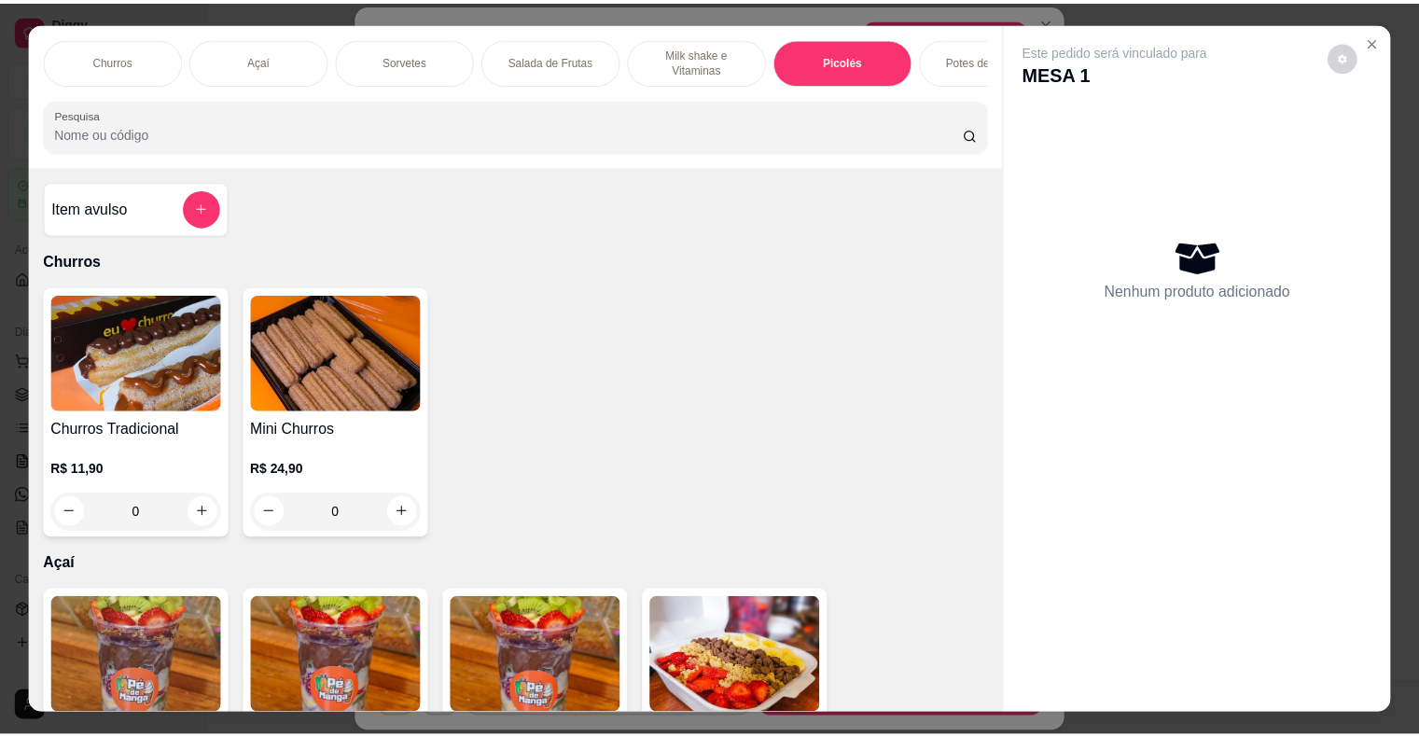
scroll to position [45, 0]
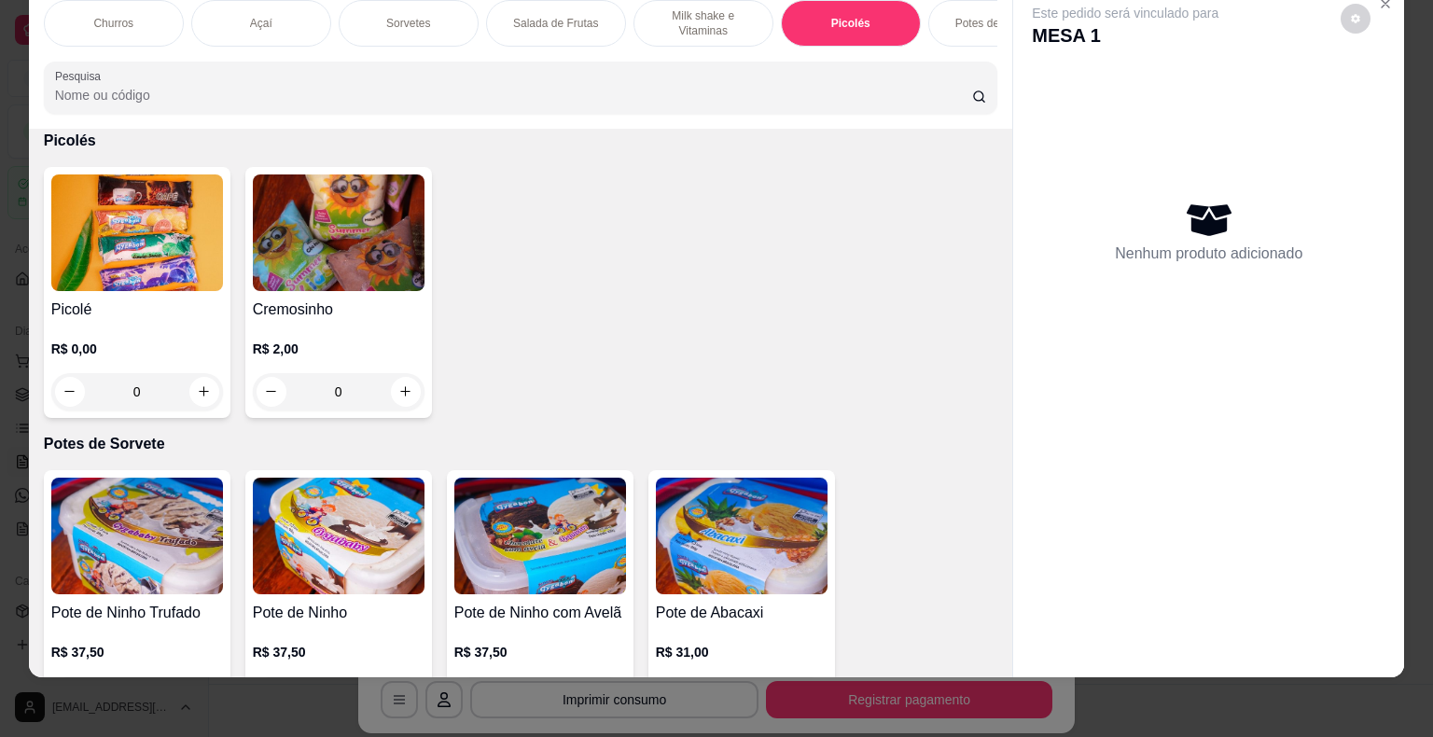
click at [200, 383] on div "0" at bounding box center [137, 391] width 172 height 37
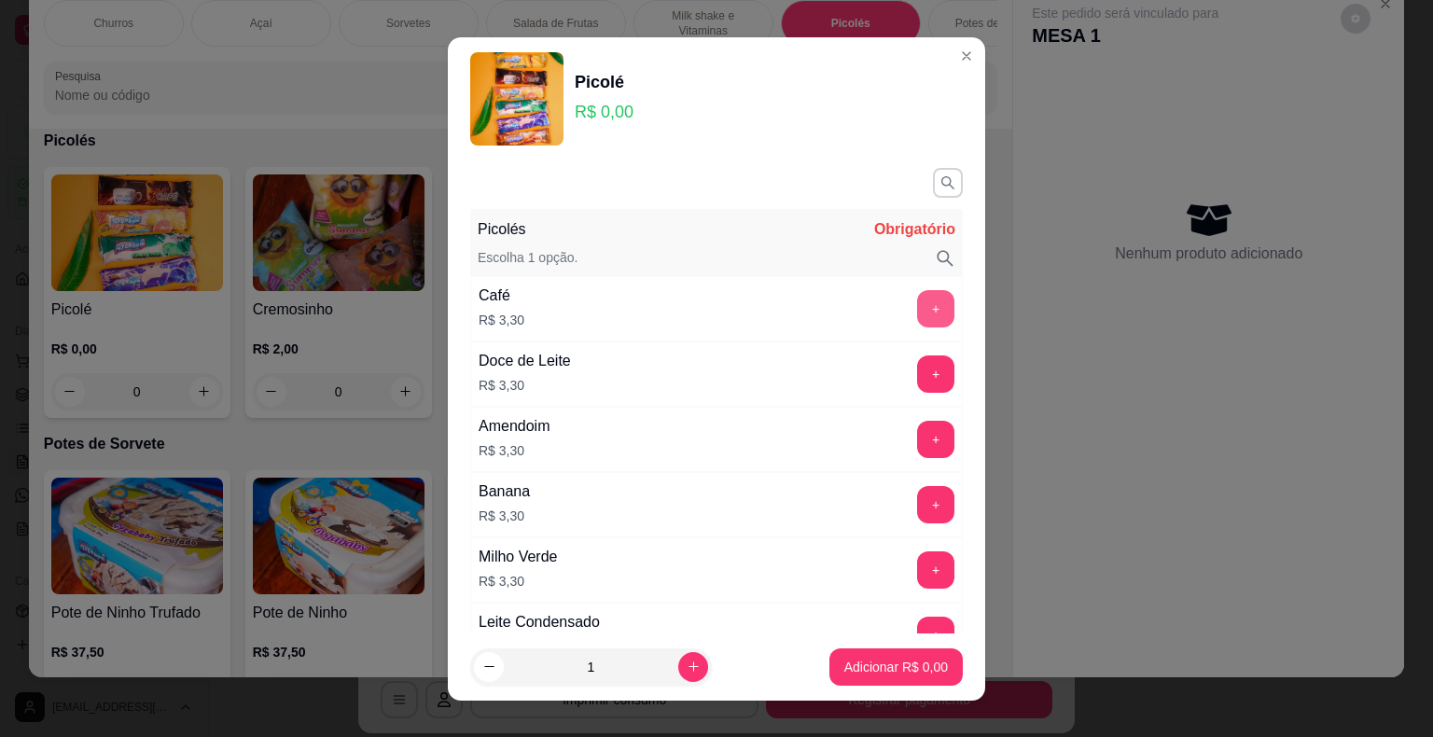
click at [917, 301] on button "+" at bounding box center [935, 308] width 37 height 37
click at [881, 671] on p "Adicionar R$ 3,30" at bounding box center [895, 667] width 101 height 18
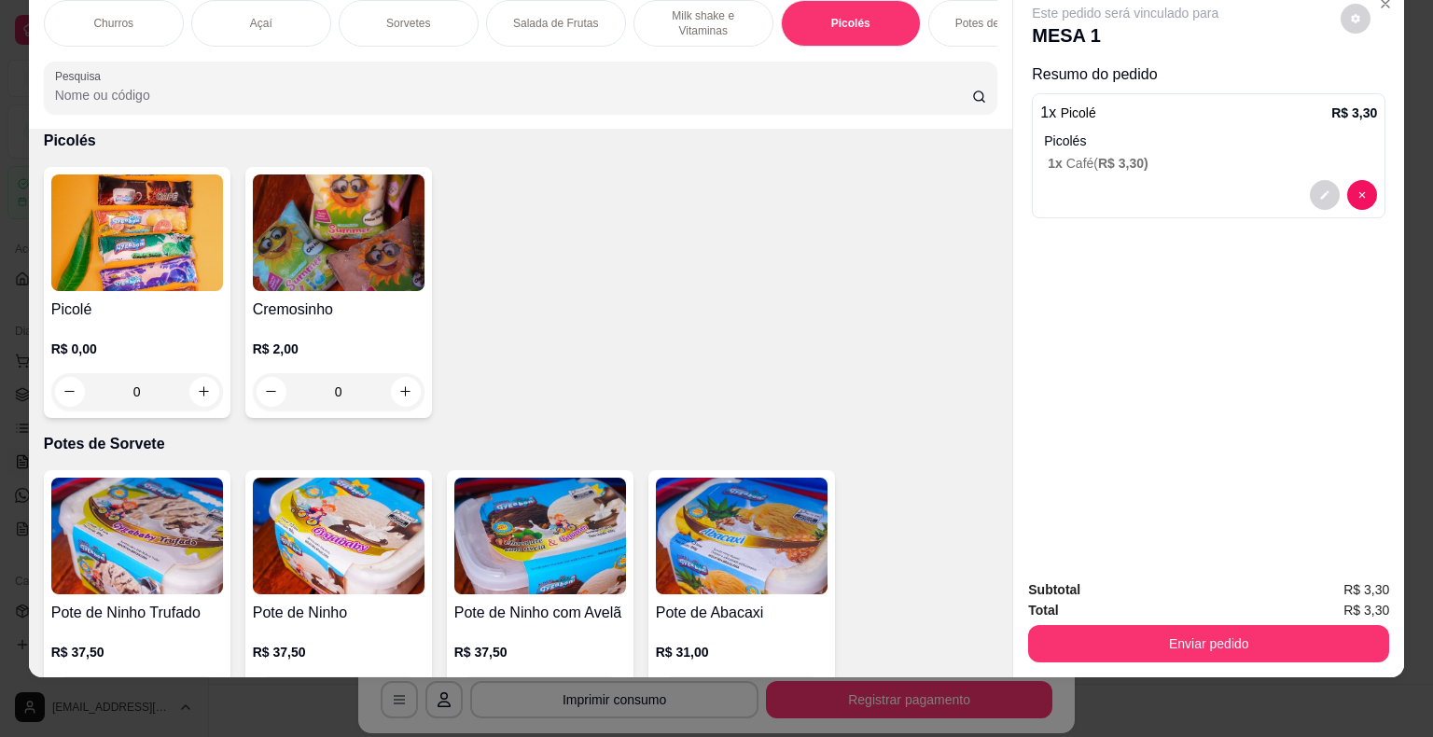
click at [199, 387] on div "0" at bounding box center [137, 391] width 172 height 37
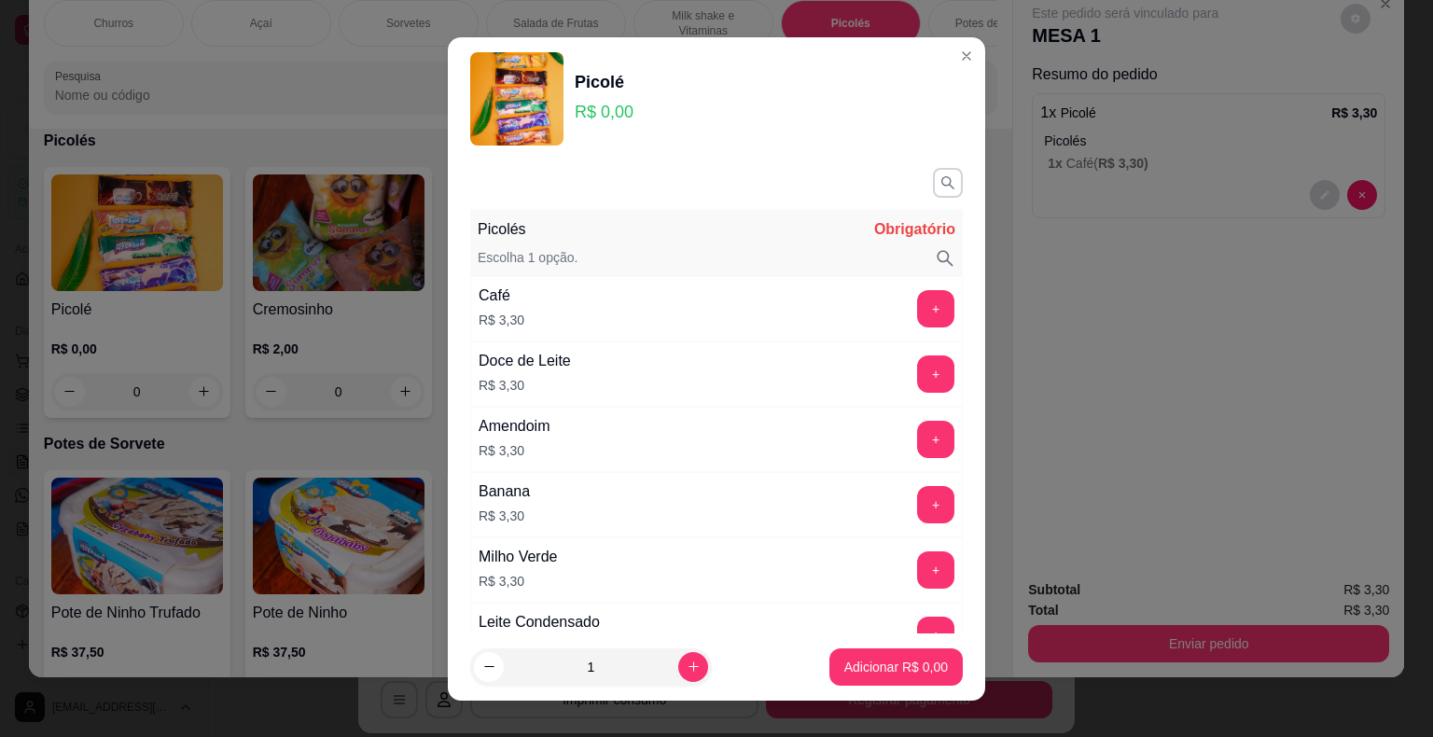
click at [910, 298] on div "+" at bounding box center [936, 308] width 52 height 37
click at [917, 305] on button "+" at bounding box center [935, 308] width 37 height 37
click at [885, 663] on p "Adicionar R$ 3,30" at bounding box center [896, 667] width 104 height 19
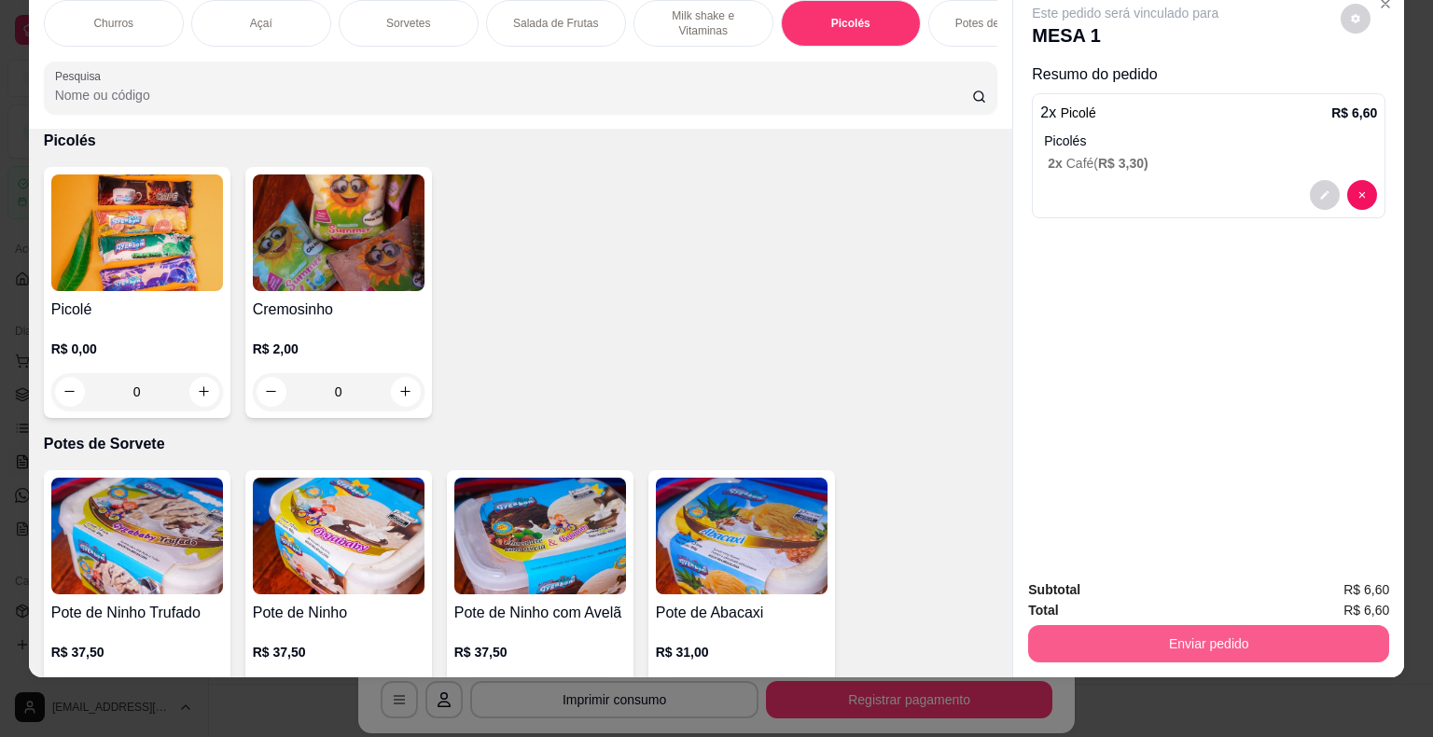
click at [1283, 625] on button "Enviar pedido" at bounding box center [1208, 643] width 361 height 37
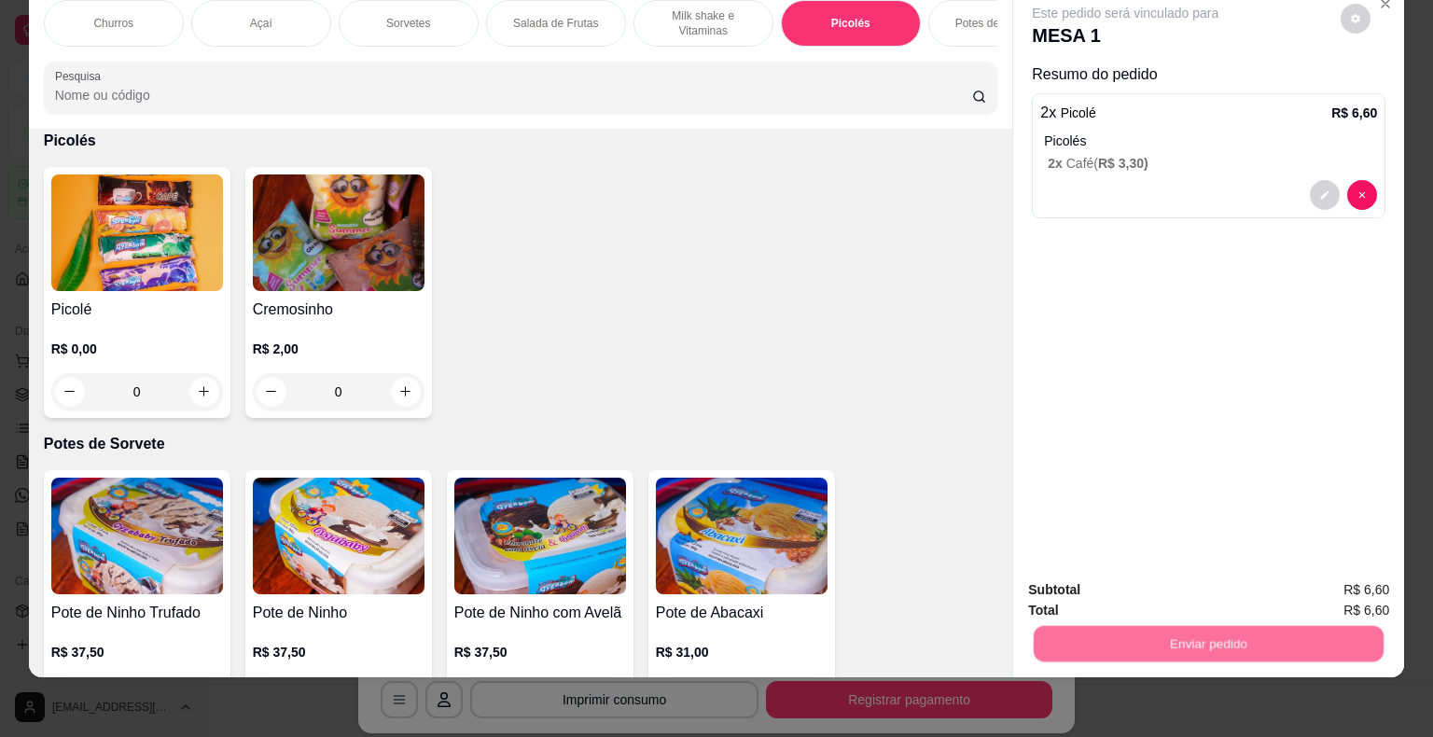
click at [1335, 569] on button "Enviar pedido" at bounding box center [1341, 583] width 105 height 35
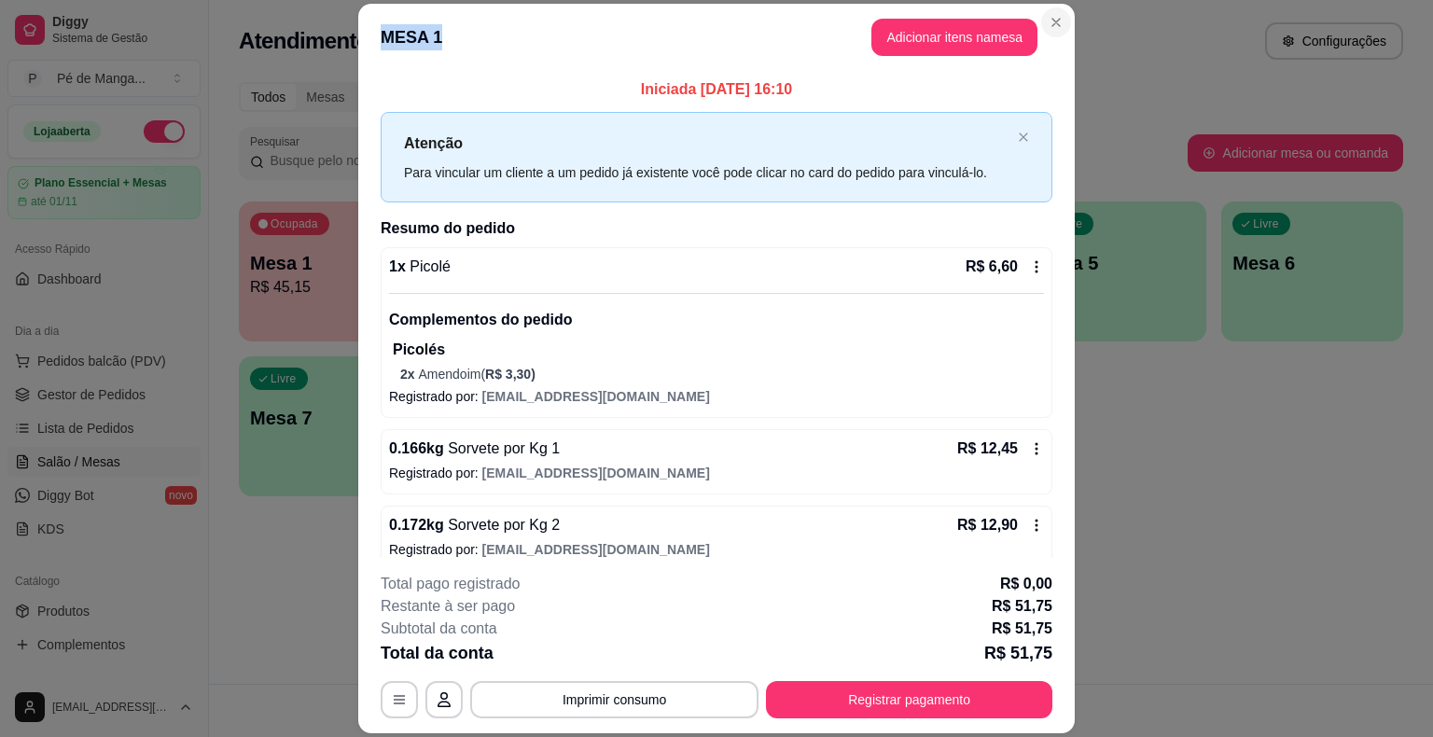
drag, startPoint x: 1058, startPoint y: 7, endPoint x: 1052, endPoint y: 20, distance: 13.4
click at [1052, 15] on section "MESA 1 Adicionar itens na mesa Iniciada [DATE] 16:10 Atenção Para vincular um c…" at bounding box center [716, 369] width 717 height 730
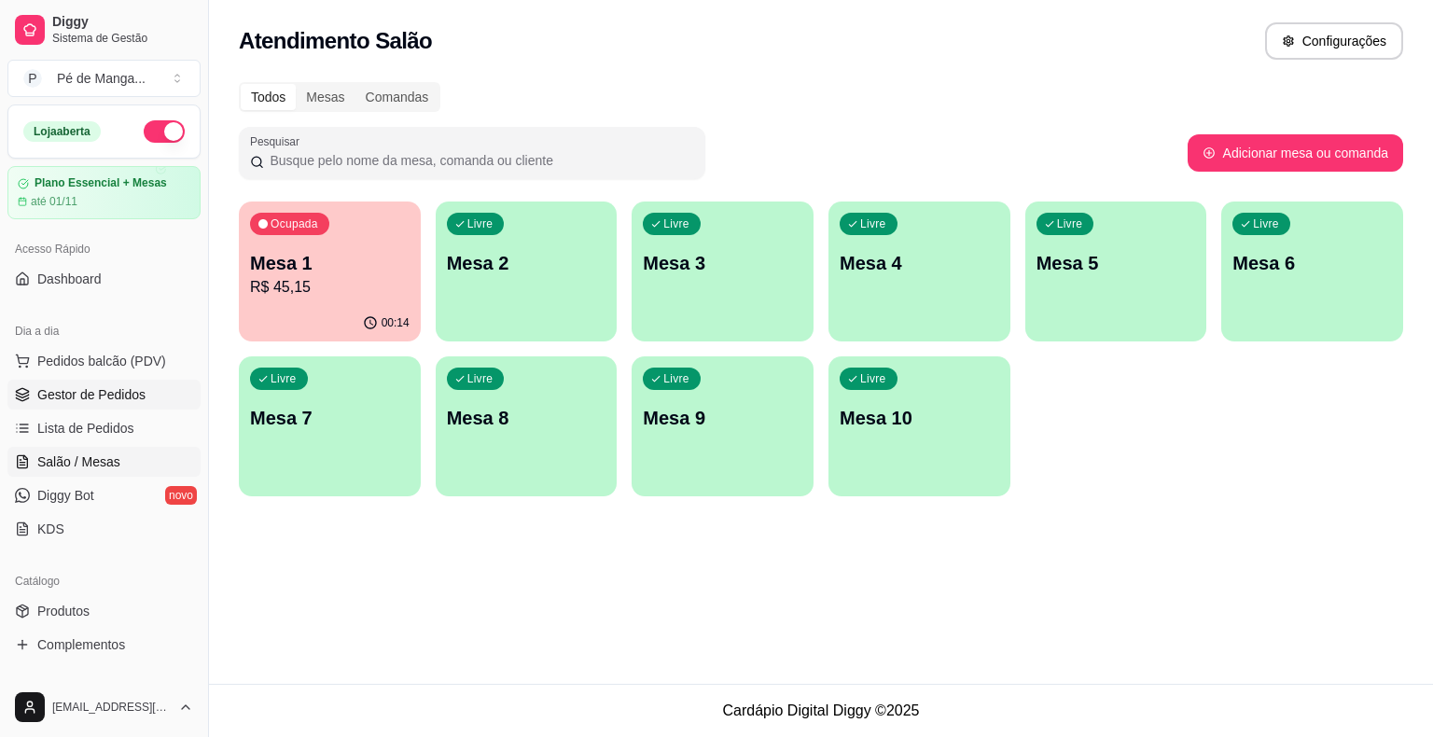
click at [149, 399] on link "Gestor de Pedidos" at bounding box center [103, 395] width 193 height 30
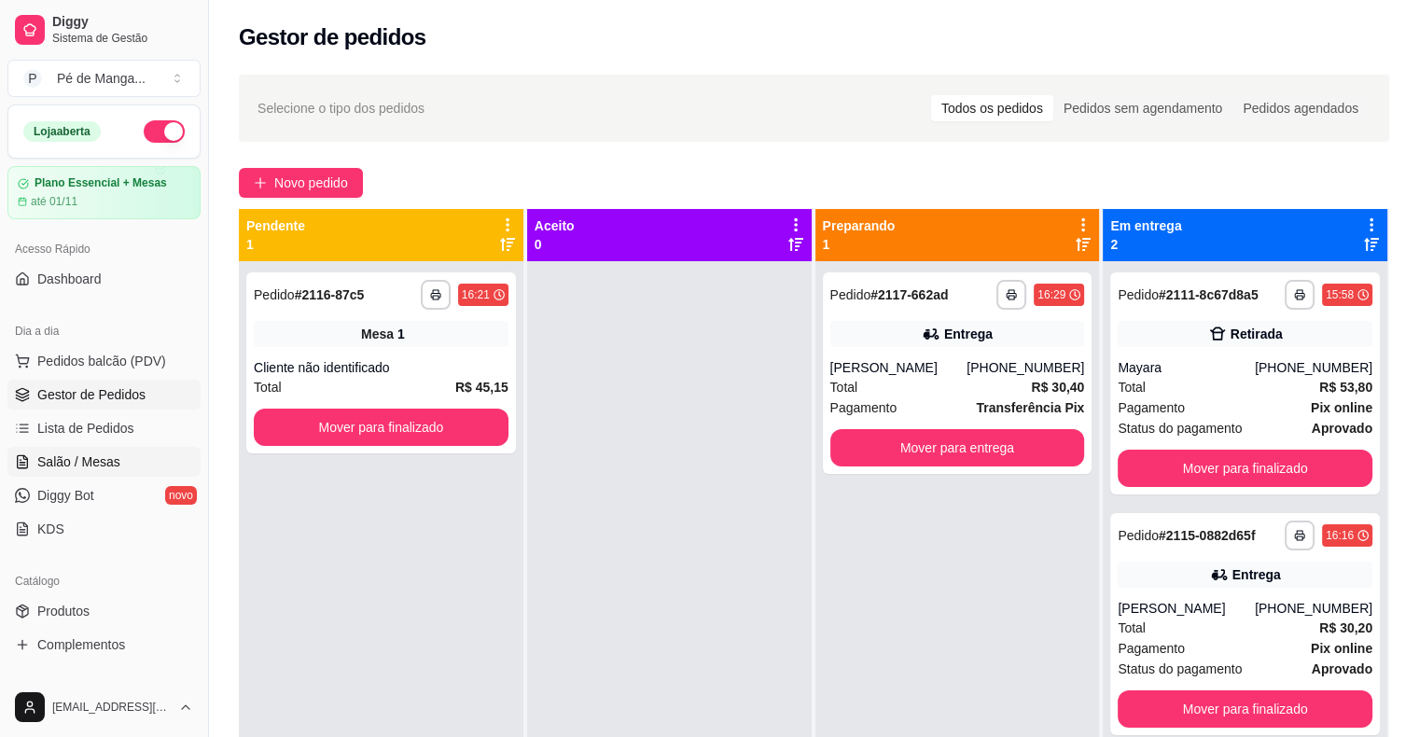
click at [132, 461] on link "Salão / Mesas" at bounding box center [103, 462] width 193 height 30
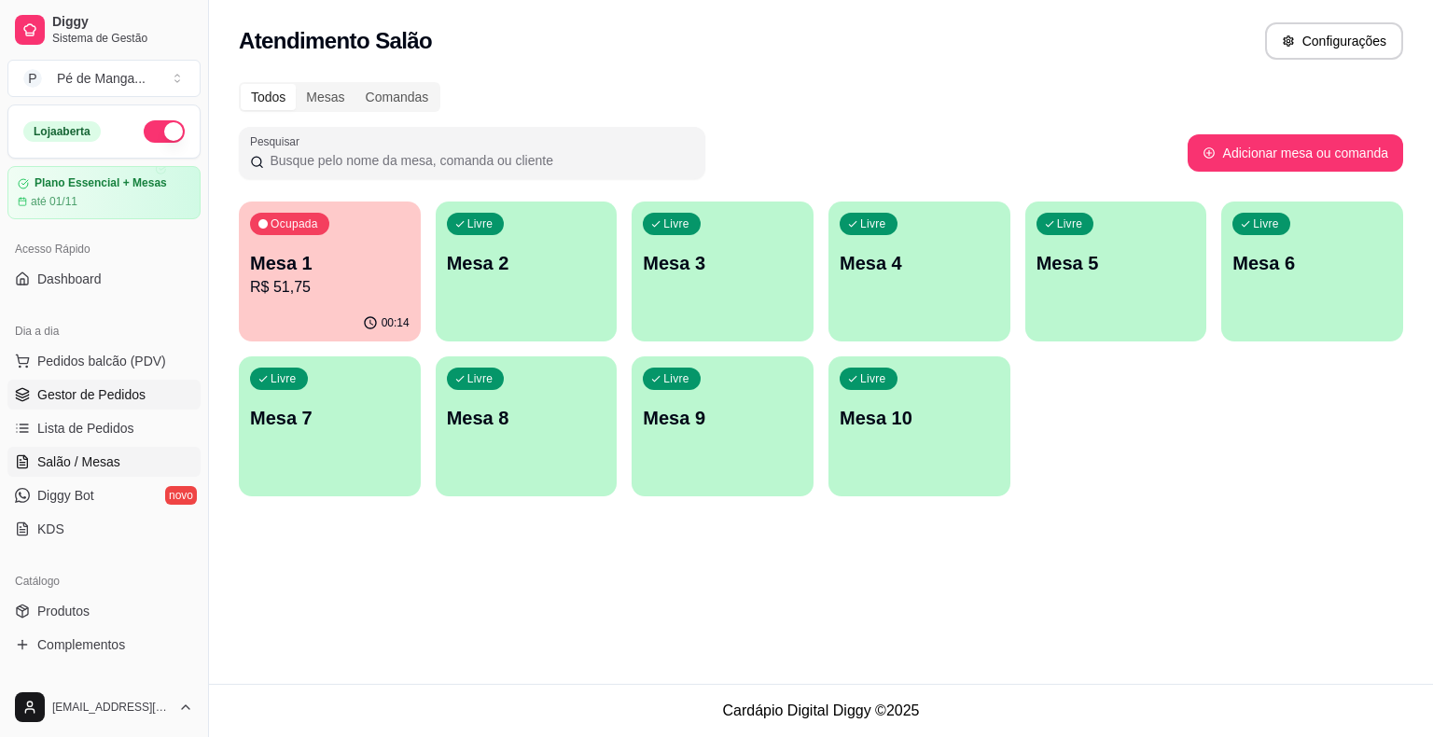
click at [140, 400] on span "Gestor de Pedidos" at bounding box center [91, 394] width 108 height 19
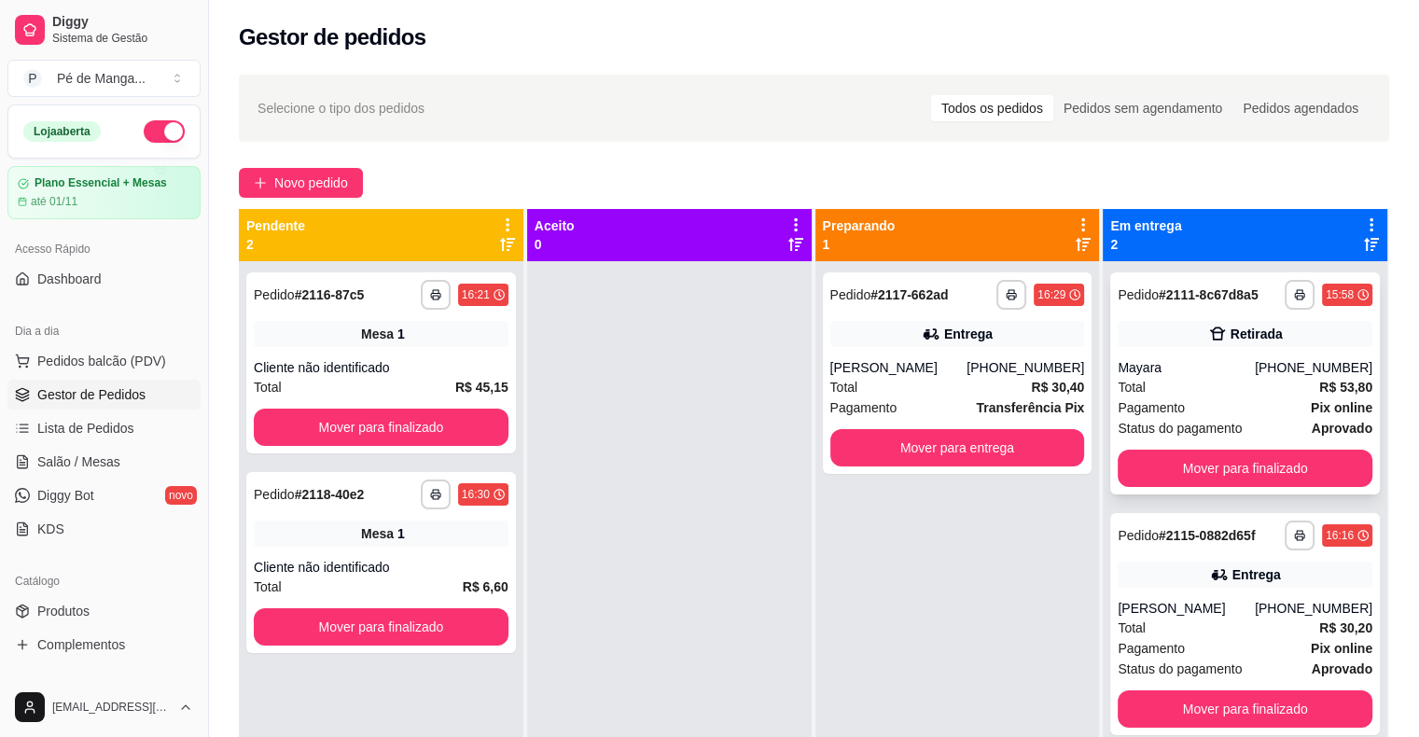
click at [1188, 394] on div "Total R$ 53,80" at bounding box center [1245, 387] width 255 height 21
click at [1247, 718] on button "Mover para finalizado" at bounding box center [1245, 709] width 247 height 36
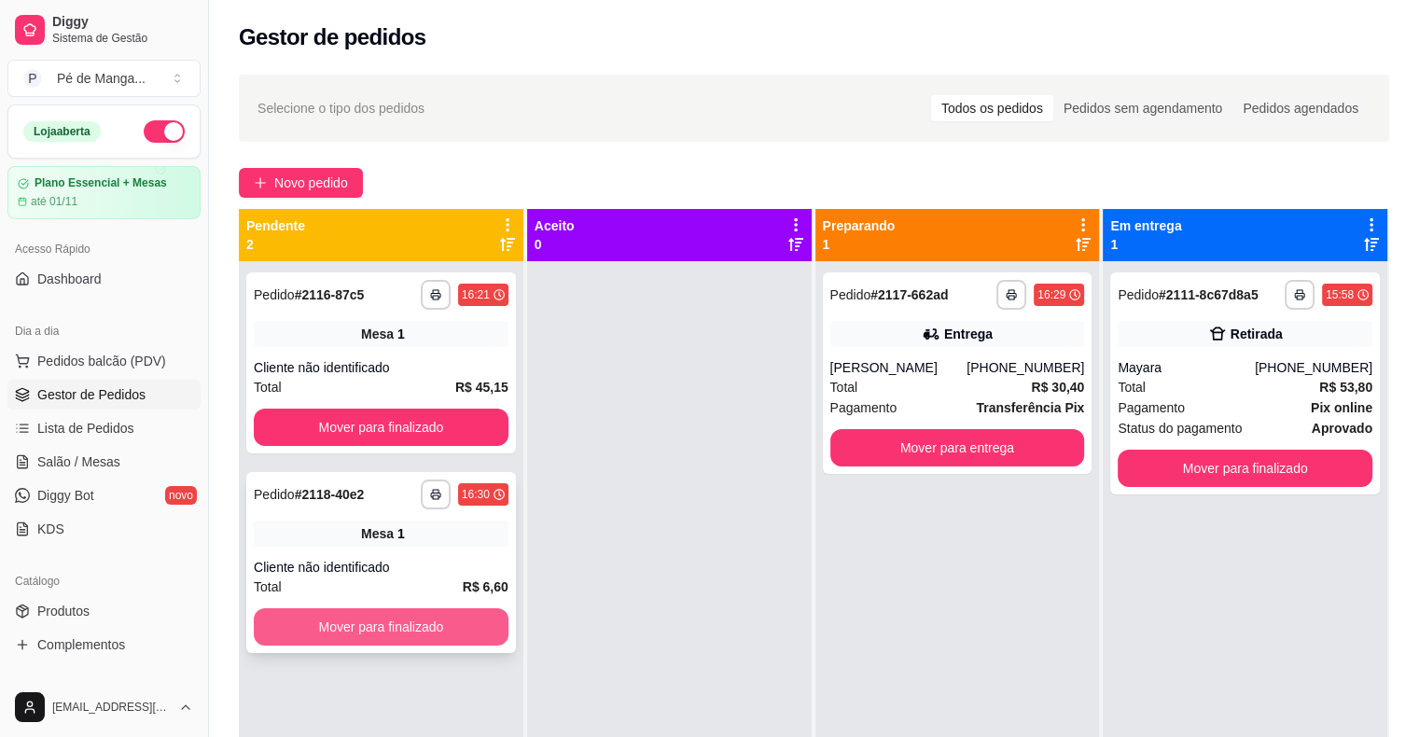
drag, startPoint x: 358, startPoint y: 650, endPoint x: 362, endPoint y: 641, distance: 10.0
click at [362, 641] on div "**********" at bounding box center [381, 562] width 270 height 181
click at [371, 647] on div "**********" at bounding box center [381, 562] width 270 height 181
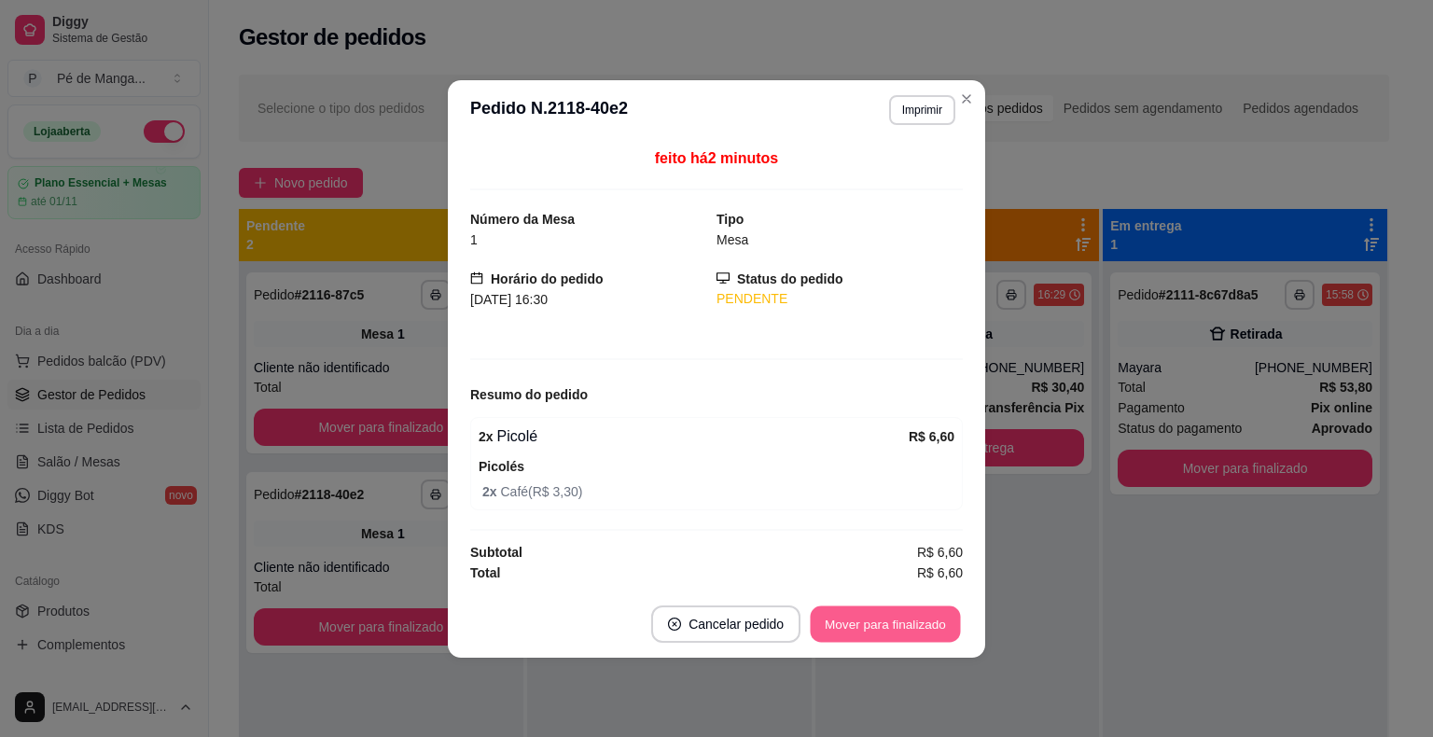
click at [829, 623] on button "Mover para finalizado" at bounding box center [886, 624] width 150 height 36
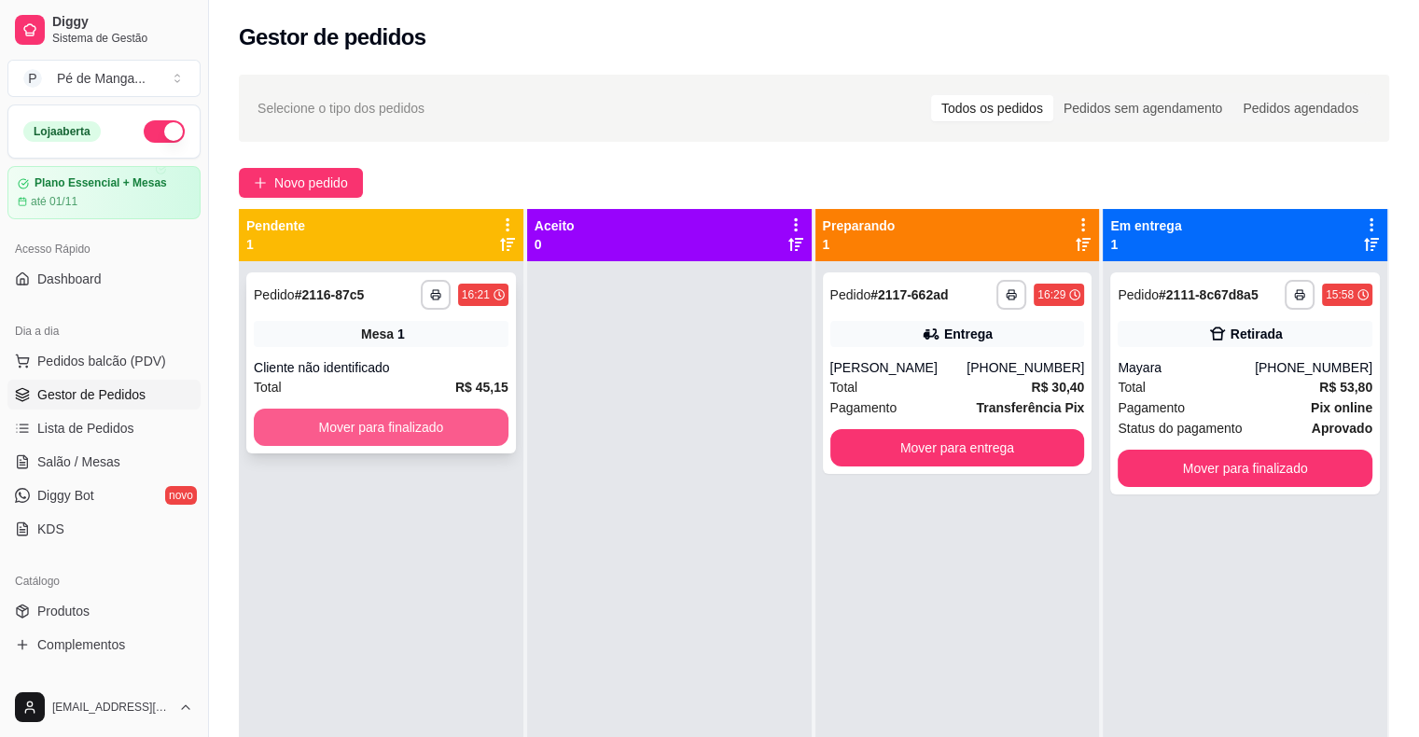
click at [427, 441] on button "Mover para finalizado" at bounding box center [381, 427] width 255 height 37
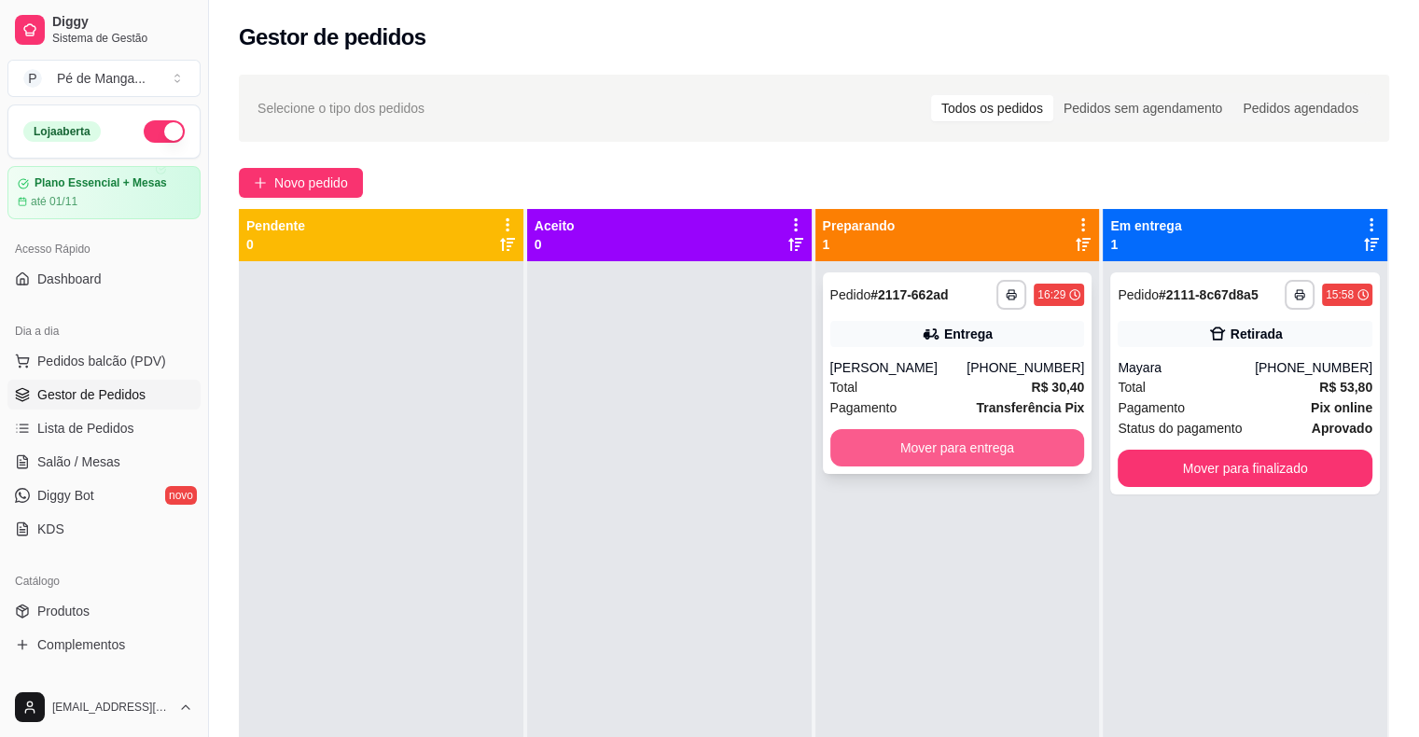
click at [996, 425] on div "**********" at bounding box center [958, 373] width 270 height 202
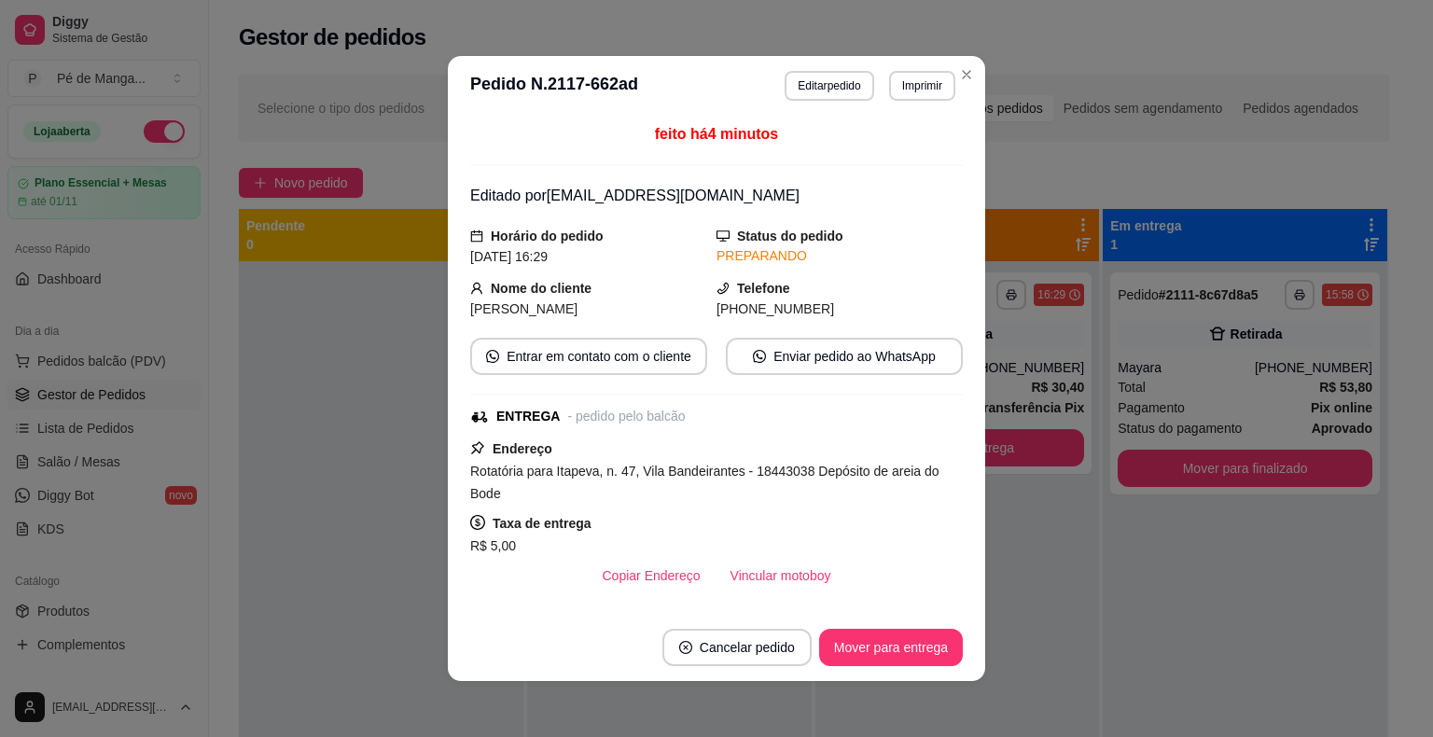
click at [975, 73] on header "**********" at bounding box center [716, 86] width 537 height 60
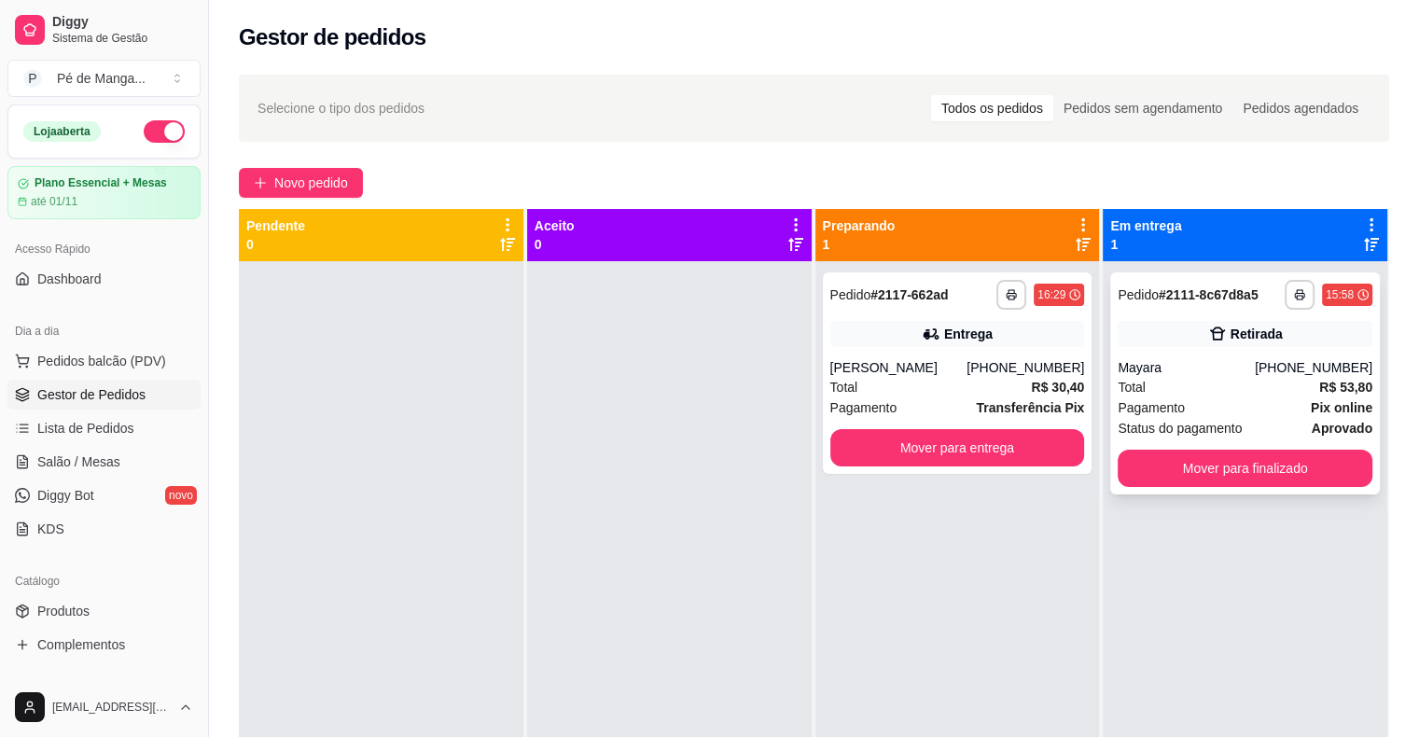
click at [1261, 387] on div "Total R$ 53,80" at bounding box center [1245, 387] width 255 height 21
click at [995, 442] on button "Mover para entrega" at bounding box center [957, 448] width 247 height 36
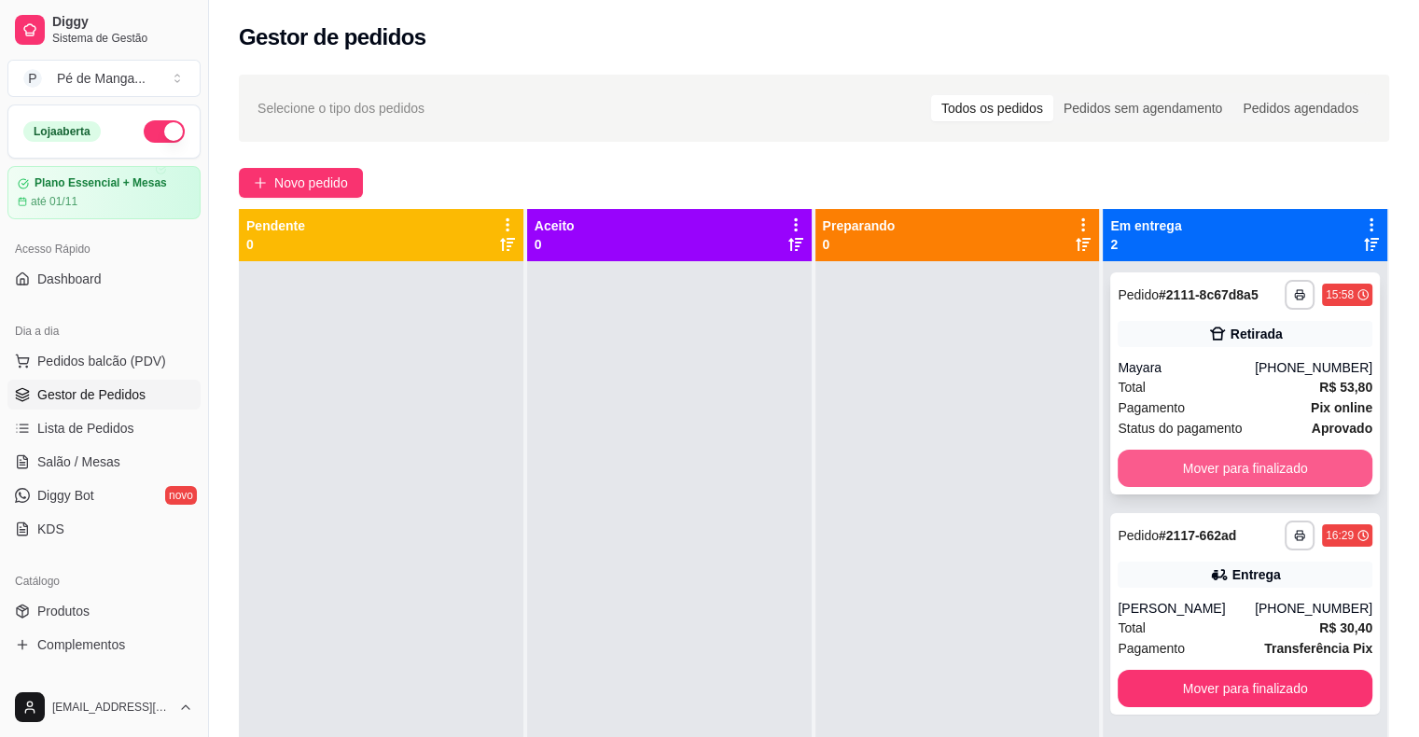
click at [1226, 471] on button "Mover para finalizado" at bounding box center [1245, 468] width 255 height 37
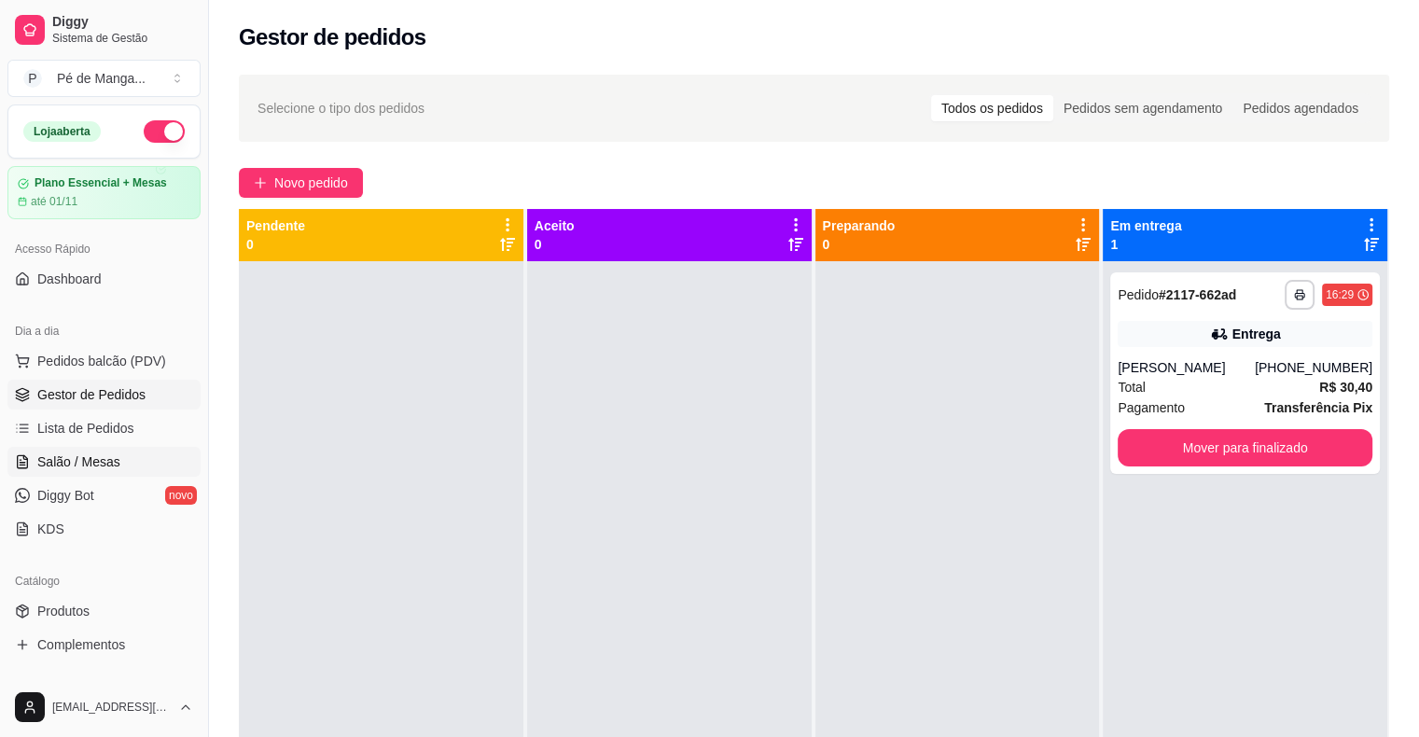
click at [79, 453] on span "Salão / Mesas" at bounding box center [78, 462] width 83 height 19
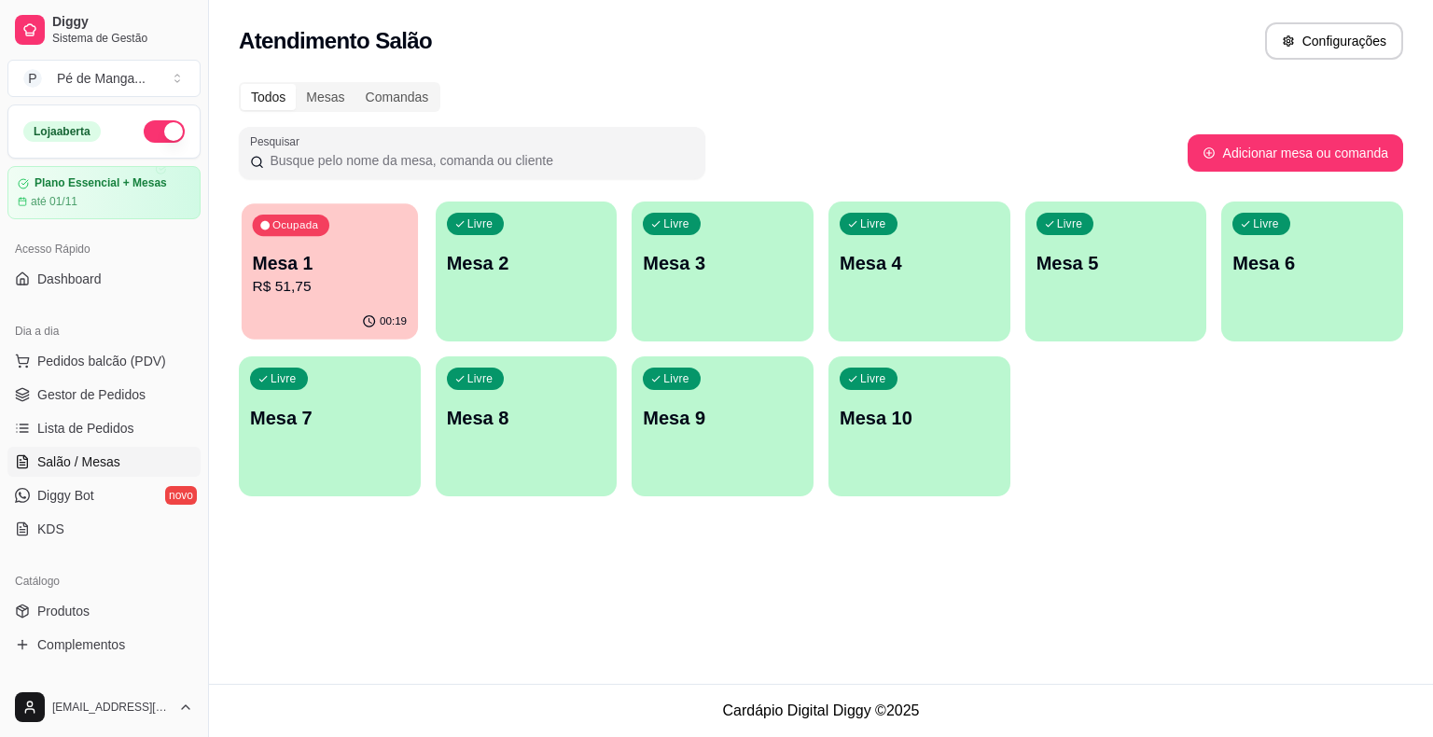
click at [308, 252] on p "Mesa 1" at bounding box center [330, 263] width 155 height 25
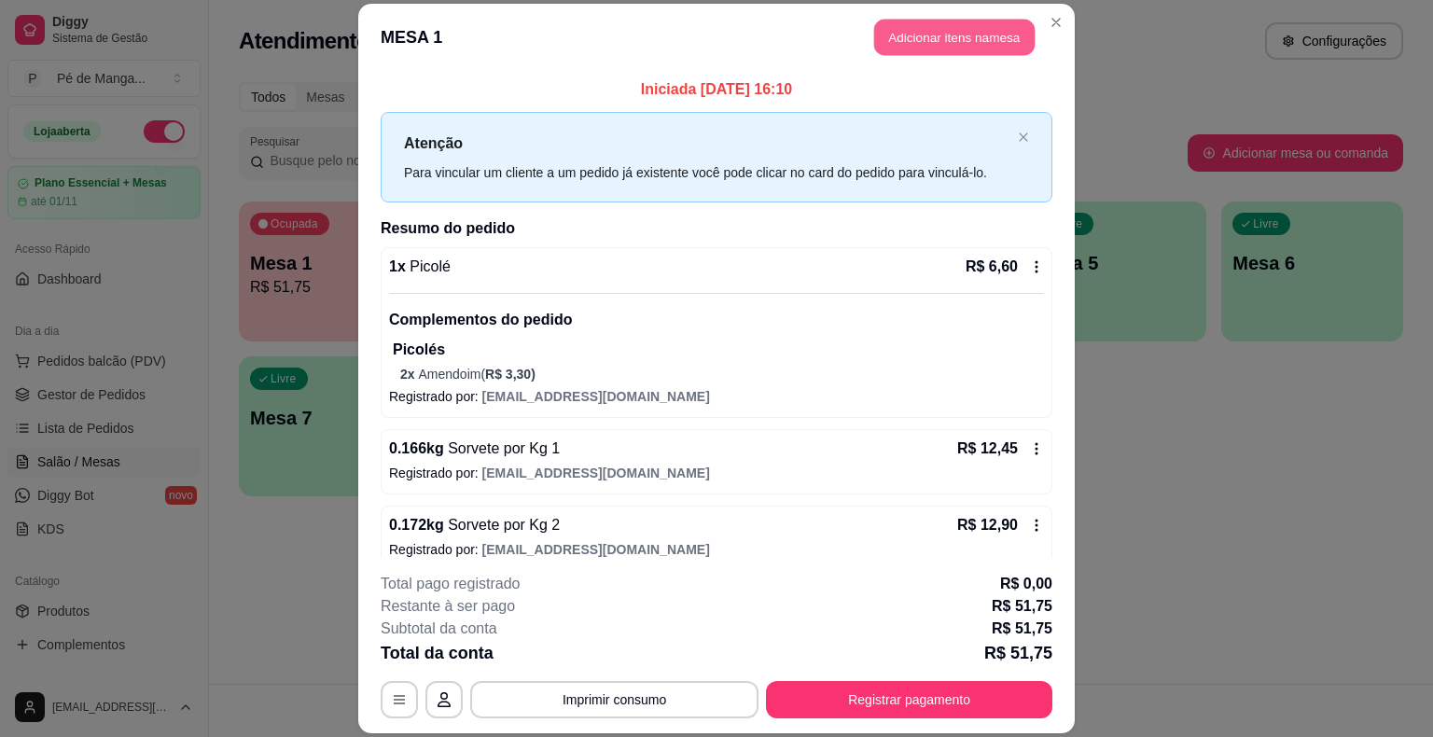
click at [981, 33] on button "Adicionar itens na mesa" at bounding box center [954, 38] width 160 height 36
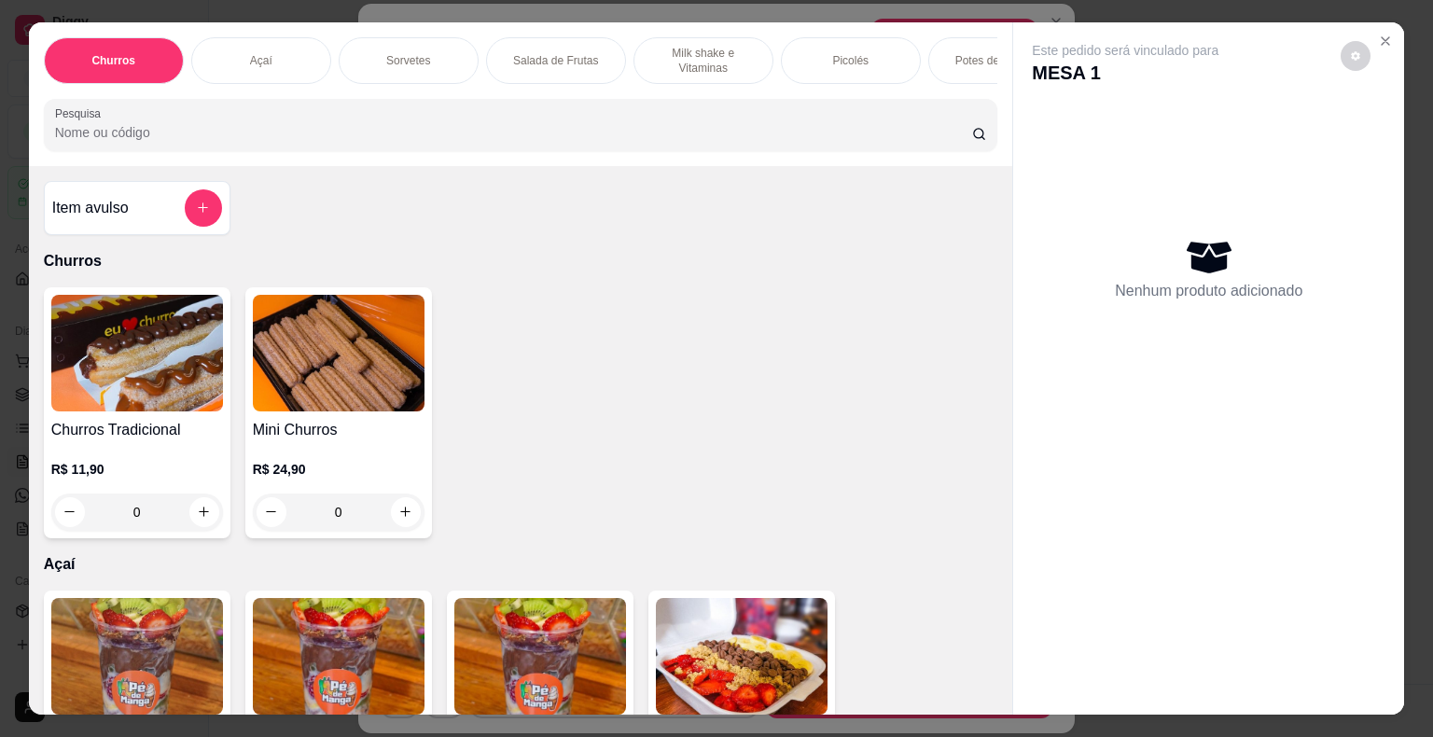
click at [825, 52] on div "Picolés" at bounding box center [851, 60] width 140 height 47
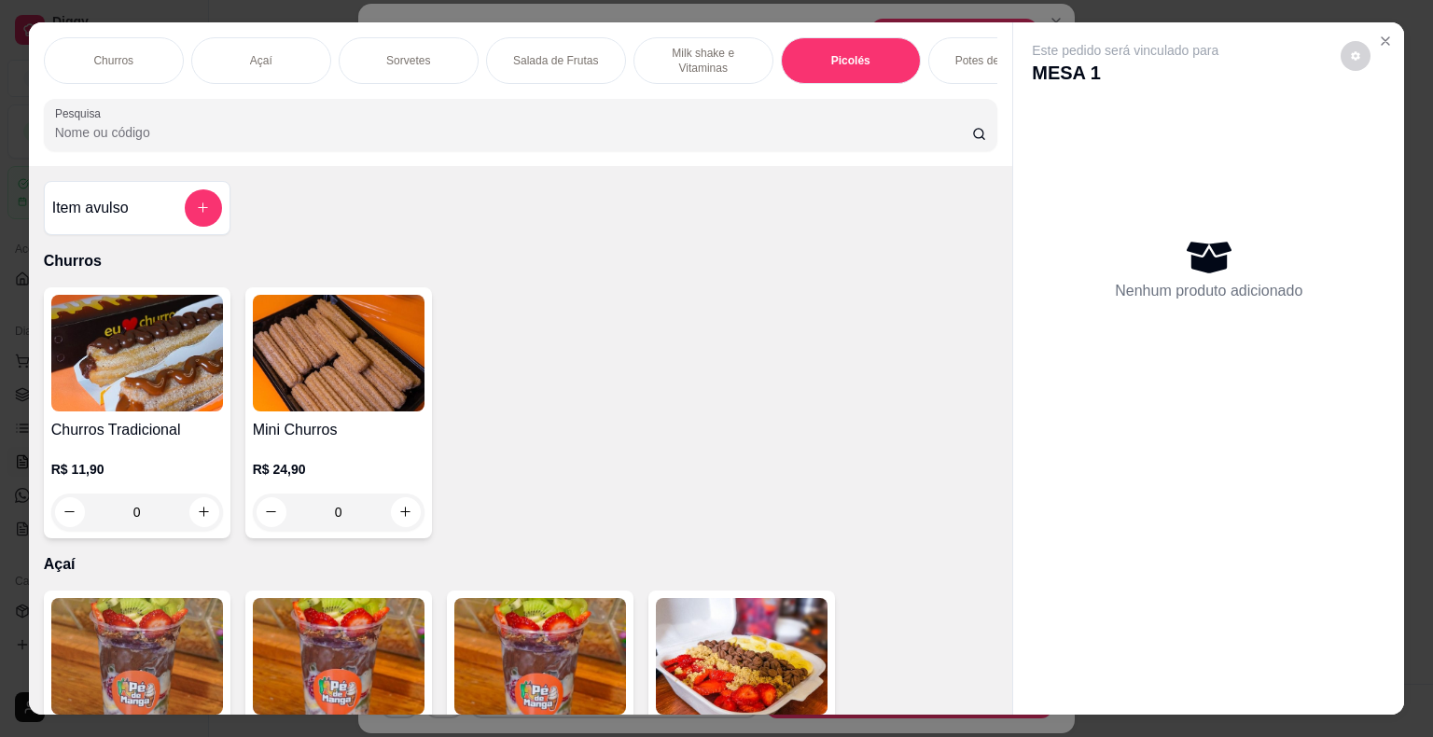
scroll to position [45, 0]
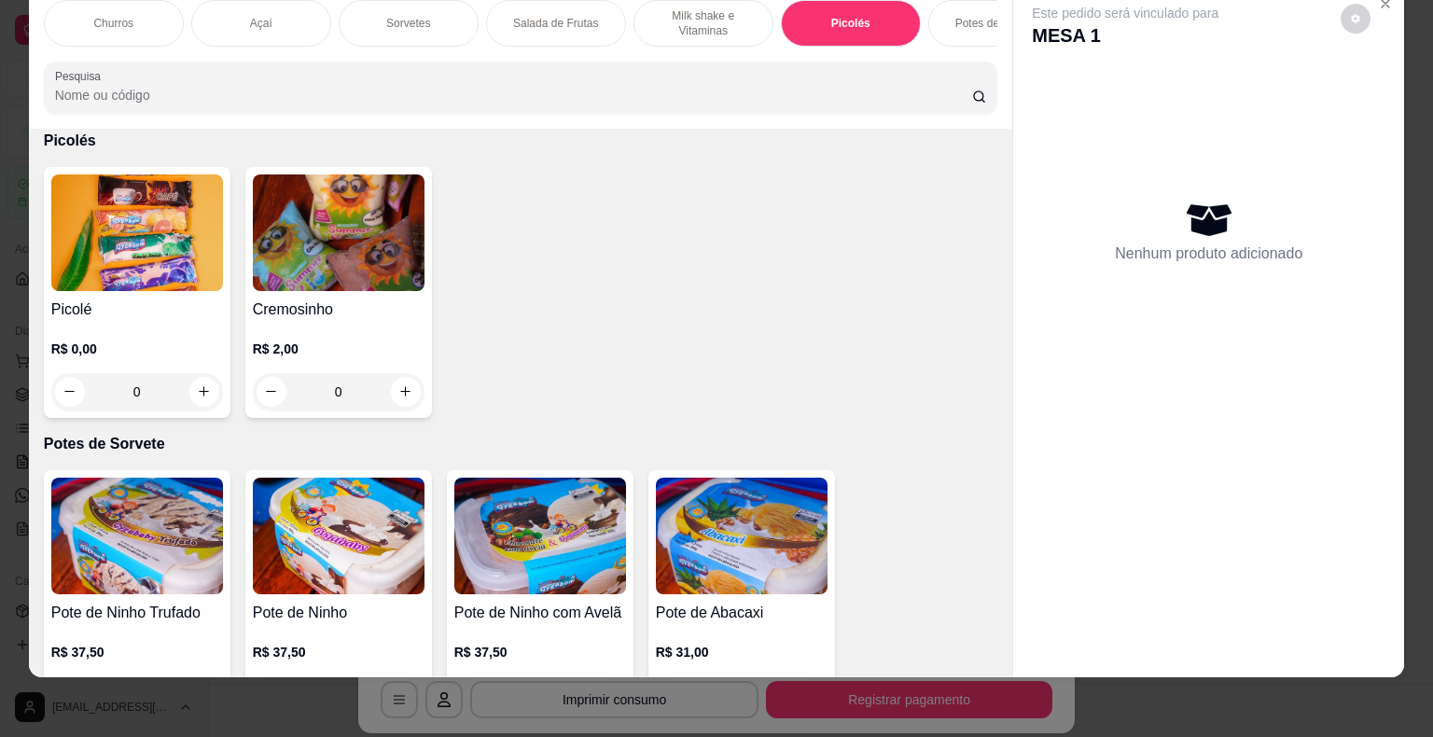
click at [198, 384] on div "0" at bounding box center [137, 391] width 172 height 37
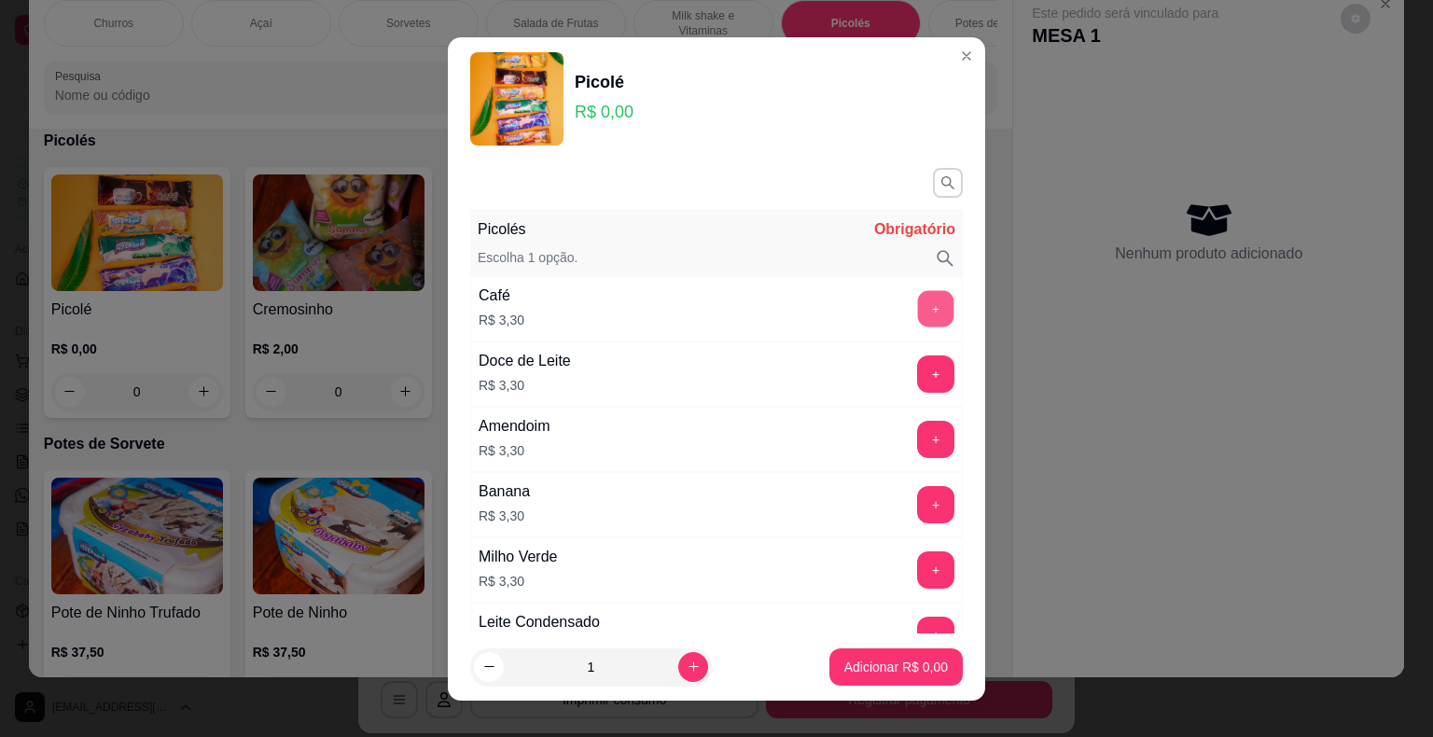
click at [918, 306] on button "+" at bounding box center [936, 308] width 36 height 36
click at [909, 670] on p "Adicionar R$ 3,30" at bounding box center [895, 667] width 101 height 18
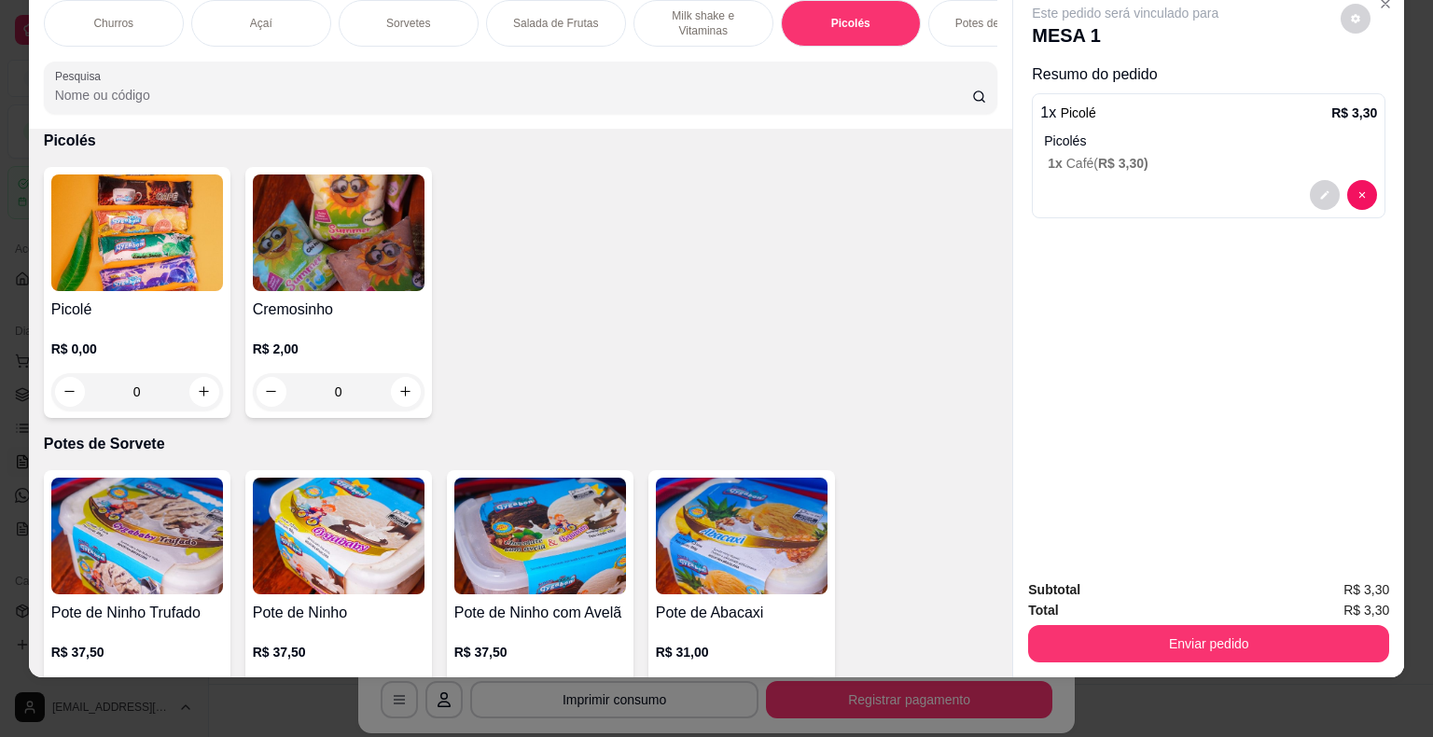
click at [1217, 599] on div "Subtotal R$ 3,30 Total R$ 3,30 Enviar pedido" at bounding box center [1208, 620] width 361 height 83
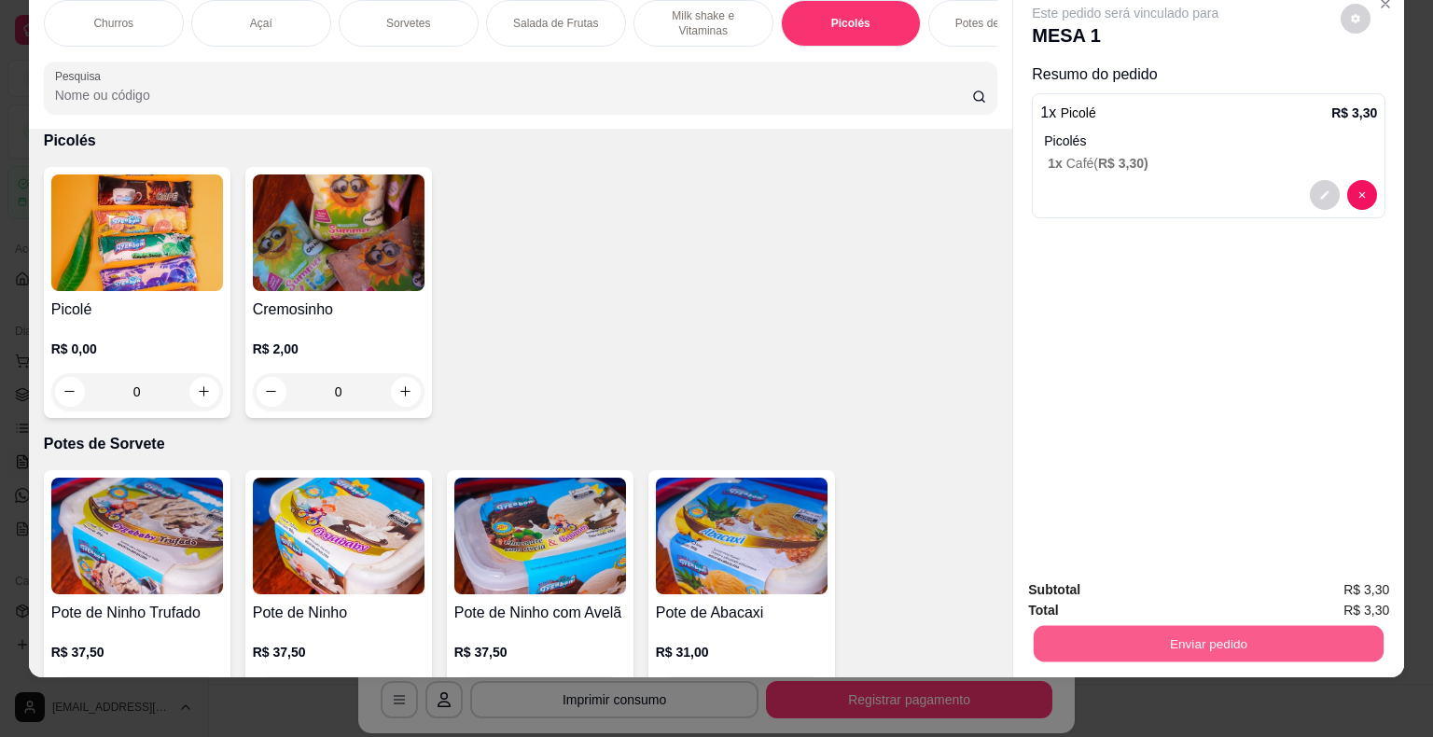
click at [1267, 626] on button "Enviar pedido" at bounding box center [1209, 644] width 350 height 36
click at [1360, 580] on button "Enviar pedido" at bounding box center [1341, 583] width 105 height 35
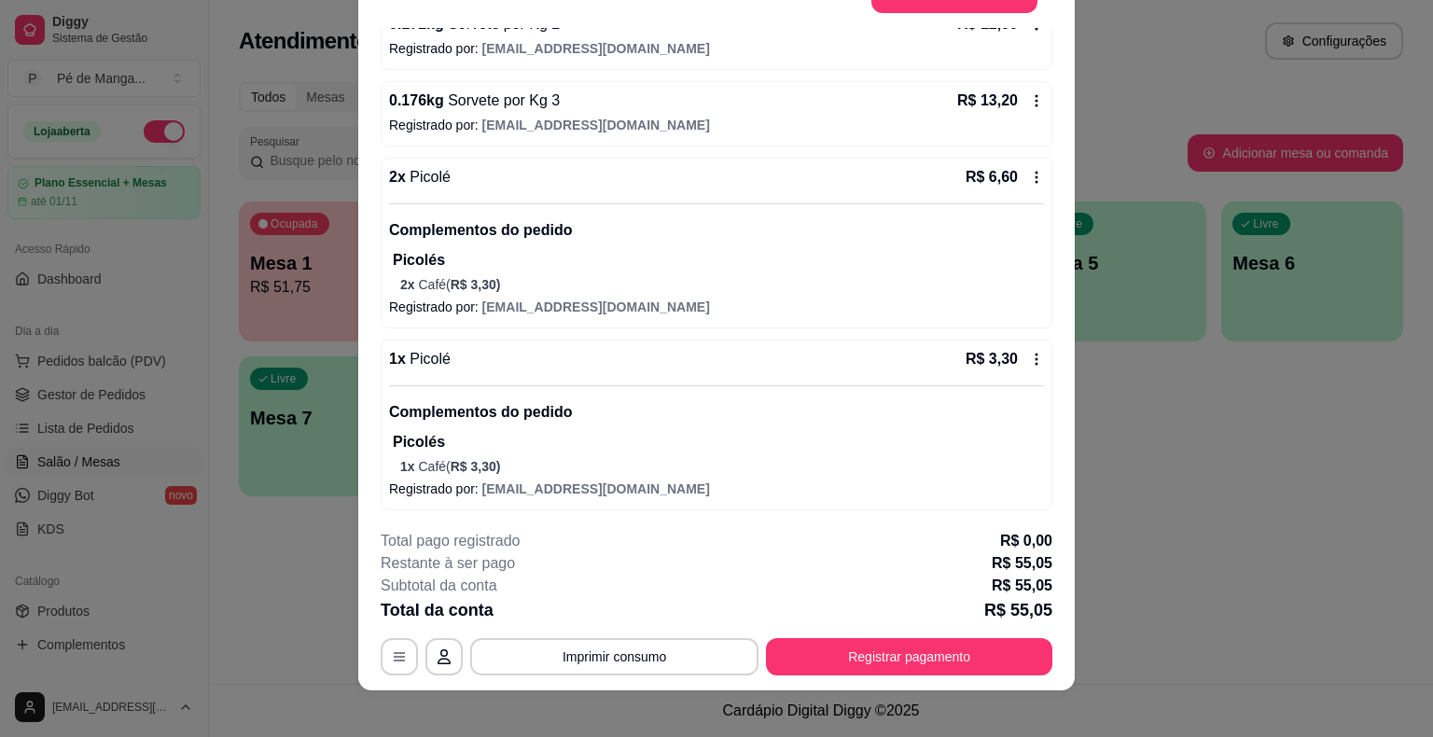
scroll to position [56, 0]
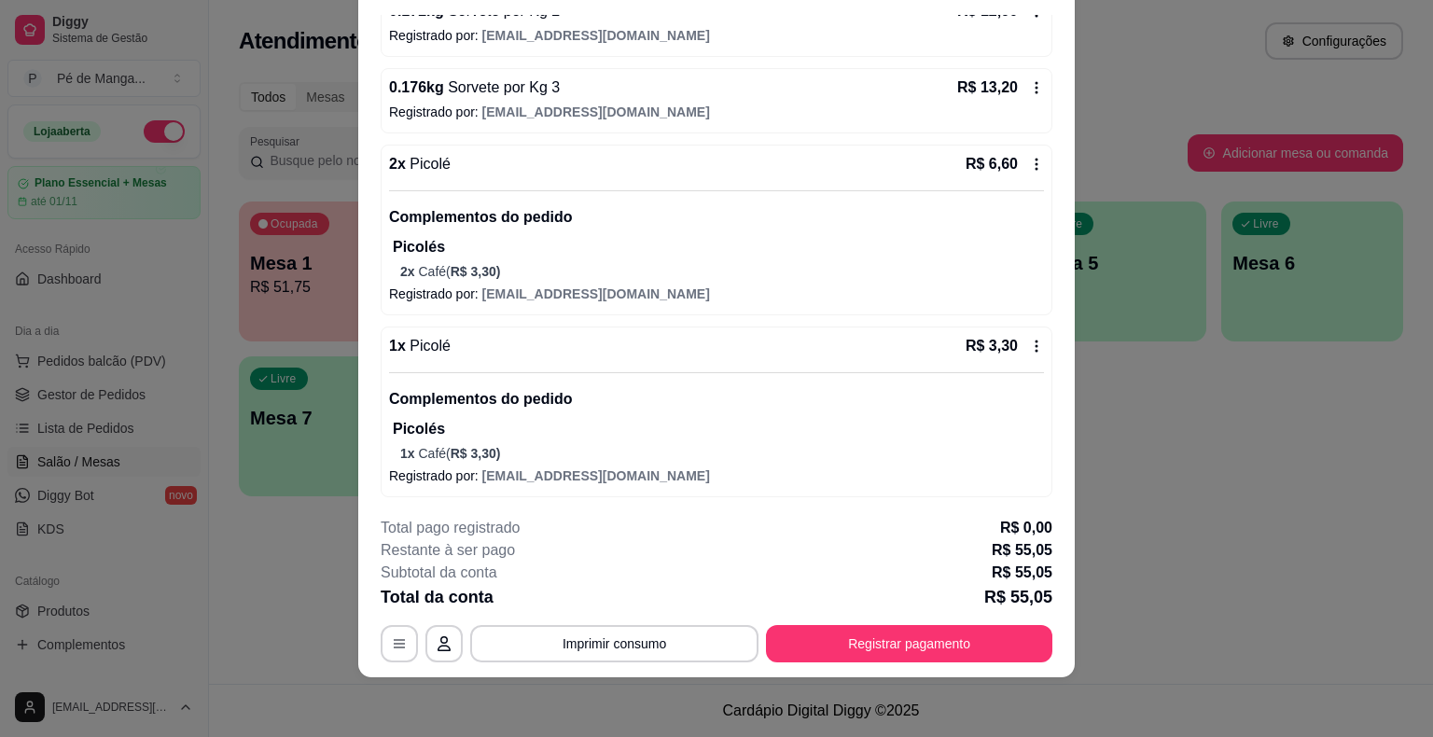
drag, startPoint x: 579, startPoint y: 458, endPoint x: 571, endPoint y: 450, distance: 11.9
click at [571, 450] on p "1 x Café ( R$ 3,30 )" at bounding box center [722, 453] width 644 height 19
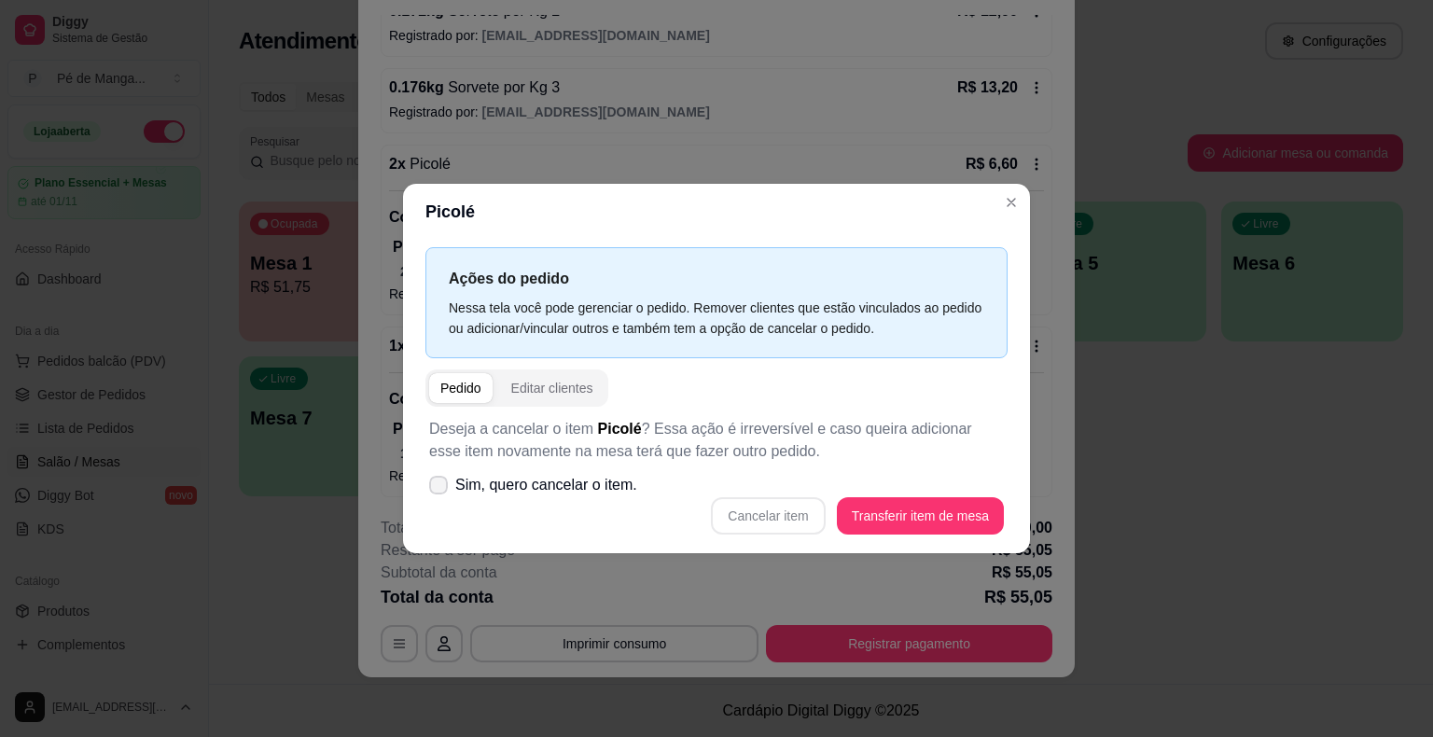
click at [486, 473] on label "Sim, quero cancelar o item." at bounding box center [533, 485] width 223 height 37
click at [440, 489] on input "Sim, quero cancelar o item." at bounding box center [434, 495] width 12 height 12
checkbox input "true"
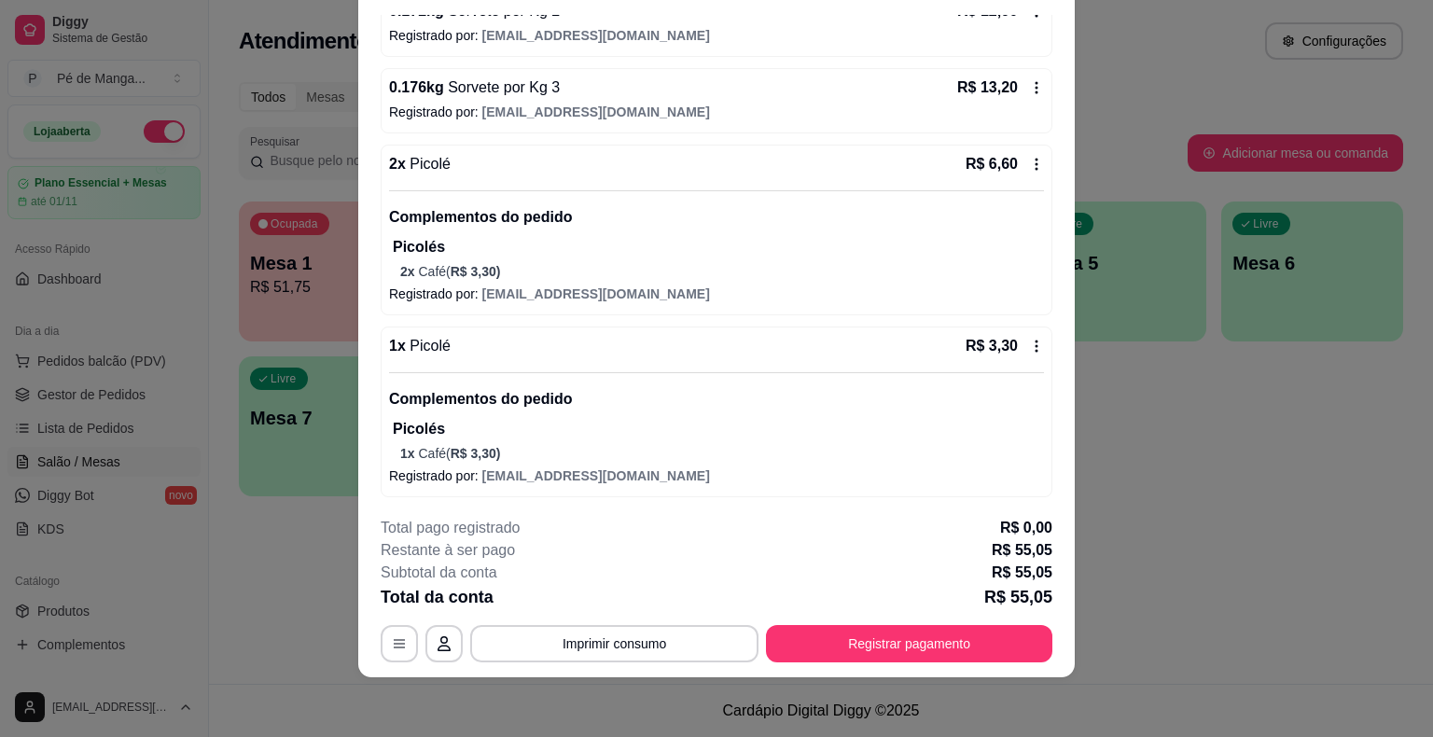
click at [587, 450] on p "1 x Café ( R$ 3,30 )" at bounding box center [722, 453] width 644 height 19
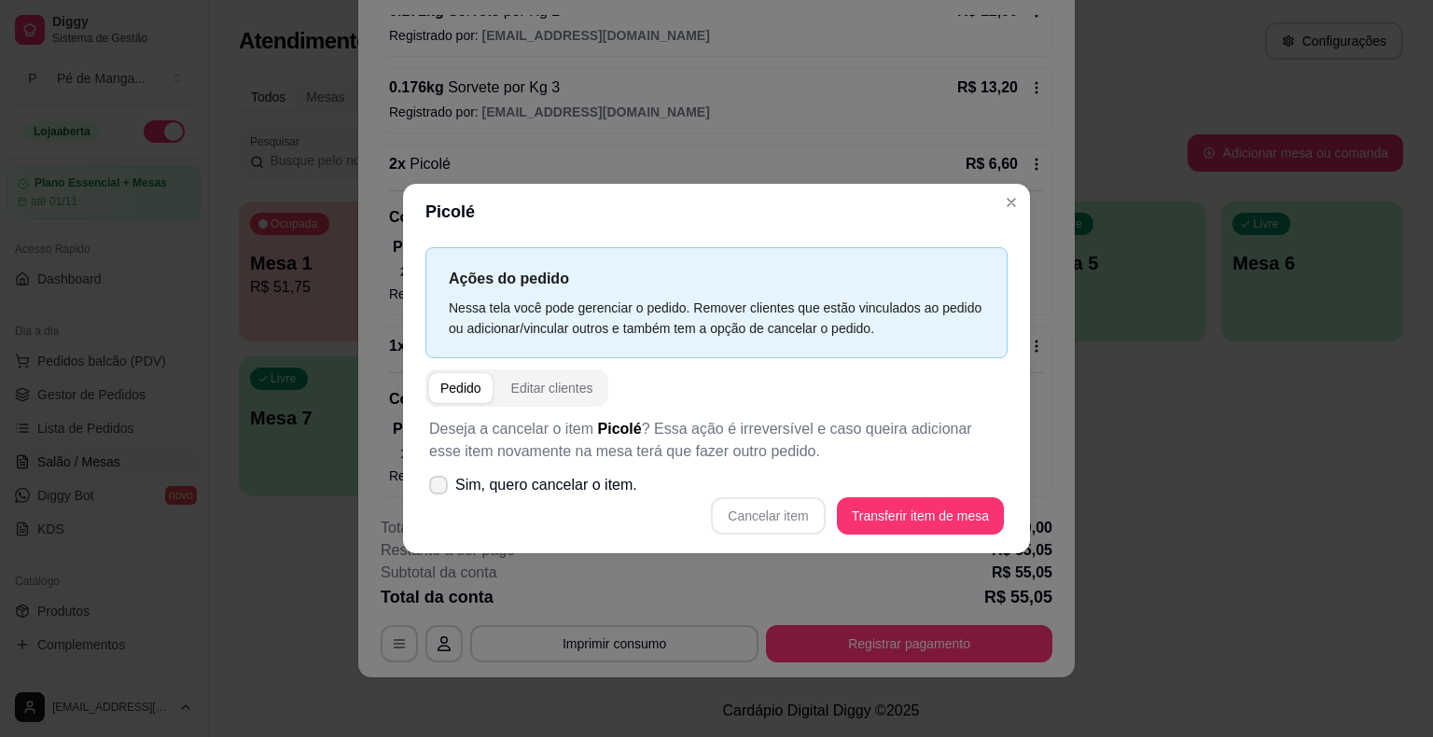
click at [505, 483] on span "Sim, quero cancelar o item." at bounding box center [546, 485] width 182 height 22
click at [440, 489] on input "Sim, quero cancelar o item." at bounding box center [434, 495] width 12 height 12
checkbox input "true"
click at [744, 509] on button "Cancelar item" at bounding box center [768, 515] width 114 height 37
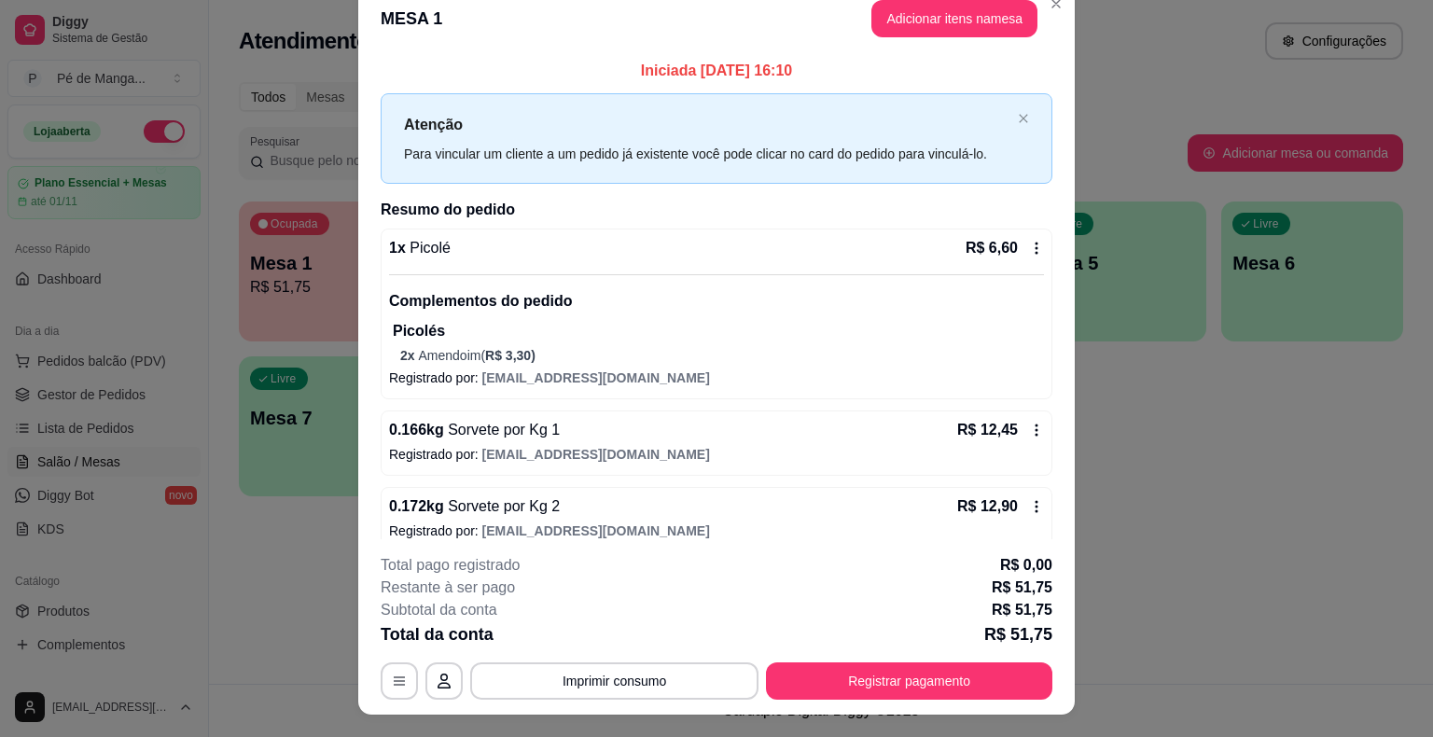
scroll to position [0, 0]
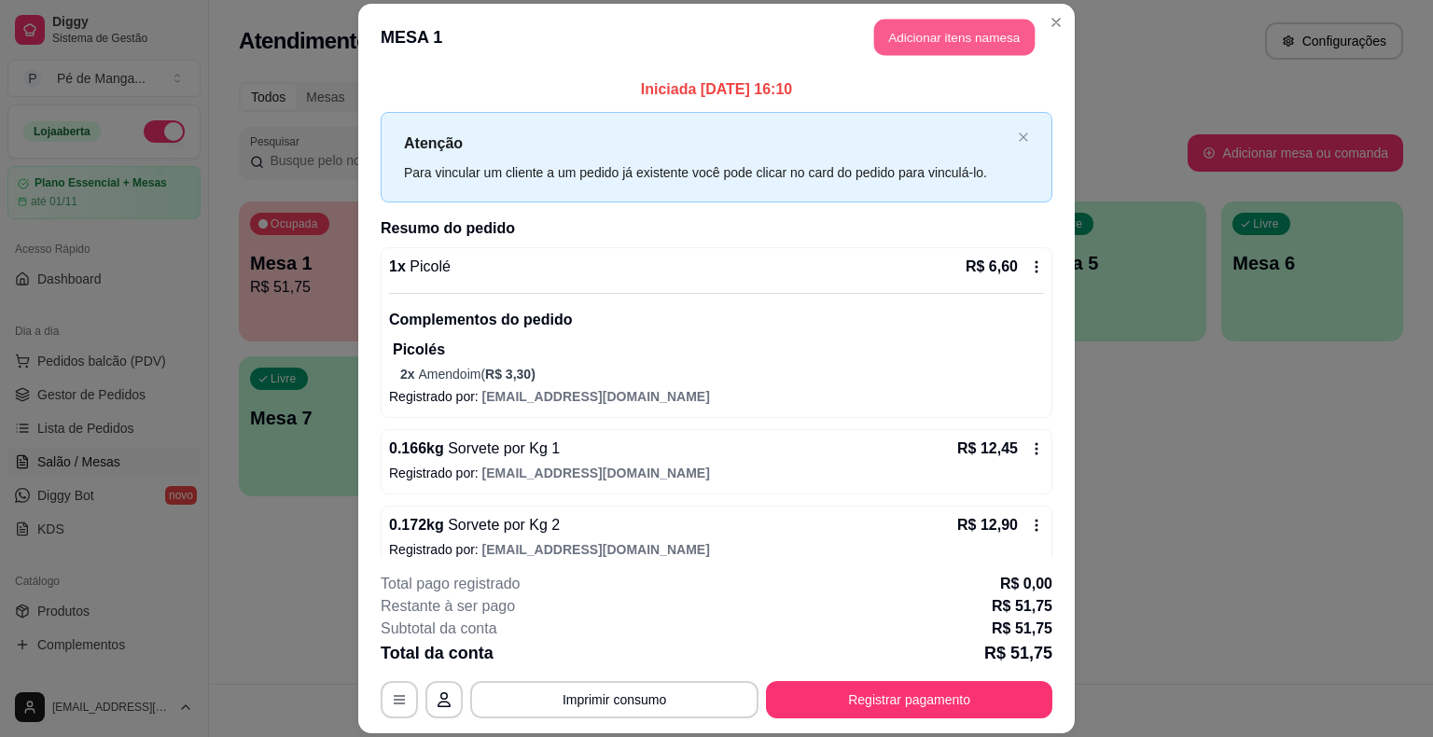
click at [899, 32] on button "Adicionar itens na mesa" at bounding box center [954, 38] width 160 height 36
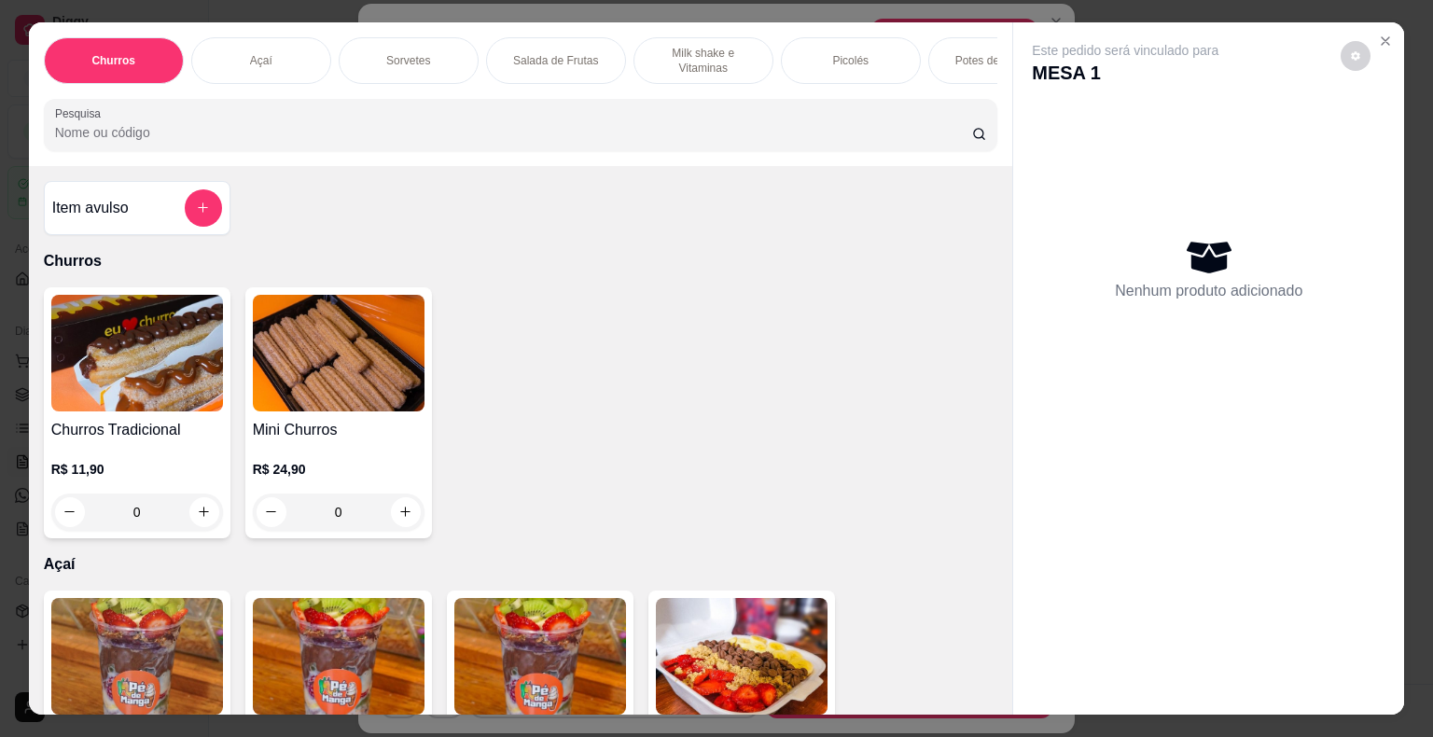
click at [873, 43] on div "Picolés" at bounding box center [851, 60] width 140 height 47
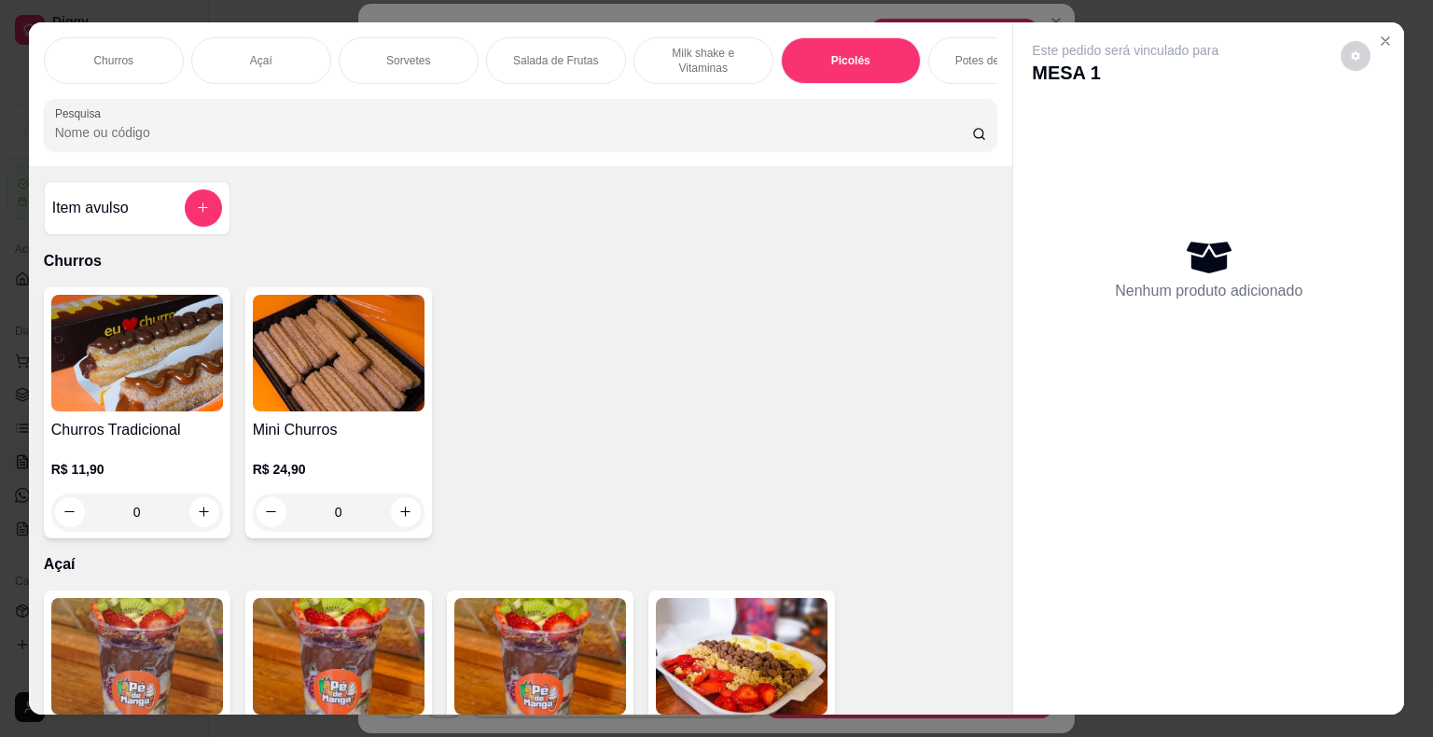
scroll to position [45, 0]
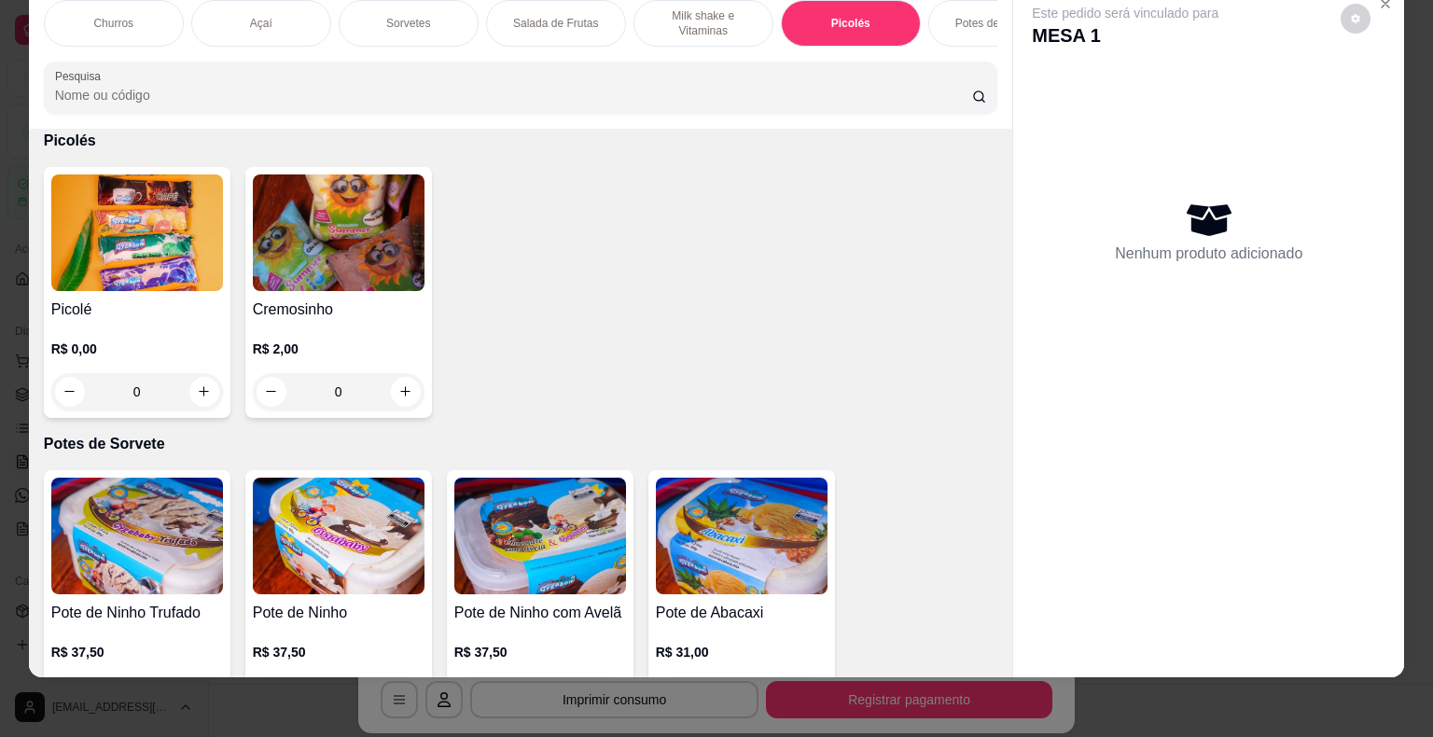
click at [193, 390] on div "0" at bounding box center [137, 391] width 172 height 37
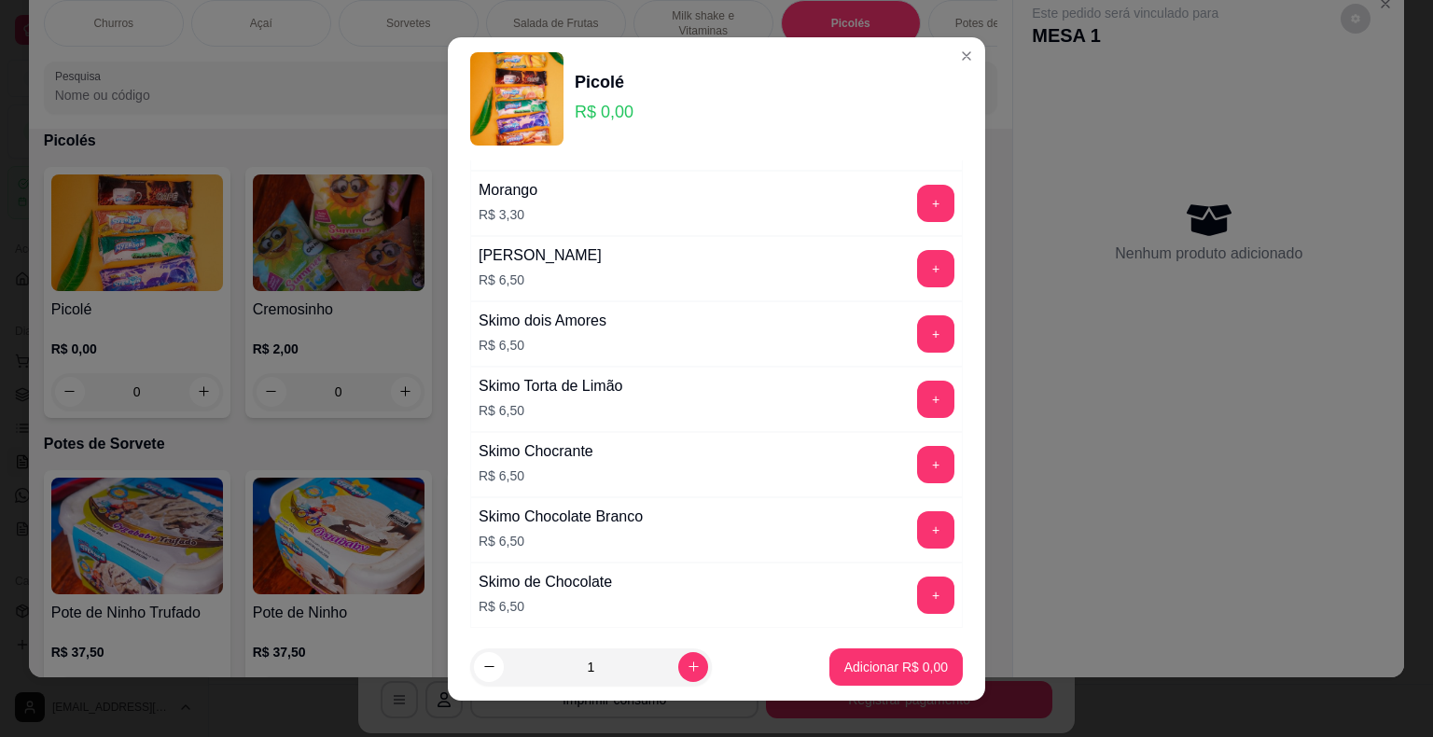
scroll to position [1321, 0]
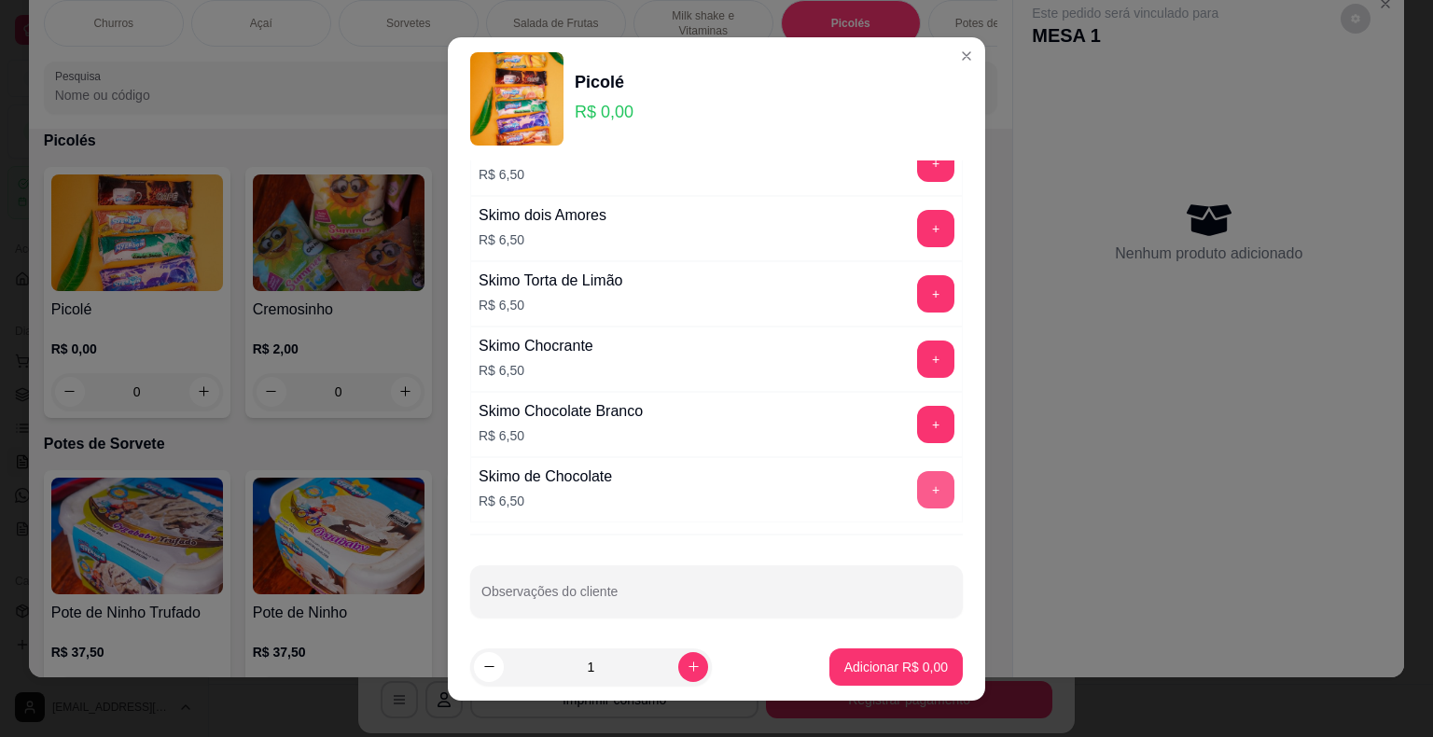
click at [917, 471] on button "+" at bounding box center [935, 489] width 37 height 37
click at [903, 677] on button "Adicionar R$ 6,50" at bounding box center [895, 666] width 133 height 37
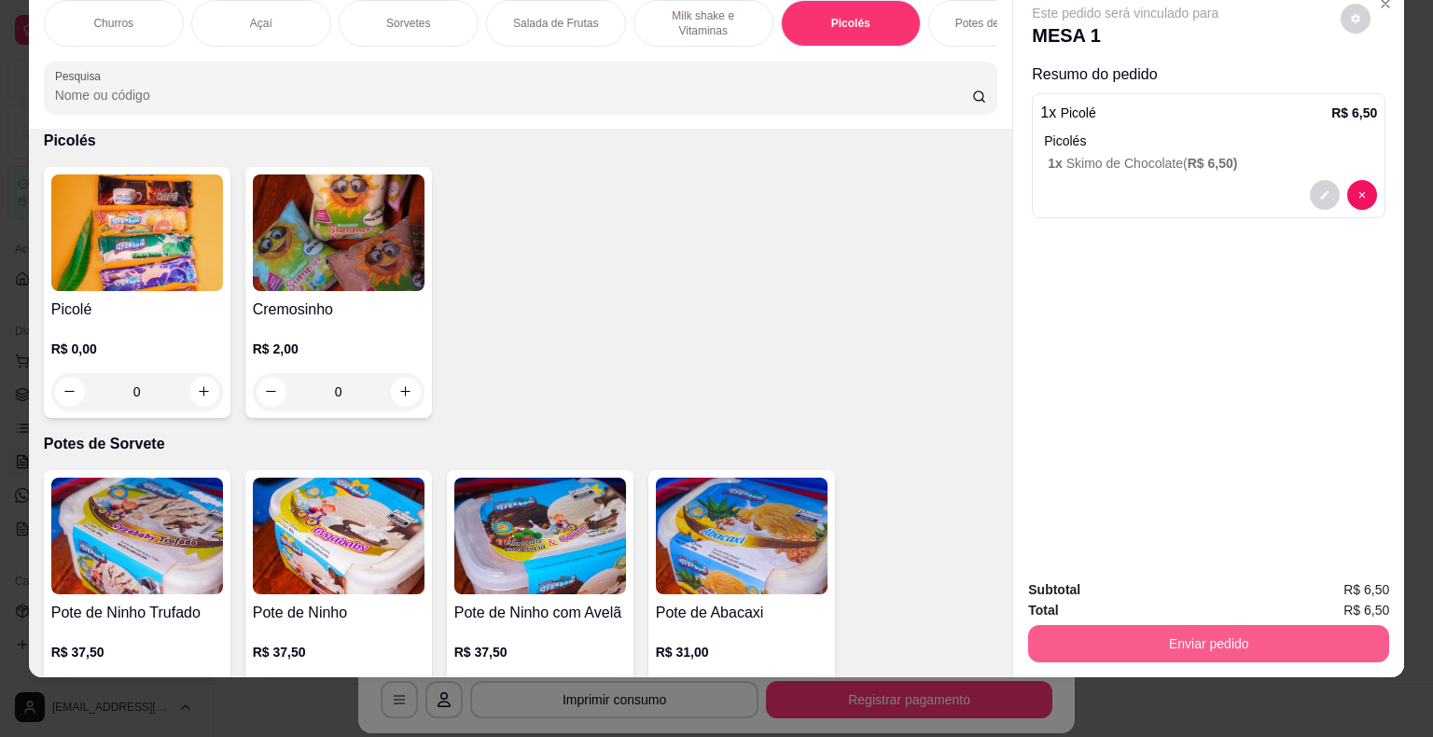
click at [1211, 625] on button "Enviar pedido" at bounding box center [1208, 643] width 361 height 37
click at [1311, 635] on button "Enviar pedido" at bounding box center [1209, 644] width 350 height 36
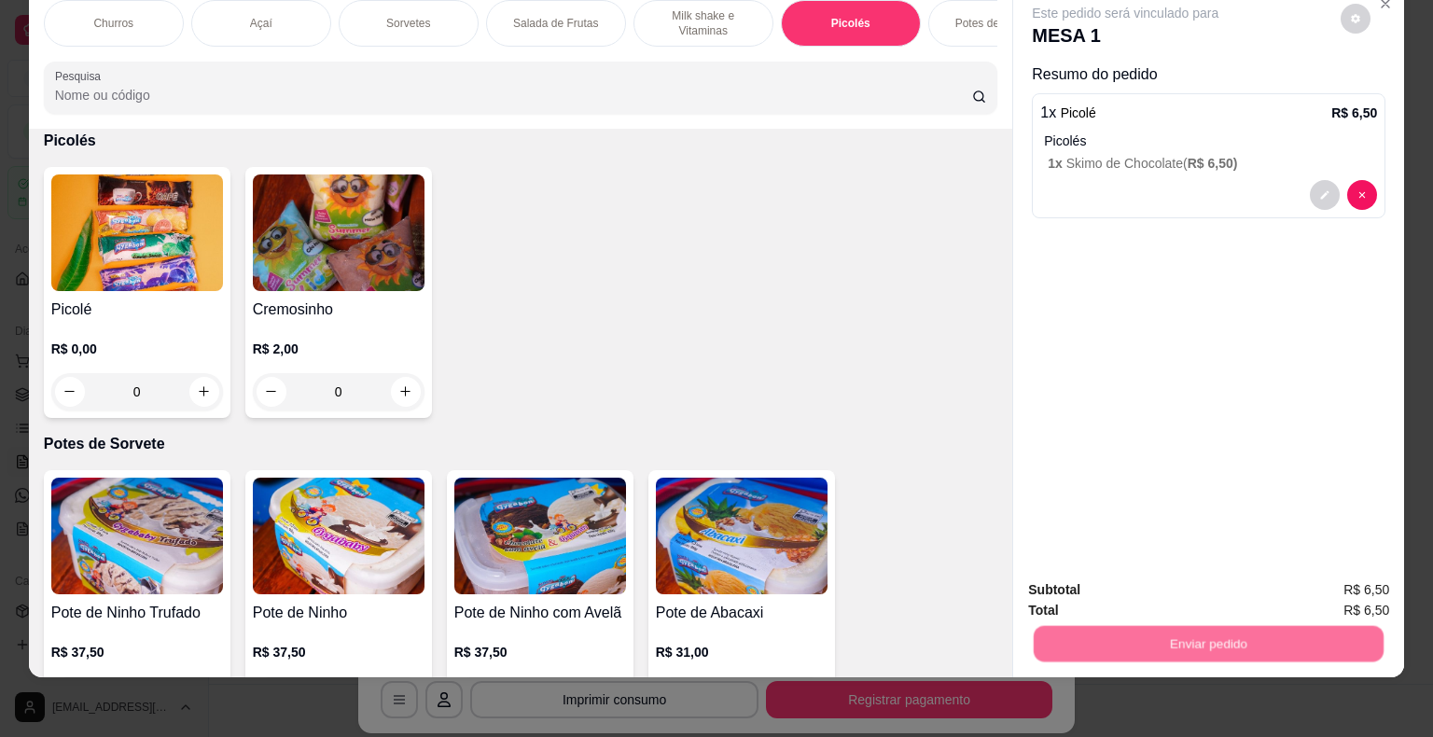
click at [1338, 586] on button "Enviar pedido" at bounding box center [1341, 583] width 105 height 35
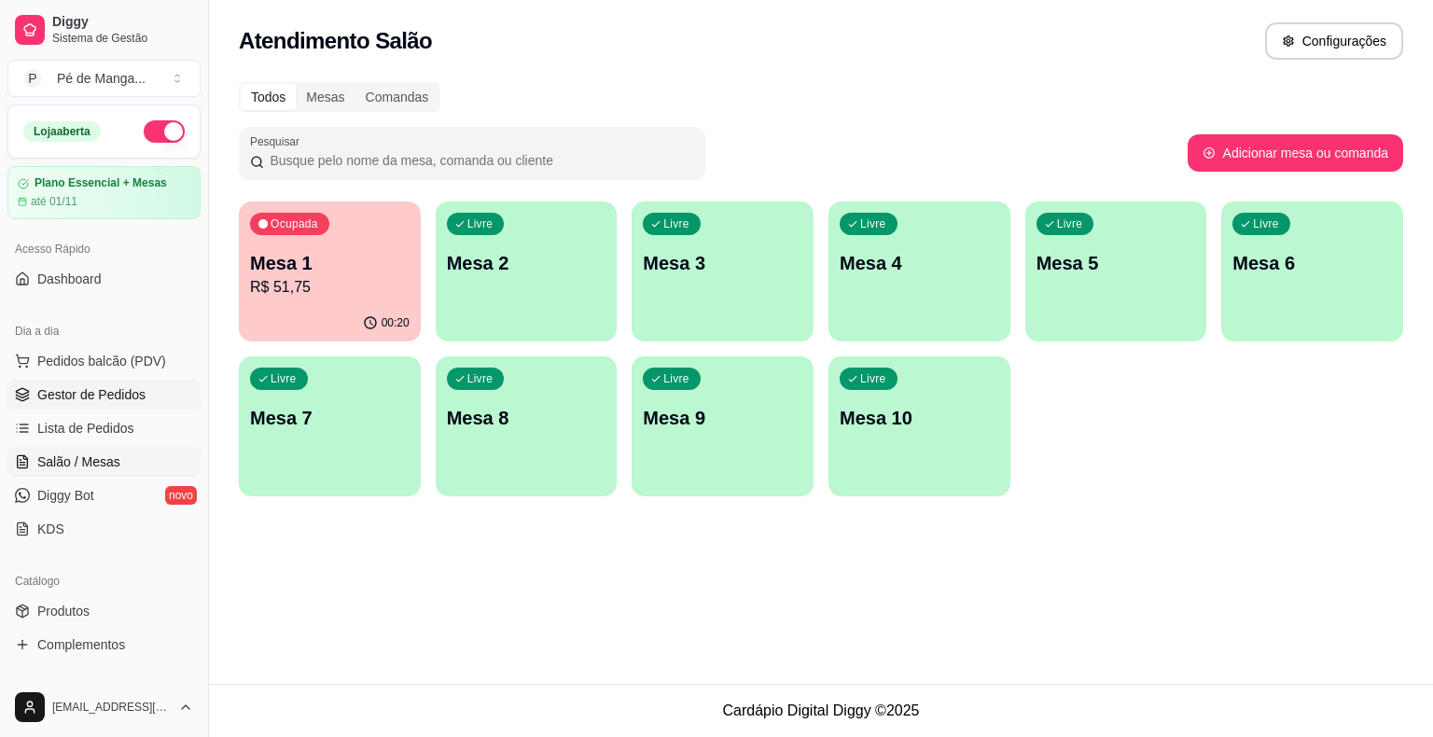
click at [82, 390] on span "Gestor de Pedidos" at bounding box center [91, 394] width 108 height 19
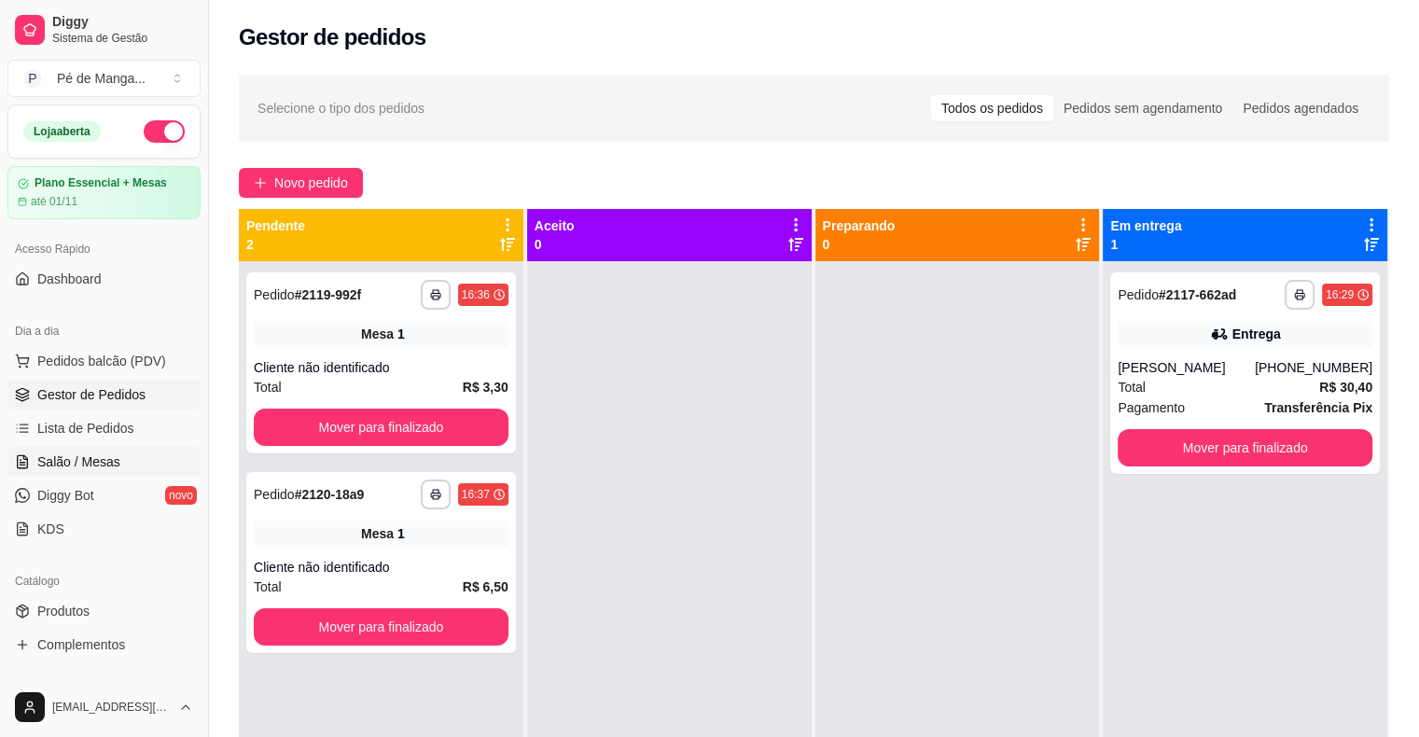
click at [126, 467] on link "Salão / Mesas" at bounding box center [103, 462] width 193 height 30
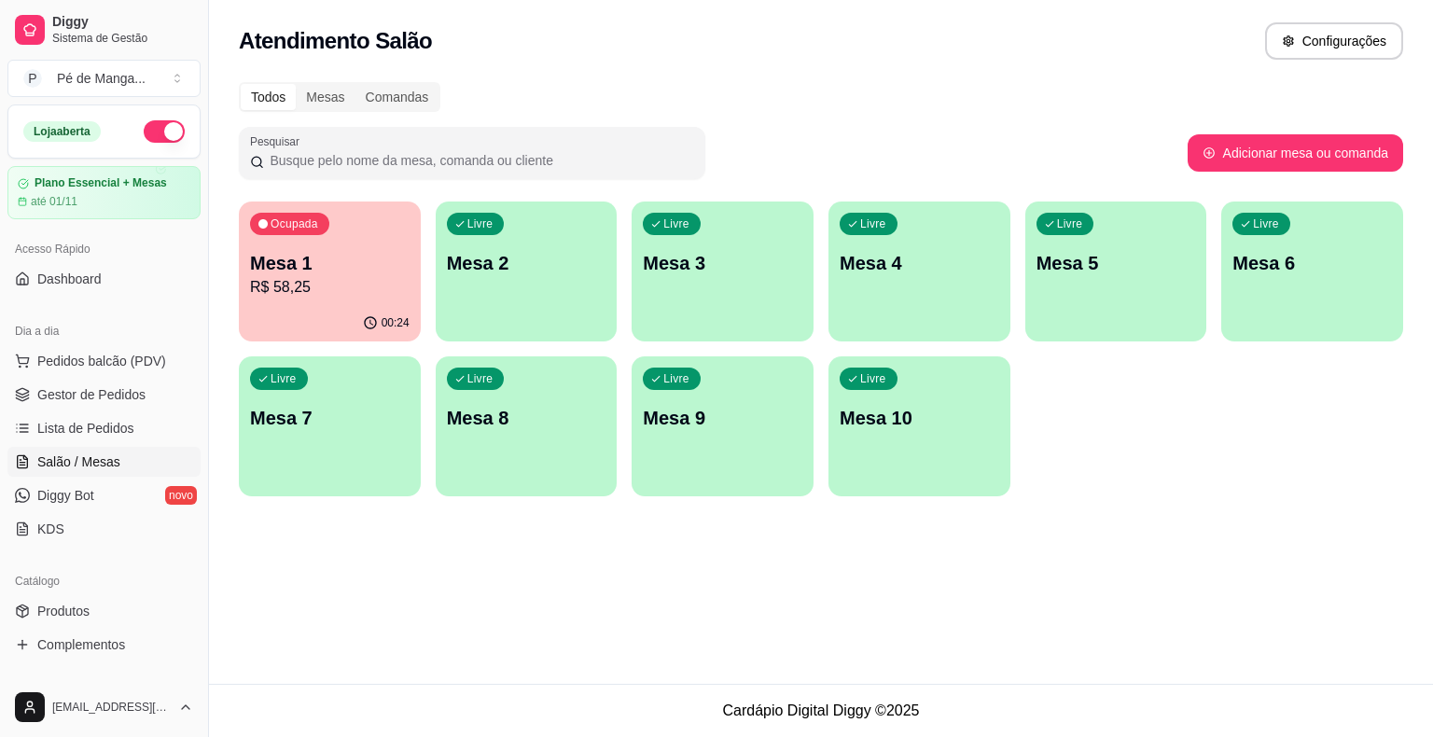
click at [270, 300] on div "Ocupada Mesa 1 R$ 58,25" at bounding box center [330, 254] width 182 height 104
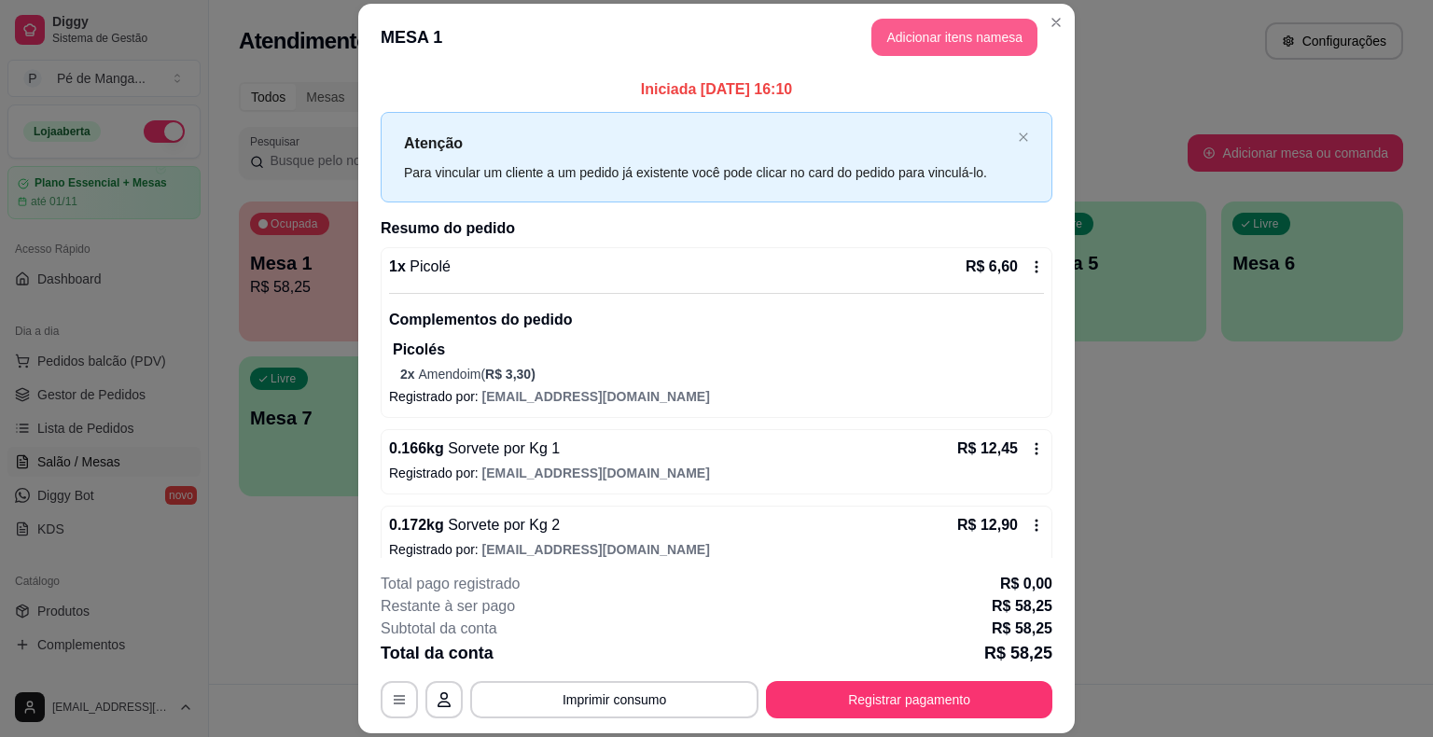
click at [948, 34] on button "Adicionar itens na mesa" at bounding box center [954, 37] width 166 height 37
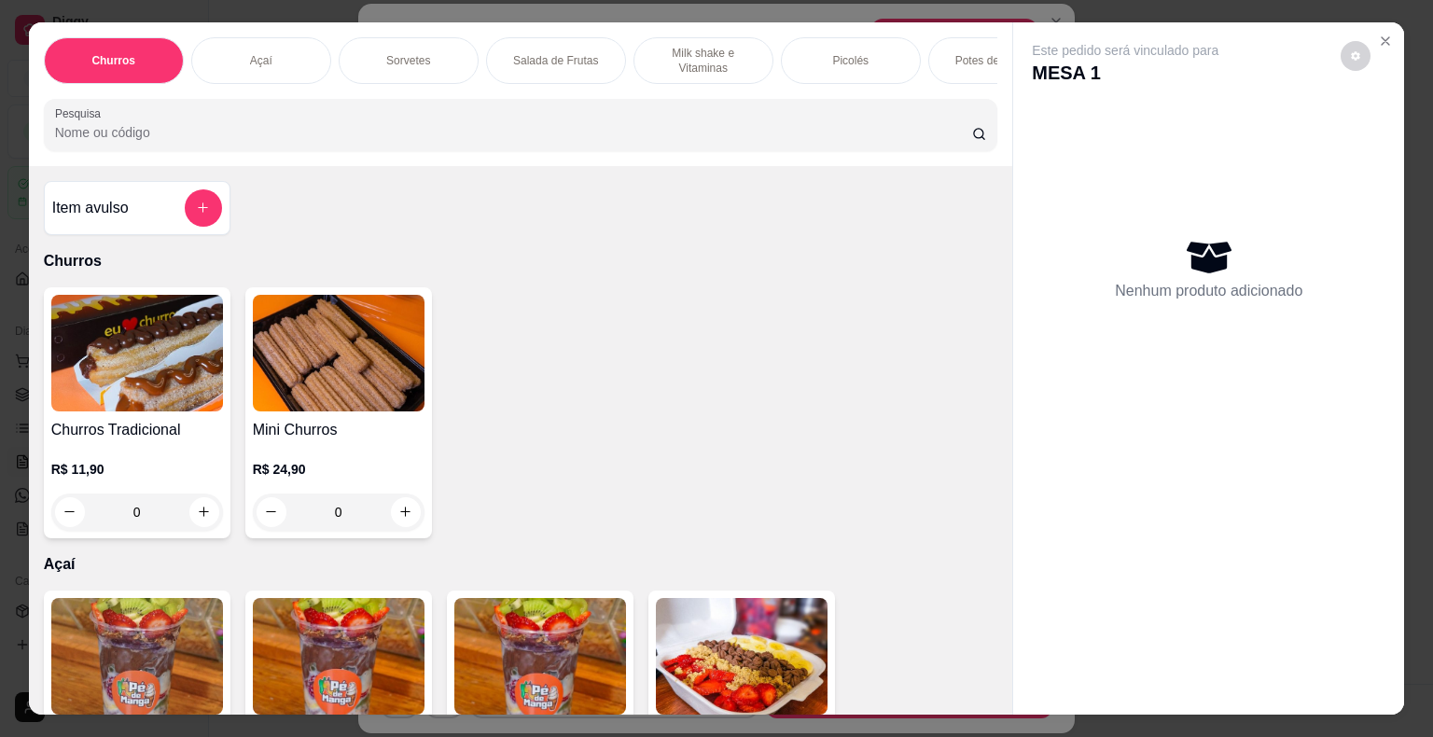
click at [825, 48] on div "Picolés" at bounding box center [851, 60] width 140 height 47
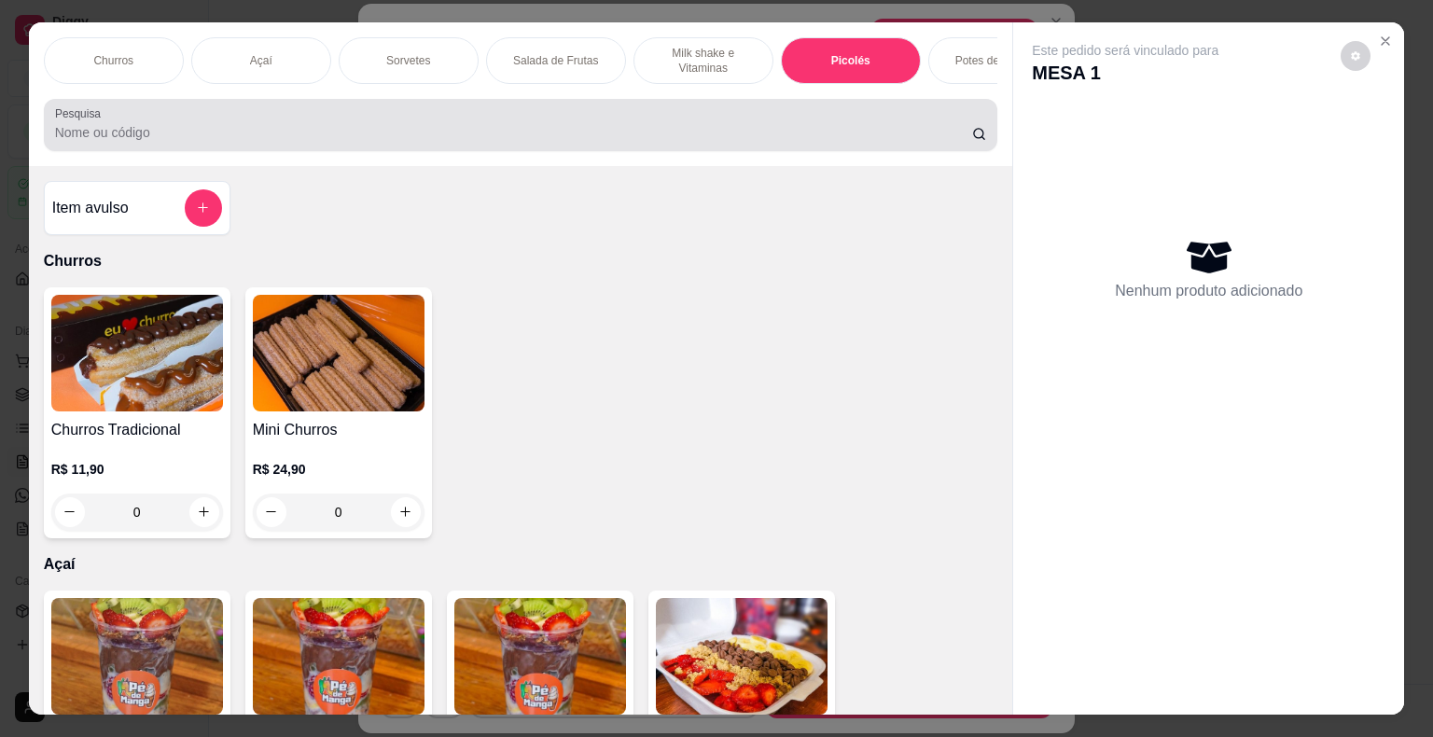
scroll to position [45, 0]
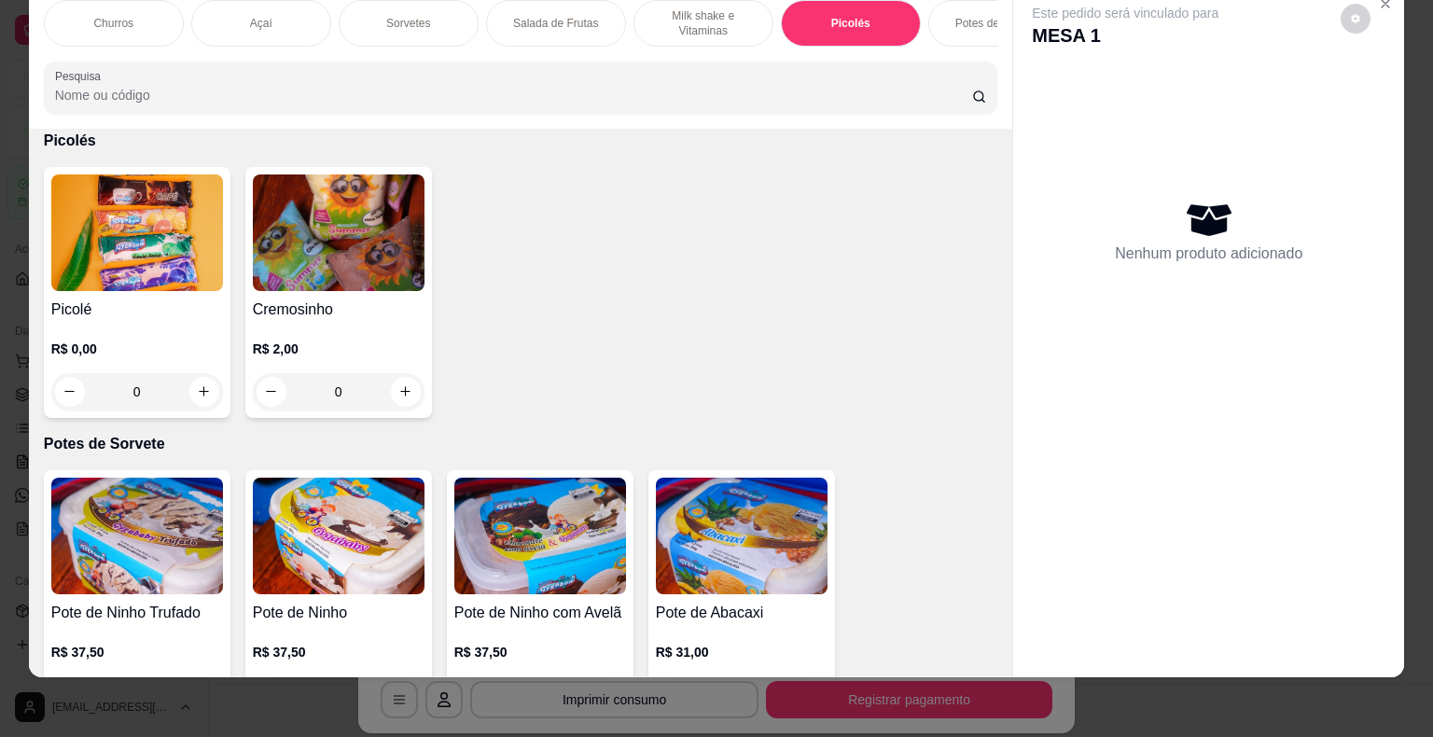
click at [205, 389] on div "0" at bounding box center [137, 391] width 172 height 37
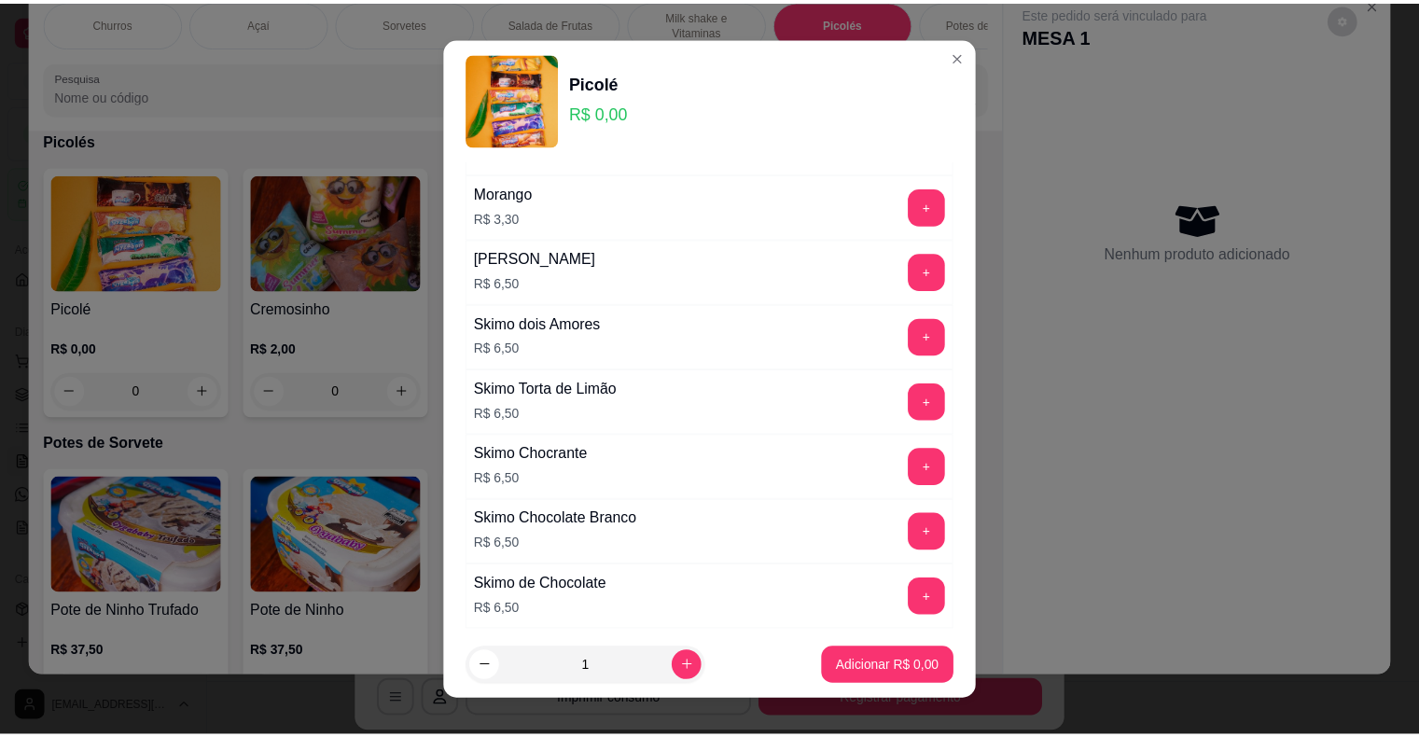
scroll to position [1321, 0]
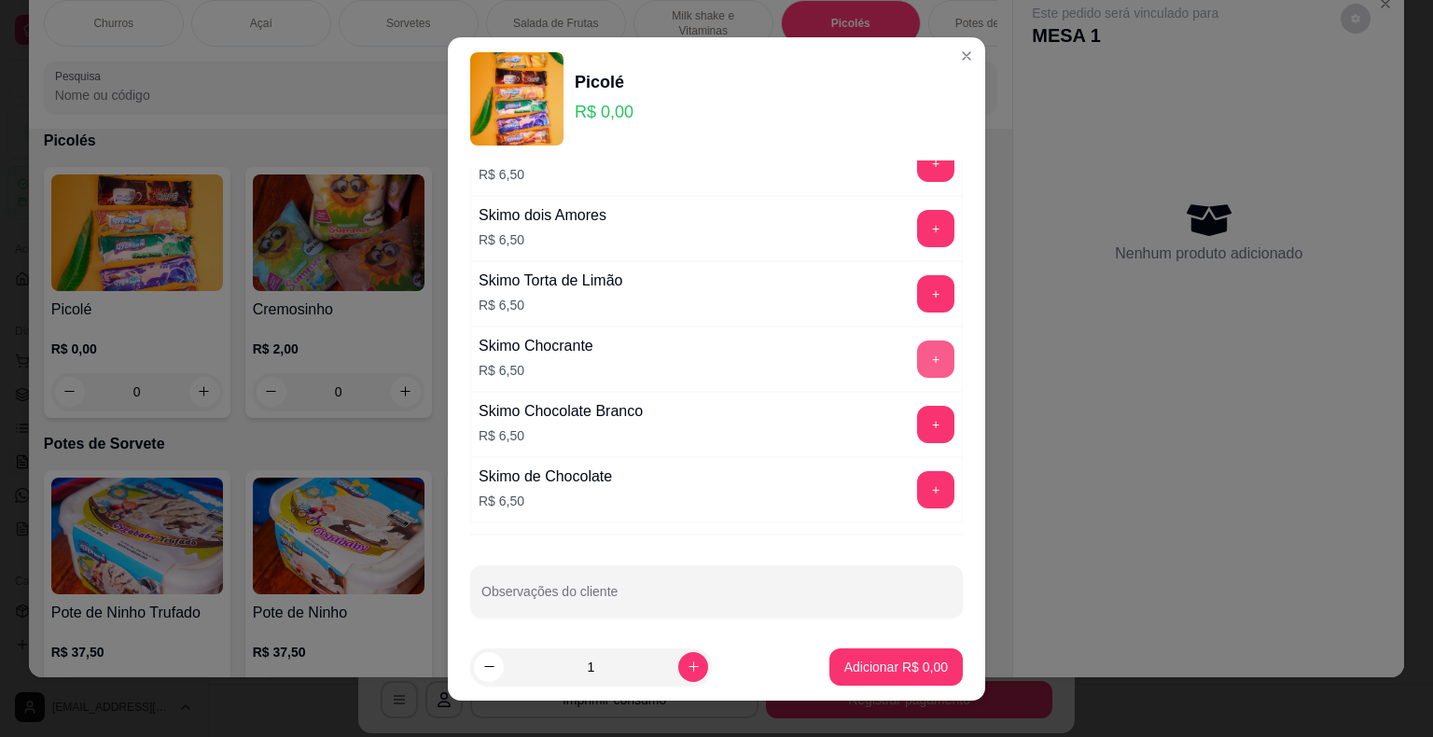
click at [917, 357] on button "+" at bounding box center [935, 359] width 37 height 37
click at [911, 663] on p "Adicionar R$ 6,50" at bounding box center [896, 667] width 104 height 19
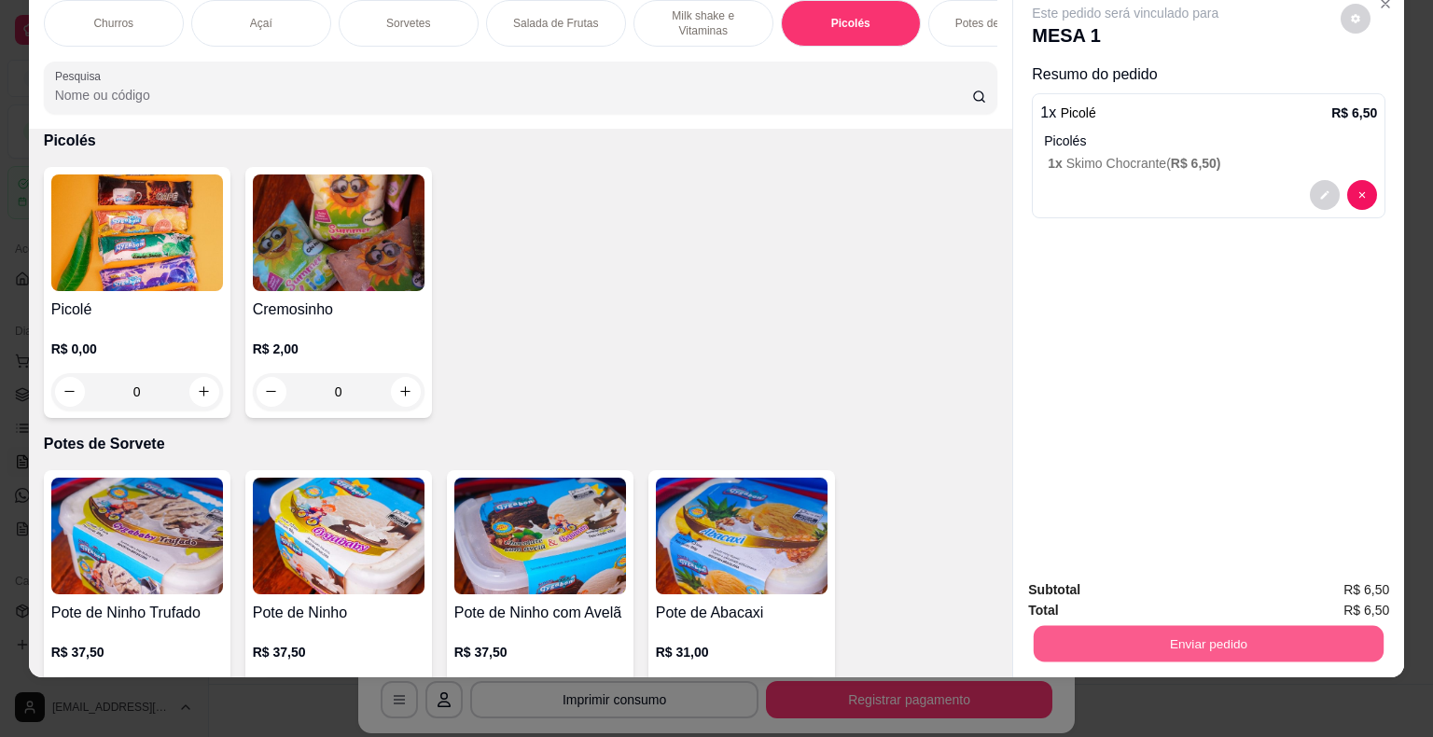
click at [1151, 631] on button "Enviar pedido" at bounding box center [1209, 644] width 350 height 36
click at [1336, 584] on button "Enviar pedido" at bounding box center [1341, 583] width 105 height 35
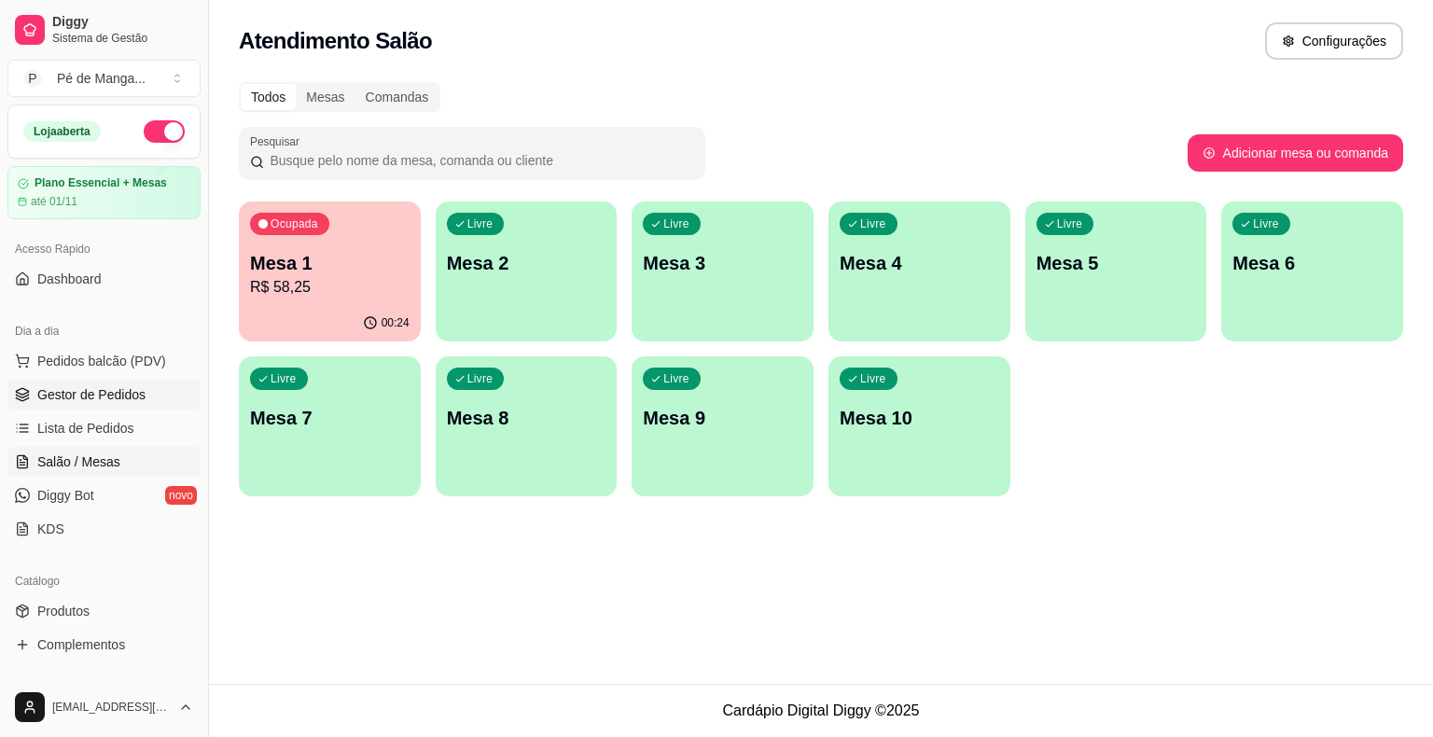
click at [91, 399] on span "Gestor de Pedidos" at bounding box center [91, 394] width 108 height 19
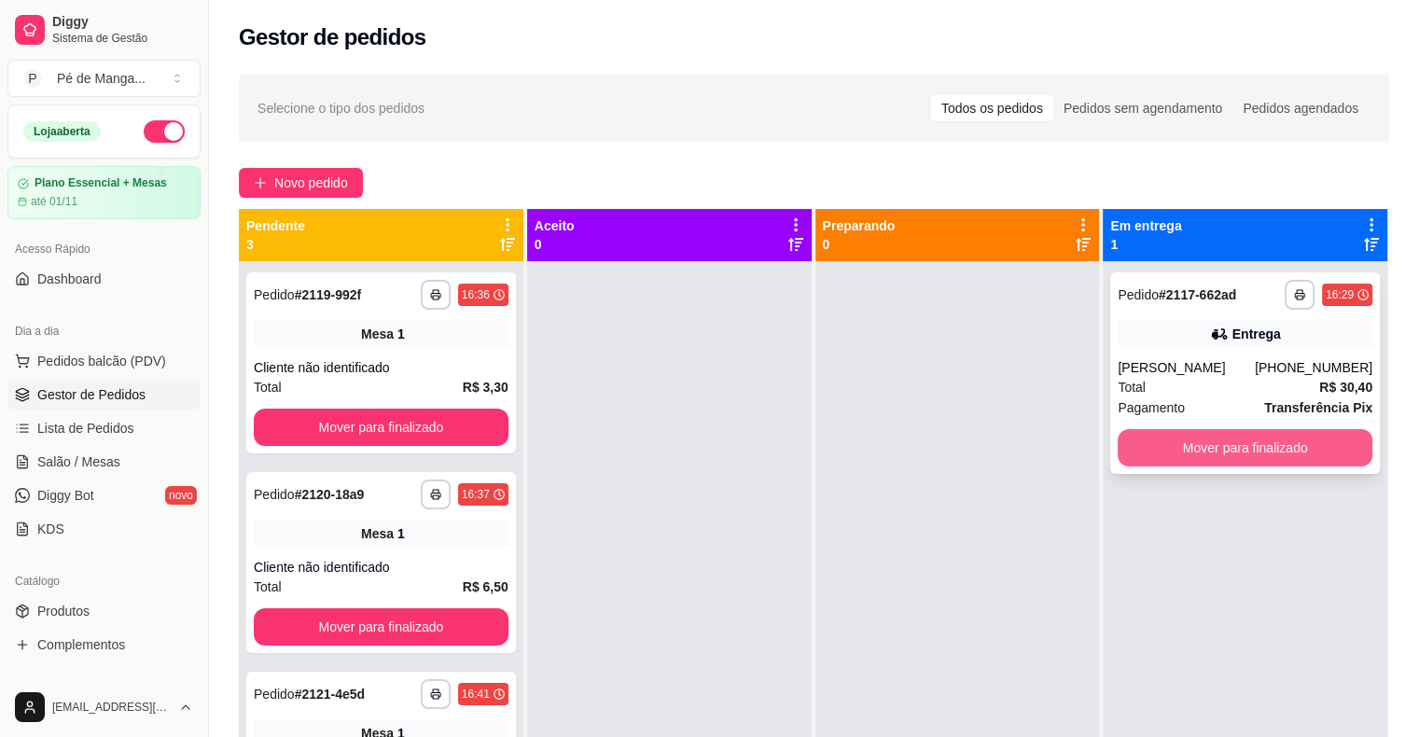
click at [1243, 441] on button "Mover para finalizado" at bounding box center [1245, 447] width 255 height 37
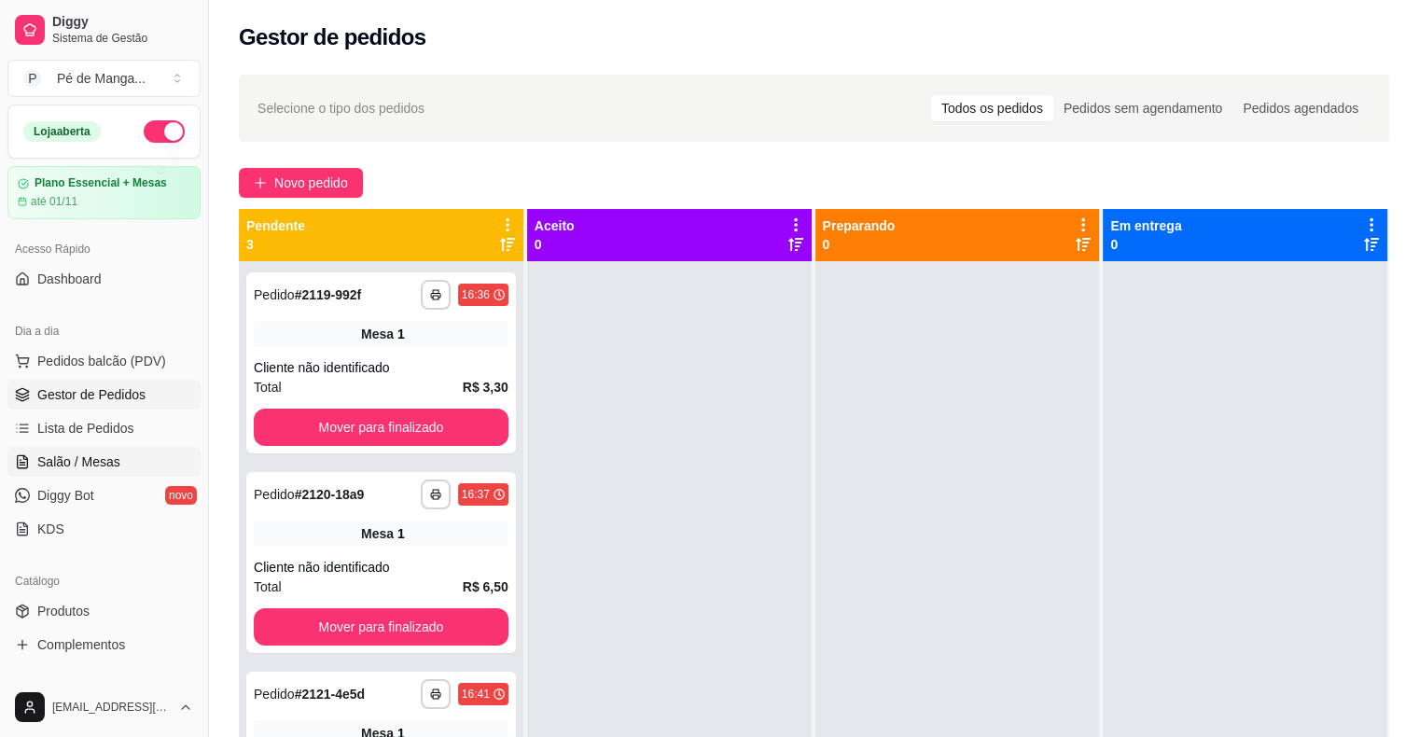
click at [95, 463] on span "Salão / Mesas" at bounding box center [78, 462] width 83 height 19
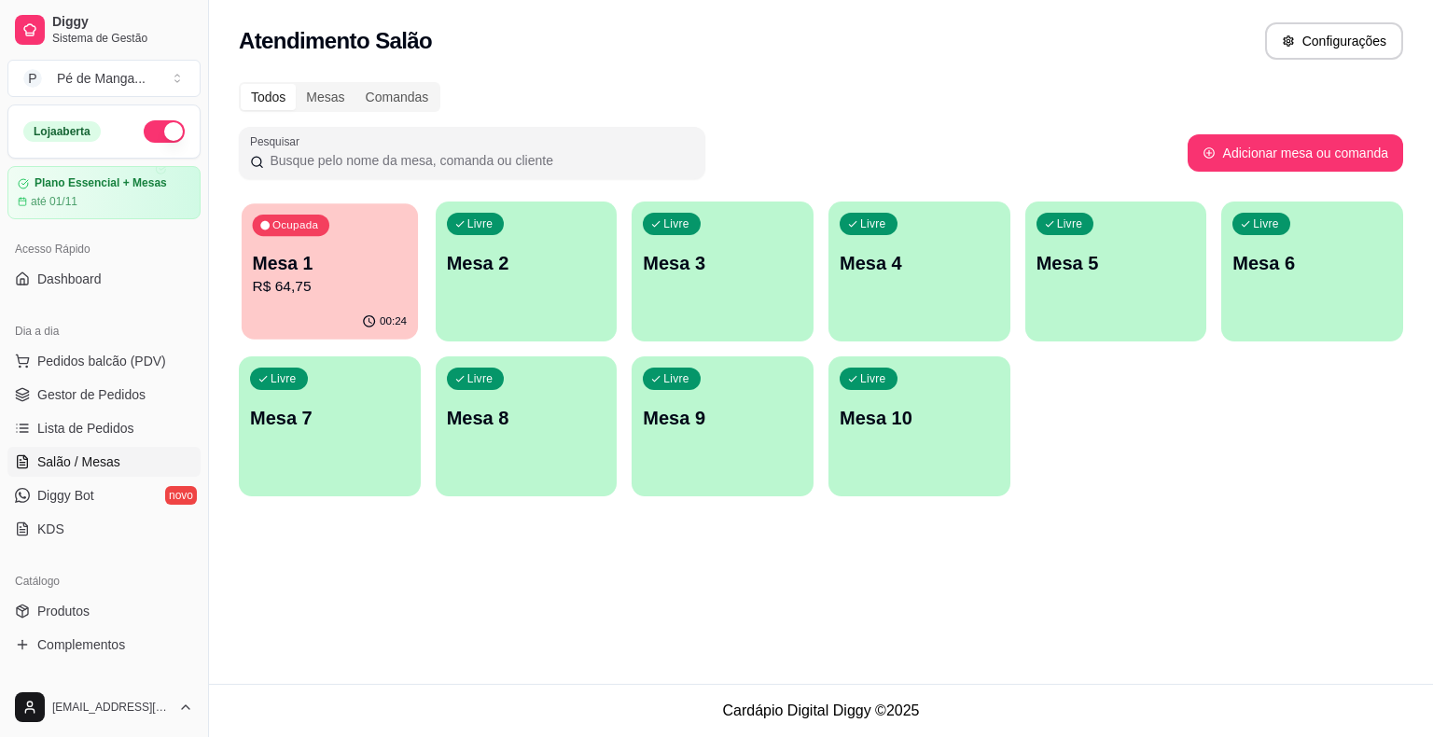
click at [325, 306] on button "Ocupada Mesa 1 R$ 64,75 00:24" at bounding box center [330, 271] width 176 height 136
click at [317, 261] on p "Mesa 1" at bounding box center [330, 263] width 155 height 25
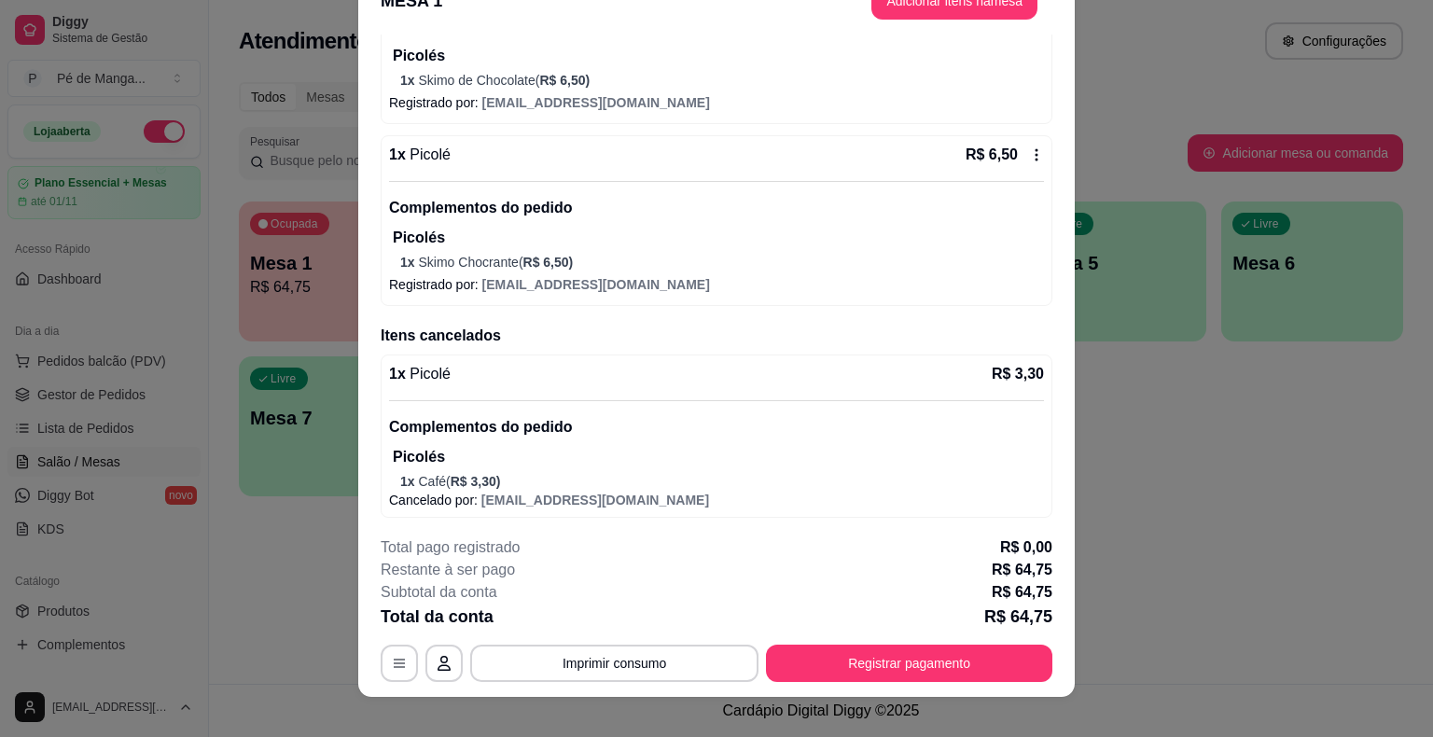
scroll to position [56, 0]
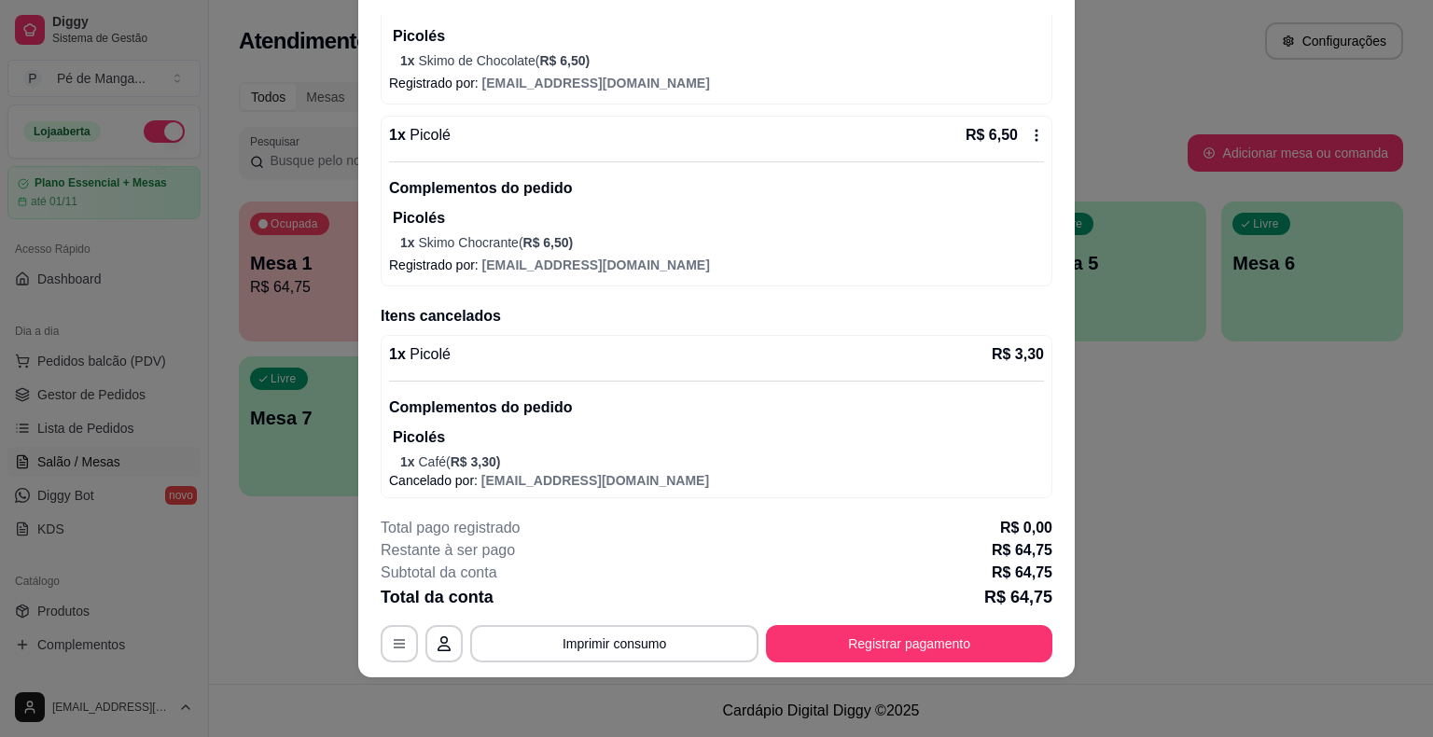
click at [956, 633] on button "Registrar pagamento" at bounding box center [909, 643] width 286 height 37
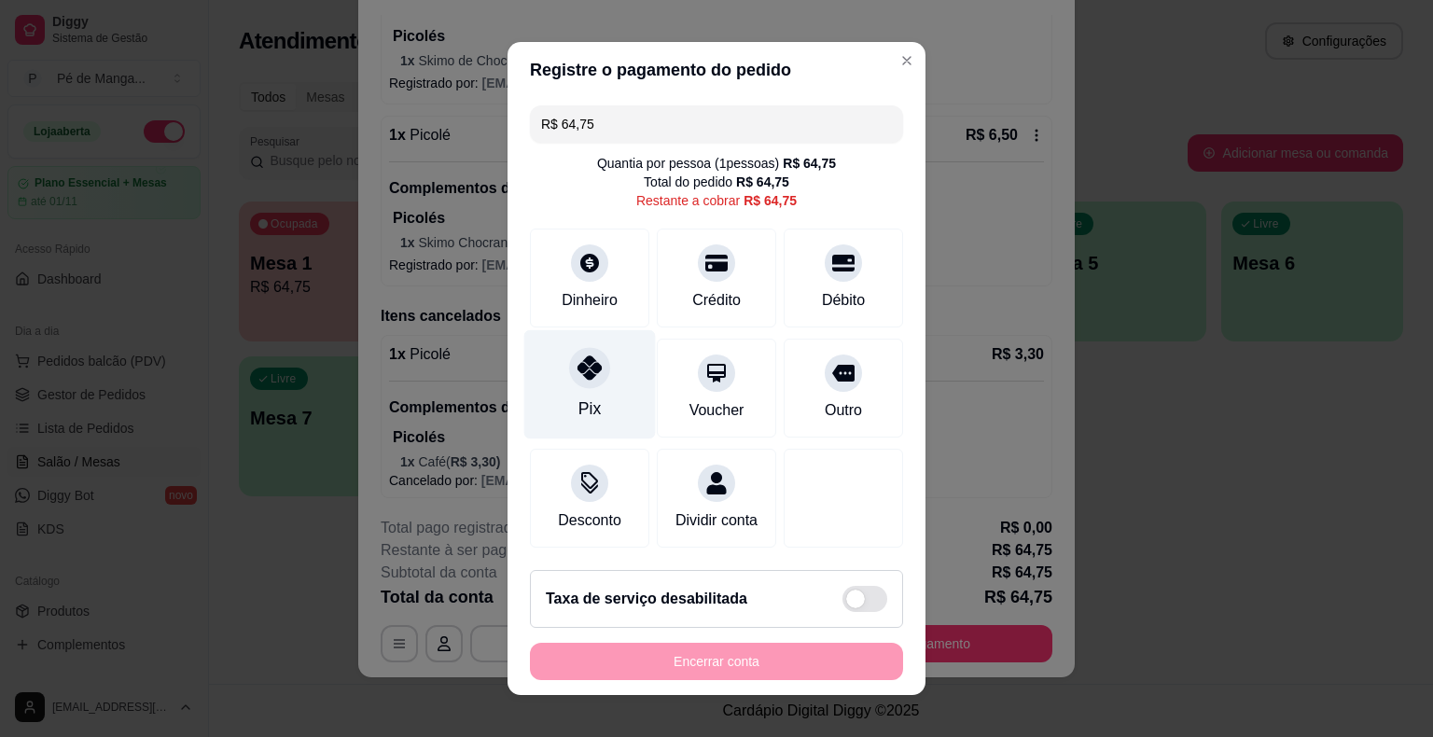
click at [605, 383] on div "Pix" at bounding box center [590, 384] width 132 height 109
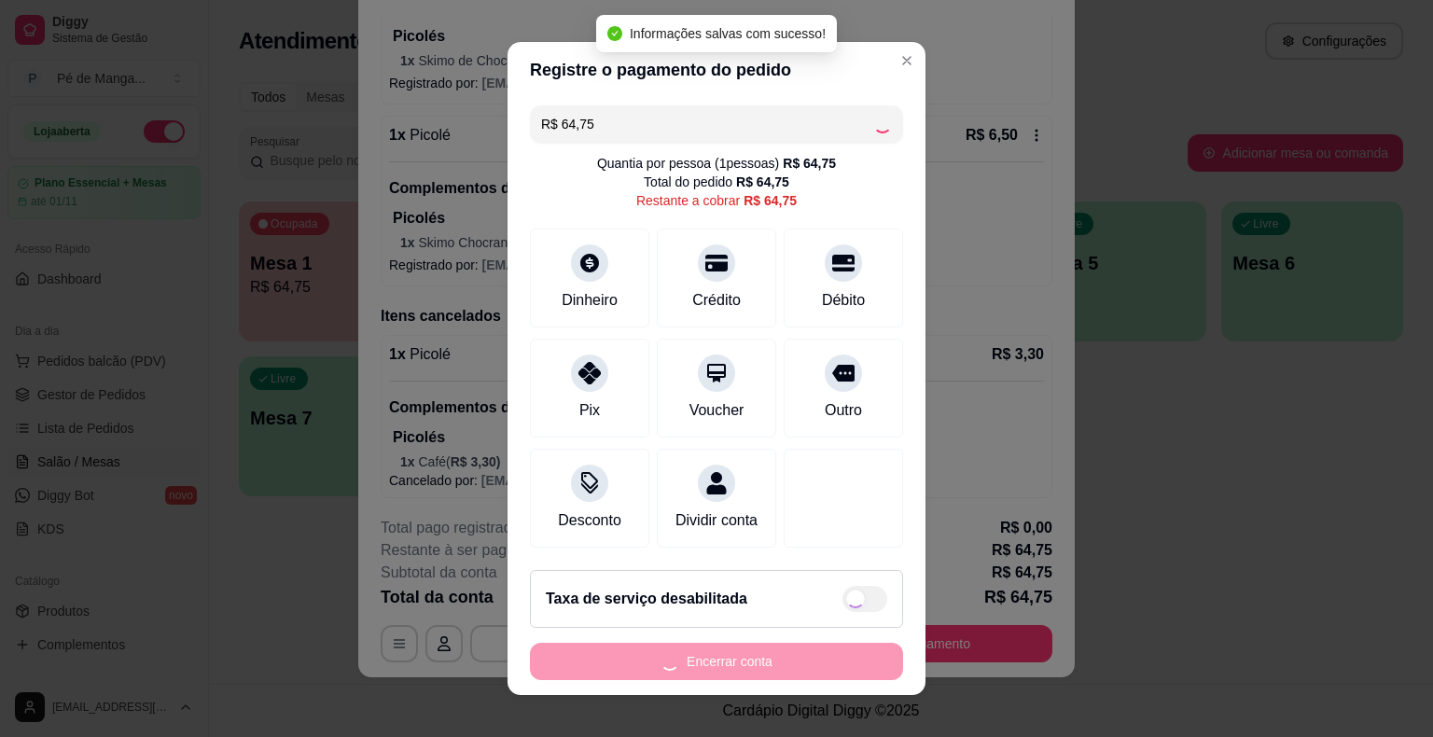
type input "R$ 0,00"
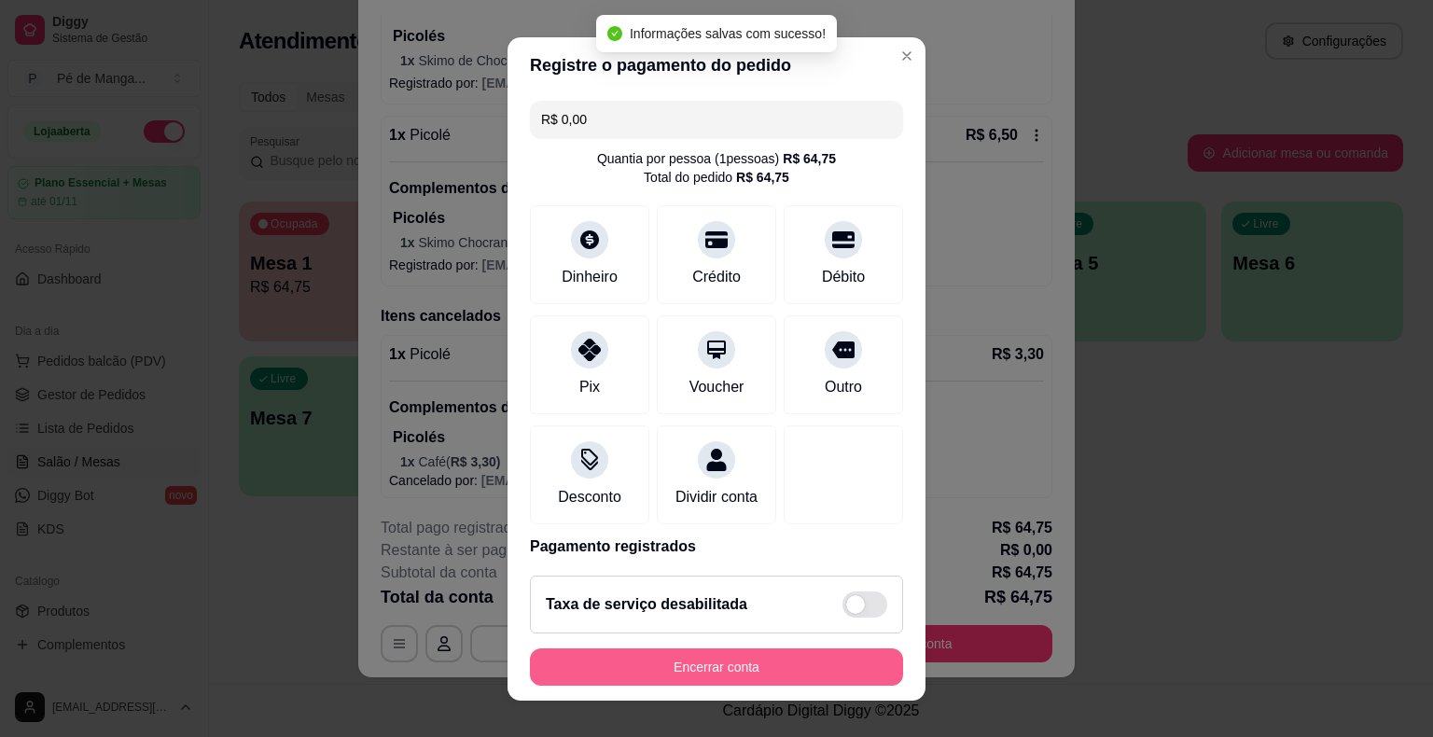
click at [749, 665] on button "Encerrar conta" at bounding box center [716, 666] width 373 height 37
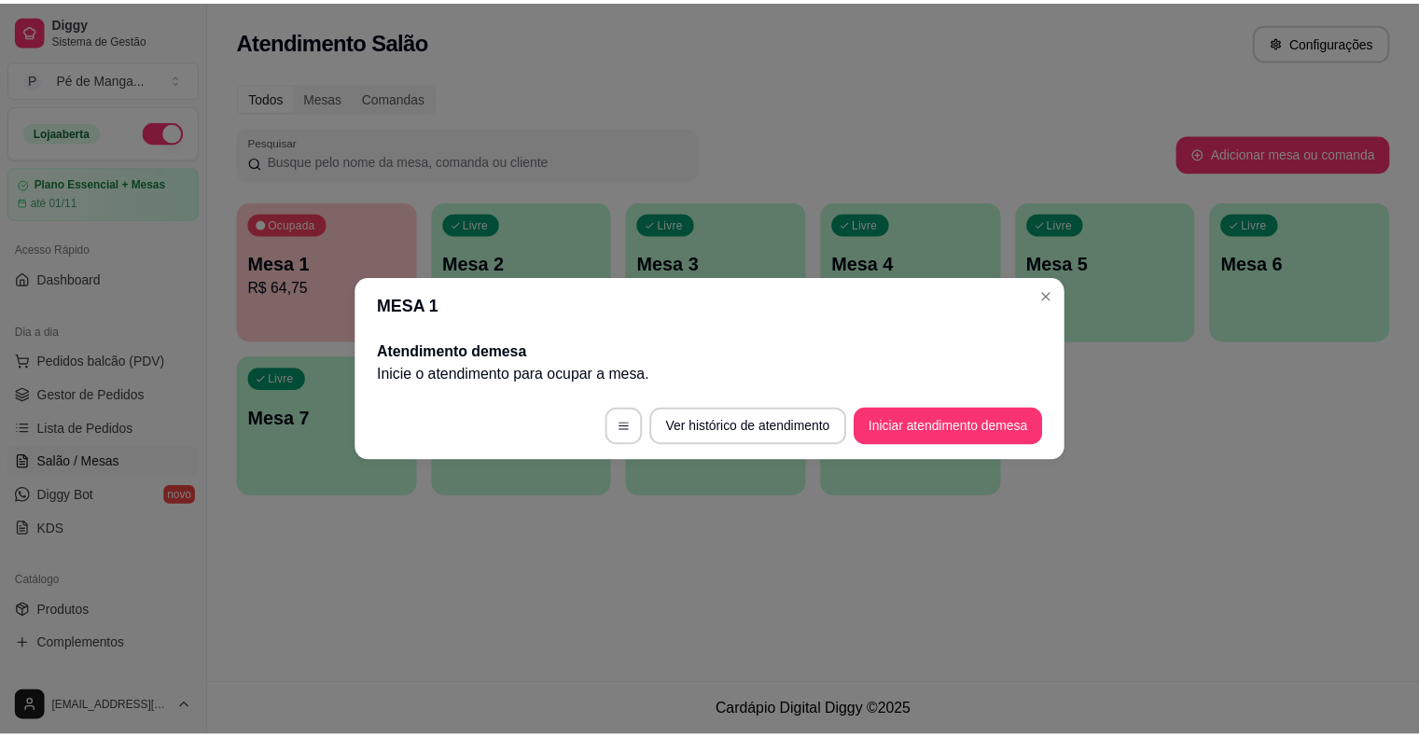
scroll to position [0, 0]
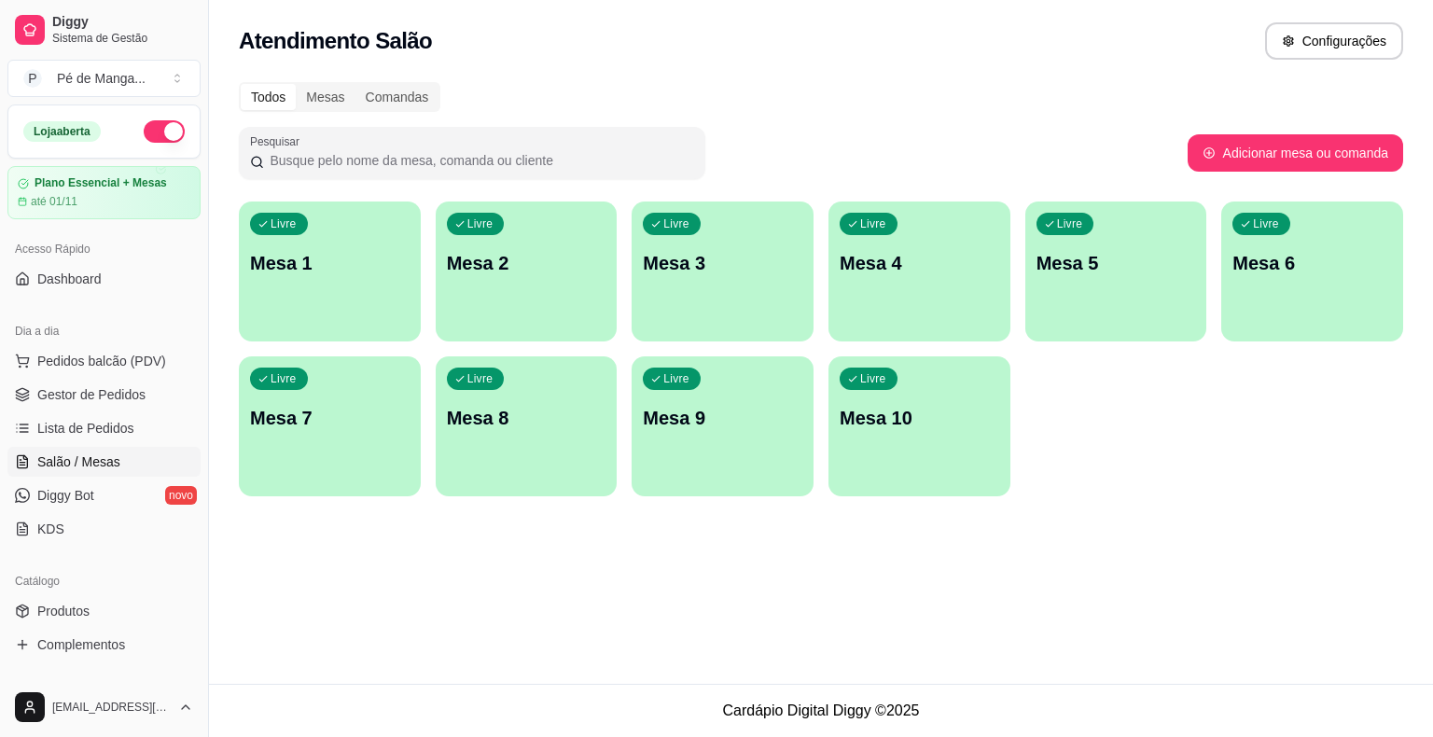
click at [360, 320] on button "Livre Mesa 1" at bounding box center [330, 272] width 182 height 140
click at [325, 315] on div "Livre Mesa 1" at bounding box center [330, 261] width 182 height 118
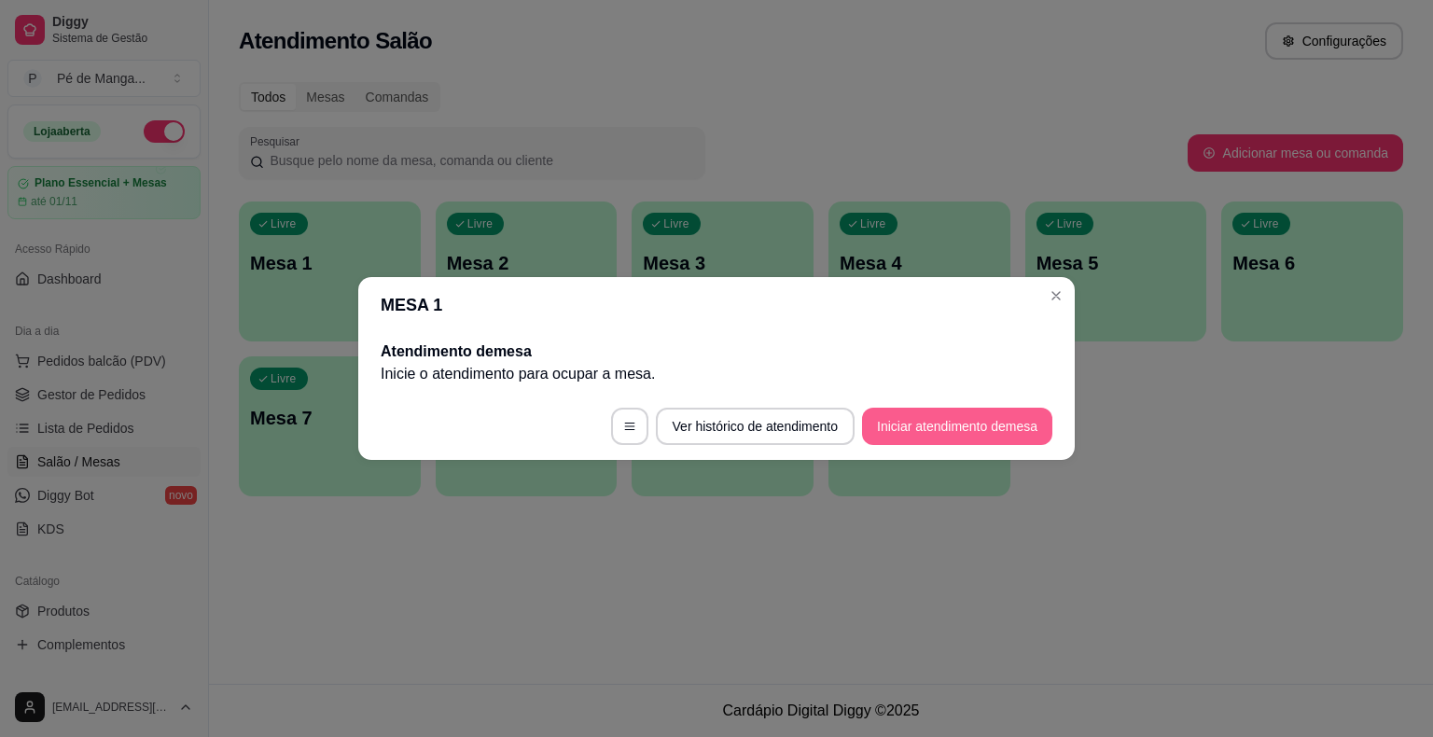
click at [930, 427] on button "Iniciar atendimento de mesa" at bounding box center [957, 426] width 190 height 37
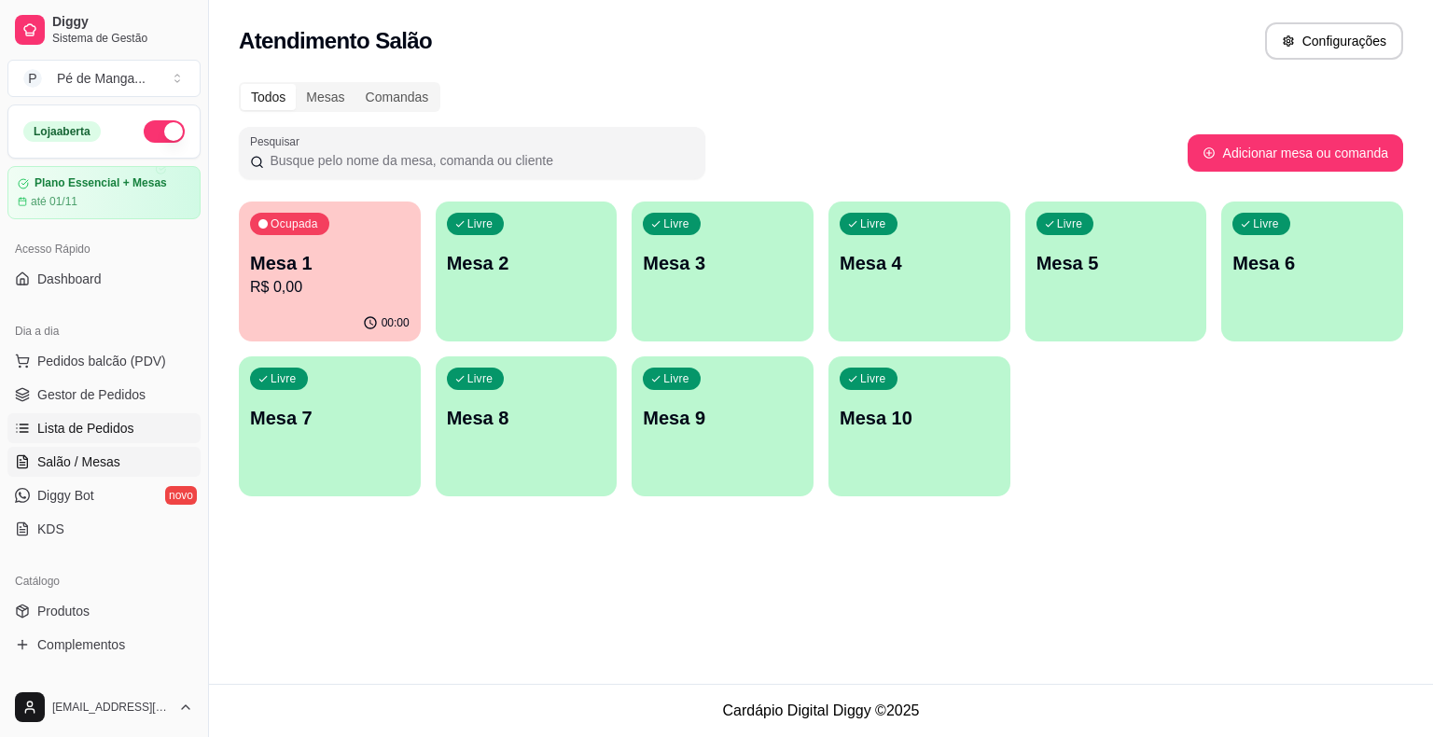
click at [91, 431] on span "Lista de Pedidos" at bounding box center [85, 428] width 97 height 19
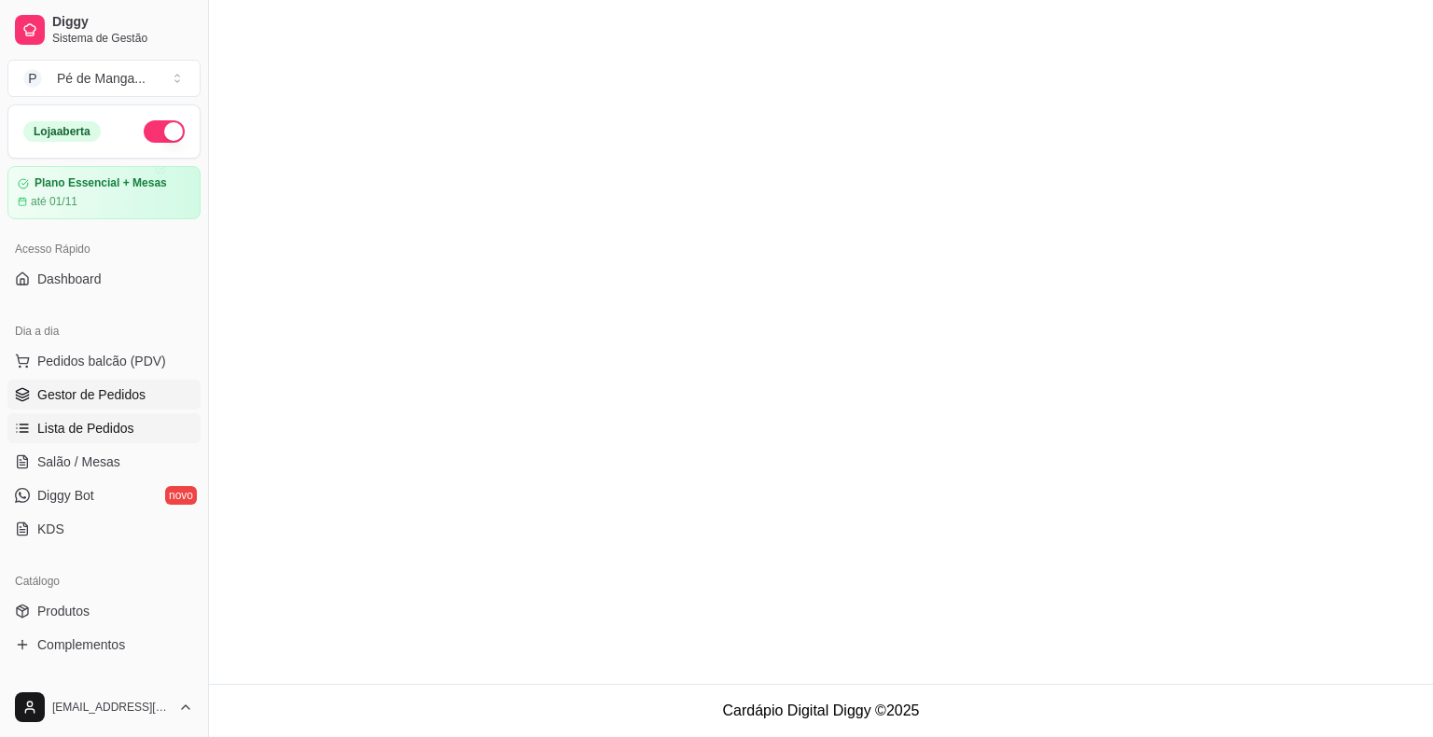
click at [107, 397] on span "Gestor de Pedidos" at bounding box center [91, 394] width 108 height 19
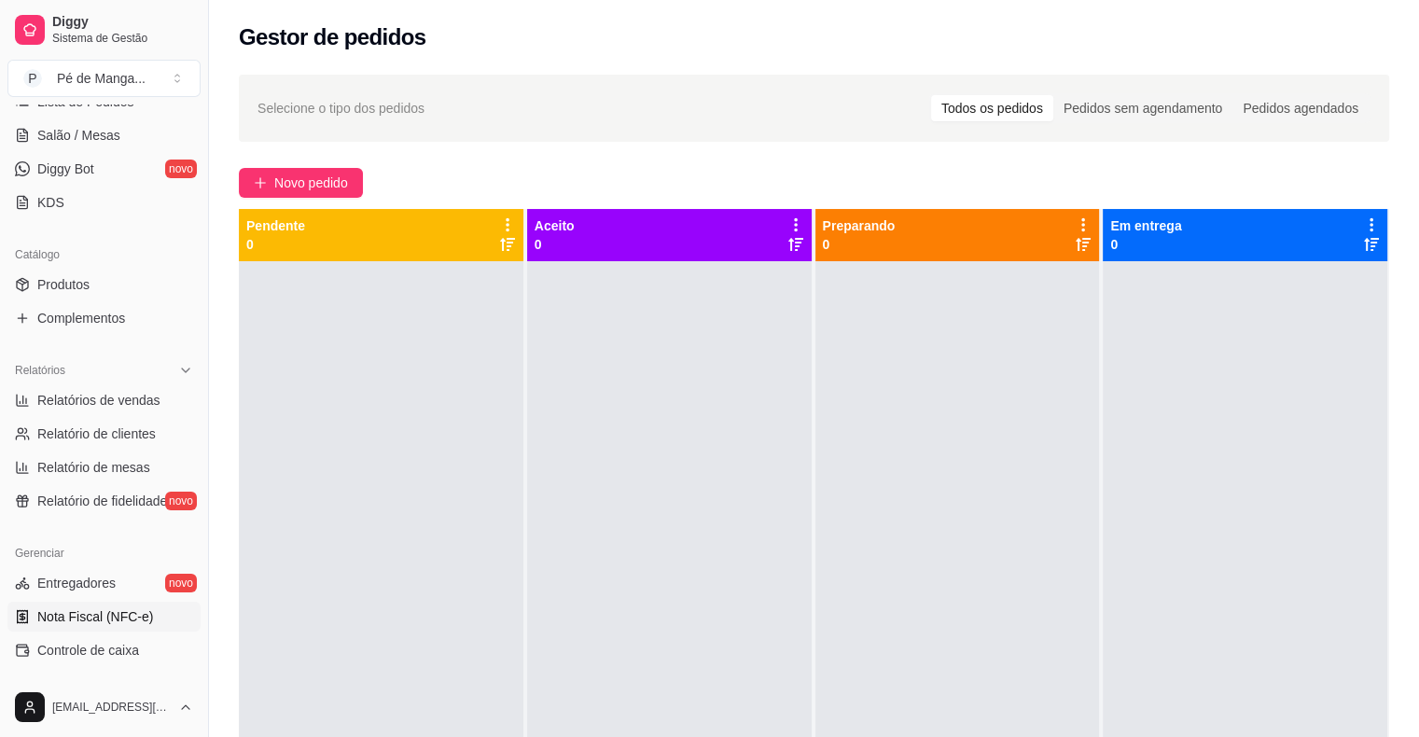
scroll to position [373, 0]
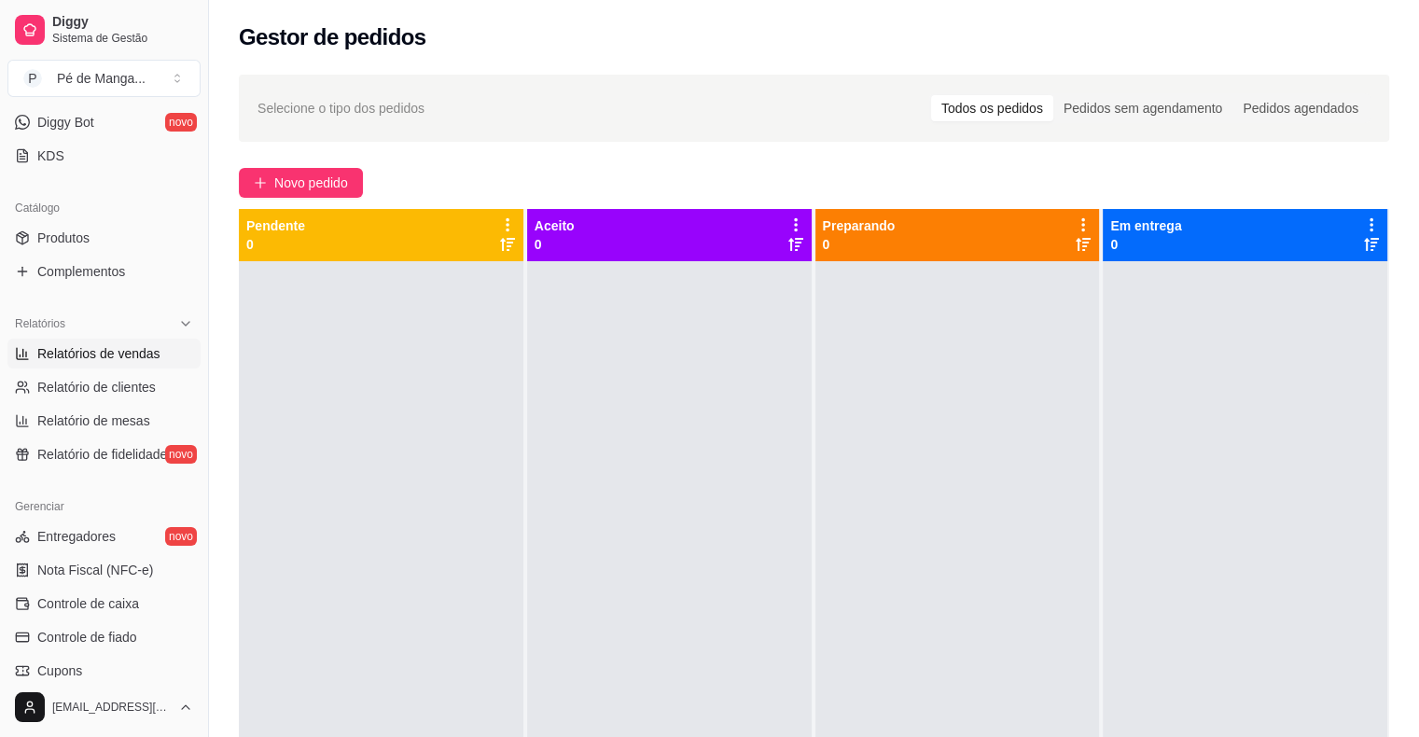
click at [161, 353] on link "Relatórios de vendas" at bounding box center [103, 354] width 193 height 30
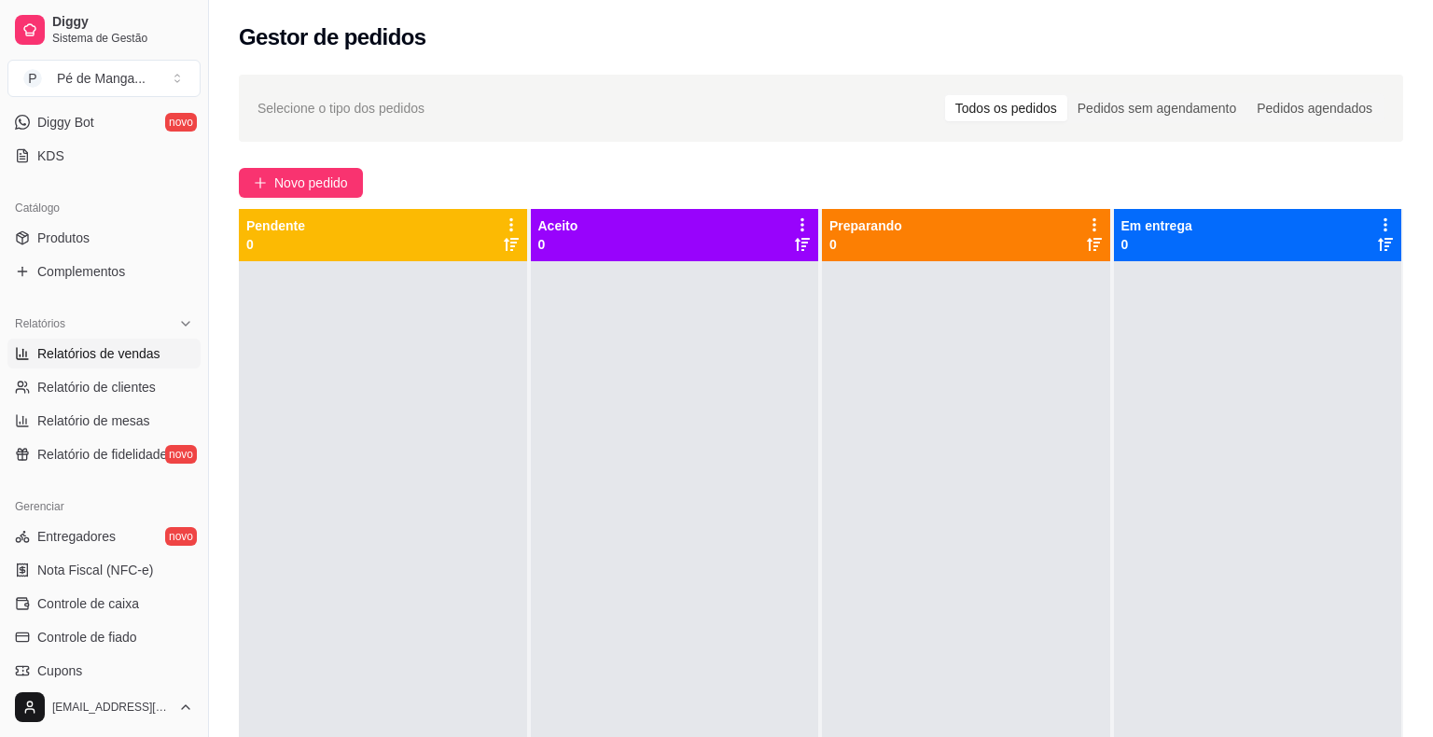
select select "ALL"
select select "0"
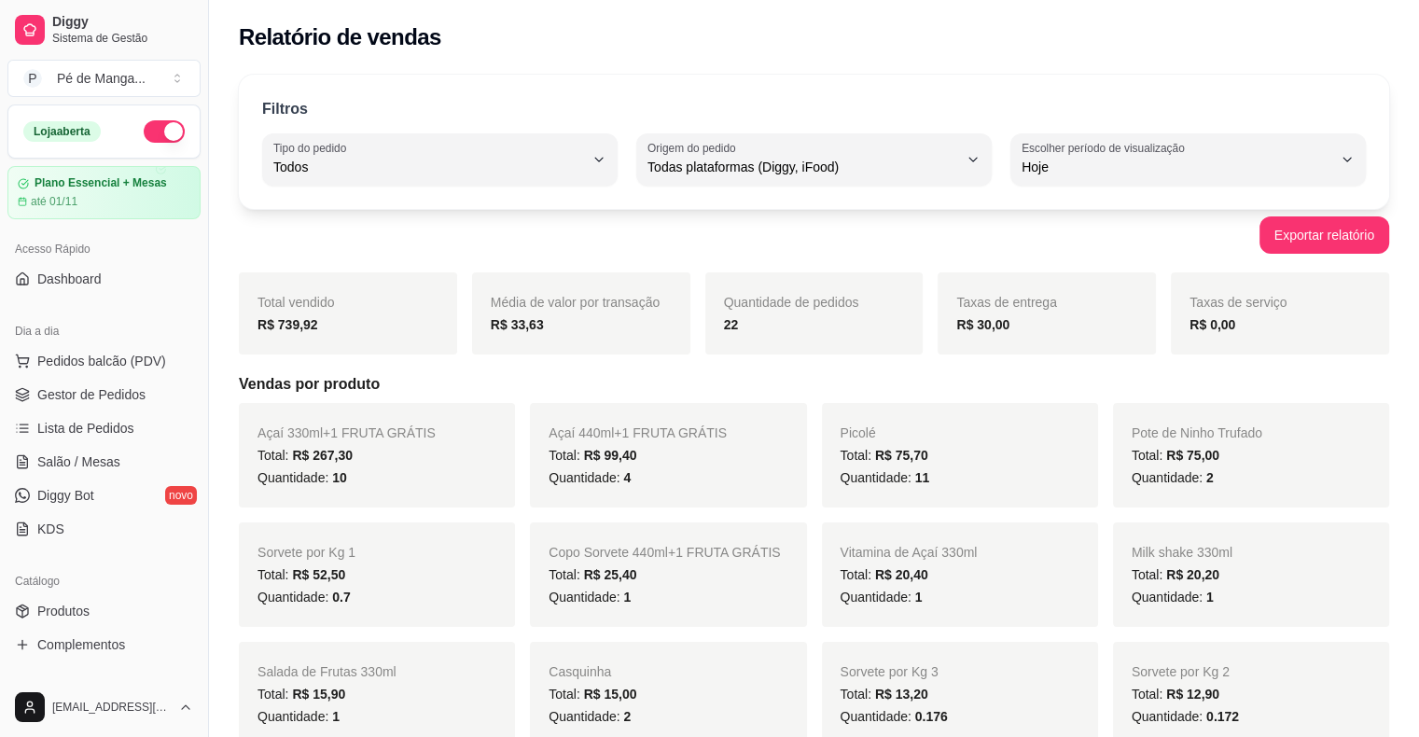
drag, startPoint x: 71, startPoint y: 349, endPoint x: 90, endPoint y: 375, distance: 32.1
click at [82, 366] on button "Pedidos balcão (PDV)" at bounding box center [103, 361] width 193 height 30
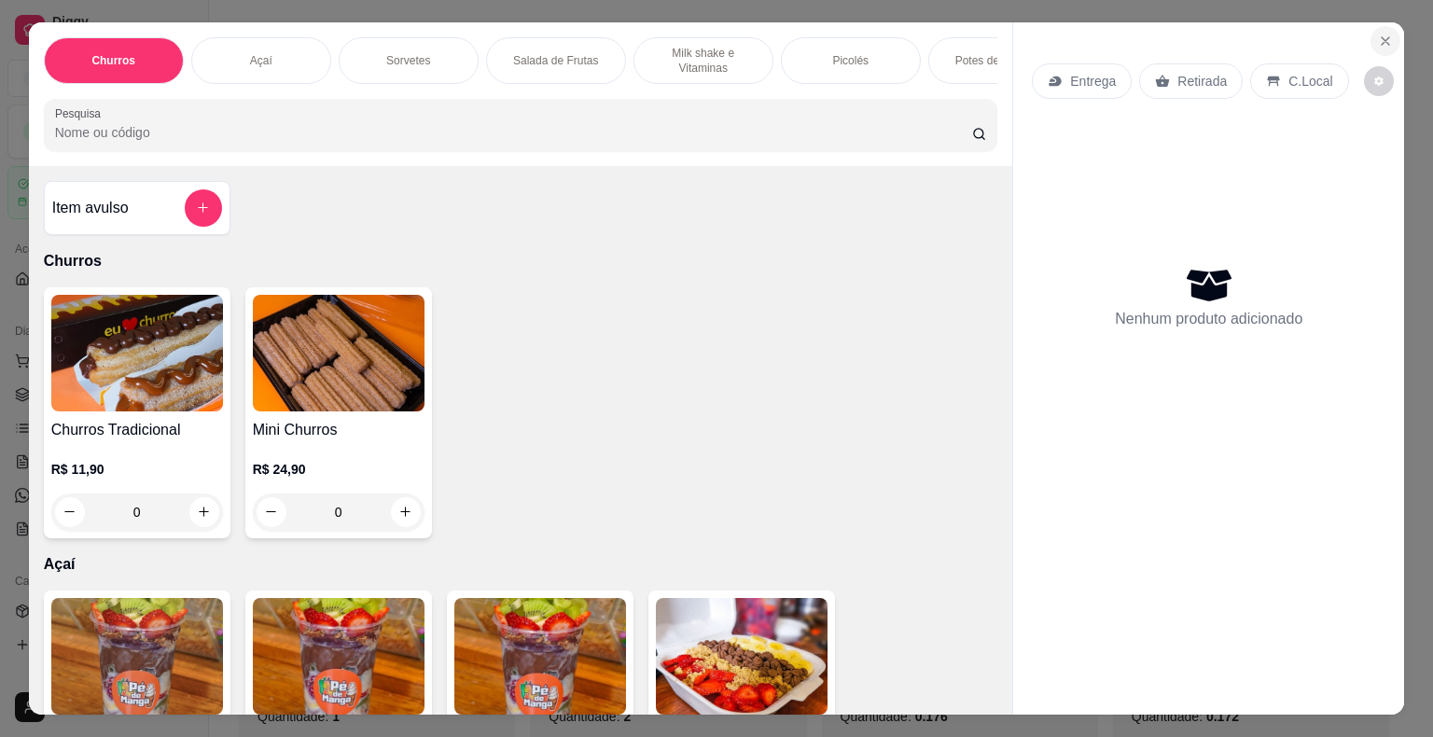
click at [1371, 37] on button "Close" at bounding box center [1386, 41] width 30 height 30
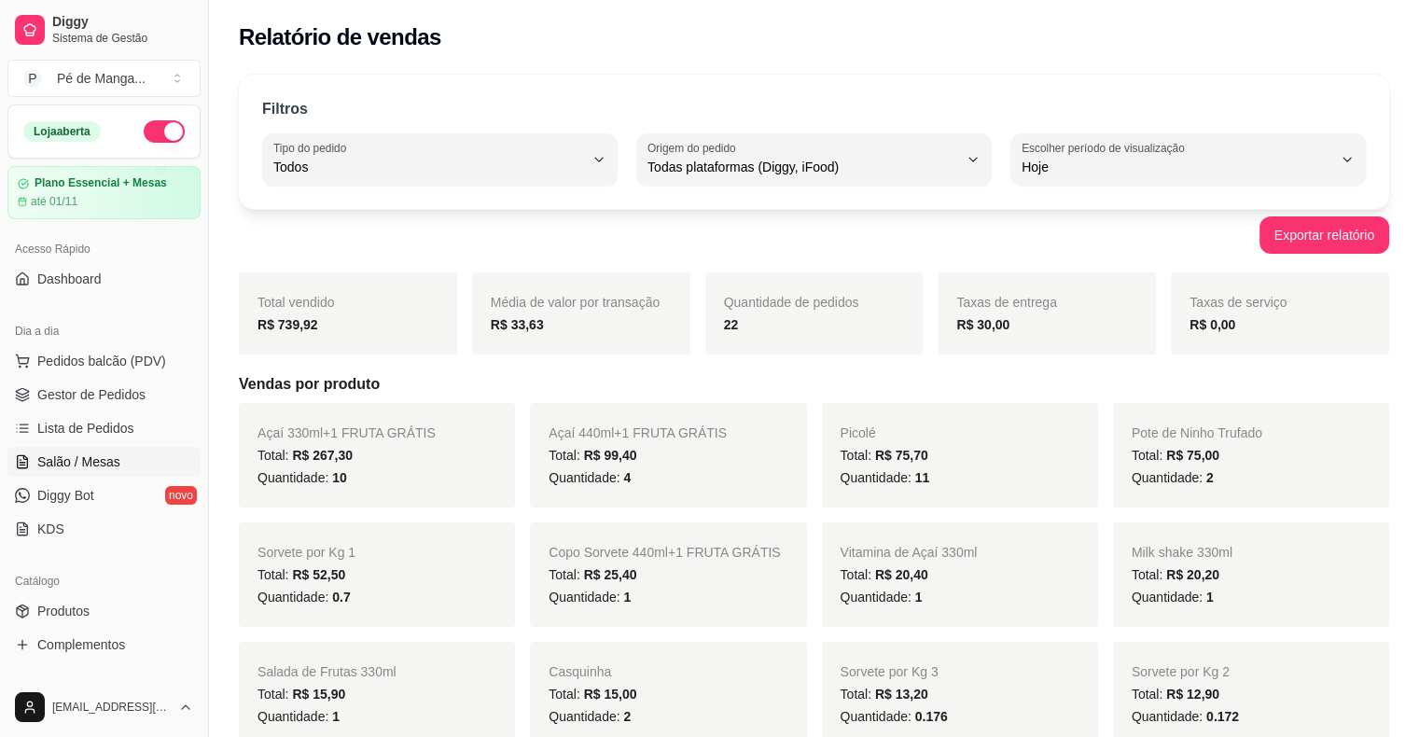
click at [71, 458] on span "Salão / Mesas" at bounding box center [78, 462] width 83 height 19
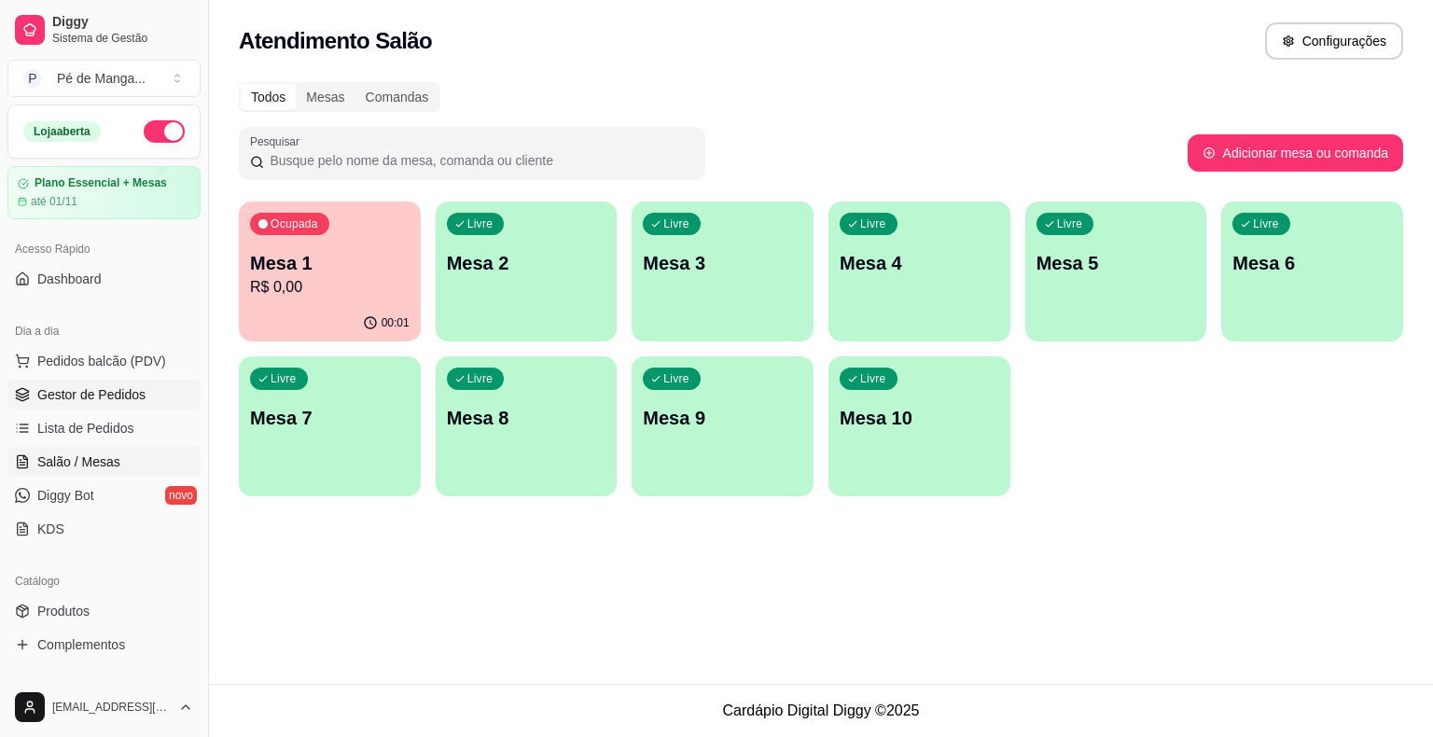
click at [79, 385] on span "Gestor de Pedidos" at bounding box center [91, 394] width 108 height 19
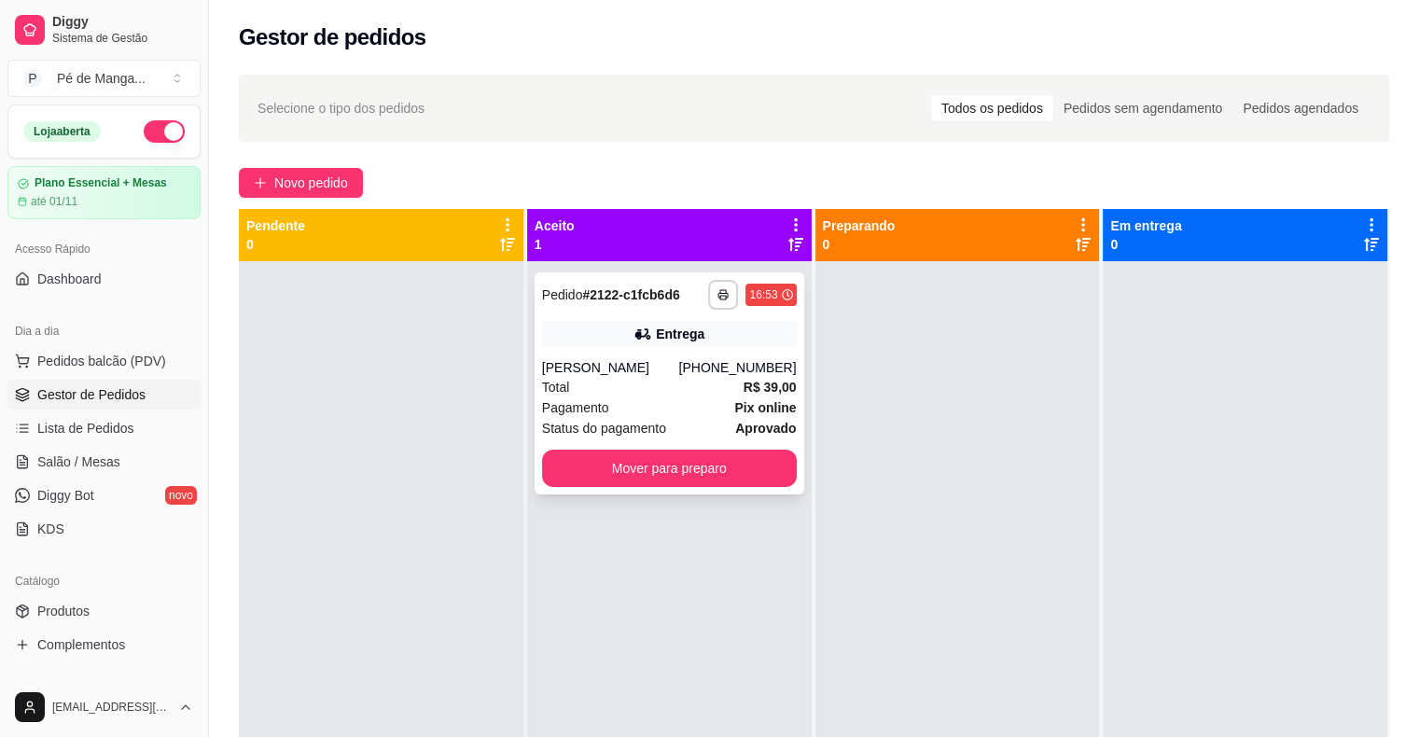
click at [653, 495] on div "**********" at bounding box center [670, 383] width 270 height 222
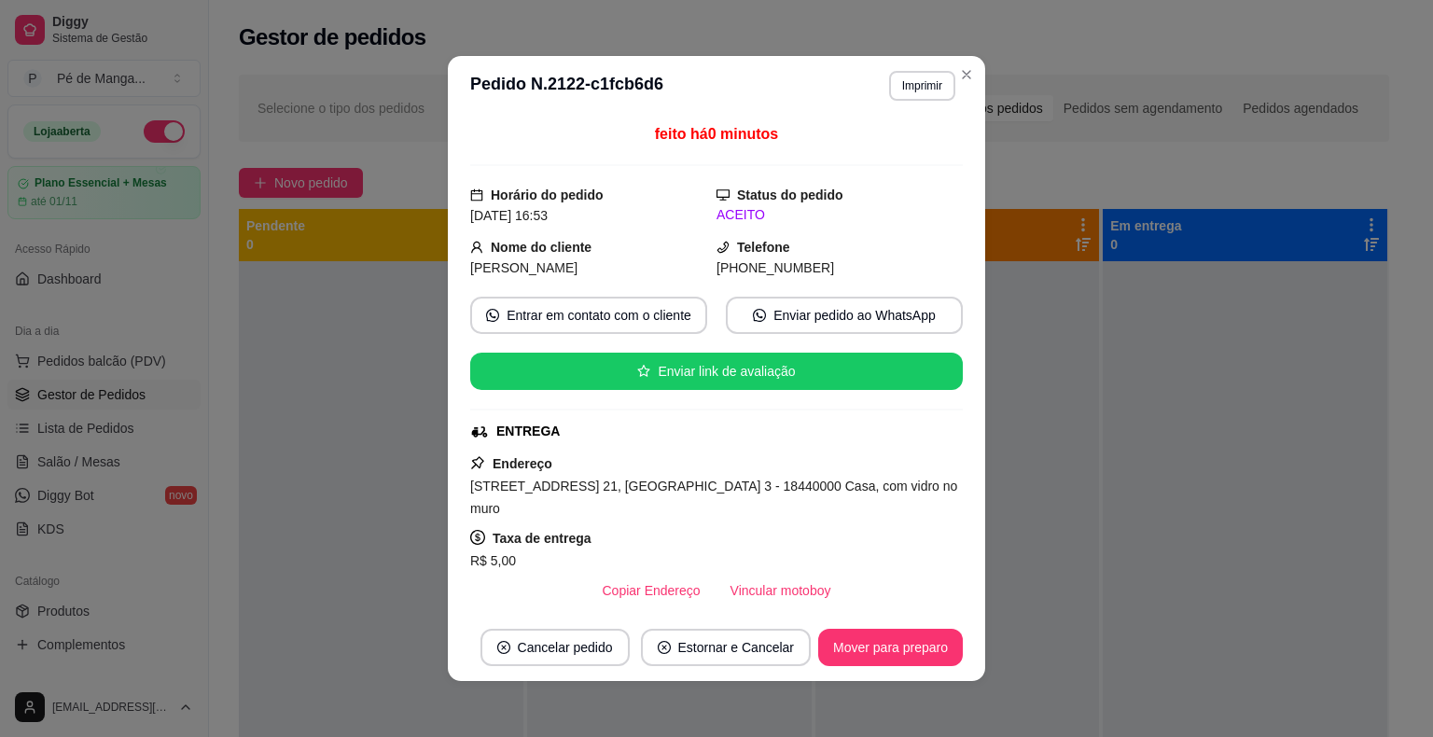
click at [866, 620] on footer "Cancelar pedido Estornar e Cancelar Mover para preparo" at bounding box center [716, 647] width 537 height 67
click at [884, 644] on button "Mover para preparo" at bounding box center [890, 647] width 145 height 37
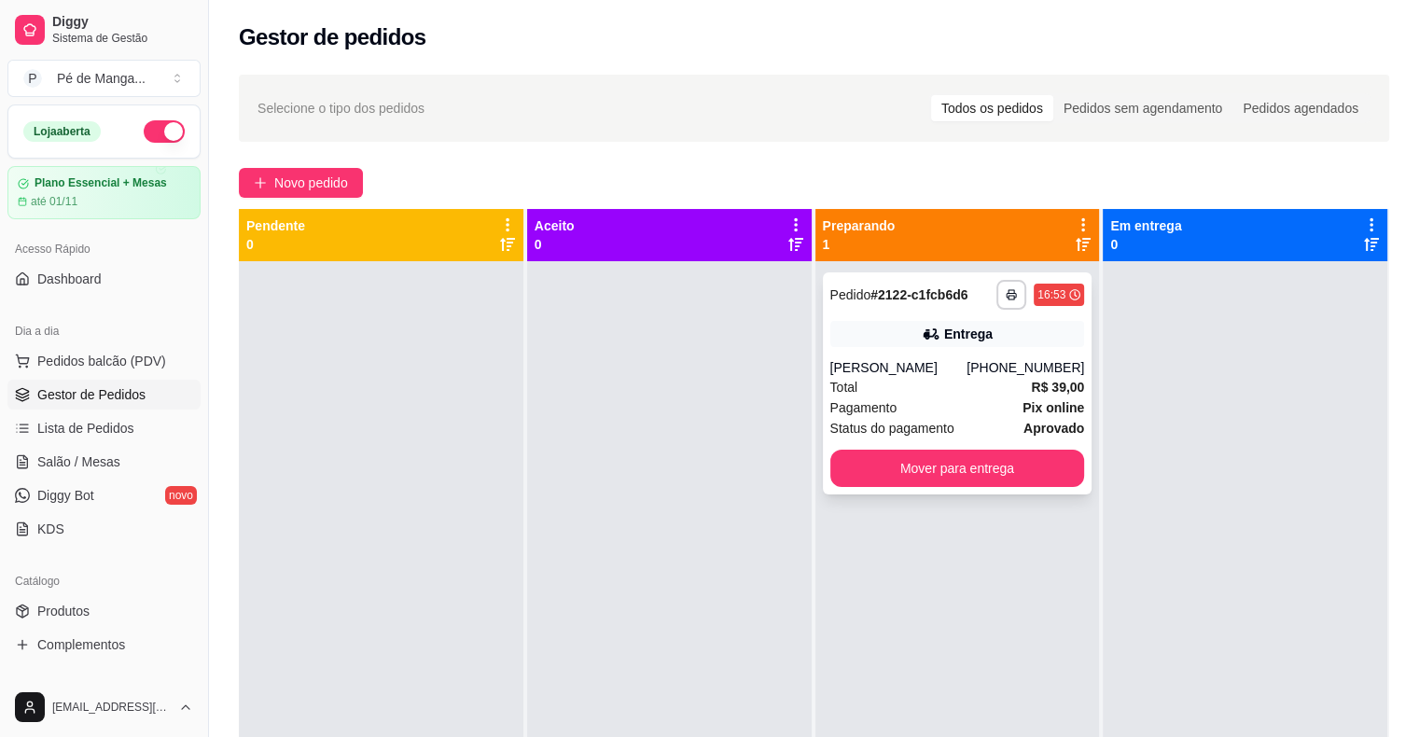
click at [927, 397] on div "Total R$ 39,00" at bounding box center [957, 387] width 255 height 21
click at [90, 457] on span "Salão / Mesas" at bounding box center [78, 462] width 83 height 19
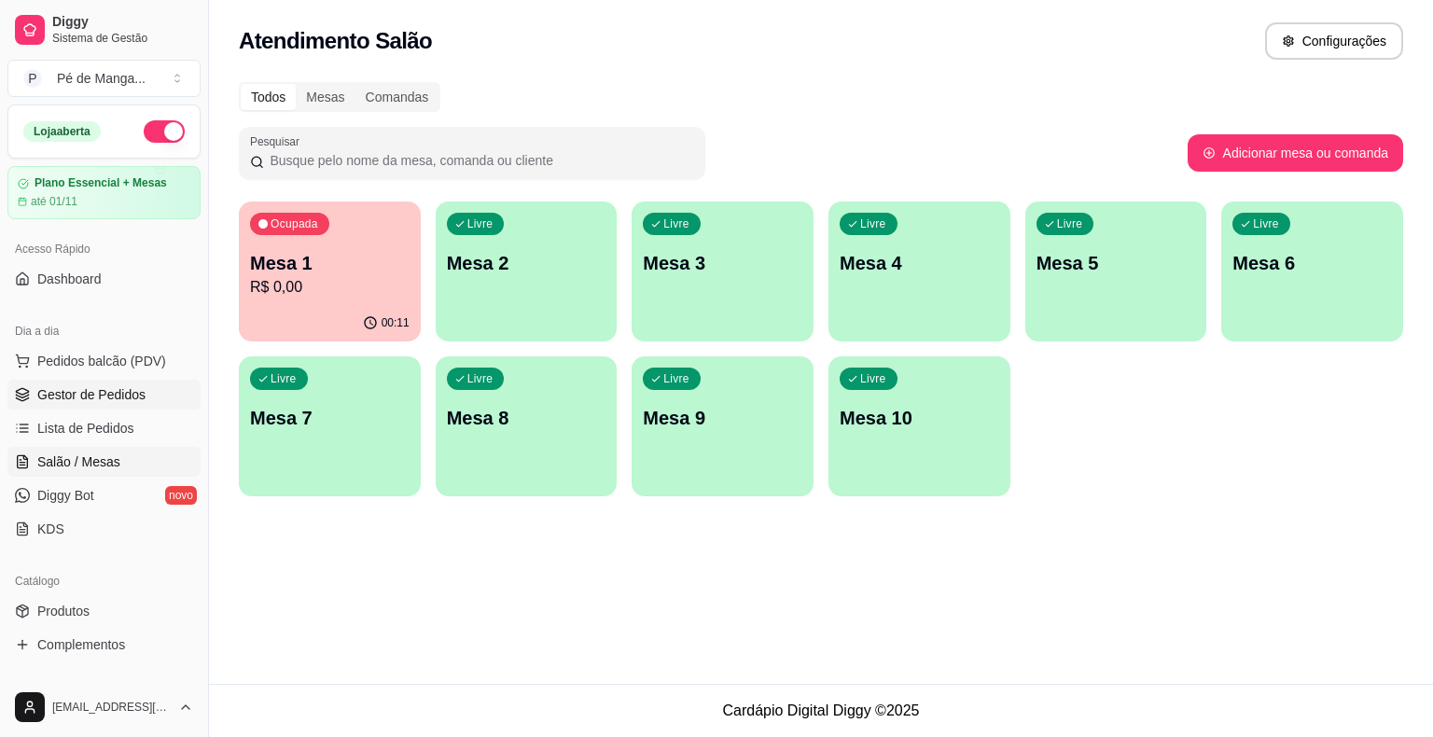
click at [138, 397] on span "Gestor de Pedidos" at bounding box center [91, 394] width 108 height 19
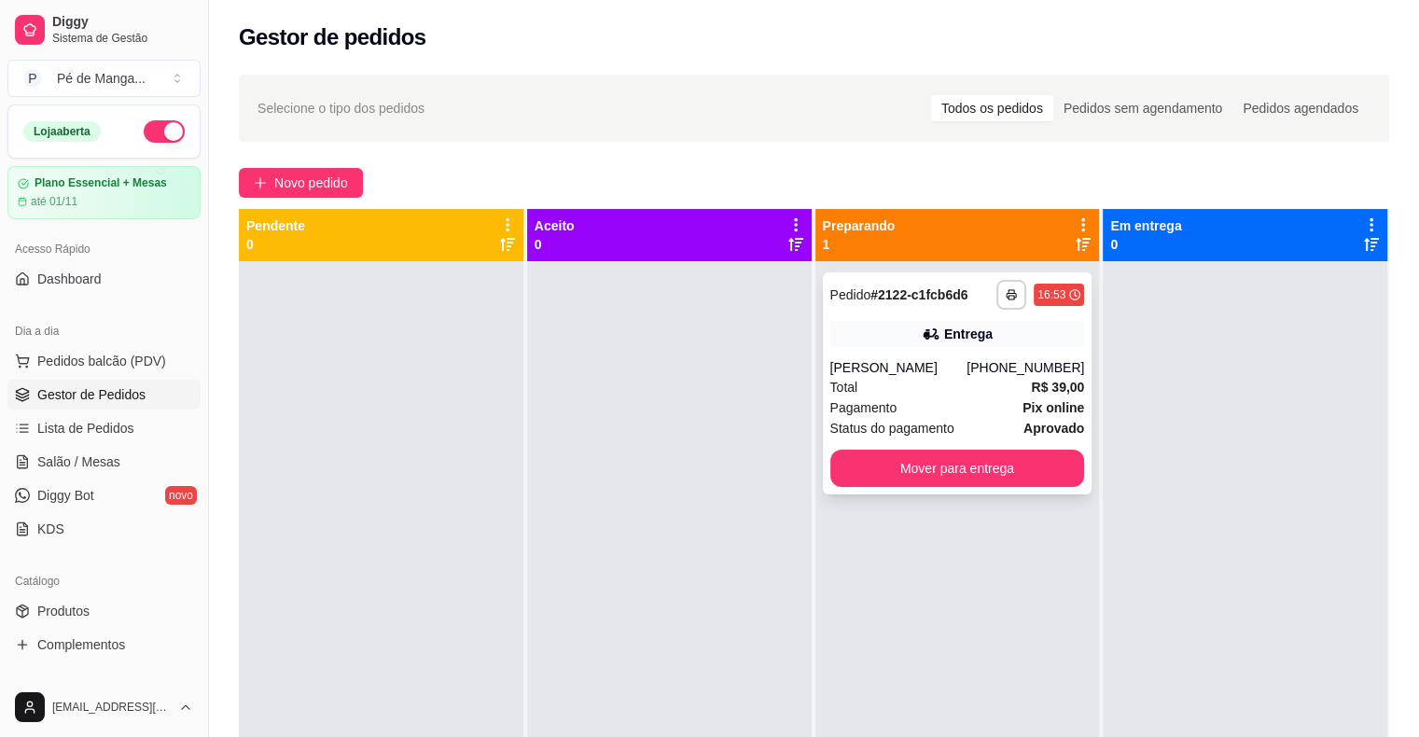
click at [936, 397] on div "Total R$ 39,00" at bounding box center [957, 387] width 255 height 21
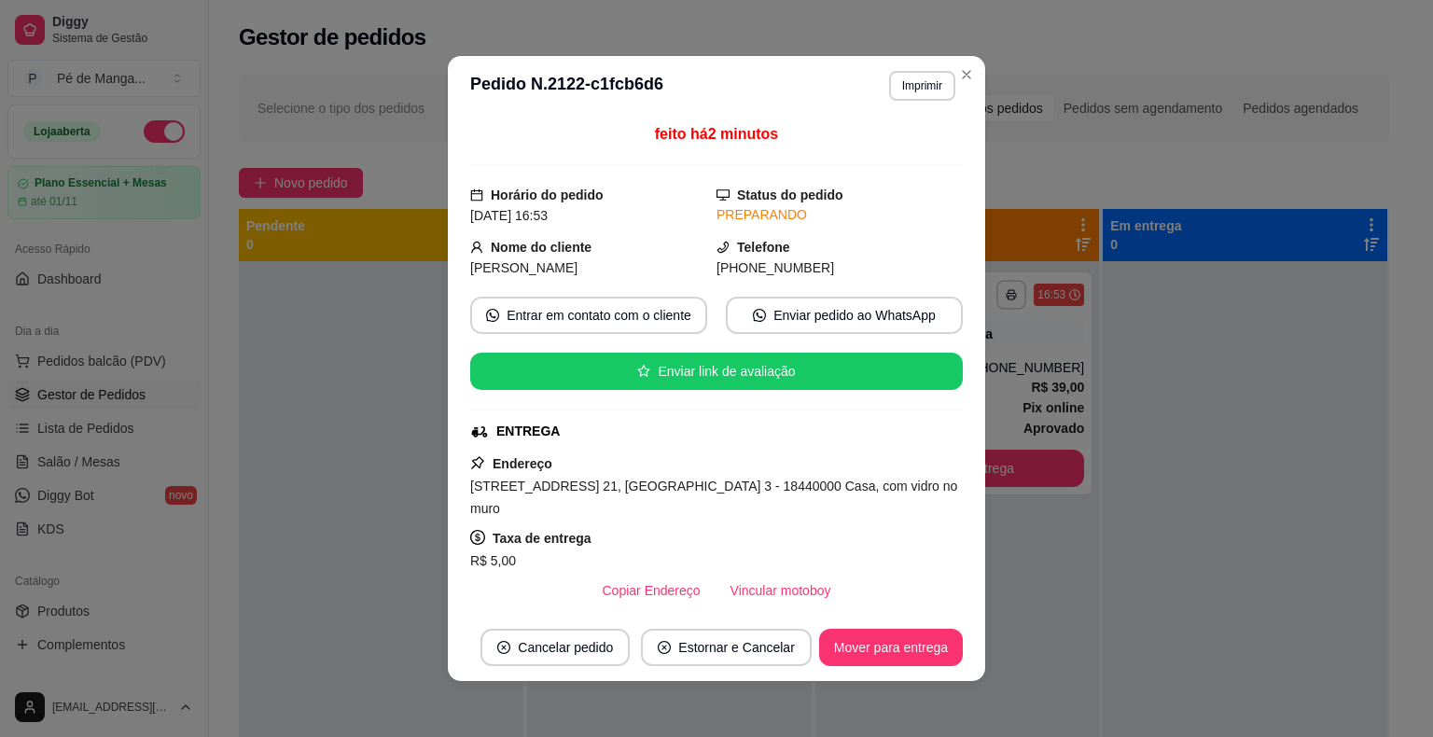
click at [969, 60] on header "**********" at bounding box center [716, 86] width 537 height 60
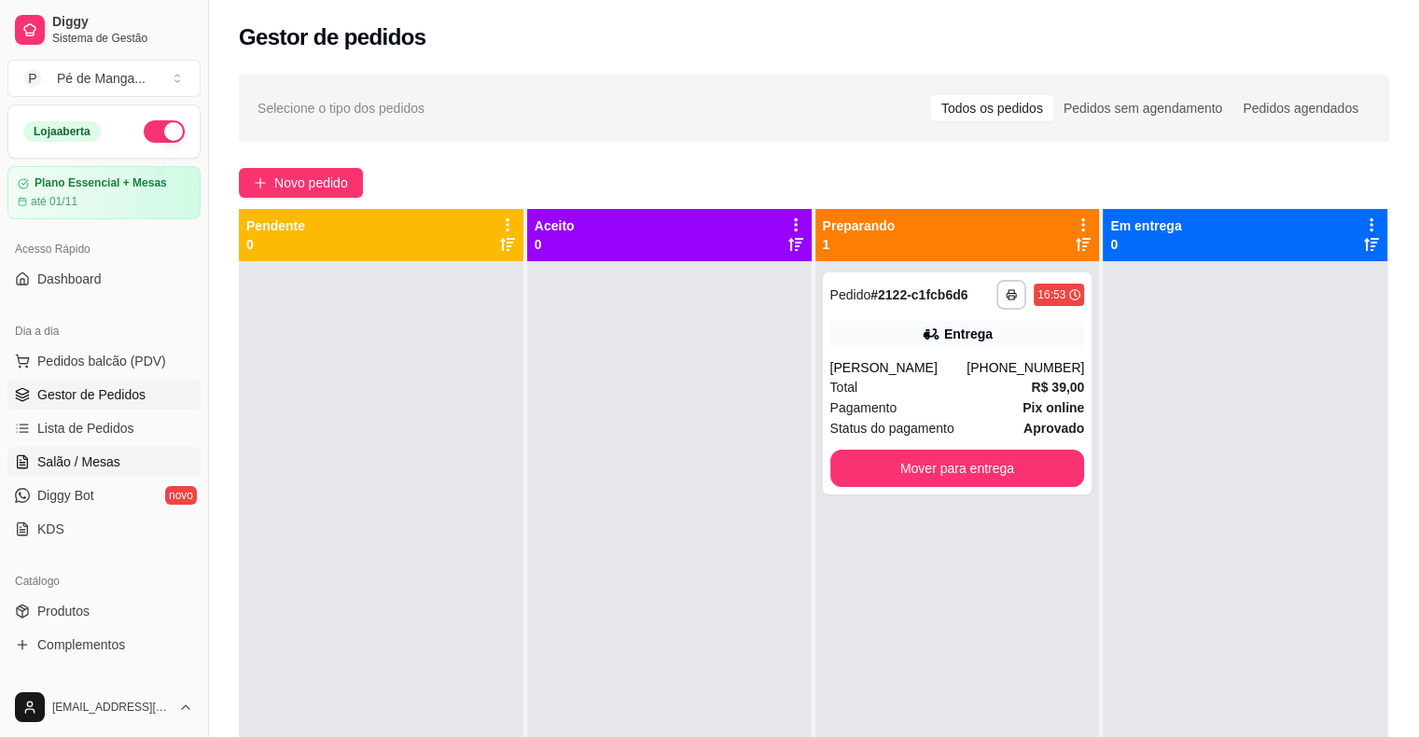
click at [107, 468] on span "Salão / Mesas" at bounding box center [78, 462] width 83 height 19
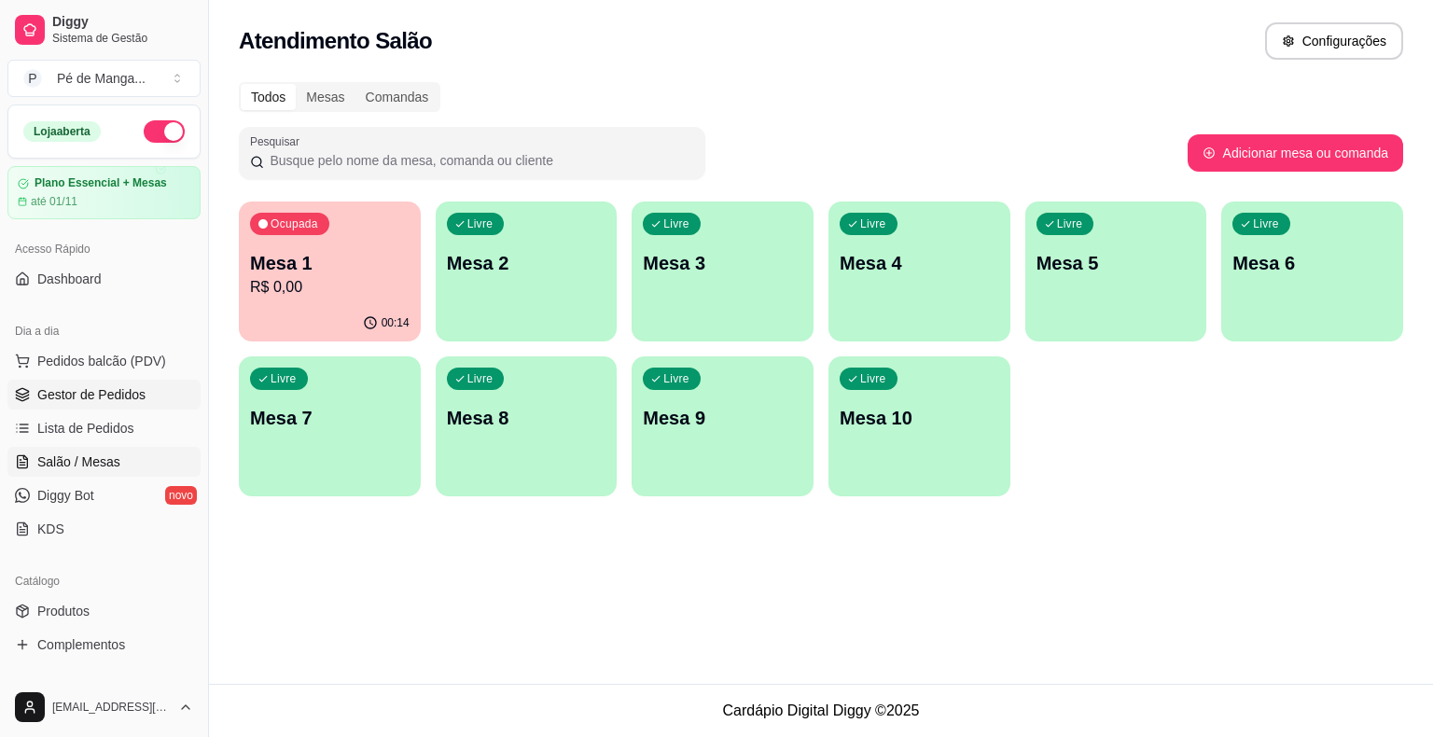
click at [118, 383] on link "Gestor de Pedidos" at bounding box center [103, 395] width 193 height 30
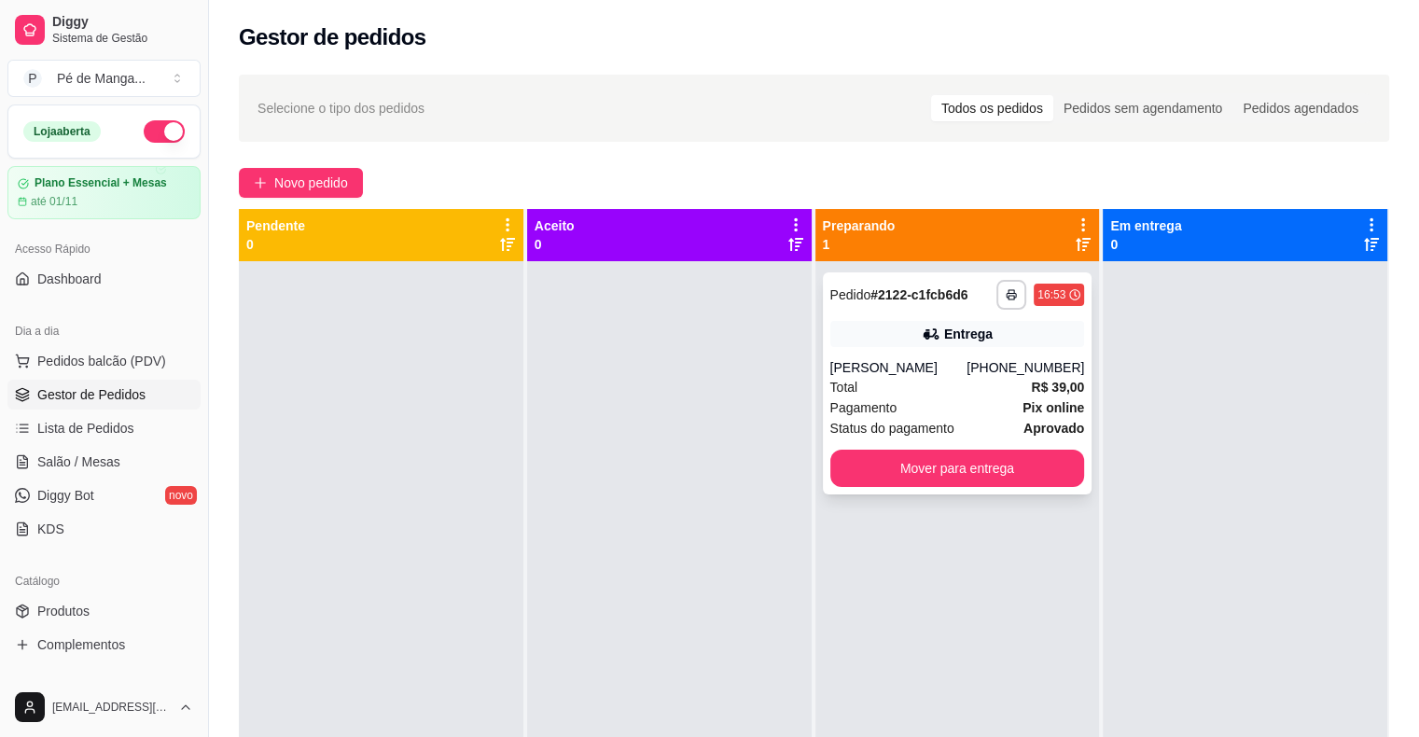
click at [982, 377] on div "[PHONE_NUMBER]" at bounding box center [1026, 367] width 118 height 19
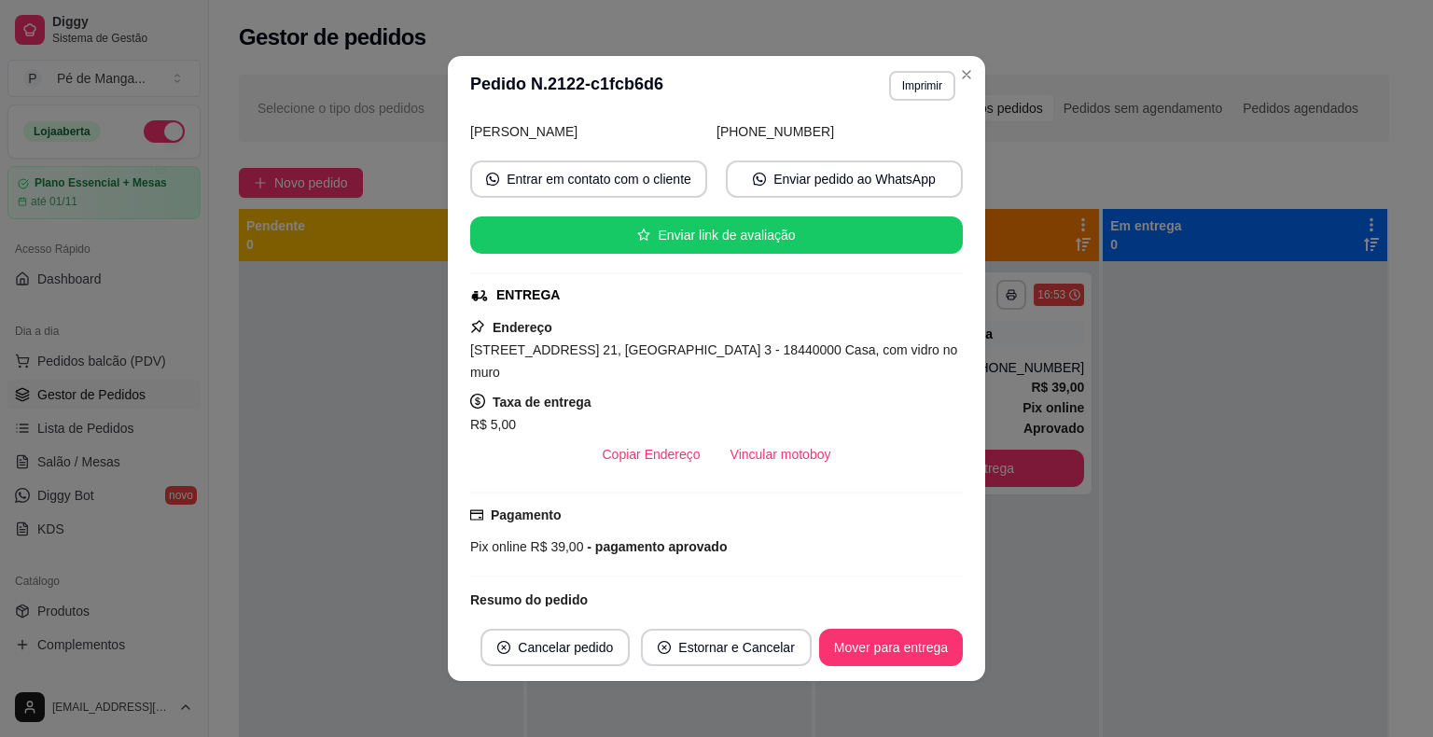
scroll to position [187, 0]
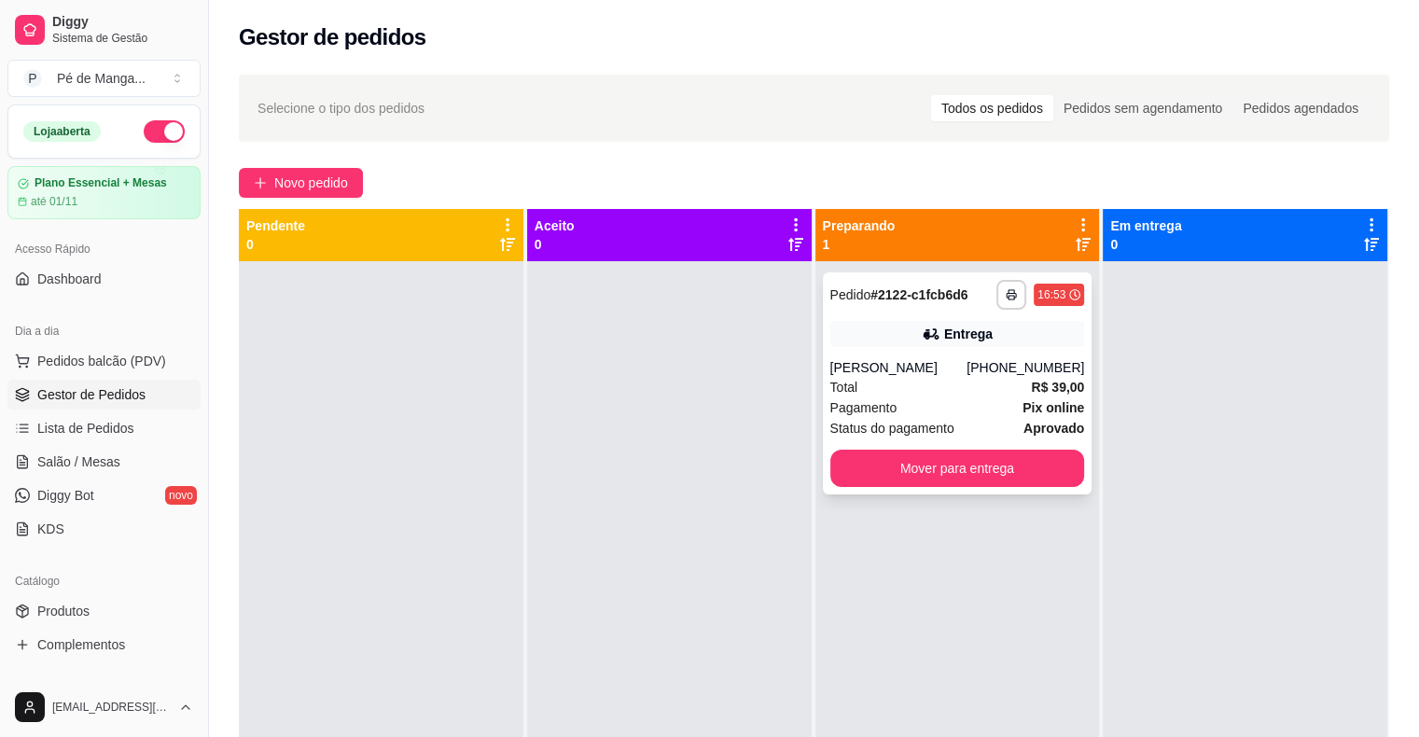
click at [952, 418] on div "Pagamento Pix online" at bounding box center [957, 407] width 255 height 21
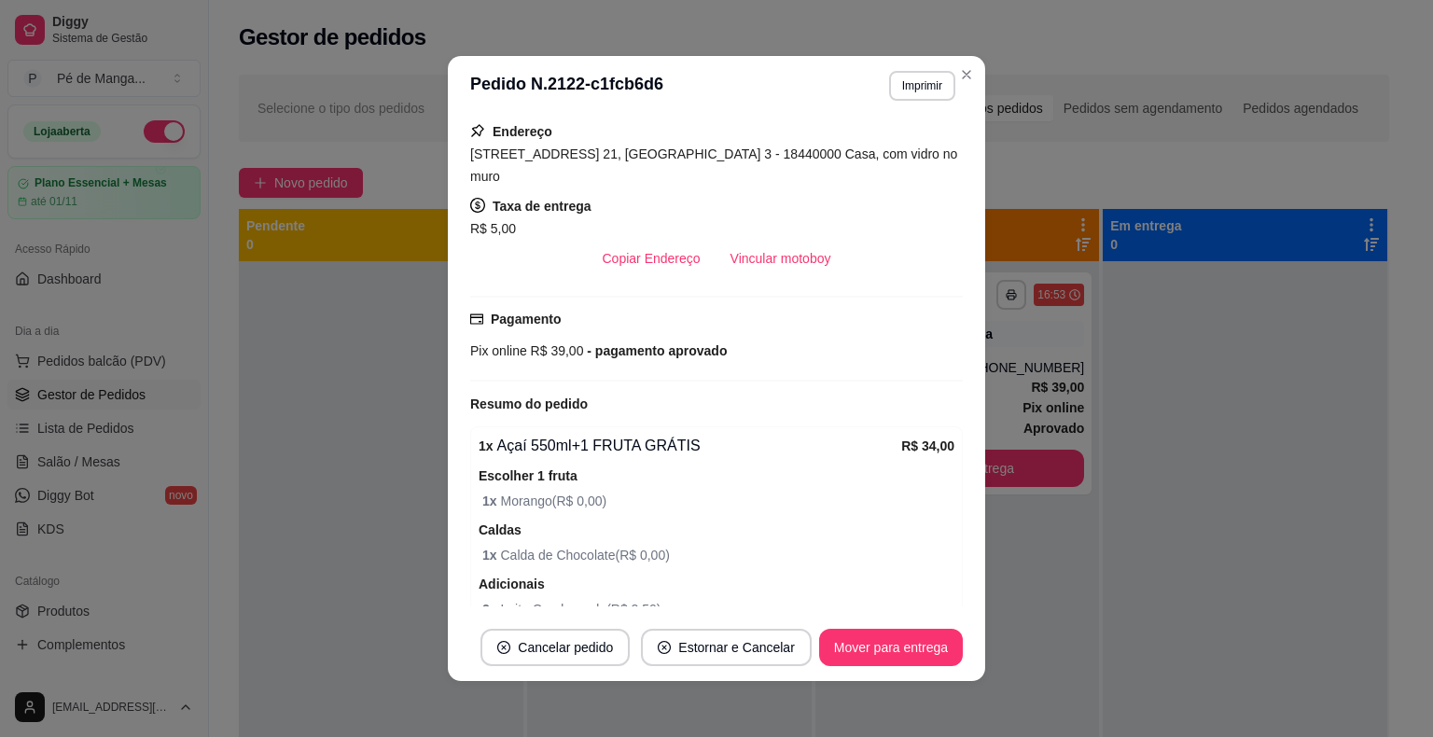
scroll to position [519, 0]
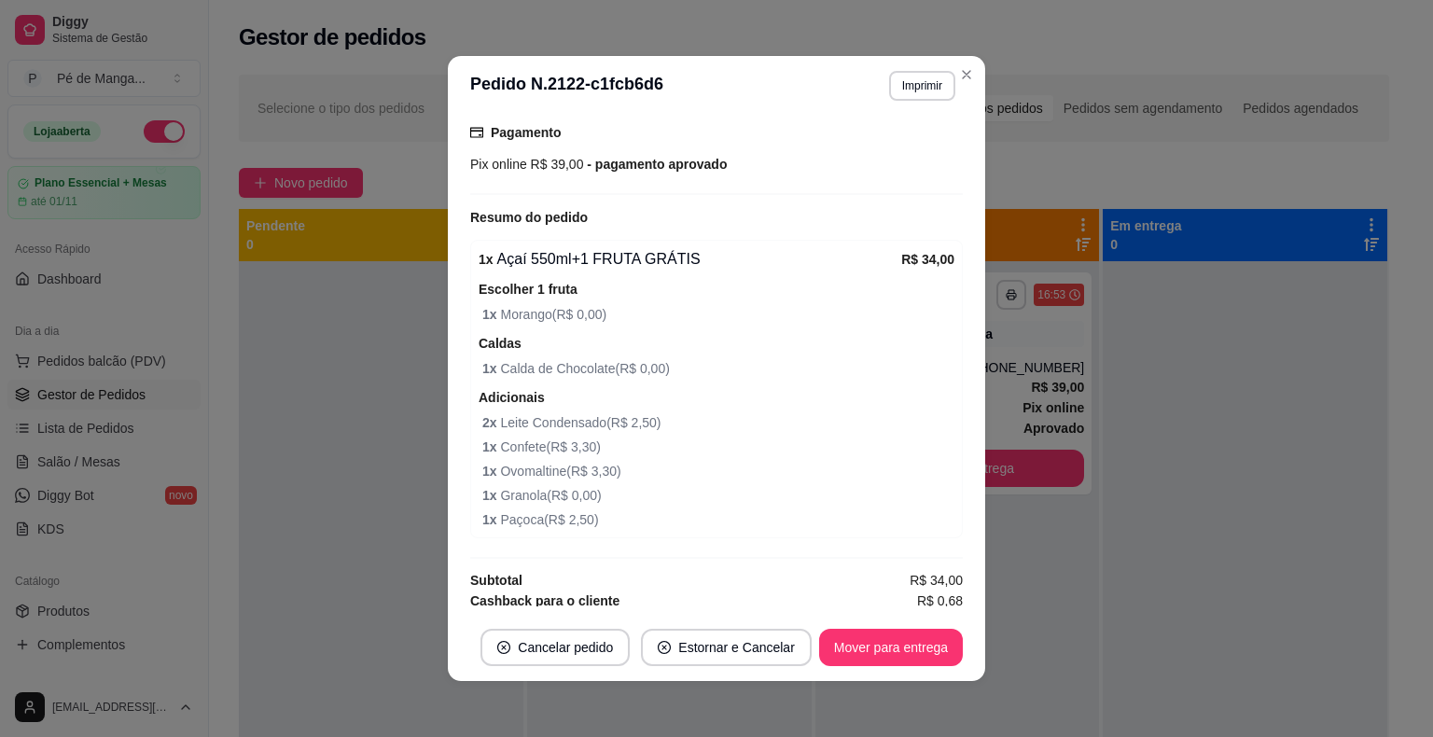
click at [746, 412] on span "2 x Leite Condensado ( R$ 2,50 )" at bounding box center [718, 422] width 472 height 21
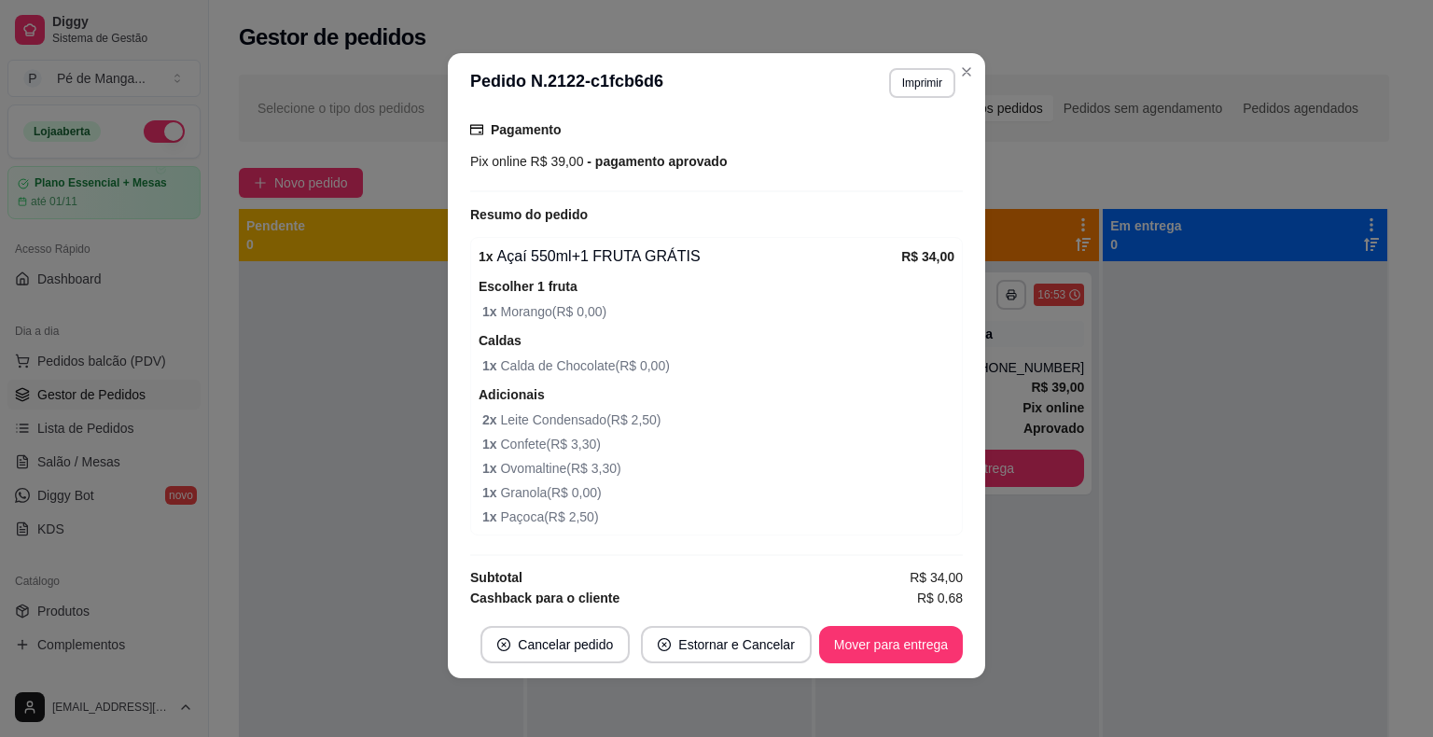
scroll to position [4, 0]
click at [561, 433] on span "1 x Confete ( R$ 3,30 )" at bounding box center [718, 443] width 472 height 21
click at [569, 409] on span "2 x Leite Condensado ( R$ 2,50 )" at bounding box center [718, 419] width 472 height 21
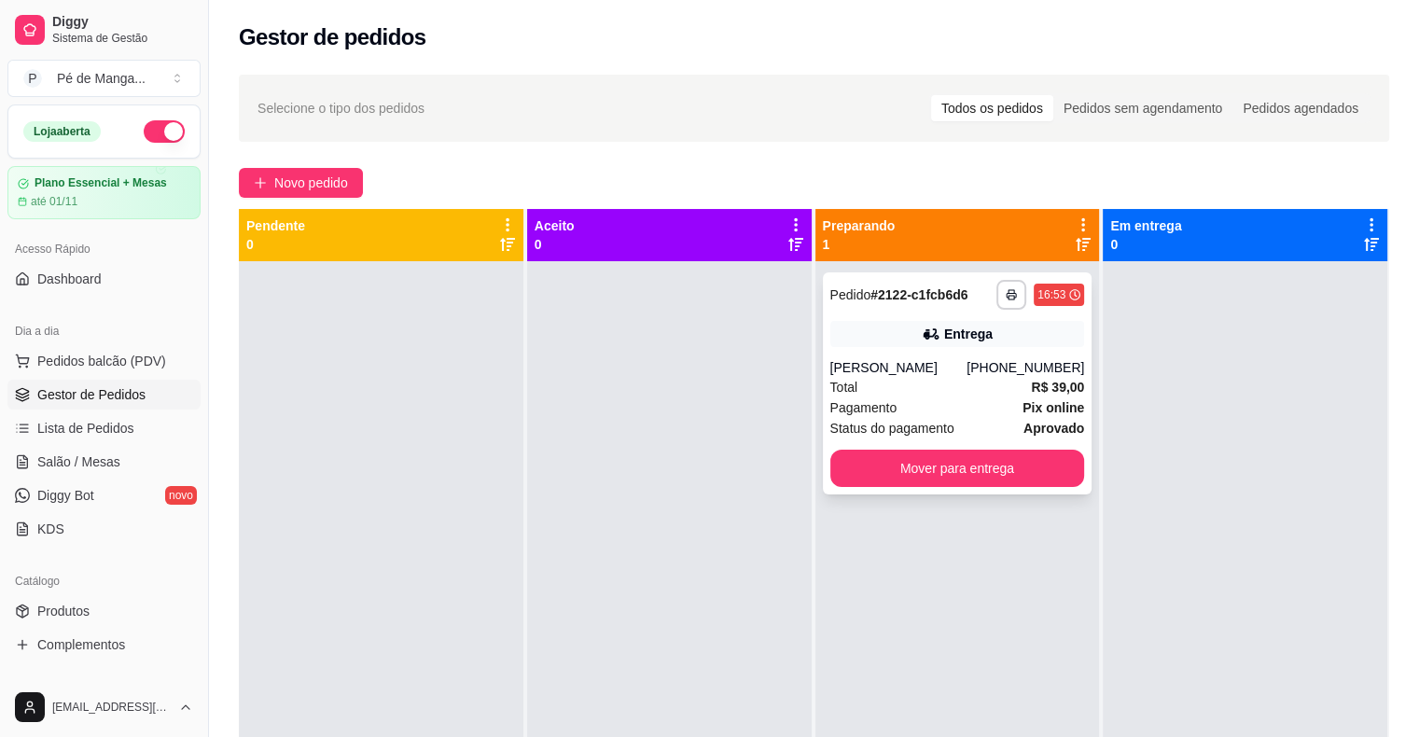
click at [1013, 360] on div "[PHONE_NUMBER]" at bounding box center [1026, 367] width 118 height 19
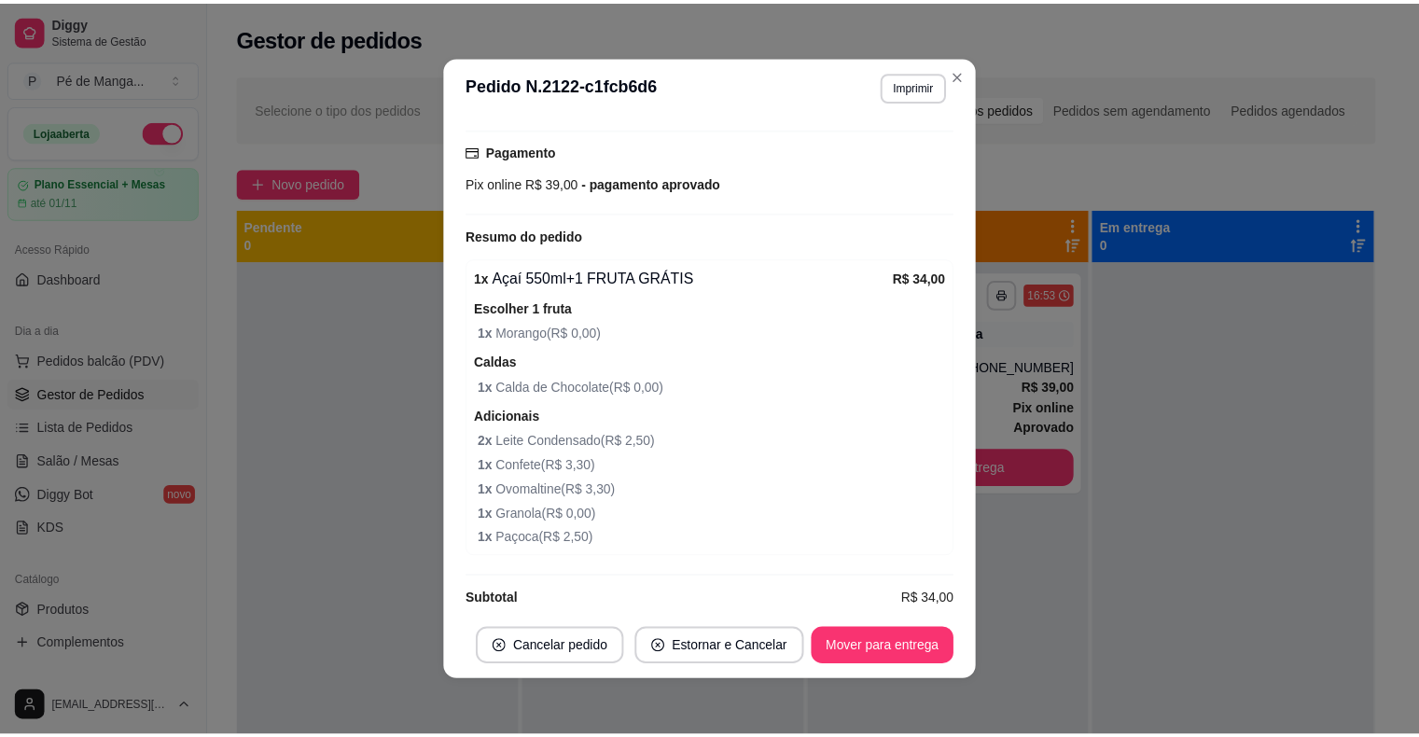
scroll to position [519, 0]
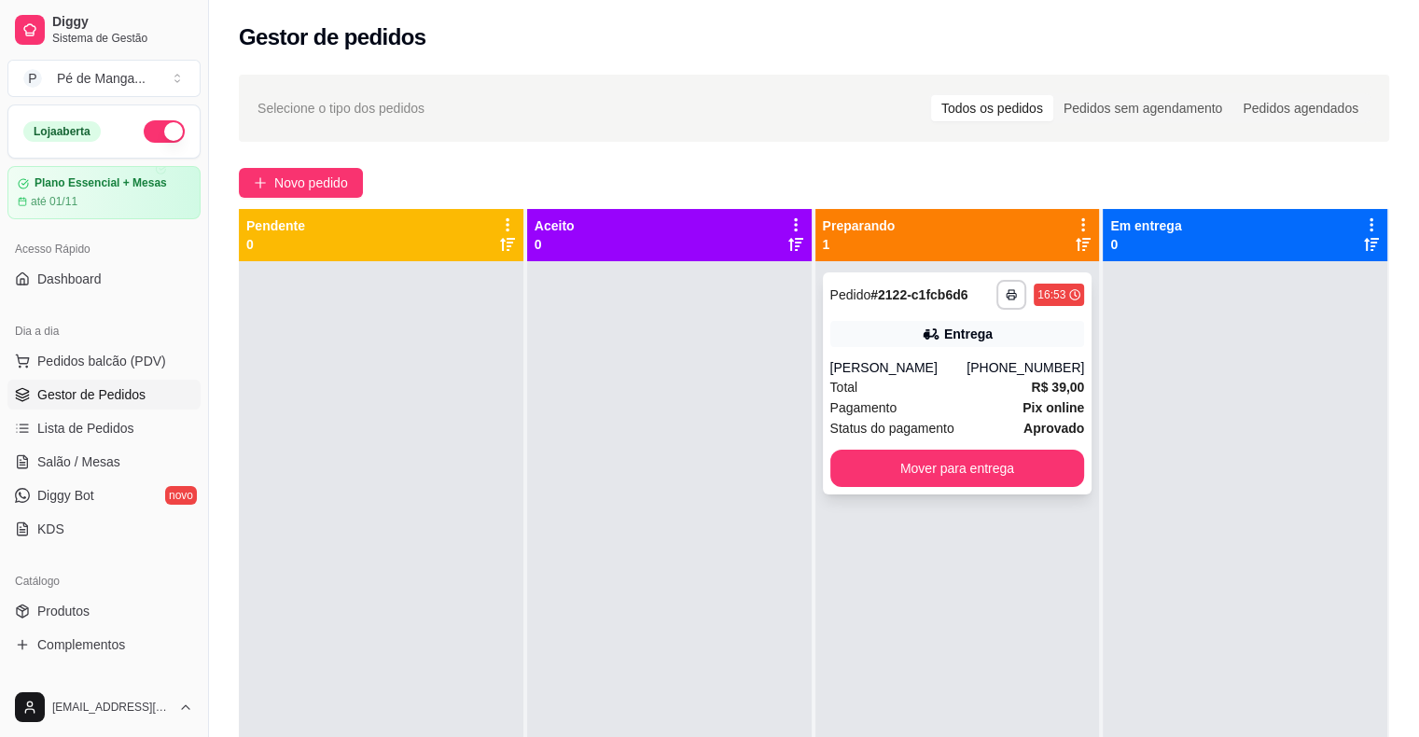
click at [982, 418] on div "Pagamento Pix online" at bounding box center [957, 407] width 255 height 21
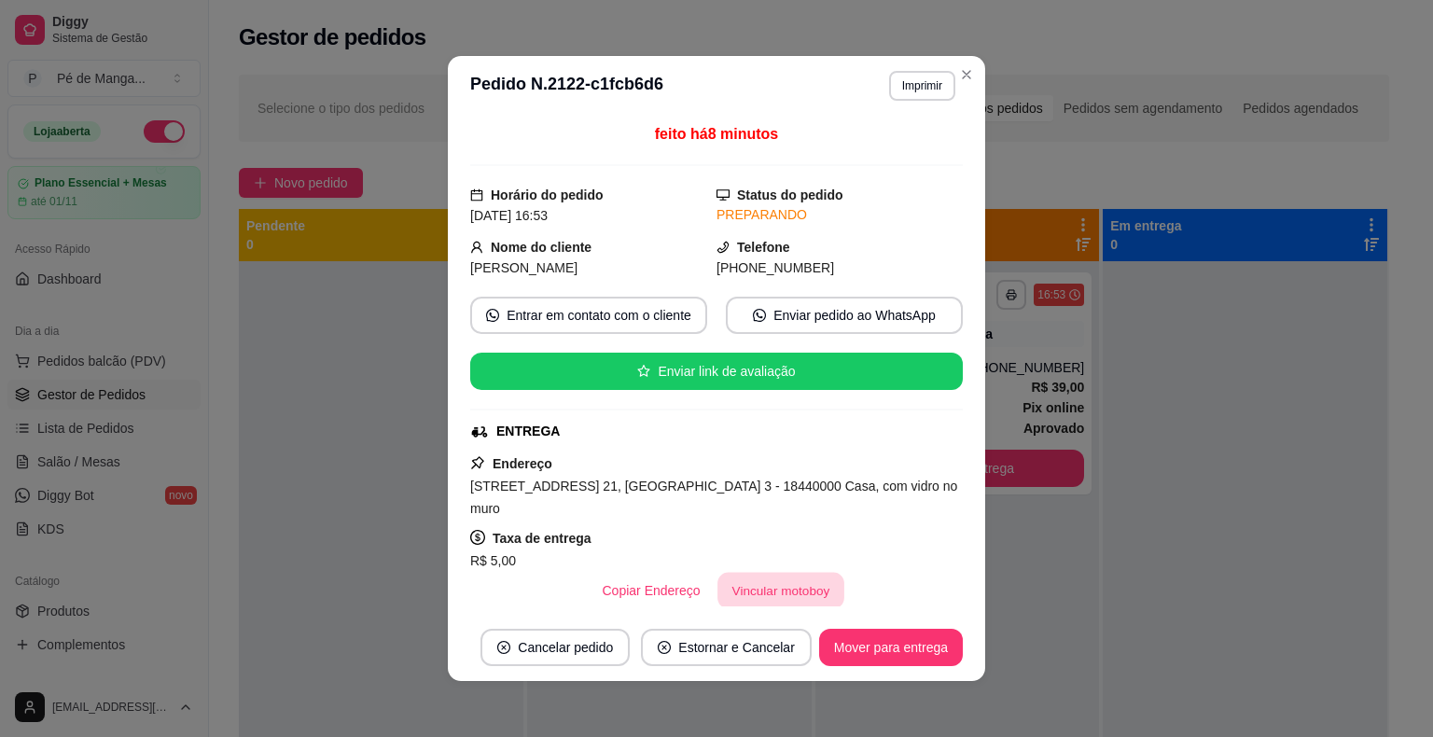
click at [779, 573] on button "Vincular motoboy" at bounding box center [781, 591] width 127 height 36
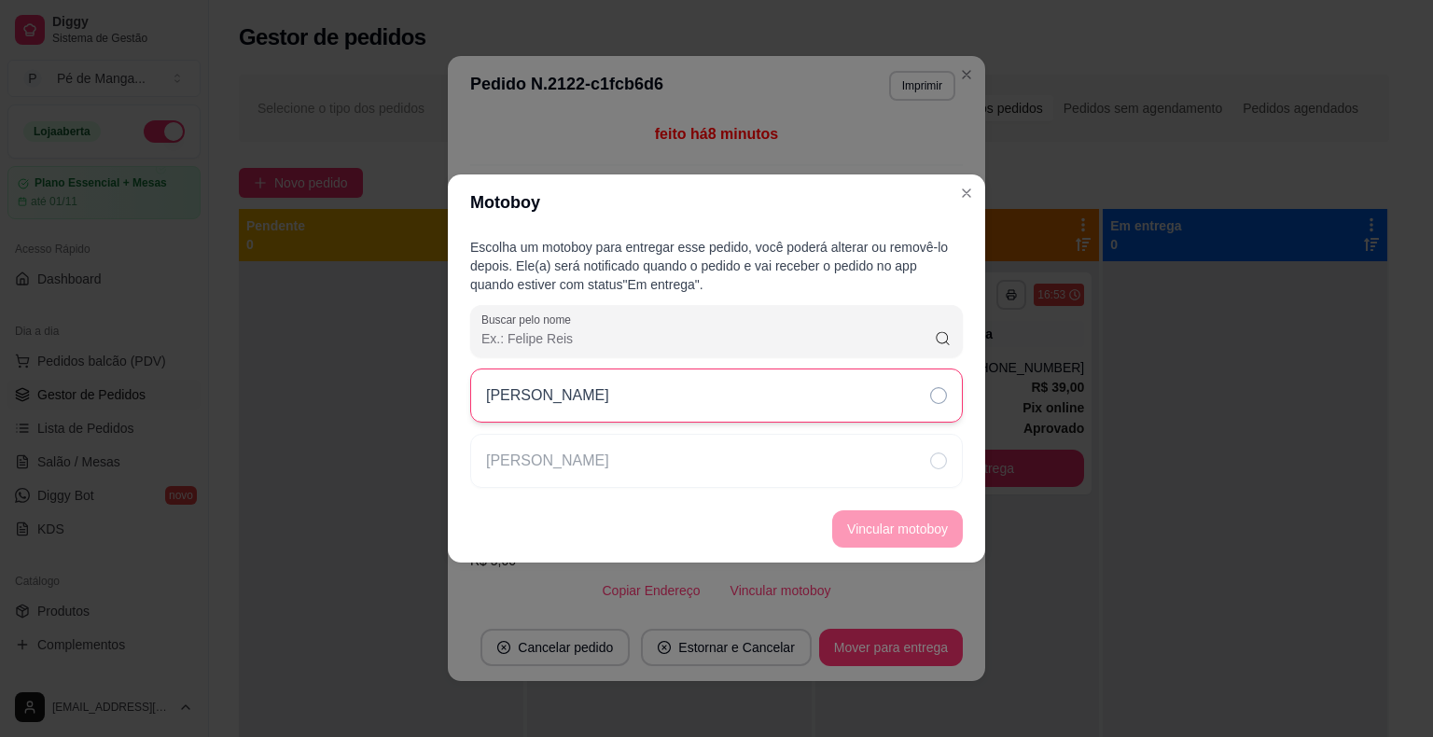
click at [825, 400] on div "[PERSON_NAME]" at bounding box center [716, 396] width 493 height 54
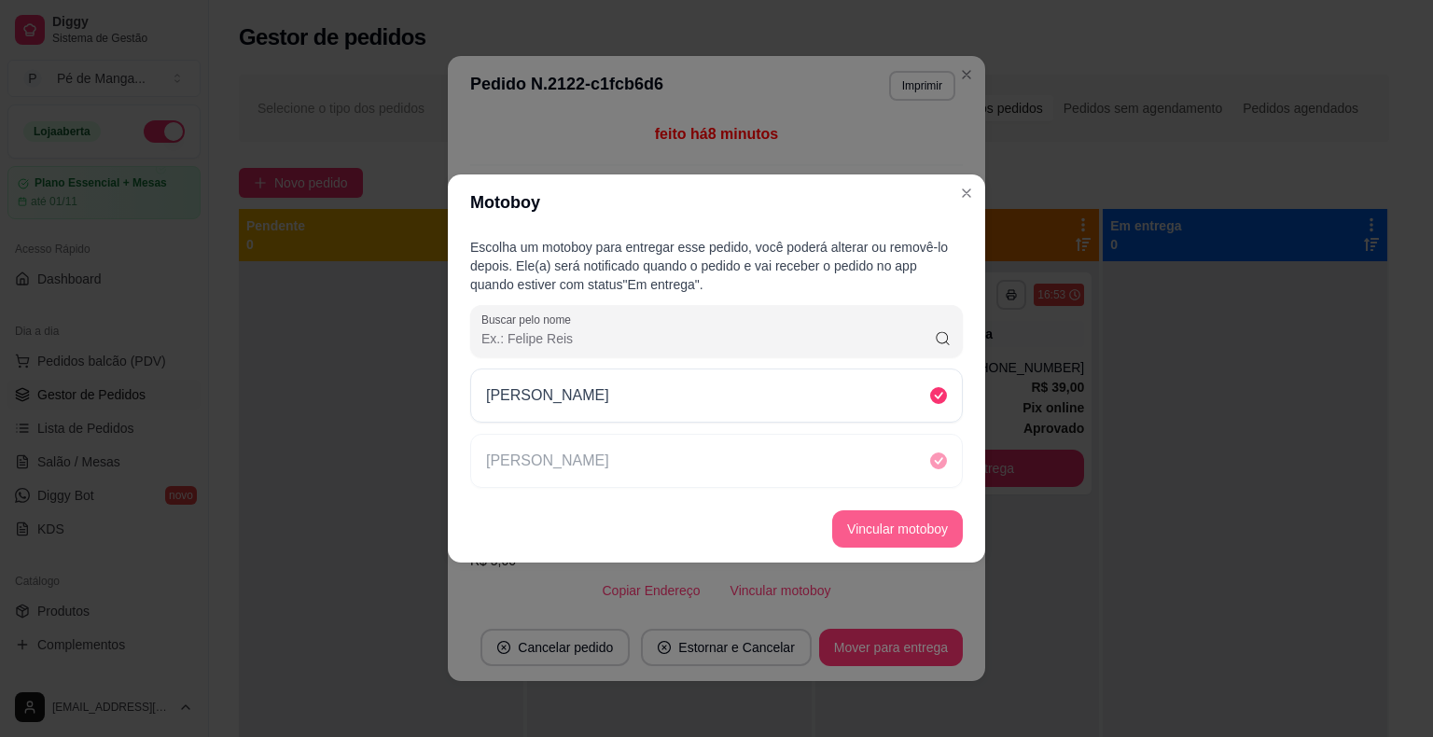
click at [894, 519] on button "Vincular motoboy" at bounding box center [897, 528] width 131 height 37
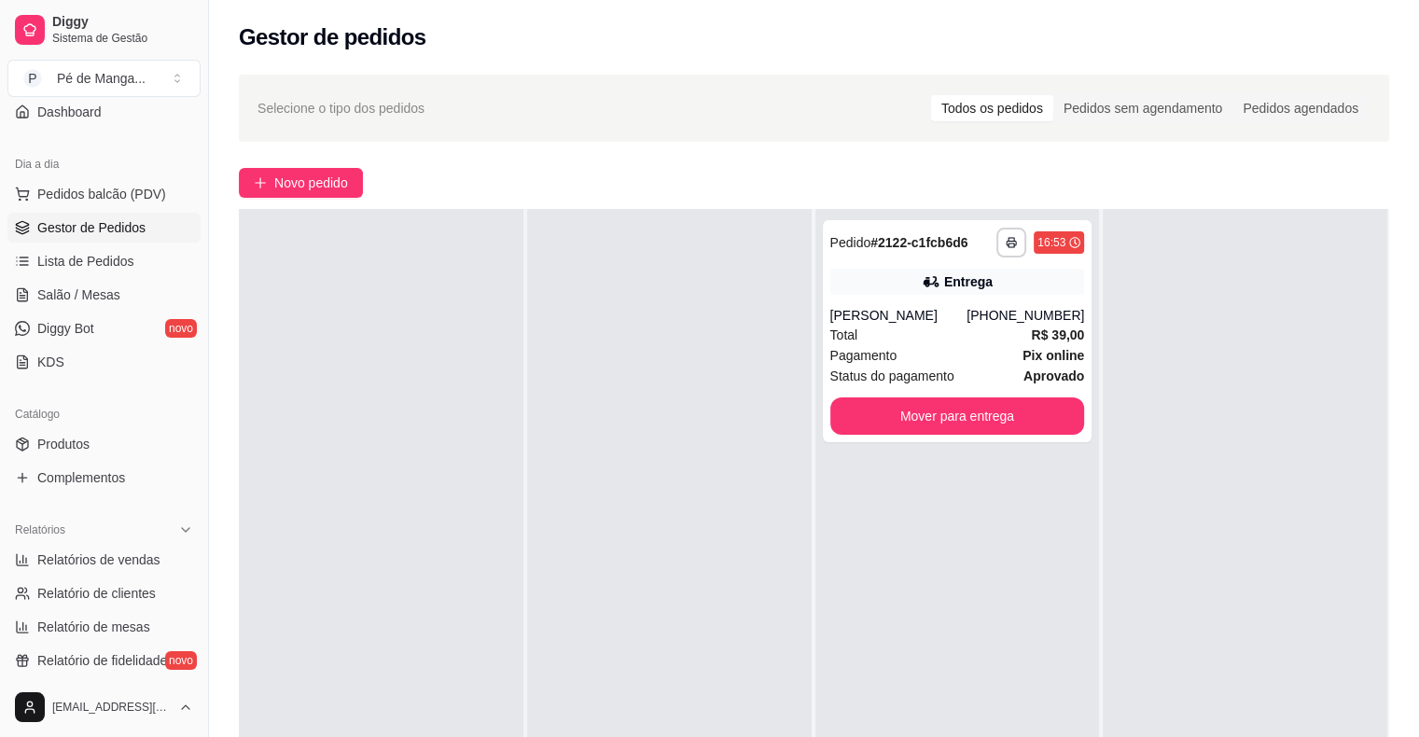
scroll to position [187, 0]
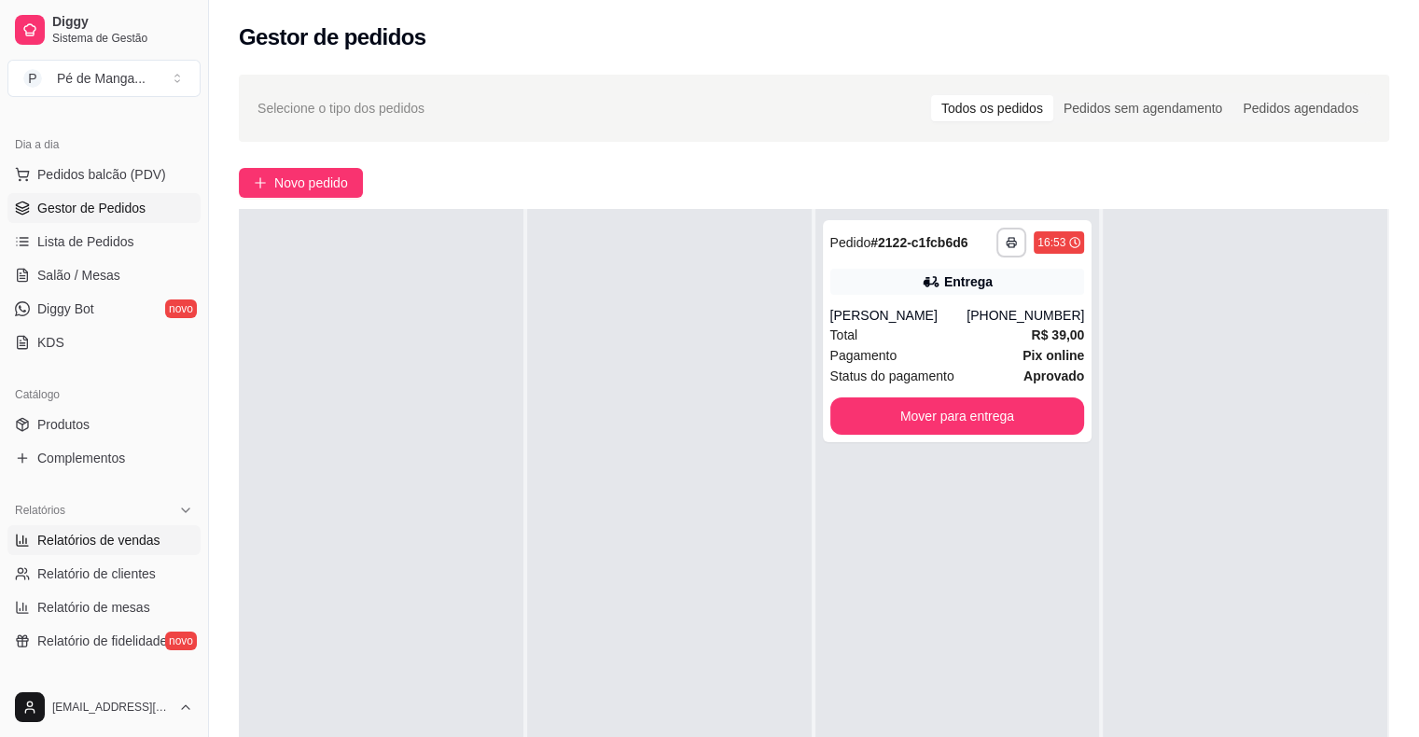
click at [77, 541] on span "Relatórios de vendas" at bounding box center [98, 540] width 123 height 19
select select "ALL"
select select "0"
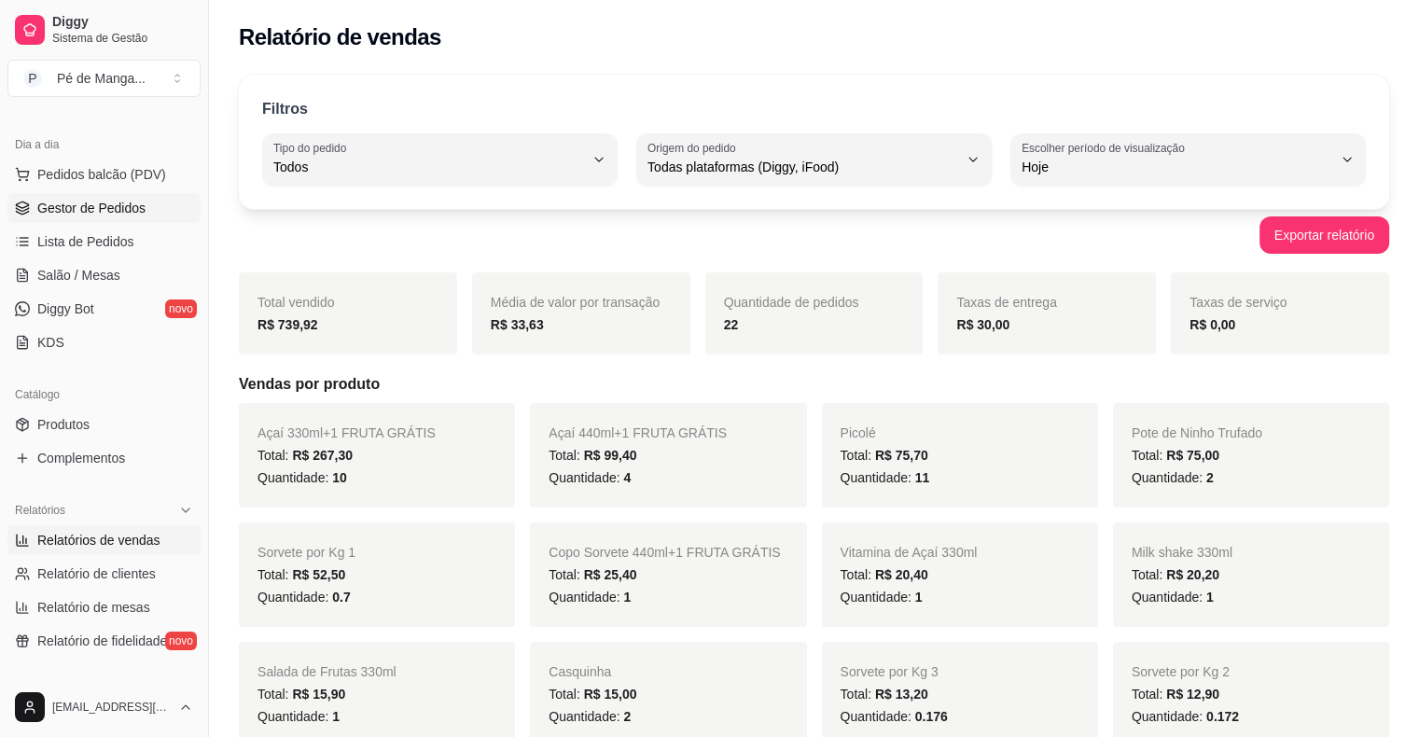
click at [75, 211] on span "Gestor de Pedidos" at bounding box center [91, 208] width 108 height 19
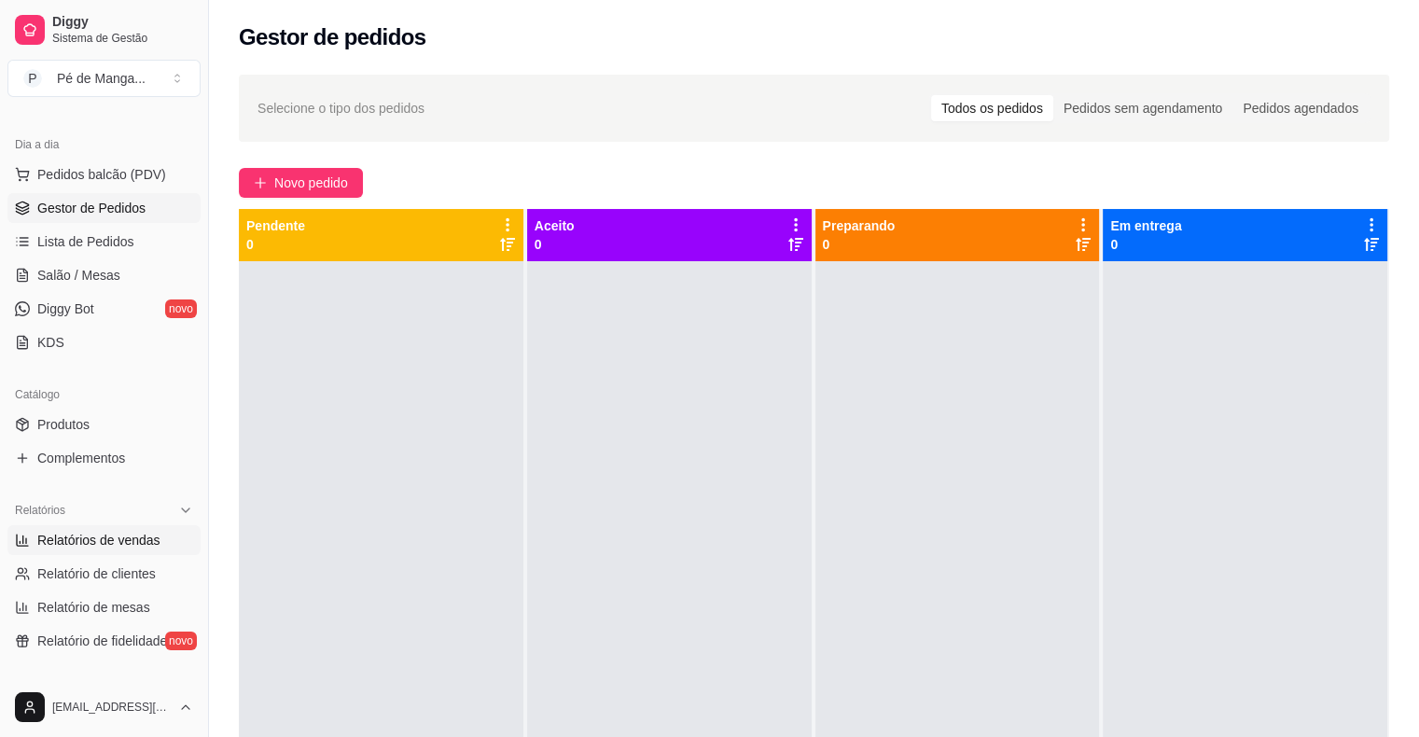
click at [89, 537] on span "Relatórios de vendas" at bounding box center [98, 540] width 123 height 19
select select "ALL"
select select "0"
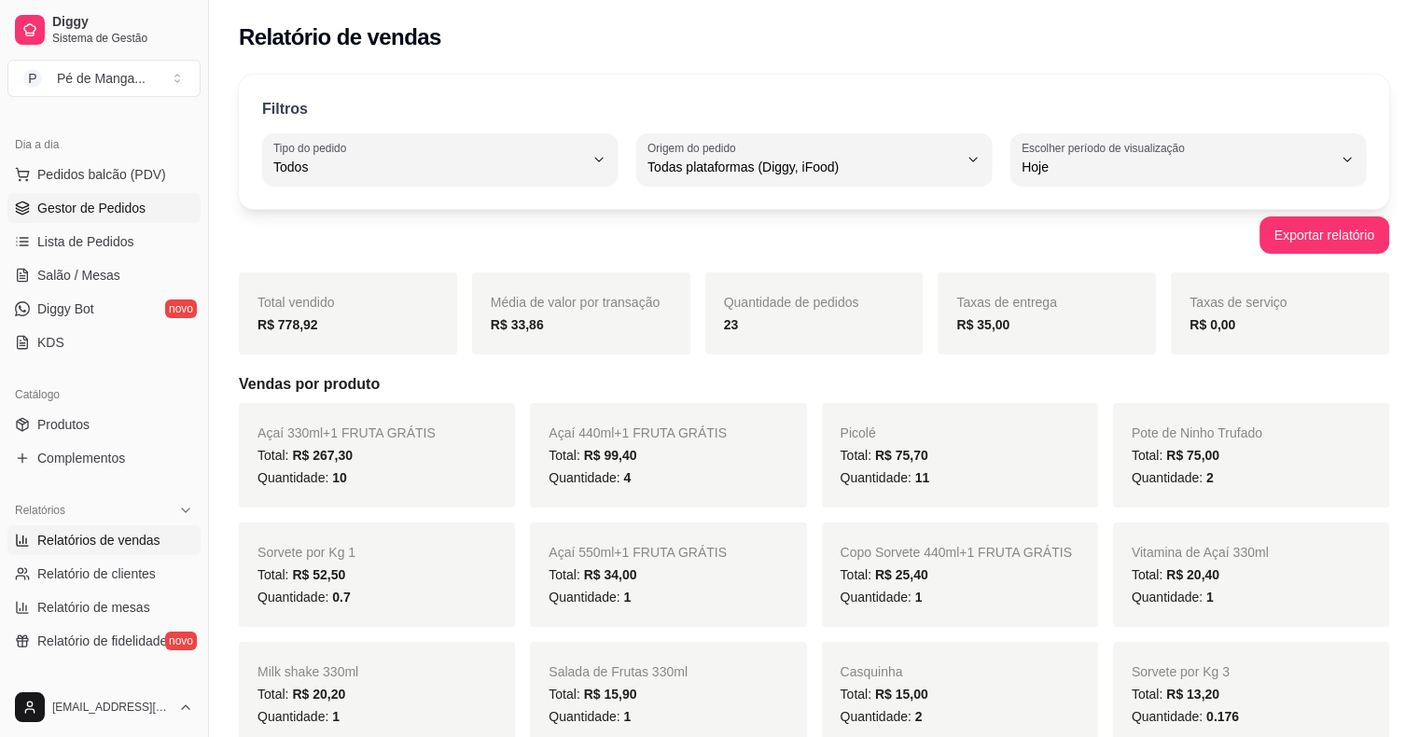
click at [111, 210] on span "Gestor de Pedidos" at bounding box center [91, 208] width 108 height 19
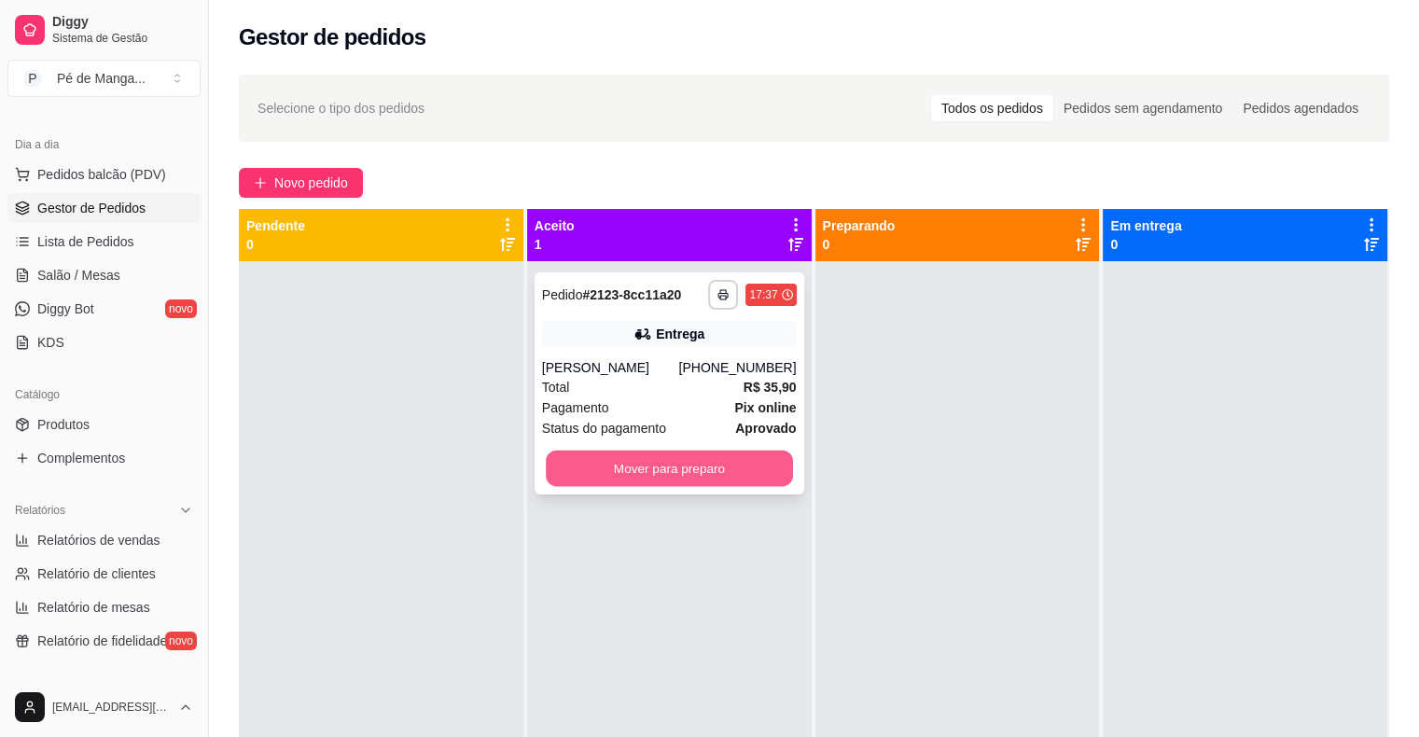
click at [737, 461] on button "Mover para preparo" at bounding box center [669, 469] width 247 height 36
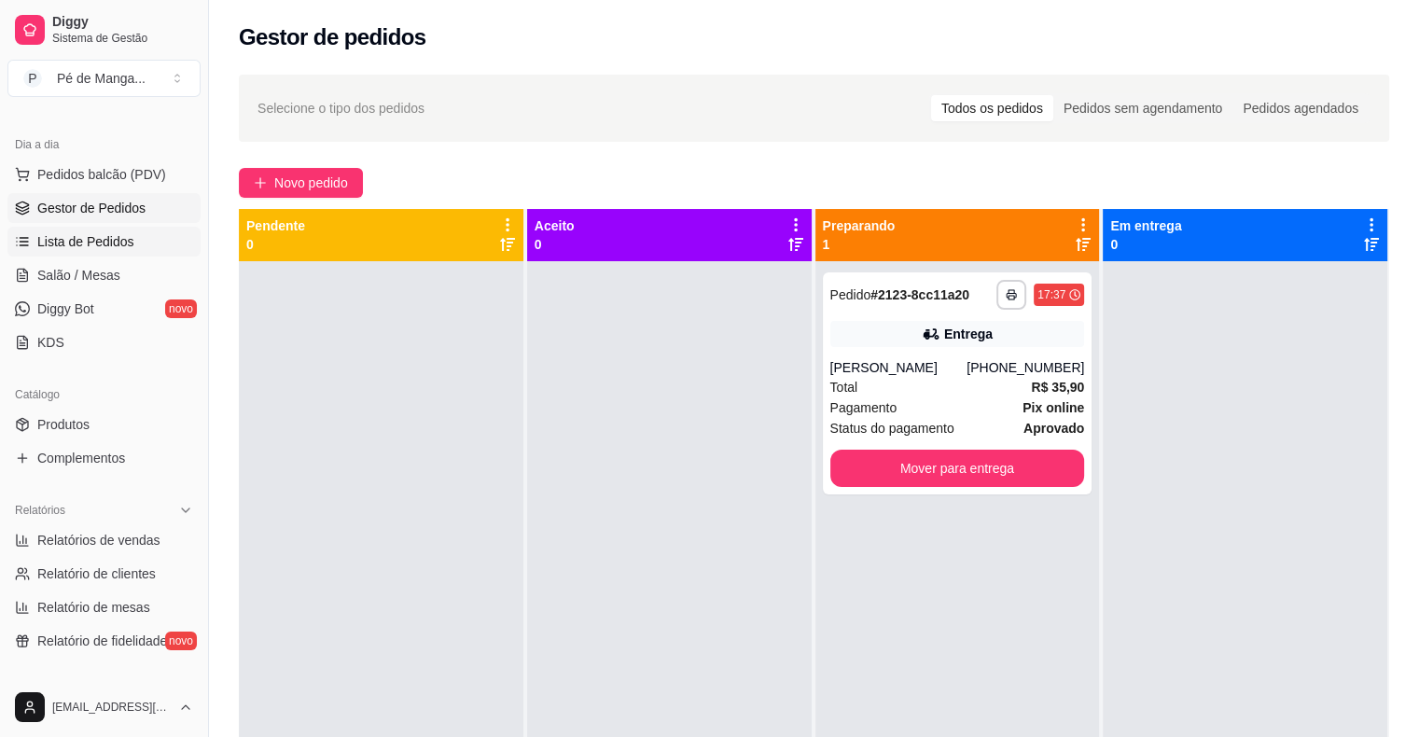
click at [95, 232] on span "Lista de Pedidos" at bounding box center [85, 241] width 97 height 19
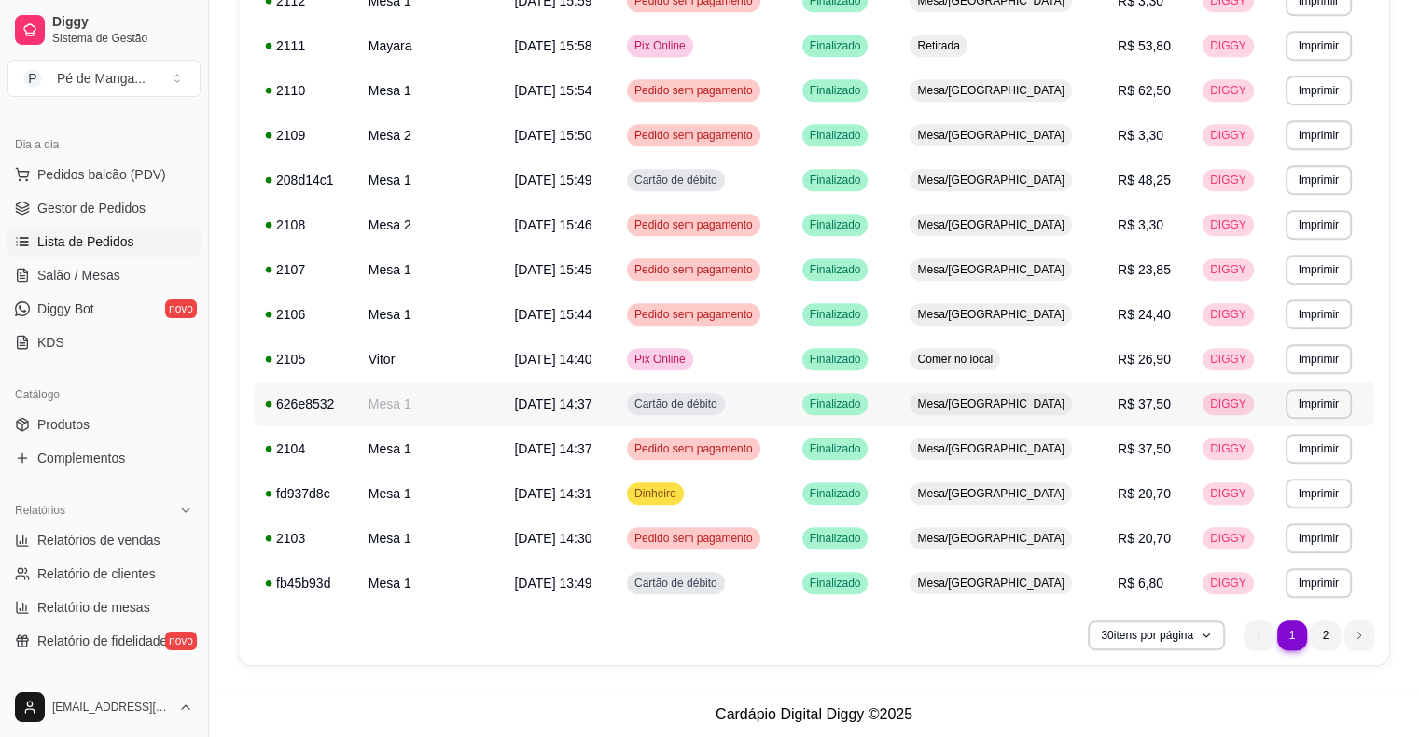
scroll to position [1010, 0]
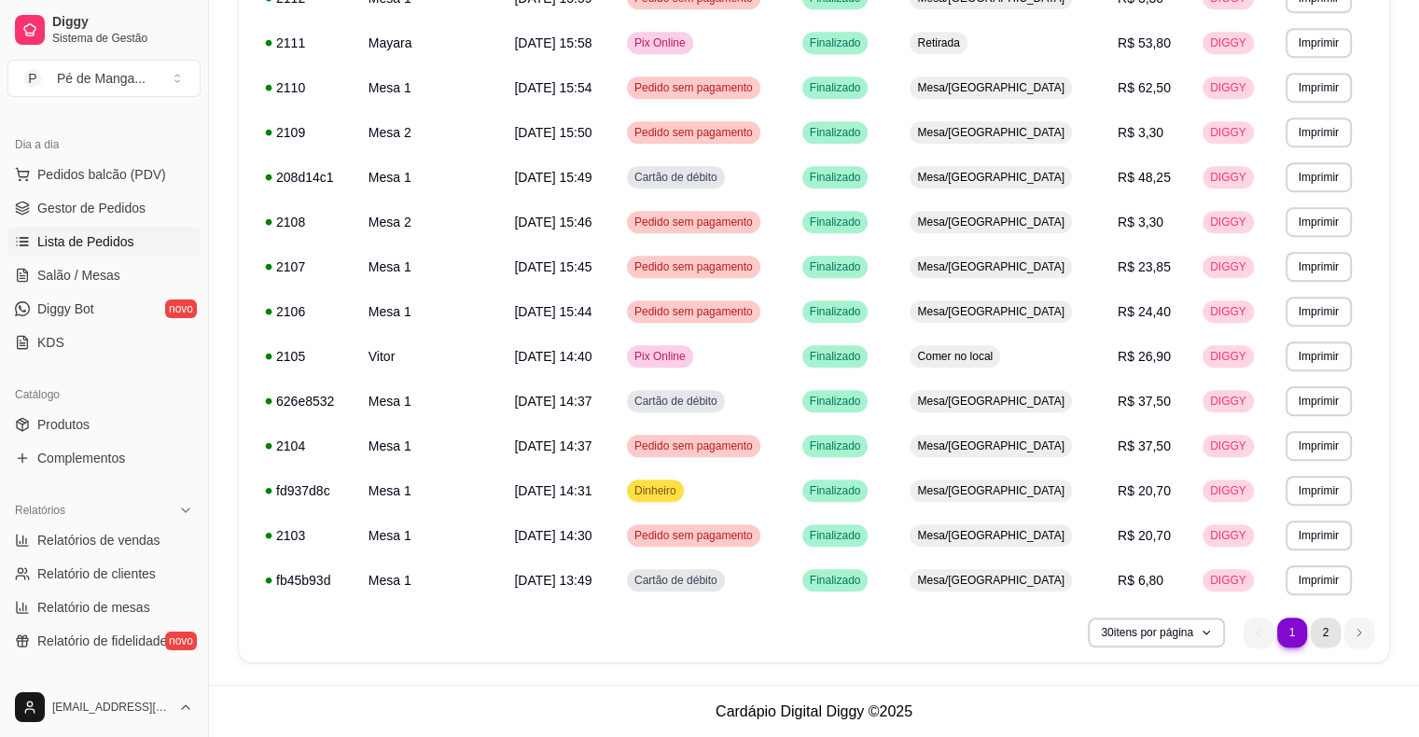
click at [1319, 633] on li "2" at bounding box center [1326, 633] width 30 height 30
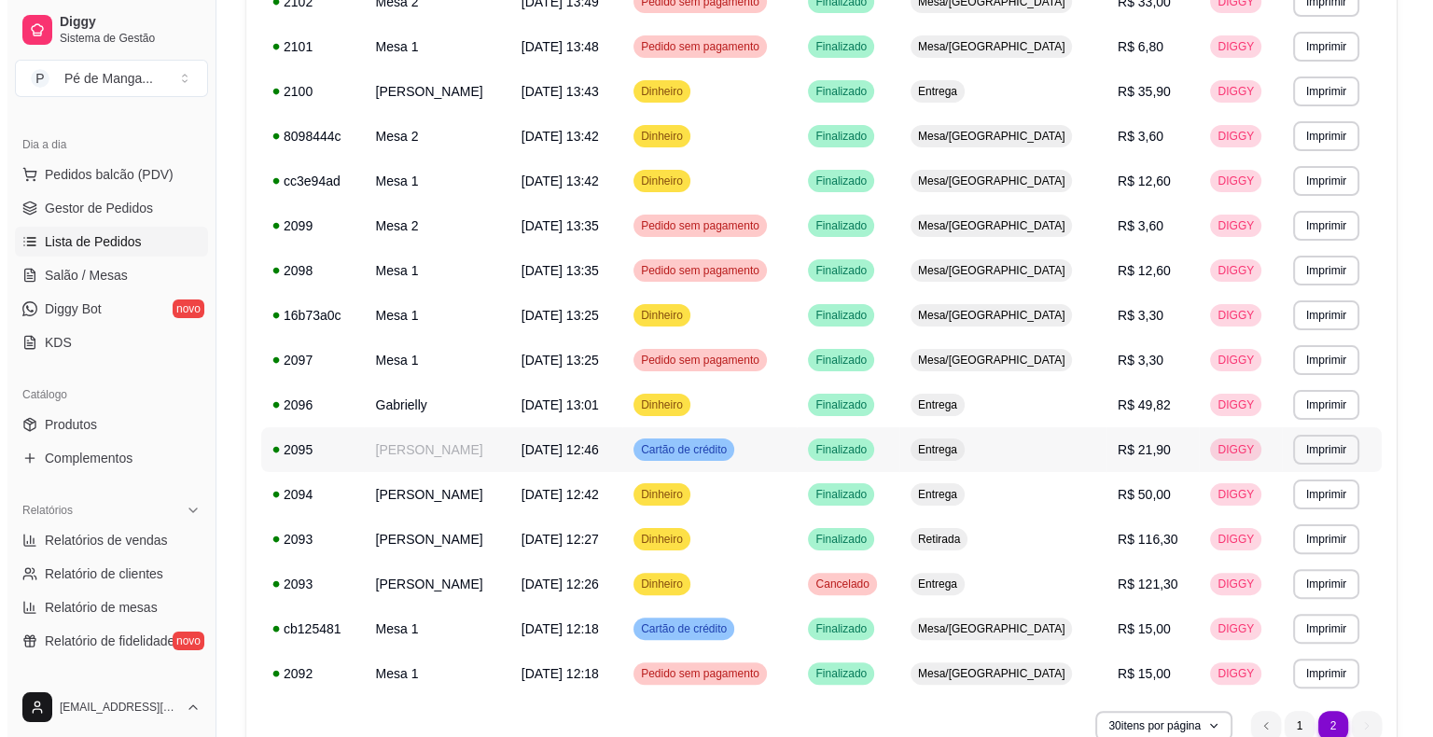
scroll to position [148, 0]
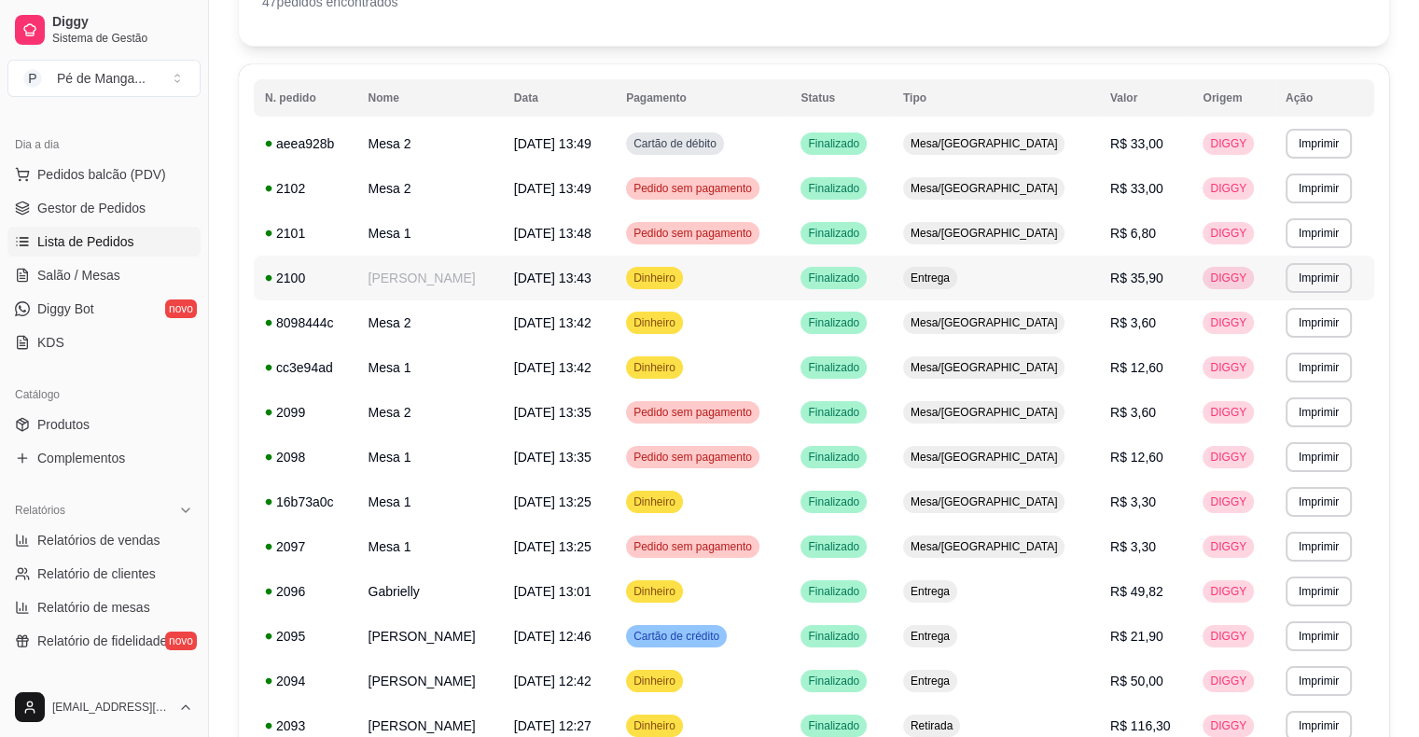
click at [406, 285] on td "[PERSON_NAME]" at bounding box center [429, 278] width 146 height 45
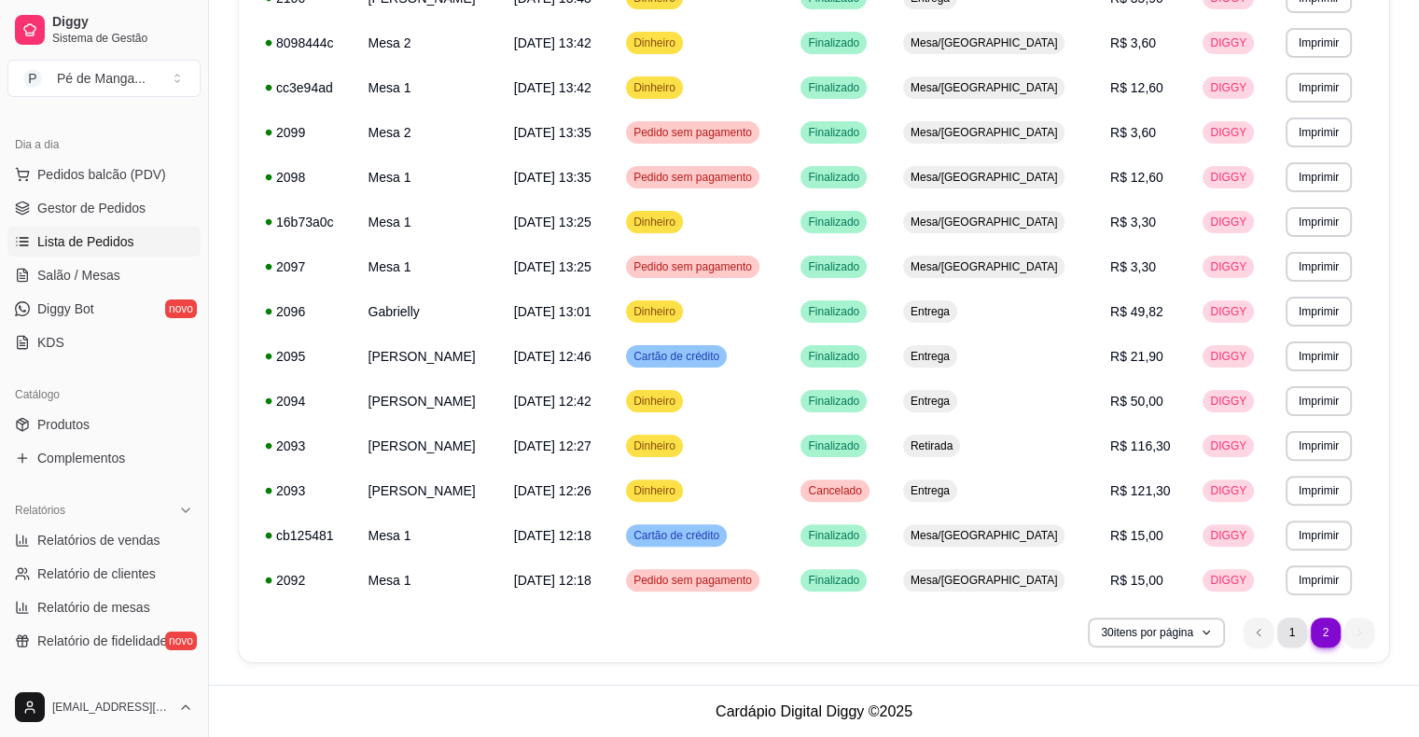
click at [1289, 629] on li "1" at bounding box center [1292, 633] width 30 height 30
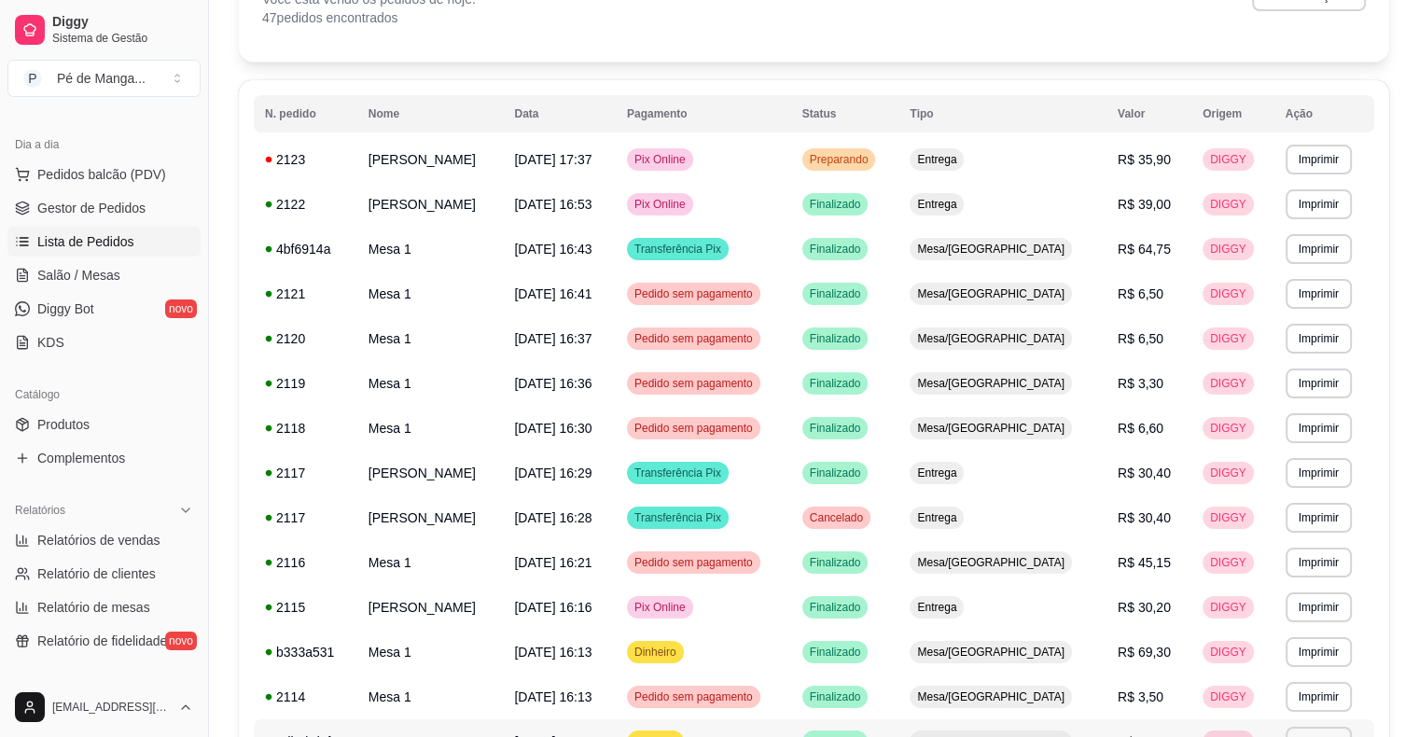
scroll to position [55, 0]
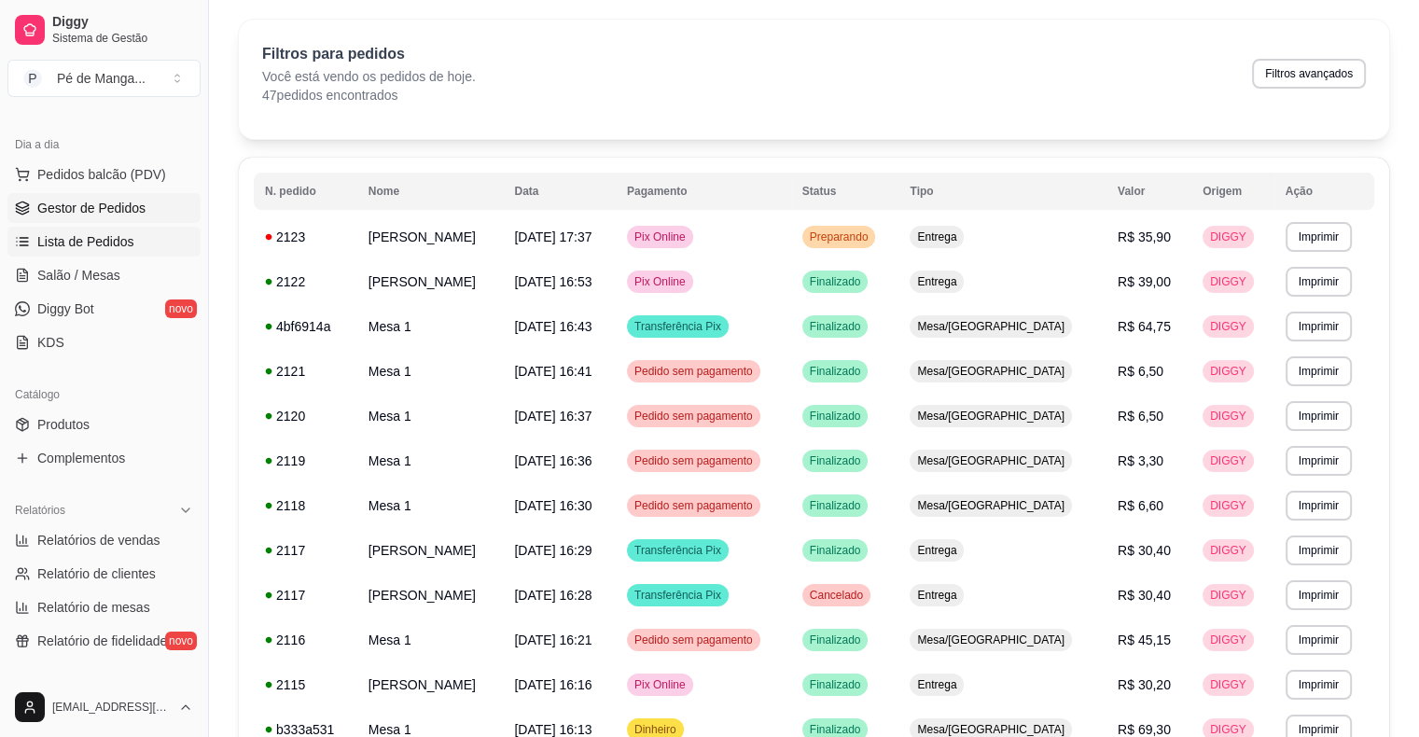
click at [114, 200] on span "Gestor de Pedidos" at bounding box center [91, 208] width 108 height 19
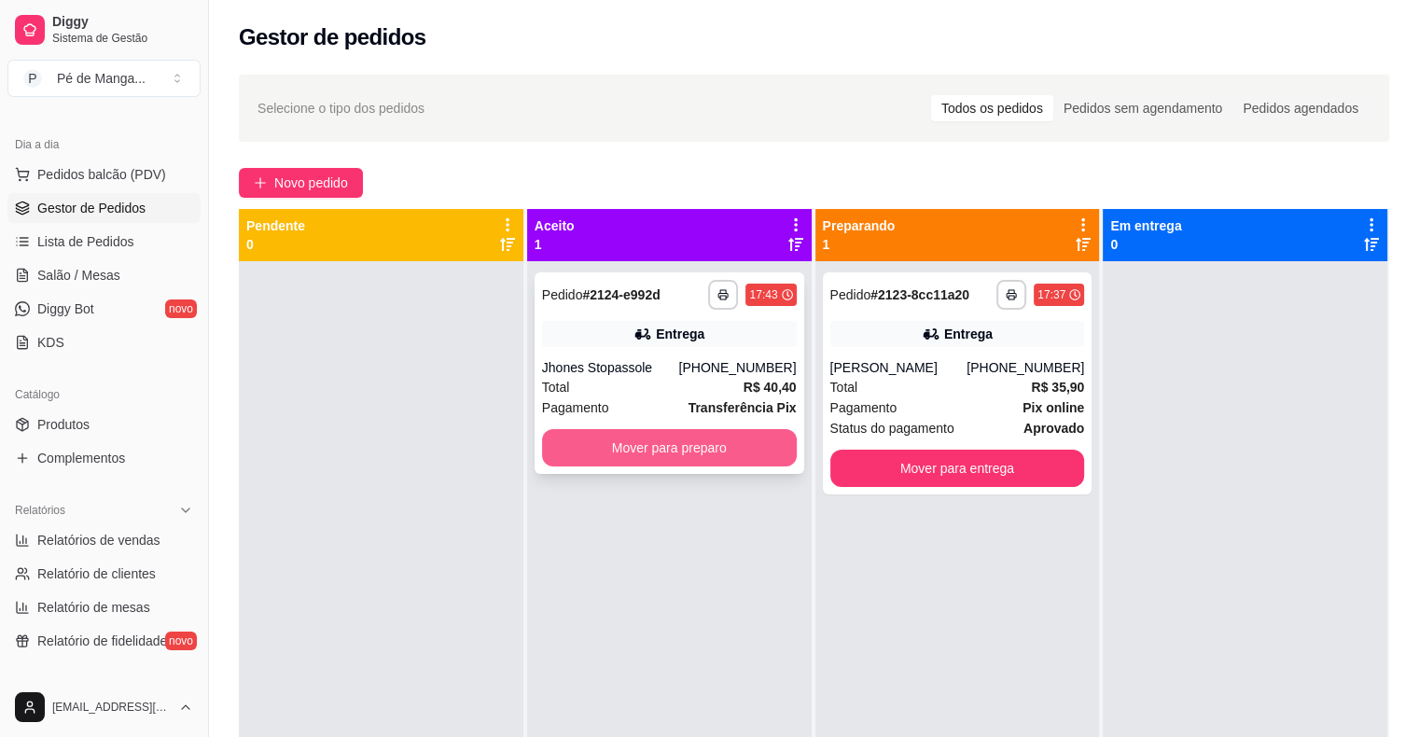
click at [688, 450] on button "Mover para preparo" at bounding box center [669, 447] width 255 height 37
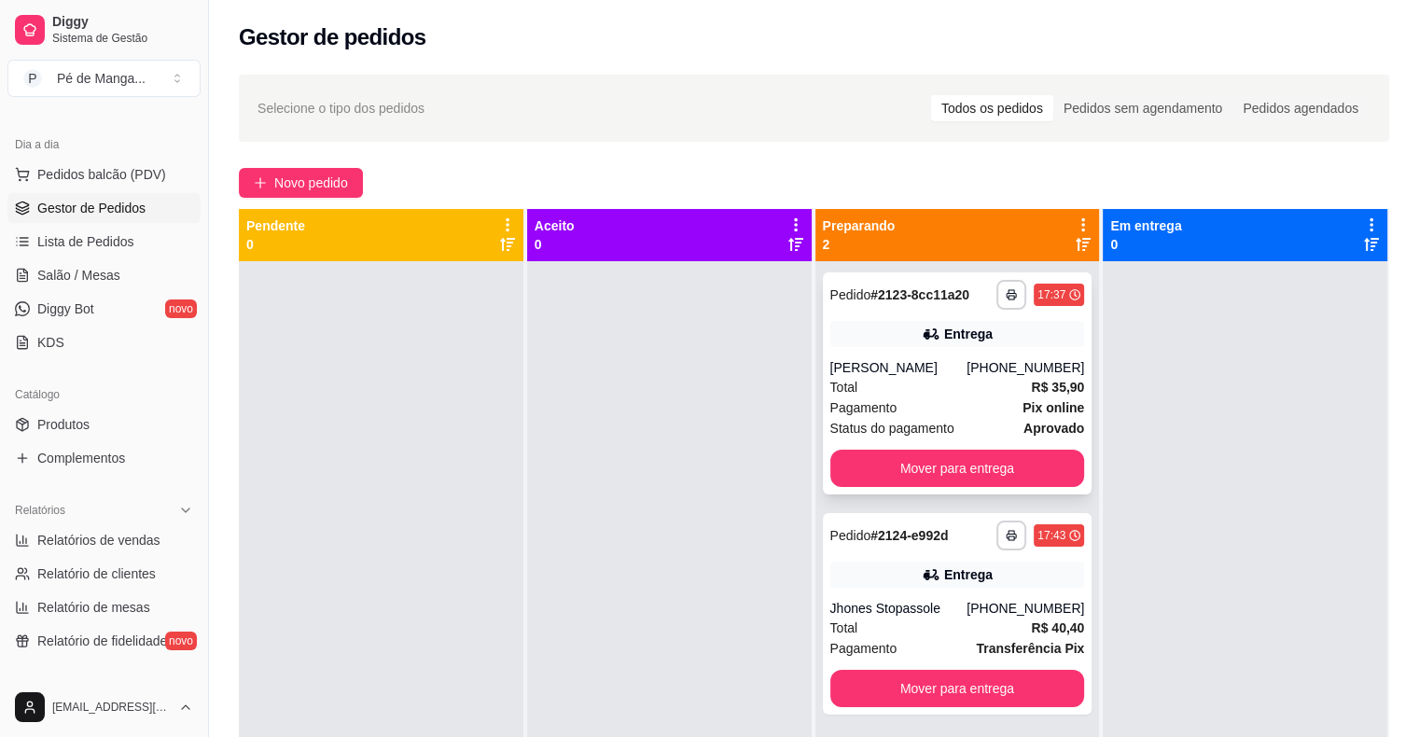
click at [905, 347] on div "**********" at bounding box center [958, 383] width 270 height 222
click at [941, 382] on div "Total R$ 35,90" at bounding box center [957, 387] width 255 height 21
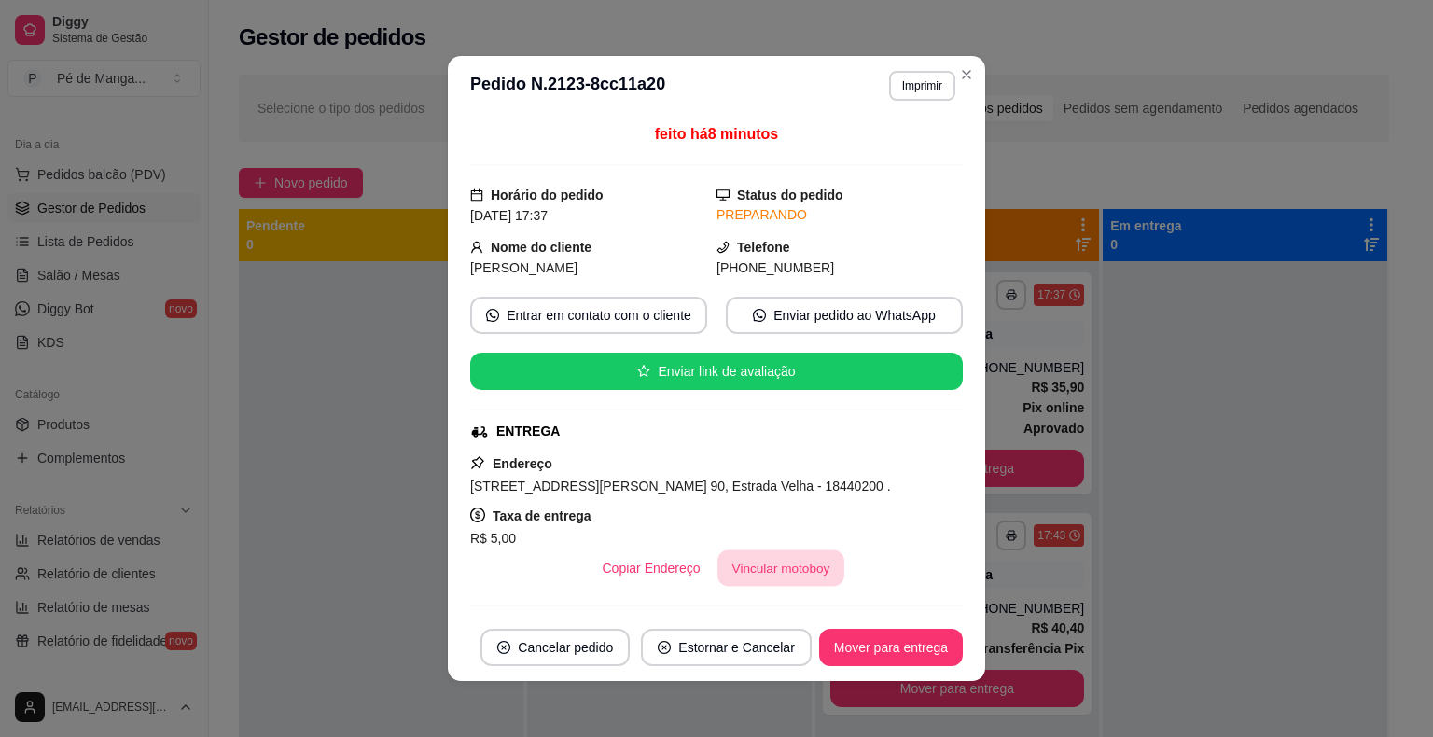
click at [775, 565] on button "Vincular motoboy" at bounding box center [781, 568] width 127 height 36
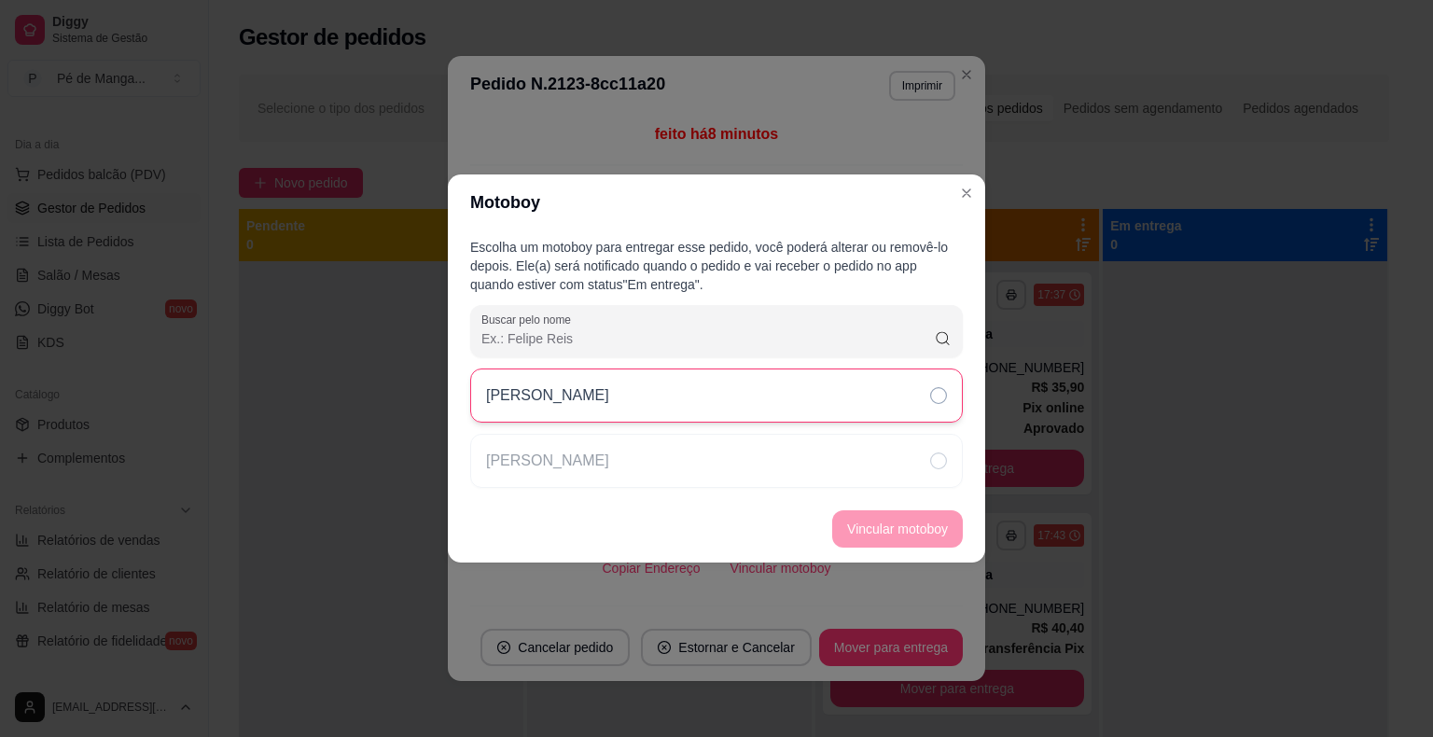
drag, startPoint x: 840, startPoint y: 392, endPoint x: 851, endPoint y: 409, distance: 20.2
click at [840, 391] on div "[PERSON_NAME]" at bounding box center [716, 396] width 493 height 54
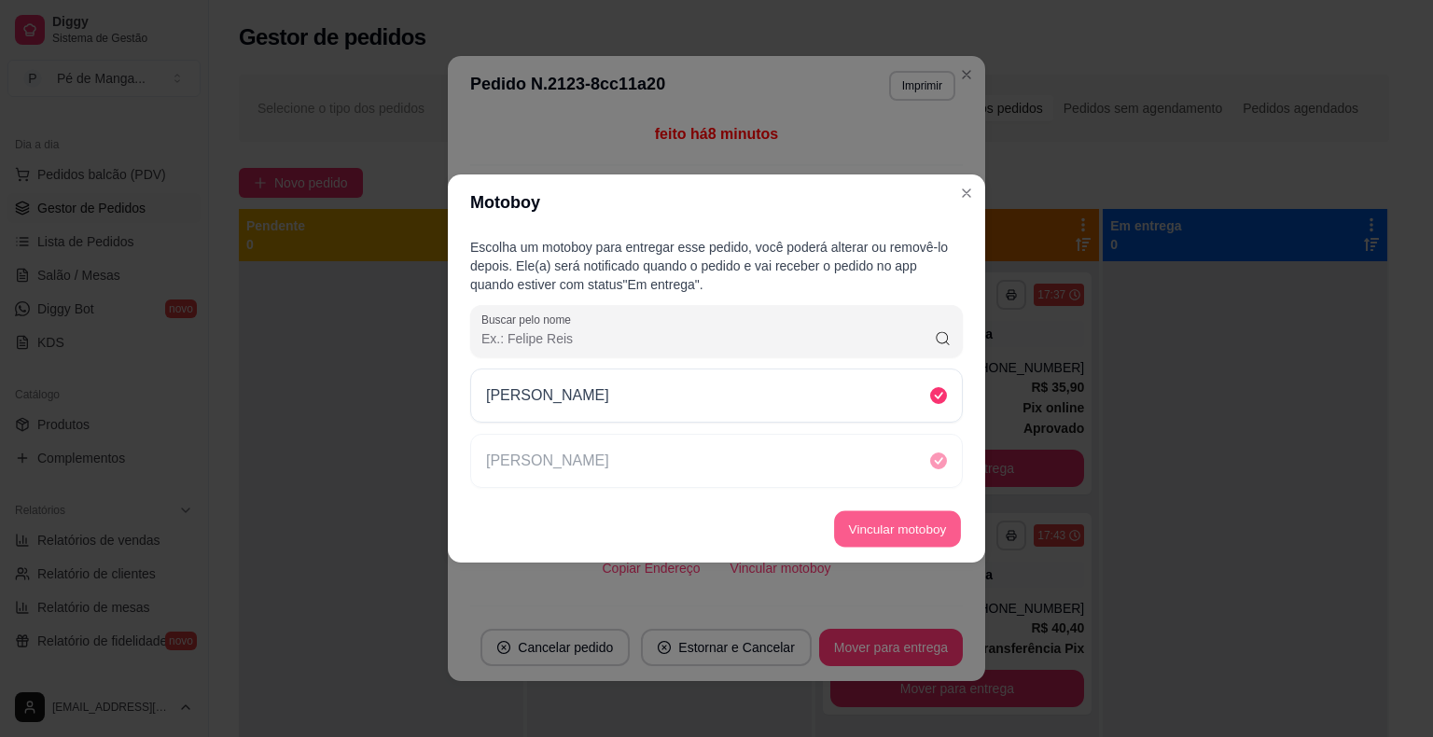
click at [907, 535] on button "Vincular motoboy" at bounding box center [897, 529] width 127 height 36
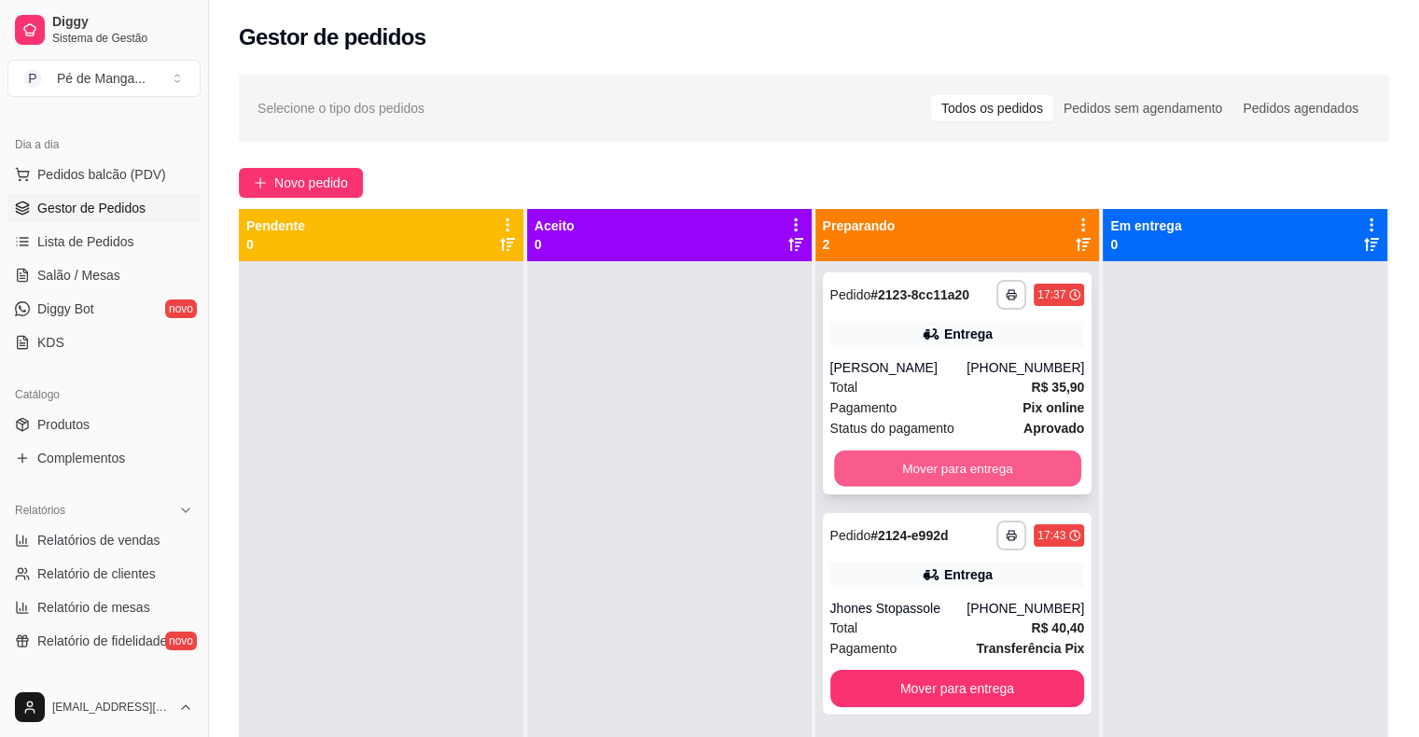
click at [929, 463] on button "Mover para entrega" at bounding box center [957, 469] width 247 height 36
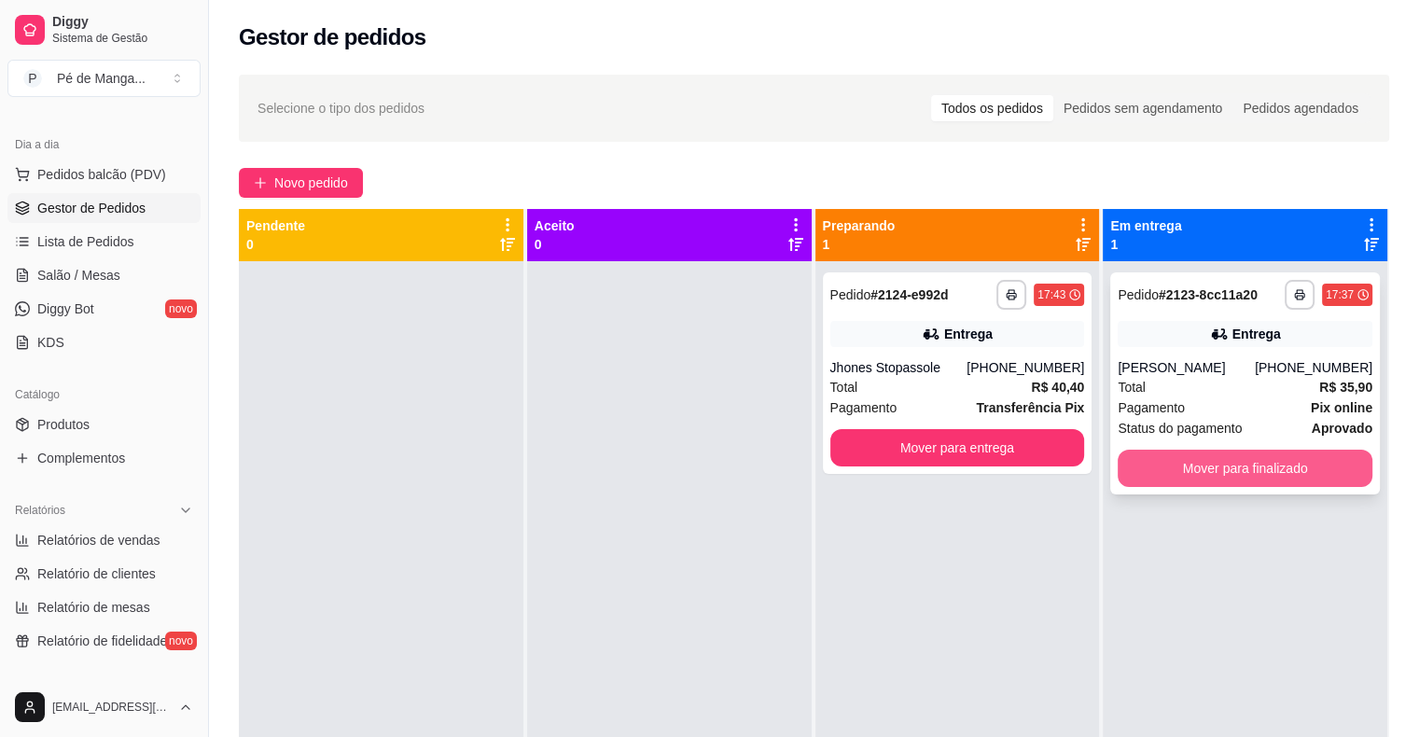
click at [1269, 478] on button "Mover para finalizado" at bounding box center [1245, 468] width 255 height 37
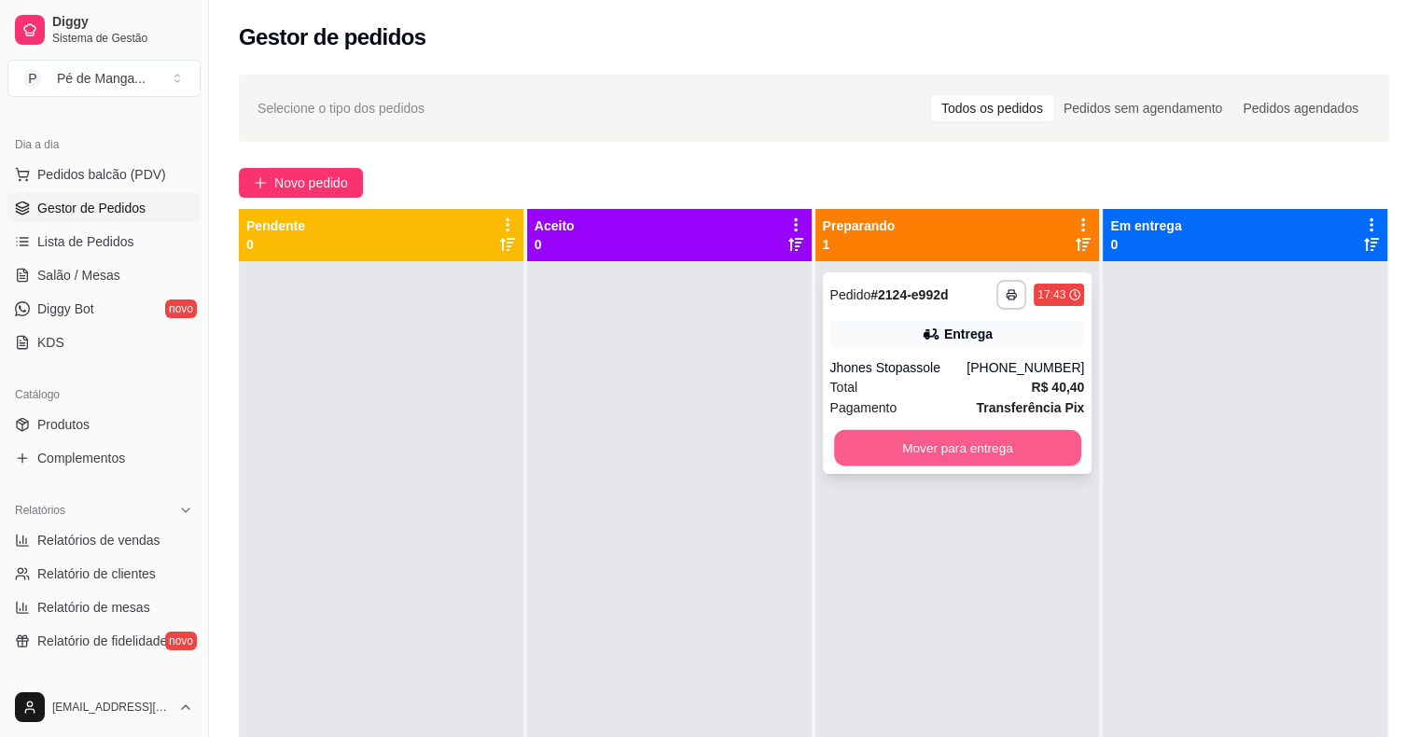
click at [985, 457] on button "Mover para entrega" at bounding box center [957, 448] width 247 height 36
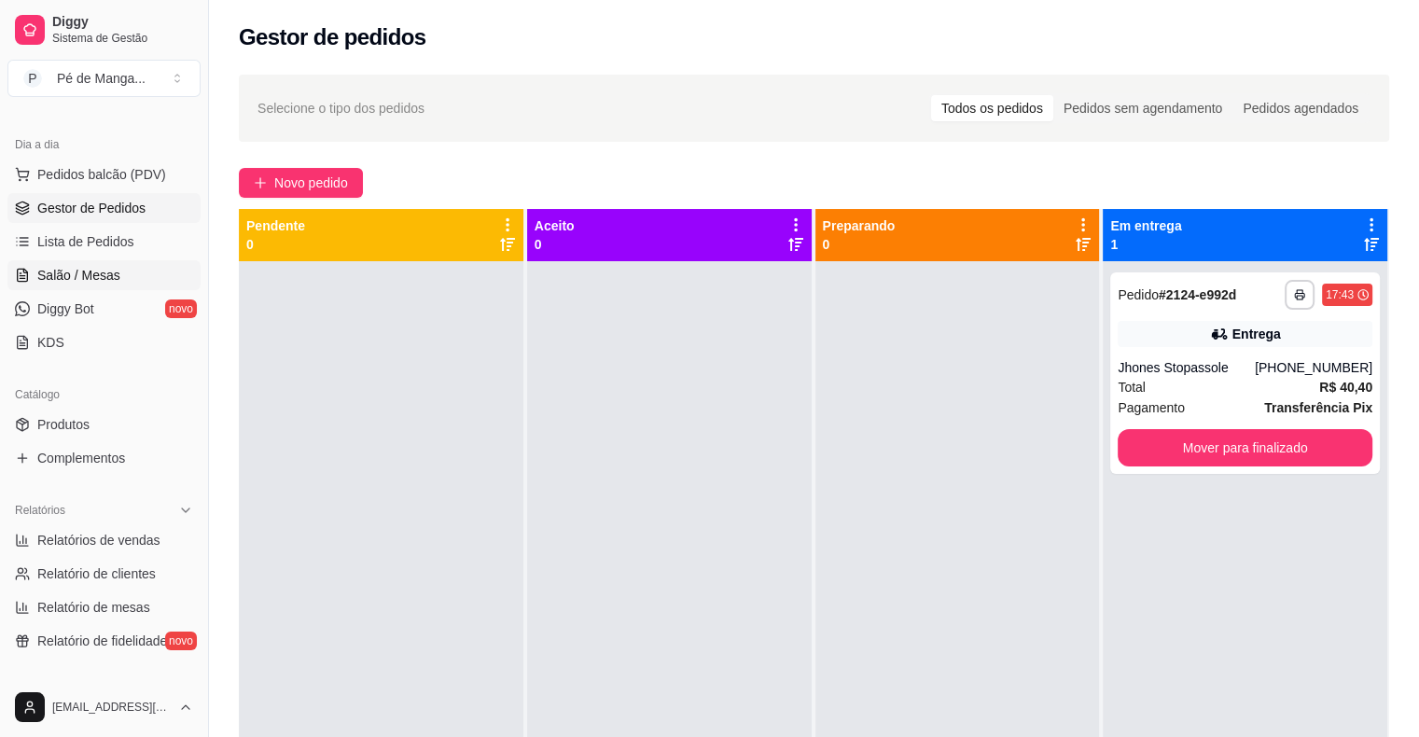
click at [114, 278] on span "Salão / Mesas" at bounding box center [78, 275] width 83 height 19
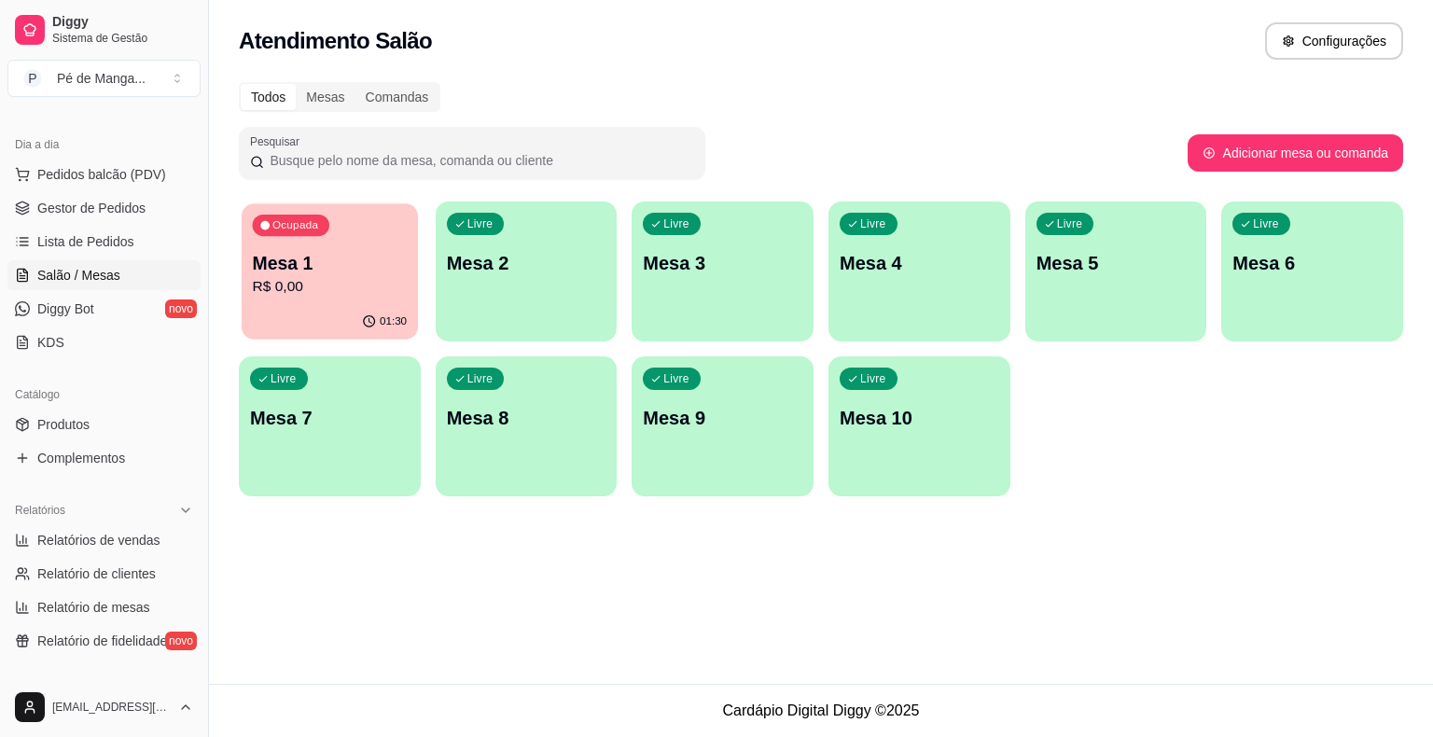
click at [268, 304] on button "Ocupada Mesa 1 R$ 0,00 01:30" at bounding box center [330, 271] width 176 height 136
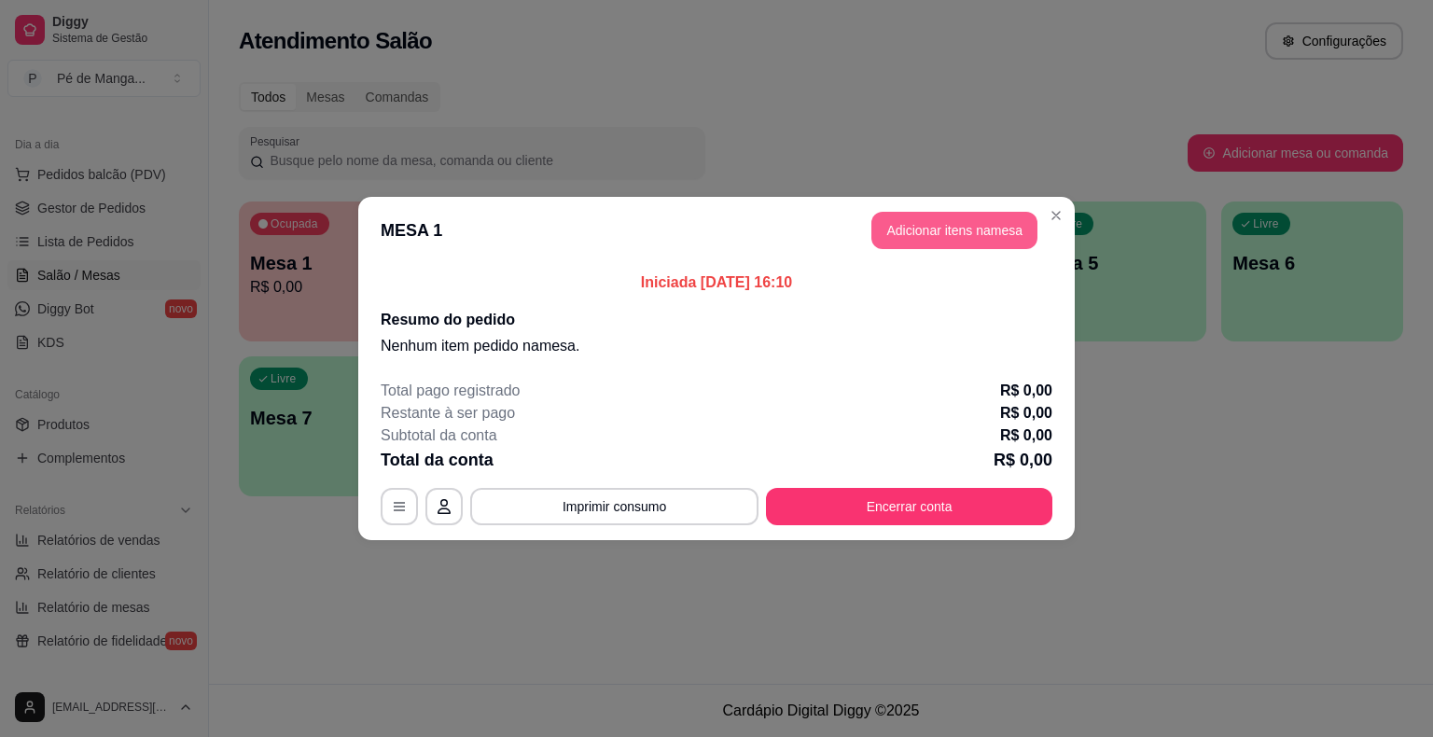
click at [950, 230] on button "Adicionar itens na mesa" at bounding box center [954, 230] width 166 height 37
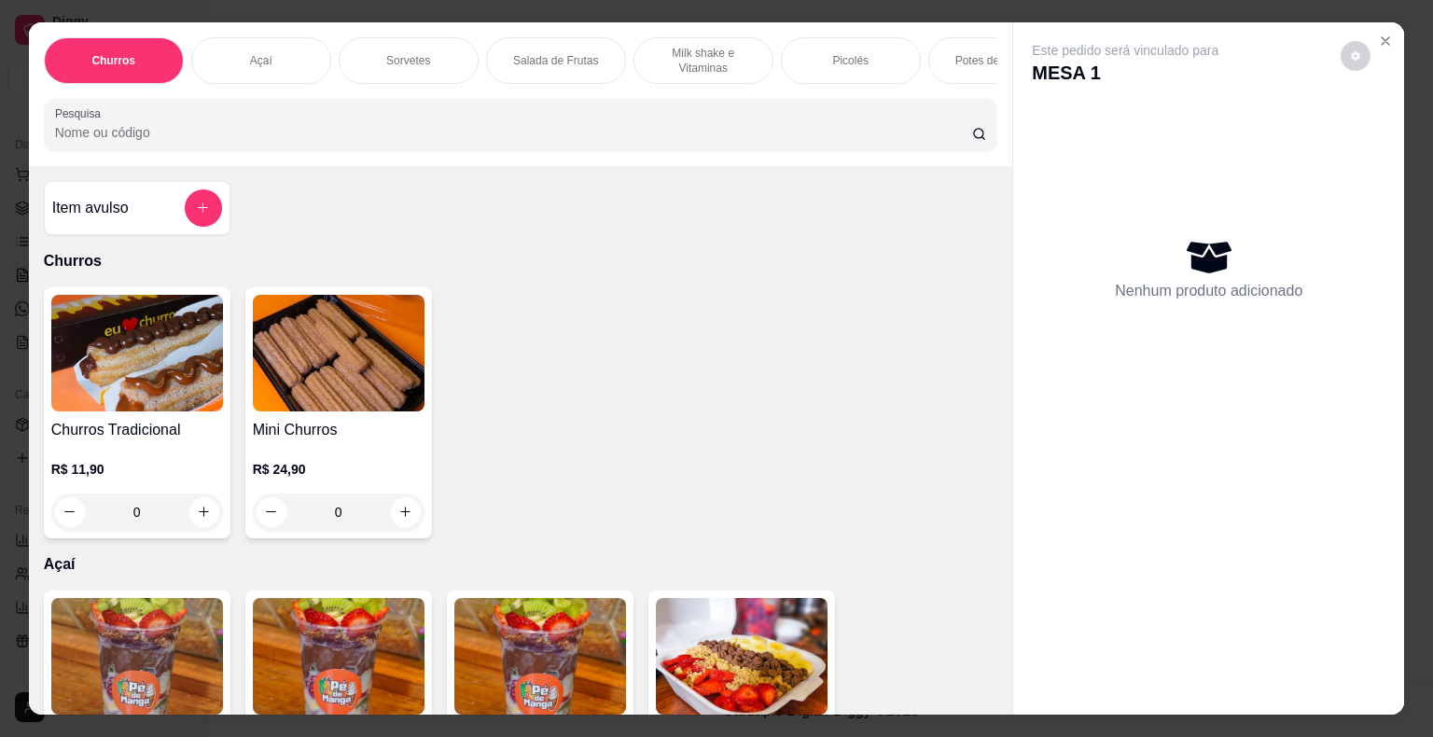
click at [842, 43] on div "Picolés" at bounding box center [851, 60] width 140 height 47
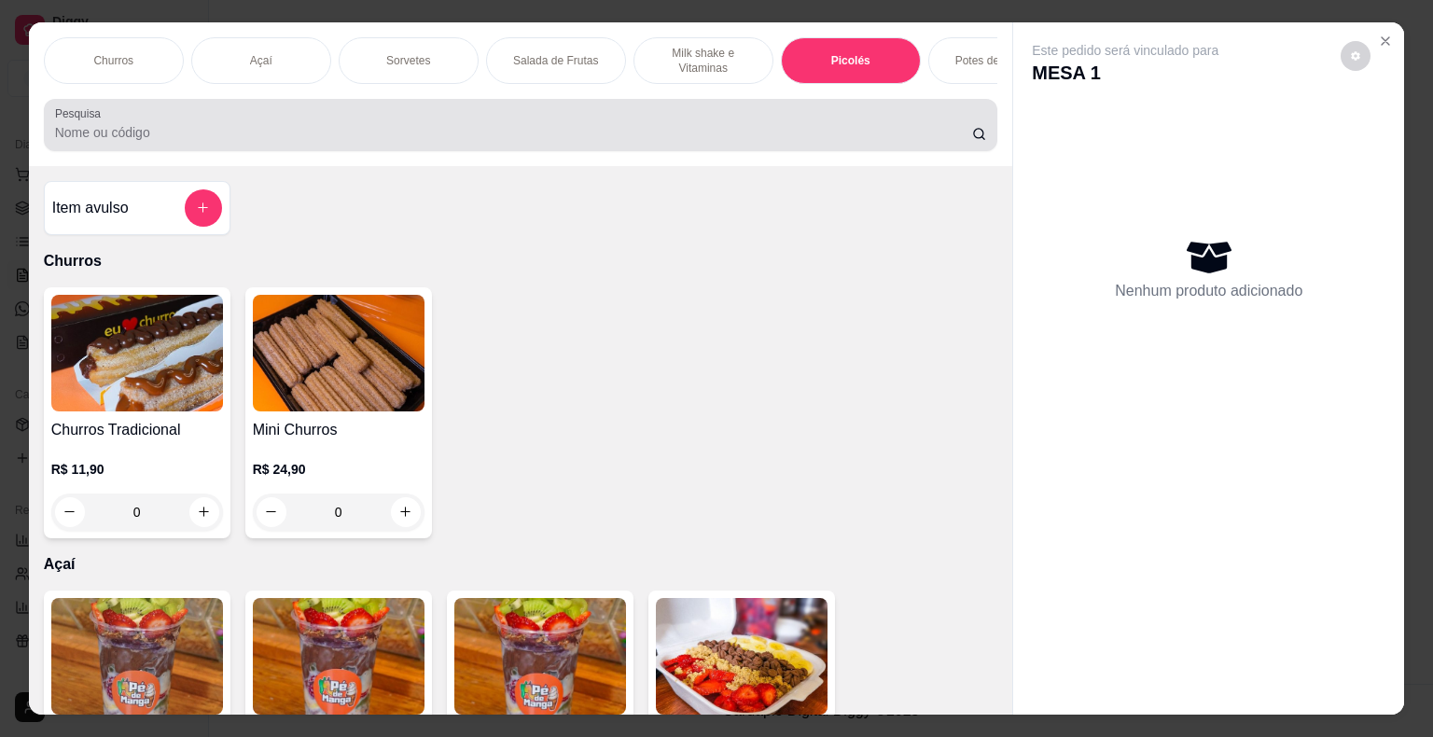
scroll to position [45, 0]
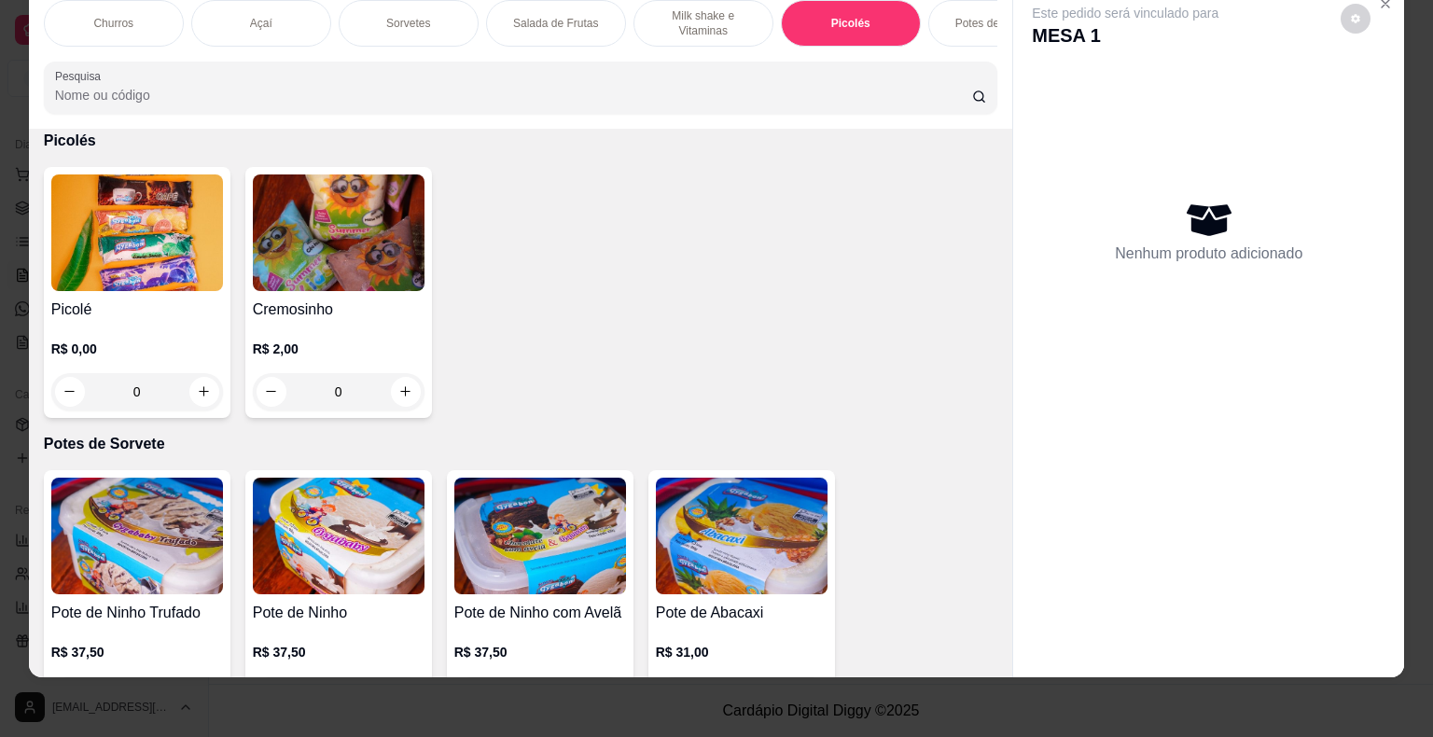
click at [198, 390] on div "0" at bounding box center [137, 391] width 172 height 37
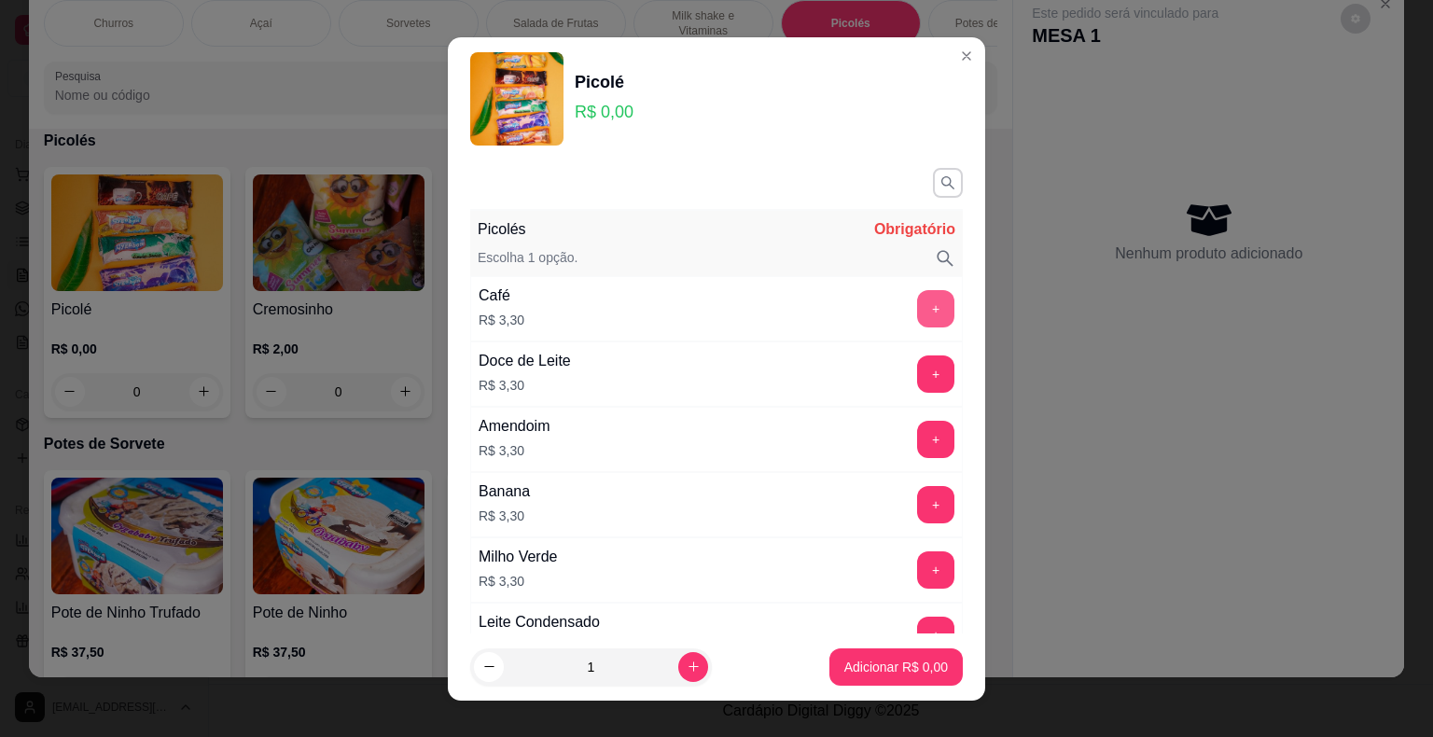
click at [917, 318] on button "+" at bounding box center [935, 308] width 37 height 37
click at [918, 318] on button "+" at bounding box center [936, 308] width 36 height 36
click at [918, 317] on button "+" at bounding box center [936, 308] width 36 height 36
click at [902, 666] on p "Adicionar R$ 9,90" at bounding box center [896, 667] width 104 height 19
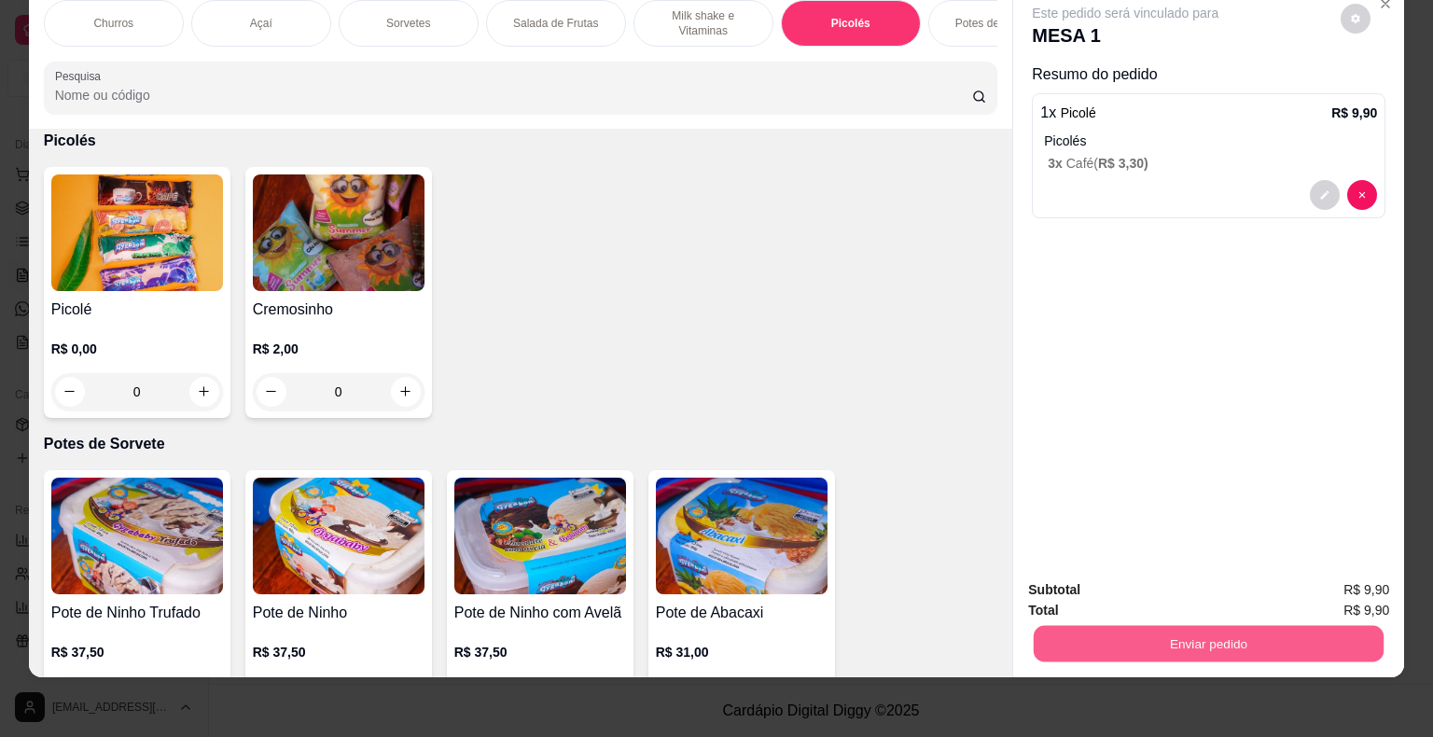
click at [1238, 645] on button "Enviar pedido" at bounding box center [1209, 644] width 350 height 36
click at [1357, 575] on button "Enviar pedido" at bounding box center [1341, 583] width 105 height 35
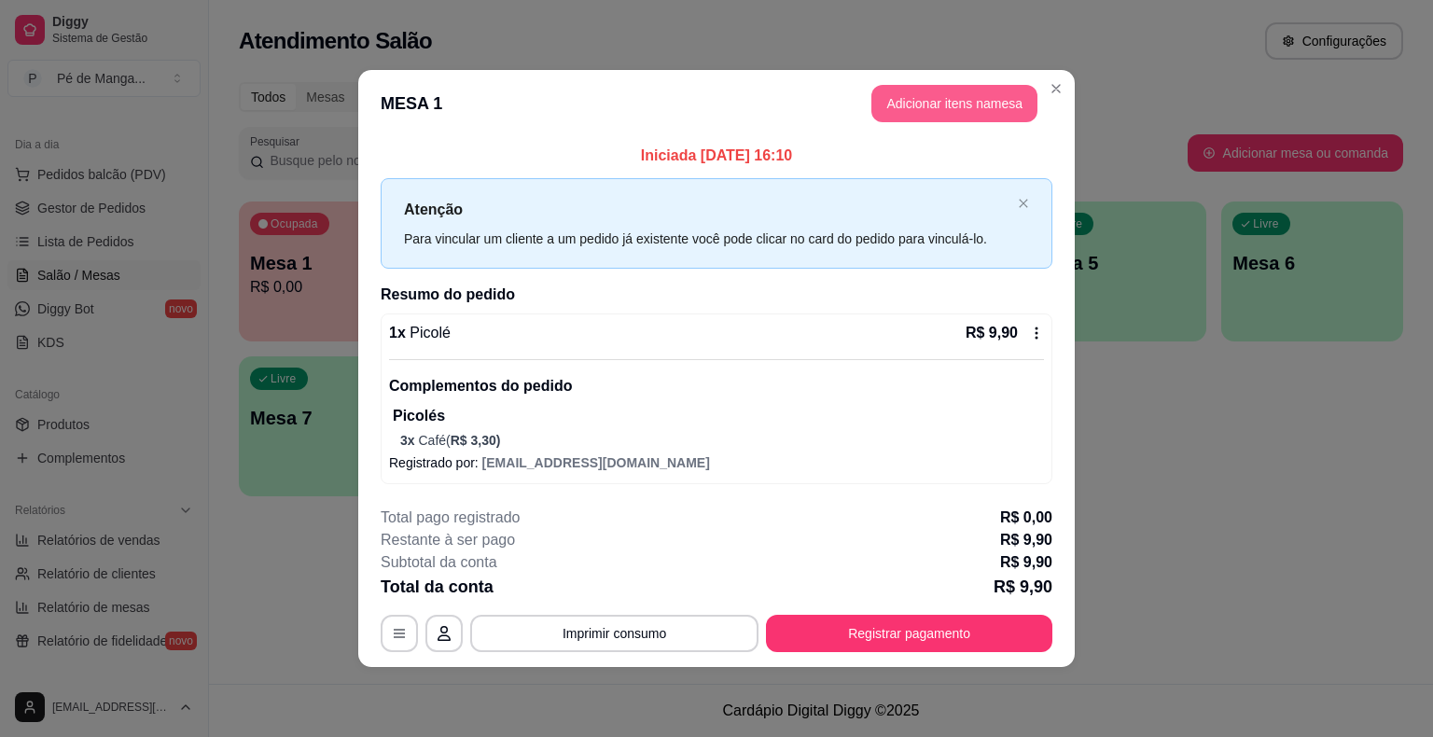
click at [943, 100] on button "Adicionar itens na mesa" at bounding box center [954, 103] width 166 height 37
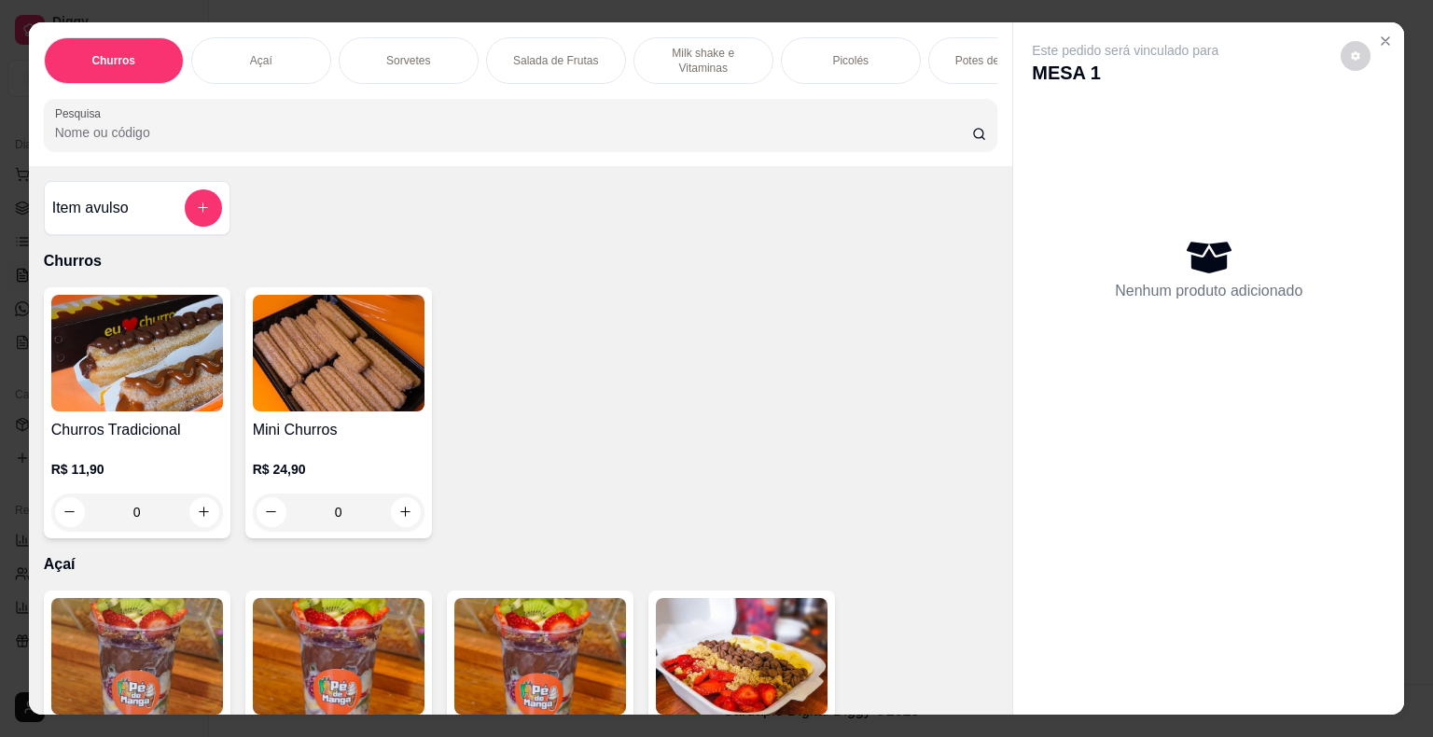
drag, startPoint x: 412, startPoint y: 35, endPoint x: 355, endPoint y: 79, distance: 71.8
click at [411, 37] on div "Sorvetes" at bounding box center [409, 60] width 140 height 47
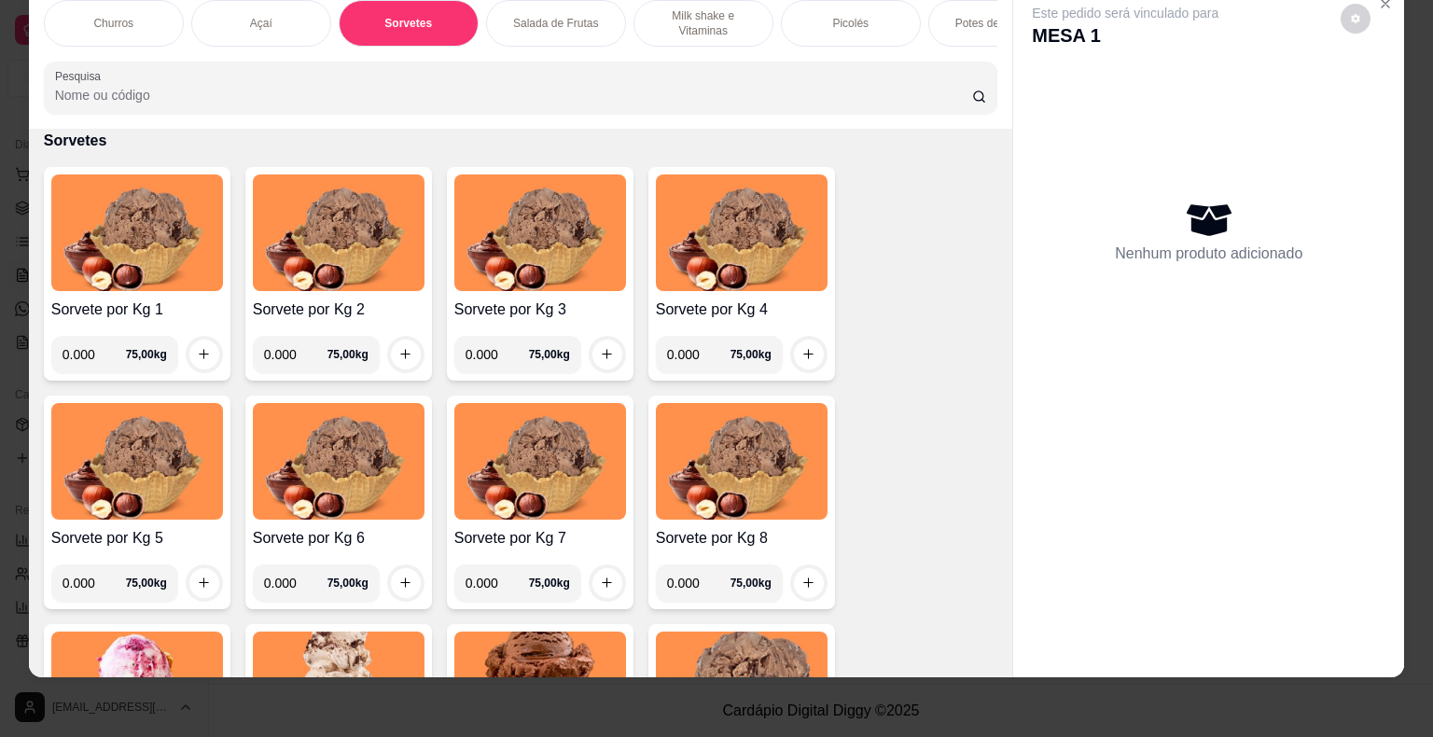
click at [87, 352] on input "0.000" at bounding box center [94, 354] width 63 height 37
type input "0.176"
click at [190, 353] on button "increase-product-quantity" at bounding box center [203, 354] width 29 height 29
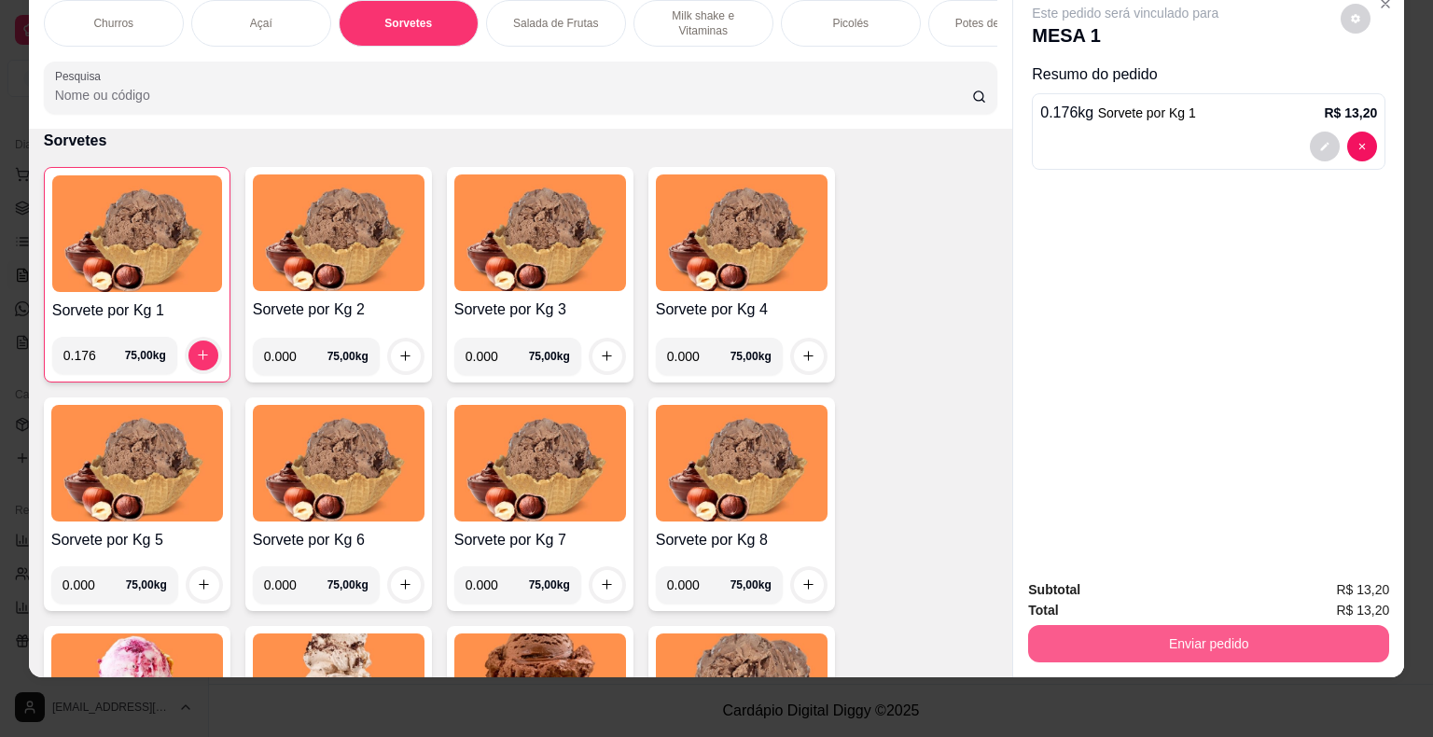
click at [1247, 625] on button "Enviar pedido" at bounding box center [1208, 643] width 361 height 37
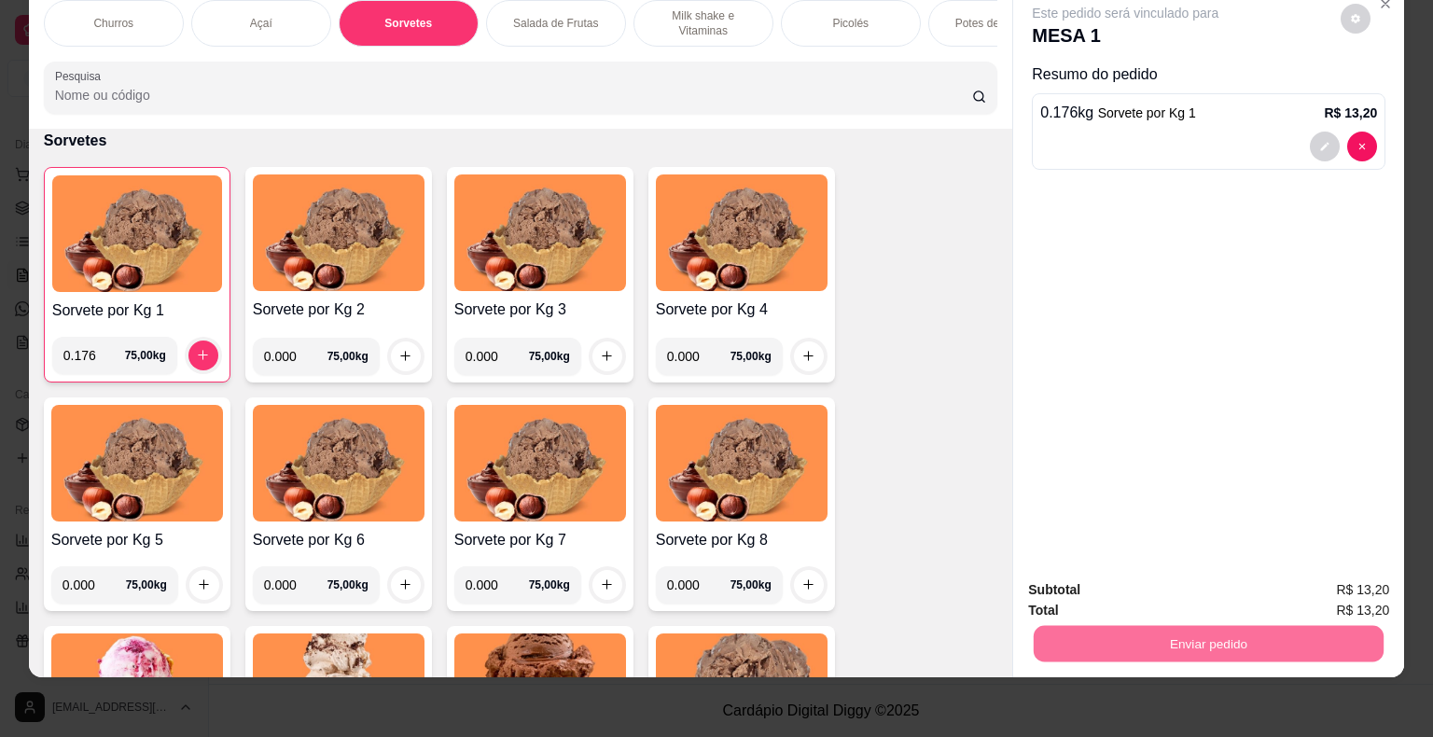
click at [1333, 575] on button "Enviar pedido" at bounding box center [1341, 583] width 105 height 35
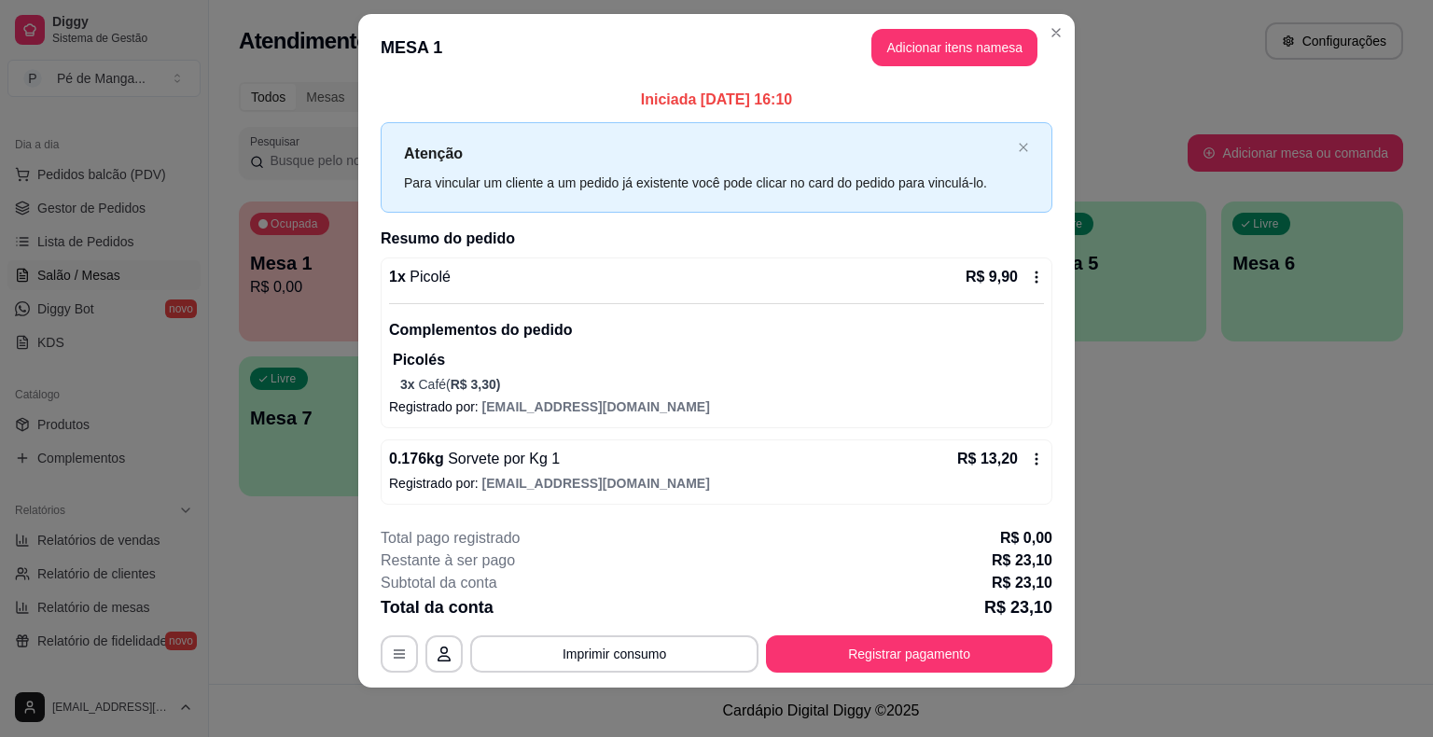
scroll to position [27, 0]
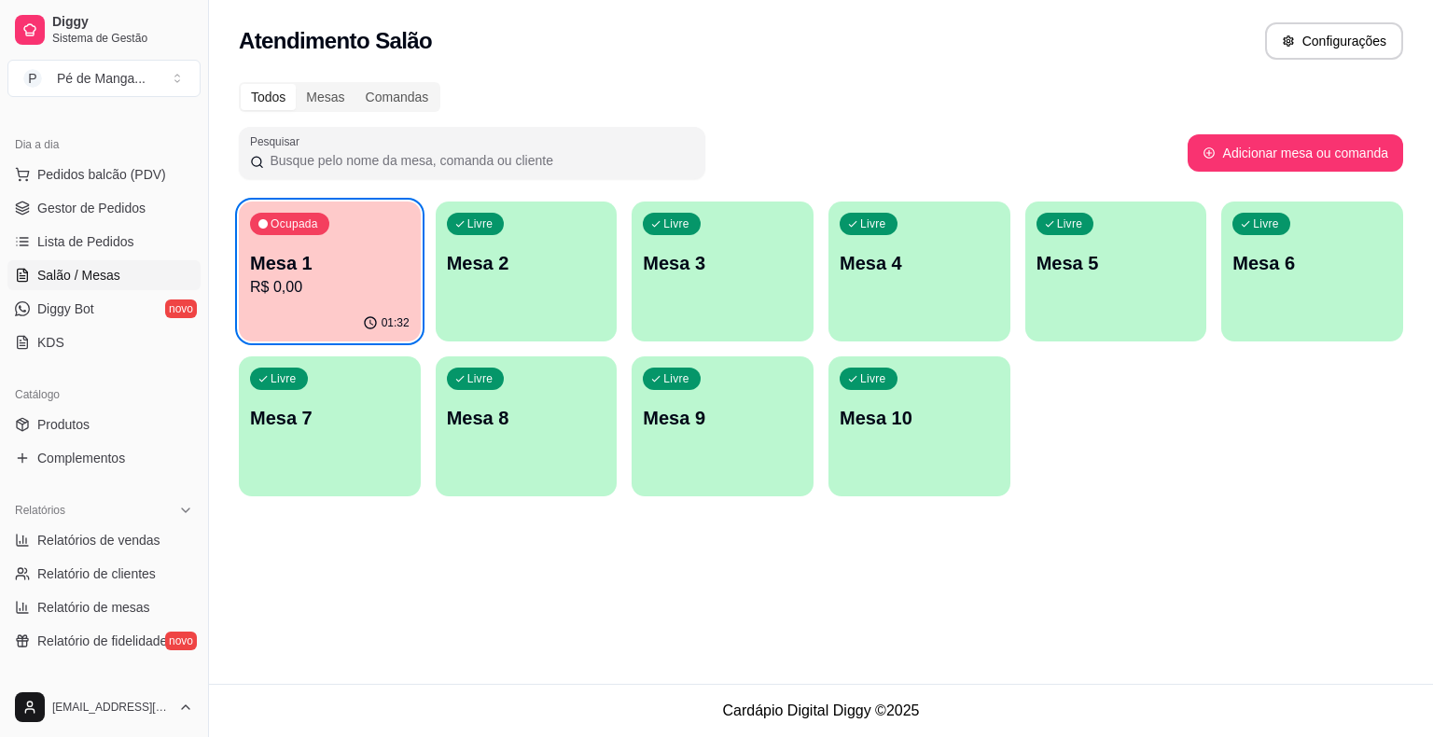
click at [378, 287] on p "R$ 0,00" at bounding box center [330, 287] width 160 height 22
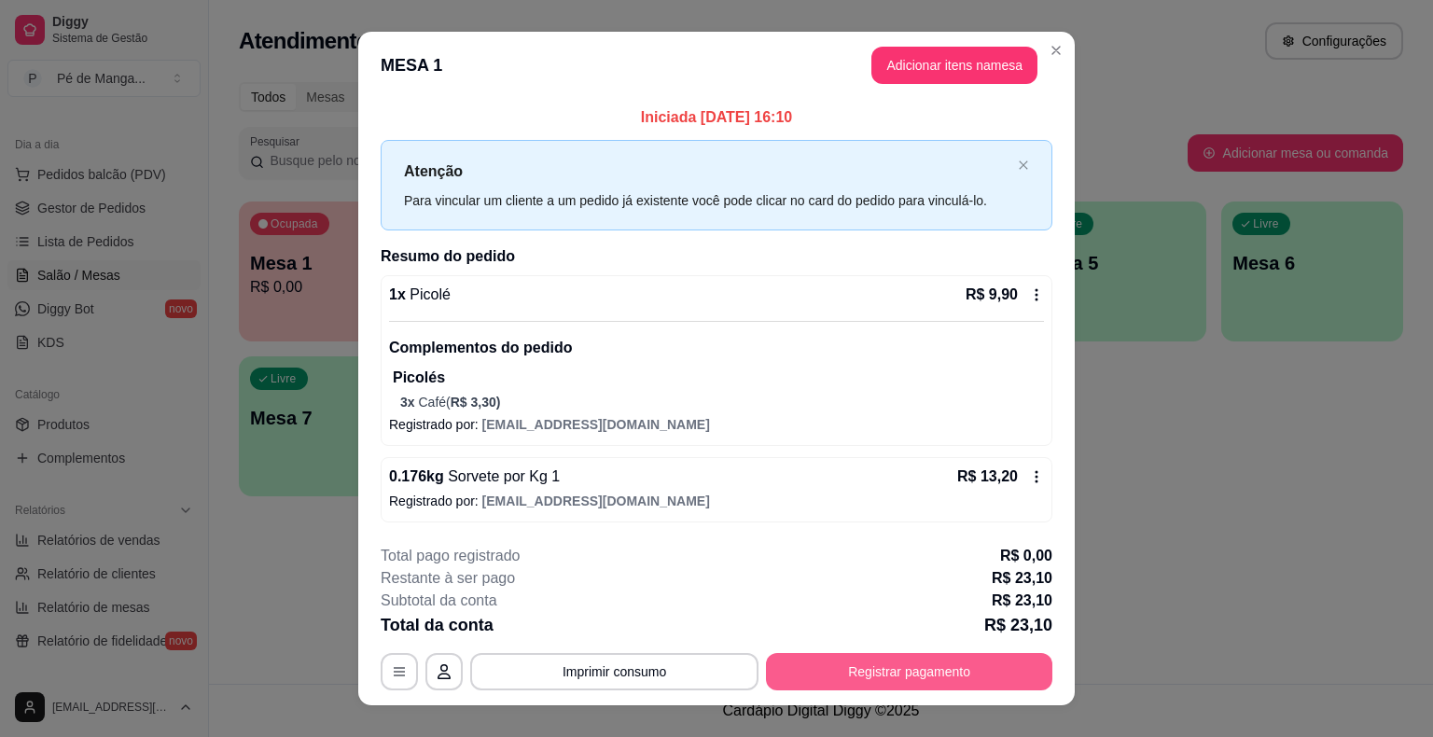
click at [927, 670] on button "Registrar pagamento" at bounding box center [909, 671] width 286 height 37
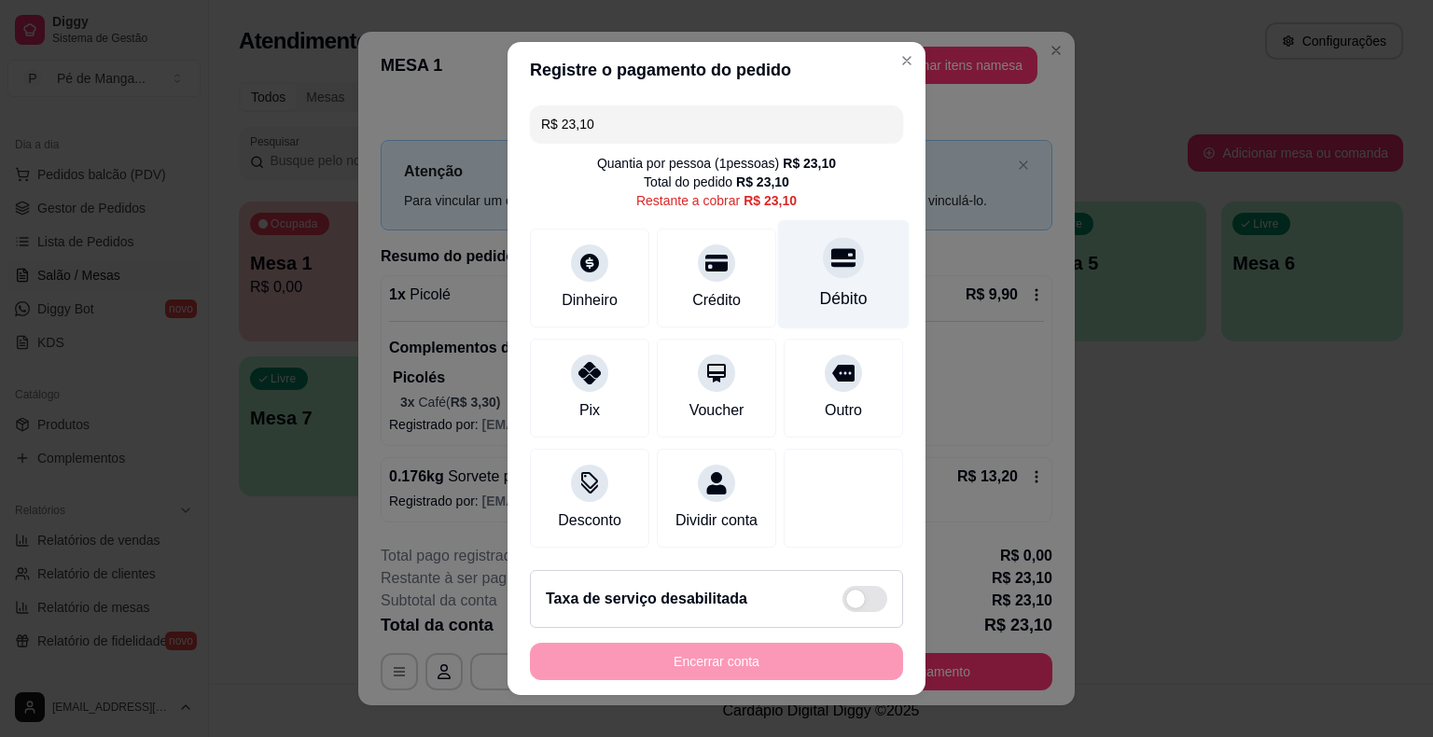
click at [820, 292] on div "Débito" at bounding box center [844, 298] width 48 height 24
type input "R$ 0,00"
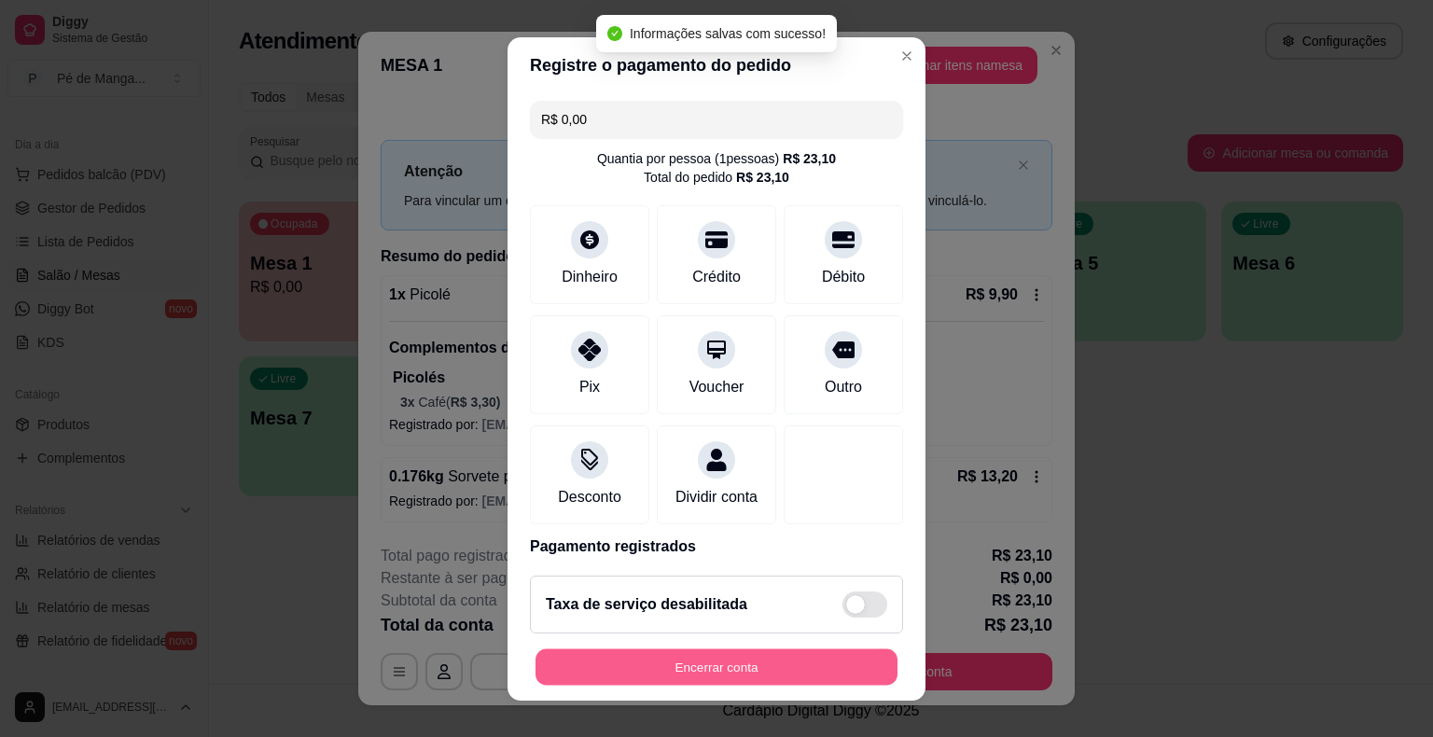
click at [720, 655] on button "Encerrar conta" at bounding box center [717, 666] width 362 height 36
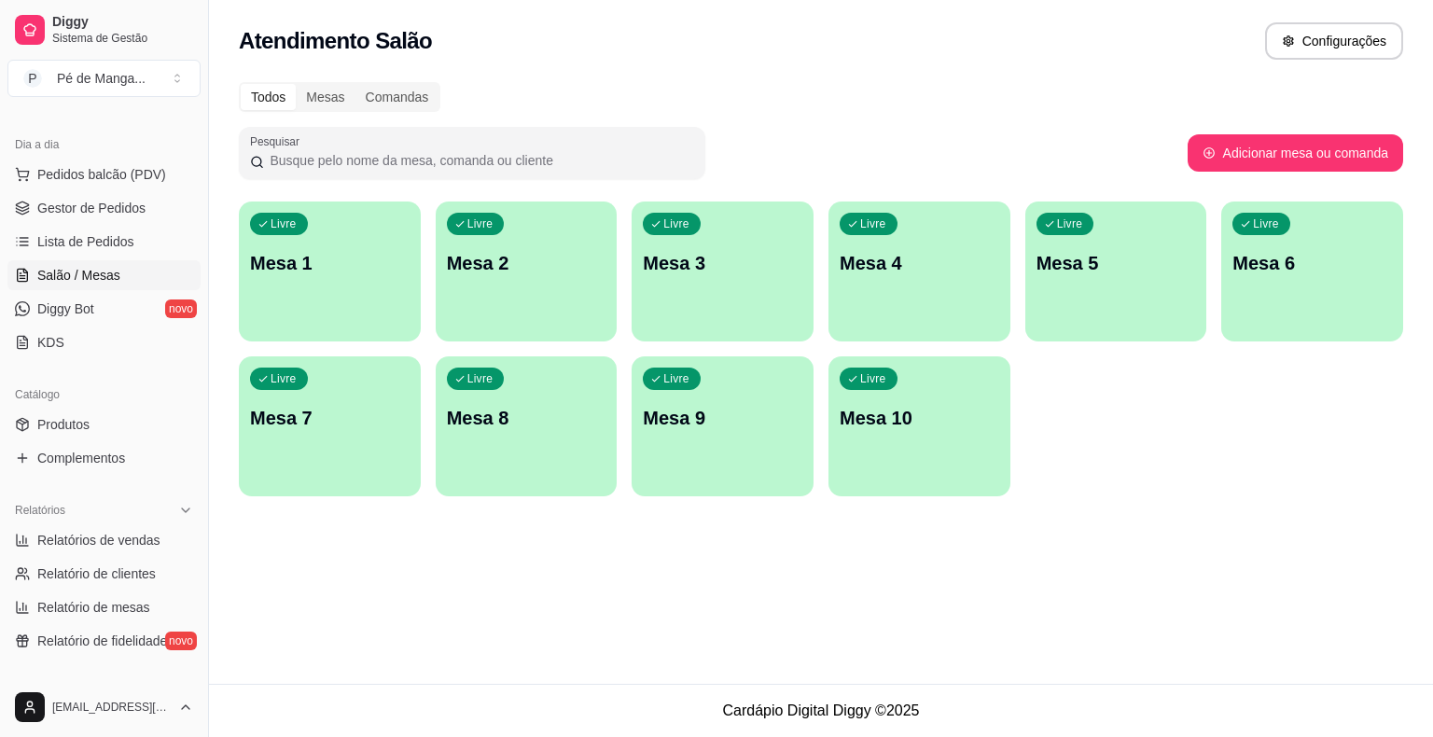
click at [331, 271] on p "Mesa 1" at bounding box center [330, 263] width 160 height 26
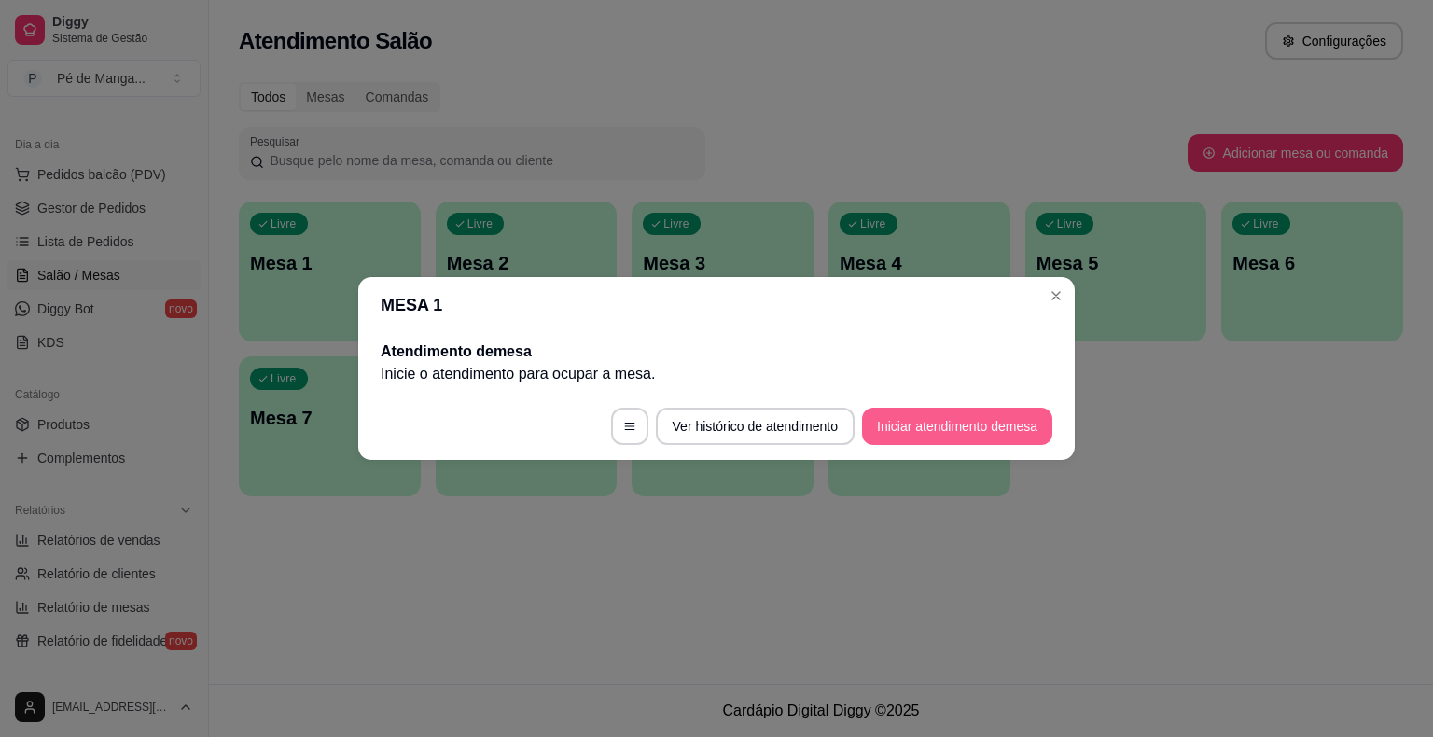
click at [1004, 432] on button "Iniciar atendimento de mesa" at bounding box center [957, 426] width 190 height 37
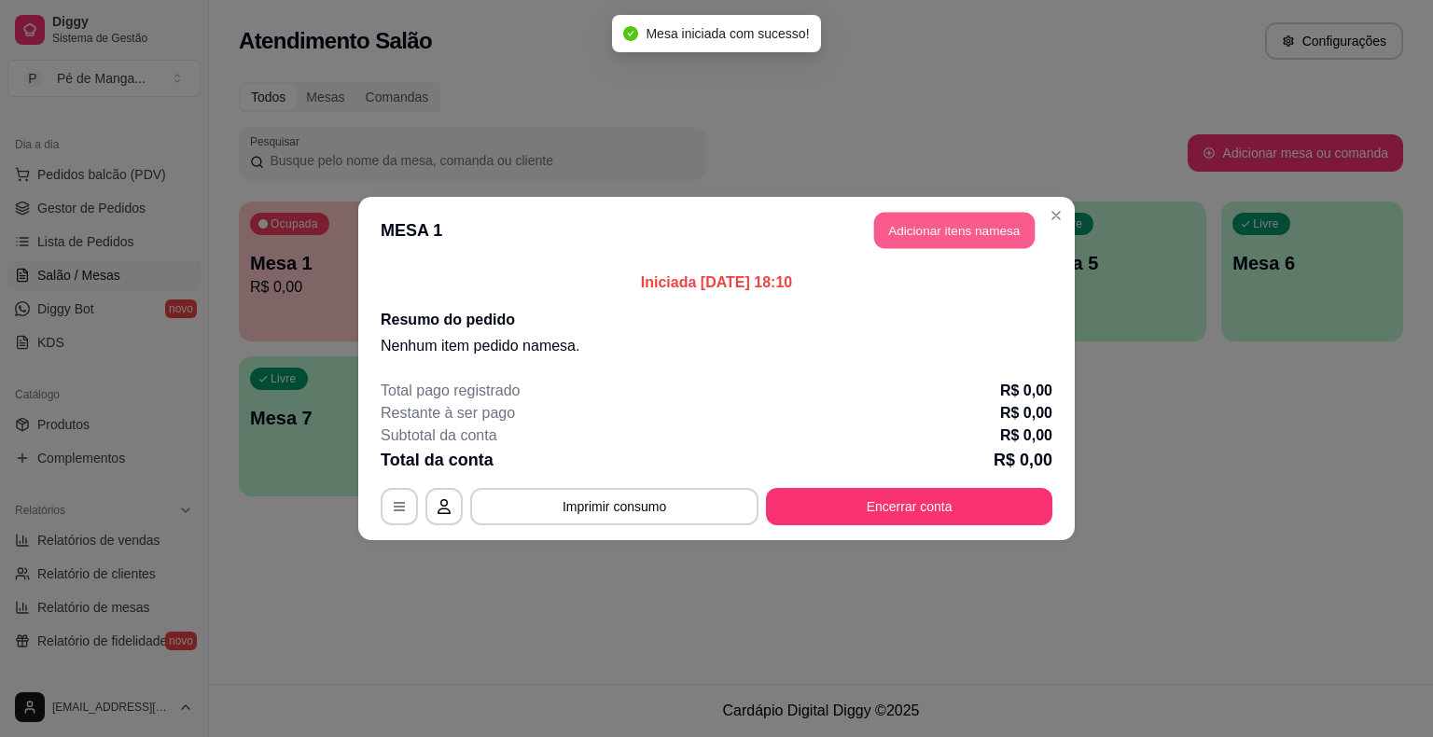
click at [956, 230] on button "Adicionar itens na mesa" at bounding box center [954, 231] width 160 height 36
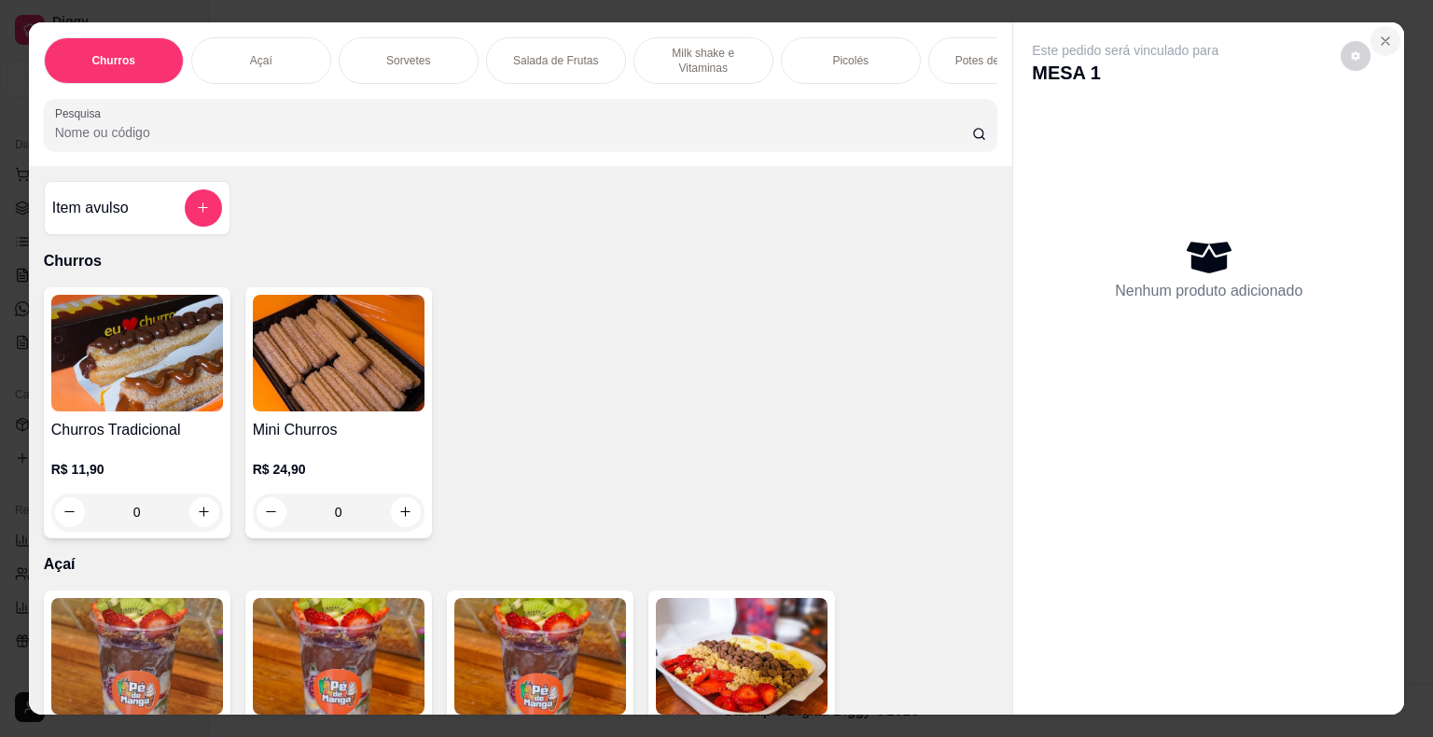
click at [1388, 30] on button "Close" at bounding box center [1386, 41] width 30 height 30
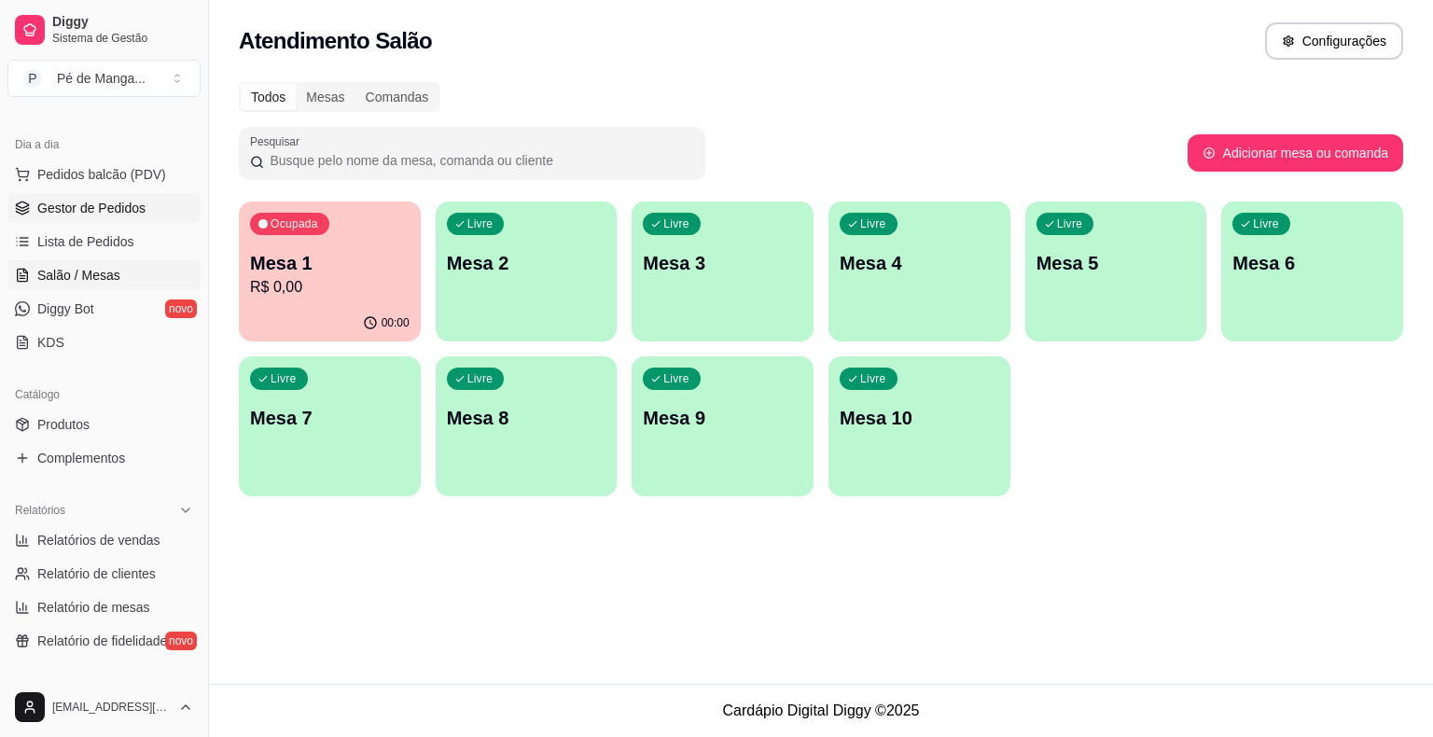
click at [109, 203] on span "Gestor de Pedidos" at bounding box center [91, 208] width 108 height 19
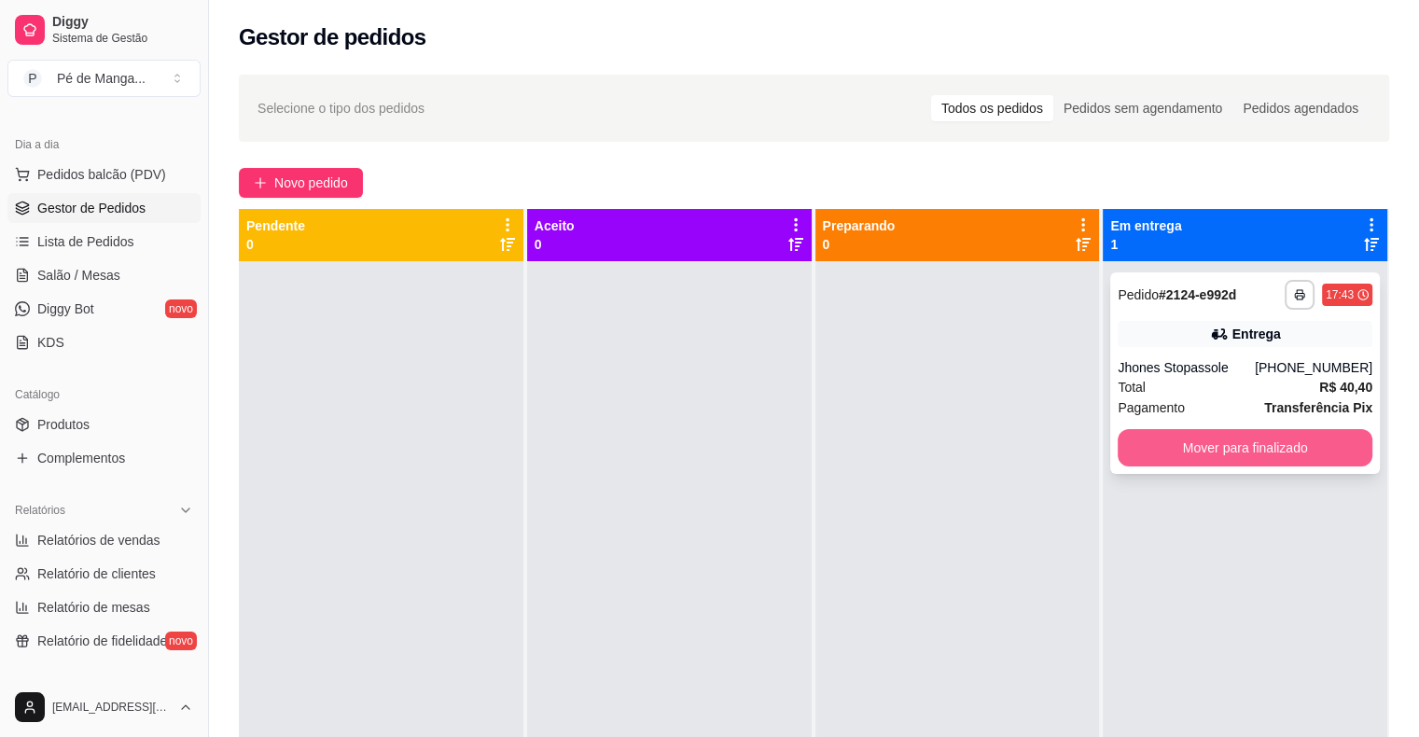
click at [1219, 452] on button "Mover para finalizado" at bounding box center [1245, 447] width 255 height 37
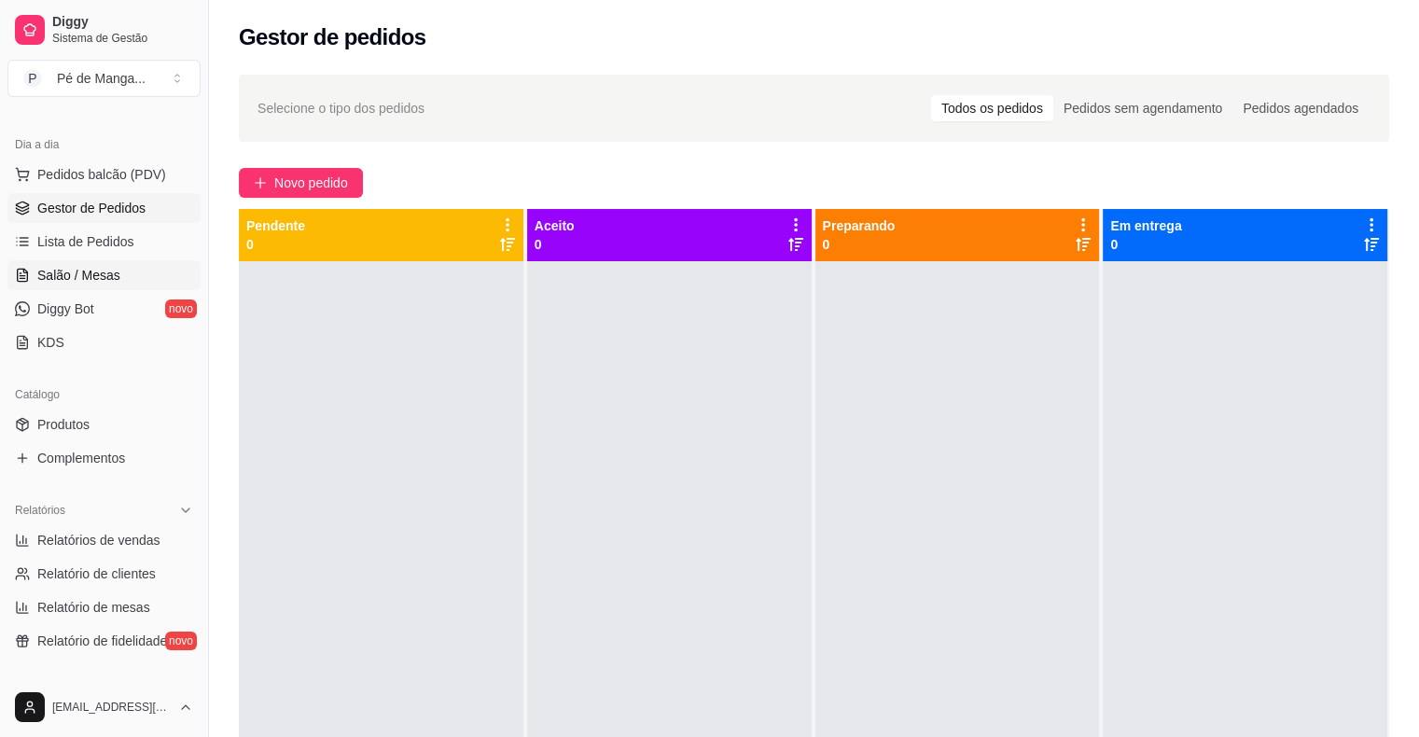
click at [93, 271] on span "Salão / Mesas" at bounding box center [78, 275] width 83 height 19
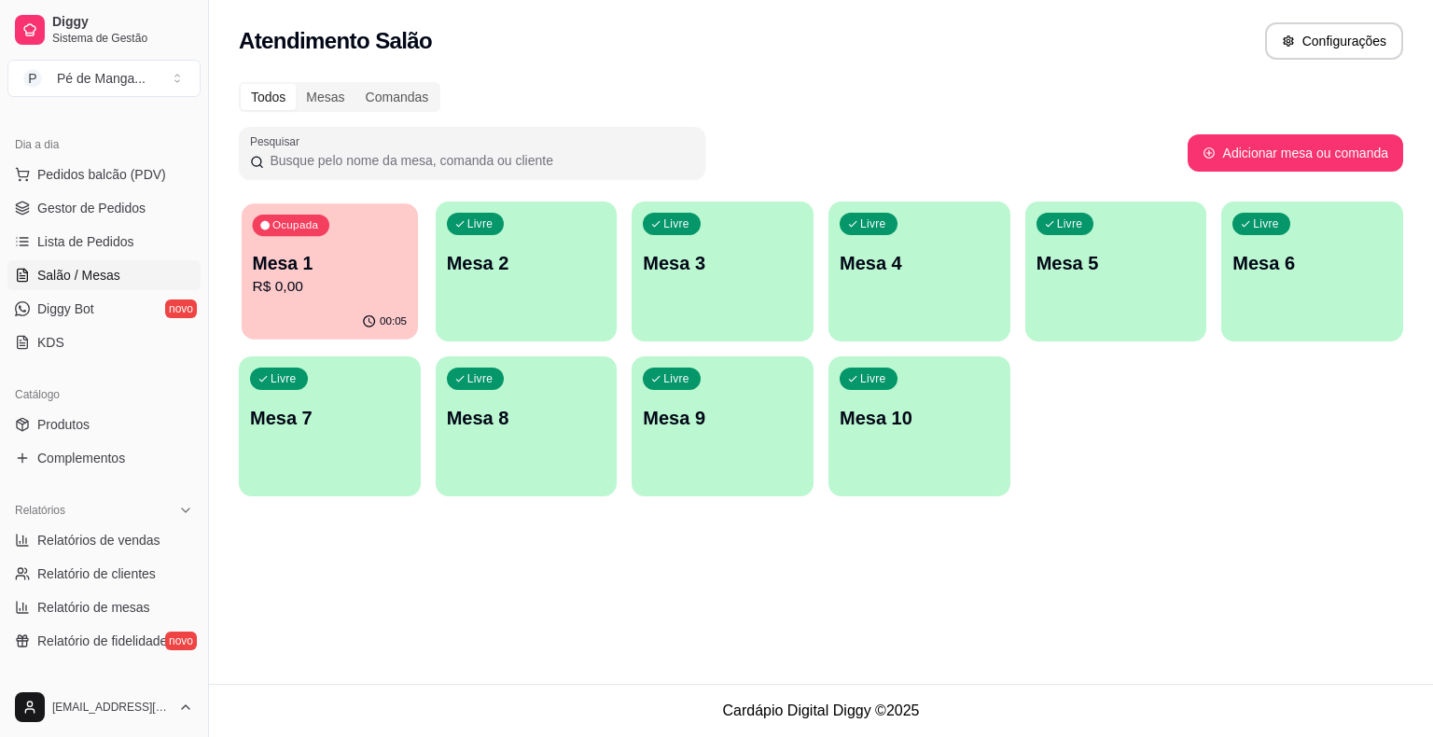
click at [377, 292] on p "R$ 0,00" at bounding box center [330, 286] width 155 height 21
click at [80, 541] on span "Relatórios de vendas" at bounding box center [98, 540] width 123 height 19
select select "ALL"
select select "0"
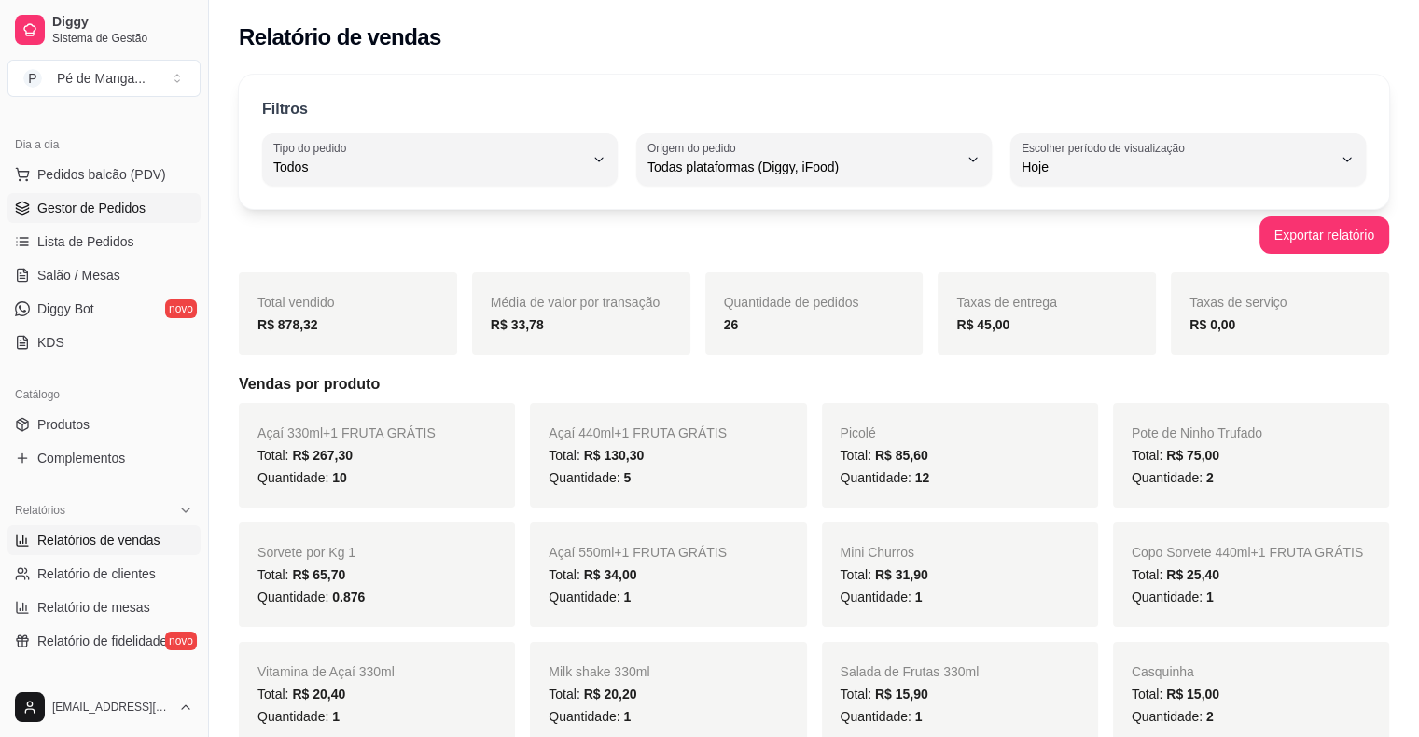
click at [97, 207] on span "Gestor de Pedidos" at bounding box center [91, 208] width 108 height 19
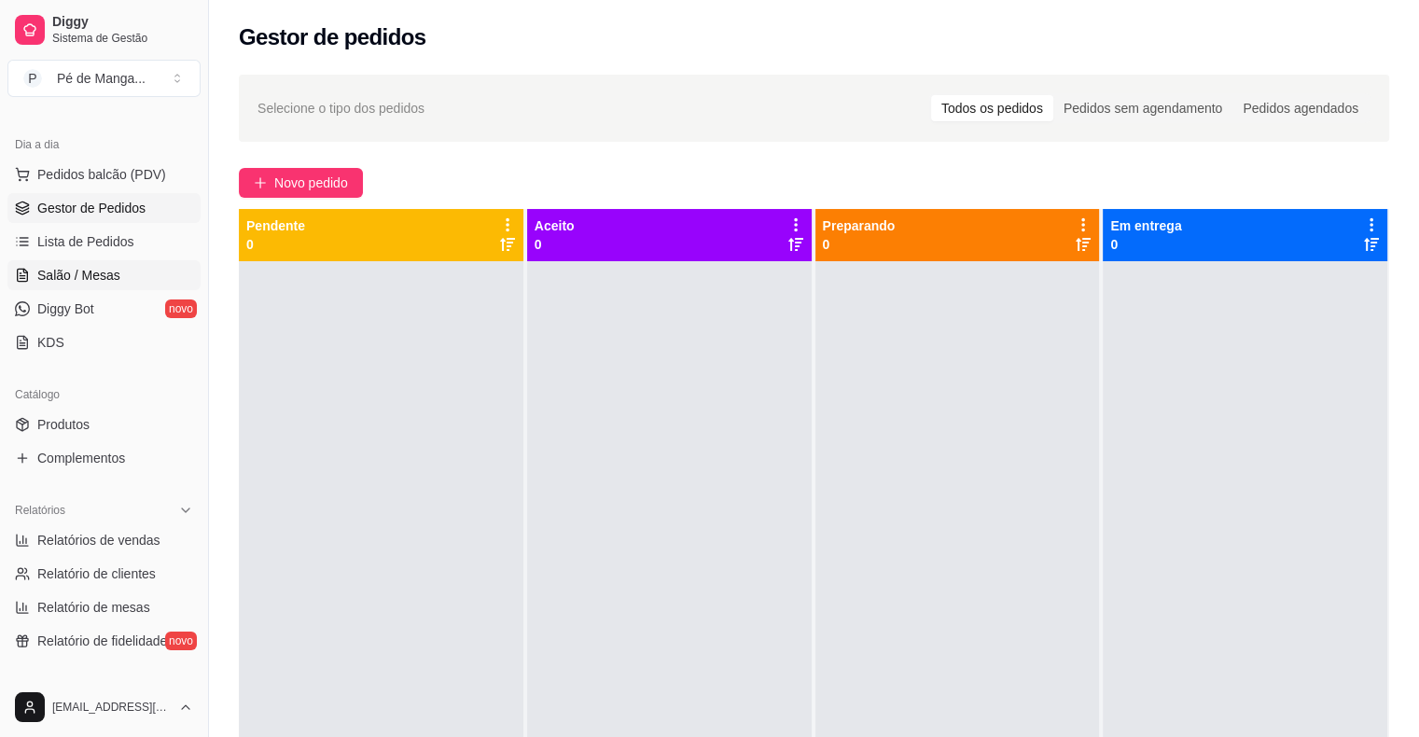
click at [132, 272] on link "Salão / Mesas" at bounding box center [103, 275] width 193 height 30
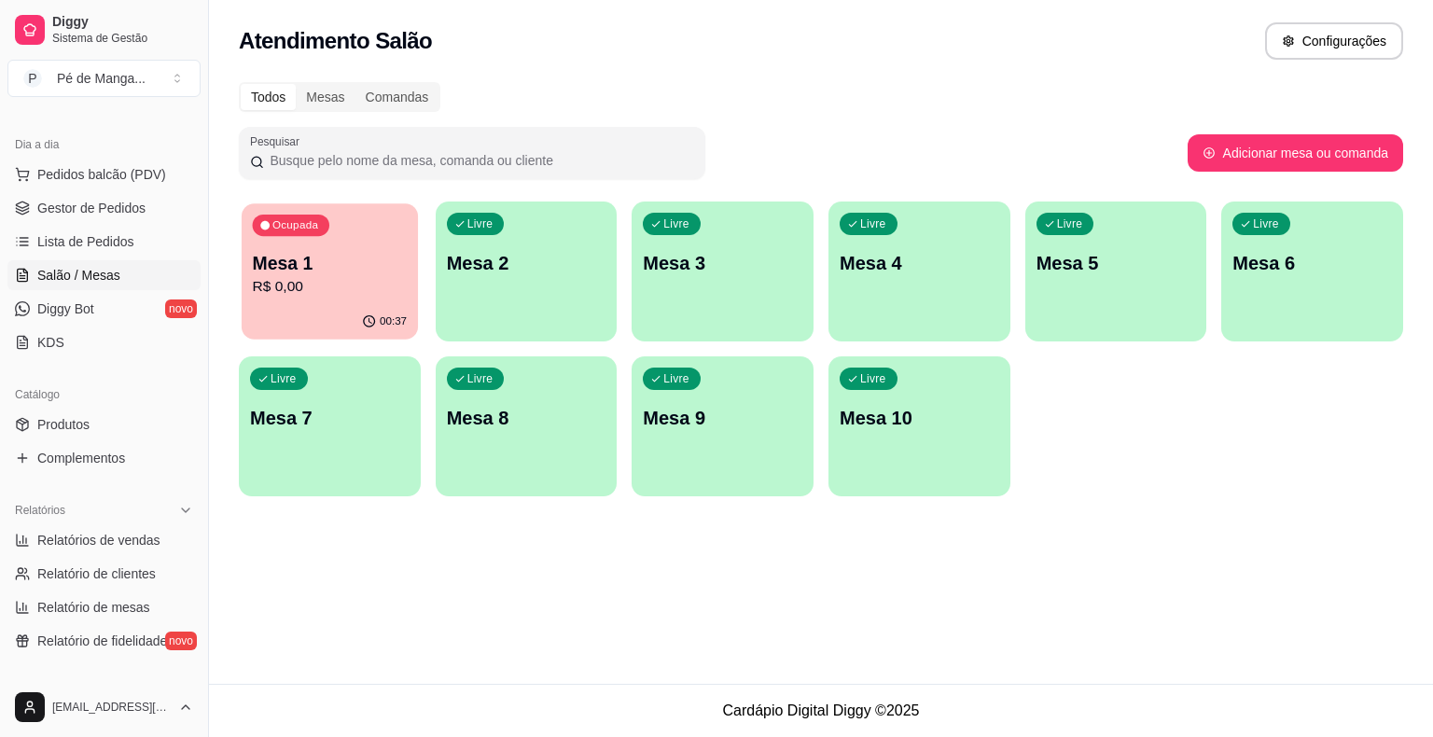
click at [366, 254] on p "Mesa 1" at bounding box center [330, 263] width 155 height 25
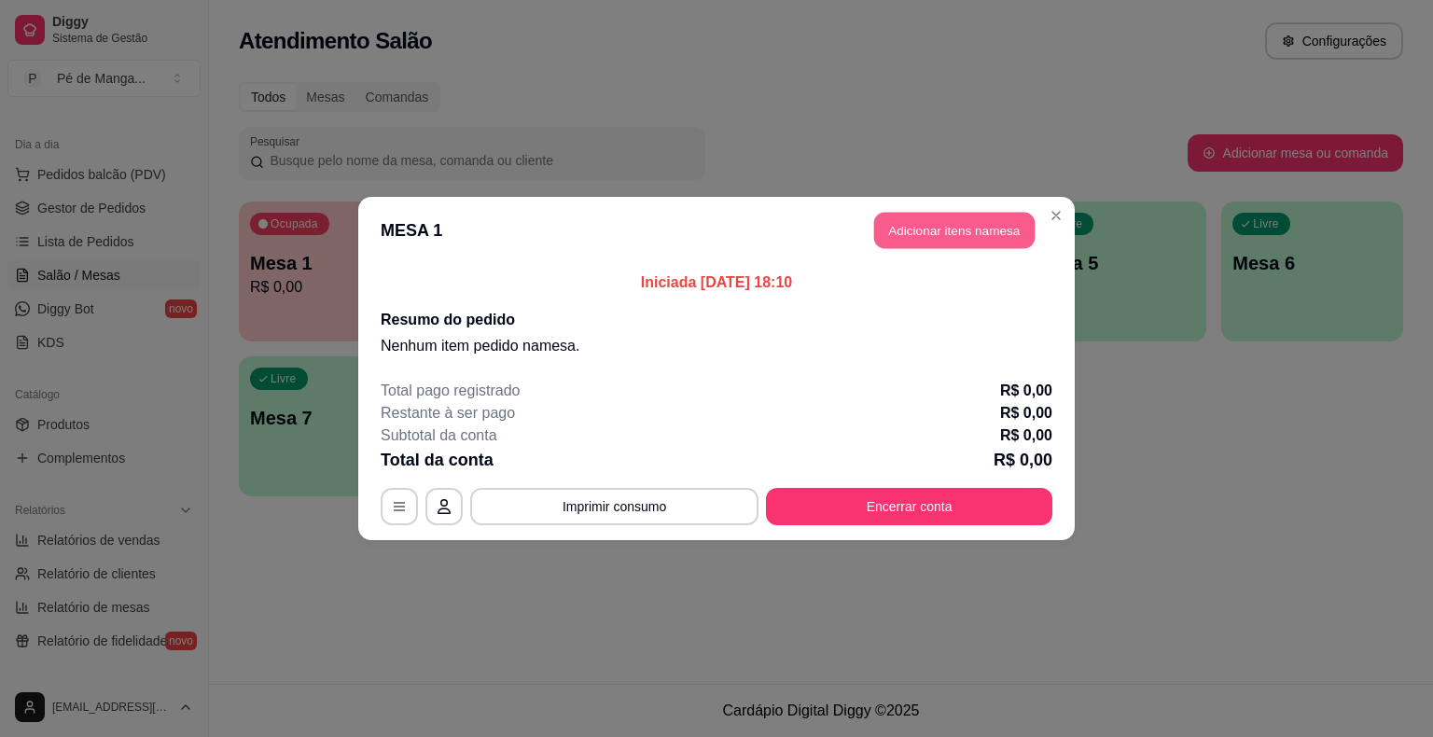
click at [941, 231] on button "Adicionar itens na mesa" at bounding box center [954, 231] width 160 height 36
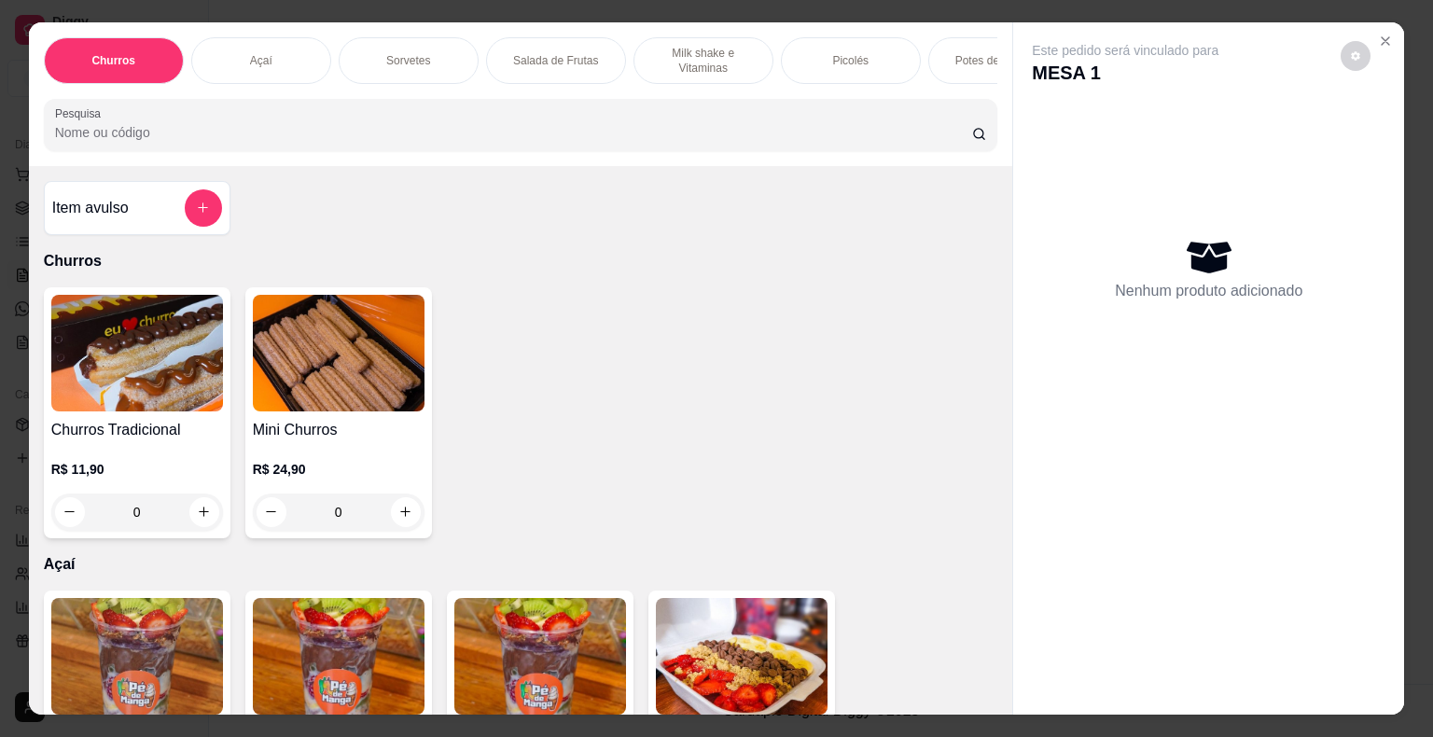
click at [834, 63] on div "Picolés" at bounding box center [851, 60] width 140 height 47
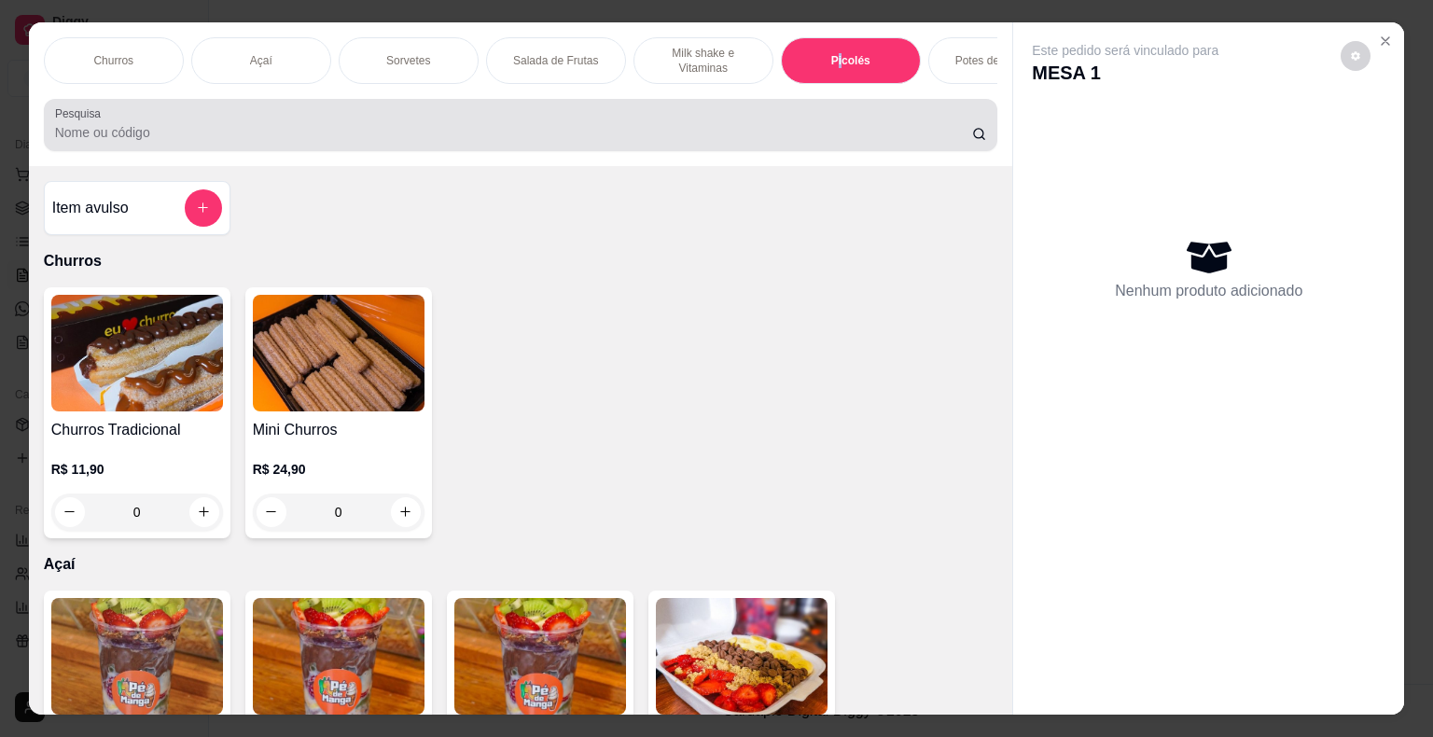
scroll to position [45, 0]
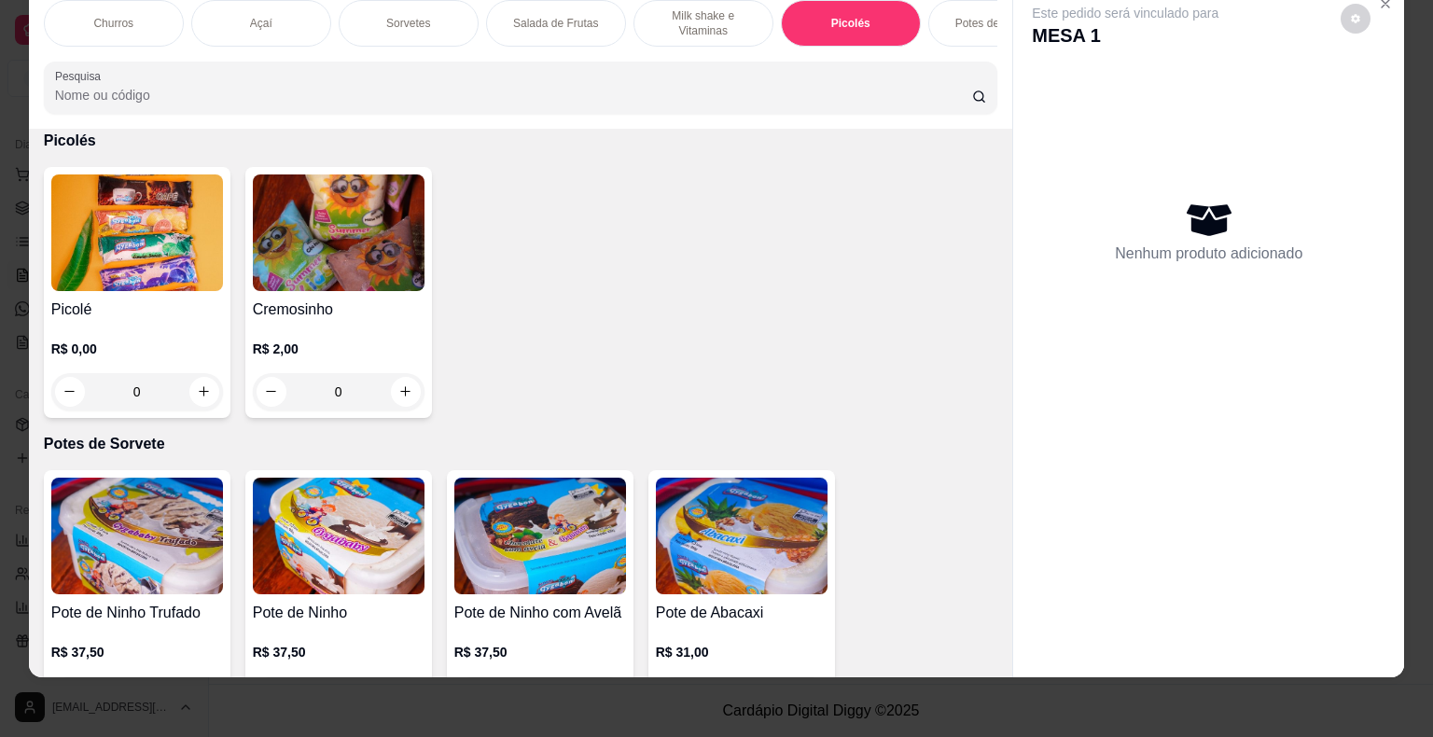
click at [169, 304] on h4 "Picolé" at bounding box center [137, 310] width 172 height 22
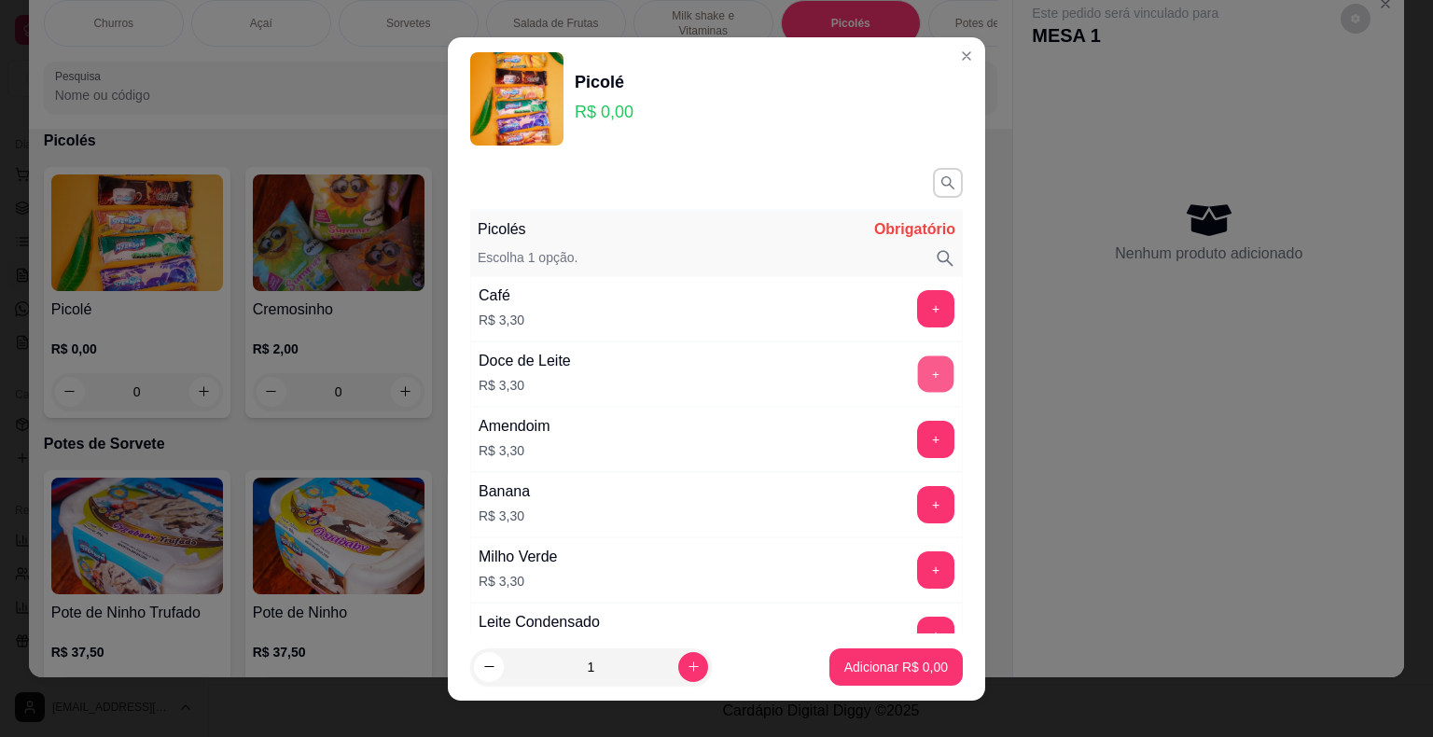
click at [918, 377] on button "+" at bounding box center [936, 373] width 36 height 36
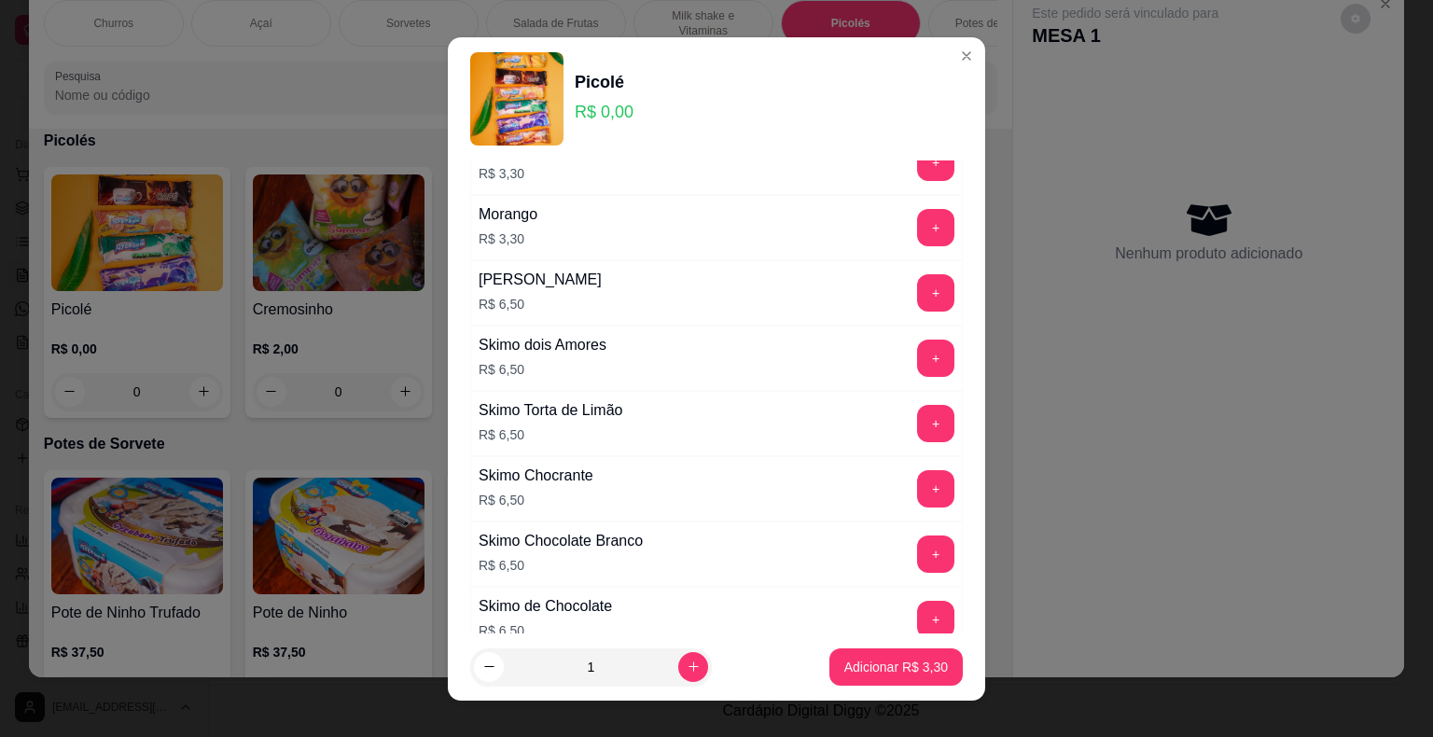
scroll to position [1321, 0]
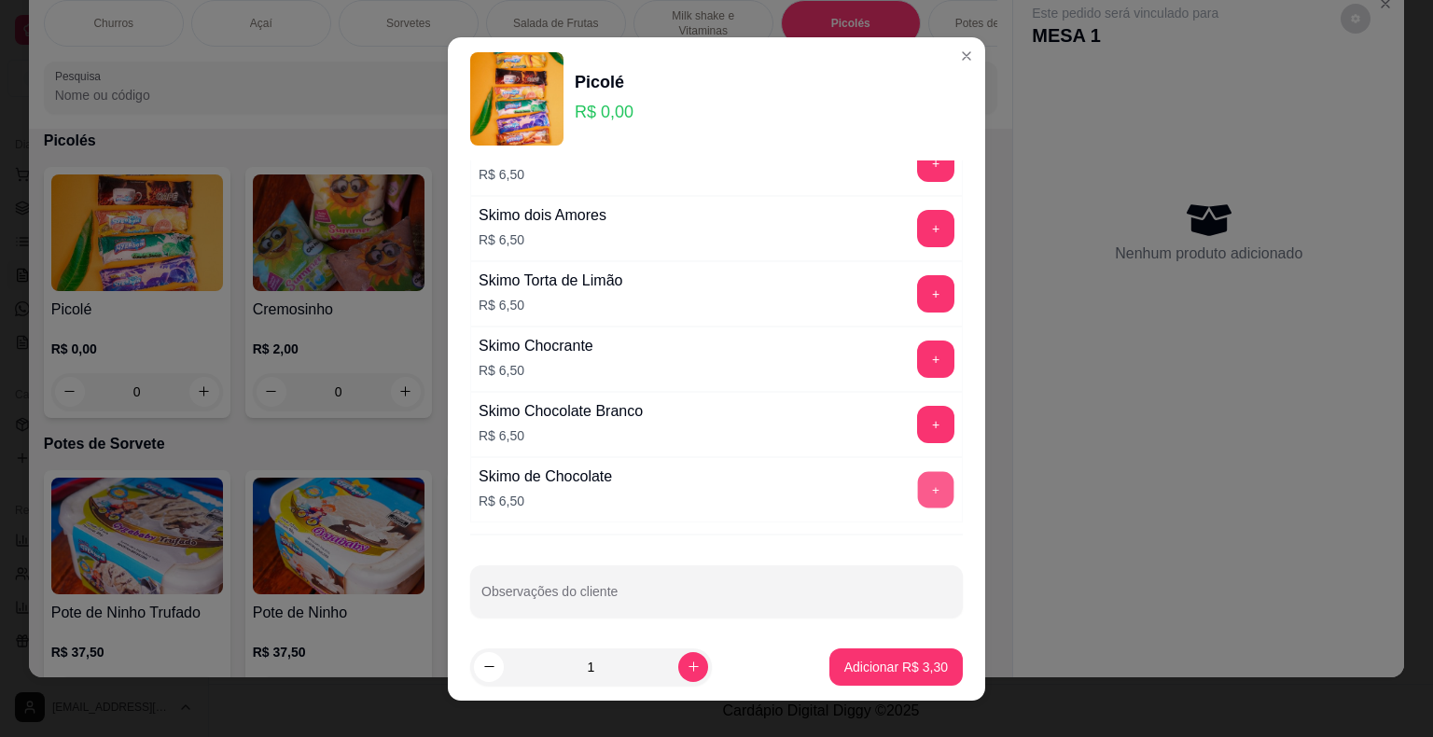
click at [918, 474] on button "+" at bounding box center [936, 489] width 36 height 36
click at [879, 665] on p "Adicionar R$ 9,80" at bounding box center [896, 667] width 104 height 19
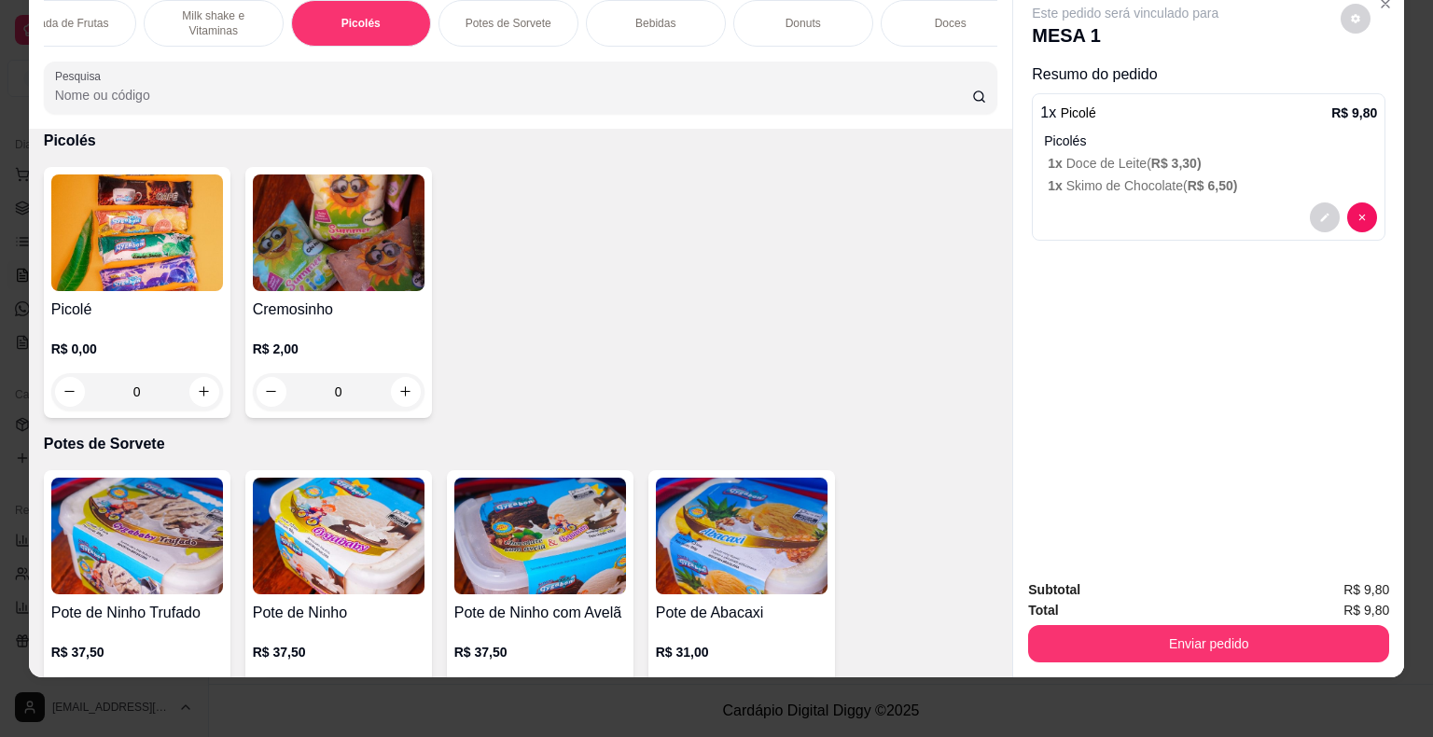
scroll to position [0, 512]
click at [646, 5] on div "Bebidas" at bounding box center [634, 23] width 140 height 47
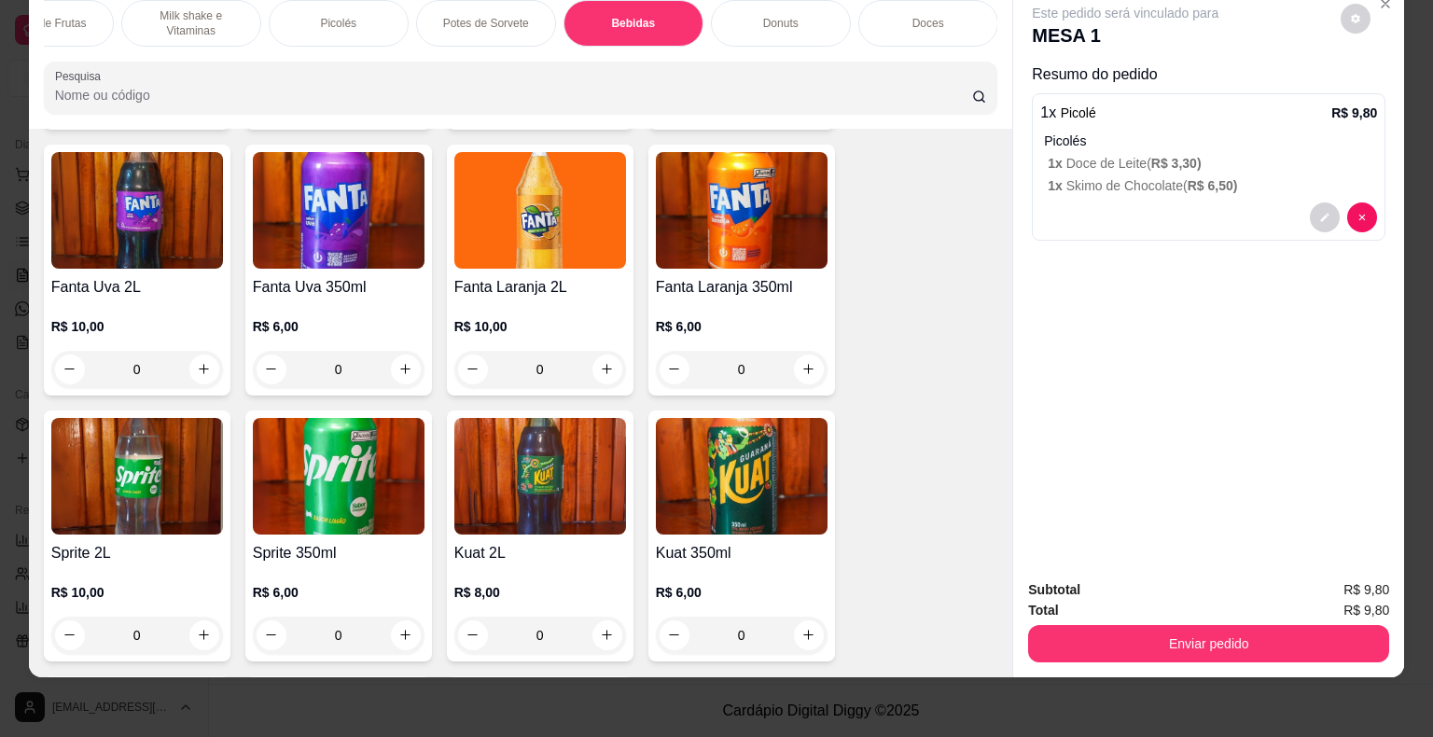
scroll to position [5275, 0]
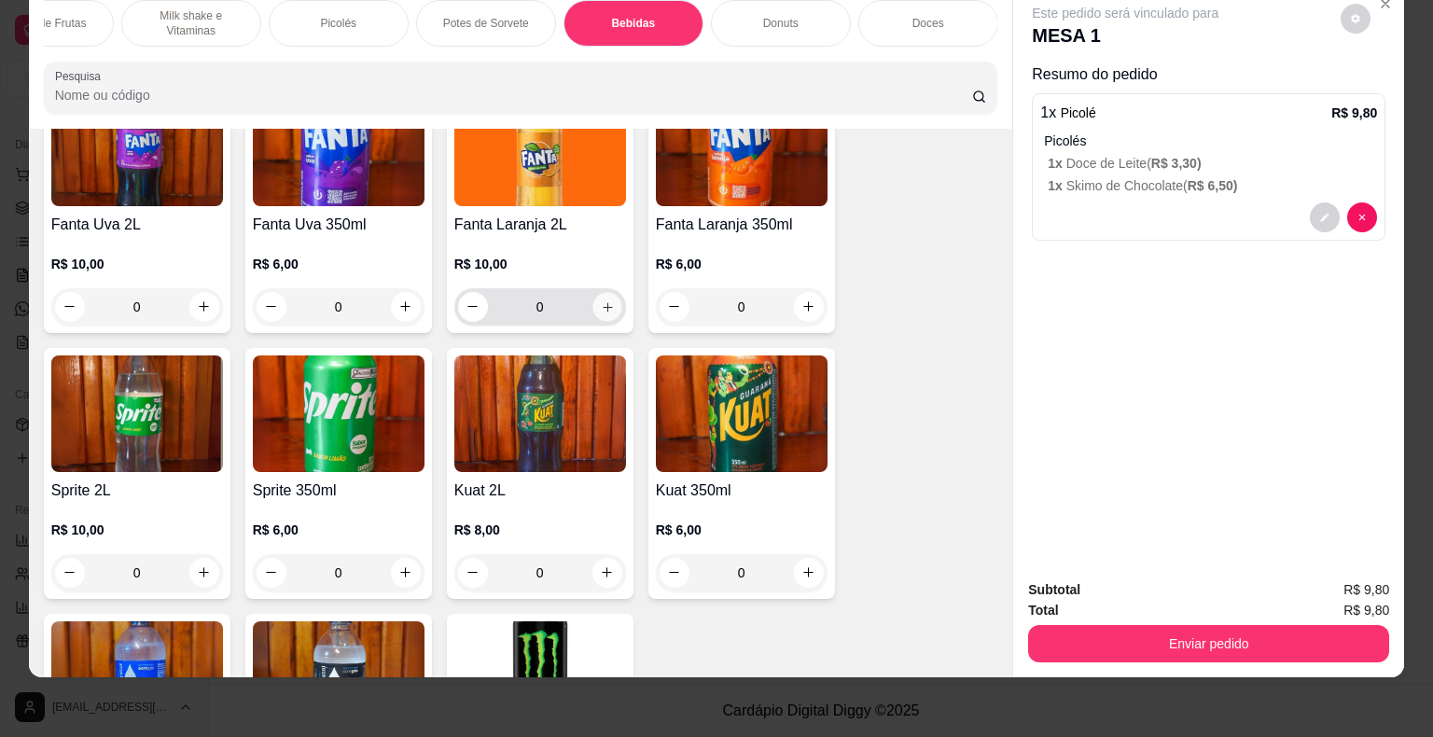
click at [603, 300] on icon "increase-product-quantity" at bounding box center [607, 307] width 14 height 14
type input "1"
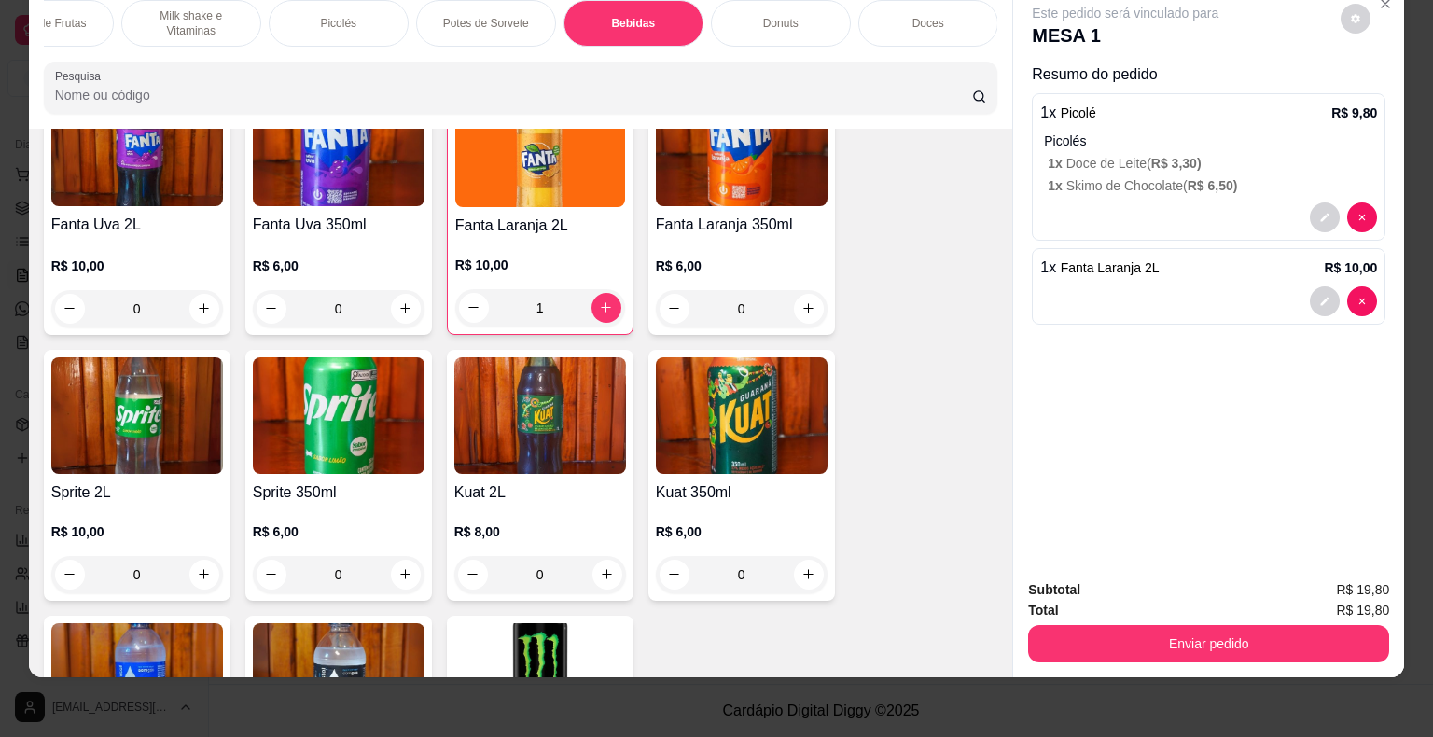
click at [1233, 648] on div "Subtotal R$ 19,80 Total R$ 19,80 Enviar pedido" at bounding box center [1208, 620] width 391 height 113
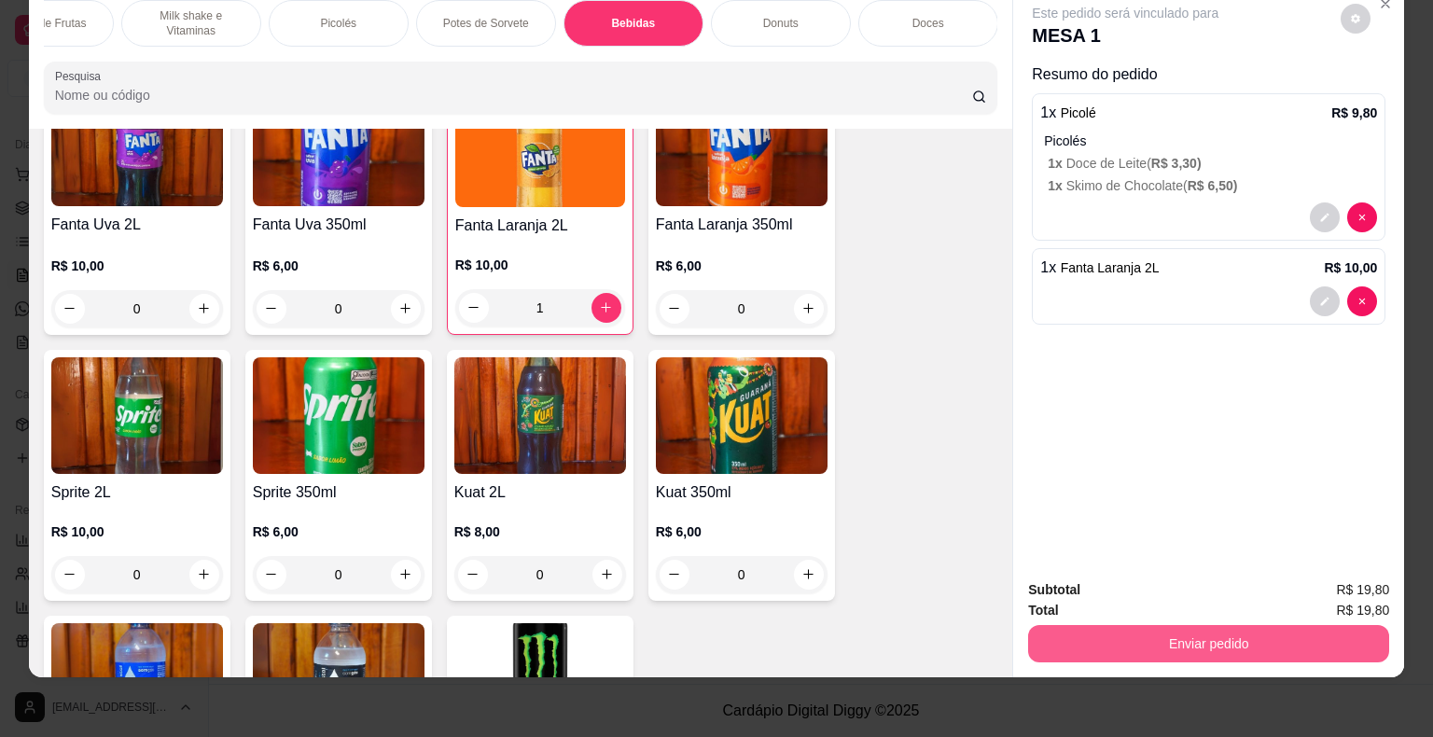
click at [1242, 631] on button "Enviar pedido" at bounding box center [1208, 643] width 361 height 37
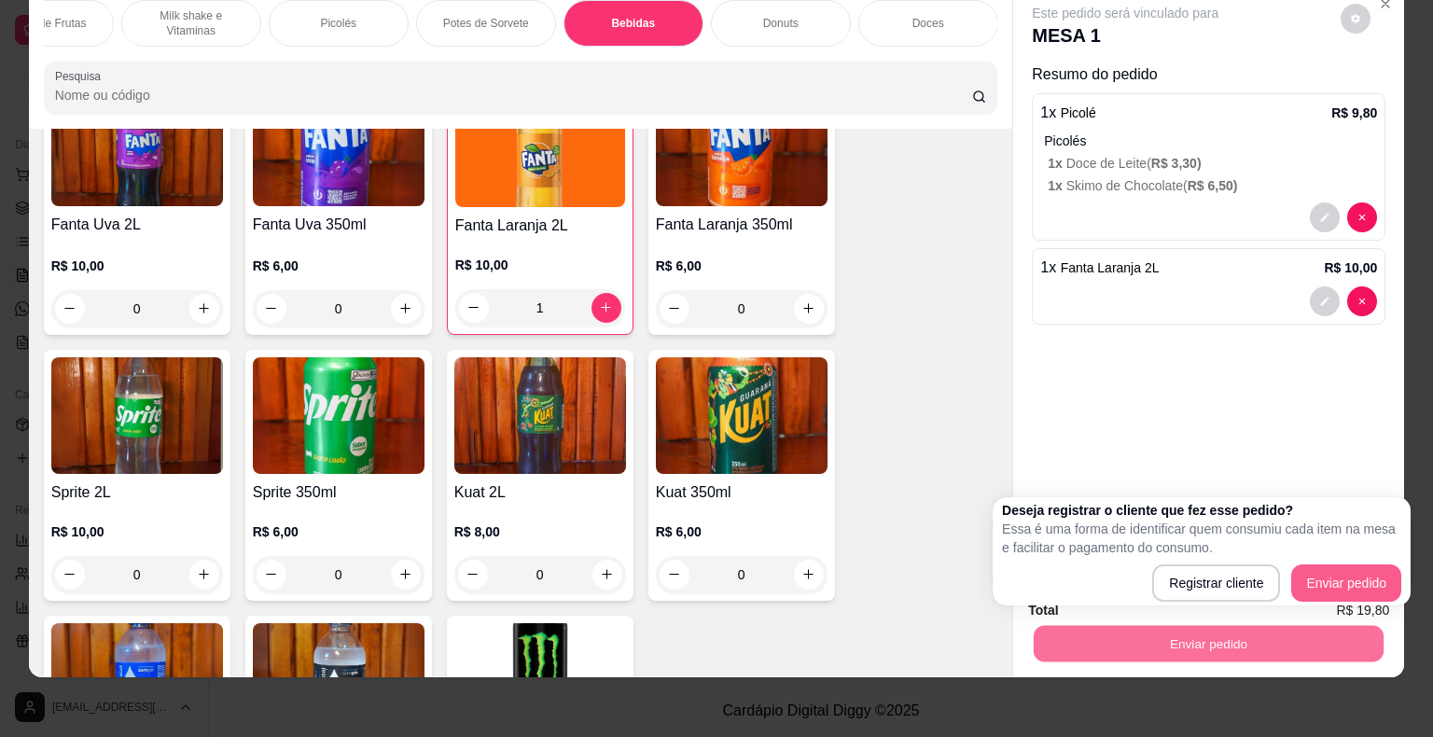
click at [1340, 564] on button "Enviar pedido" at bounding box center [1346, 582] width 110 height 37
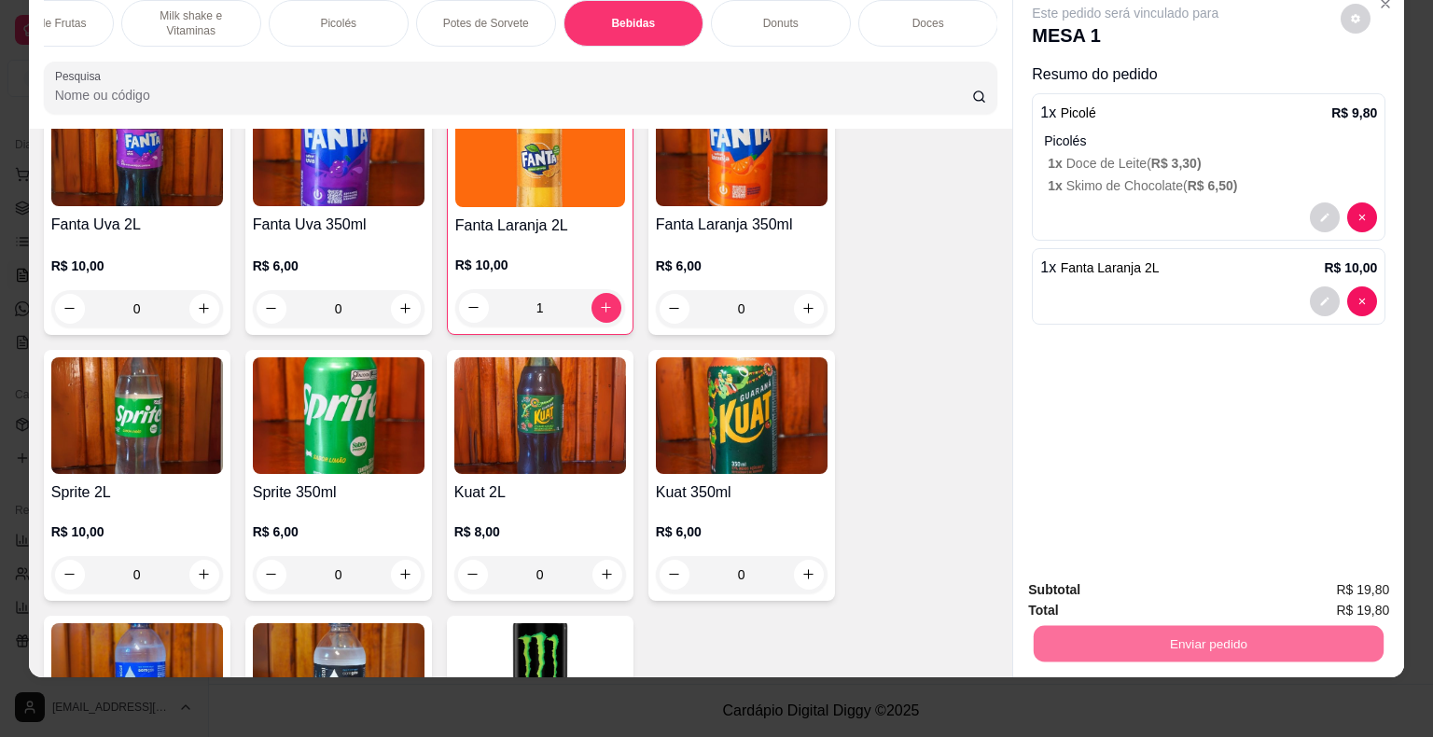
click at [1339, 577] on button "Enviar pedido" at bounding box center [1340, 583] width 103 height 35
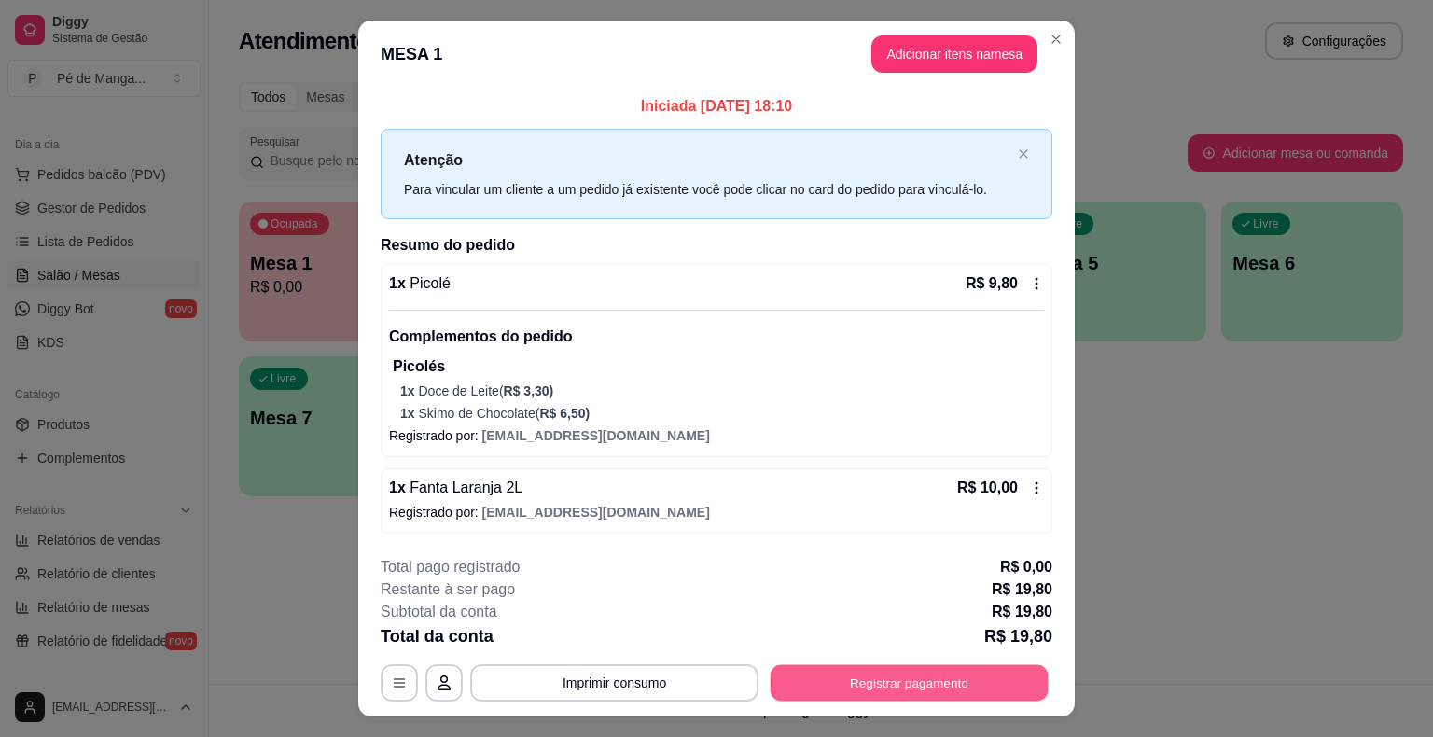
click at [974, 677] on button "Registrar pagamento" at bounding box center [910, 683] width 278 height 36
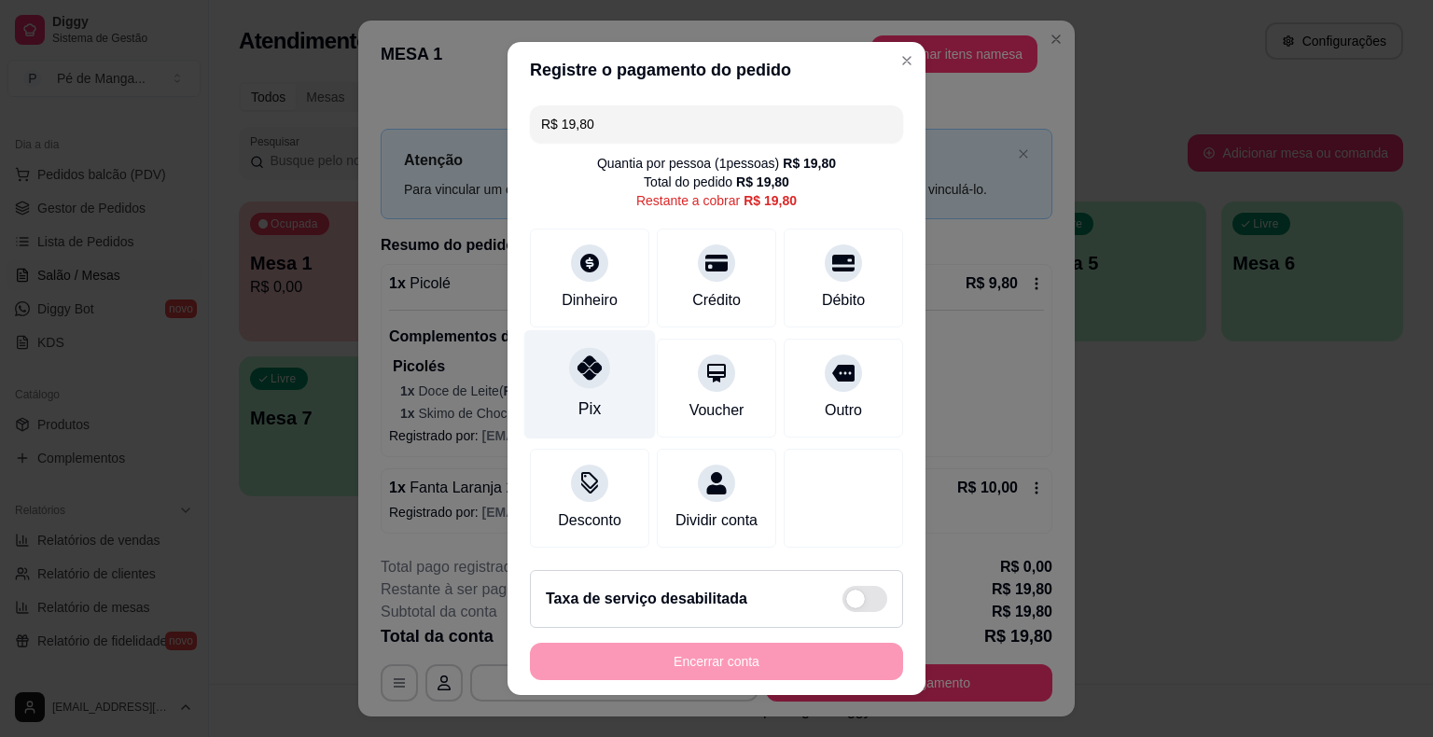
click at [595, 377] on div at bounding box center [589, 367] width 41 height 41
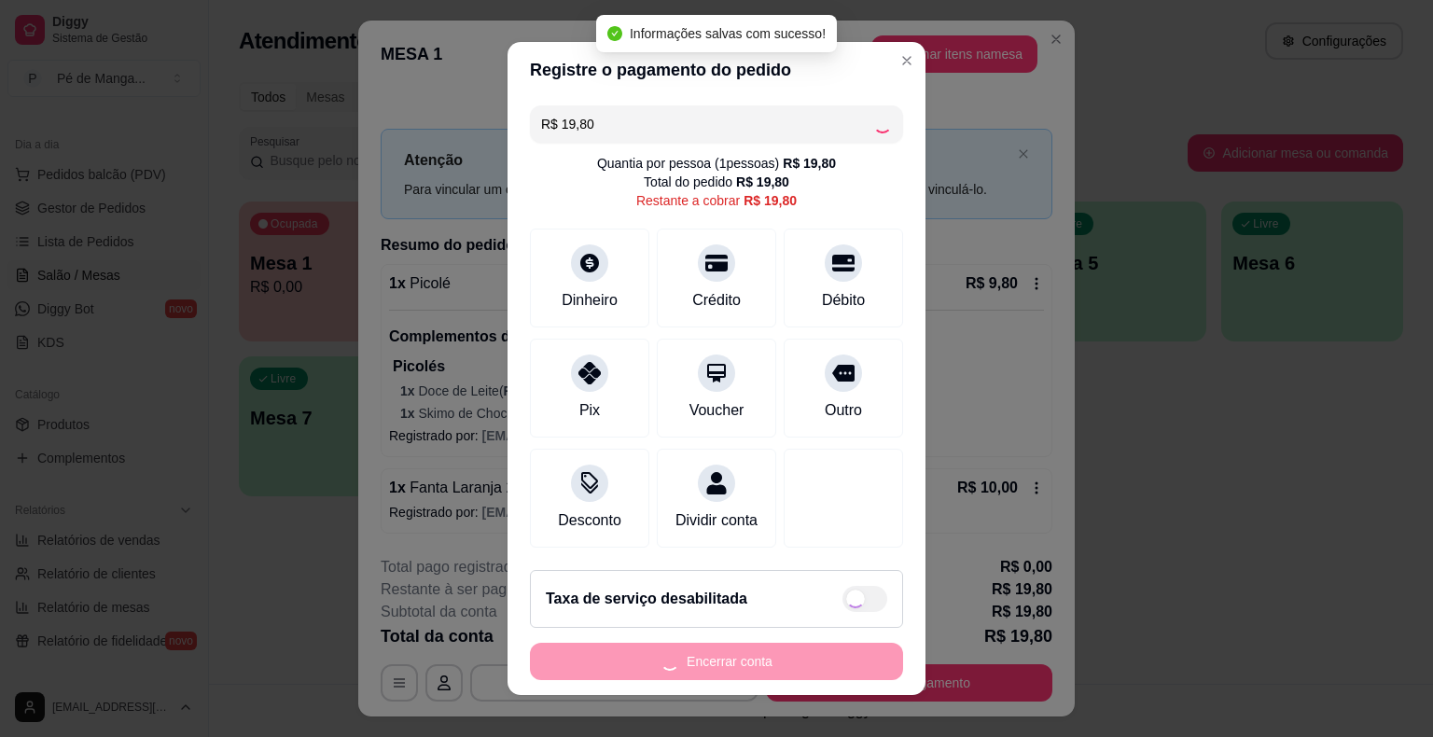
type input "R$ 0,00"
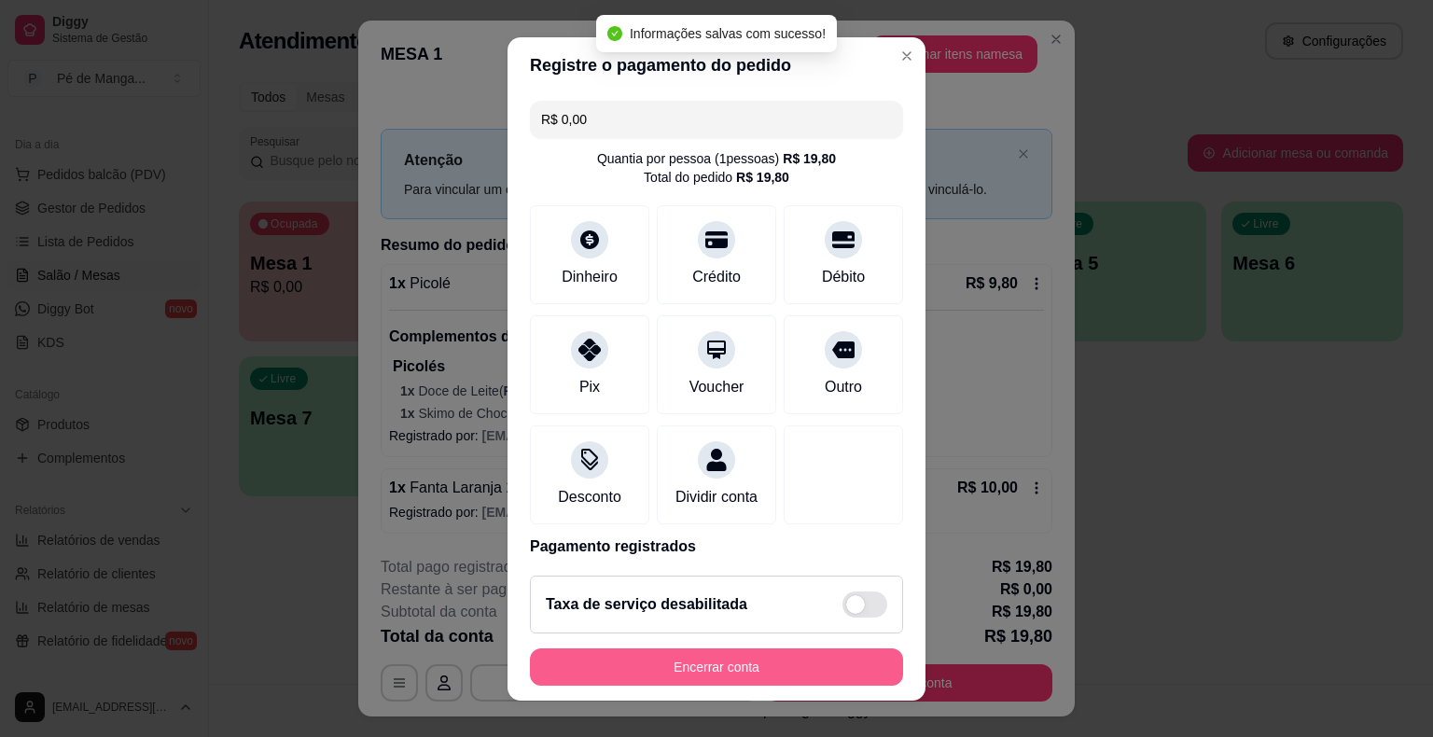
click at [739, 670] on button "Encerrar conta" at bounding box center [716, 666] width 373 height 37
